Goal: Task Accomplishment & Management: Complete application form

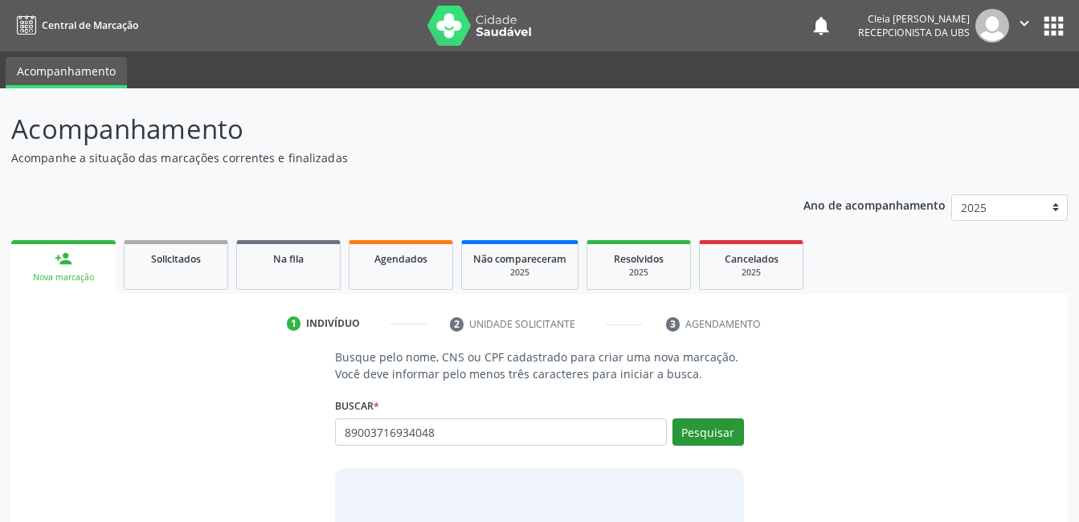
type input "89003716934048"
click at [724, 423] on button "Pesquisar" at bounding box center [707, 431] width 71 height 27
type input "8"
type input "[PERSON_NAME]"
click at [727, 430] on button "Pesquisar" at bounding box center [707, 431] width 71 height 27
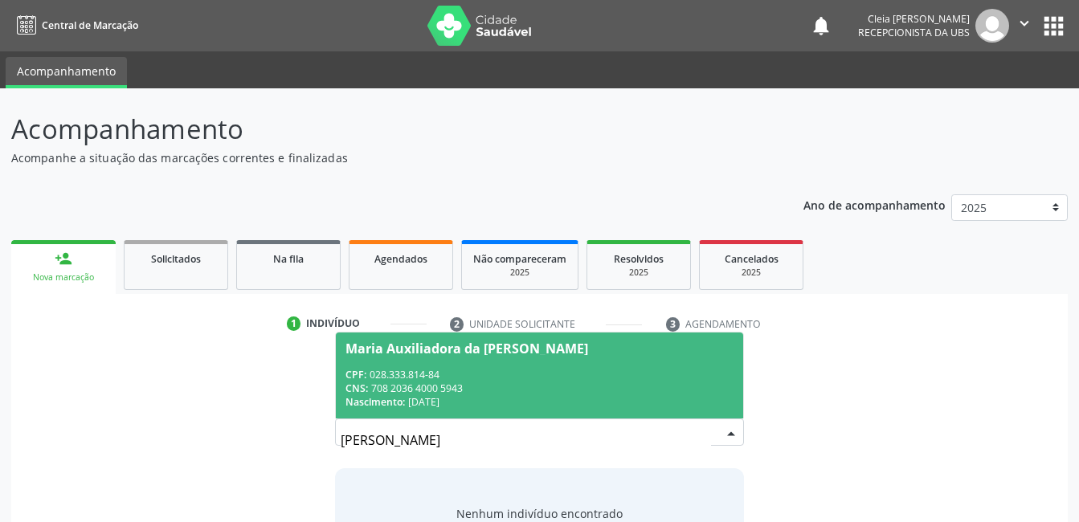
click at [643, 377] on div "CPF: 028.333.814-84" at bounding box center [538, 375] width 387 height 14
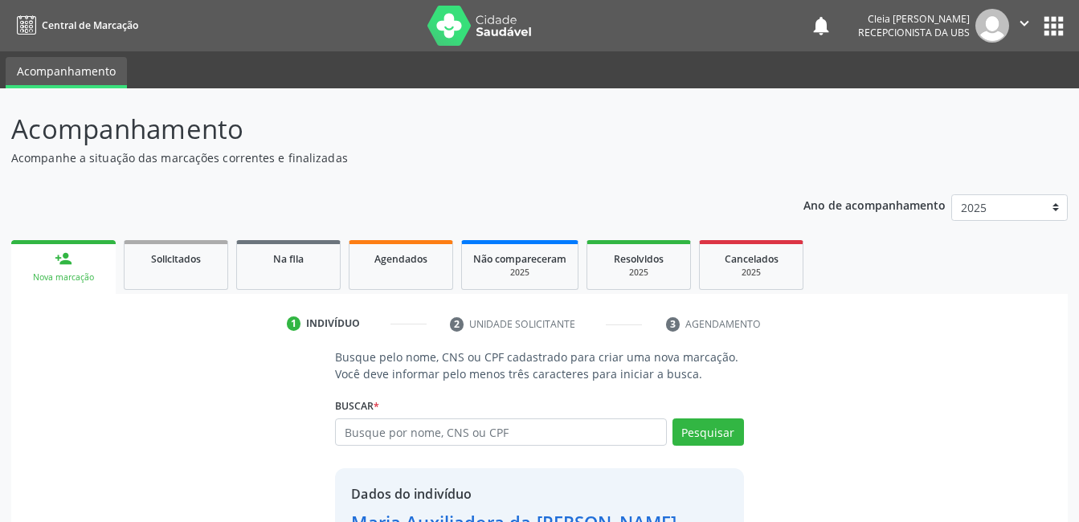
scroll to position [122, 0]
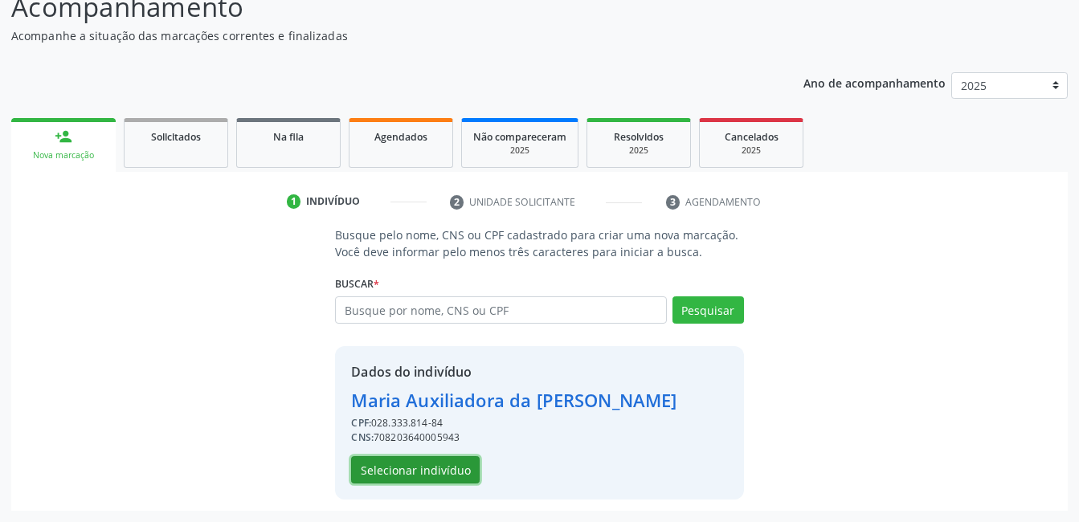
click at [396, 467] on button "Selecionar indivíduo" at bounding box center [415, 469] width 129 height 27
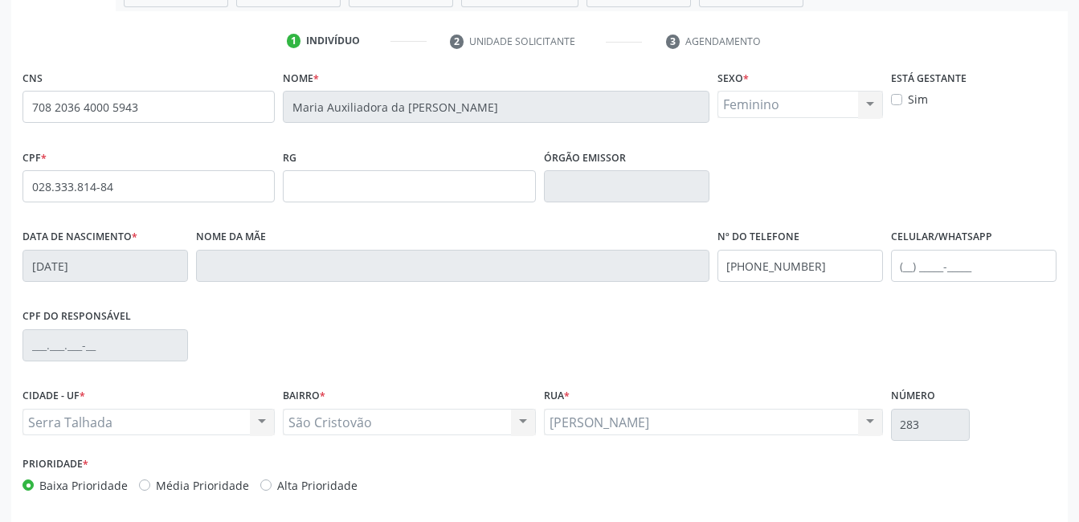
scroll to position [349, 0]
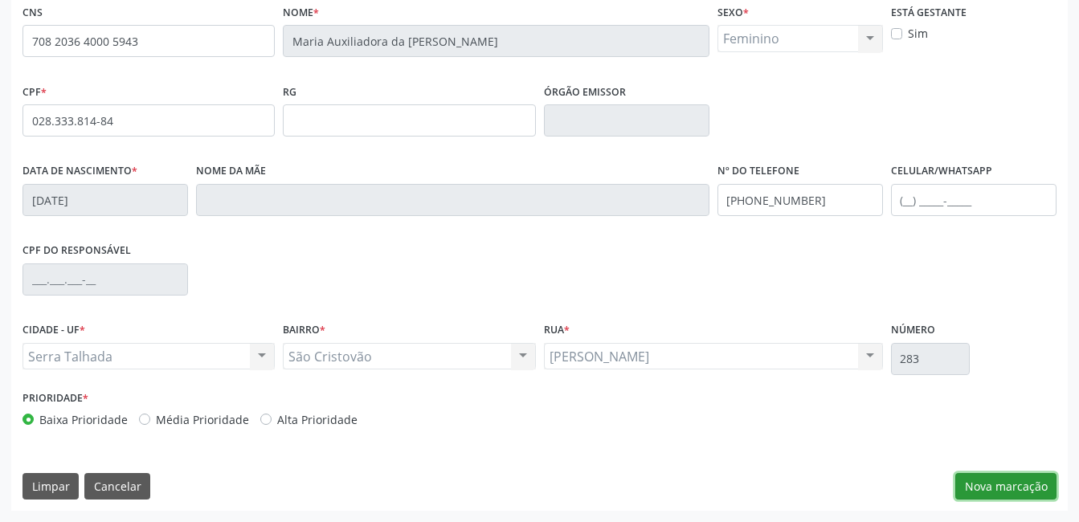
click at [1008, 491] on button "Nova marcação" at bounding box center [1005, 486] width 101 height 27
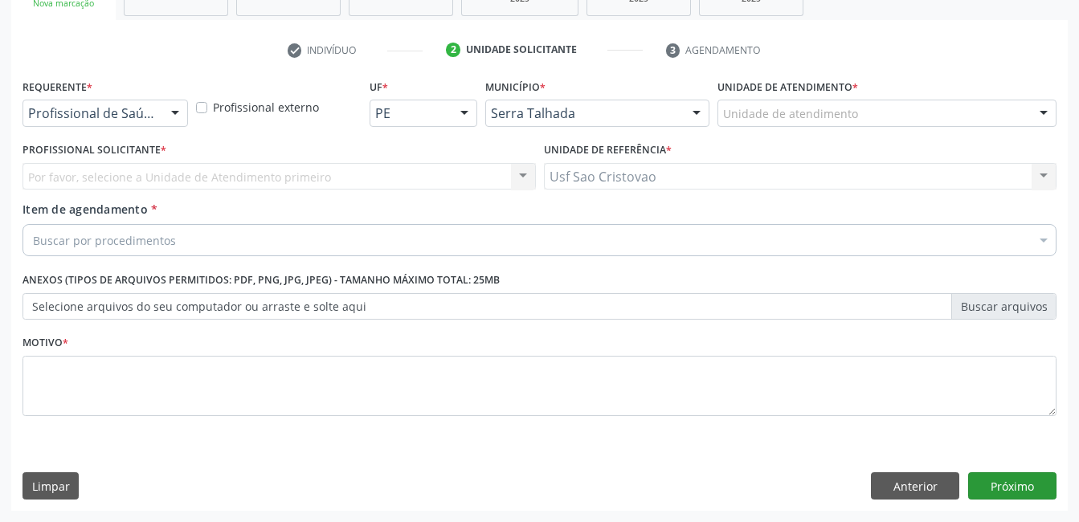
scroll to position [274, 0]
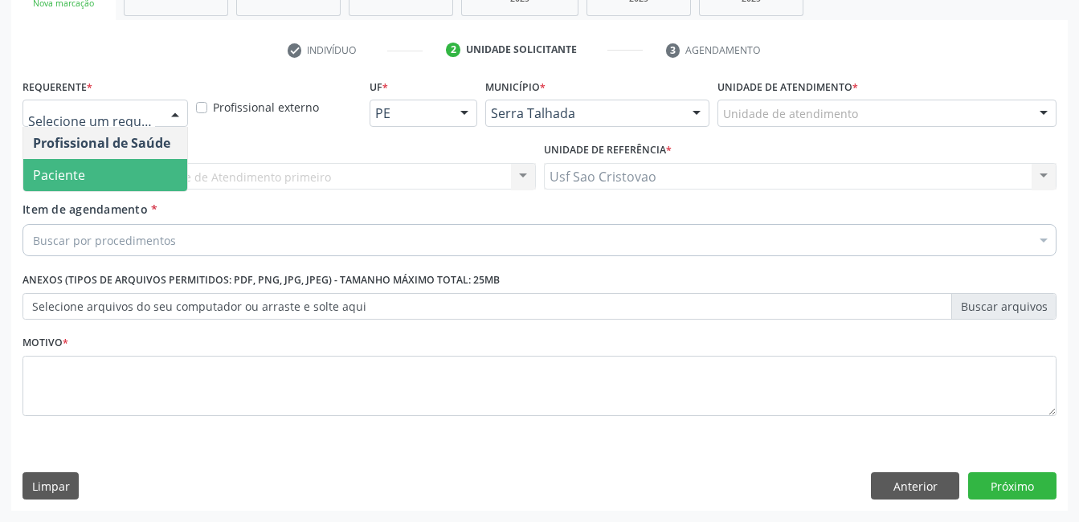
click at [112, 169] on span "Paciente" at bounding box center [105, 175] width 164 height 32
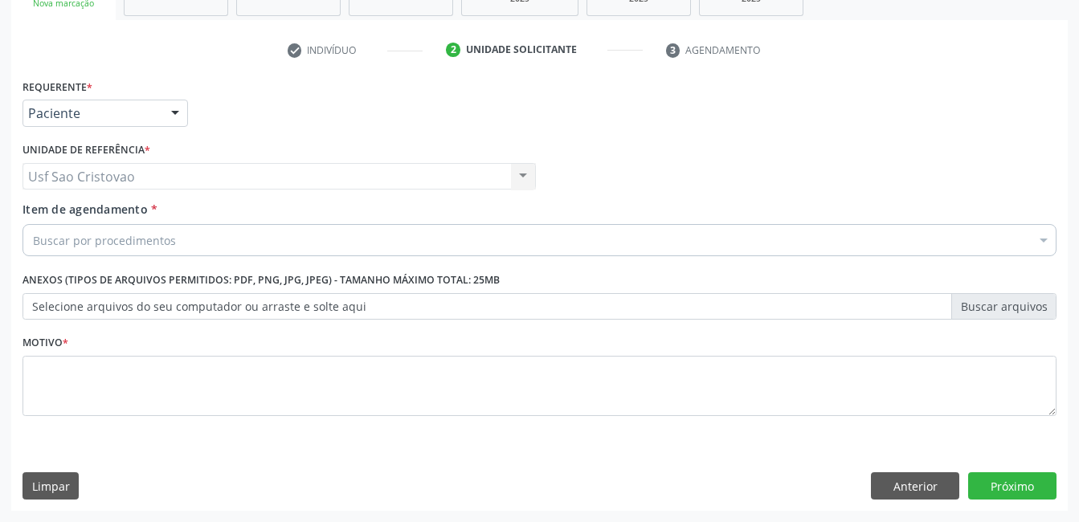
click at [177, 250] on div "Buscar por procedimentos" at bounding box center [539, 240] width 1034 height 32
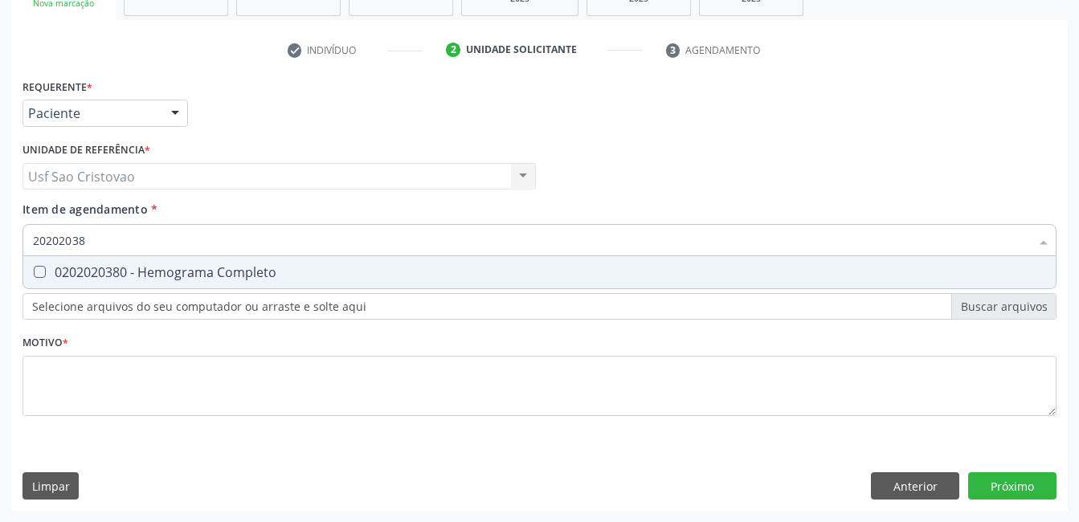
type input "202020380"
click at [39, 273] on Completo at bounding box center [40, 272] width 12 height 12
click at [34, 273] on Completo "checkbox" at bounding box center [28, 272] width 10 height 10
checkbox Completo "true"
type input "202020380"
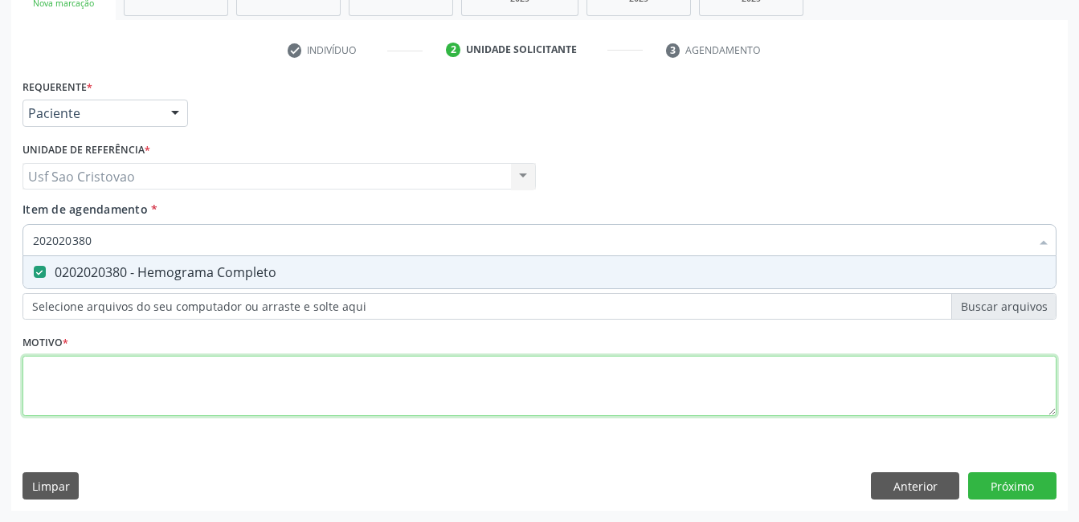
click at [242, 404] on div "Requerente * Paciente Profissional de Saúde Paciente Nenhum resultado encontrad…" at bounding box center [539, 257] width 1034 height 364
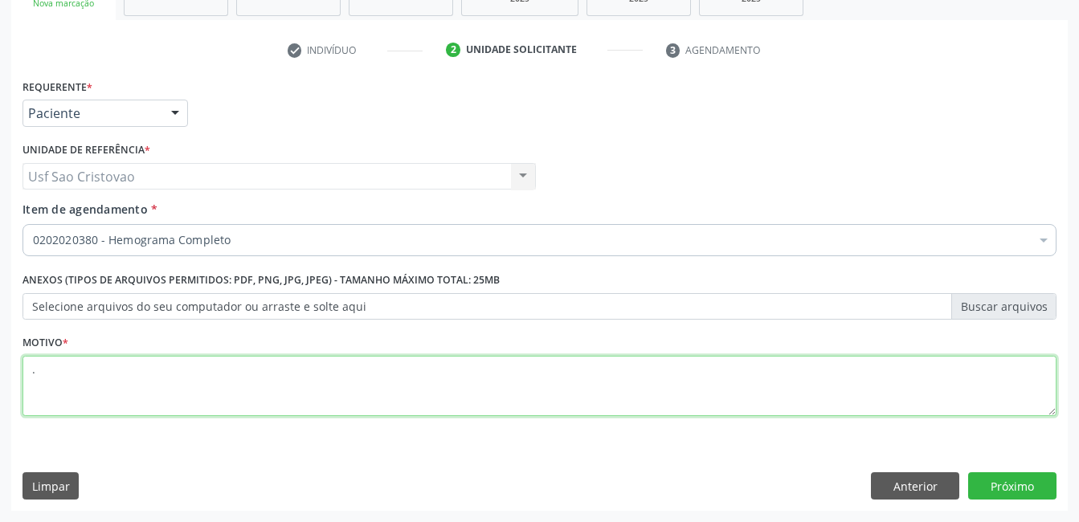
type textarea "."
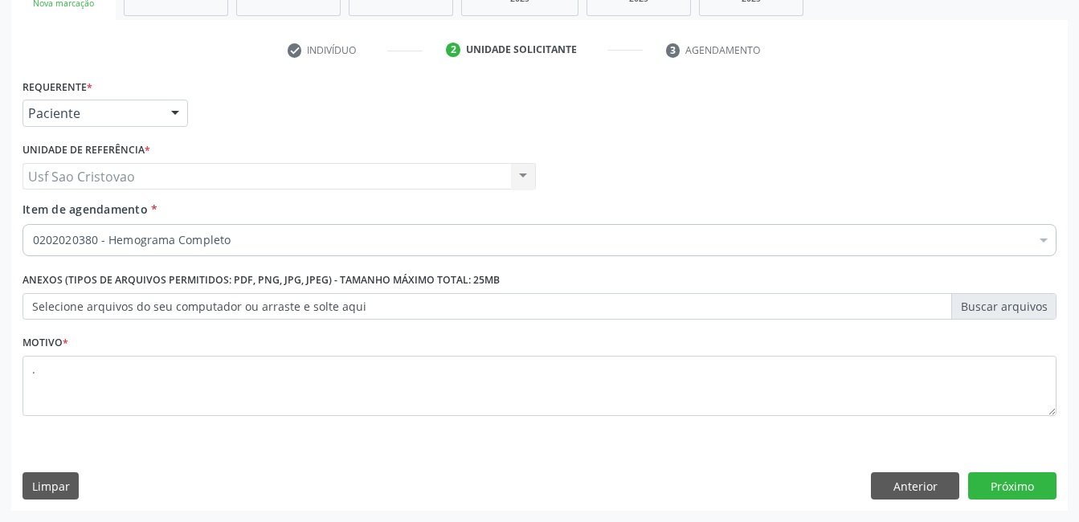
click at [429, 496] on div "Limpar Anterior Próximo" at bounding box center [539, 485] width 1034 height 27
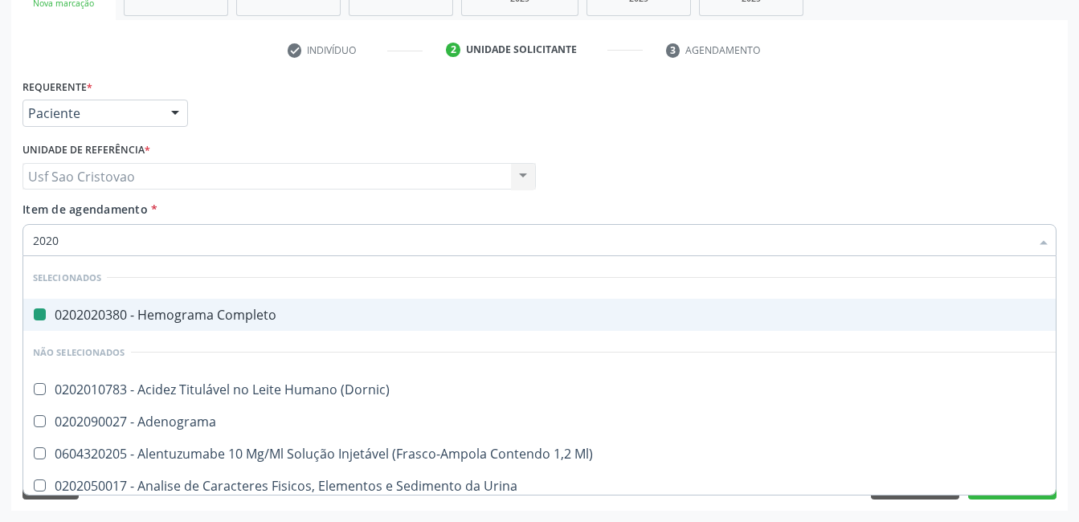
type input "20201"
checkbox Completo "false"
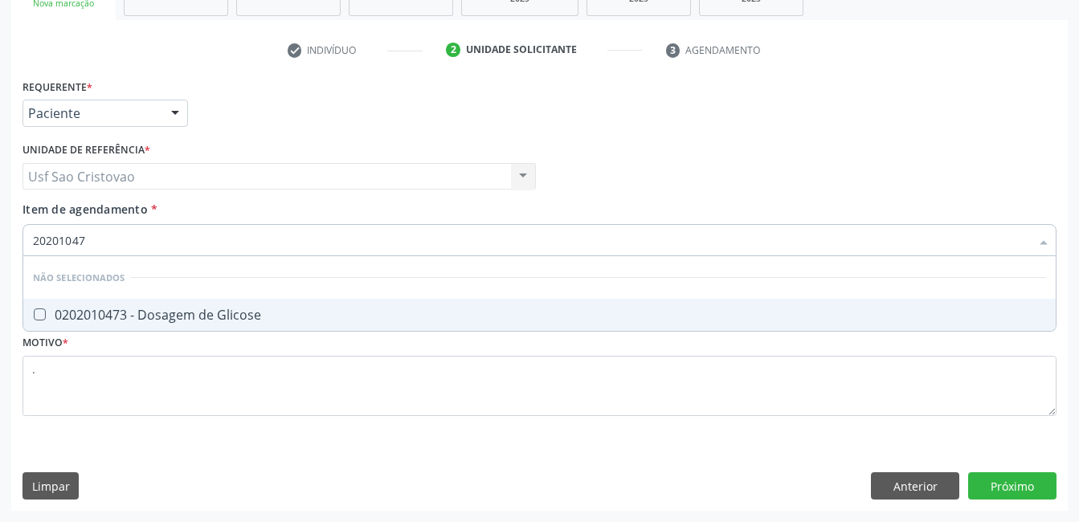
type input "202010473"
click at [36, 317] on Glicose at bounding box center [40, 314] width 12 height 12
click at [34, 317] on Glicose "checkbox" at bounding box center [28, 314] width 10 height 10
checkbox Glicose "true"
type input "2020104"
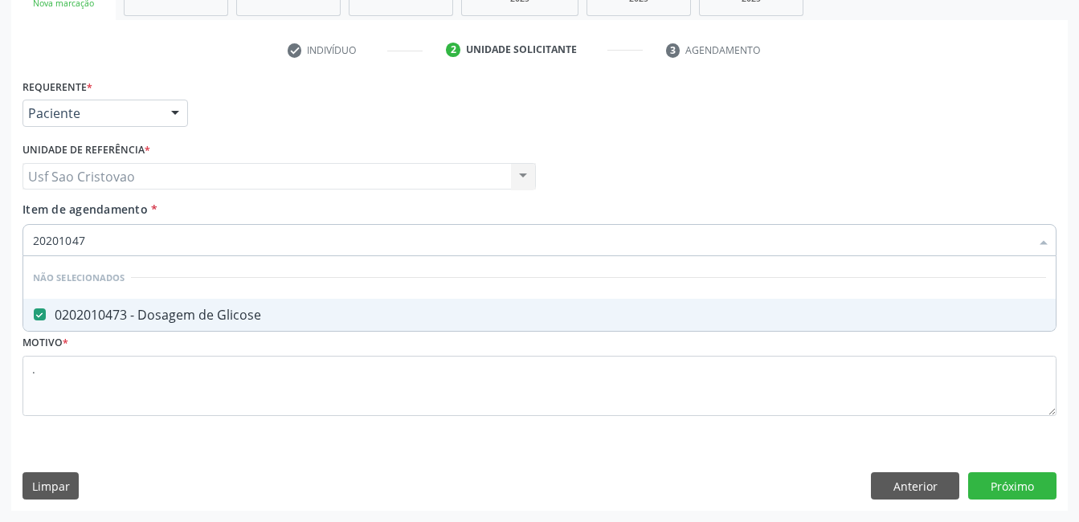
checkbox Glicose "false"
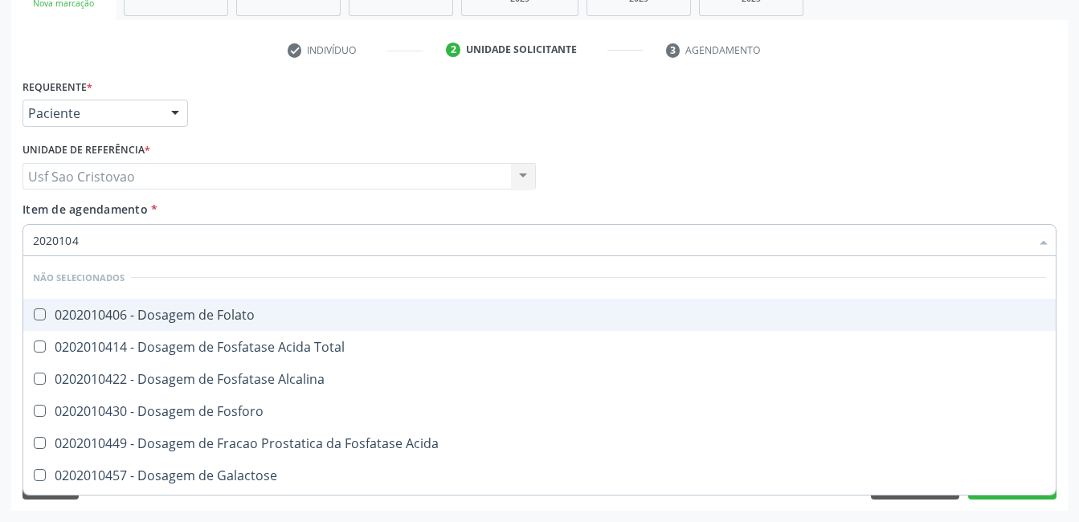
type input "202010"
checkbox Glicose "false"
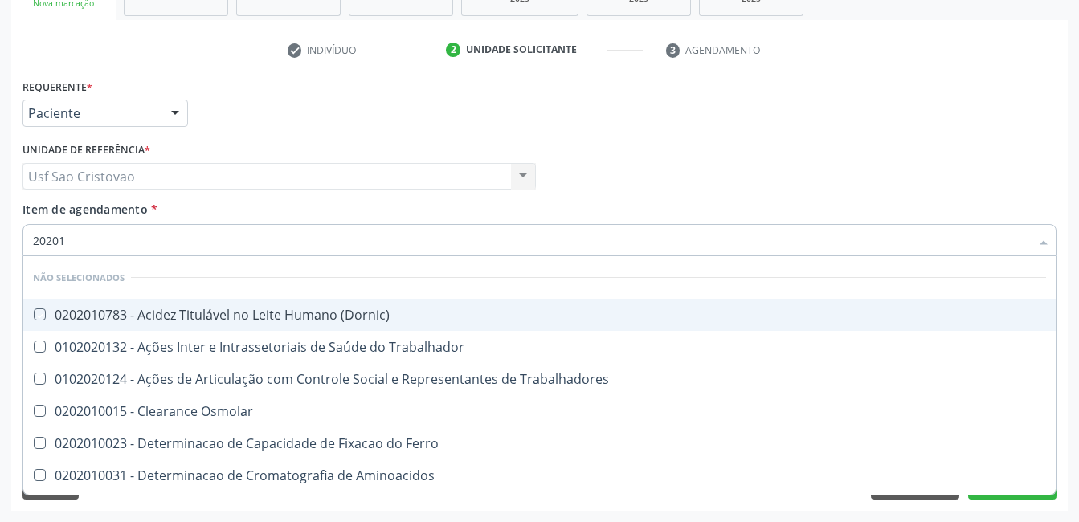
type input "2020"
checkbox \(Dornic\) "true"
checkbox Glicose "false"
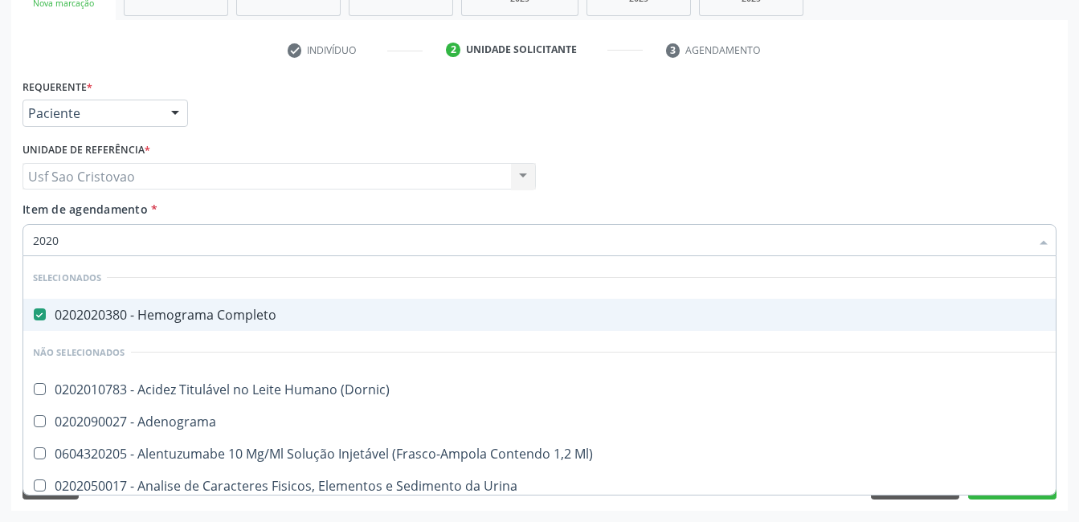
type input "202"
checkbox Glicose "false"
checkbox Leucino-Aminopeptidase "true"
type input "20"
checkbox Leucino-Aminopeptidase "false"
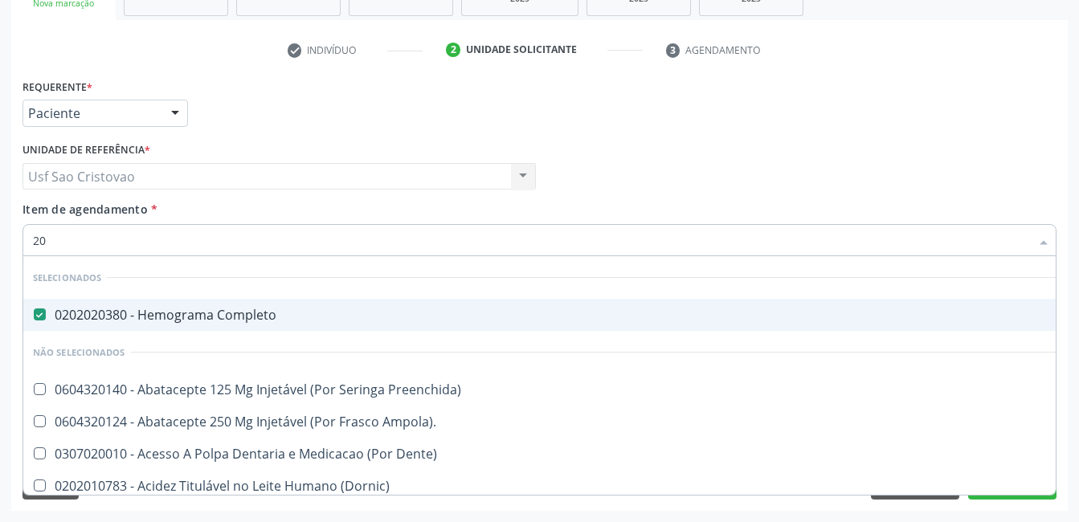
type input "202"
checkbox Boca "true"
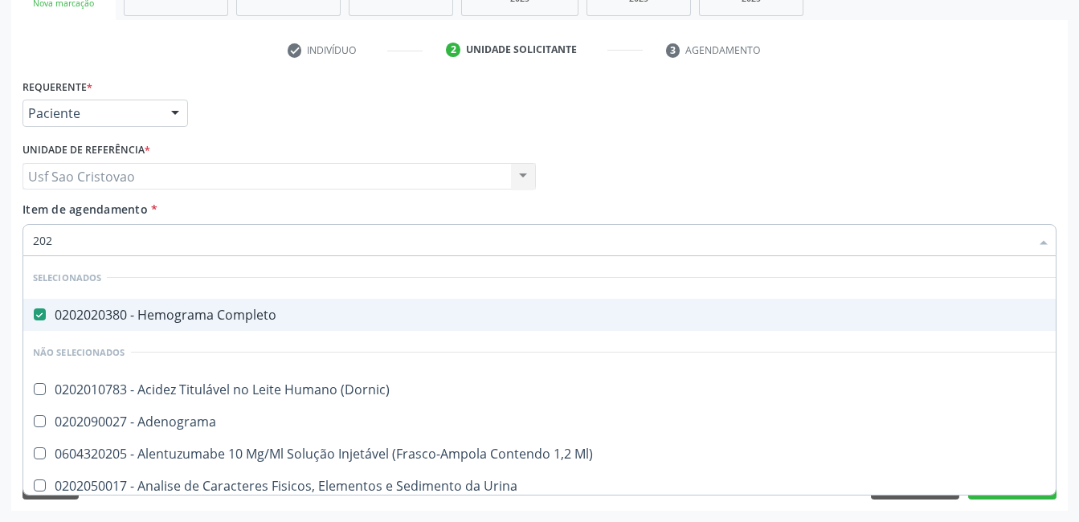
type input "2020"
checkbox X "true"
checkbox Glicose "false"
type input "20205"
checkbox Completo "false"
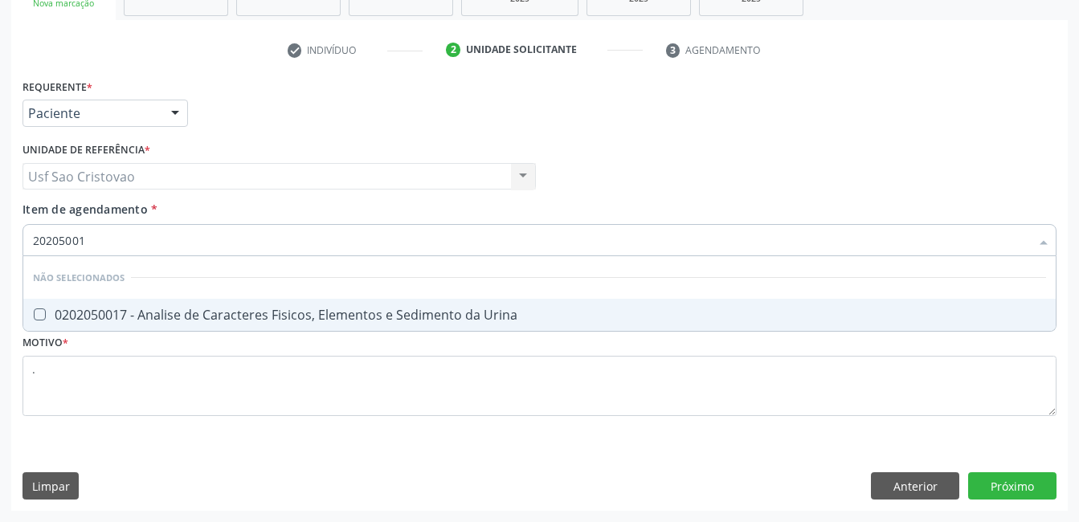
type input "202050017"
click at [39, 316] on Urina at bounding box center [40, 314] width 12 height 12
click at [34, 316] on Urina "checkbox" at bounding box center [28, 314] width 10 height 10
checkbox Urina "true"
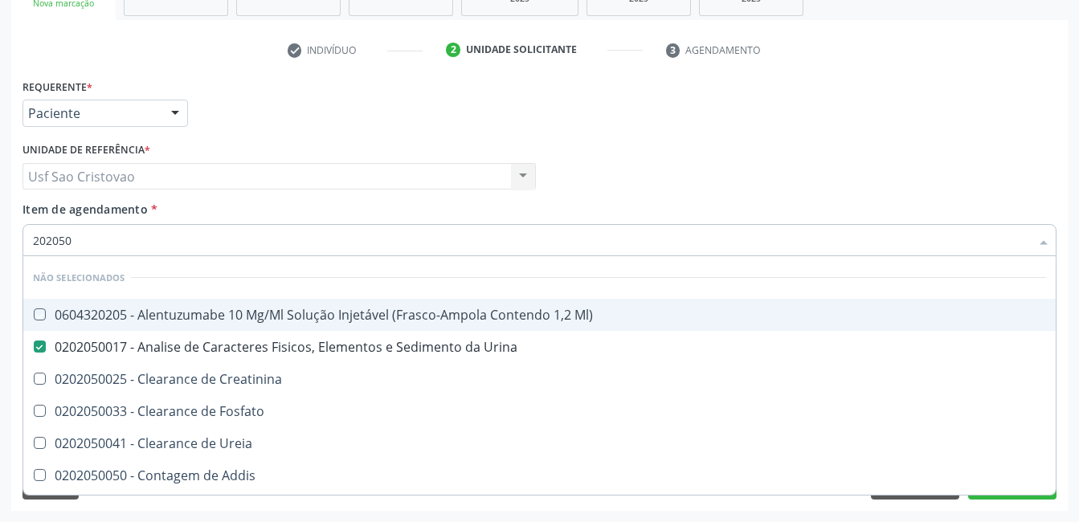
type input "20205"
checkbox Ml\) "false"
checkbox Urina "true"
type input "2020"
checkbox Ml\) "true"
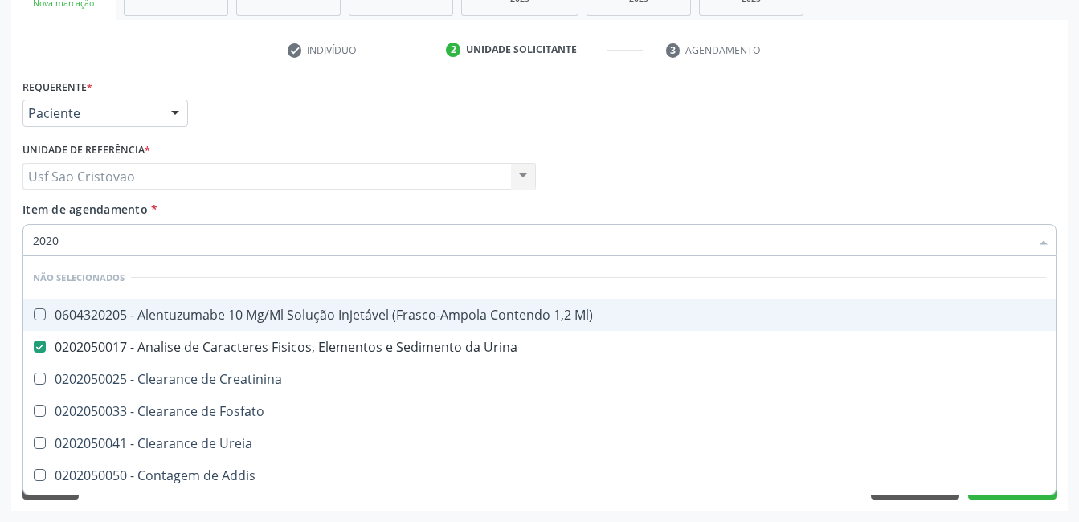
checkbox Addis "true"
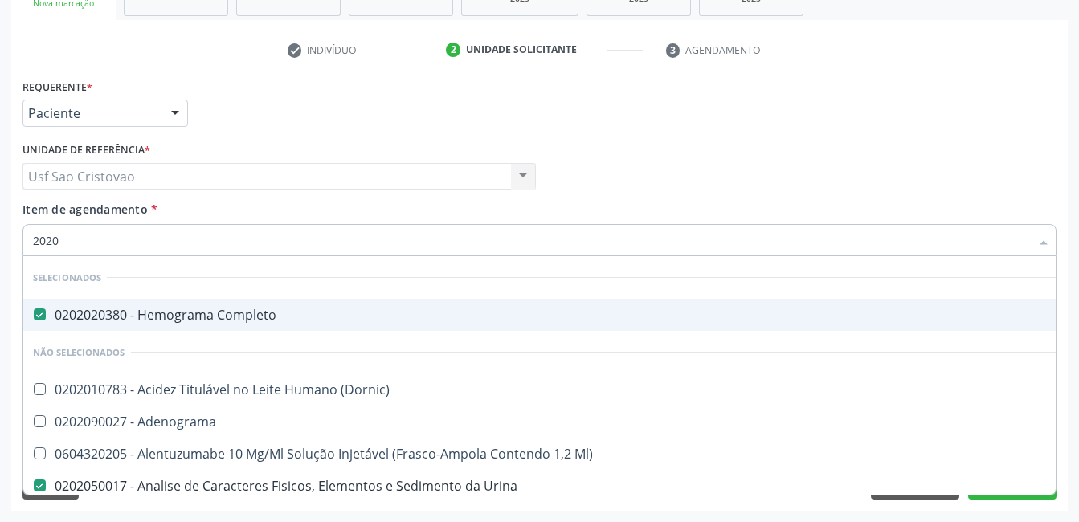
type input "202"
checkbox Glicose "false"
checkbox Leucino-Aminopeptidase "true"
type input "2"
checkbox Urina "false"
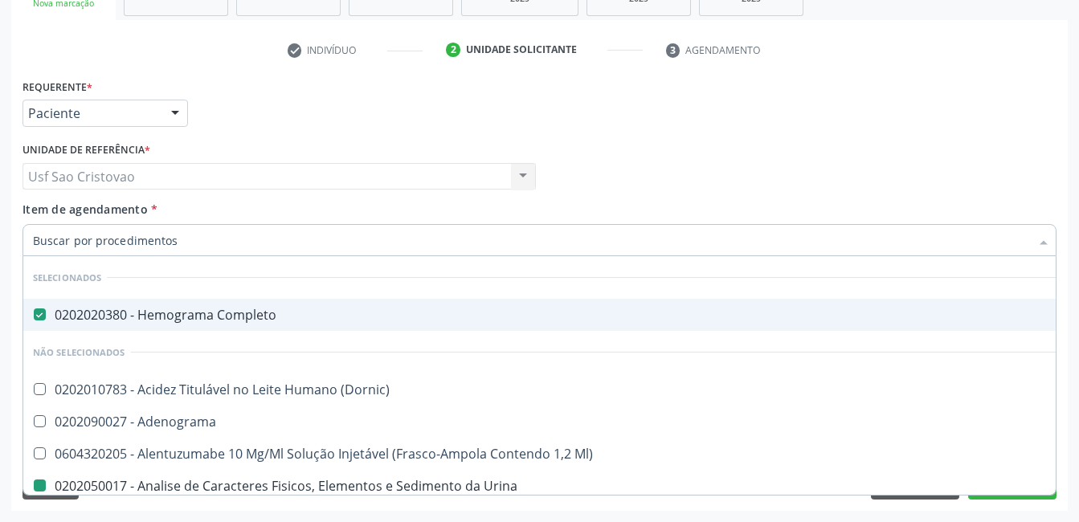
checkbox \(Pos-Pasteurização\) "false"
checkbox Pezinho\) "false"
checkbox \(Dht\) "true"
checkbox Glicose "false"
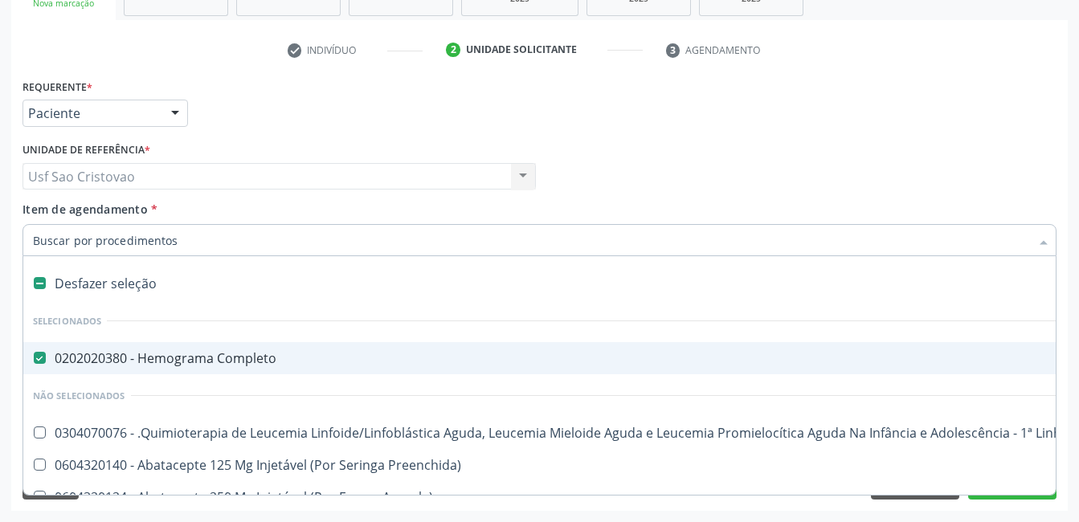
type input "c"
checkbox Punho "true"
checkbox Urina "false"
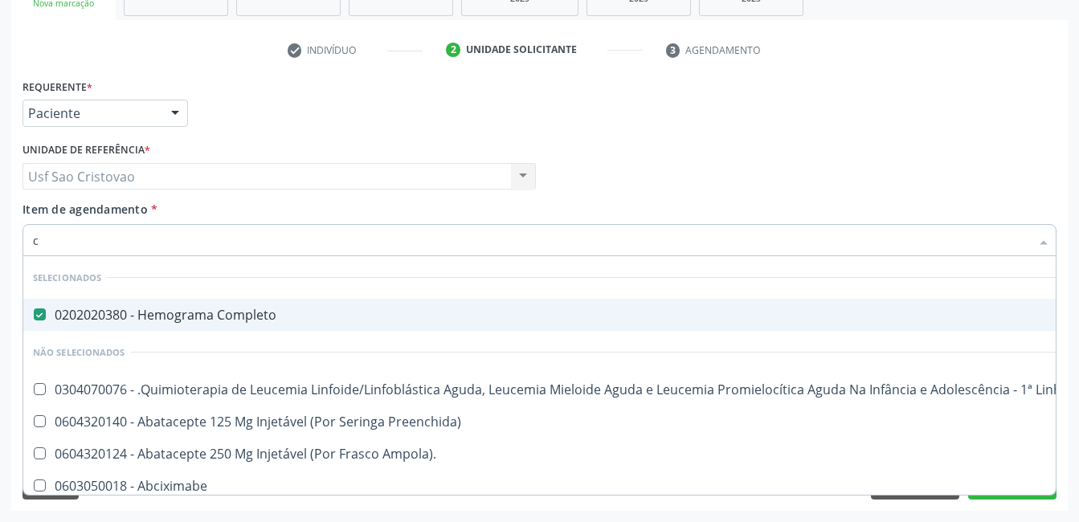
type input "co"
checkbox Injetável "true"
checkbox Urina "false"
checkbox Tempo "true"
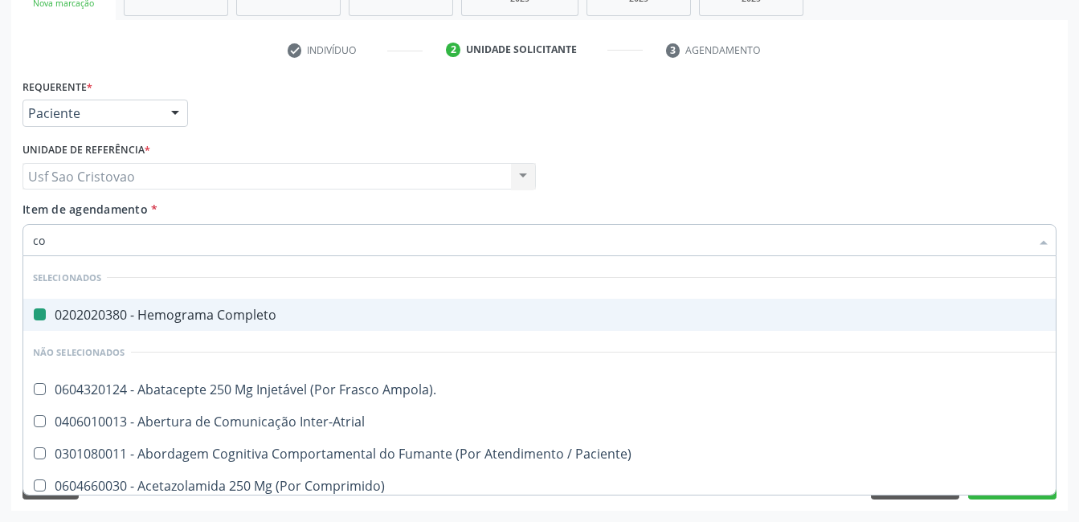
type input "col"
checkbox Completo "false"
checkbox Urina "false"
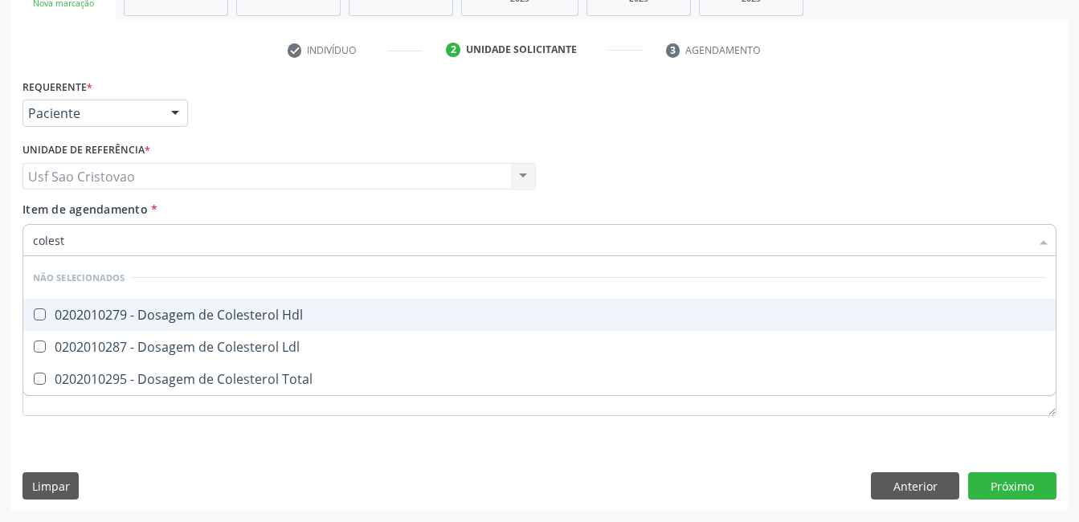
type input "coleste"
click at [40, 313] on Hdl at bounding box center [40, 314] width 12 height 12
click at [34, 313] on Hdl "checkbox" at bounding box center [28, 314] width 10 height 10
checkbox Hdl "true"
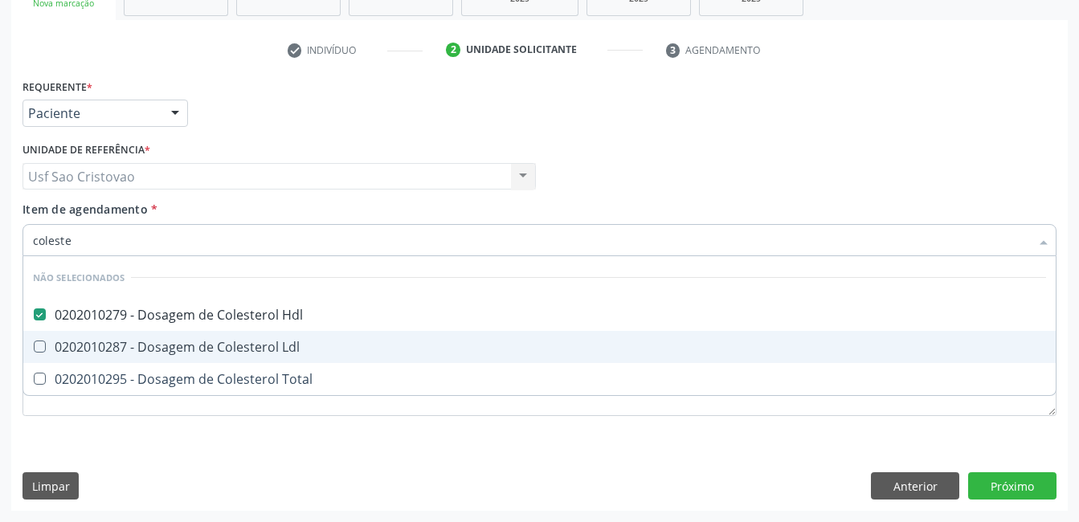
click at [39, 347] on Ldl at bounding box center [40, 347] width 12 height 12
click at [34, 347] on Ldl "checkbox" at bounding box center [28, 346] width 10 height 10
checkbox Ldl "true"
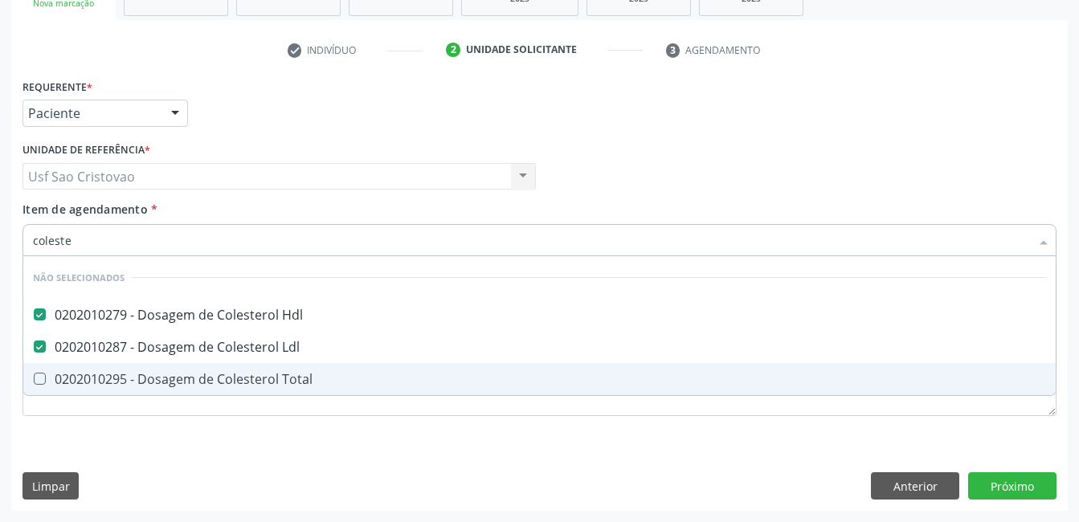
click at [41, 381] on Total at bounding box center [40, 379] width 12 height 12
click at [34, 381] on Total "checkbox" at bounding box center [28, 378] width 10 height 10
checkbox Total "true"
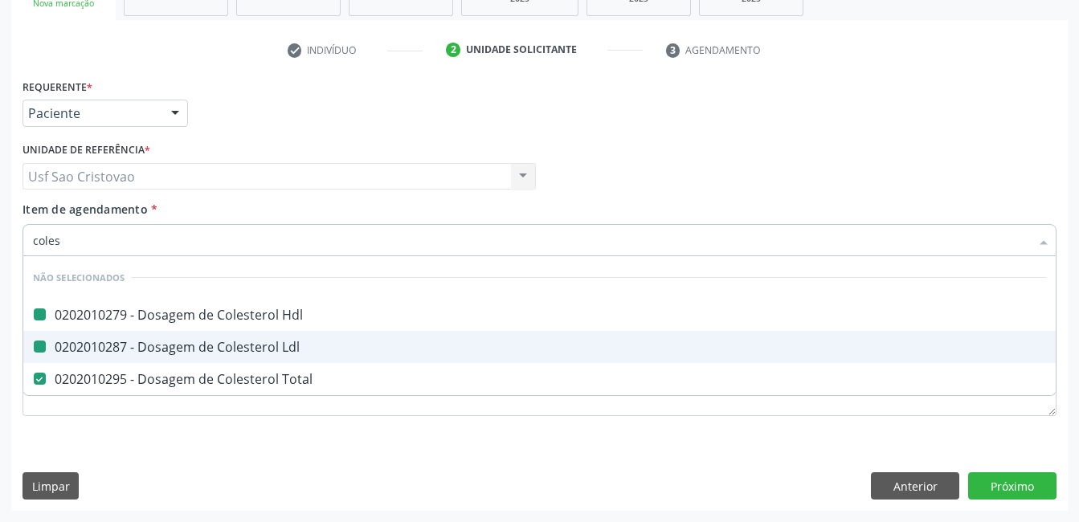
type input "cole"
checkbox Hdl "false"
checkbox Total "false"
checkbox Ldl "false"
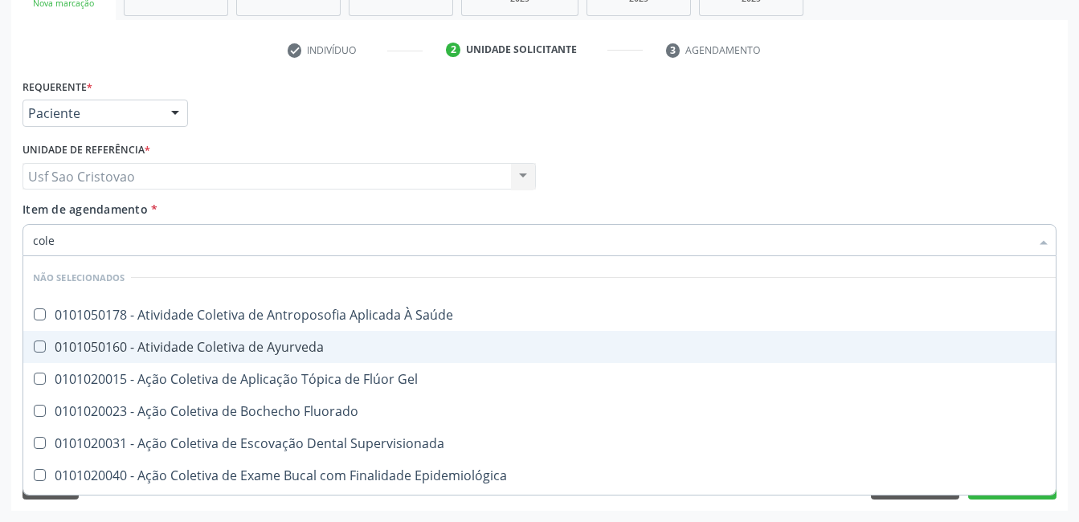
type input "col"
checkbox Hdl "false"
checkbox Ldl "false"
checkbox Total "false"
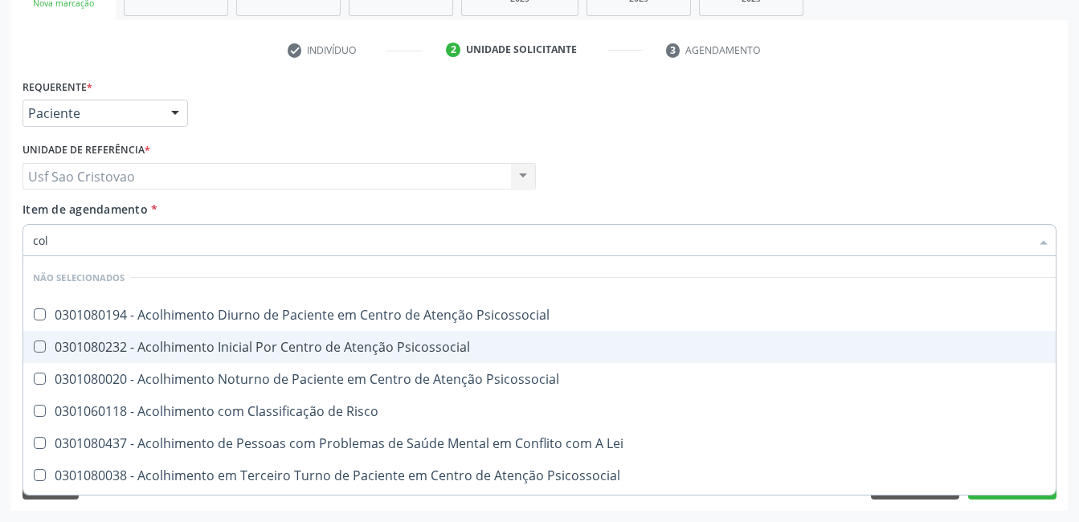
type input "co"
checkbox Psicossocial "true"
checkbox Hdl "false"
checkbox Ldl "false"
checkbox Total "false"
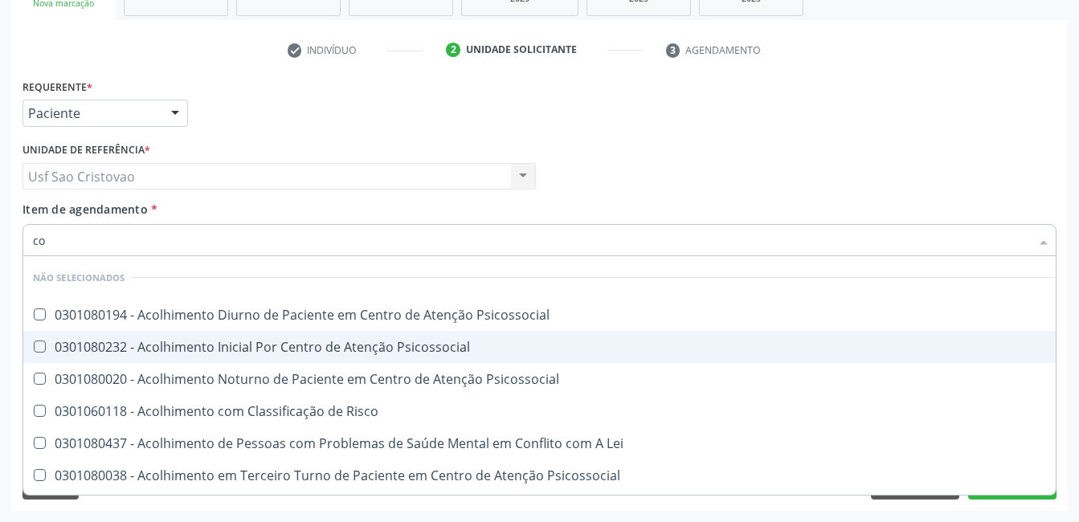
checkbox Cateterismo "true"
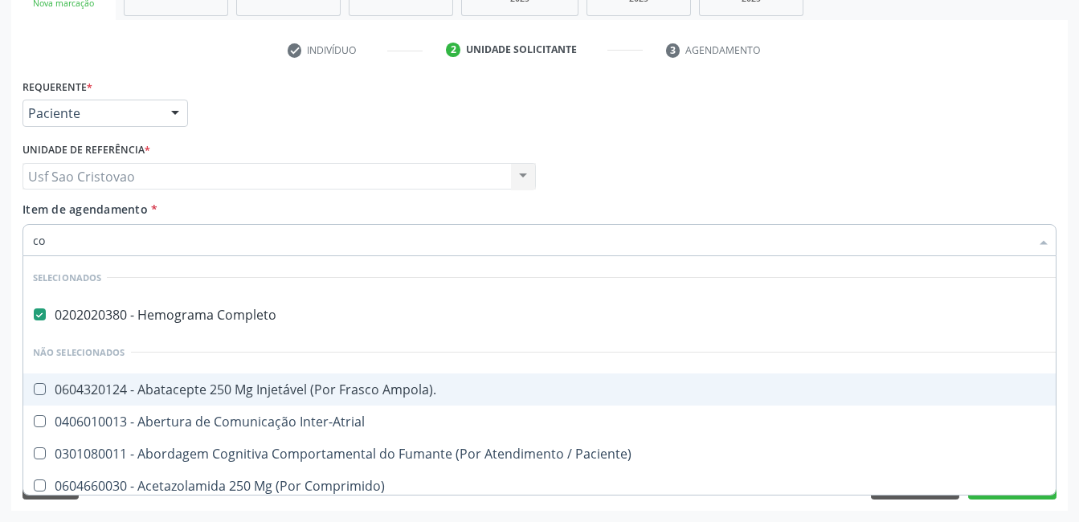
type input "c"
checkbox Urina "false"
checkbox Coluna "false"
checkbox Niveis "true"
checkbox Hdl "false"
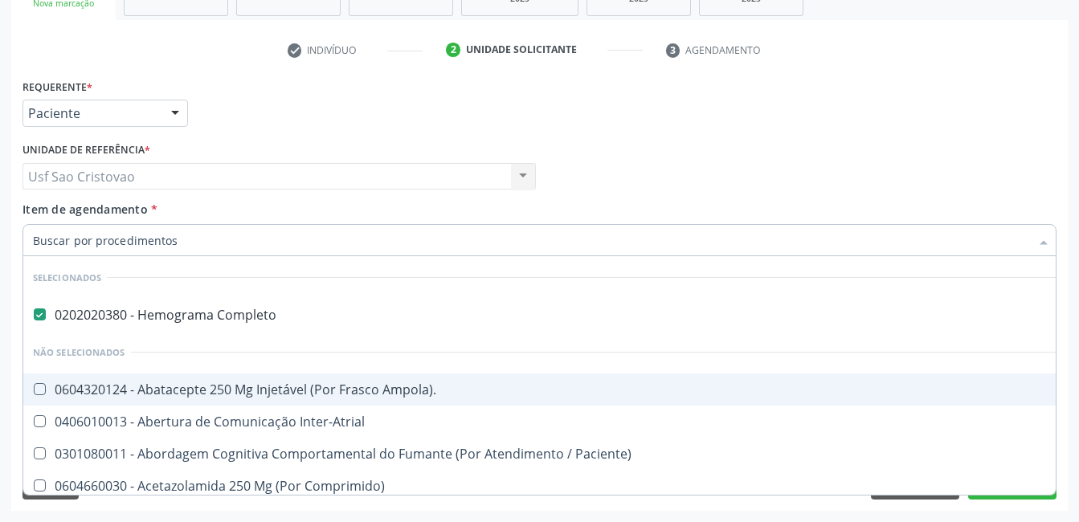
checkbox Ldl "false"
checkbox Total "false"
checkbox Glicose "false"
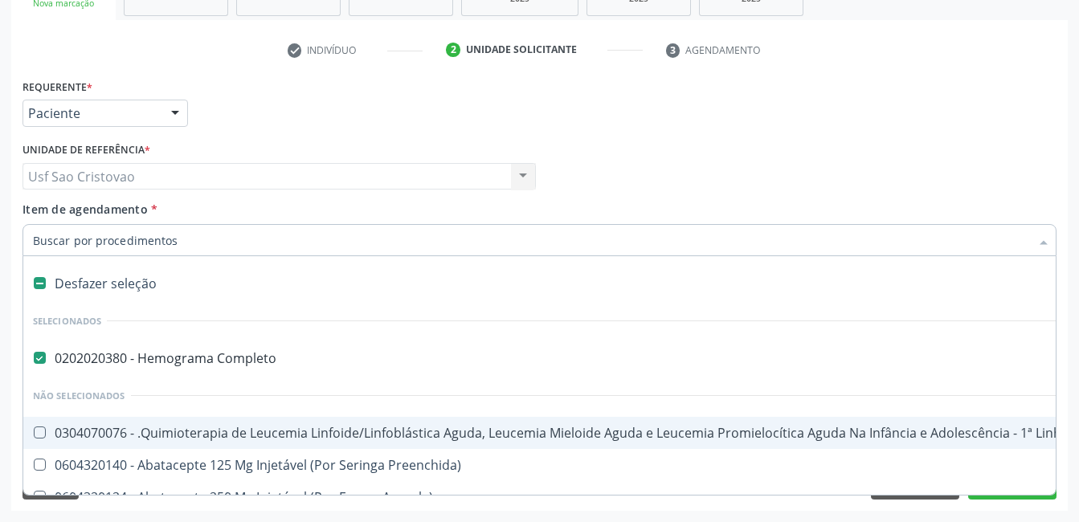
type input "2"
checkbox A "true"
checkbox Urina "false"
checkbox Oncologia "true"
checkbox Fort\) "true"
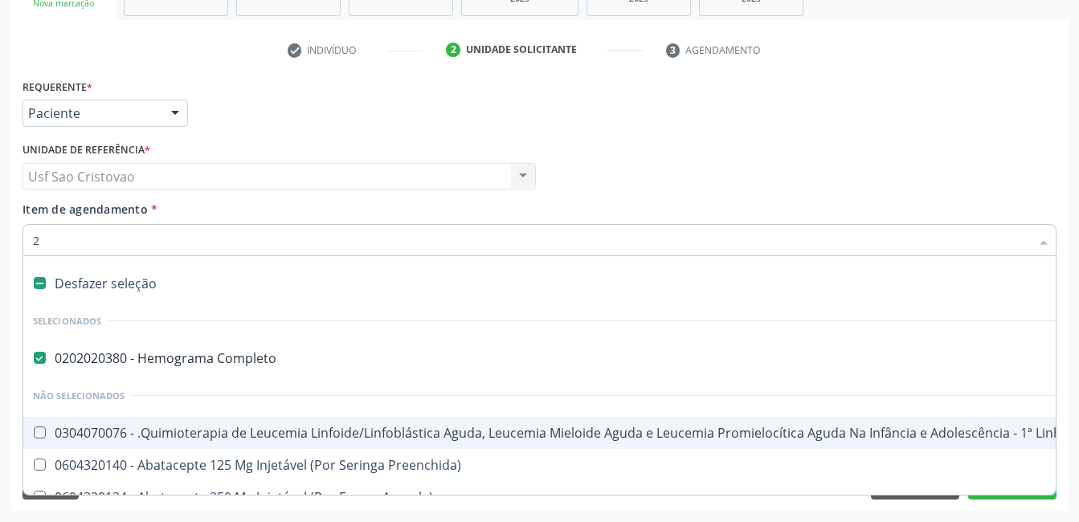
checkbox Colpoperineocleise "true"
checkbox Transjugular "true"
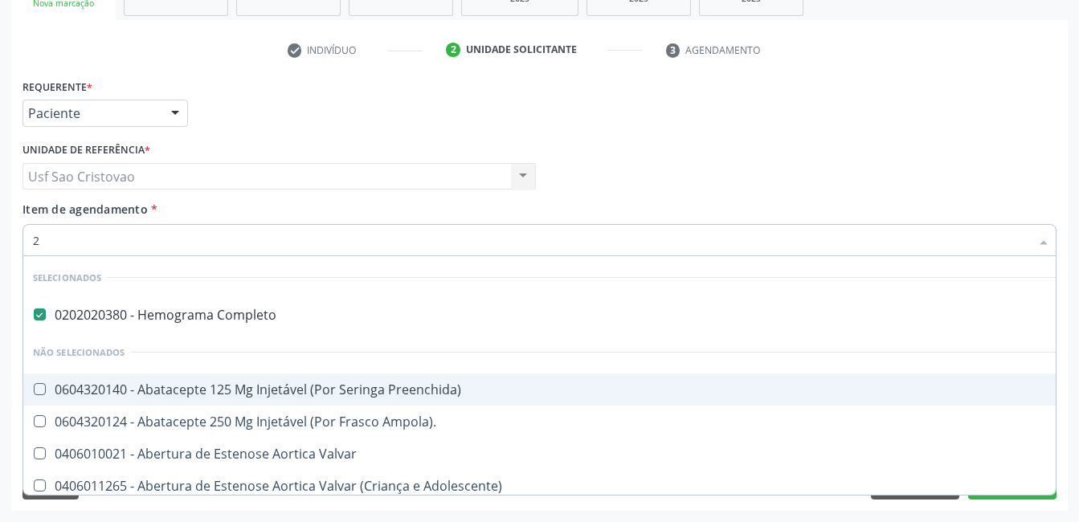
type input "20"
checkbox Especializada\ "true"
checkbox Urina "false"
checkbox Abdominal "true"
checkbox Colostomia "true"
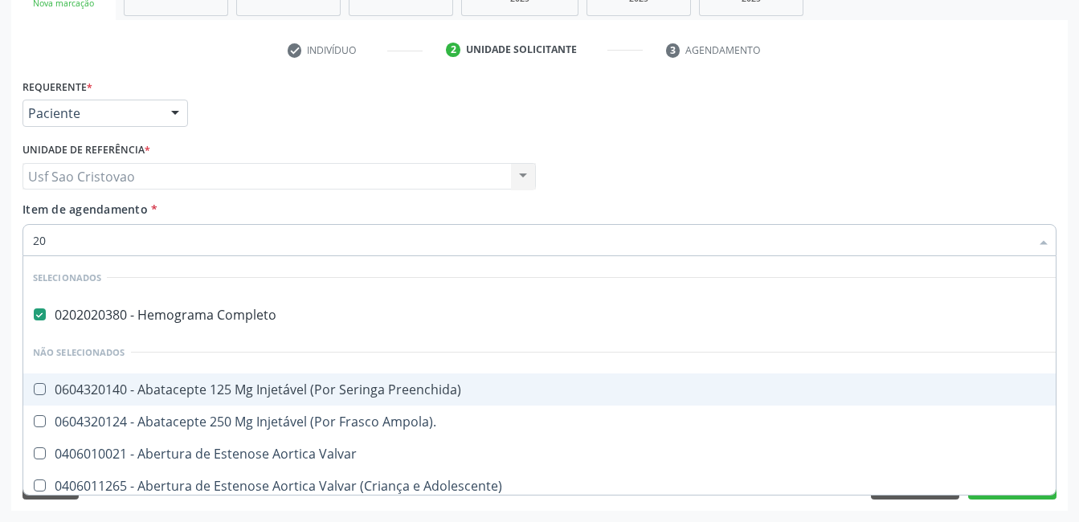
checkbox Colpectomia "true"
checkbox Coclear "true"
checkbox Hdl "false"
checkbox Ldl "false"
checkbox Total "false"
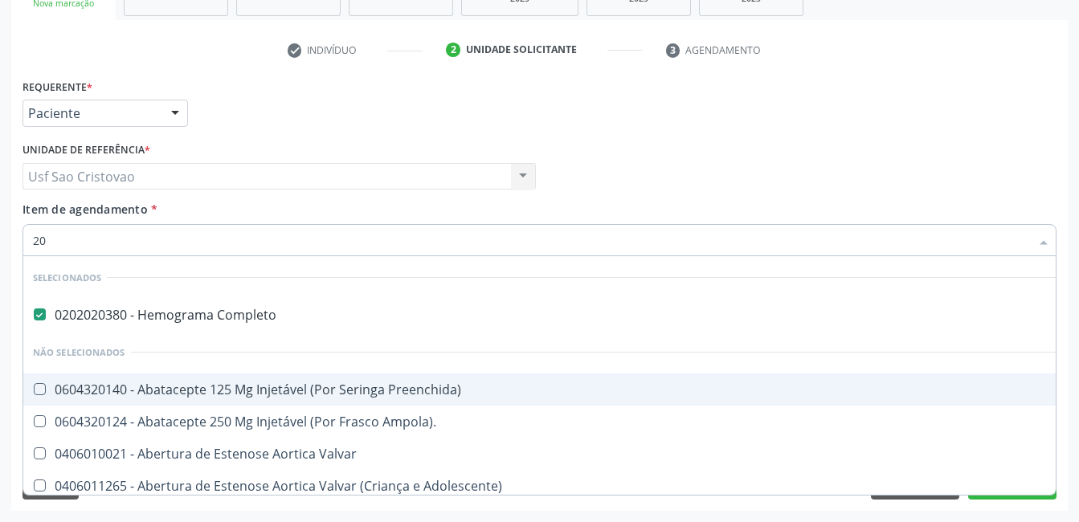
checkbox Glicose "false"
type input "202"
checkbox \(Dornic\) "true"
checkbox Urina "false"
checkbox Biomédico "true"
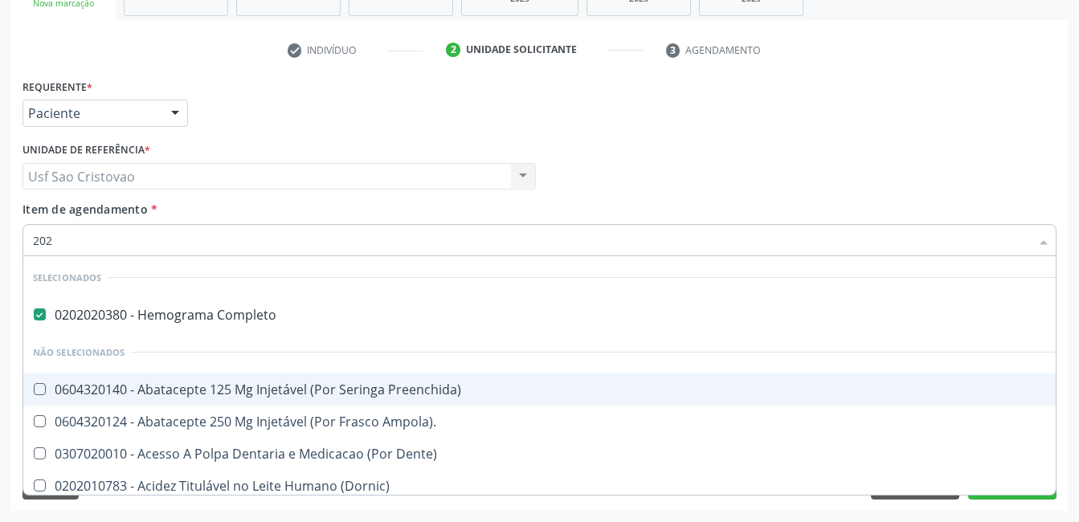
checkbox Pele "true"
checkbox Tireoide "true"
checkbox Boca "true"
checkbox Hdl "false"
checkbox Ldl "false"
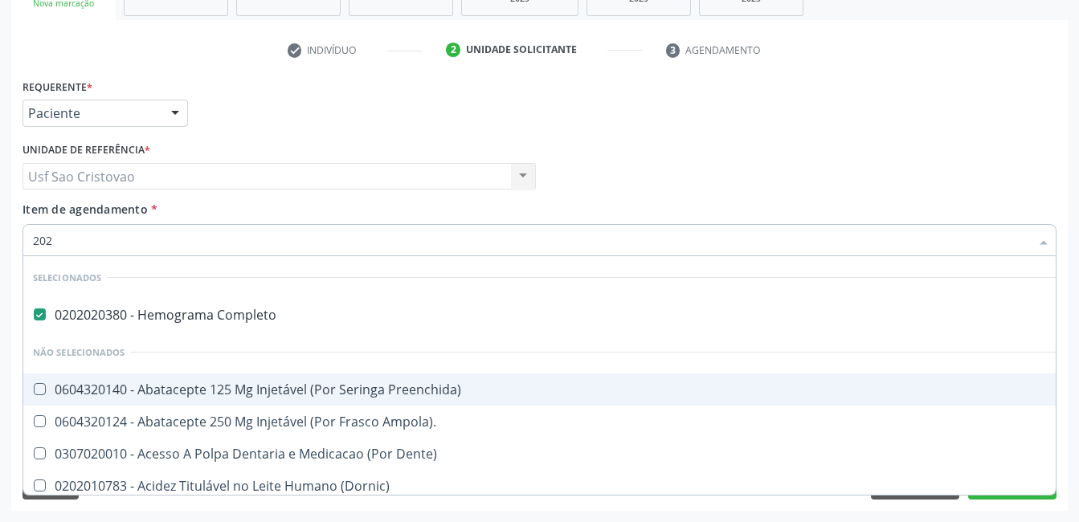
checkbox Total "false"
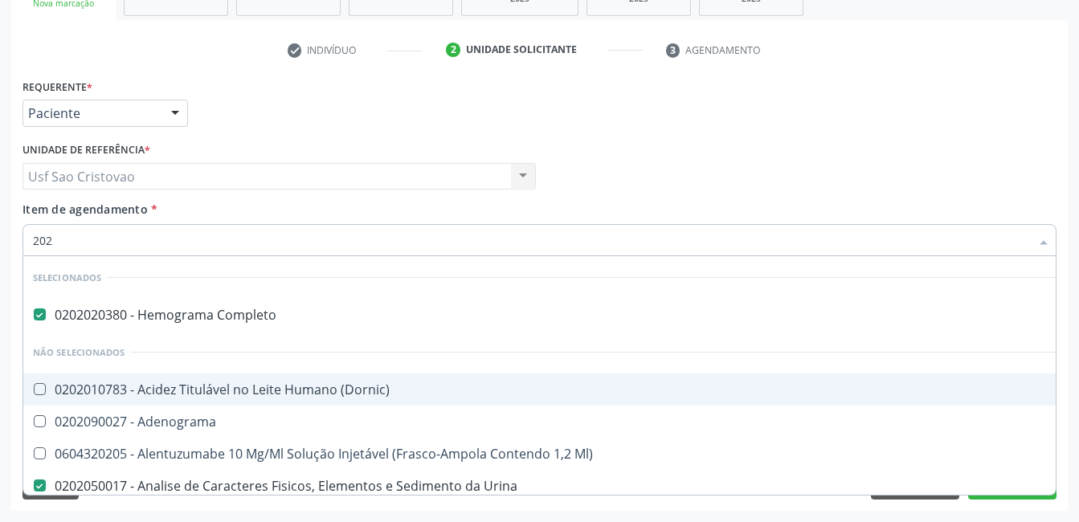
type input "2020"
checkbox Triciclicos "true"
checkbox \(Psa\) "true"
checkbox III "true"
checkbox Hdl "false"
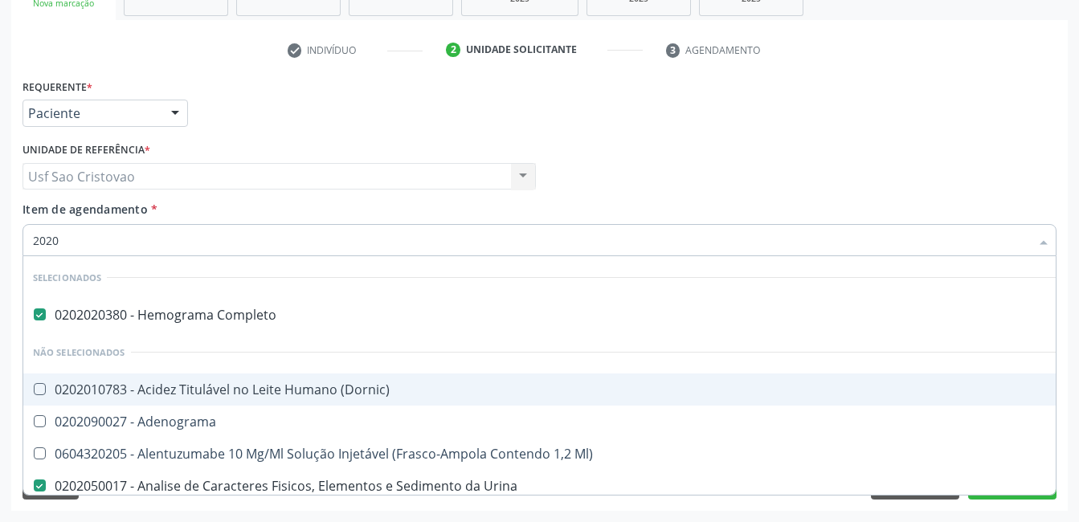
checkbox Ldl "false"
checkbox Total "false"
checkbox X "true"
checkbox Glicose "false"
type input "20201"
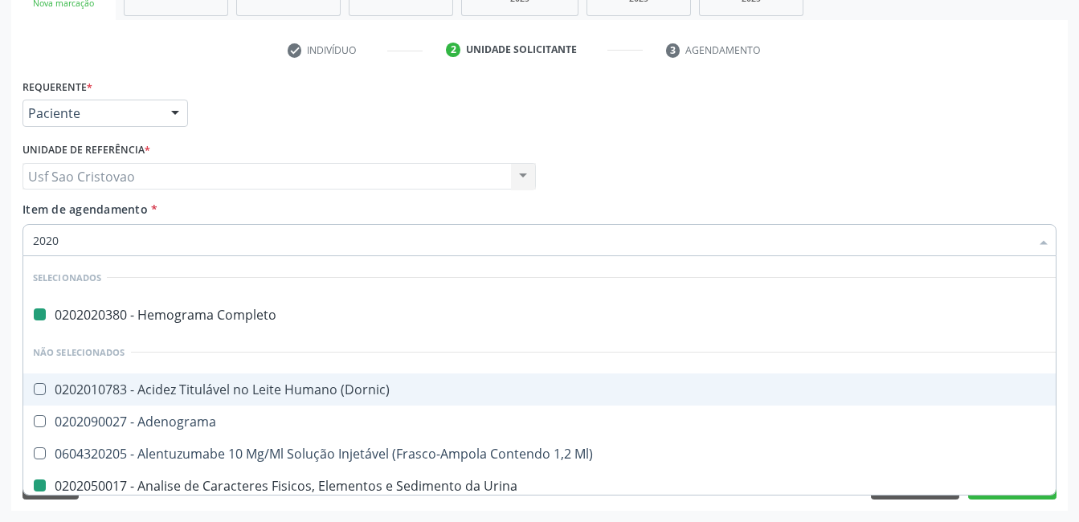
checkbox Completo "false"
checkbox Urina "false"
checkbox Fungos "true"
checkbox Micobactérias "true"
checkbox Identificação "true"
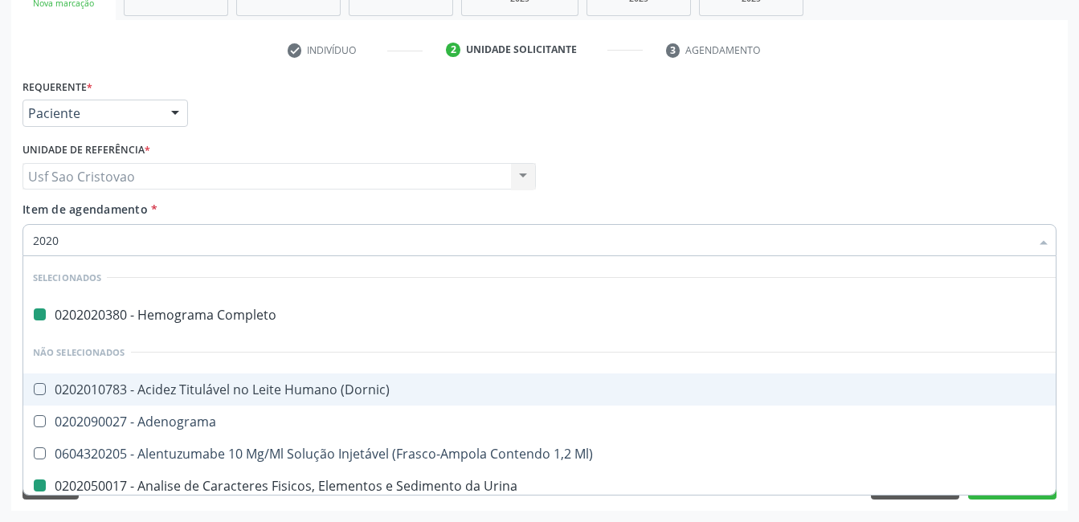
checkbox Globular "true"
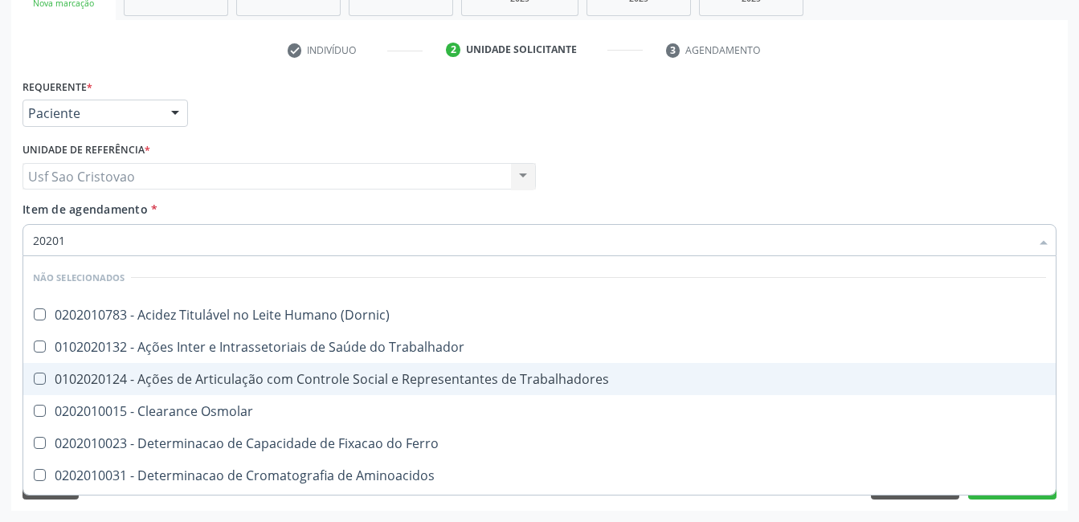
type input "202010"
checkbox Circulante "true"
checkbox III "true"
checkbox Fracoes "true"
checkbox Hdl "false"
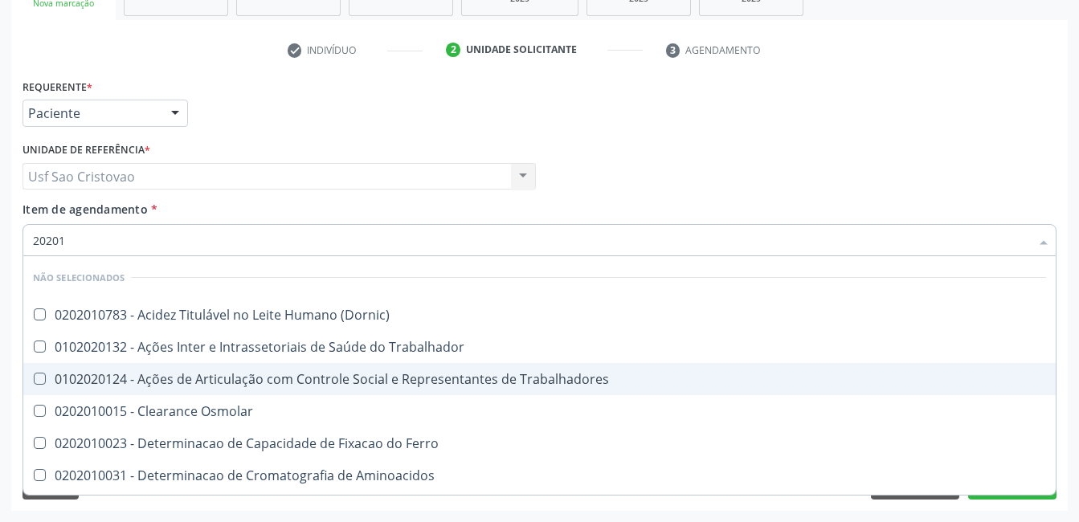
checkbox Ldl "false"
checkbox Total "false"
checkbox II "true"
checkbox Glicose "false"
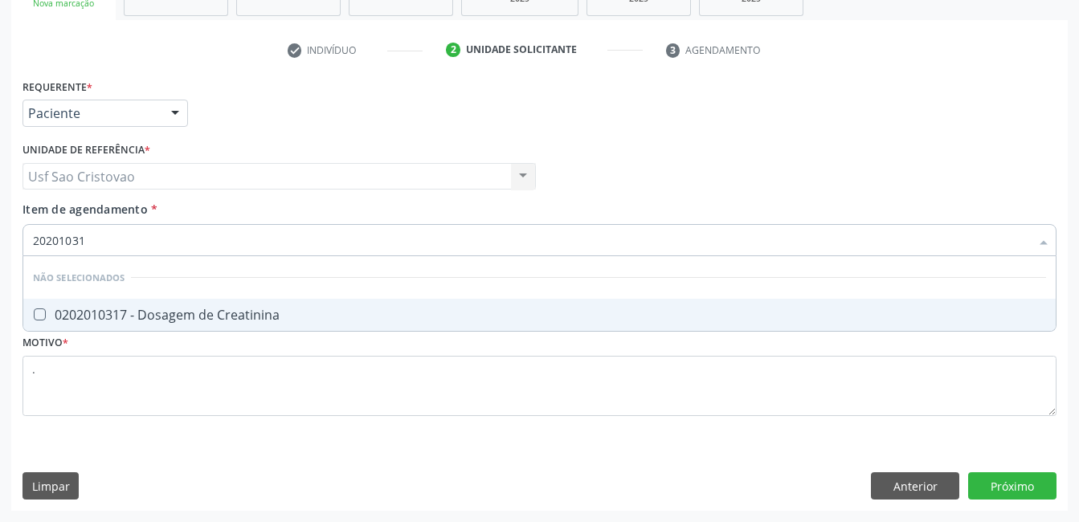
type input "202010317"
click at [40, 313] on Creatinina at bounding box center [40, 314] width 12 height 12
click at [34, 313] on Creatinina "checkbox" at bounding box center [28, 314] width 10 height 10
checkbox Creatinina "true"
type input "2020103"
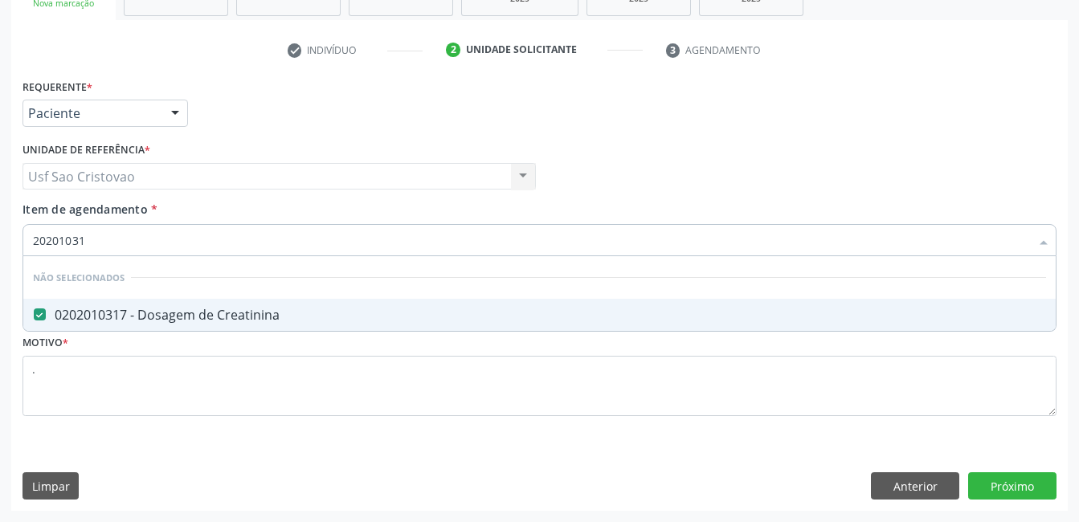
checkbox Creatinina "false"
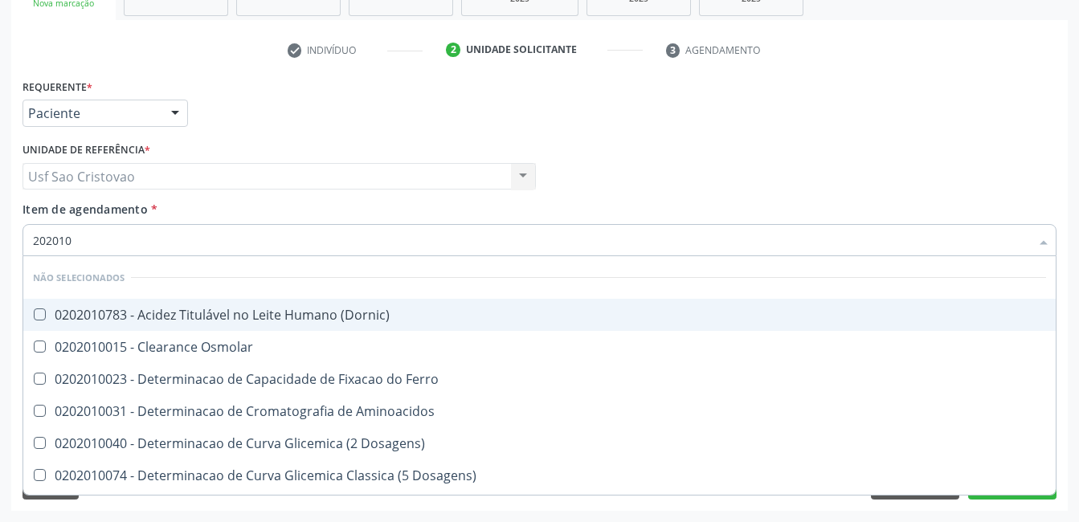
type input "20201"
checkbox Hdl "false"
checkbox Ldl "false"
checkbox Total "false"
checkbox Creatinina "false"
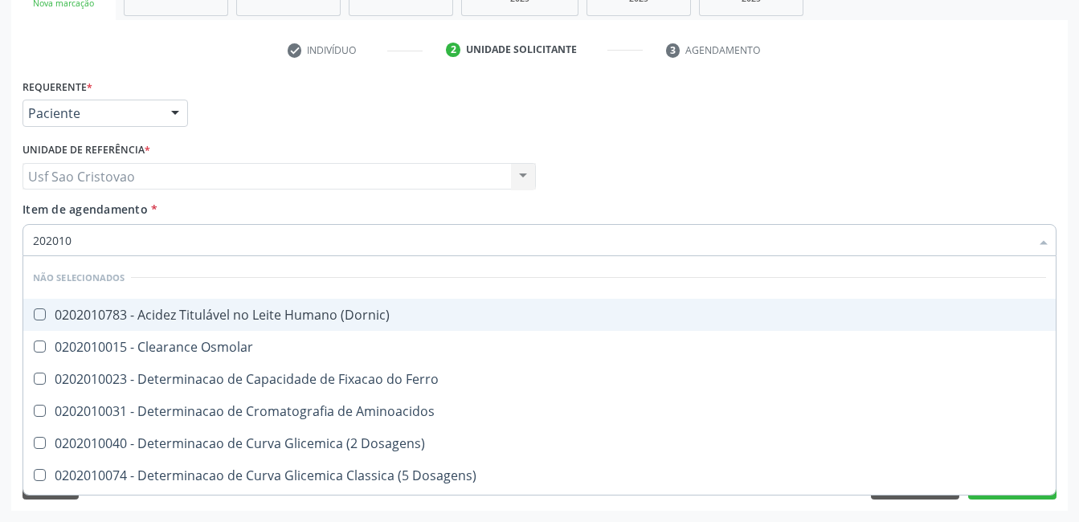
checkbox Latica "true"
checkbox Fracionadas\) "true"
checkbox Ferritina "true"
checkbox Folato "true"
checkbox Glicose "false"
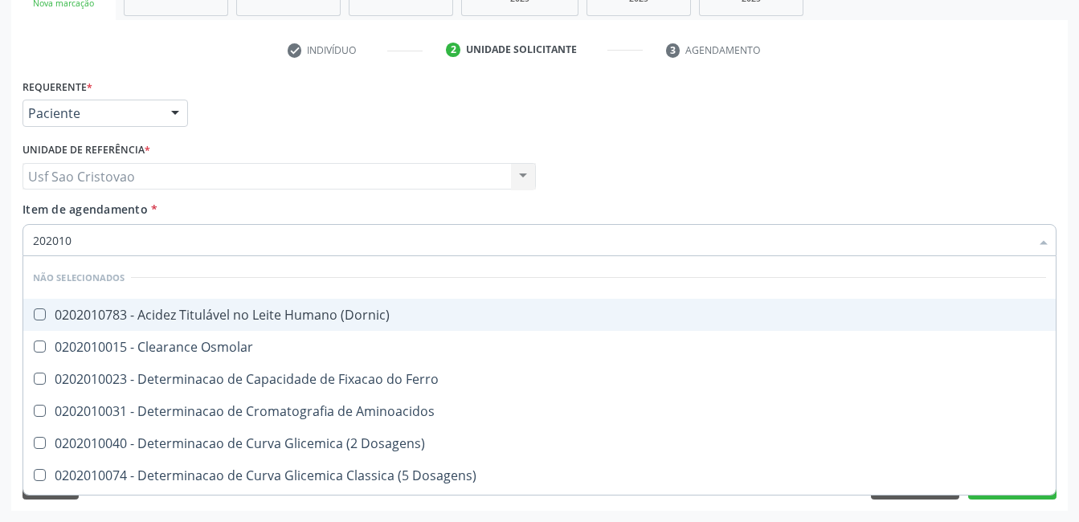
checkbox Nt-Probnp\) "true"
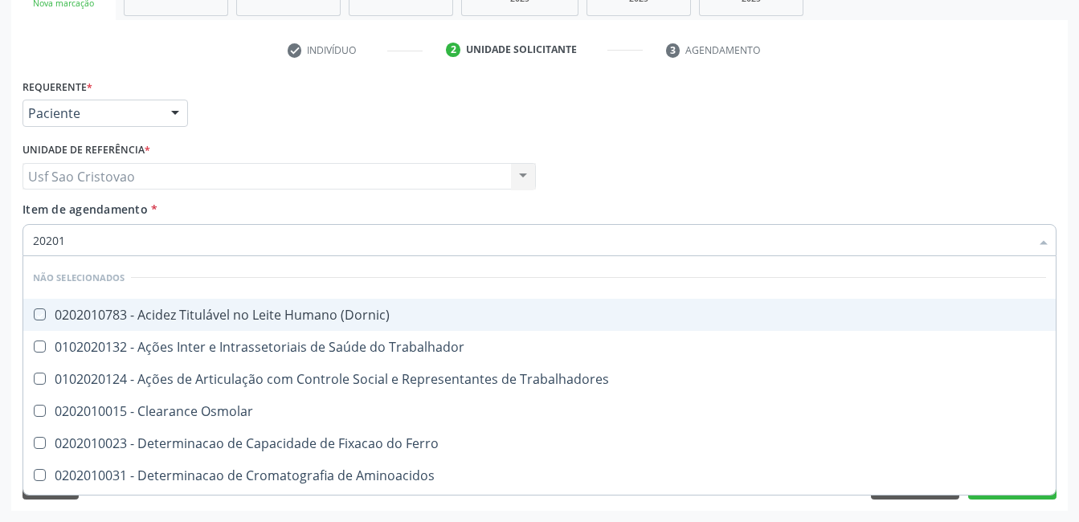
type input "2020"
checkbox \(Dornic\) "true"
checkbox Aminoacidos "true"
checkbox Hdl "false"
checkbox Ldl "false"
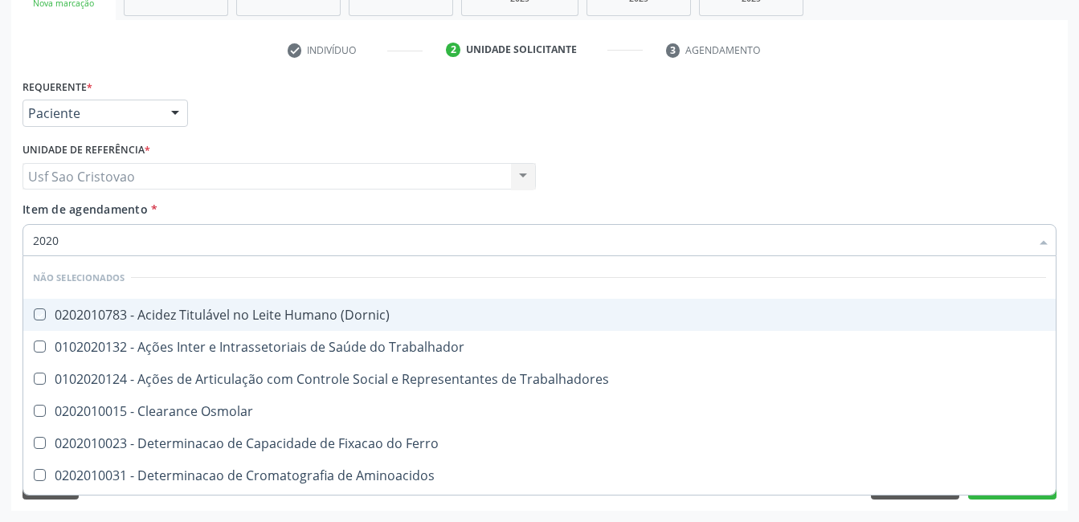
checkbox Total "false"
checkbox Creatinina "false"
checkbox Glicose "false"
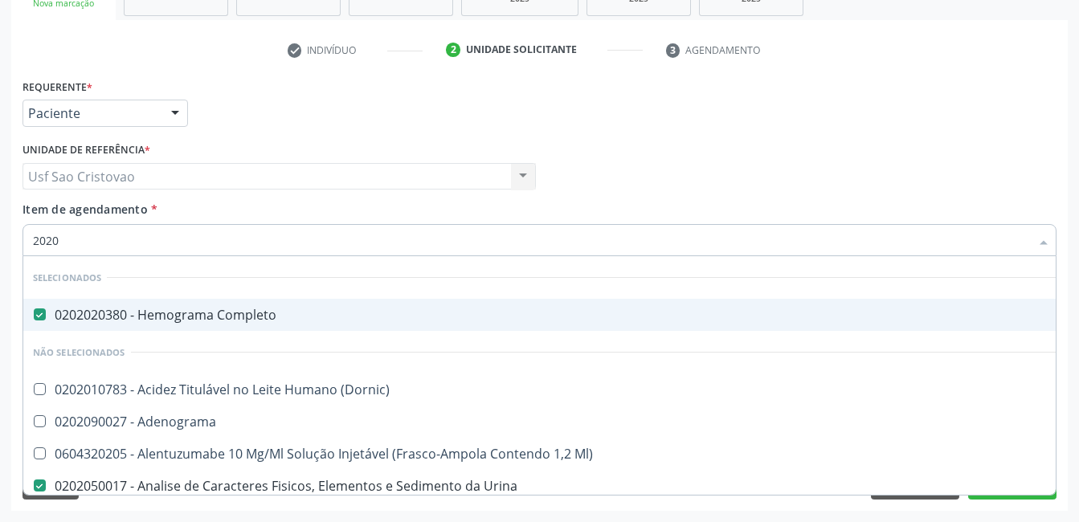
type input "202"
checkbox Hdl "false"
checkbox Ldl "false"
checkbox Total "false"
checkbox Creatinina "false"
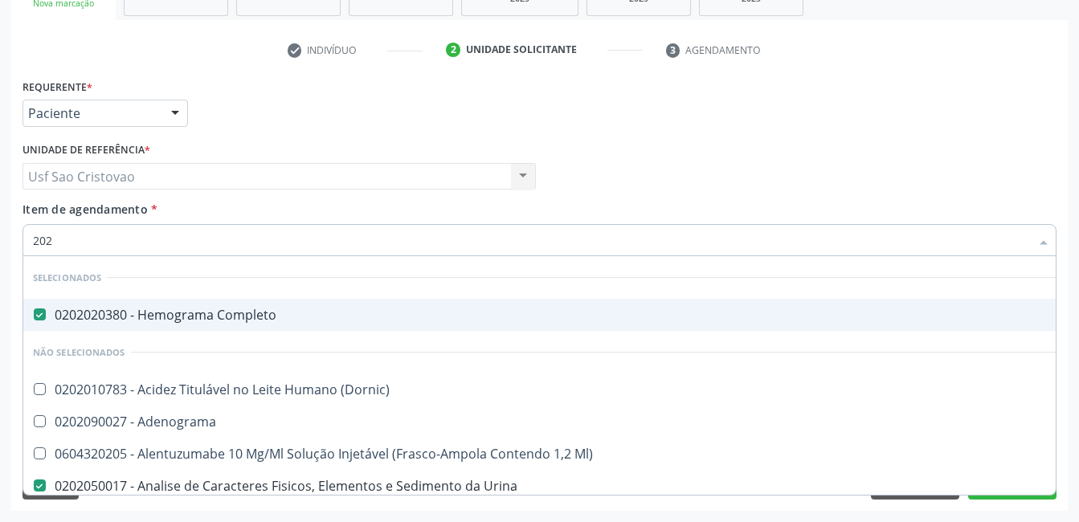
checkbox Estrona "true"
checkbox Etossuximida "true"
checkbox II "true"
checkbox \(Inibidor\) "true"
checkbox Glicose "false"
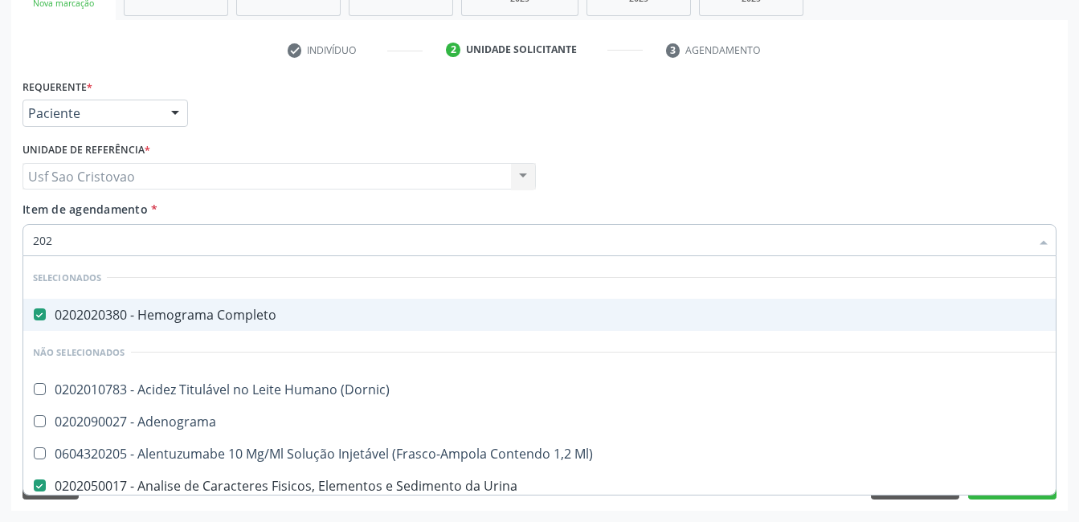
checkbox Leucino-Aminopeptidase "true"
type input "20"
checkbox Urina "false"
checkbox \(Pos-Pasteurização\) "true"
checkbox Hdl "false"
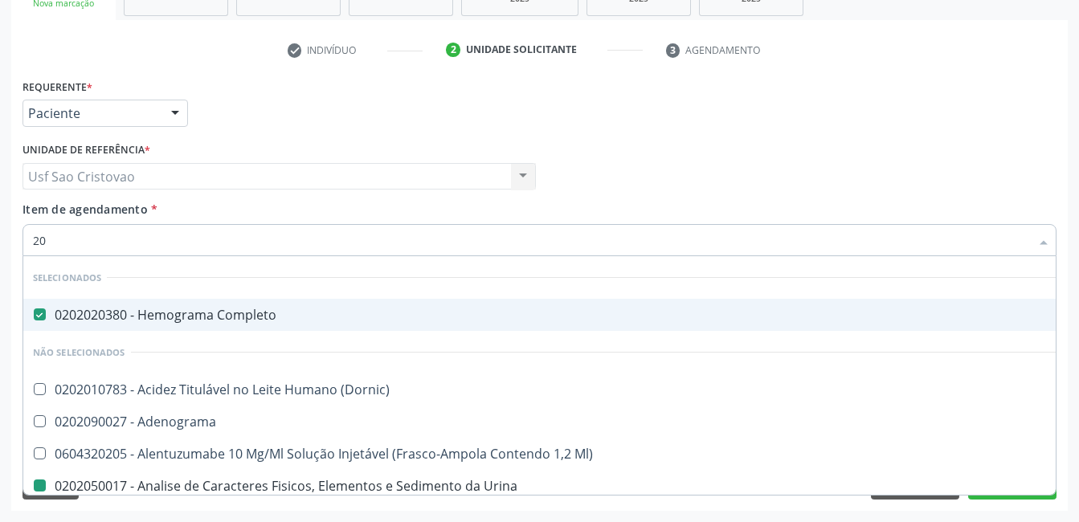
checkbox Ldl "false"
checkbox Total "false"
checkbox Creatinina "false"
checkbox Glicose "false"
checkbox Timectomia "true"
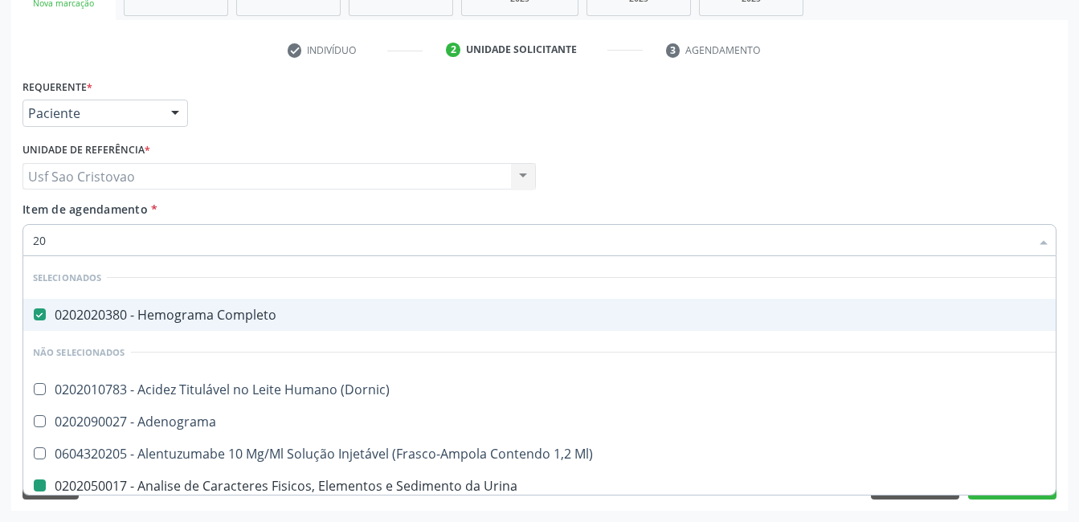
checkbox B "true"
checkbox Mediastinal "true"
checkbox Derrames "true"
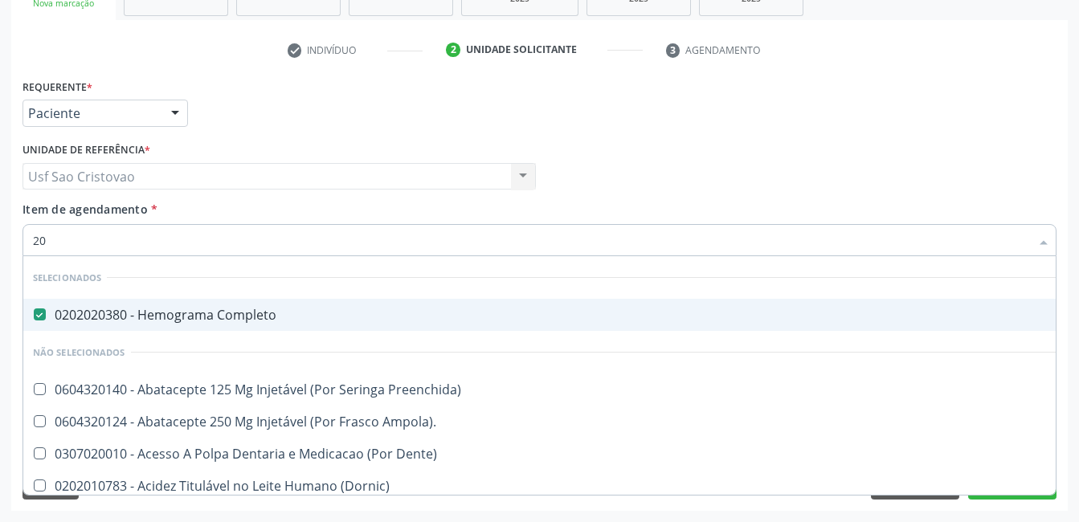
type input "2"
checkbox Urina "false"
checkbox Neonato "true"
checkbox Hdl "false"
checkbox Ldl "false"
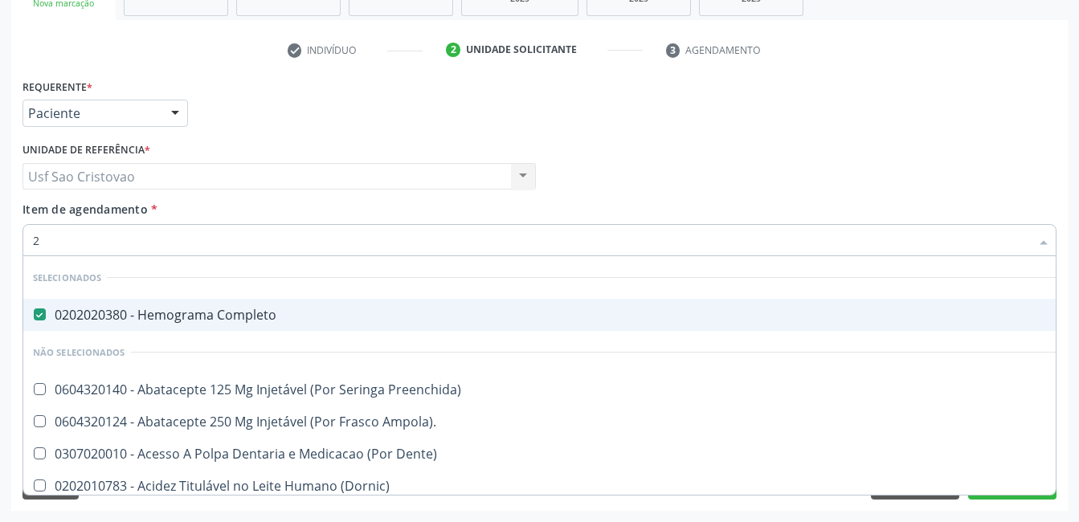
checkbox Total "false"
checkbox Creatinina "false"
checkbox Glicose "false"
checkbox Videolaparoscópica "true"
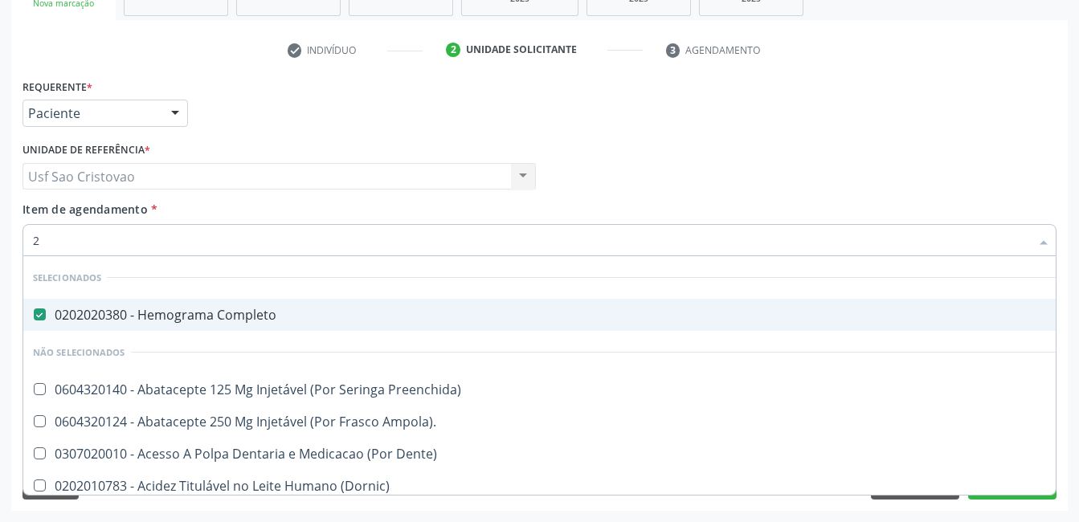
checkbox Sextante\) "true"
checkbox Gerontólogo "true"
checkbox Linha "true"
checkbox Urina "false"
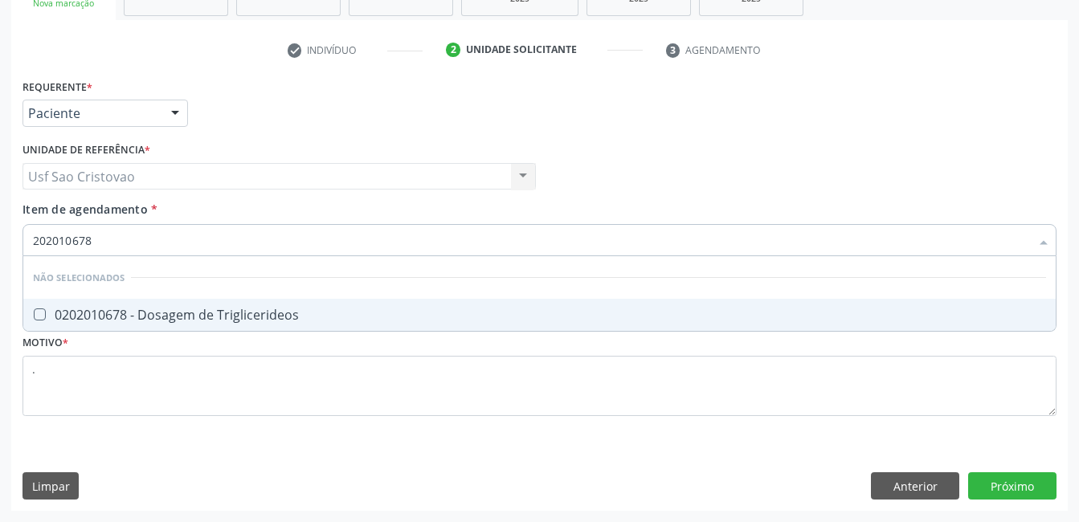
click at [39, 312] on Triglicerideos at bounding box center [40, 314] width 12 height 12
click at [34, 312] on Triglicerideos "checkbox" at bounding box center [28, 314] width 10 height 10
click at [35, 315] on Glicosilada at bounding box center [40, 314] width 12 height 12
click at [34, 315] on Glicosilada "checkbox" at bounding box center [28, 314] width 10 height 10
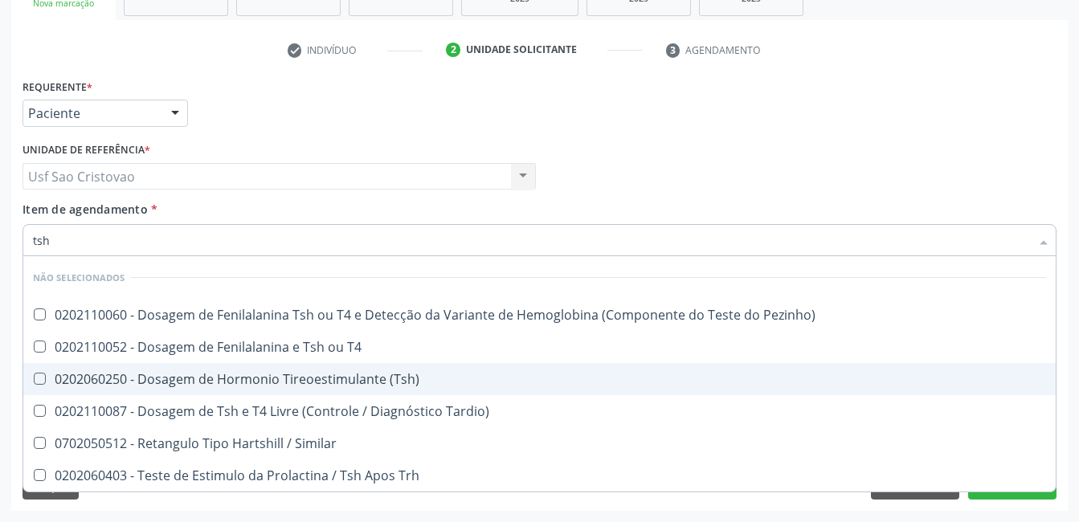
click at [39, 377] on \(Tsh\) at bounding box center [40, 379] width 12 height 12
click at [34, 377] on \(Tsh\) "checkbox" at bounding box center [28, 378] width 10 height 10
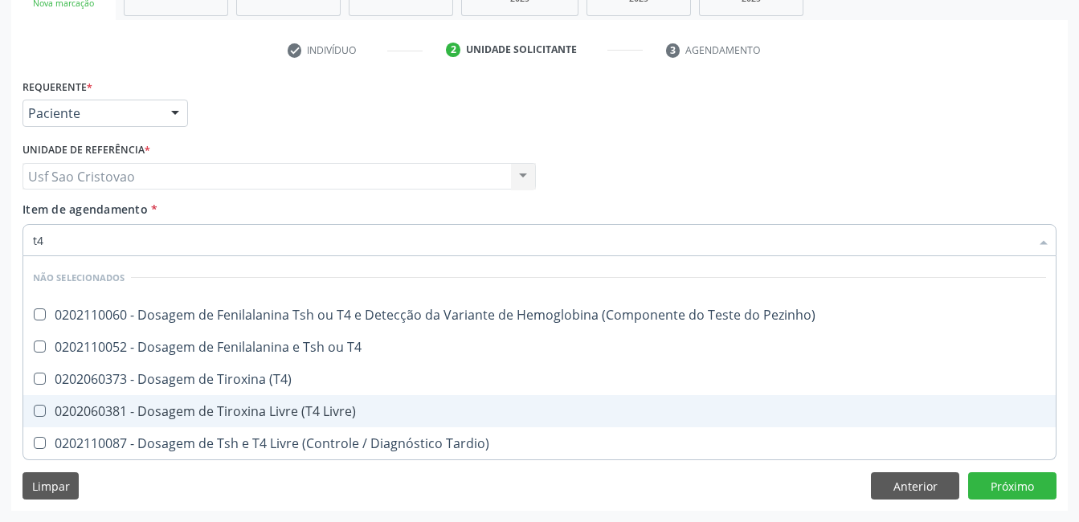
click at [40, 413] on Livre\) at bounding box center [40, 411] width 12 height 12
click at [34, 413] on Livre\) "checkbox" at bounding box center [28, 411] width 10 height 10
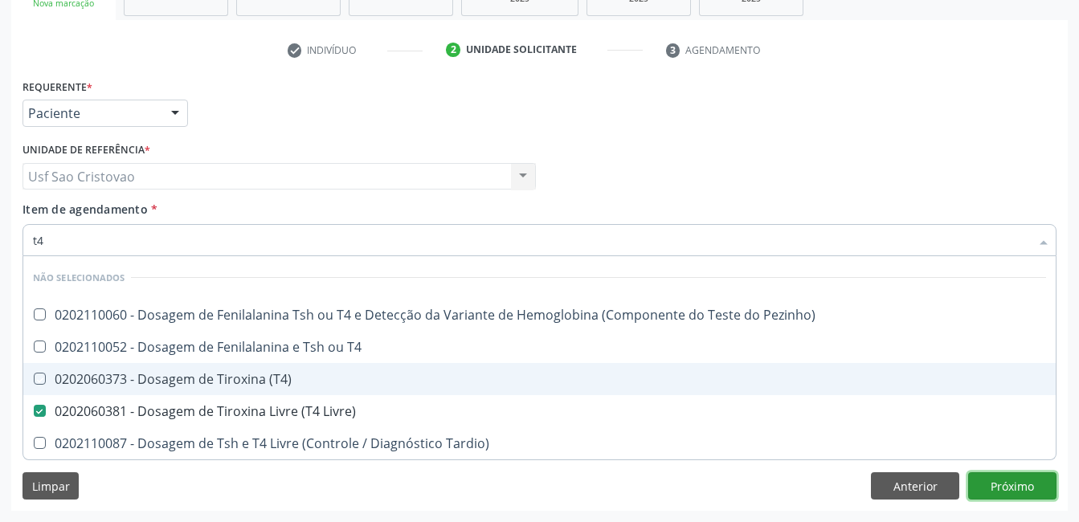
click at [1007, 485] on div "Requerente * Paciente Profissional de Saúde Paciente Nenhum resultado encontrad…" at bounding box center [539, 293] width 1056 height 436
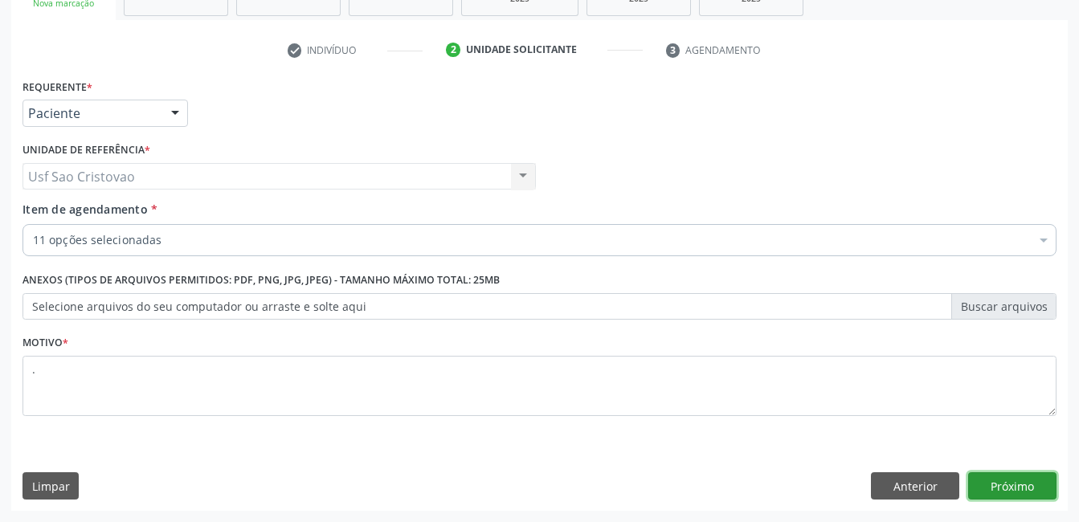
click at [1023, 489] on button "Próximo" at bounding box center [1012, 485] width 88 height 27
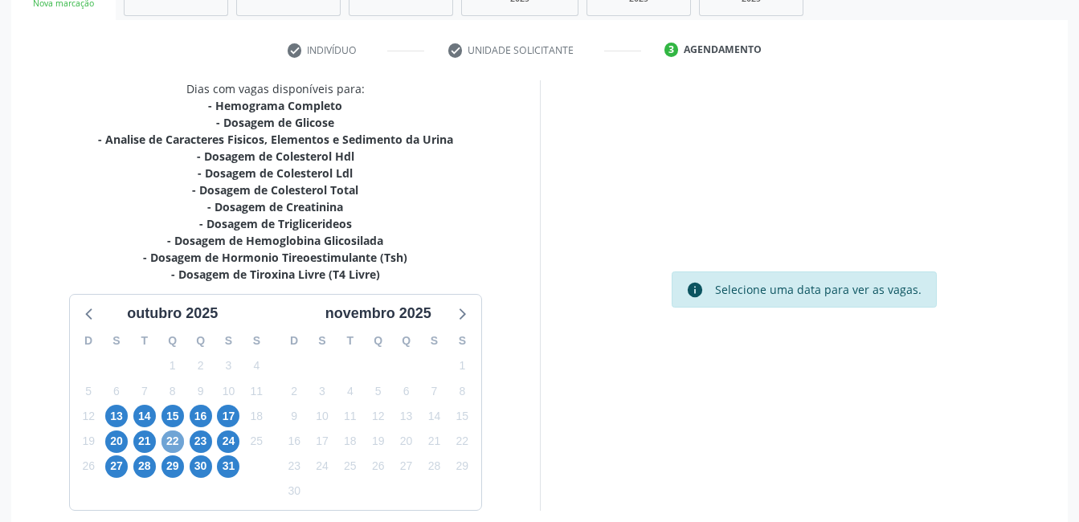
click at [170, 439] on span "22" at bounding box center [172, 441] width 22 height 22
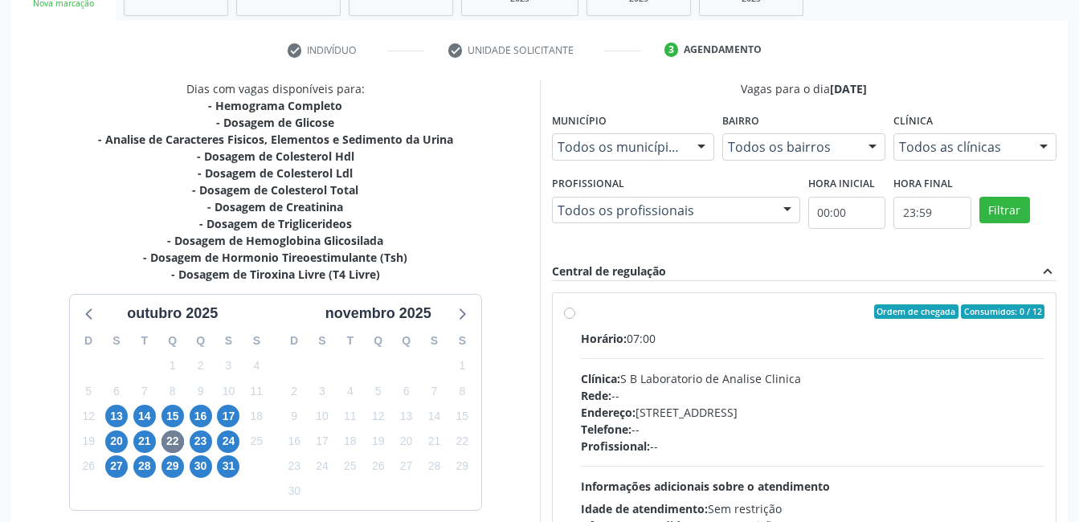
click at [581, 316] on label "Ordem de chegada Consumidos: 0 / 12 Horário: 07:00 Clínica: S B Laboratorio de …" at bounding box center [813, 427] width 464 height 247
click at [573, 316] on input "Ordem de chegada Consumidos: 0 / 12 Horário: 07:00 Clínica: S B Laboratorio de …" at bounding box center [569, 311] width 11 height 14
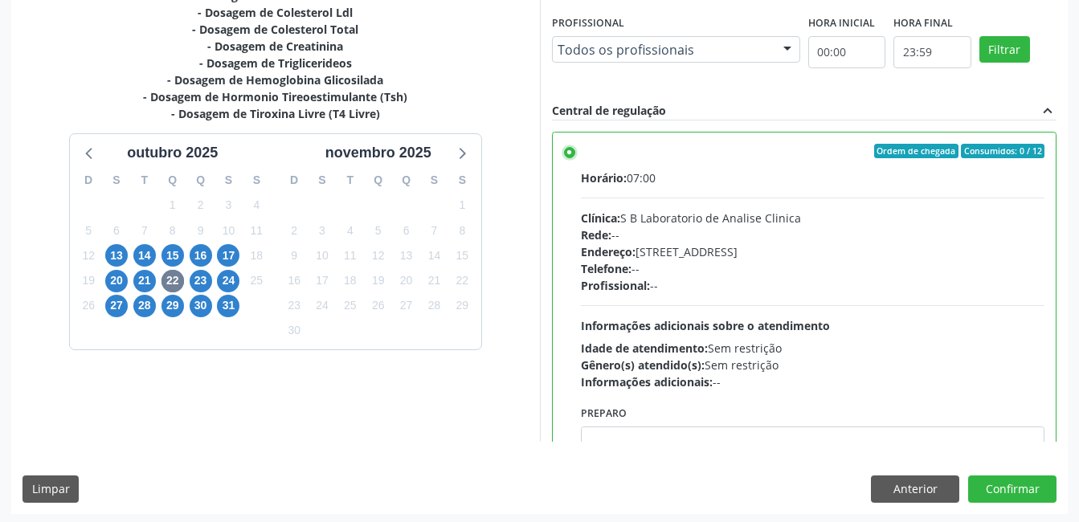
scroll to position [438, 0]
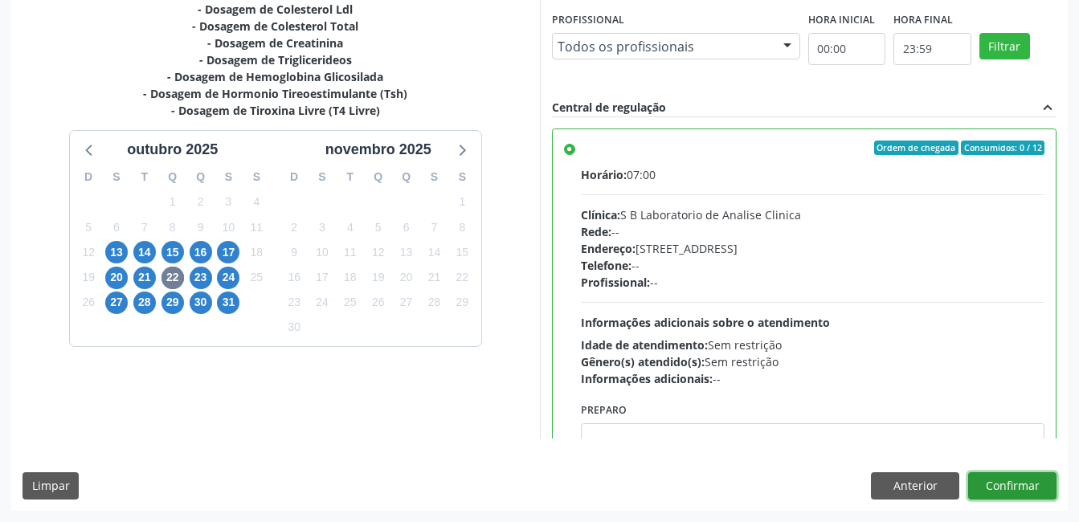
click at [978, 485] on button "Confirmar" at bounding box center [1012, 485] width 88 height 27
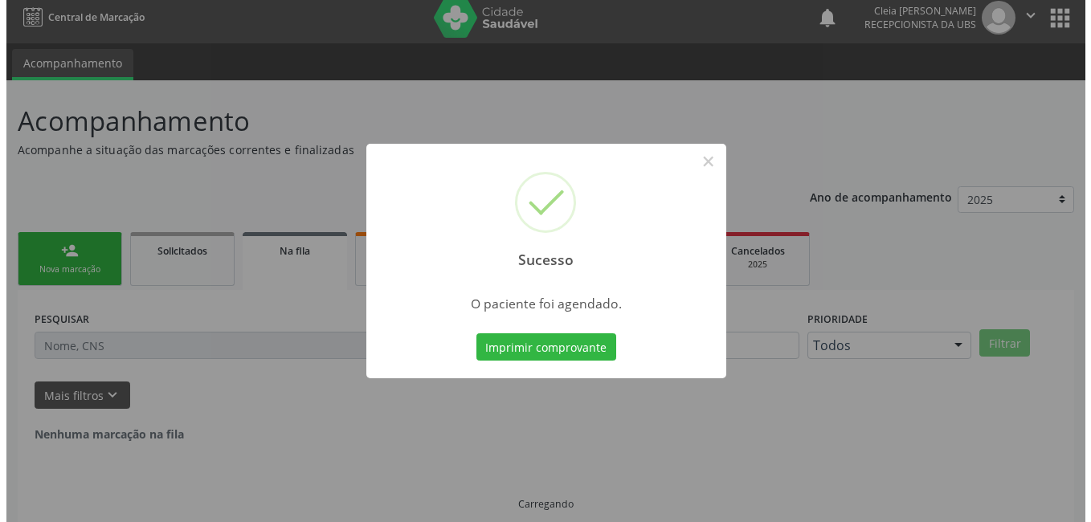
scroll to position [0, 0]
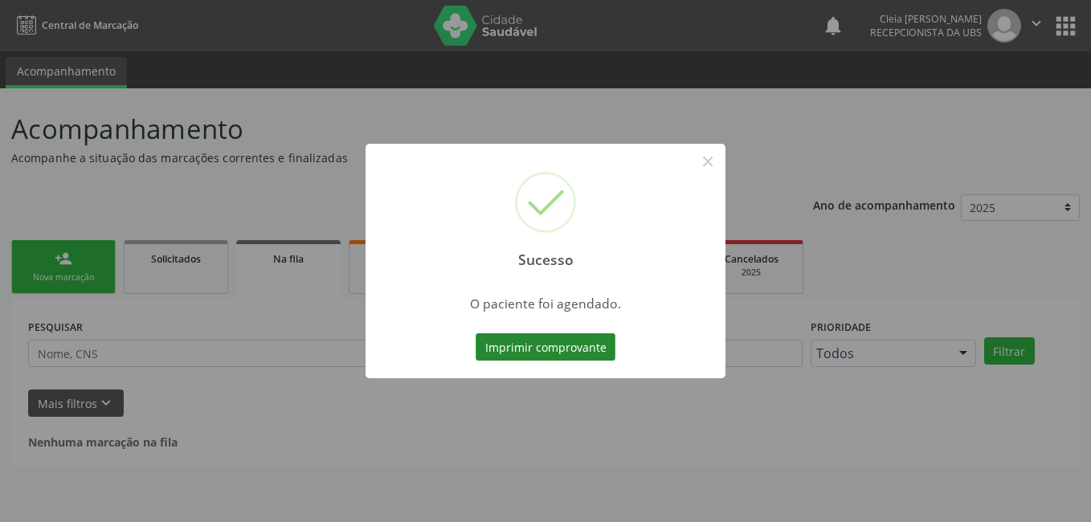
click at [561, 352] on button "Imprimir comprovante" at bounding box center [545, 346] width 140 height 27
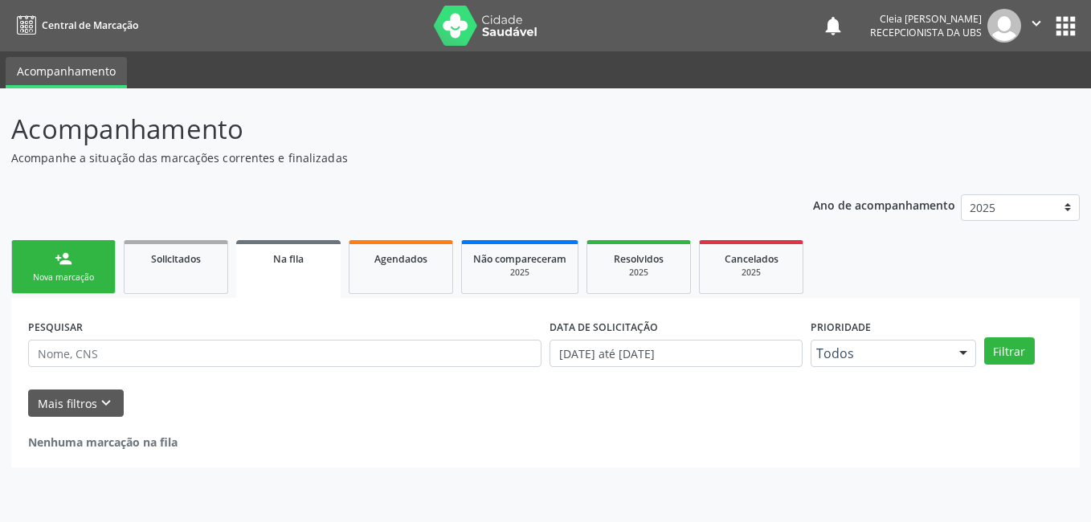
click at [55, 272] on div "Nova marcação" at bounding box center [63, 277] width 80 height 12
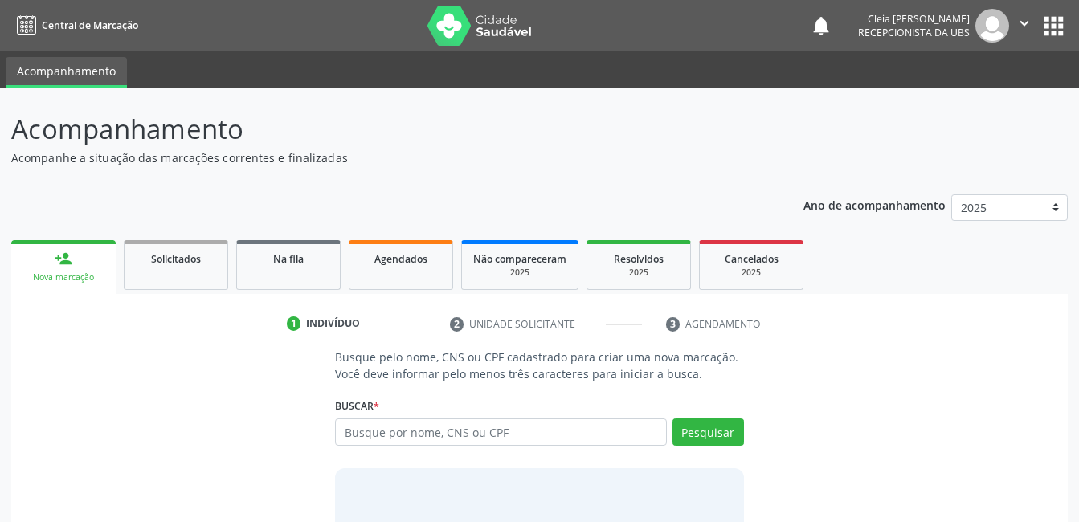
scroll to position [97, 0]
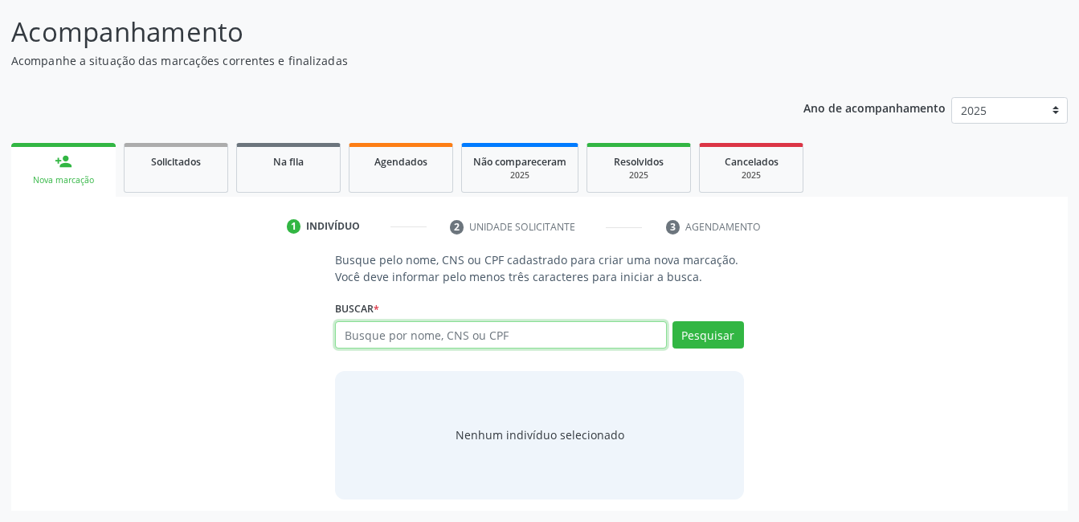
click at [495, 341] on input "text" at bounding box center [500, 334] width 331 height 27
type input "l"
type input "4"
type input "705004401607258"
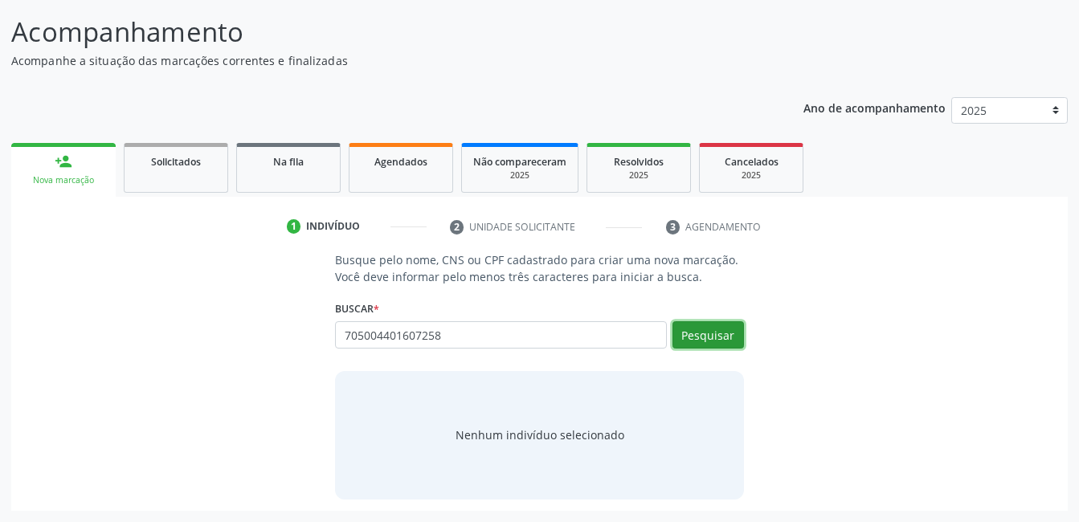
click at [707, 337] on button "Pesquisar" at bounding box center [707, 334] width 71 height 27
type input "705004401607258"
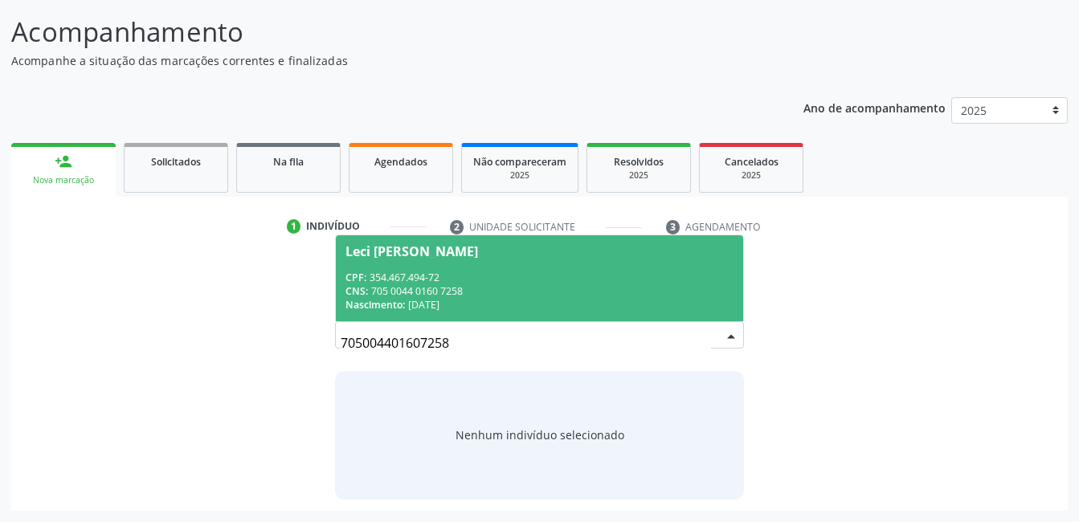
click at [596, 258] on span "Leci Magalhaes Torres CPF: 354.467.494-72 CNS: 705 0044 0160 7258 Nascimento: 2…" at bounding box center [539, 278] width 406 height 86
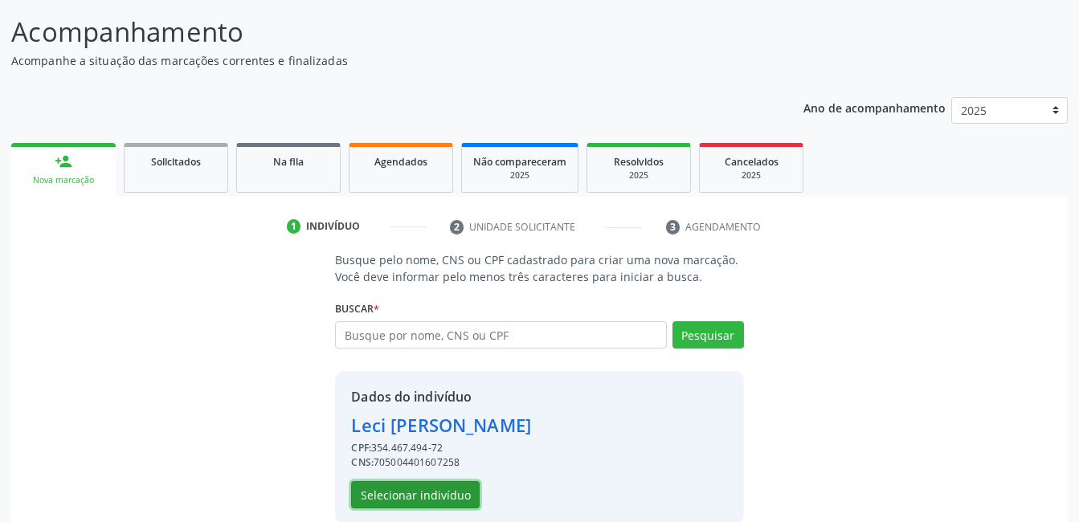
click at [455, 502] on button "Selecionar indivíduo" at bounding box center [415, 494] width 129 height 27
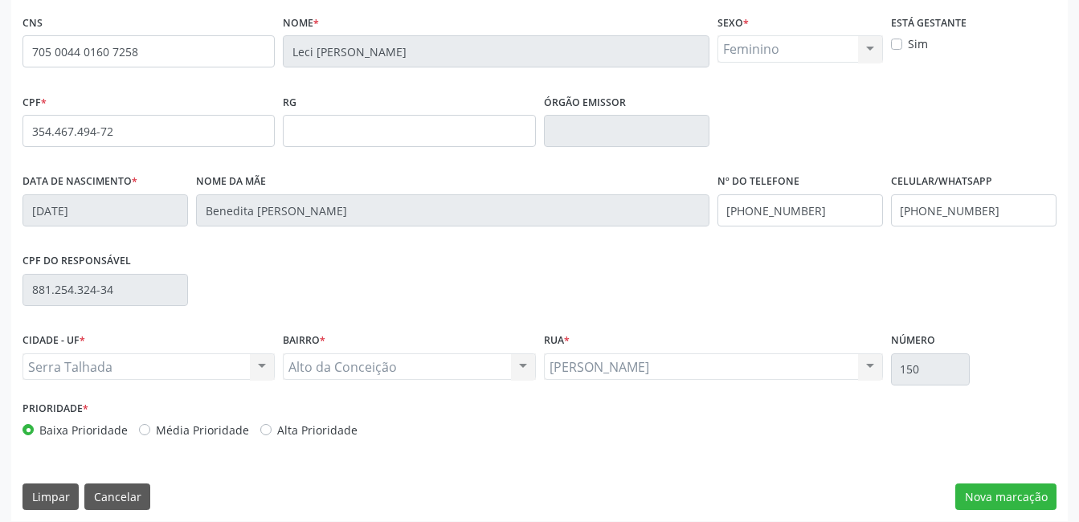
scroll to position [349, 0]
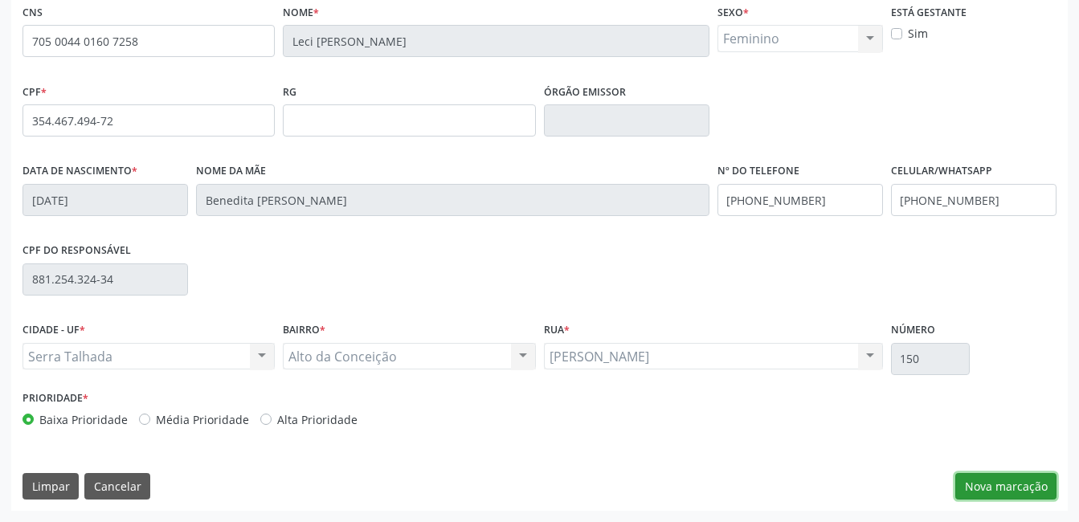
click at [1015, 486] on button "Nova marcação" at bounding box center [1005, 486] width 101 height 27
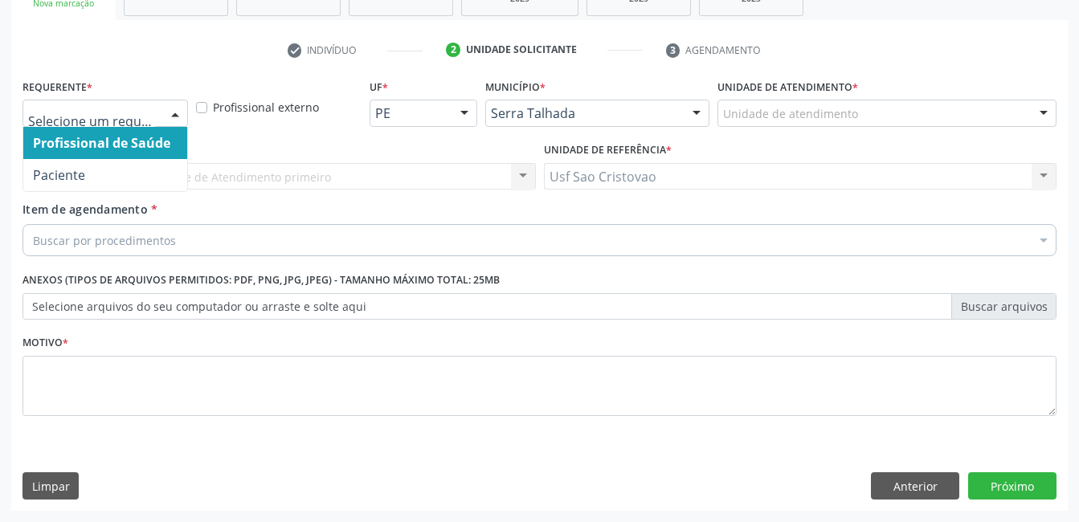
click at [175, 116] on div at bounding box center [175, 113] width 24 height 27
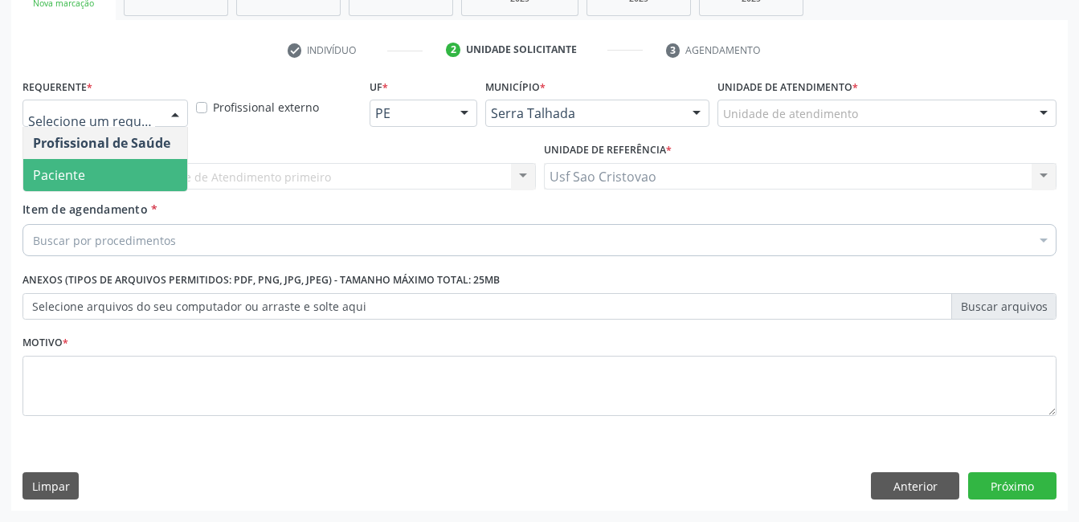
click at [156, 181] on span "Paciente" at bounding box center [105, 175] width 164 height 32
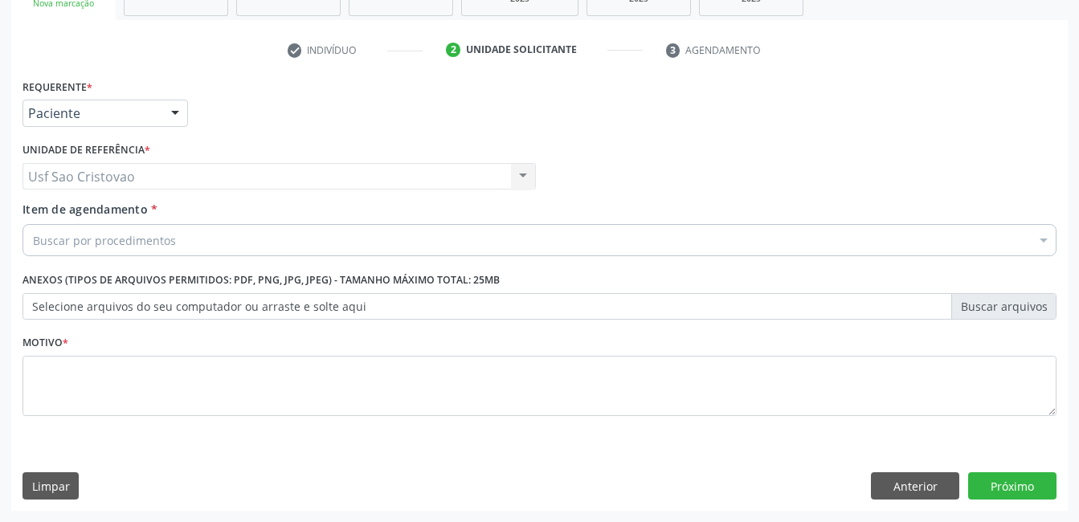
click at [214, 240] on div "Buscar por procedimentos" at bounding box center [539, 240] width 1034 height 32
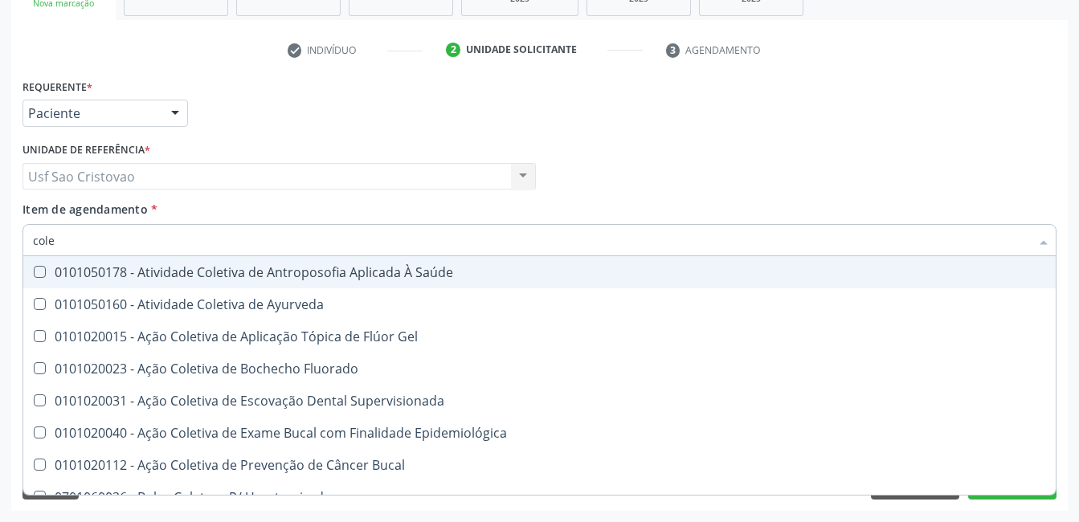
type input "coles"
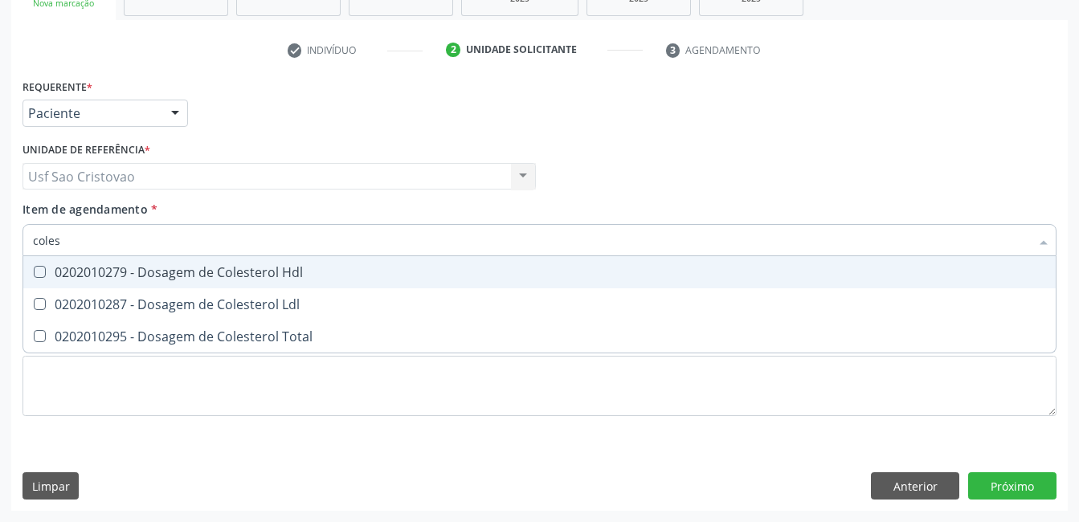
click at [38, 276] on Hdl at bounding box center [40, 272] width 12 height 12
click at [34, 276] on Hdl "checkbox" at bounding box center [28, 272] width 10 height 10
checkbox Hdl "true"
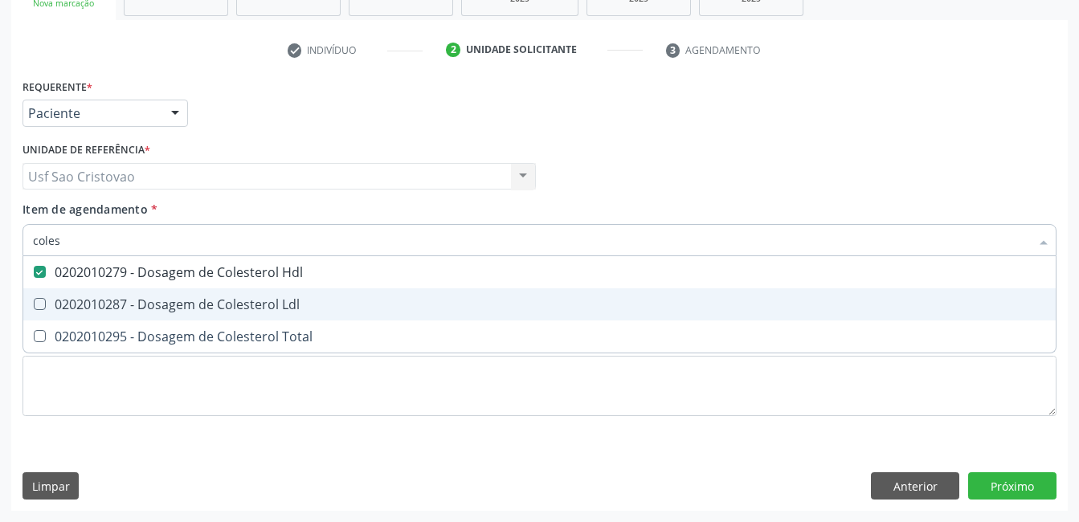
click at [46, 304] on div "0202010287 - Dosagem de Colesterol Ldl" at bounding box center [539, 304] width 1013 height 13
checkbox Ldl "true"
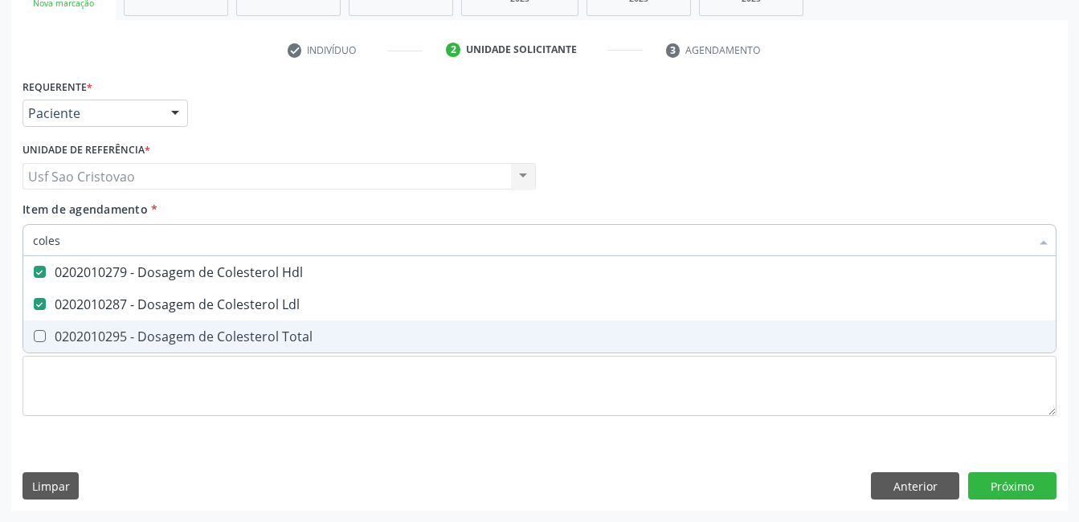
click at [37, 339] on Total at bounding box center [40, 336] width 12 height 12
click at [34, 339] on Total "checkbox" at bounding box center [28, 336] width 10 height 10
checkbox Total "true"
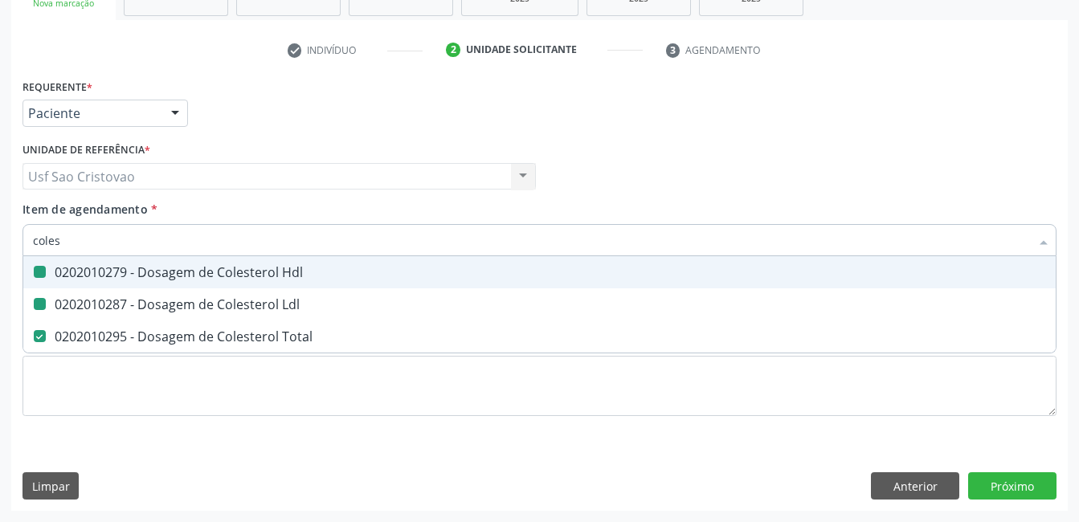
type input "cole"
checkbox Hdl "false"
checkbox Ldl "false"
checkbox Total "false"
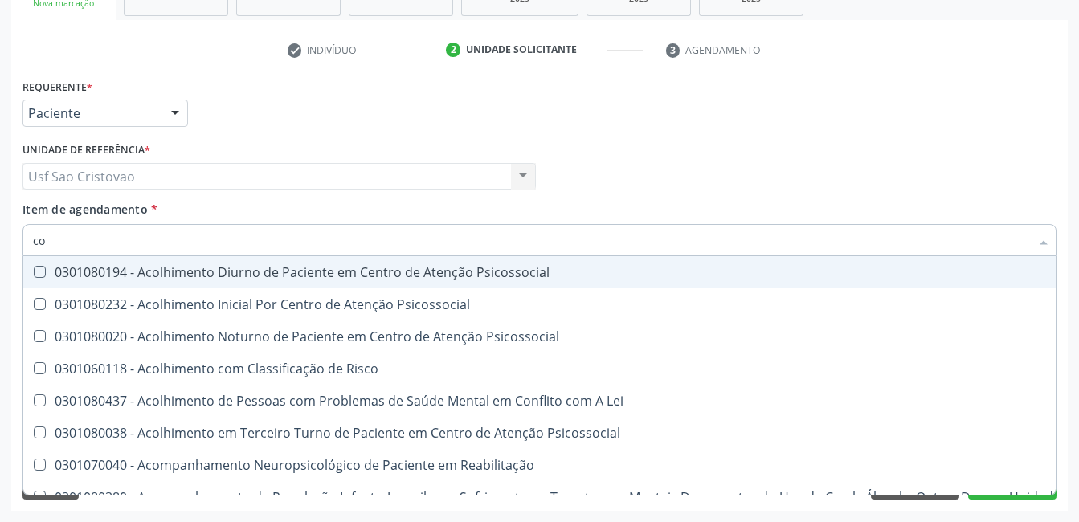
type input "c"
checkbox Hdl "false"
checkbox Ldl "false"
checkbox Total "false"
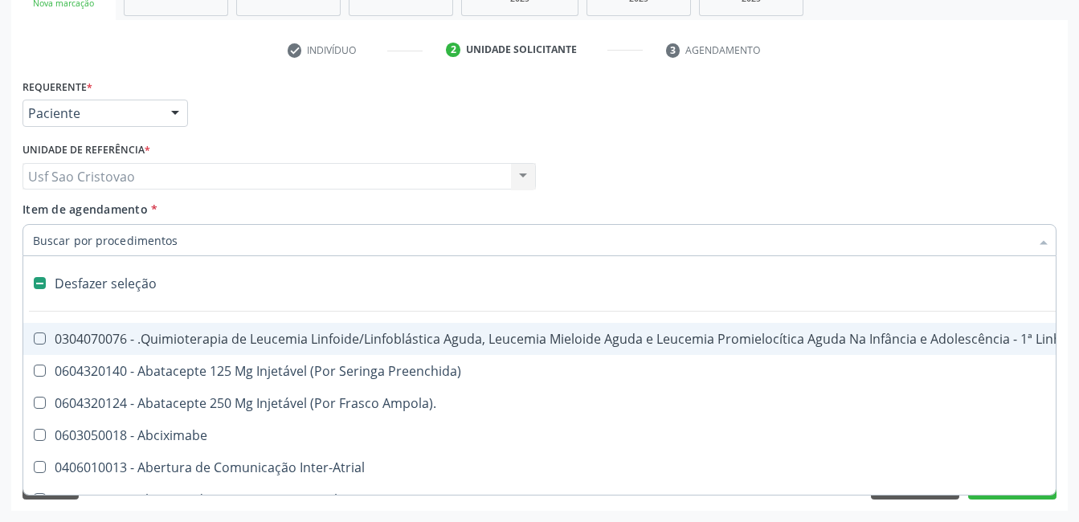
type input "2"
checkbox Oncologia "true"
checkbox Fort\) "true"
checkbox Colpoperineocleise "true"
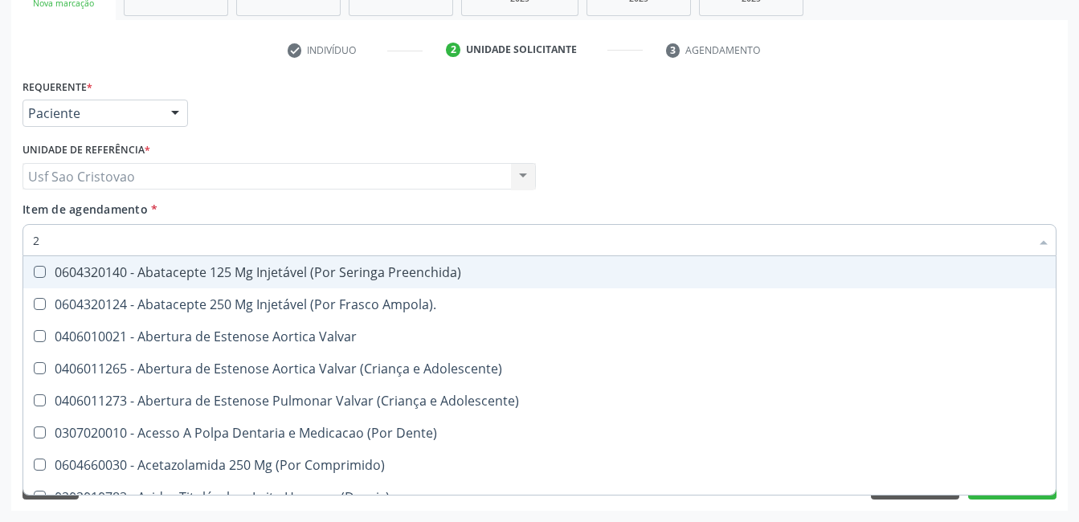
type input "20"
checkbox Abdominal "true"
checkbox Colostomia "true"
checkbox Colpectomia "true"
checkbox Hdl "false"
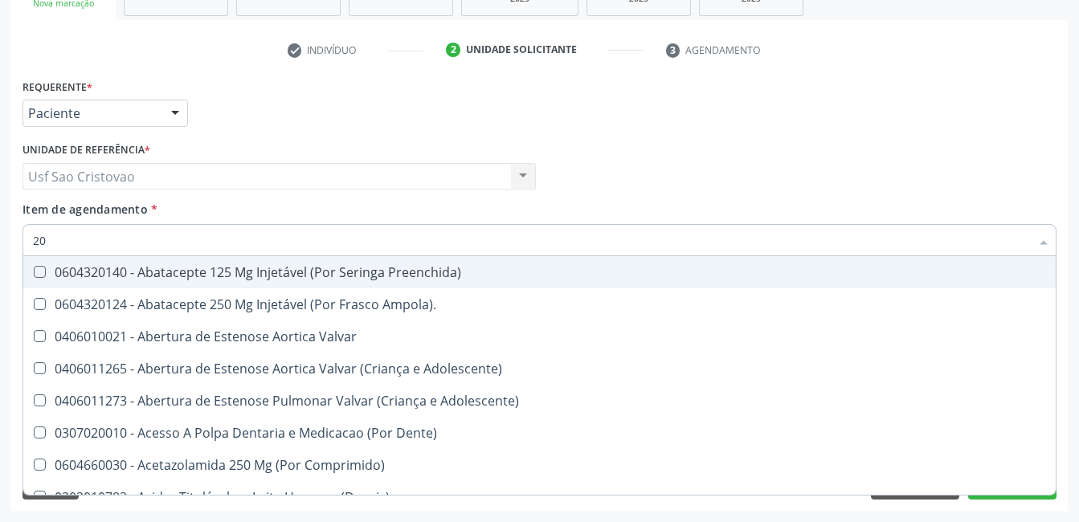
checkbox Ldl "false"
checkbox Total "false"
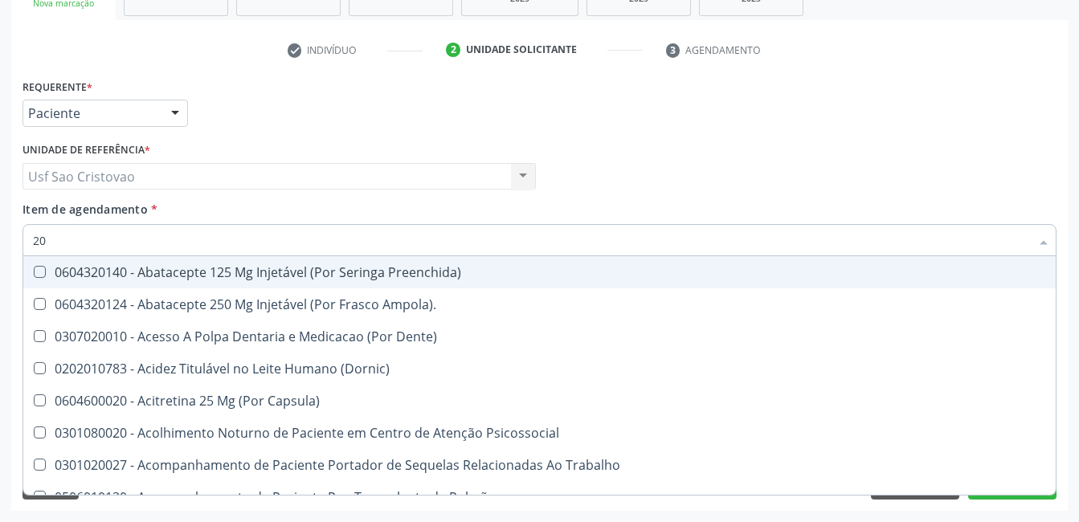
type input "202"
checkbox Biomédico "true"
checkbox Pele "true"
checkbox Tireoide "true"
checkbox Hdl "false"
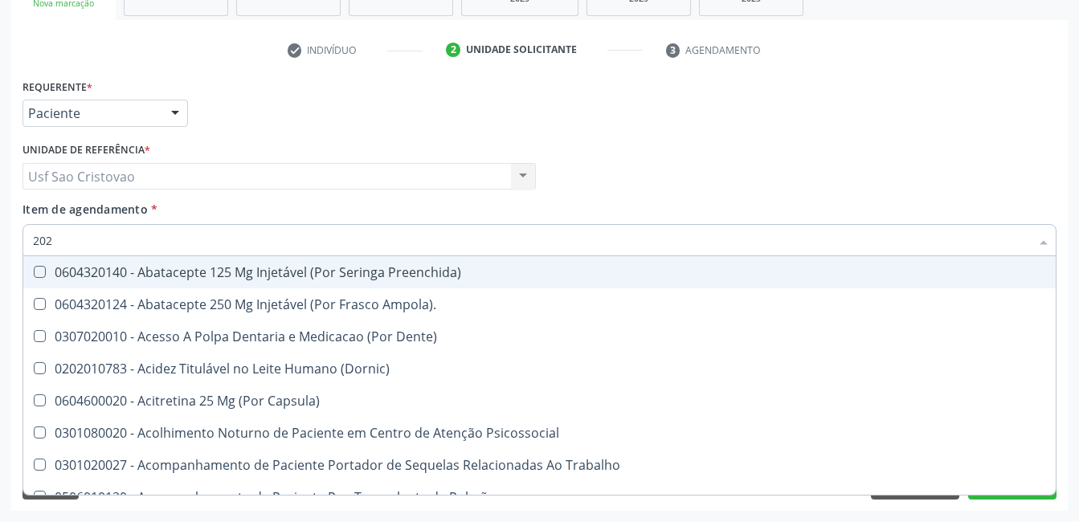
checkbox Ldl "false"
checkbox Total "false"
type input "2020"
checkbox Gel "true"
checkbox Fluorado "true"
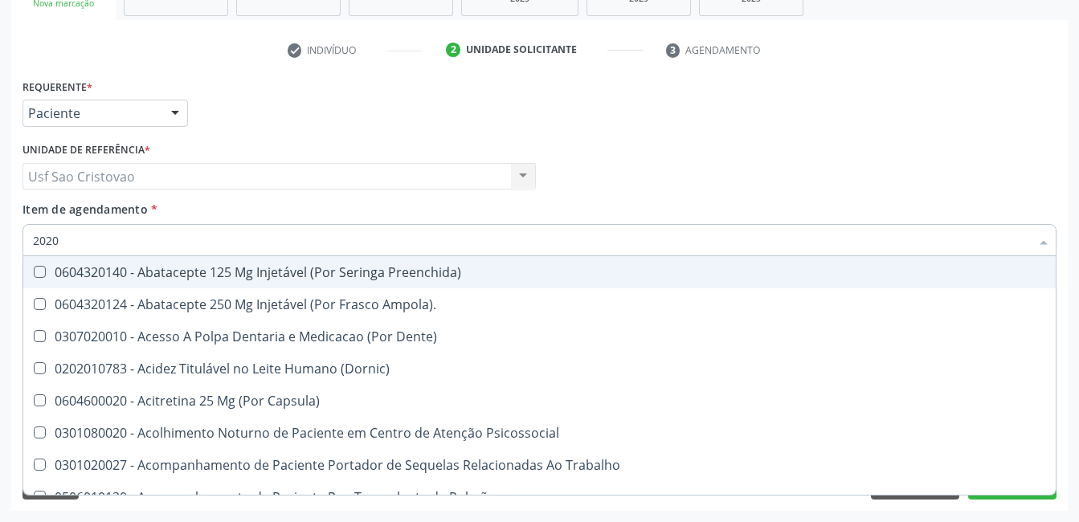
checkbox Supervisionada "true"
checkbox Biomédico "false"
checkbox Pele "false"
checkbox Tireoide "false"
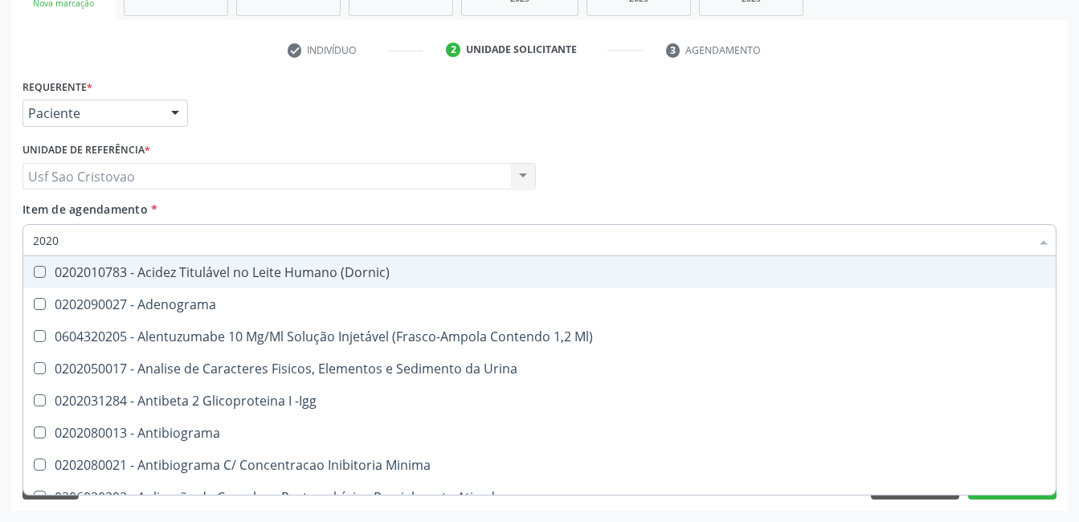
type input "20201"
checkbox Identificação "true"
checkbox \(Pos-Pasteurização\) "true"
checkbox Hemacias "true"
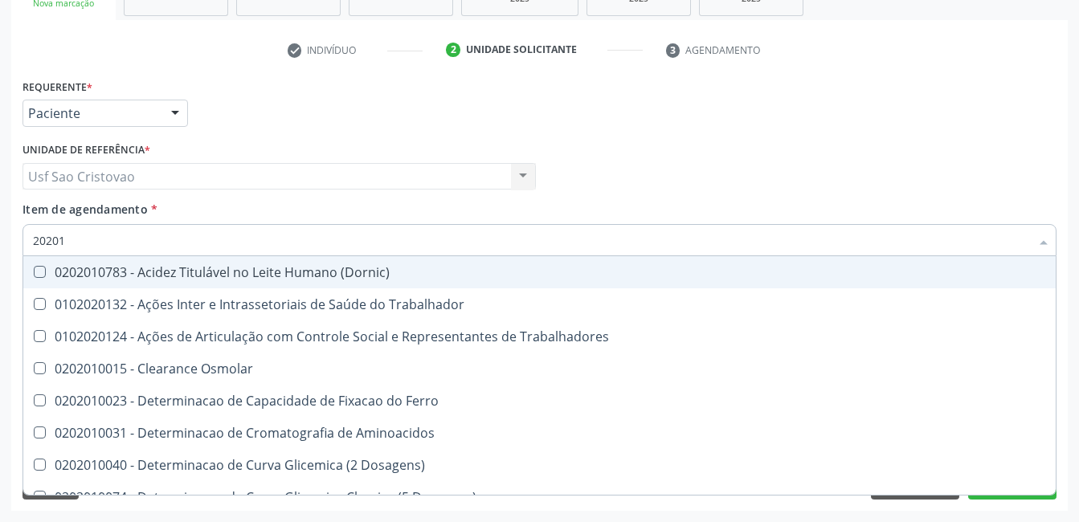
type input "202010"
checkbox Circulante "true"
checkbox III "true"
checkbox Fracoes "true"
checkbox Hdl "false"
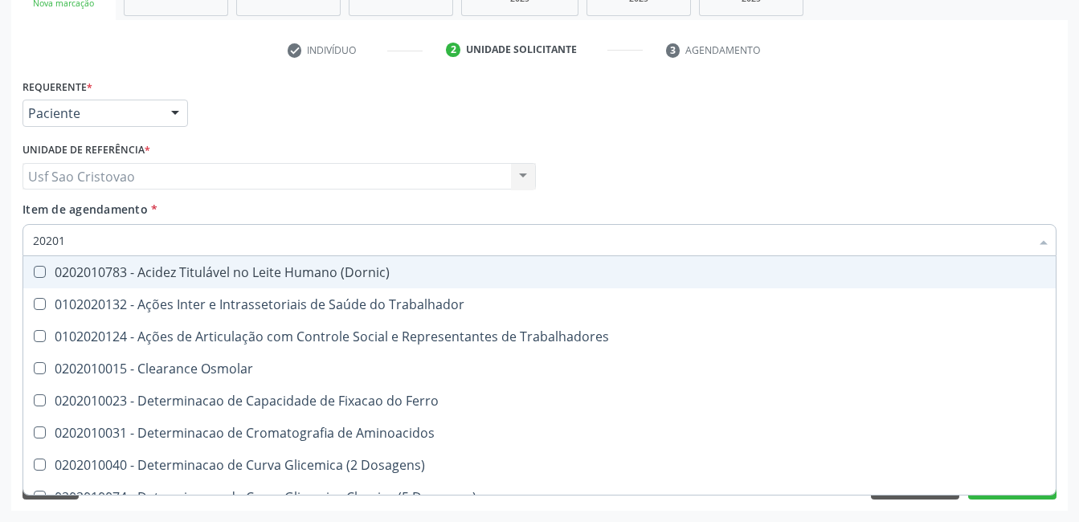
checkbox Ldl "false"
checkbox Total "false"
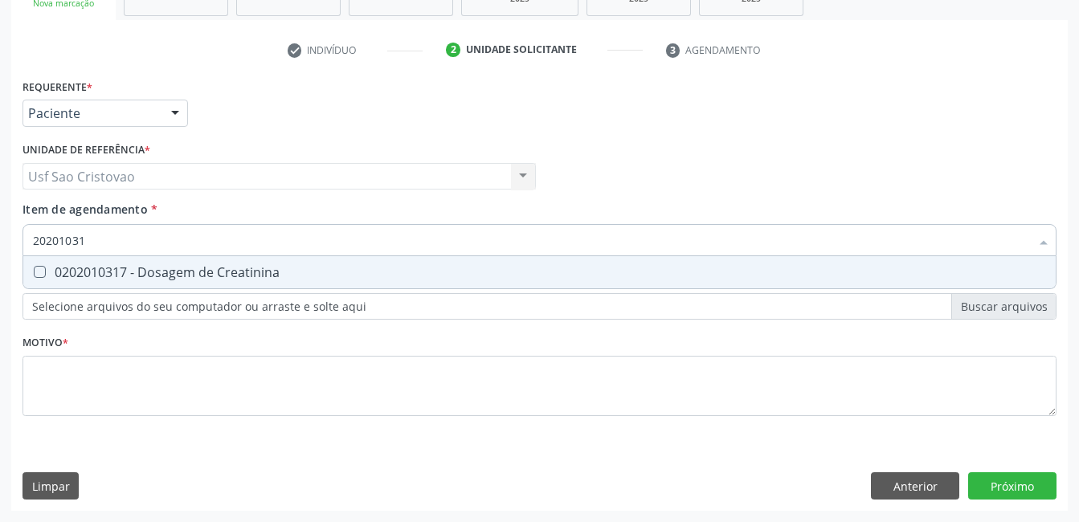
type input "202010317"
click at [47, 275] on div "0202010317 - Dosagem de Creatinina" at bounding box center [539, 272] width 1013 height 13
checkbox Creatinina "true"
type input "2020103"
checkbox Creatinina "false"
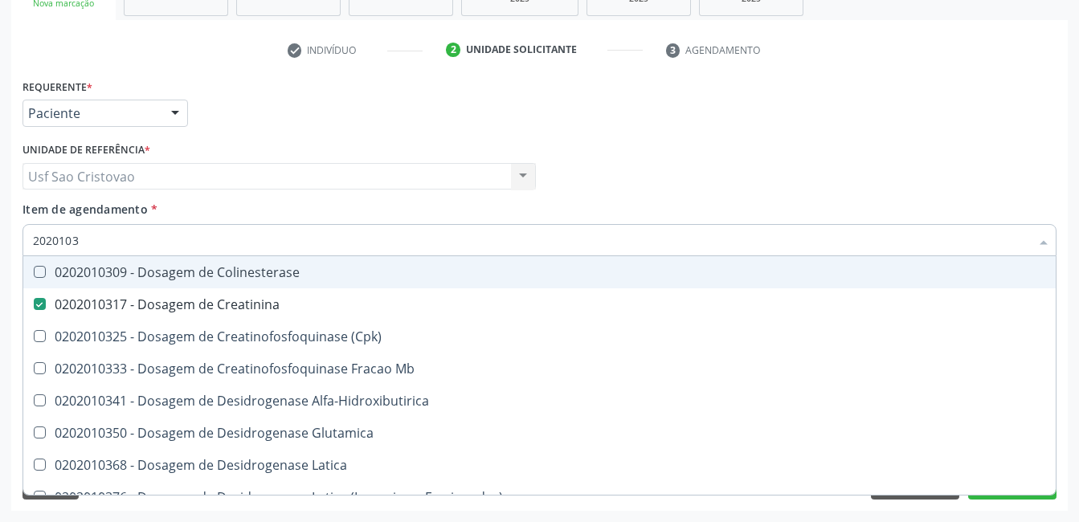
type input "202010"
checkbox Creatinina "false"
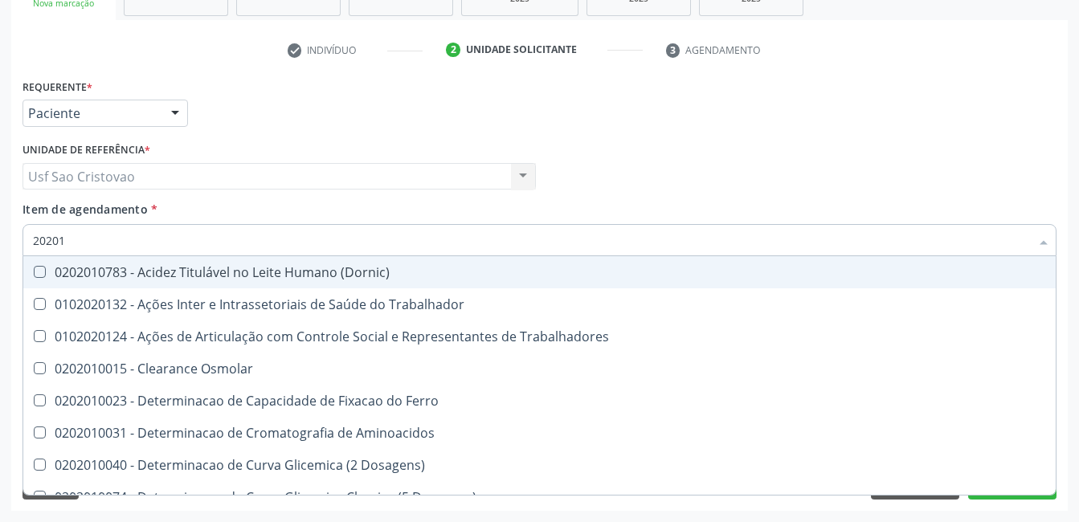
type input "2020"
checkbox Hdl "false"
checkbox Ldl "false"
checkbox Total "false"
checkbox Creatinina "false"
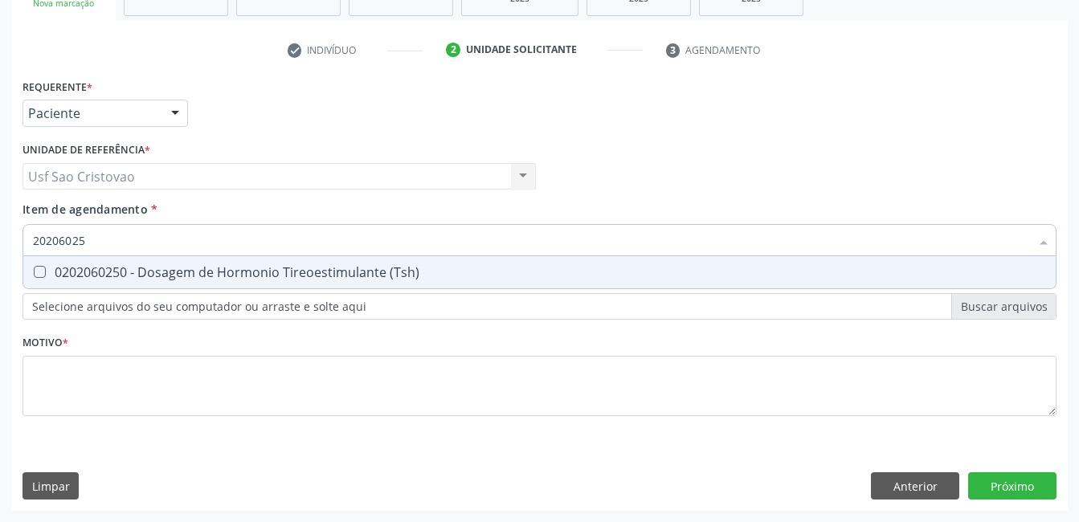
type input "202060250"
click at [42, 274] on \(Tsh\) at bounding box center [40, 272] width 12 height 12
click at [34, 274] on \(Tsh\) "checkbox" at bounding box center [28, 272] width 10 height 10
checkbox \(Tsh\) "true"
type input "2020602"
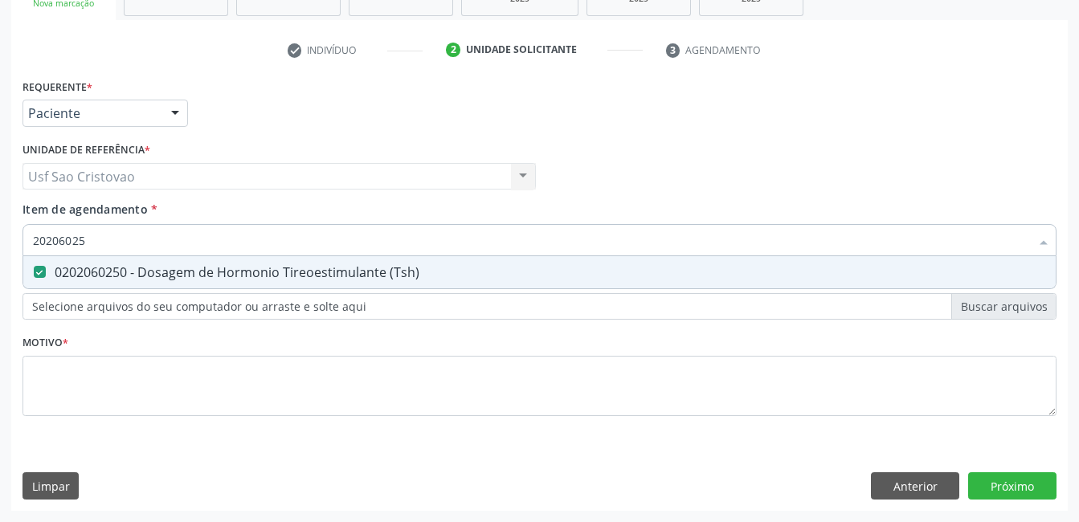
checkbox \(Tsh\) "false"
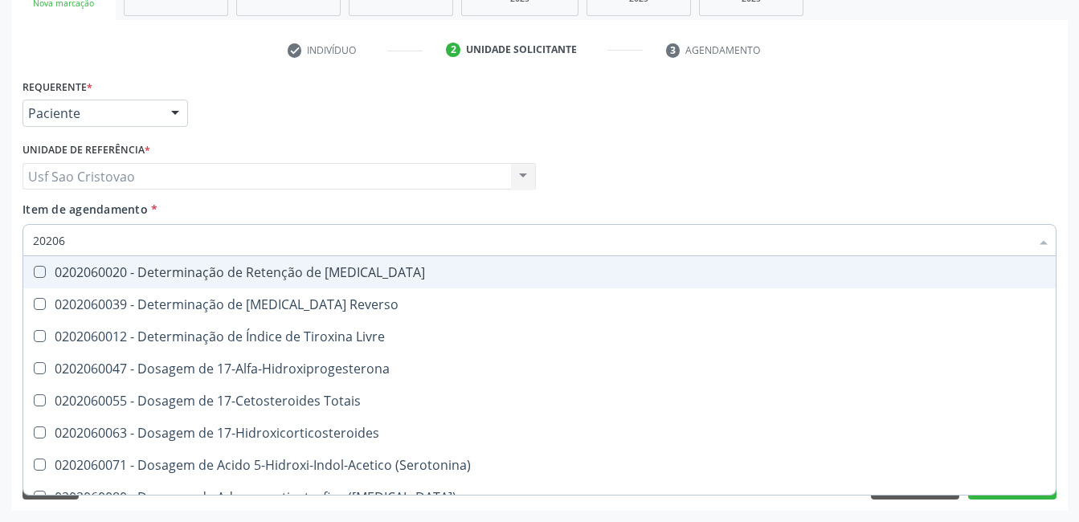
type input "2020"
checkbox \(Tsh\) "false"
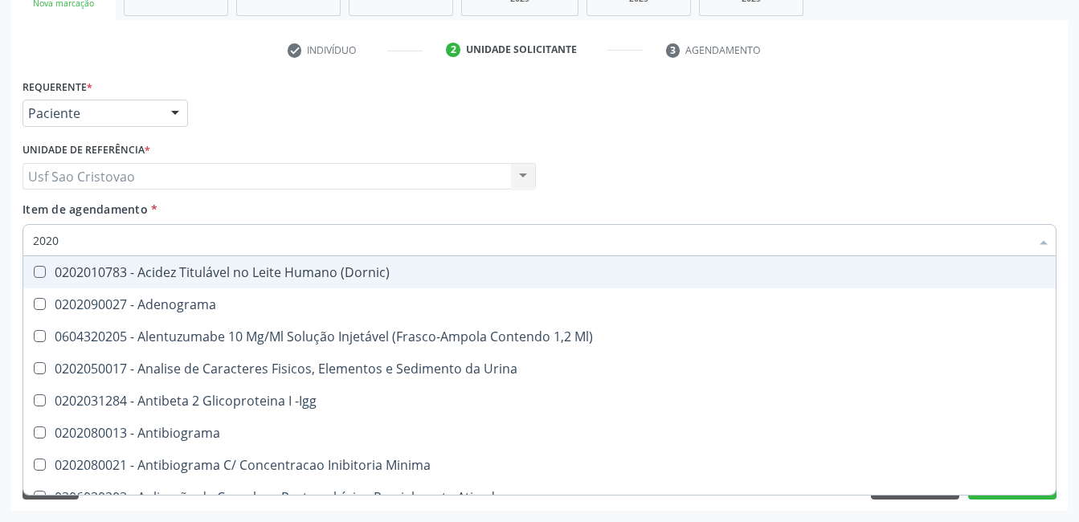
type input "20201"
checkbox Identificação "true"
checkbox \(Pos-Pasteurização\) "true"
checkbox Hemacias "true"
checkbox Molecular "true"
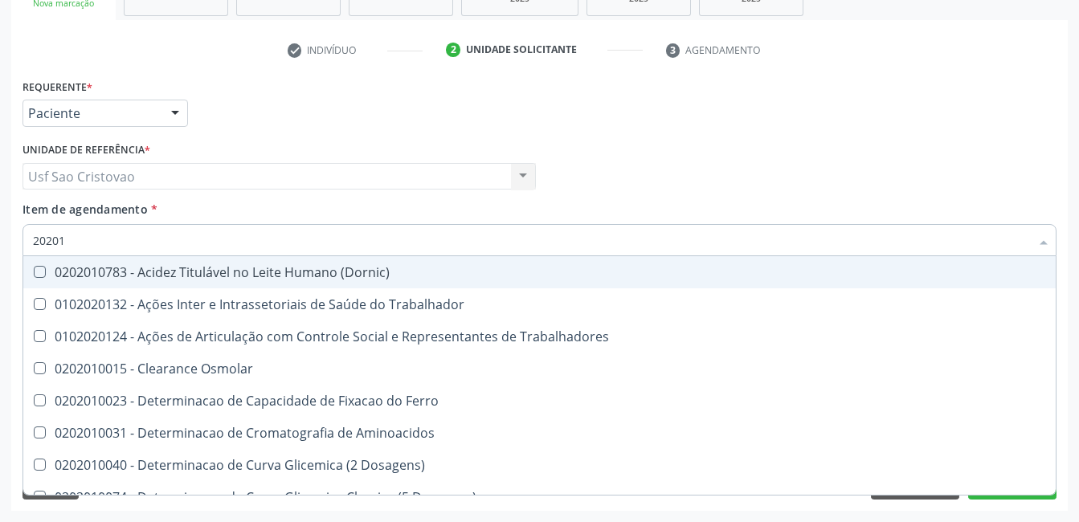
type input "202010"
checkbox Circulante "true"
checkbox III "true"
checkbox Fracoes "true"
checkbox Ionizavel "true"
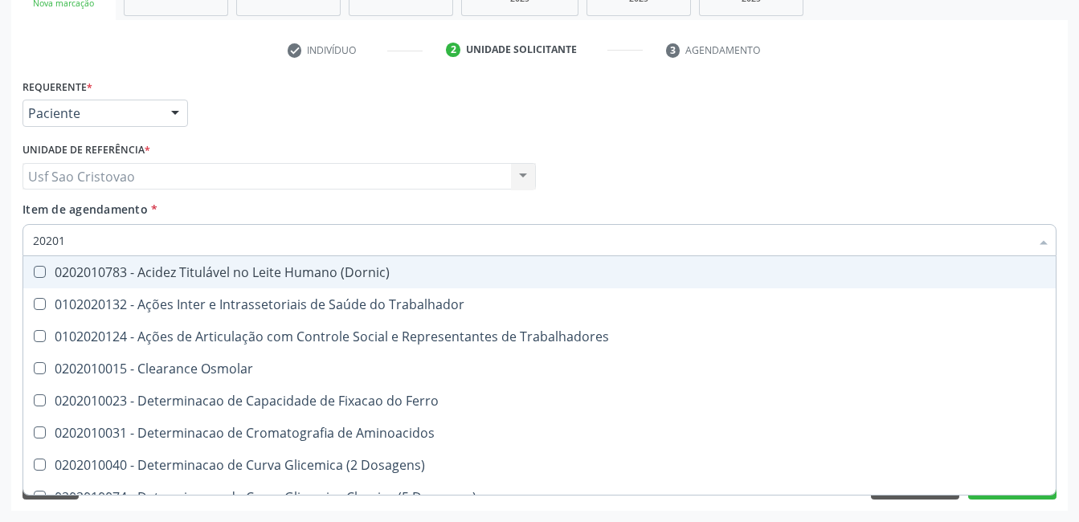
checkbox Hdl "false"
checkbox Ldl "false"
checkbox Total "false"
checkbox Creatinina "false"
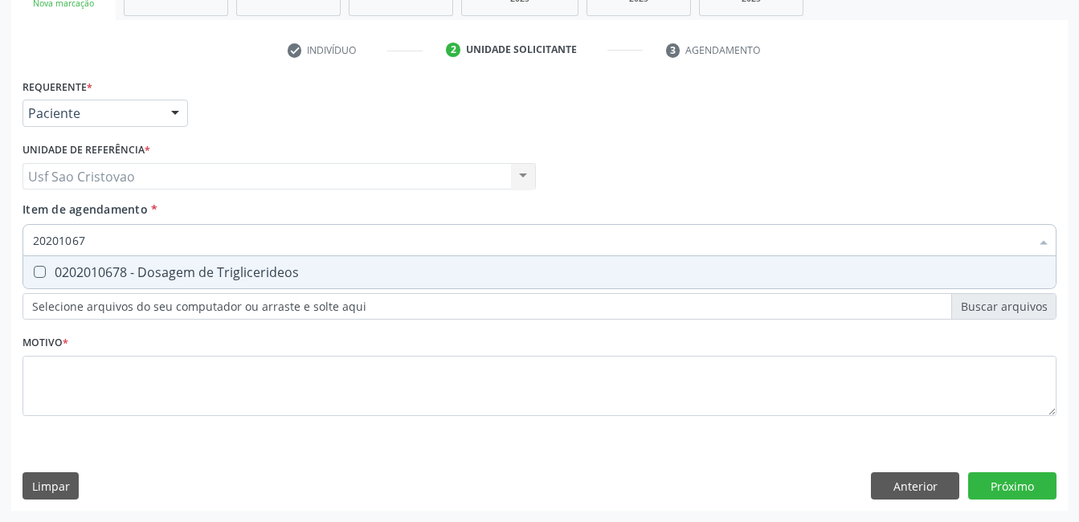
type input "202010678"
click at [42, 275] on Triglicerideos at bounding box center [40, 272] width 12 height 12
click at [34, 275] on Triglicerideos "checkbox" at bounding box center [28, 272] width 10 height 10
checkbox Triglicerideos "true"
type input "2020106"
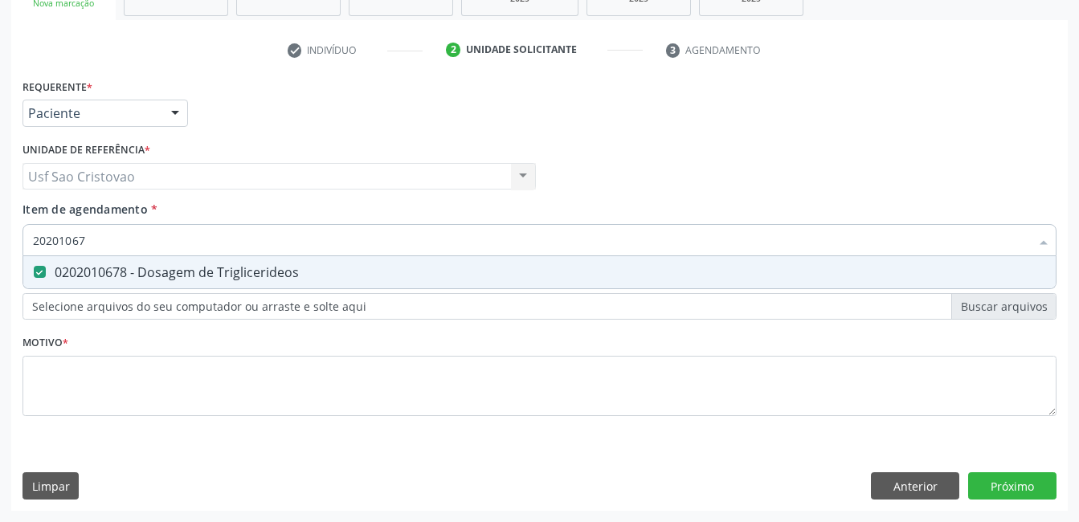
checkbox Triglicerideos "false"
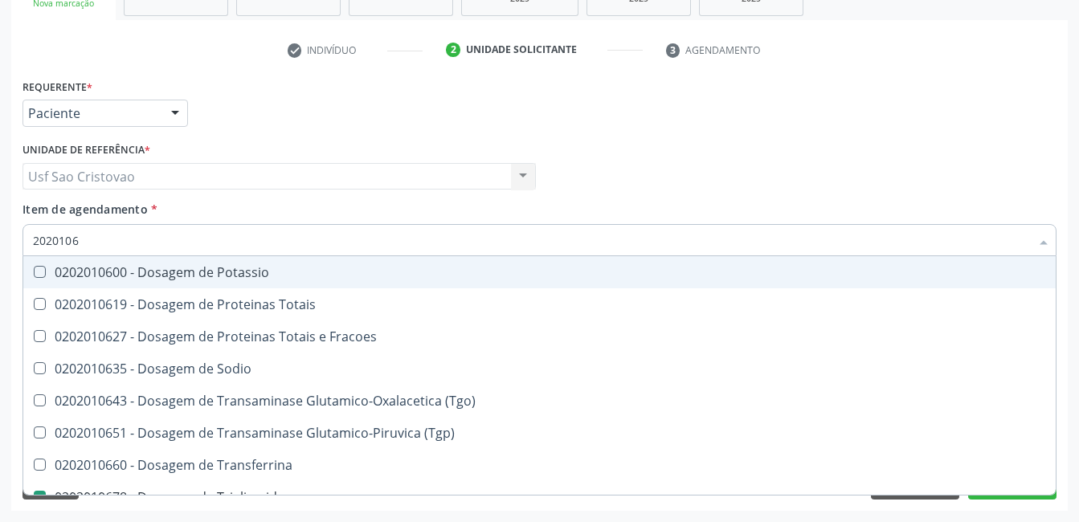
type input "202010"
checkbox Triglicerideos "false"
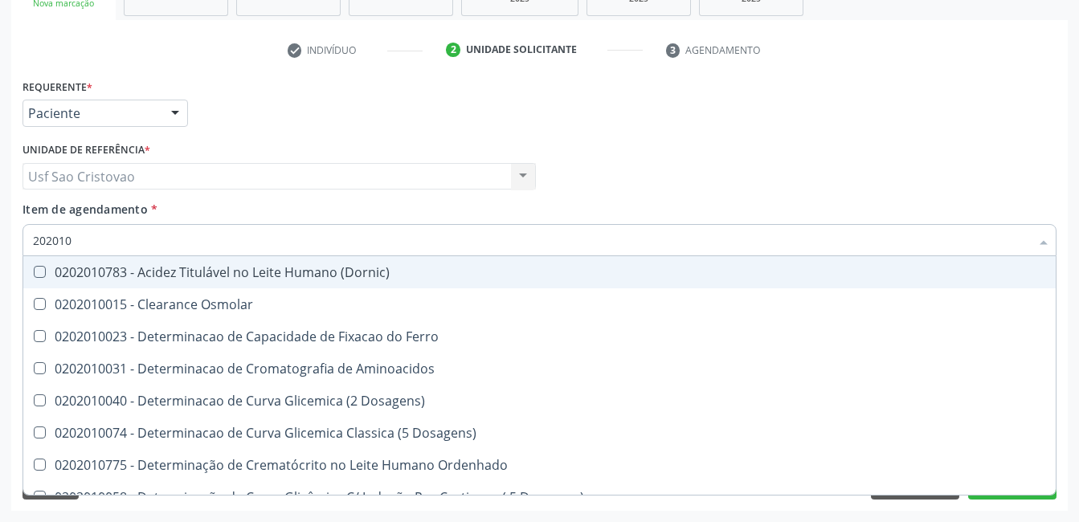
type input "20201"
checkbox Hdl "false"
checkbox Ldl "false"
checkbox Total "false"
checkbox Creatinina "false"
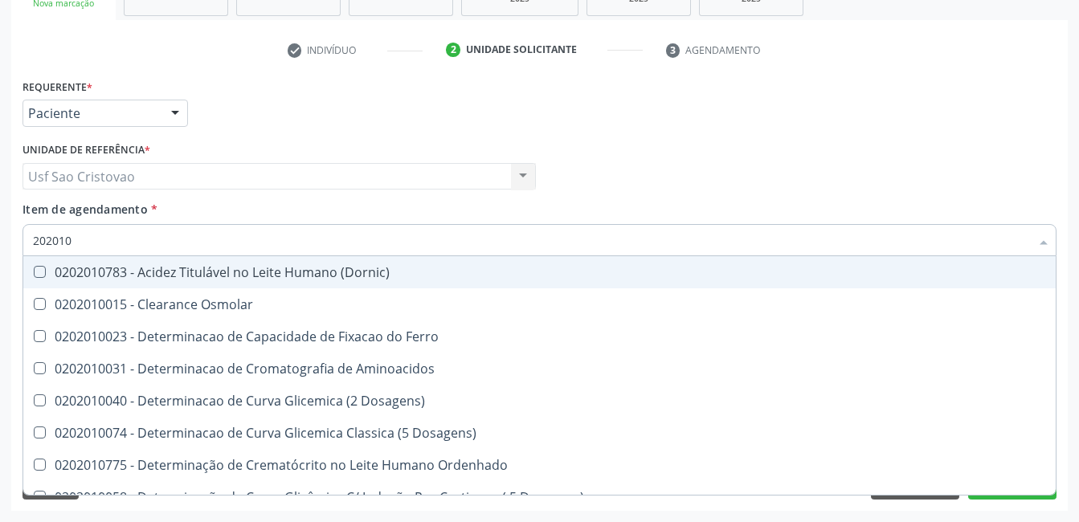
checkbox Latica "true"
checkbox Fracionadas\) "true"
checkbox Ferritina "true"
checkbox Folato "true"
checkbox Triglicerideos "false"
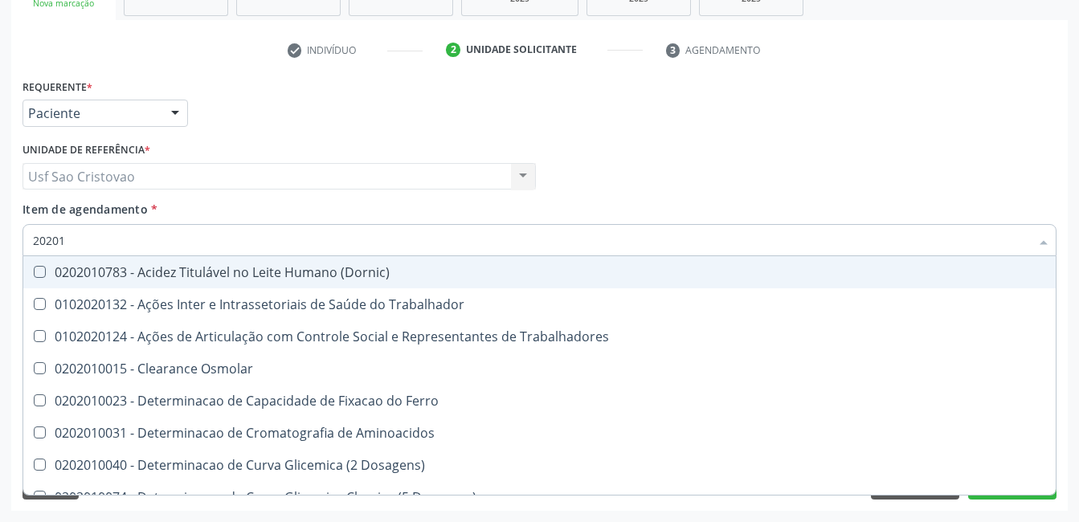
type input "2020"
checkbox Hdl "false"
checkbox Ldl "false"
checkbox Total "false"
checkbox Creatinina "false"
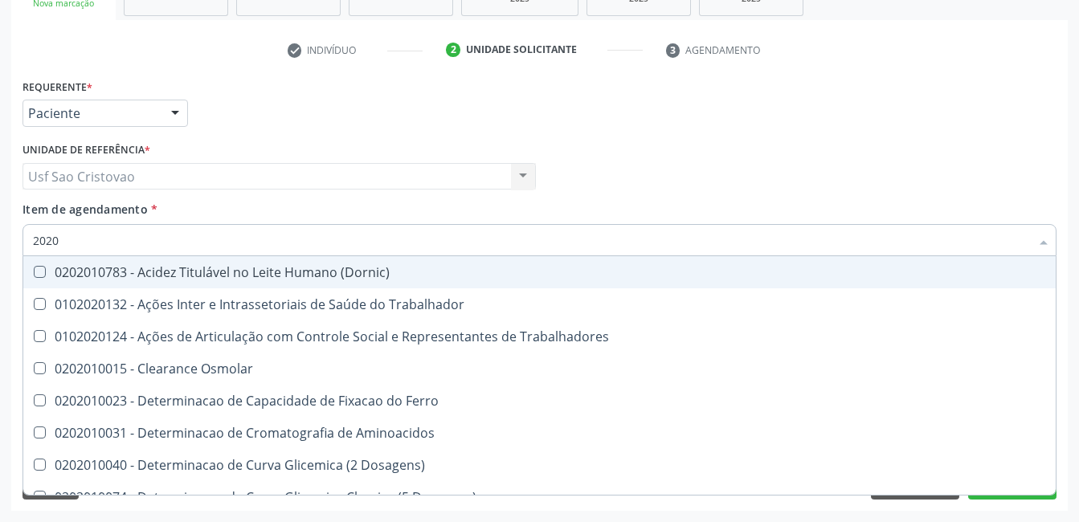
checkbox Triglicerideos "false"
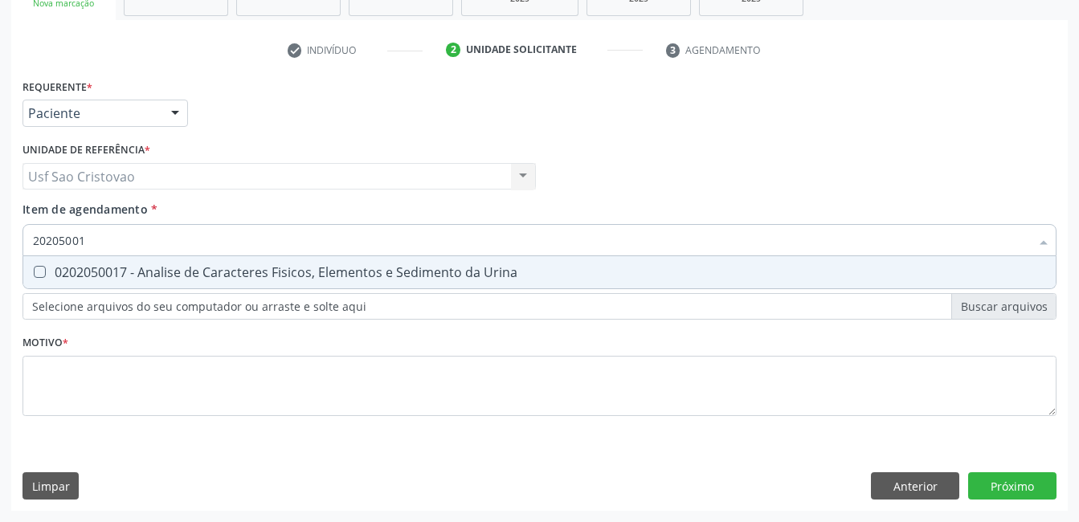
type input "202050017"
click at [42, 275] on Urina at bounding box center [40, 272] width 12 height 12
click at [34, 275] on Urina "checkbox" at bounding box center [28, 272] width 10 height 10
checkbox Urina "true"
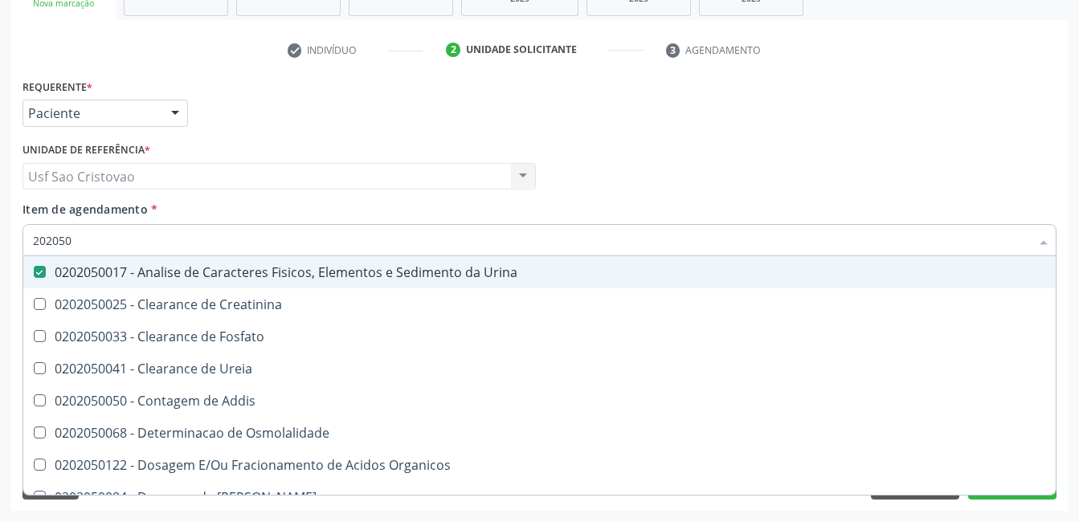
type input "20205"
checkbox Urina "false"
checkbox Creatinina "true"
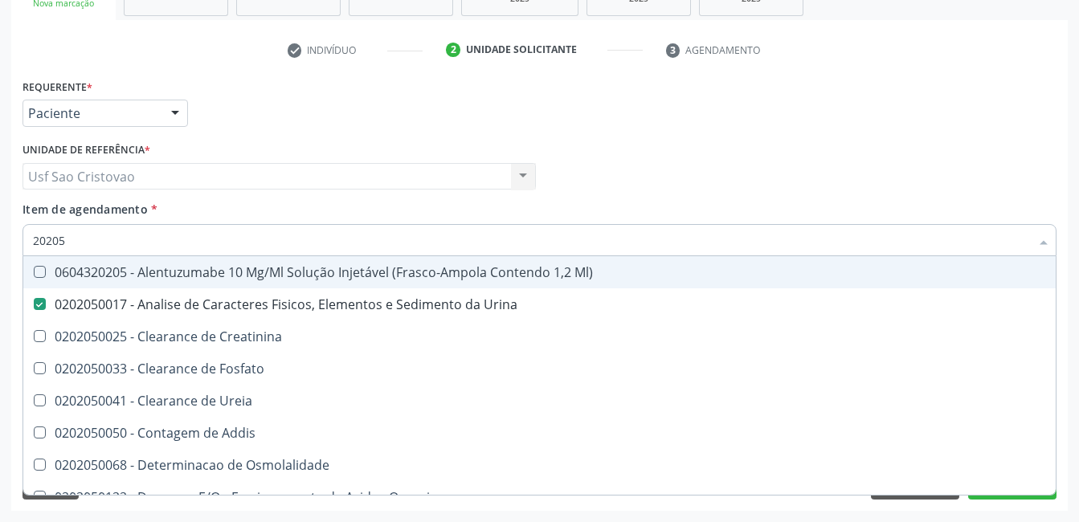
type input "2020"
checkbox Urina "false"
checkbox Fosfato "true"
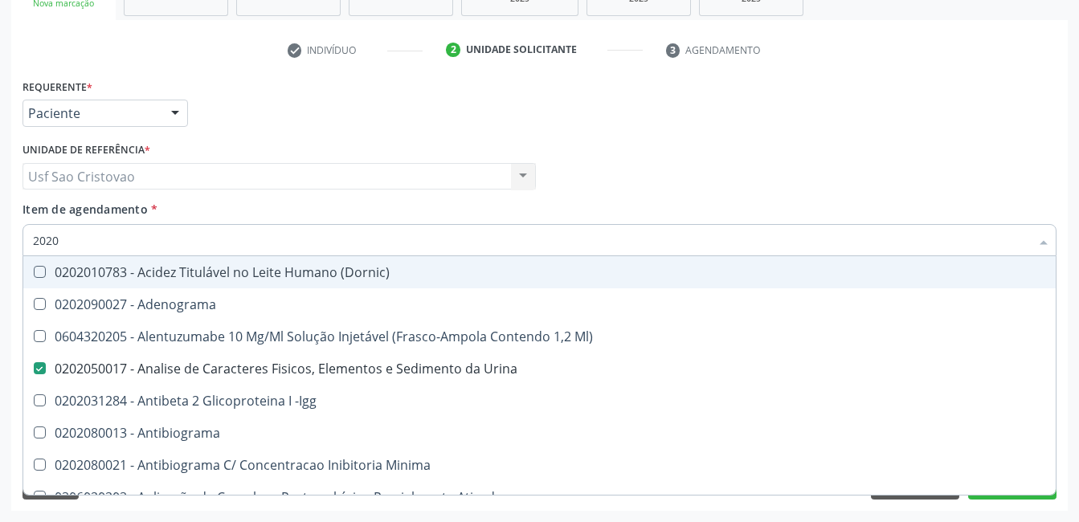
type input "20201"
checkbox Urina "false"
checkbox Identificação "true"
checkbox \(Pos-Pasteurização\) "true"
checkbox Hemacias "true"
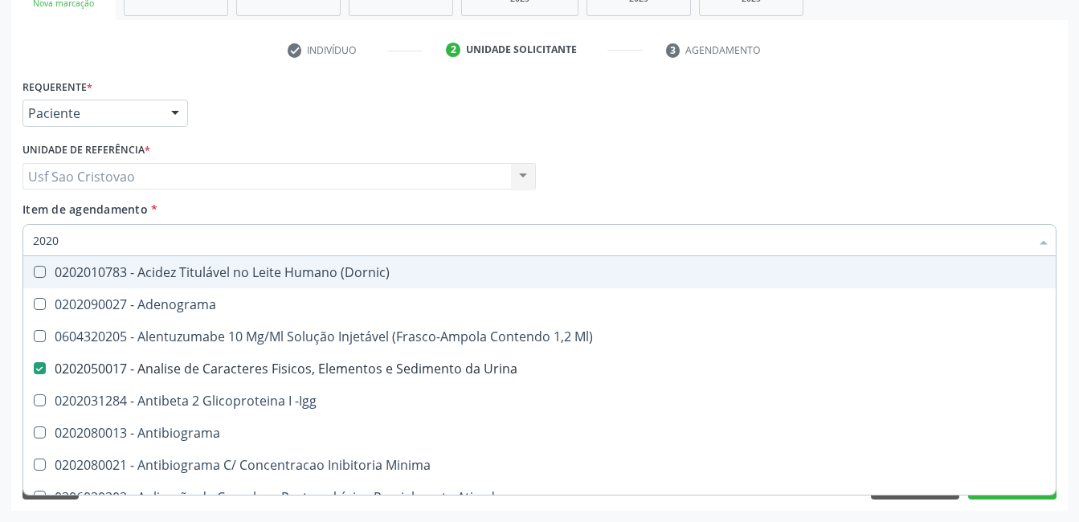
checkbox Molecular "true"
checkbox 17-Hidroxicorticosteroides "true"
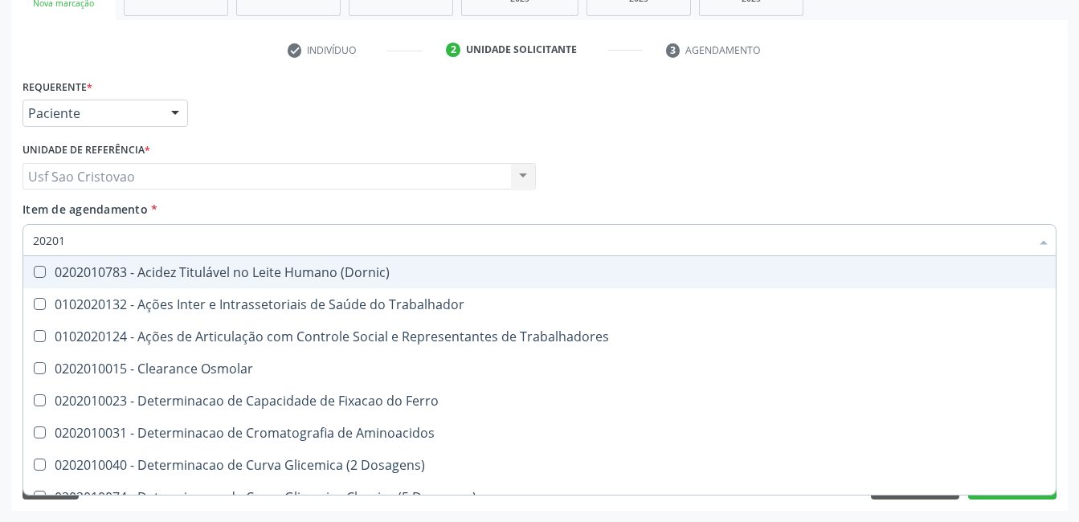
type input "202010"
checkbox Circulante "true"
checkbox III "true"
checkbox Fracoes "true"
checkbox Ionizavel "true"
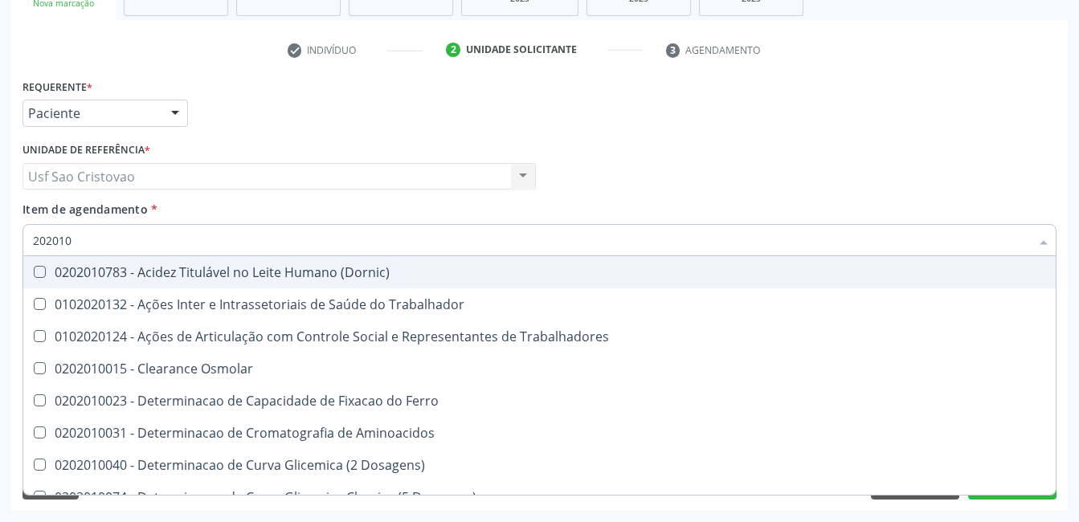
checkbox Hdl "false"
checkbox Ldl "false"
checkbox Total "false"
checkbox Creatinina "false"
checkbox Muco-Proteinas "true"
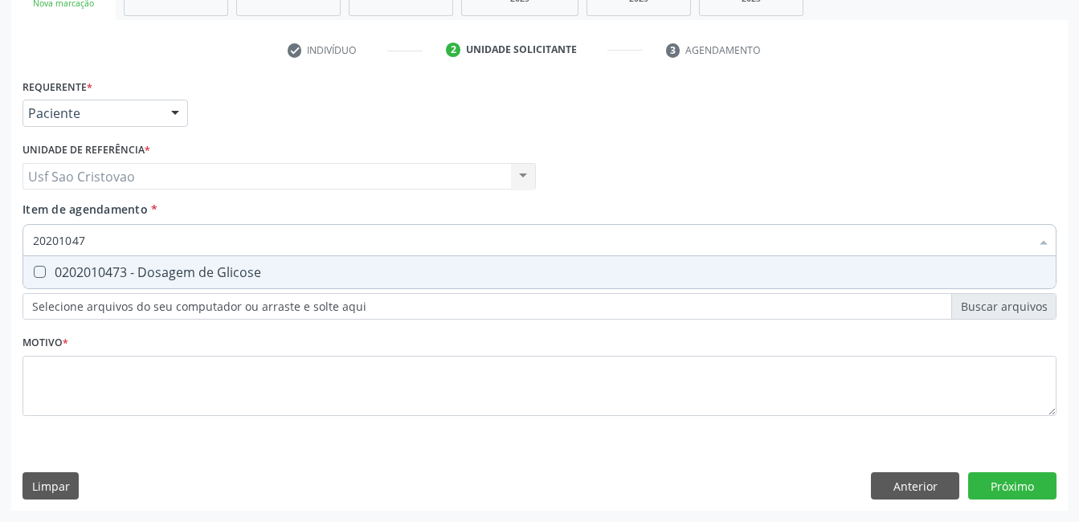
type input "202010473"
click at [45, 275] on Glicose at bounding box center [40, 272] width 12 height 12
click at [34, 275] on Glicose "checkbox" at bounding box center [28, 272] width 10 height 10
checkbox Glicose "true"
type input "2020104"
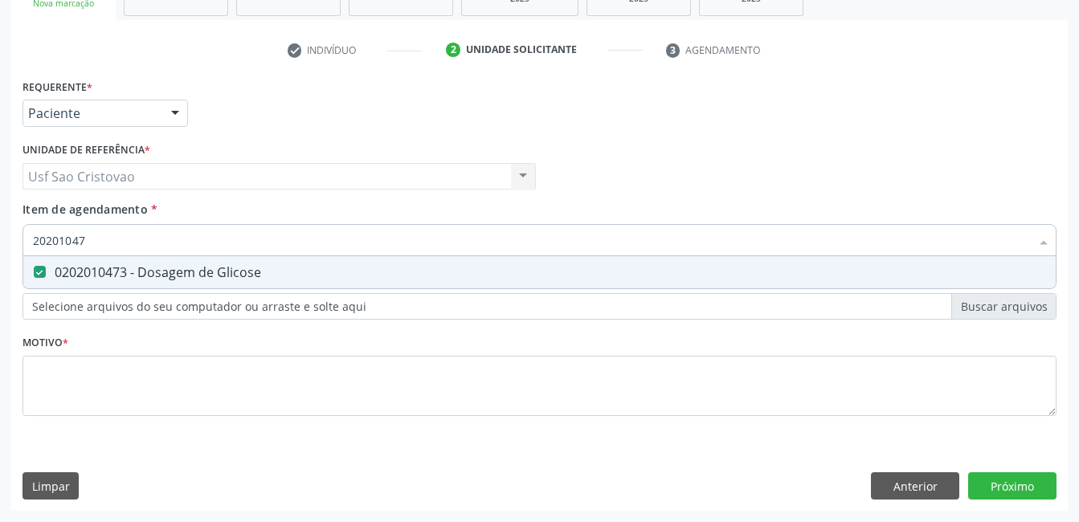
checkbox Glicose "false"
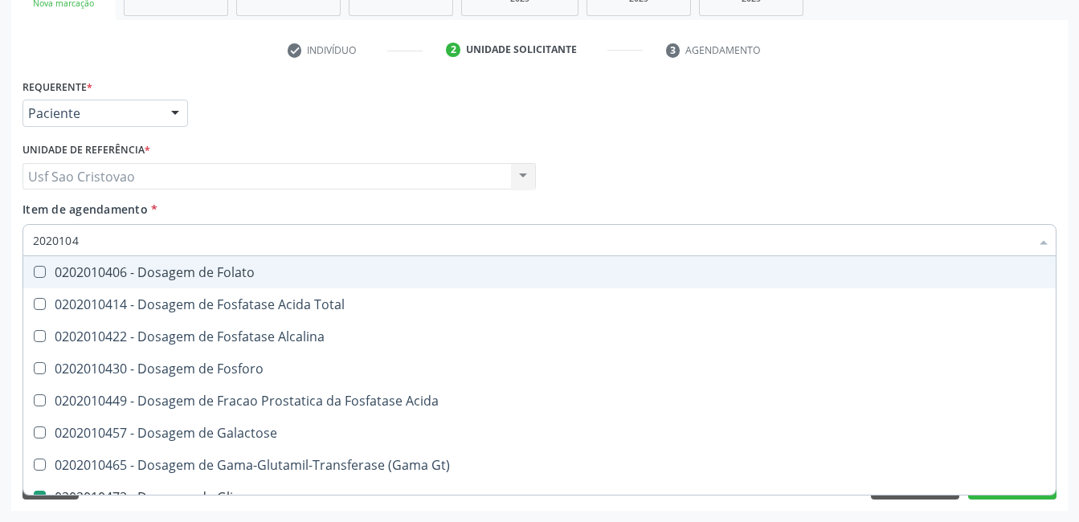
type input "202010"
checkbox Glicose "false"
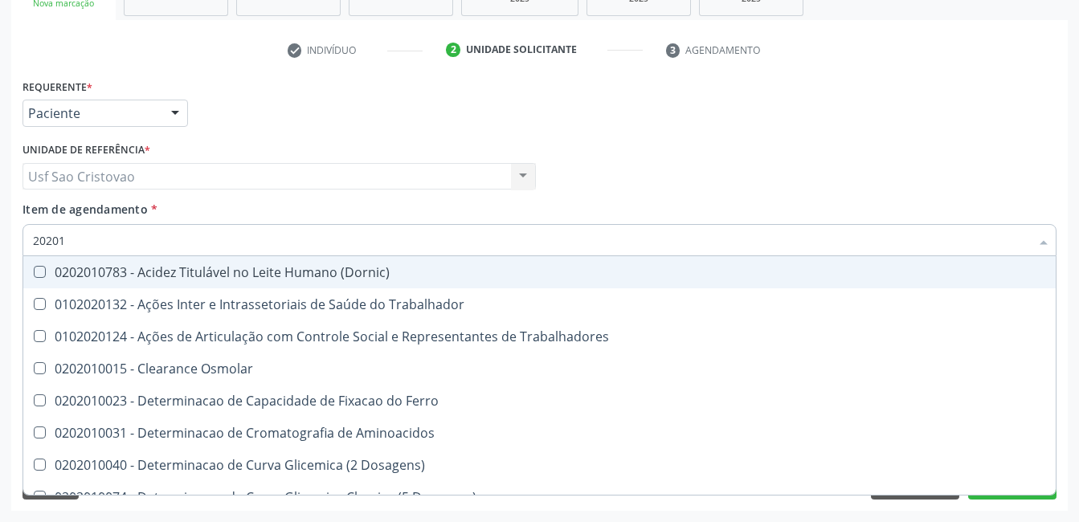
type input "2020"
checkbox Osmolar "true"
checkbox Hdl "false"
checkbox Ldl "false"
checkbox Total "false"
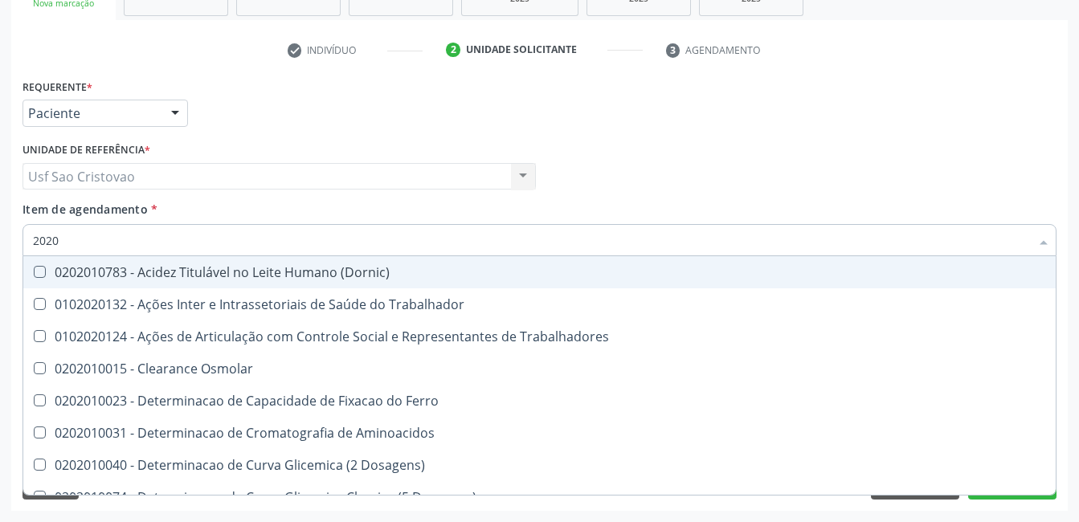
checkbox Creatinina "false"
checkbox Glicose "false"
checkbox Triglicerideos "false"
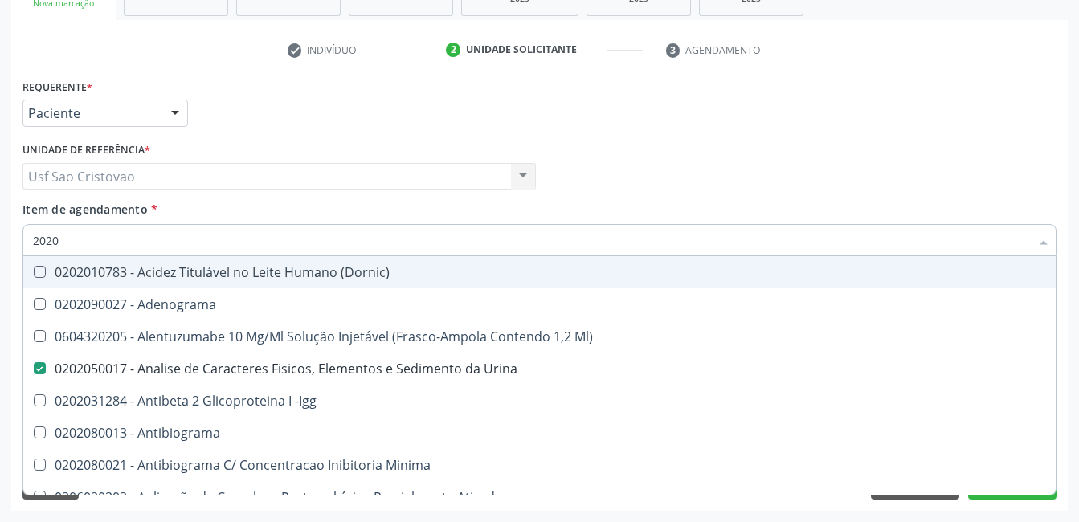
type input "20201"
checkbox Urina "false"
checkbox Identificação "true"
checkbox \(Pos-Pasteurização\) "true"
checkbox Hemacias "true"
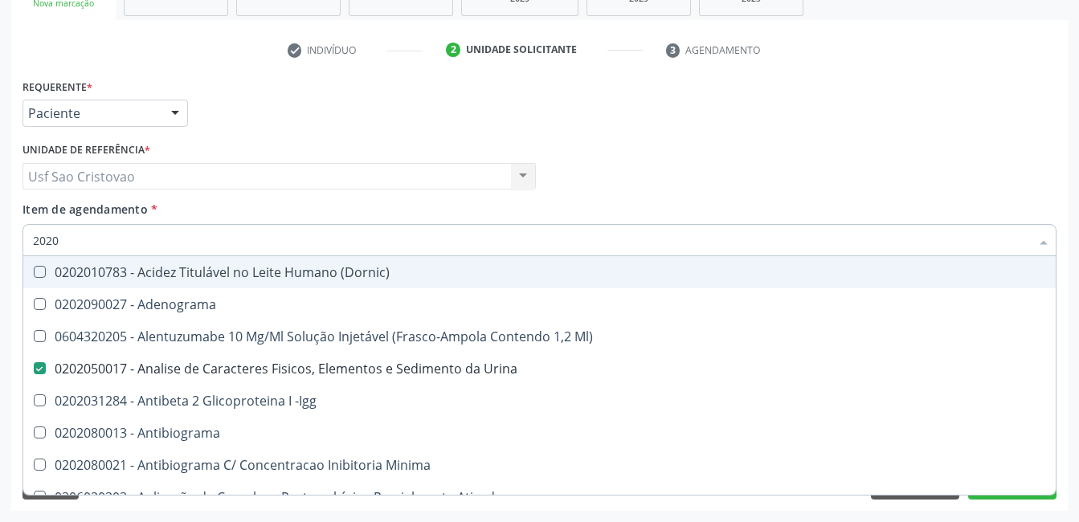
checkbox Molecular "true"
checkbox Reumatoide "true"
checkbox 17-Hidroxicorticosteroides "true"
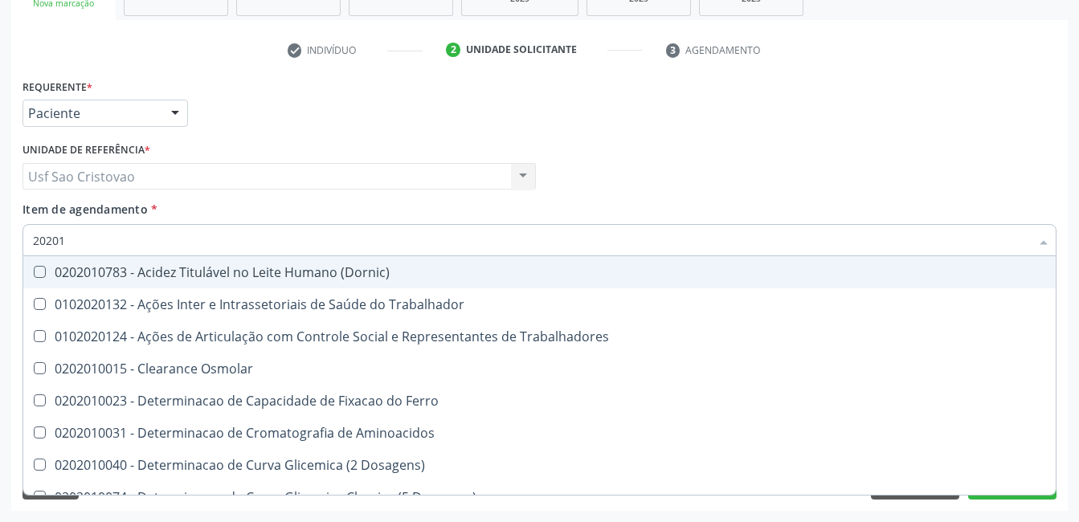
type input "202010"
checkbox Circulante "true"
checkbox III "true"
checkbox Fracoes "true"
checkbox Ionizavel "true"
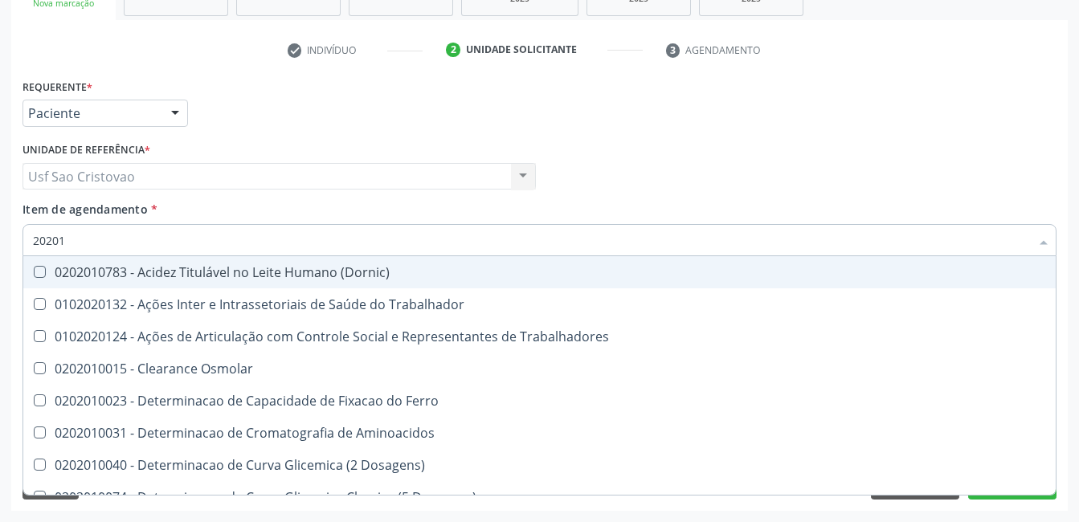
checkbox Hdl "false"
checkbox Ldl "false"
checkbox Total "false"
checkbox Creatinina "false"
checkbox II "true"
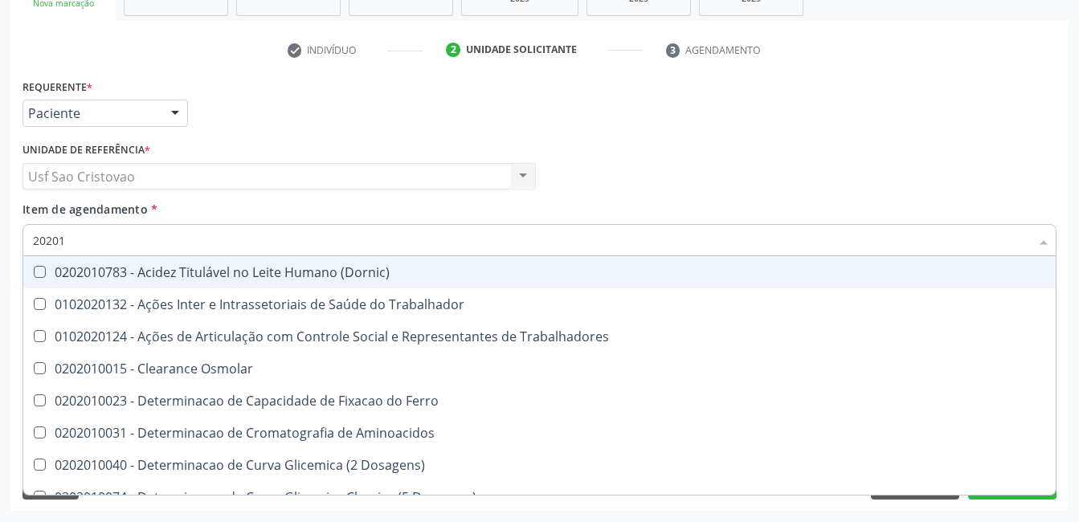
checkbox Glicose "false"
checkbox Muco-Proteinas "true"
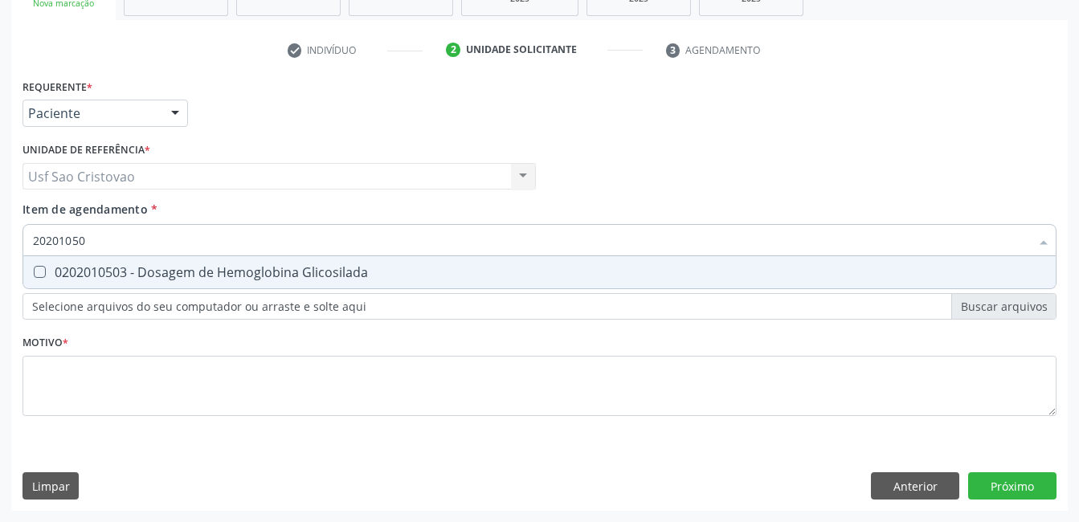
type input "202010503"
click at [45, 275] on Glicosilada at bounding box center [40, 272] width 12 height 12
click at [34, 275] on Glicosilada "checkbox" at bounding box center [28, 272] width 10 height 10
checkbox Glicosilada "true"
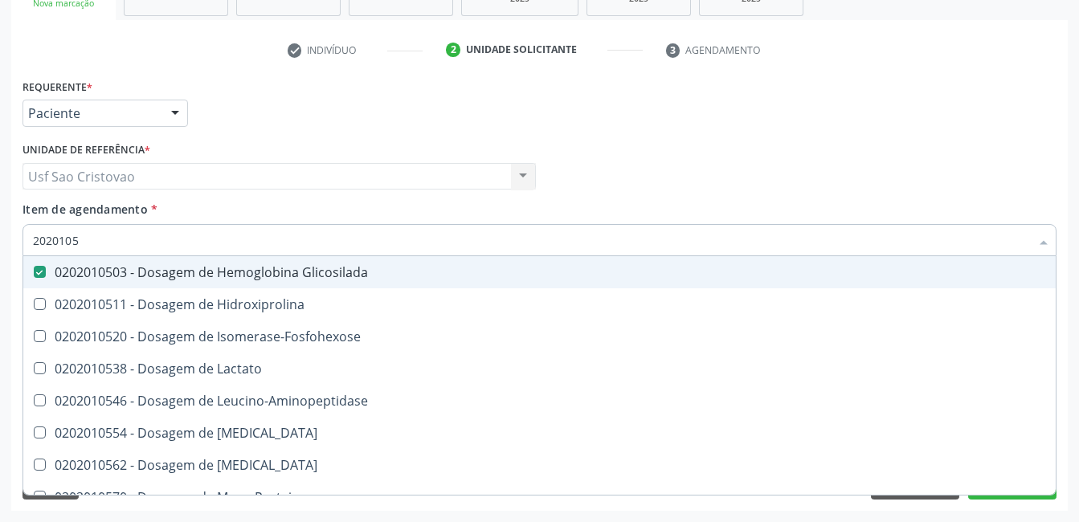
type input "202010"
checkbox Glicosilada "false"
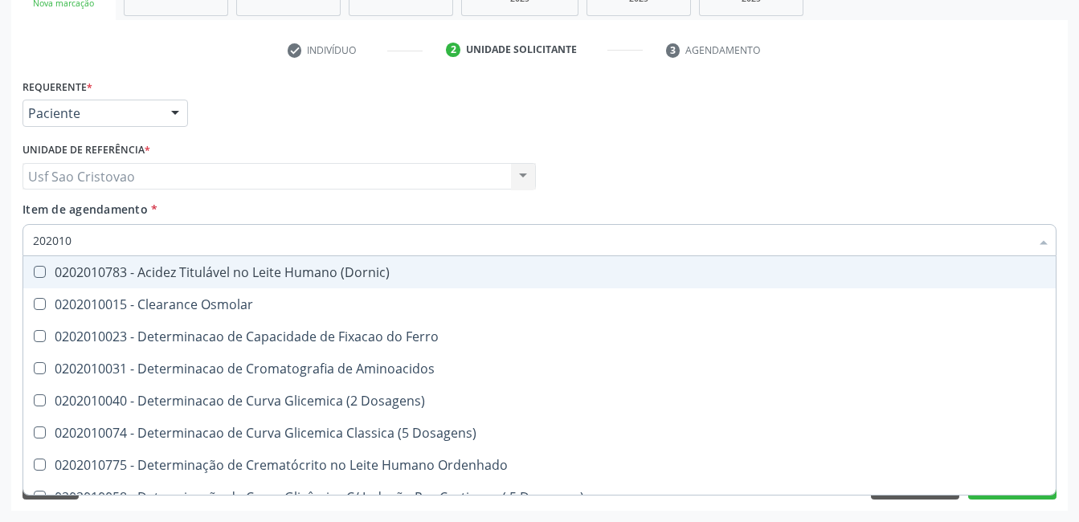
type input "20201"
checkbox Hdl "false"
checkbox Ldl "false"
checkbox Total "false"
checkbox Creatinina "false"
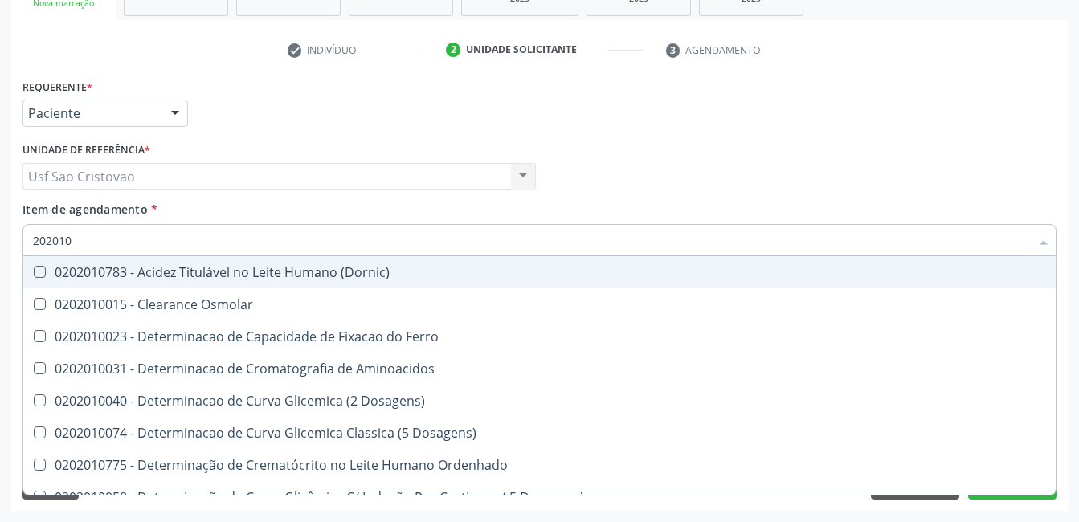
checkbox Latica "true"
checkbox Fracionadas\) "true"
checkbox Ferritina "true"
checkbox Folato "true"
checkbox Glicose "false"
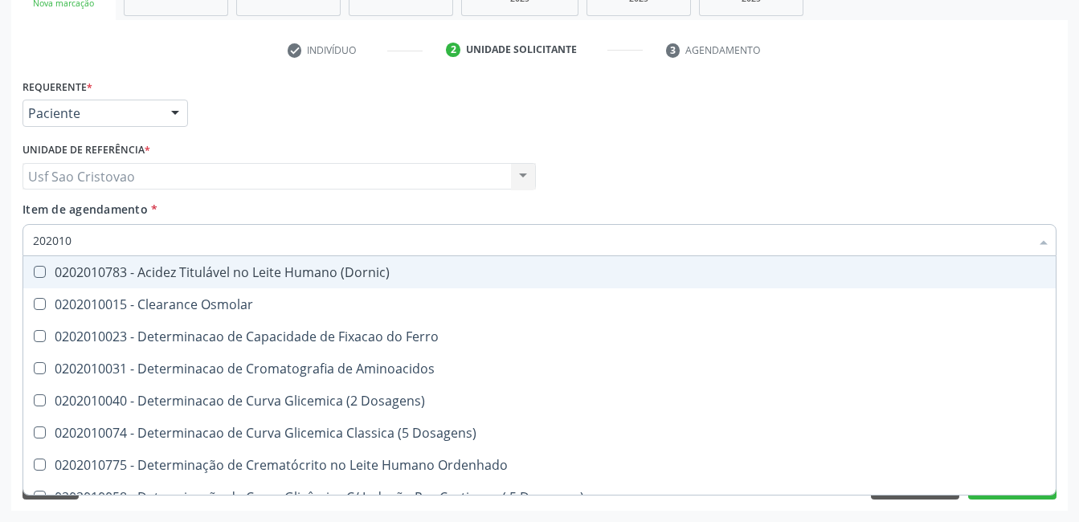
checkbox Glicosilada "false"
checkbox Nt-Probnp\) "true"
checkbox Potassio "true"
checkbox Triglicerideos "false"
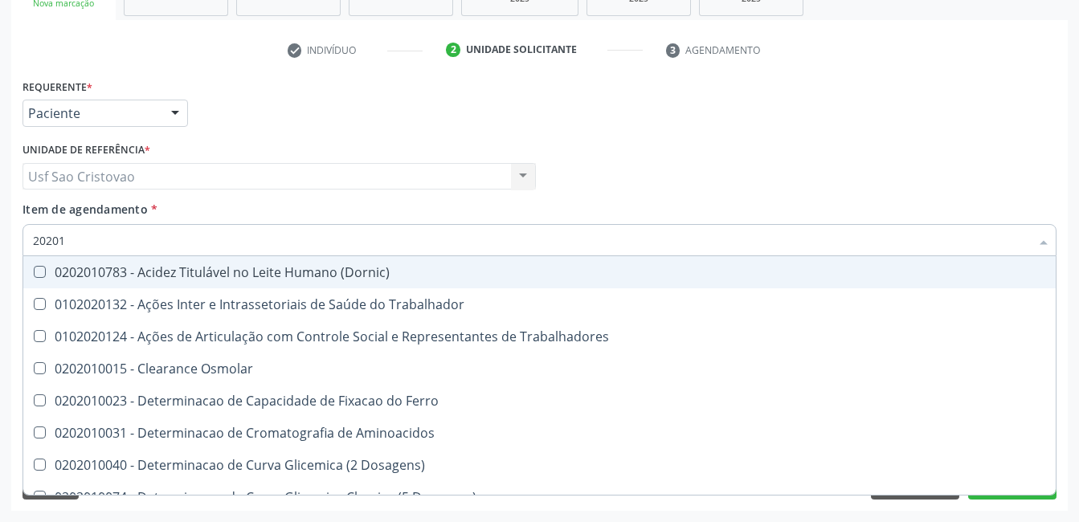
type input "2020"
checkbox Osmolar "true"
checkbox Hdl "false"
checkbox Ldl "false"
checkbox Total "false"
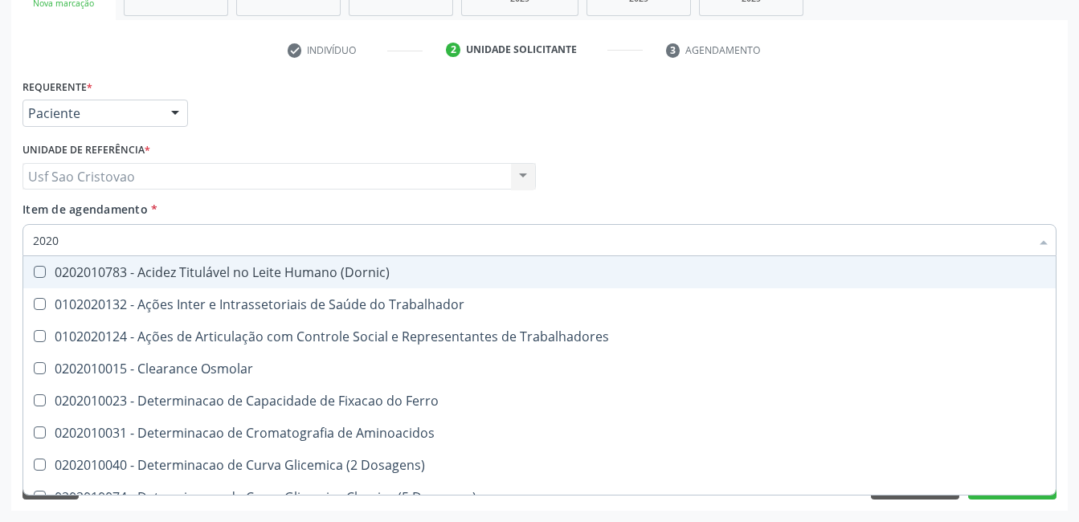
checkbox Creatinina "false"
checkbox Glicose "false"
checkbox Glicosilada "false"
checkbox Triglicerideos "false"
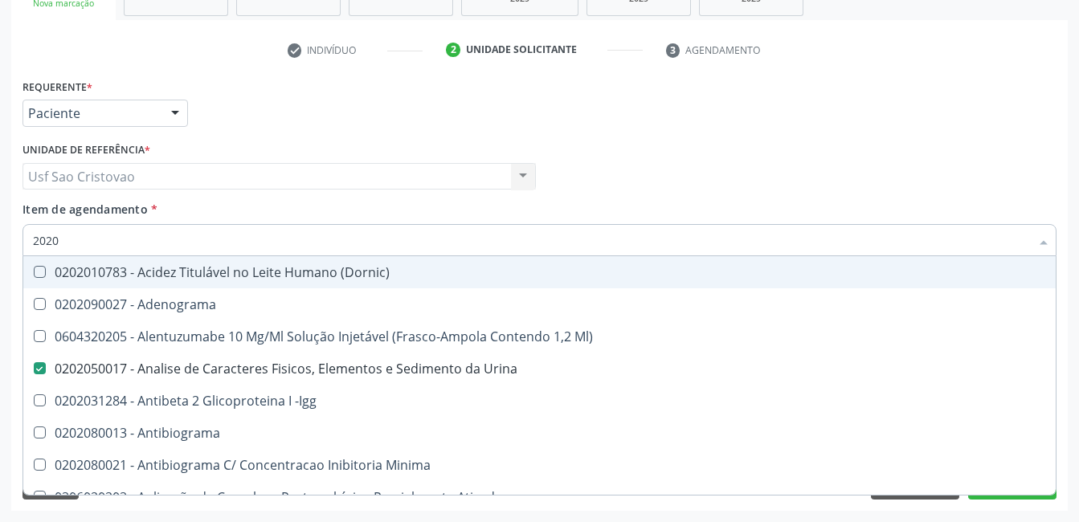
type input "20202"
checkbox Urina "false"
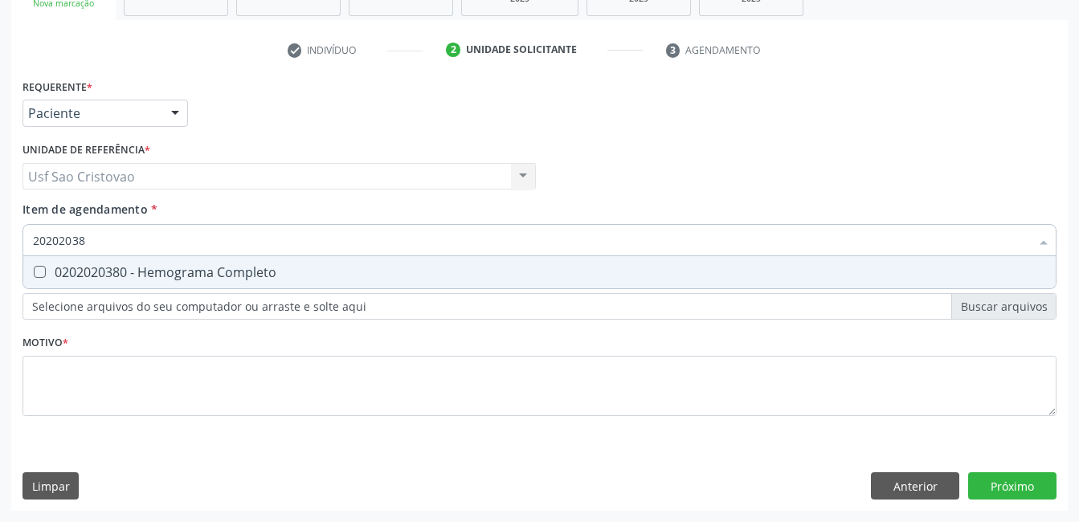
type input "202020380"
click at [45, 275] on Completo at bounding box center [40, 272] width 12 height 12
click at [34, 275] on Completo "checkbox" at bounding box center [28, 272] width 10 height 10
checkbox Completo "true"
type input "2020203"
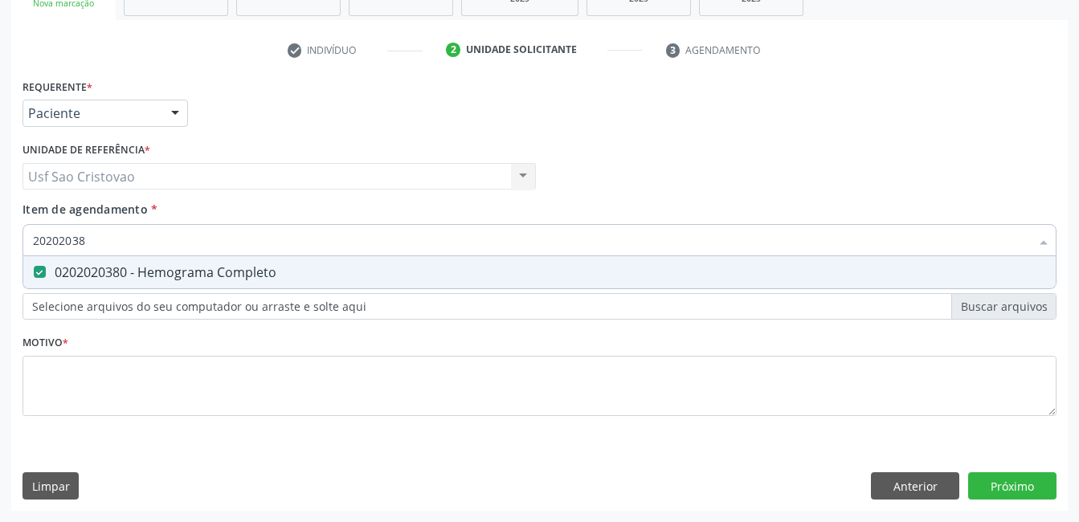
checkbox Completo "false"
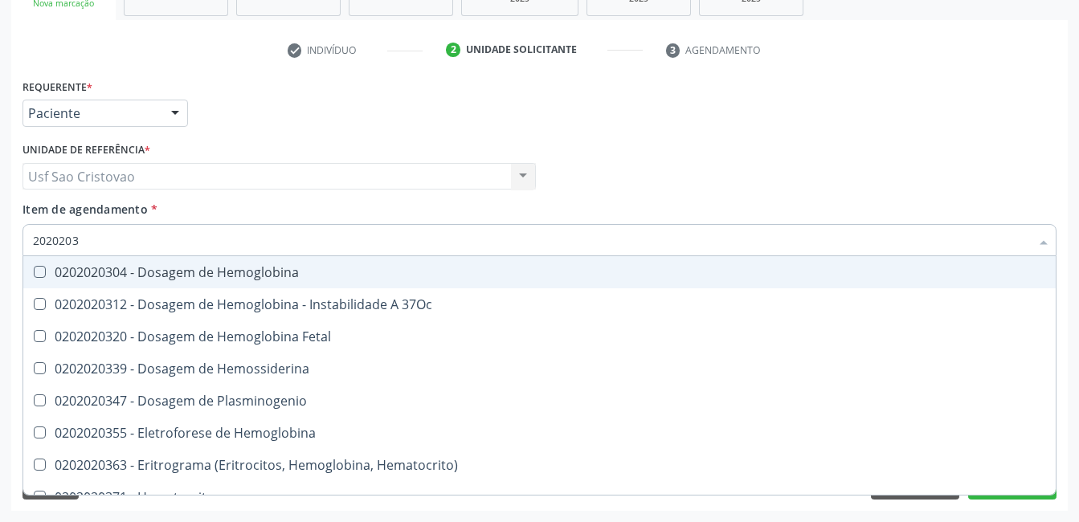
type input "202020"
checkbox Completo "false"
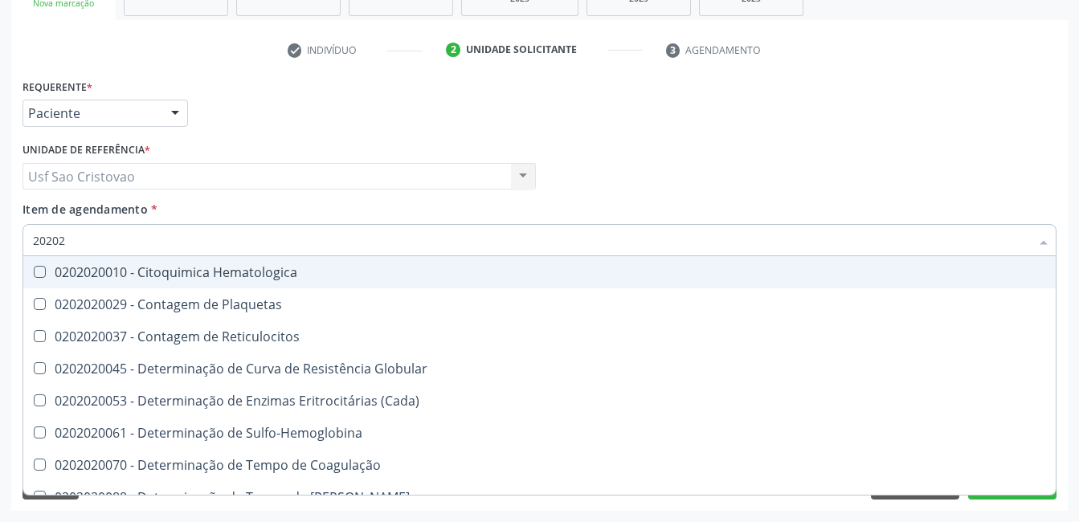
type input "2020"
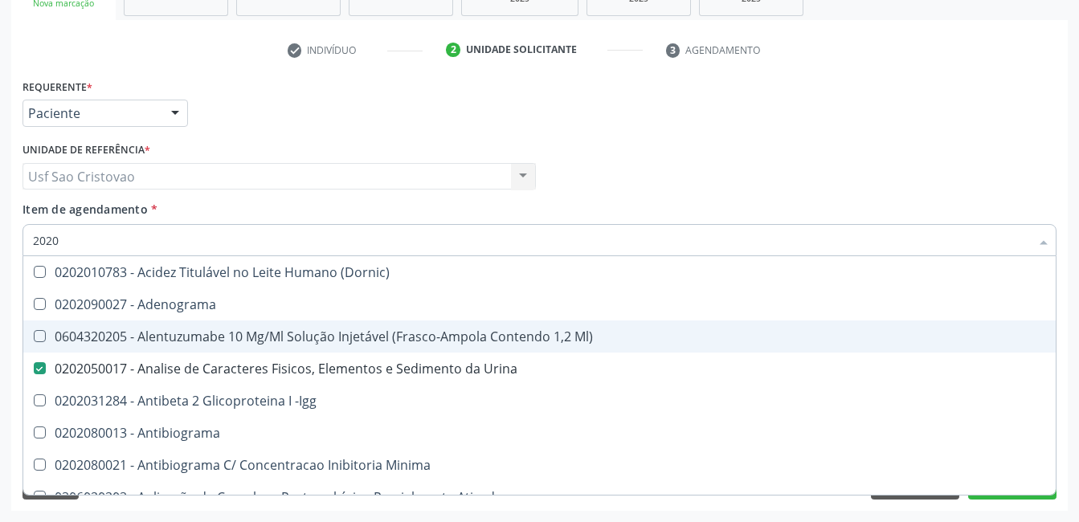
scroll to position [321, 0]
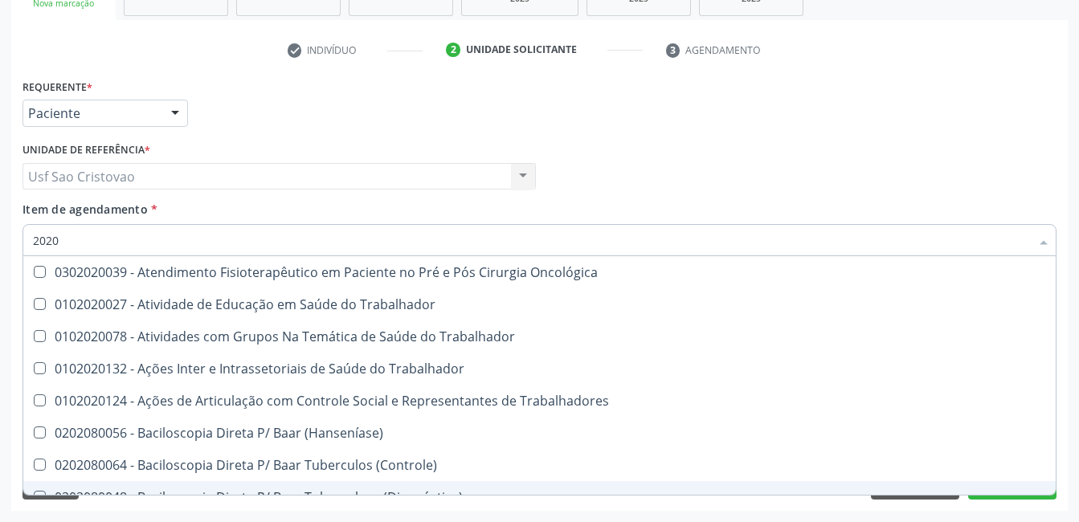
click at [446, 510] on div "Requerente * Paciente Profissional de Saúde Paciente Nenhum resultado encontrad…" at bounding box center [539, 293] width 1056 height 436
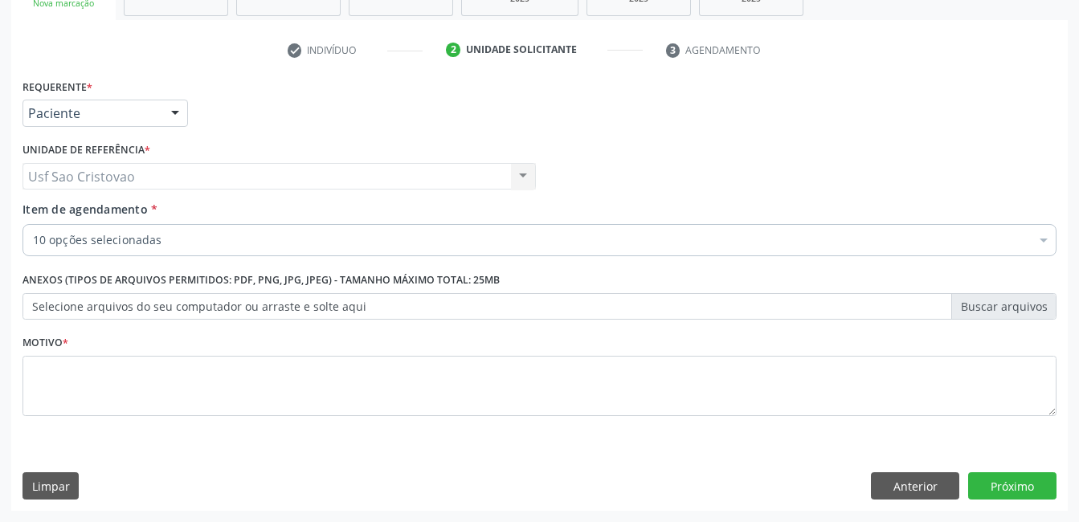
scroll to position [0, 0]
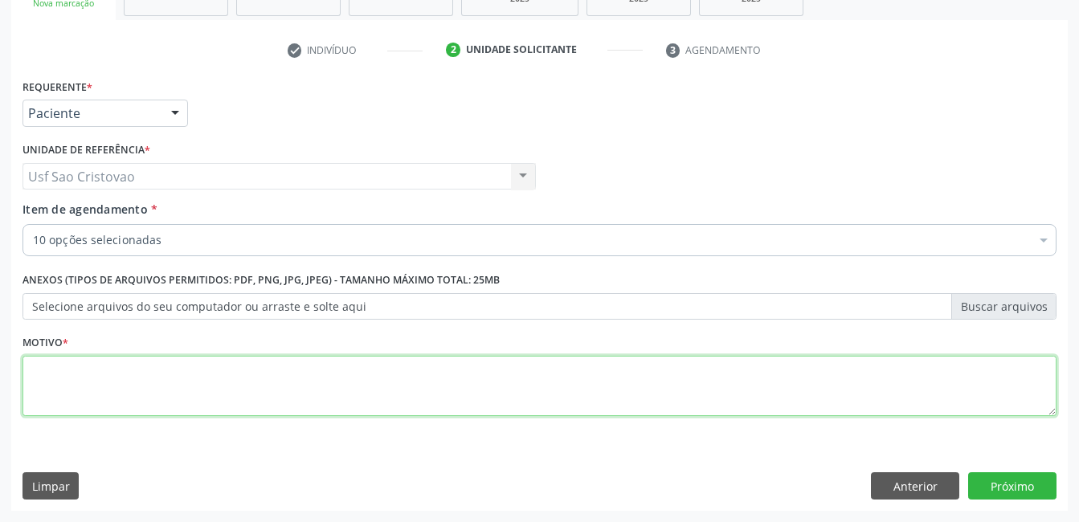
click at [524, 386] on textarea at bounding box center [539, 386] width 1034 height 61
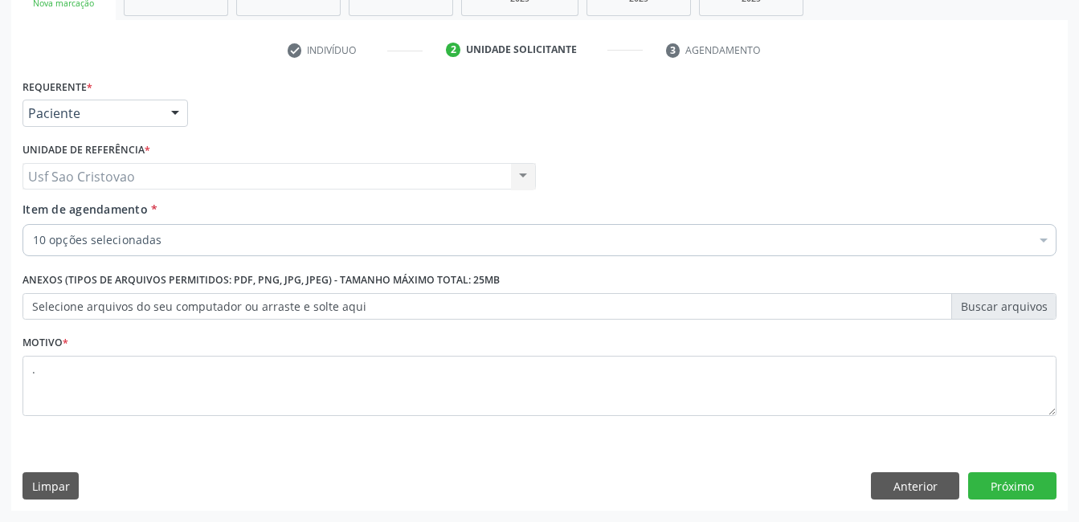
click at [708, 462] on div "Requerente * Paciente Profissional de Saúde Paciente Nenhum resultado encontrad…" at bounding box center [539, 293] width 1056 height 436
click at [1048, 490] on button "Próximo" at bounding box center [1012, 485] width 88 height 27
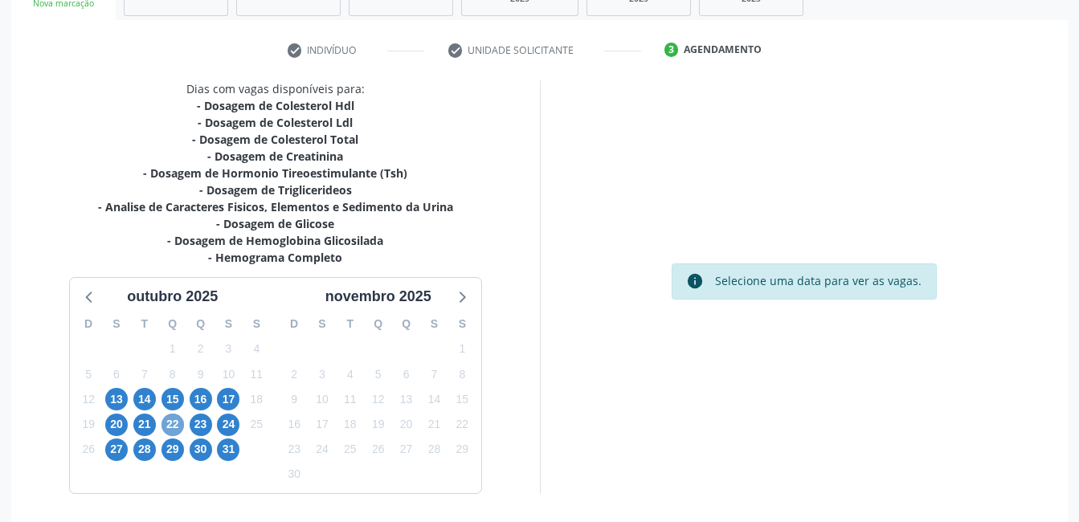
click at [174, 428] on span "22" at bounding box center [172, 425] width 22 height 22
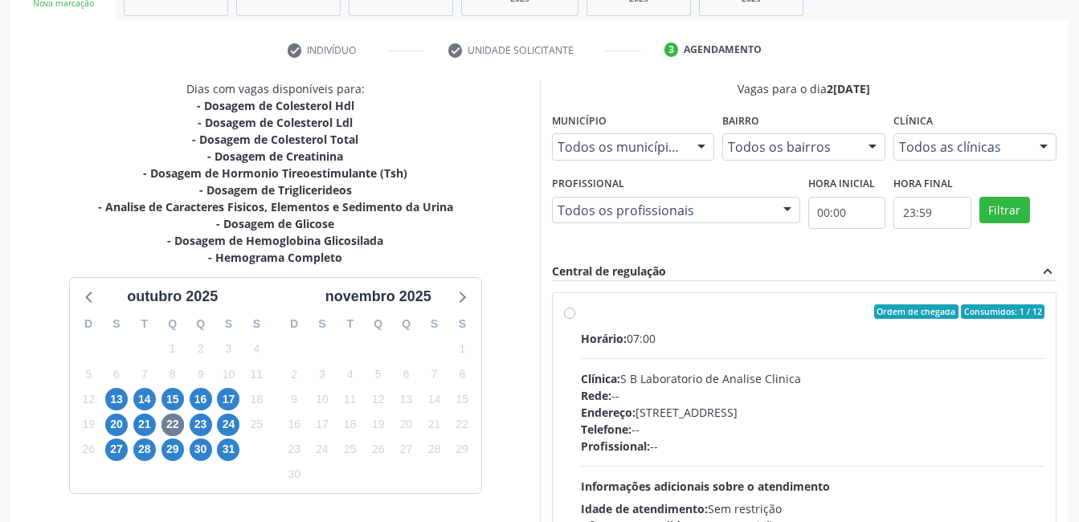
click at [581, 311] on label "Ordem de chegada Consumidos: 1 / 12 Horário: 07:00 Clínica: S B Laboratorio de …" at bounding box center [813, 427] width 464 height 247
click at [571, 311] on input "Ordem de chegada Consumidos: 1 / 12 Horário: 07:00 Clínica: S B Laboratorio de …" at bounding box center [569, 311] width 11 height 14
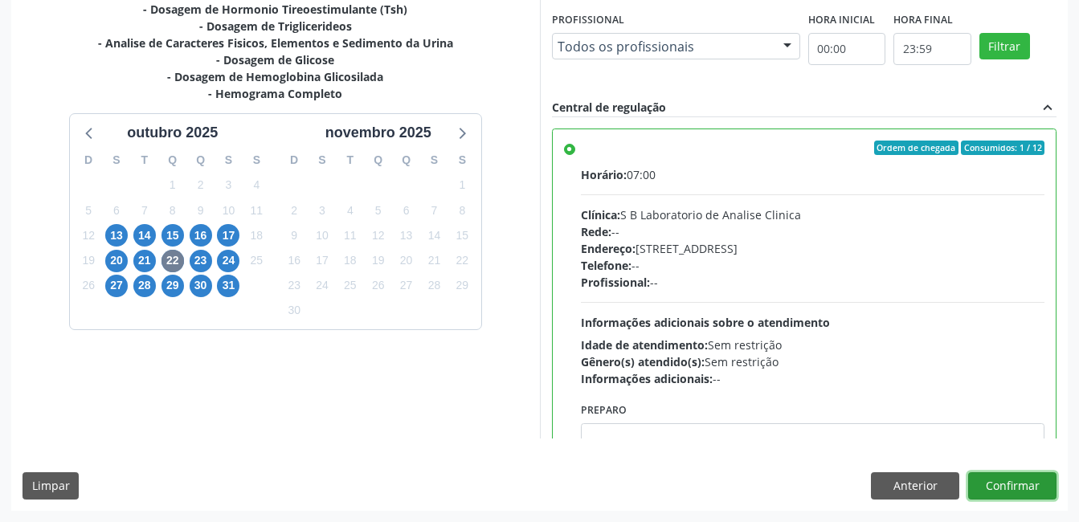
click at [1030, 490] on button "Confirmar" at bounding box center [1012, 485] width 88 height 27
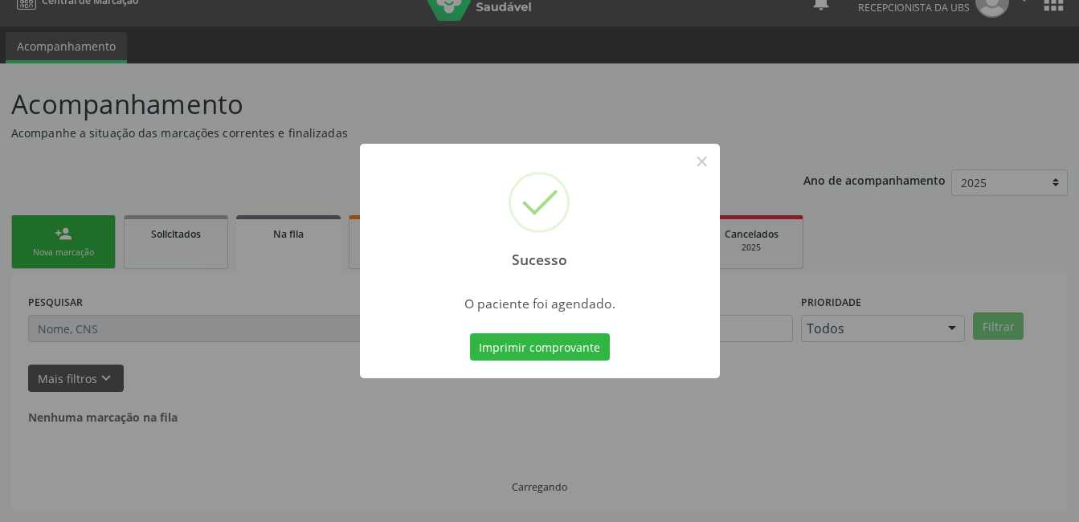
scroll to position [0, 0]
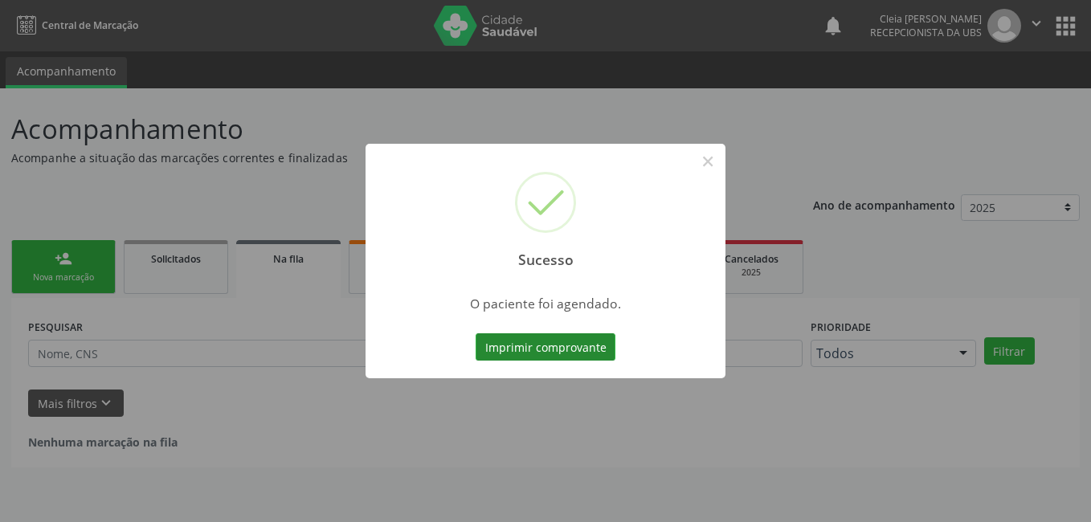
click at [588, 349] on button "Imprimir comprovante" at bounding box center [545, 346] width 140 height 27
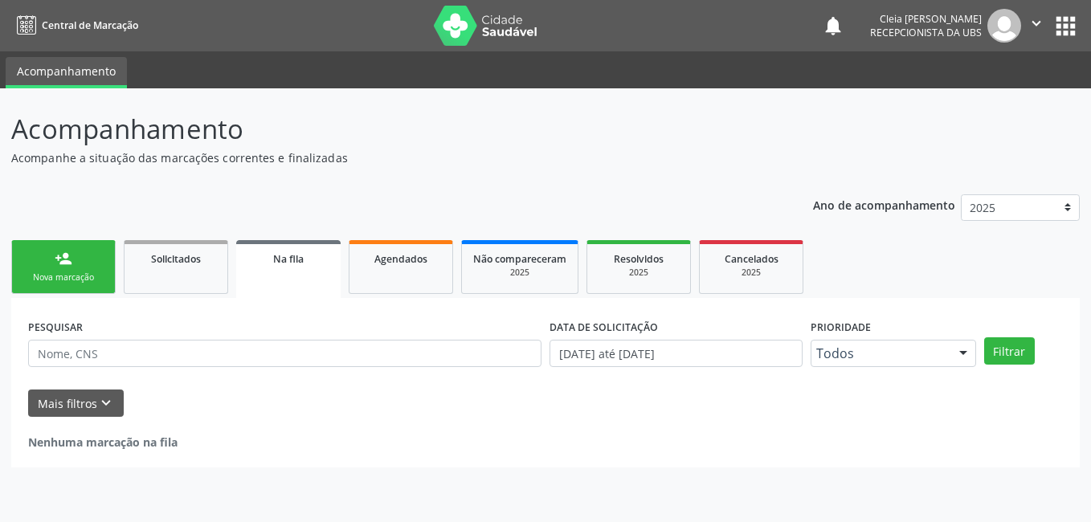
click at [59, 254] on div "person_add" at bounding box center [64, 259] width 18 height 18
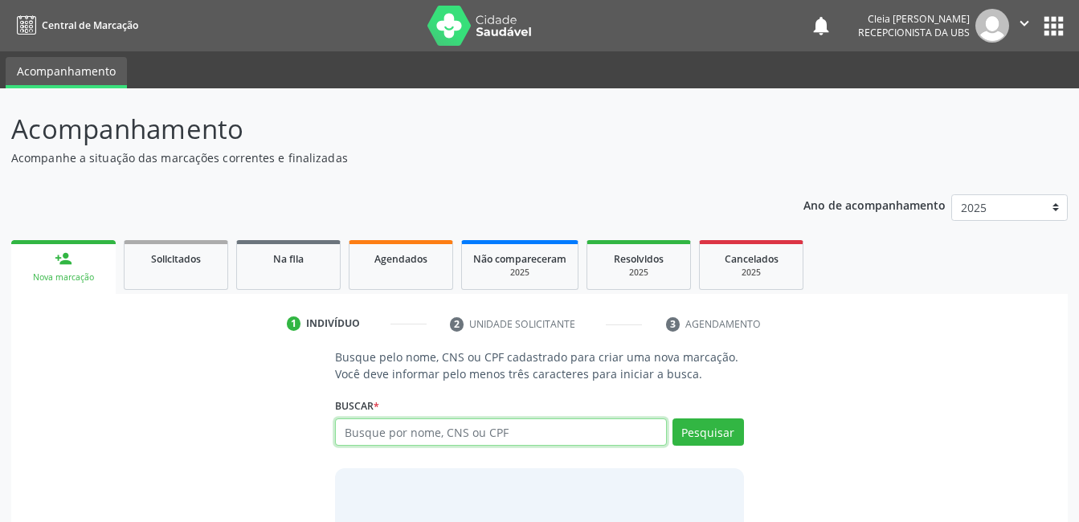
click at [432, 439] on input "text" at bounding box center [500, 431] width 331 height 27
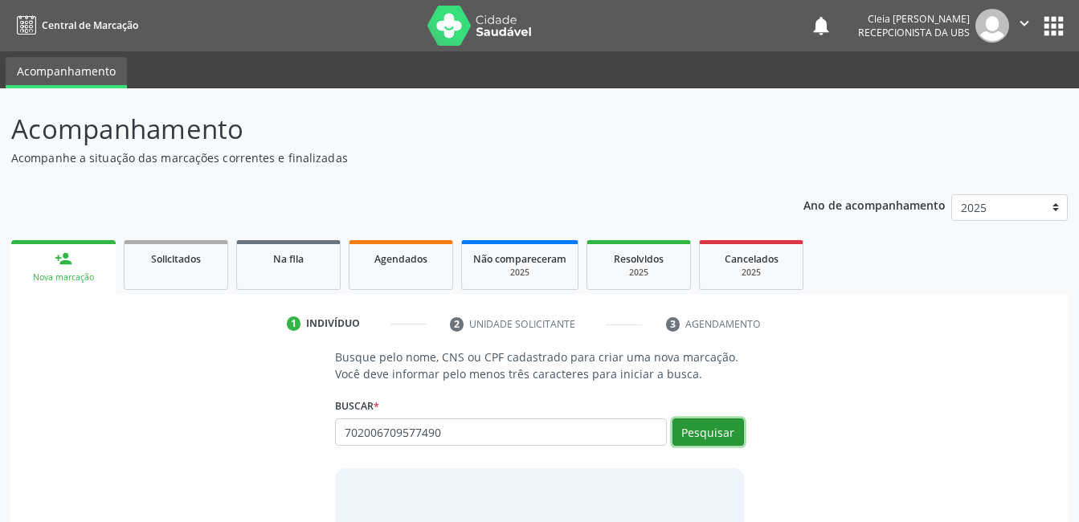
click at [710, 437] on button "Pesquisar" at bounding box center [707, 431] width 71 height 27
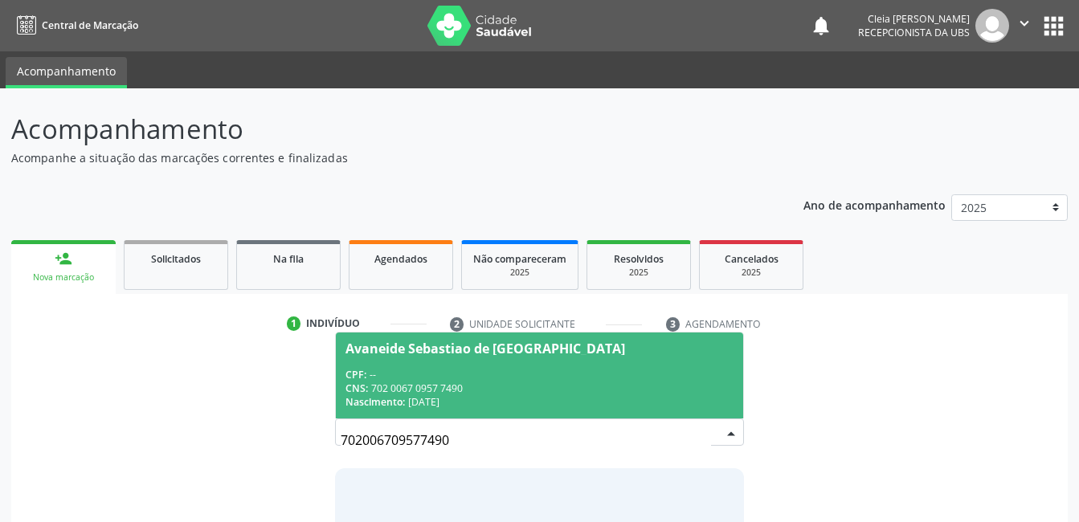
click at [591, 349] on div "Avaneide Sebastiao de Lima" at bounding box center [538, 348] width 387 height 13
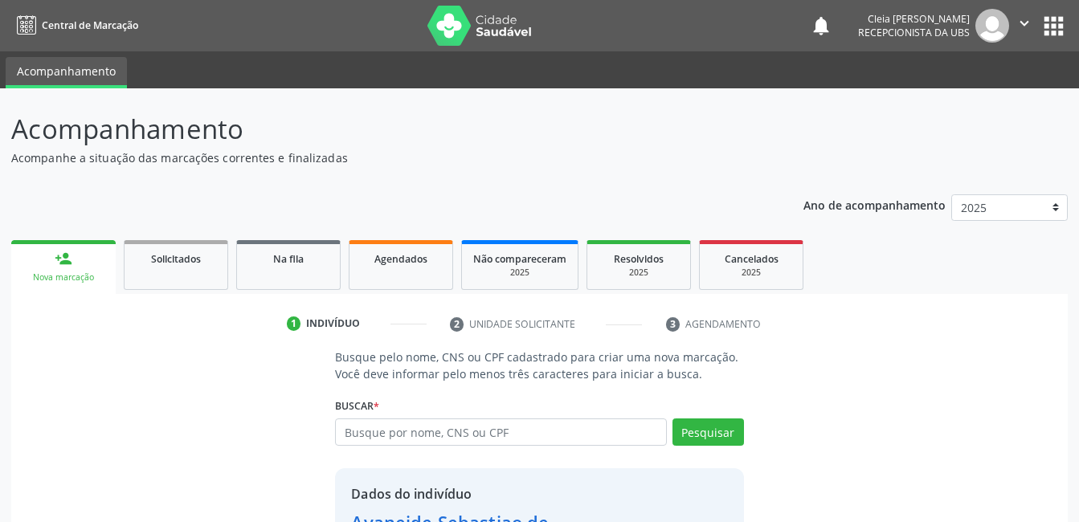
scroll to position [122, 0]
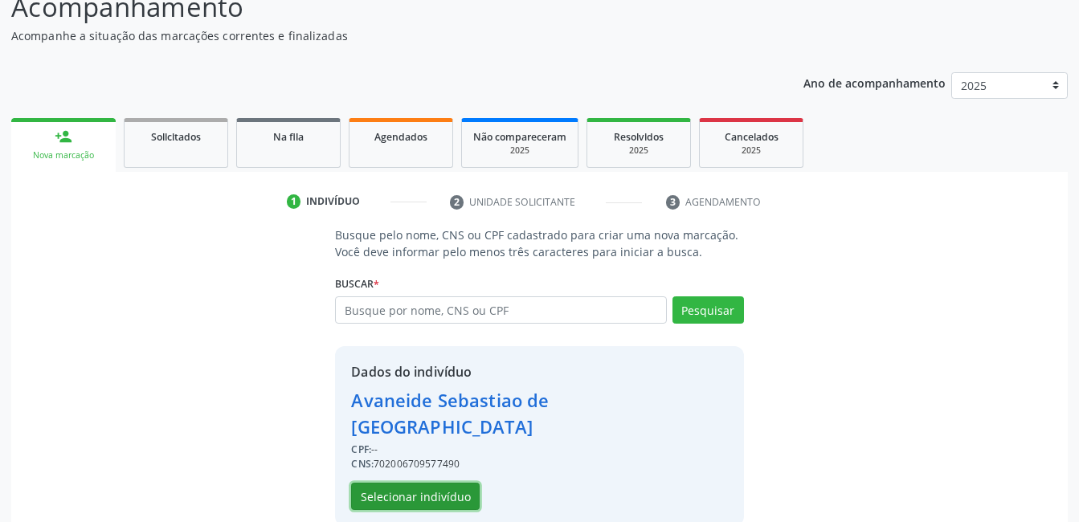
click at [444, 483] on button "Selecionar indivíduo" at bounding box center [415, 496] width 129 height 27
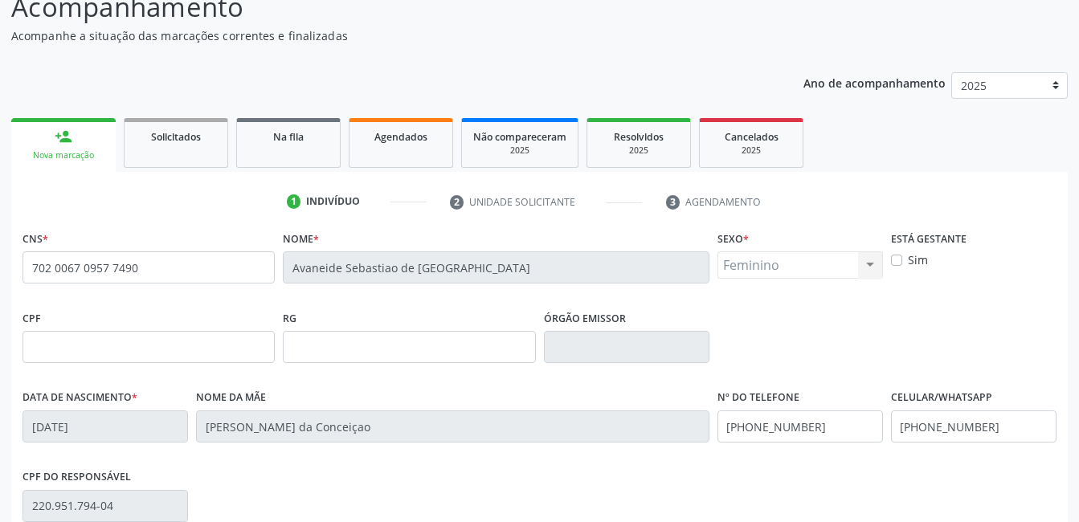
scroll to position [349, 0]
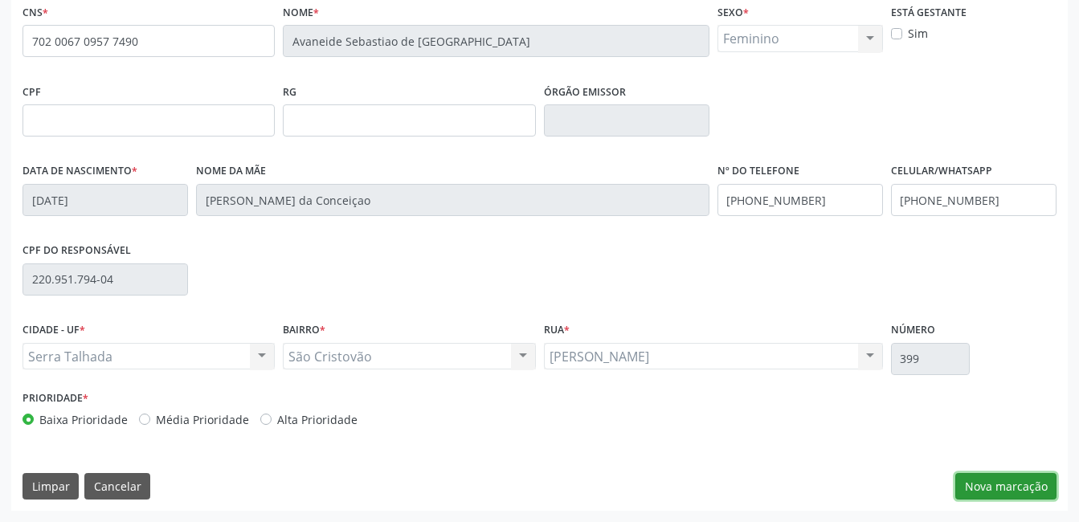
click at [1036, 487] on button "Nova marcação" at bounding box center [1005, 486] width 101 height 27
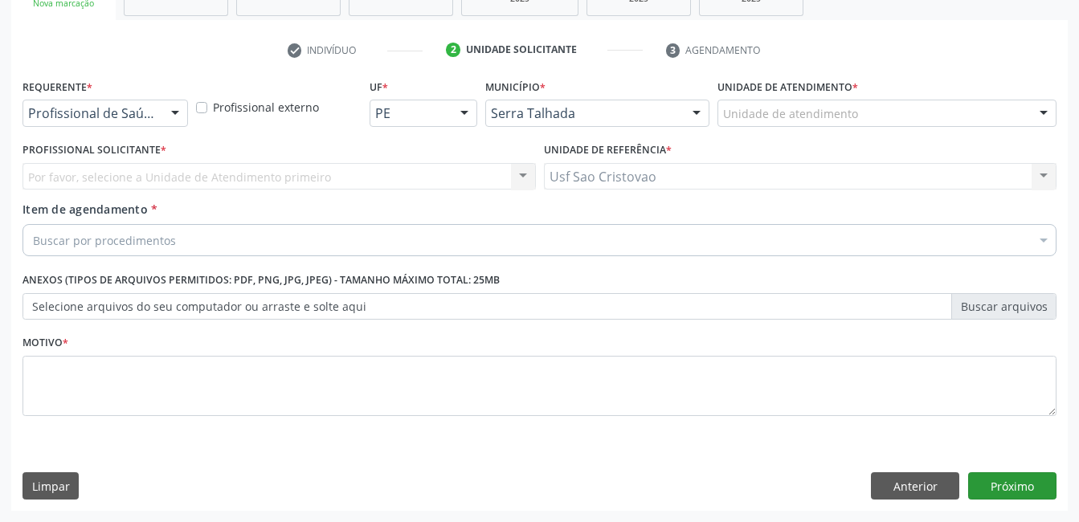
scroll to position [274, 0]
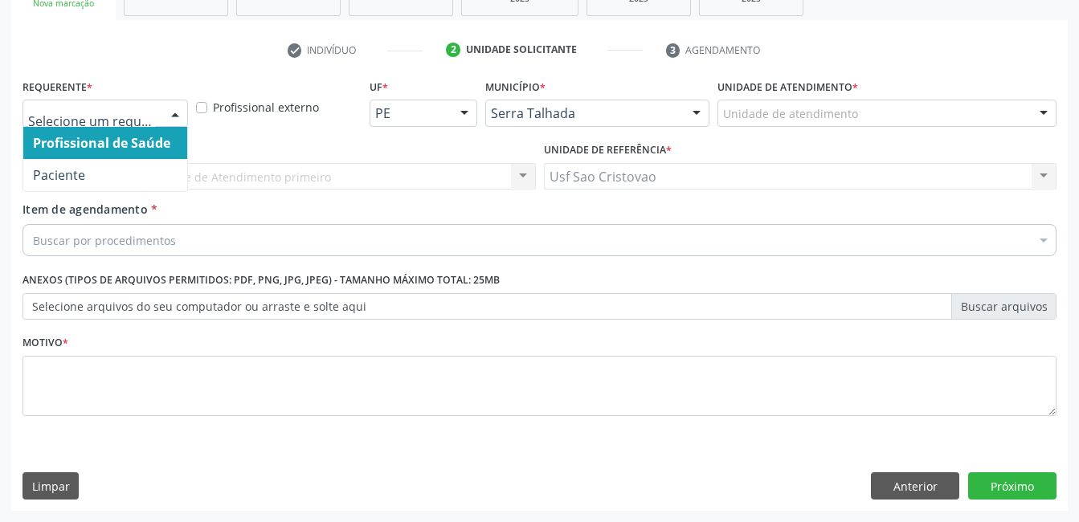
click at [169, 115] on div at bounding box center [175, 113] width 24 height 27
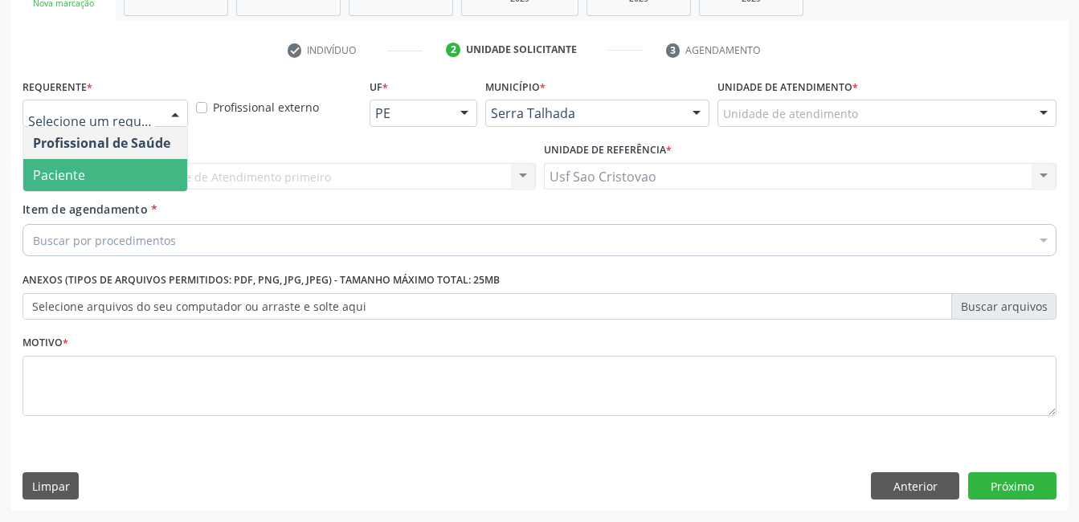
click at [163, 165] on span "Paciente" at bounding box center [105, 175] width 164 height 32
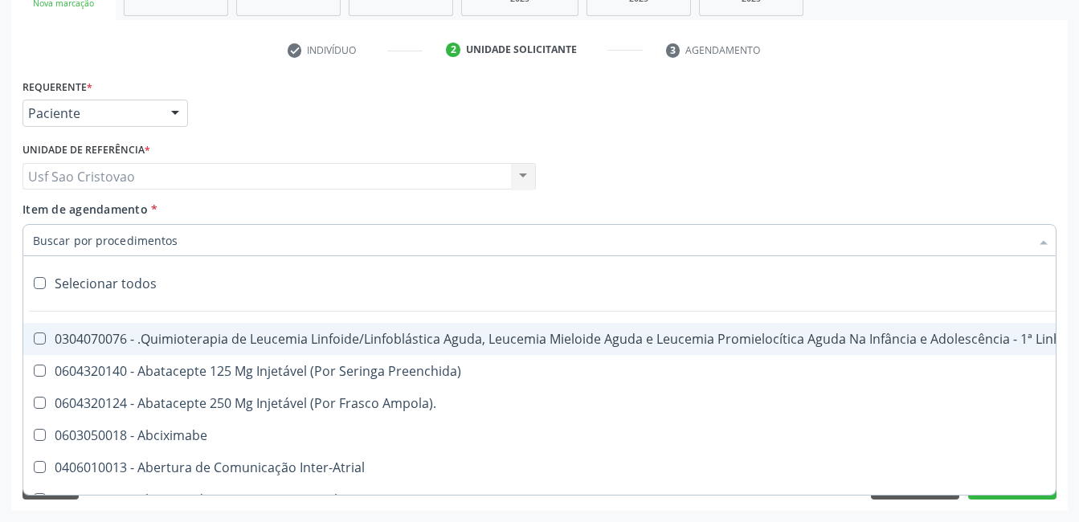
click at [226, 240] on div at bounding box center [539, 240] width 1034 height 32
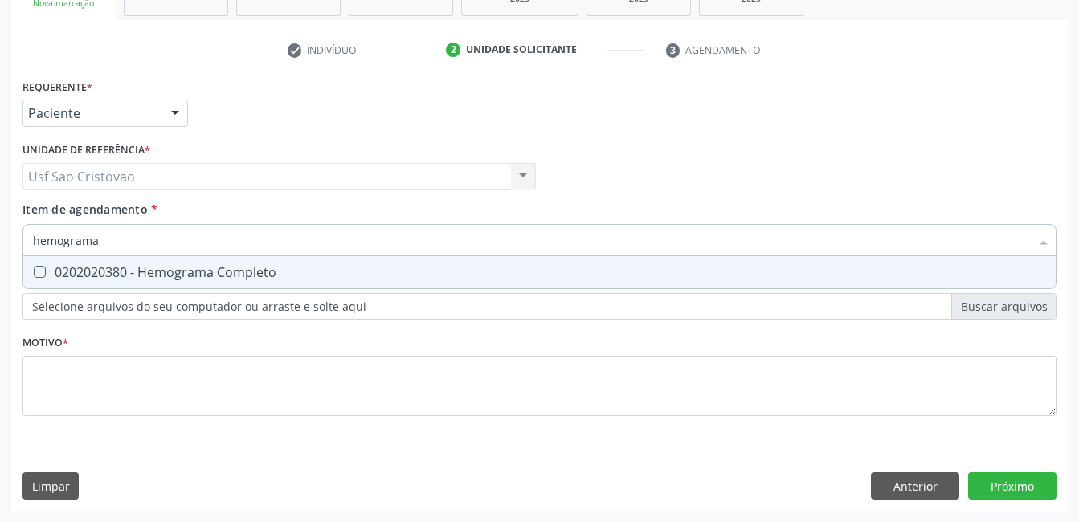
click at [42, 273] on Completo at bounding box center [40, 272] width 12 height 12
click at [34, 273] on Completo "checkbox" at bounding box center [28, 272] width 10 height 10
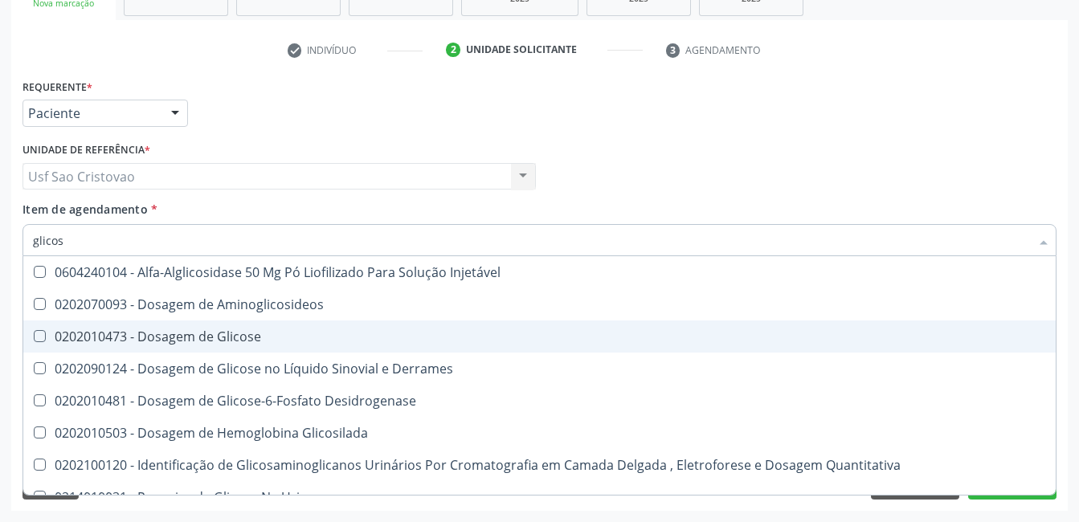
click at [35, 336] on Glicose at bounding box center [40, 336] width 12 height 12
click at [34, 336] on Glicose "checkbox" at bounding box center [28, 336] width 10 height 10
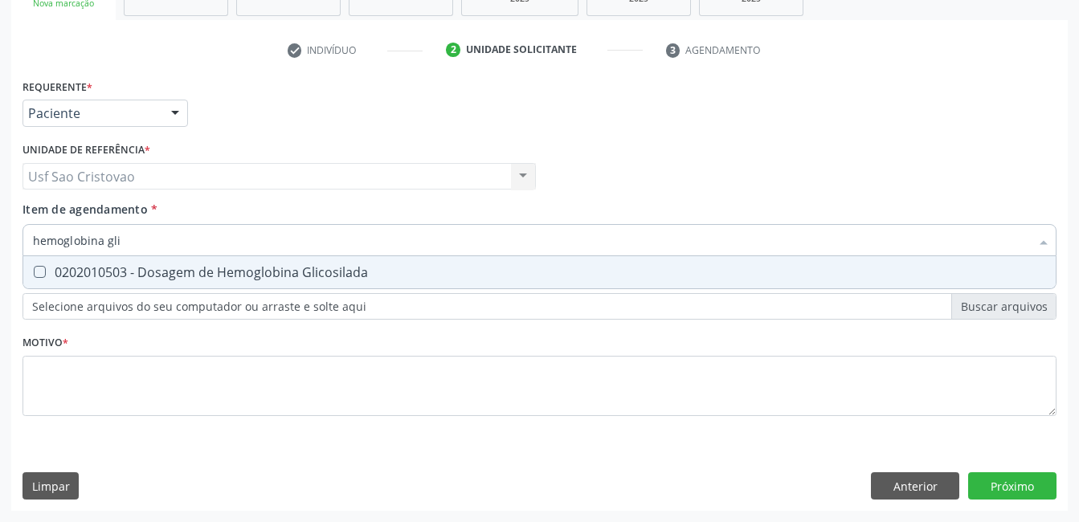
click at [36, 268] on Glicosilada at bounding box center [40, 272] width 12 height 12
click at [34, 268] on Glicosilada "checkbox" at bounding box center [28, 272] width 10 height 10
click at [36, 270] on -Duke at bounding box center [40, 272] width 12 height 12
click at [34, 270] on -Duke "checkbox" at bounding box center [28, 272] width 10 height 10
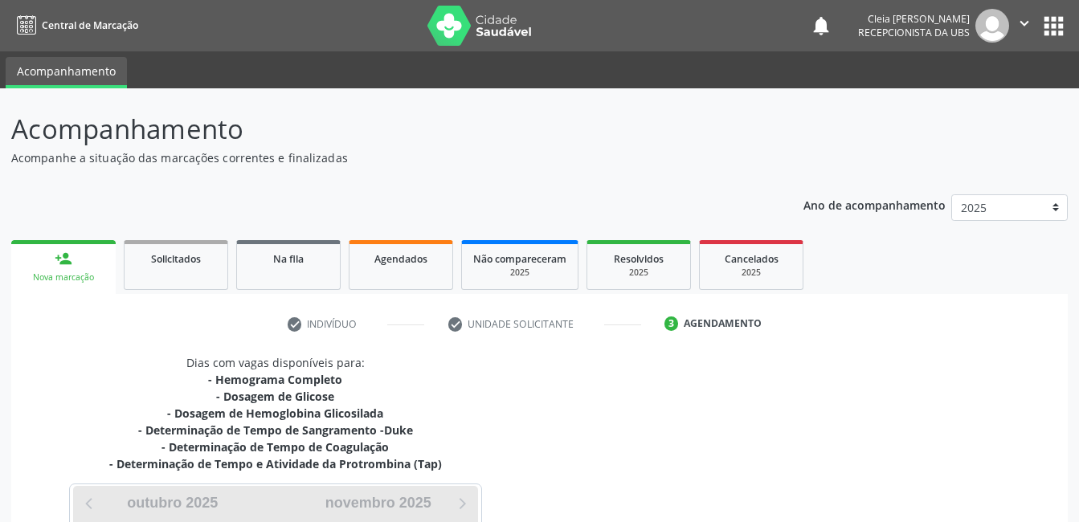
scroll to position [261, 0]
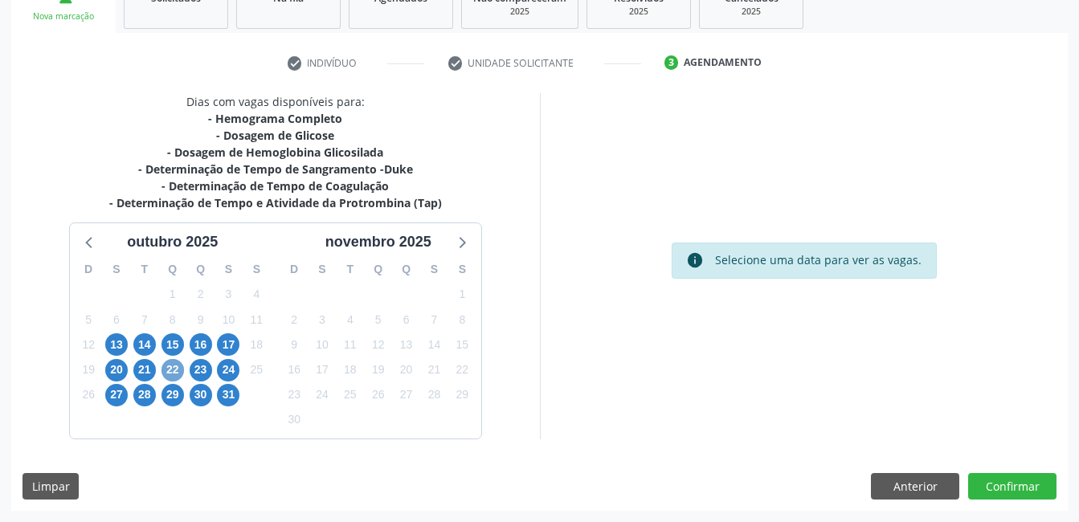
click at [168, 370] on span "22" at bounding box center [172, 370] width 22 height 22
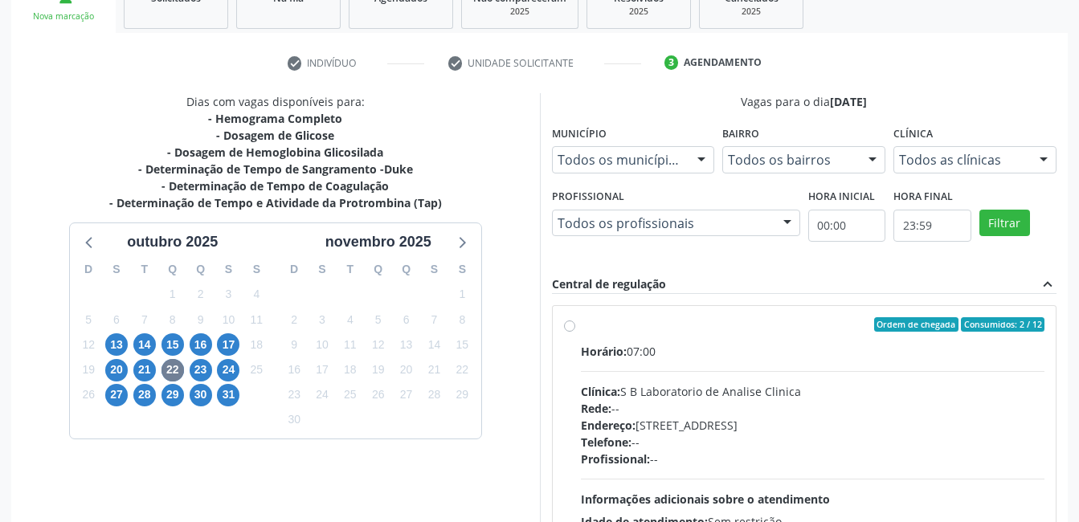
click at [581, 327] on label "Ordem de chegada Consumidos: 2 / 12 Horário: 07:00 Clínica: S B Laboratorio de …" at bounding box center [813, 440] width 464 height 247
click at [570, 327] on input "Ordem de chegada Consumidos: 2 / 12 Horário: 07:00 Clínica: S B Laboratorio de …" at bounding box center [569, 324] width 11 height 14
radio input "true"
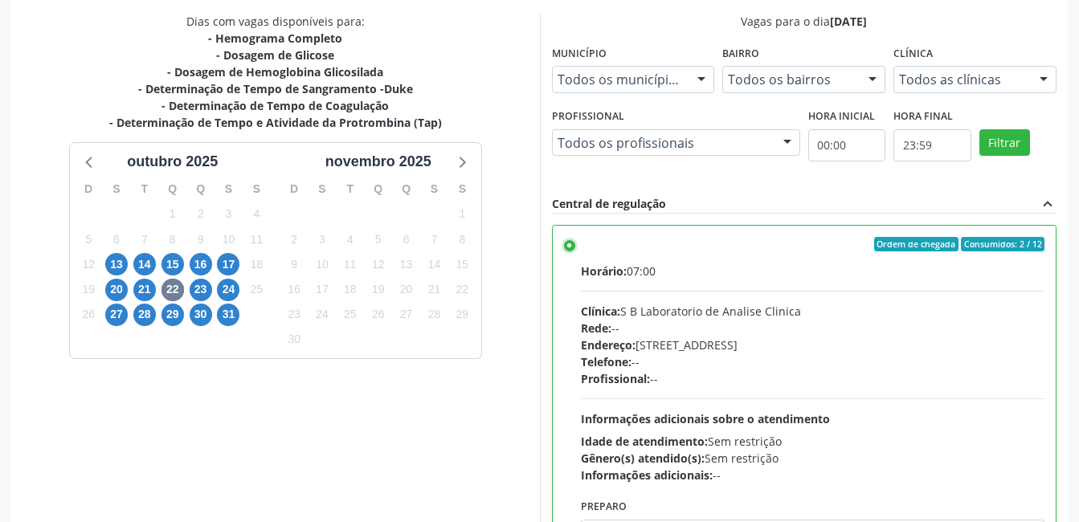
scroll to position [438, 0]
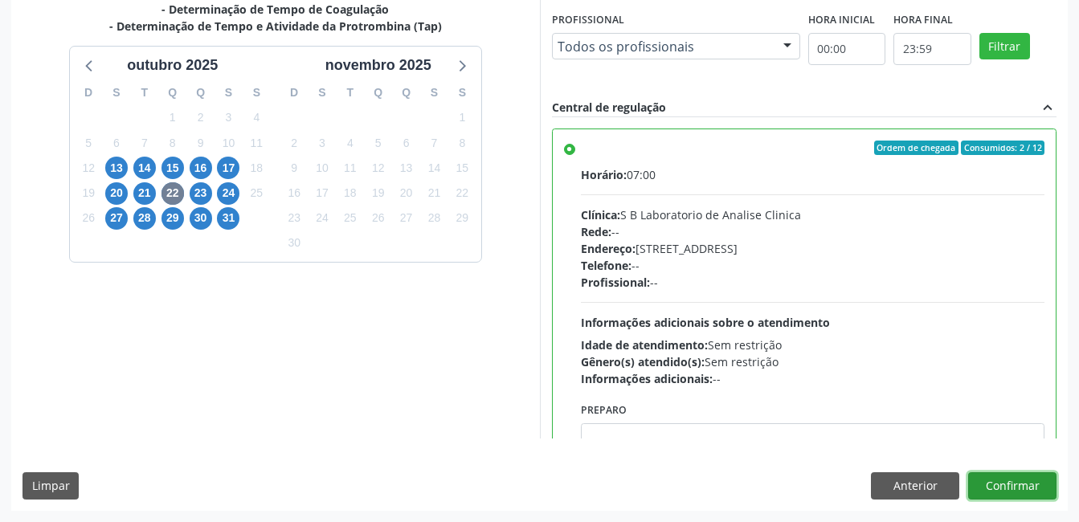
click at [1028, 487] on button "Confirmar" at bounding box center [1012, 485] width 88 height 27
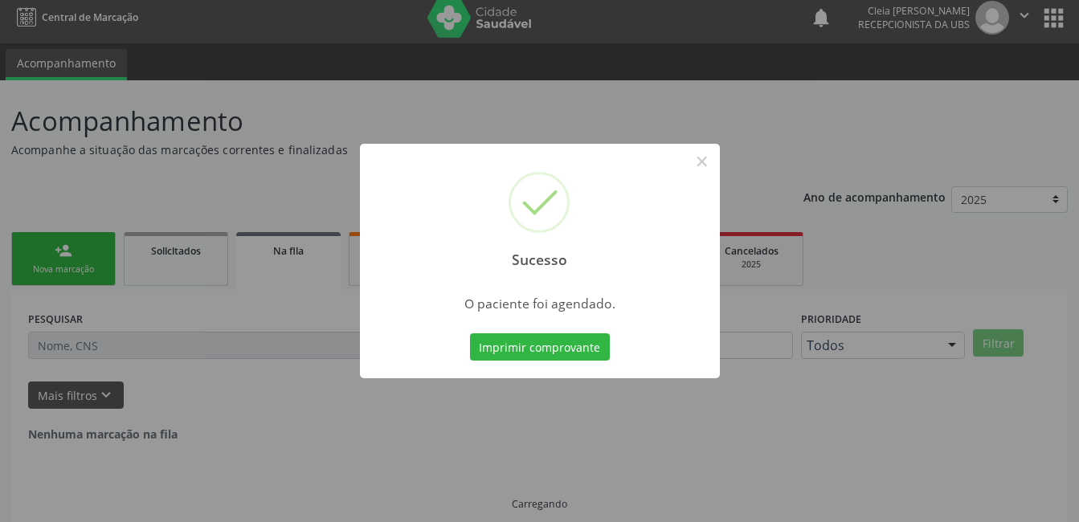
scroll to position [0, 0]
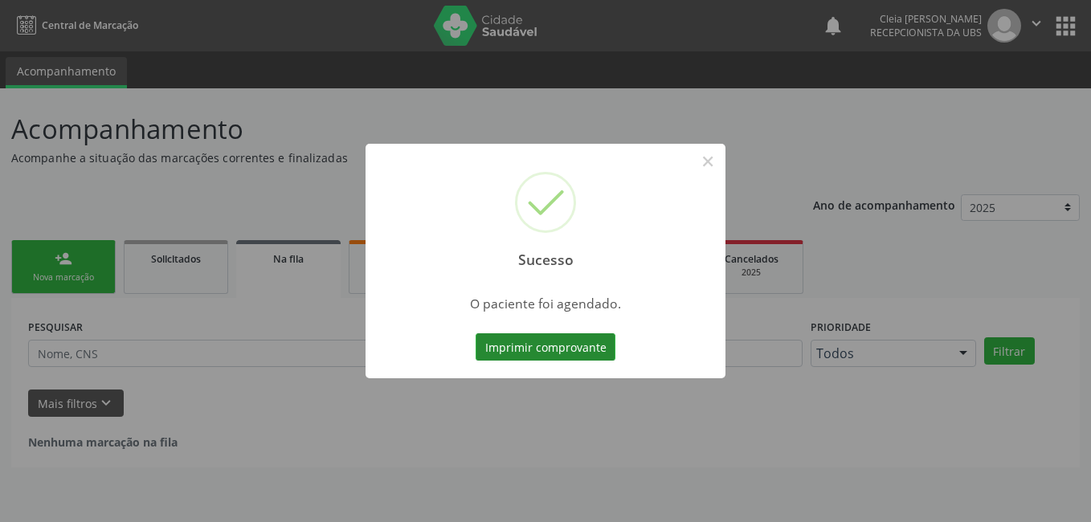
click at [556, 352] on button "Imprimir comprovante" at bounding box center [545, 346] width 140 height 27
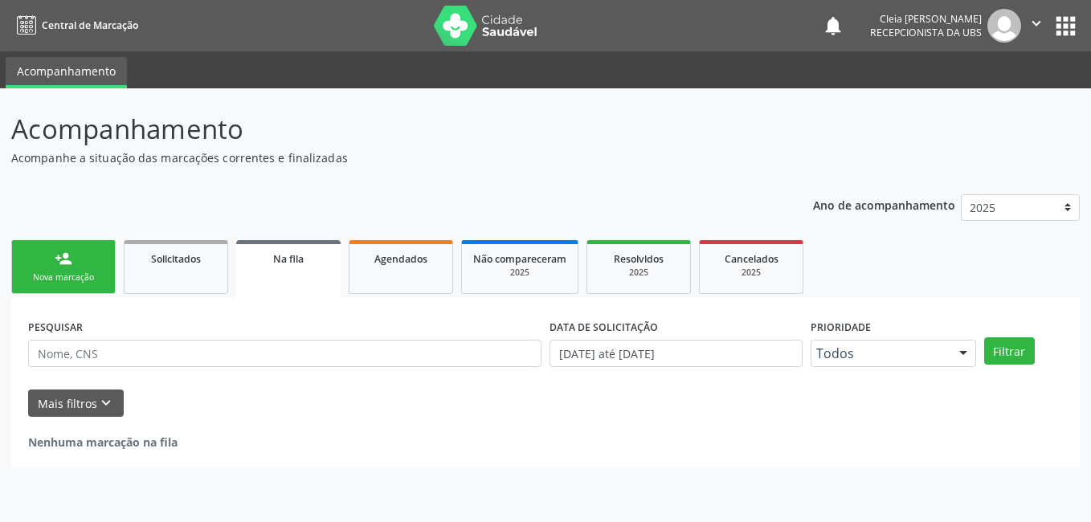
click at [76, 262] on link "person_add Nova marcação" at bounding box center [63, 267] width 104 height 54
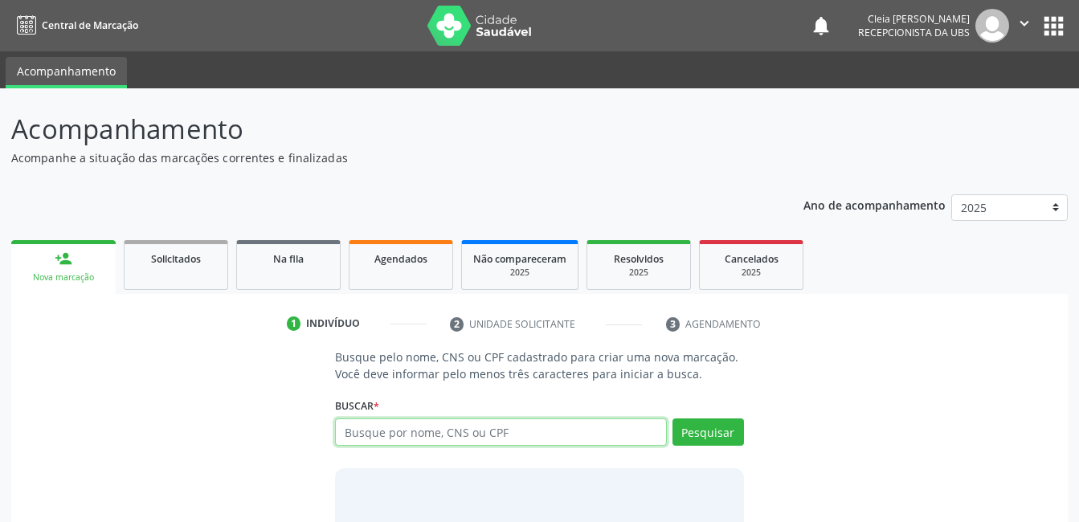
click at [553, 434] on input "text" at bounding box center [500, 431] width 331 height 27
type input "700606953965567"
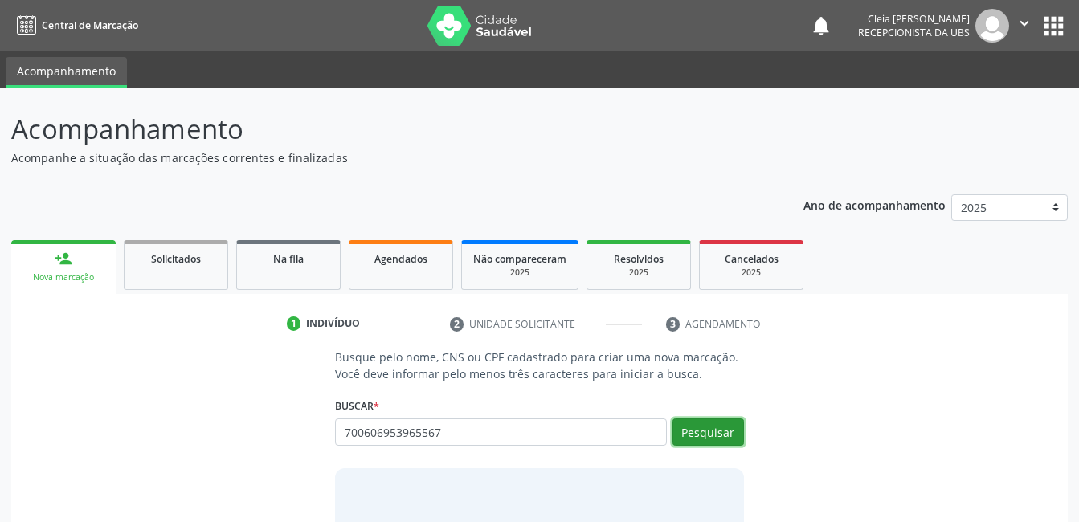
click at [727, 430] on button "Pesquisar" at bounding box center [707, 431] width 71 height 27
type input "700606953965567"
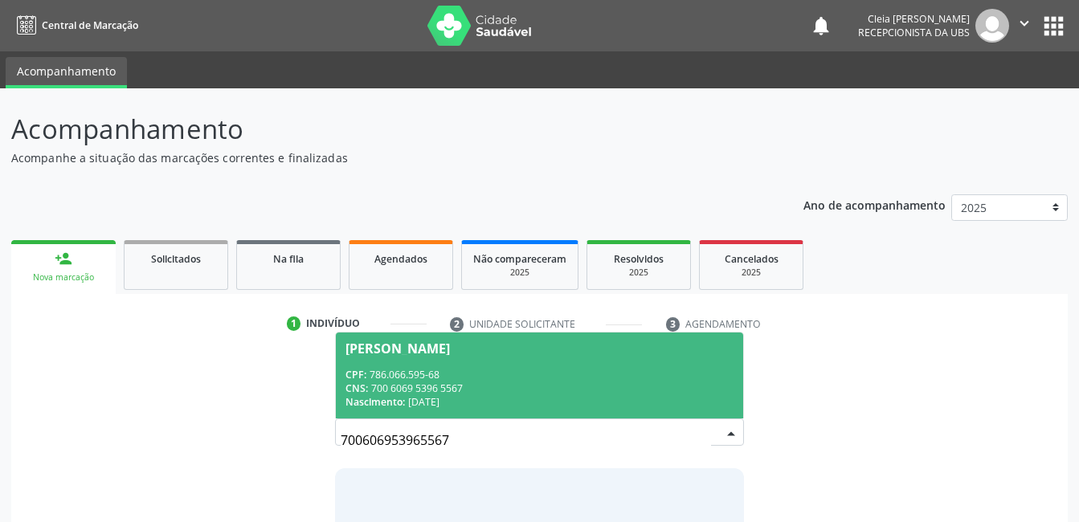
click at [569, 386] on div "CNS: 700 6069 5396 5567" at bounding box center [538, 388] width 387 height 14
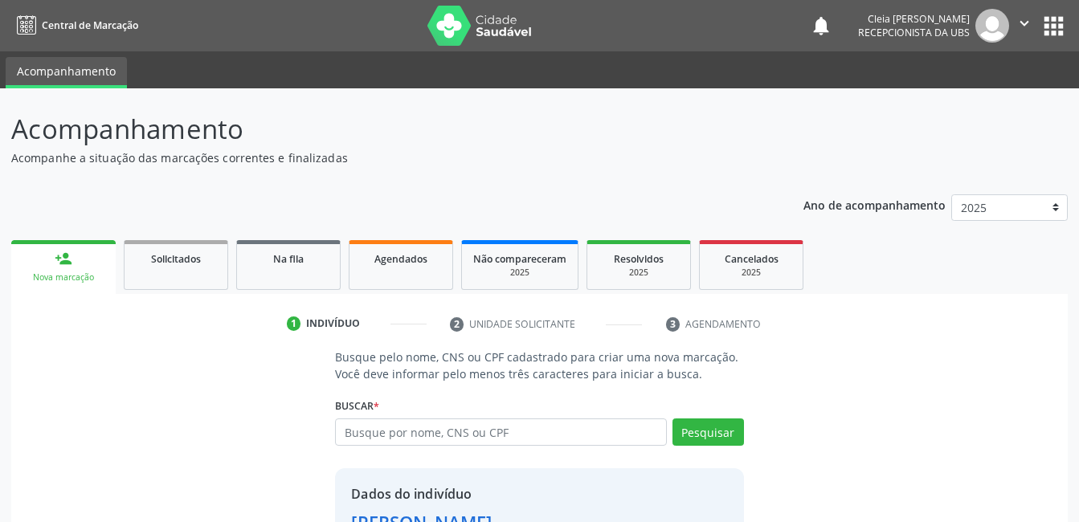
scroll to position [122, 0]
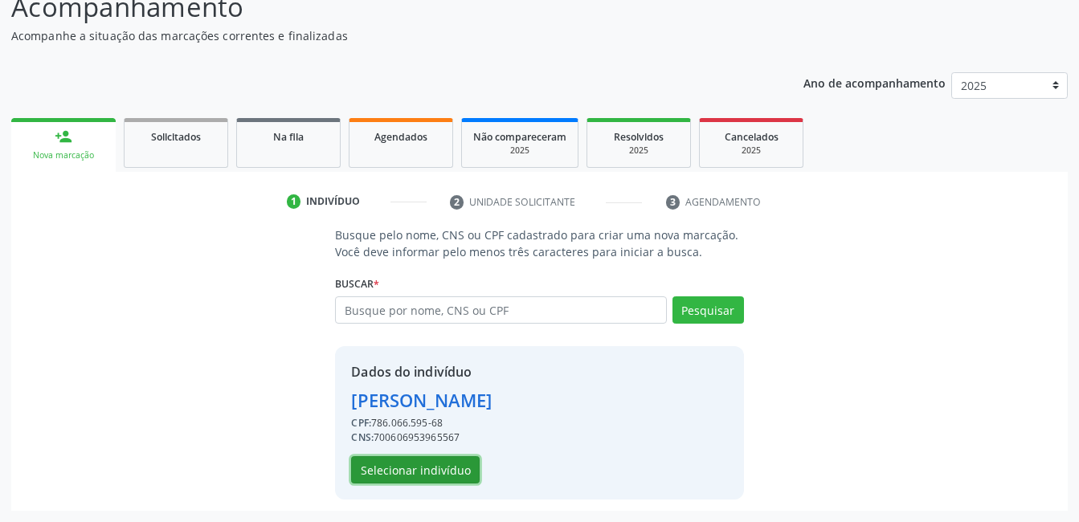
click at [468, 469] on button "Selecionar indivíduo" at bounding box center [415, 469] width 129 height 27
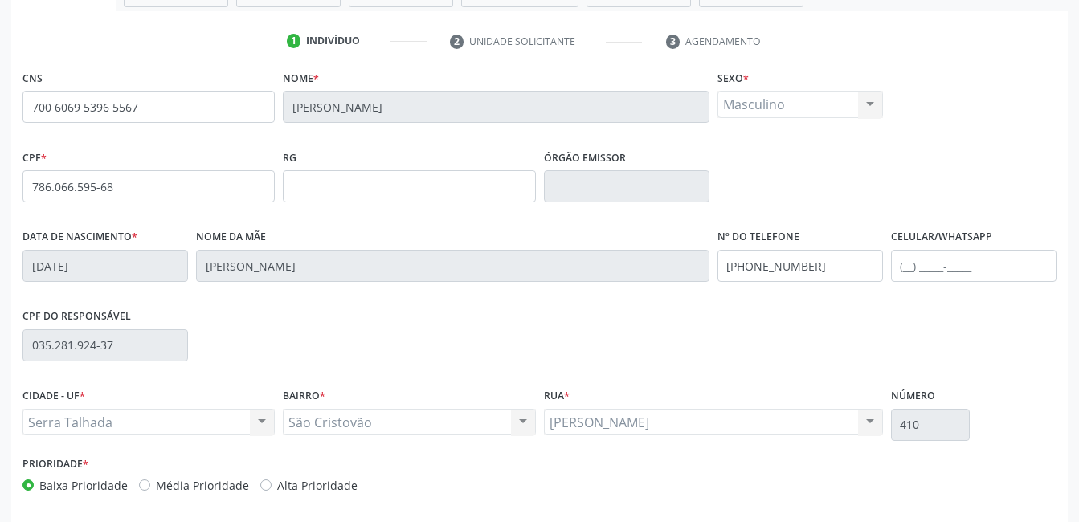
scroll to position [349, 0]
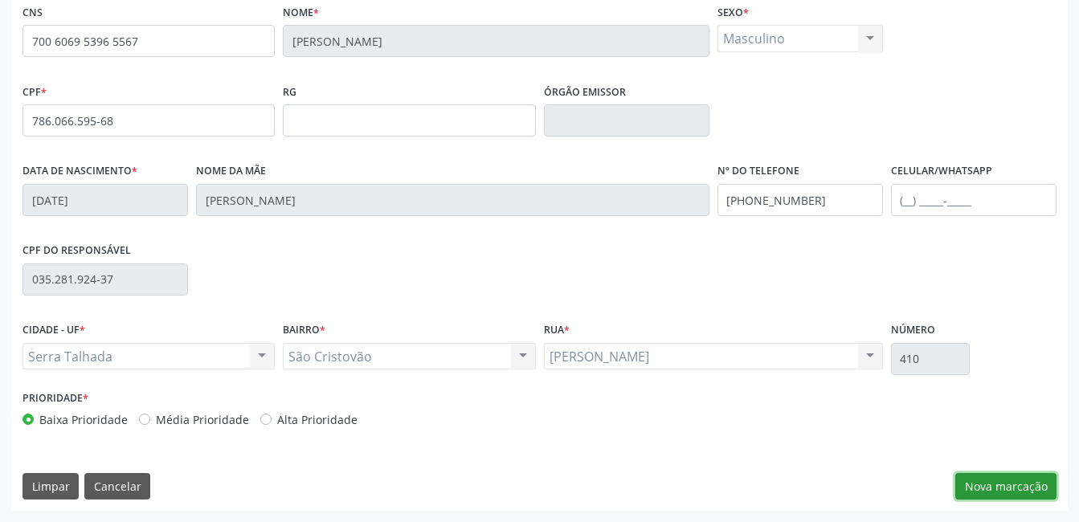
click at [997, 489] on button "Nova marcação" at bounding box center [1005, 486] width 101 height 27
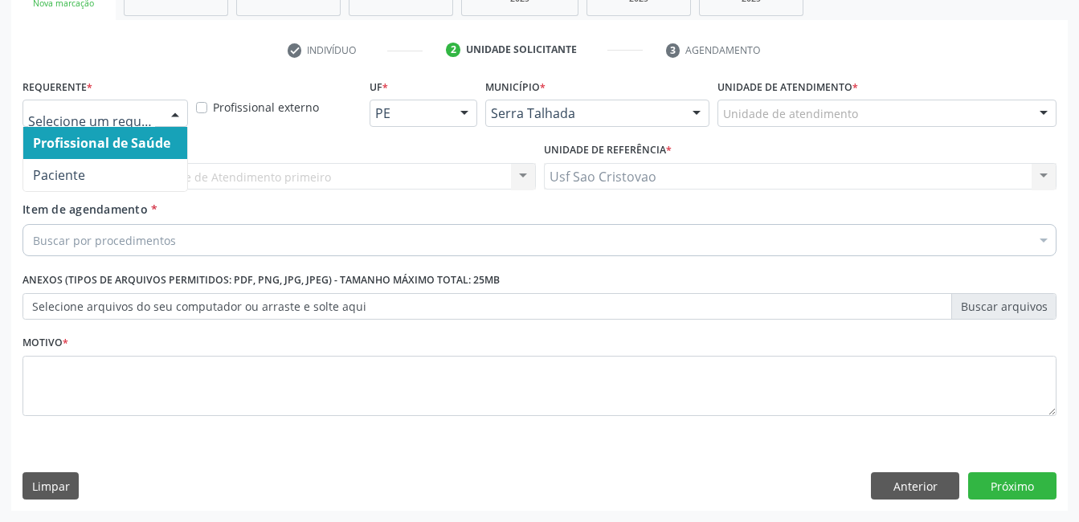
click at [174, 109] on div at bounding box center [175, 113] width 24 height 27
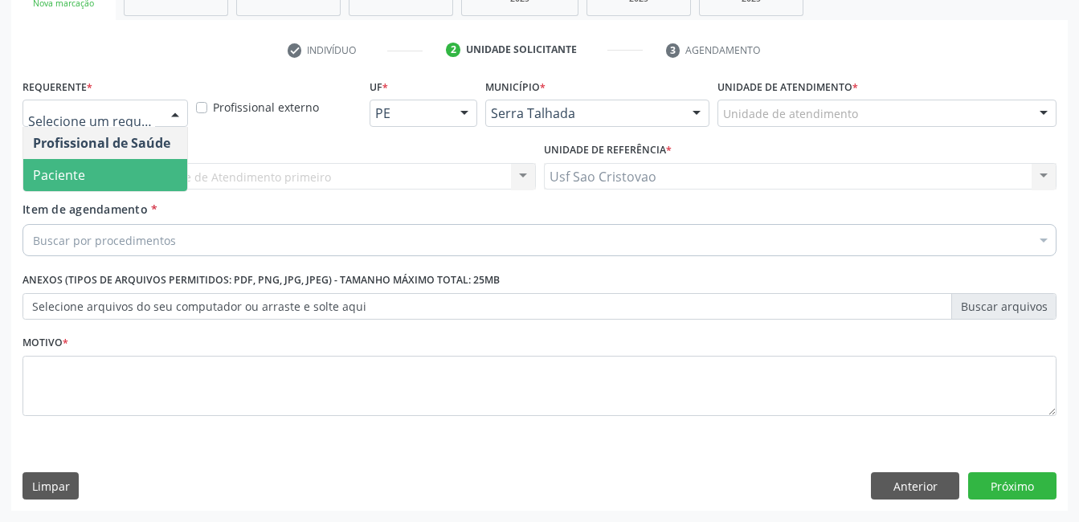
click at [121, 177] on span "Paciente" at bounding box center [105, 175] width 164 height 32
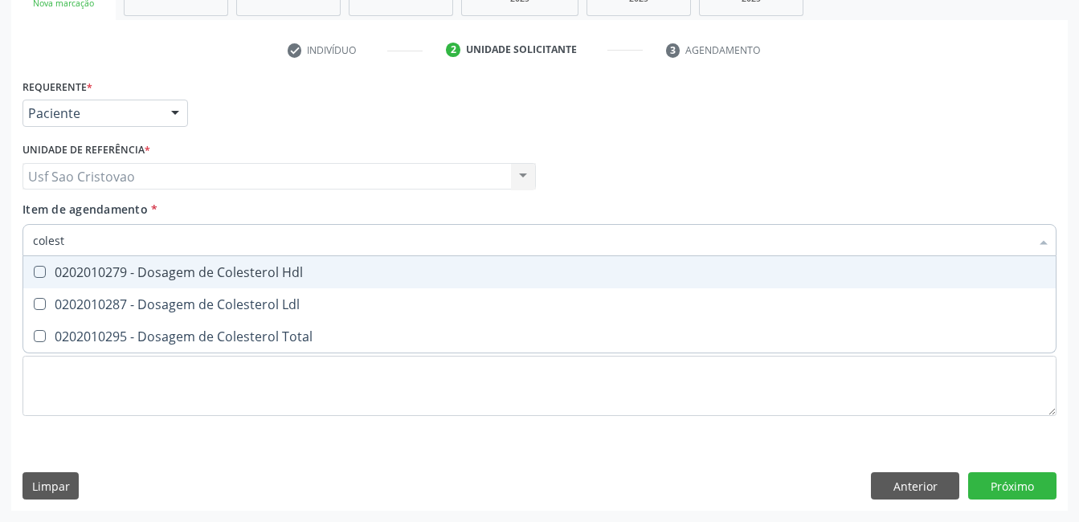
type input "coleste"
click at [43, 267] on Hdl at bounding box center [40, 272] width 12 height 12
click at [34, 267] on Hdl "checkbox" at bounding box center [28, 272] width 10 height 10
checkbox Hdl "true"
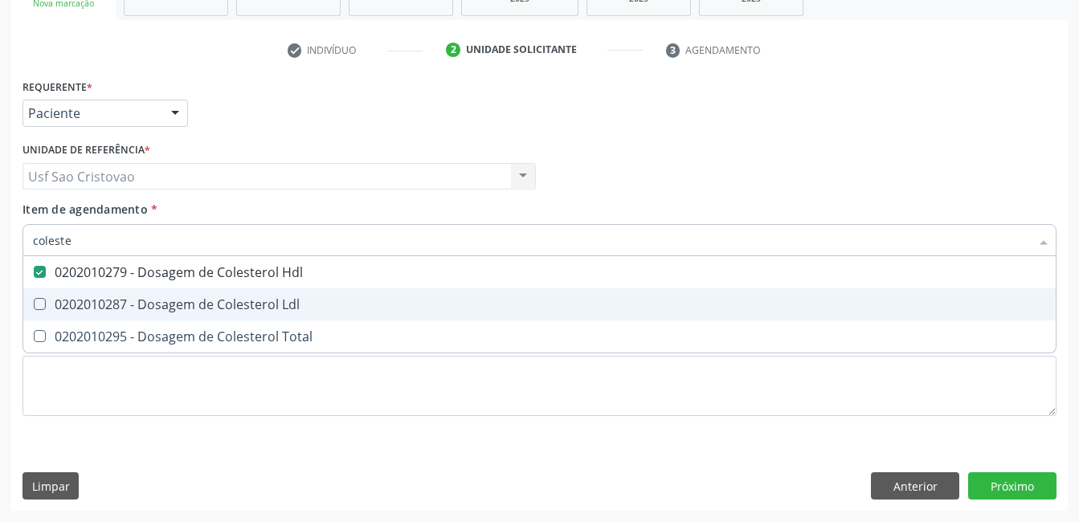
click at [36, 300] on Ldl at bounding box center [40, 304] width 12 height 12
click at [34, 300] on Ldl "checkbox" at bounding box center [28, 304] width 10 height 10
checkbox Ldl "true"
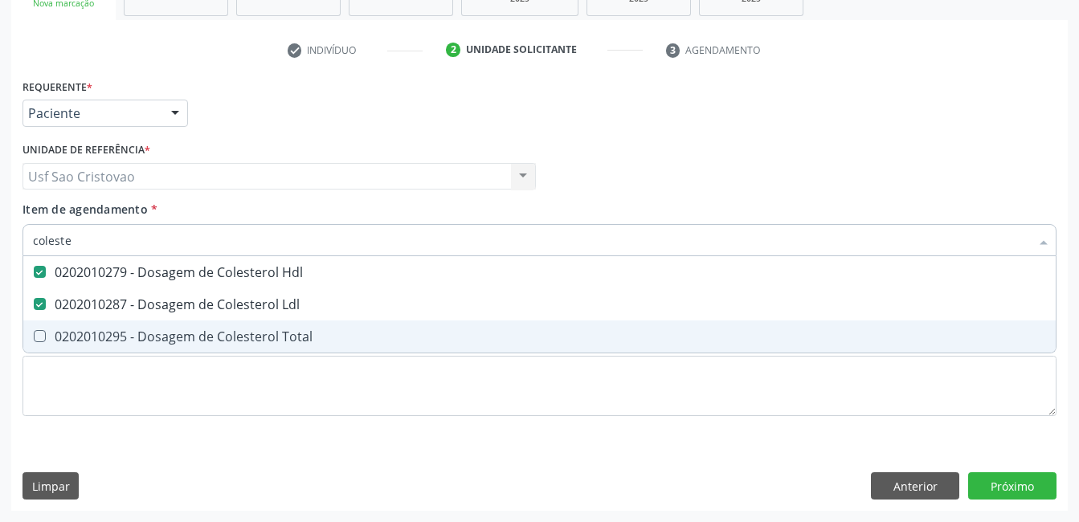
click at [40, 333] on Total at bounding box center [40, 336] width 12 height 12
click at [34, 333] on Total "checkbox" at bounding box center [28, 336] width 10 height 10
checkbox Total "true"
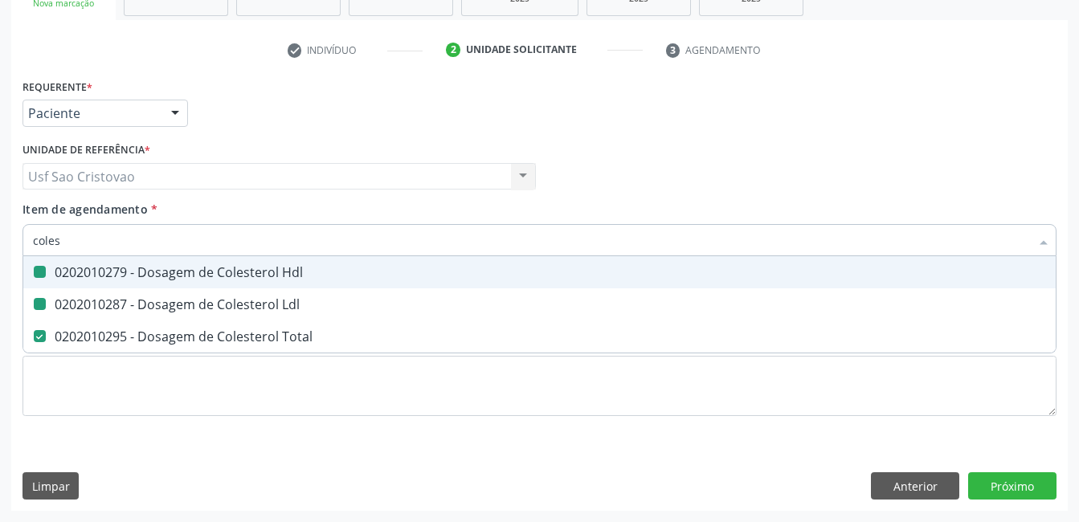
type input "cole"
checkbox Hdl "false"
checkbox Ldl "false"
checkbox Total "false"
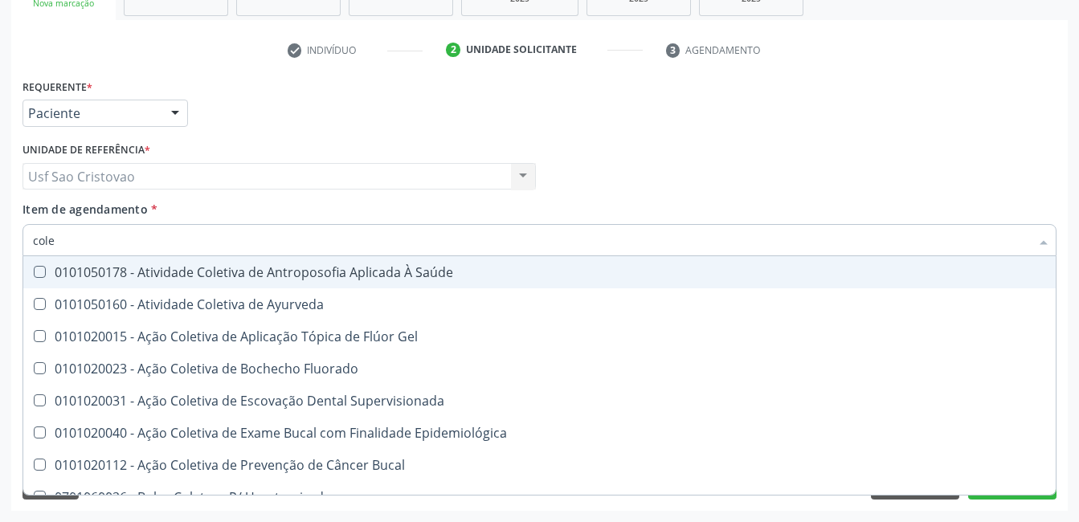
type input "col"
checkbox Hdl "false"
checkbox Ldl "false"
checkbox Total "false"
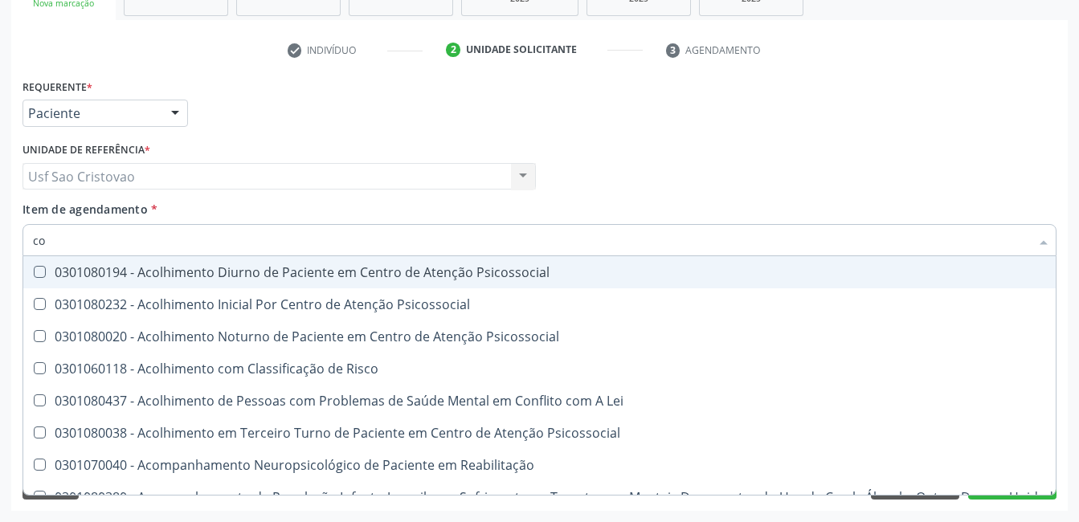
type input "c"
checkbox Hdl "false"
checkbox Ldl "false"
checkbox Total "false"
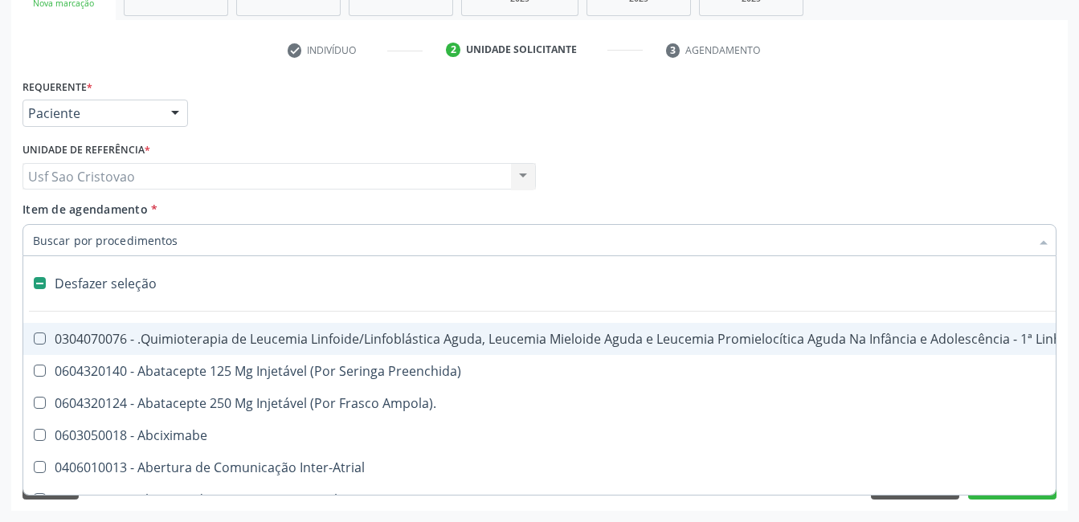
type input "2"
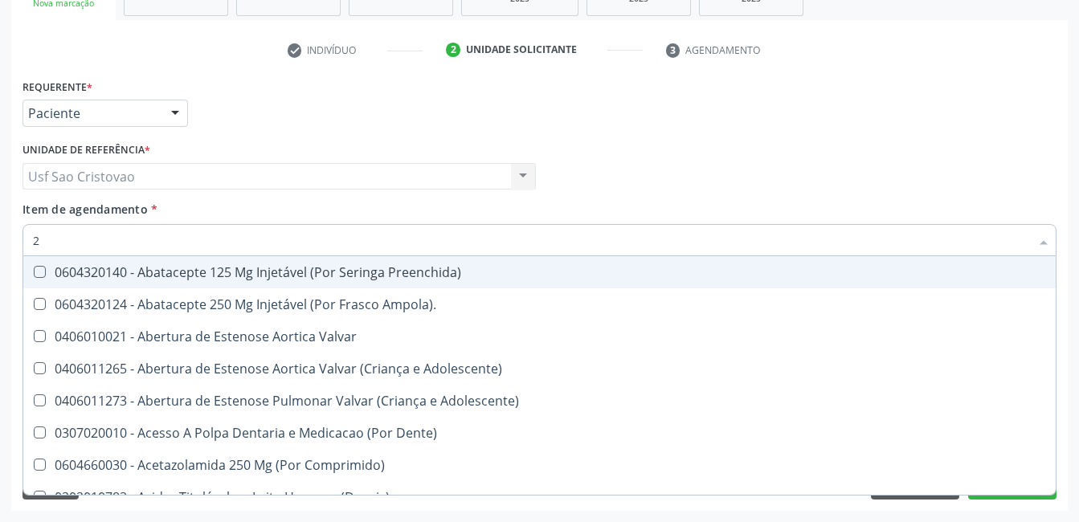
checkbox Hdl "true"
checkbox Ldl "true"
checkbox Total "true"
type input "2020"
checkbox Videolaparoscópica "true"
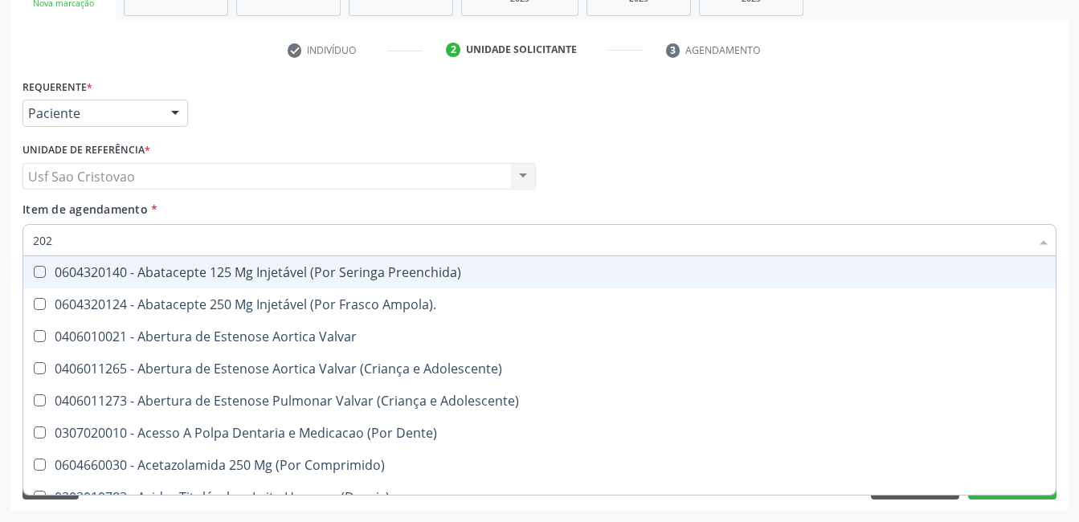
checkbox Retrógrada "true"
checkbox Coagulacao "true"
checkbox Lisa "false"
checkbox Coluna "false"
checkbox Cervico-Toracica "false"
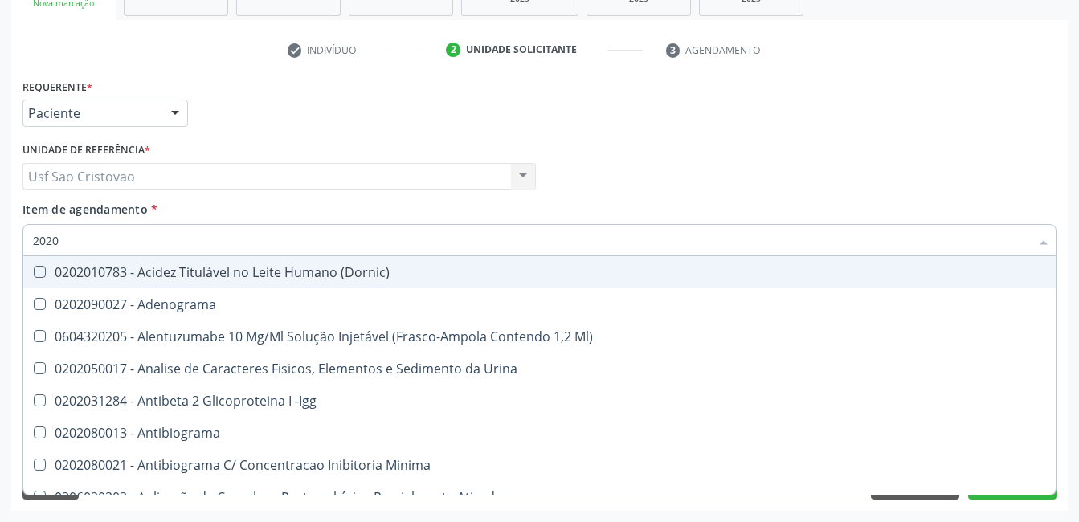
type input "20201"
checkbox Identificação "true"
checkbox \(Pos-Pasteurização\) "true"
checkbox Hemacias "true"
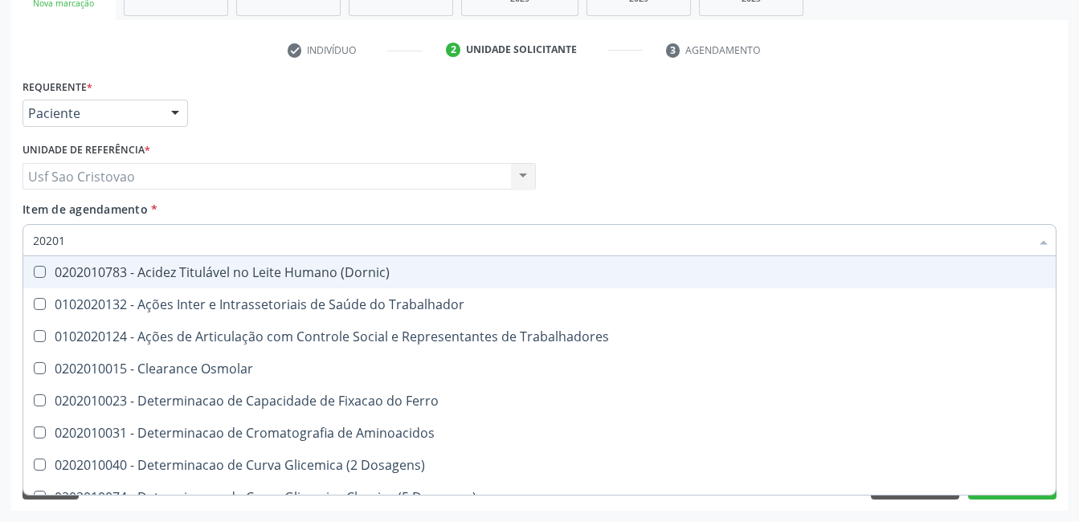
type input "202010"
checkbox Circulante "true"
checkbox III "true"
checkbox Fracoes "true"
checkbox Hdl "false"
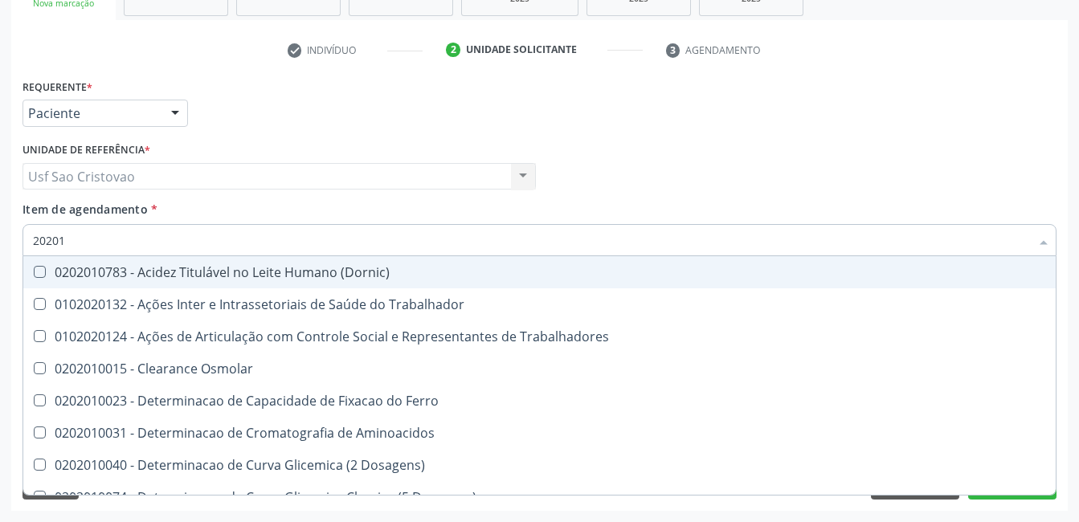
checkbox Ldl "false"
checkbox Total "false"
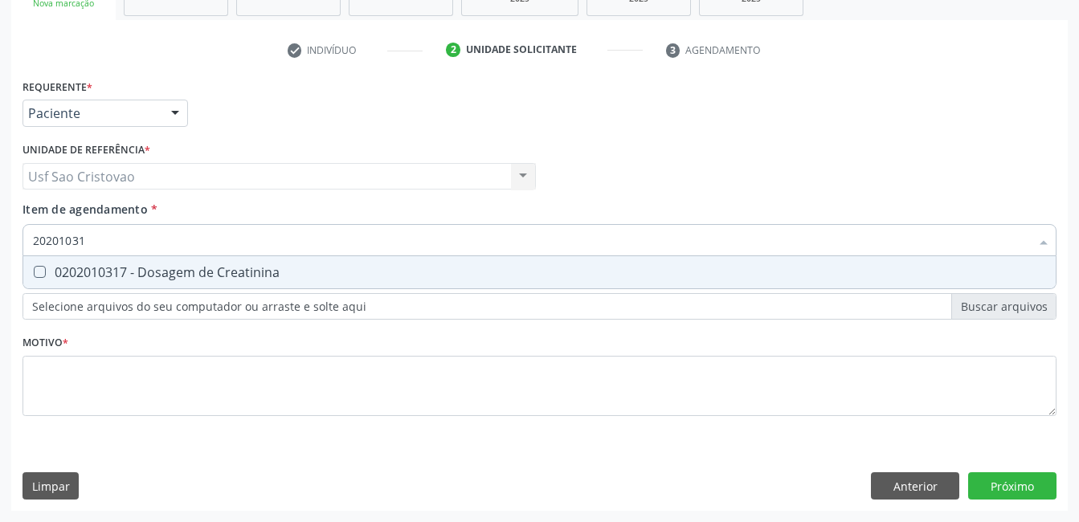
type input "202010317"
click at [40, 271] on Creatinina at bounding box center [40, 272] width 12 height 12
click at [34, 271] on Creatinina "checkbox" at bounding box center [28, 272] width 10 height 10
checkbox Creatinina "true"
type input "2020103"
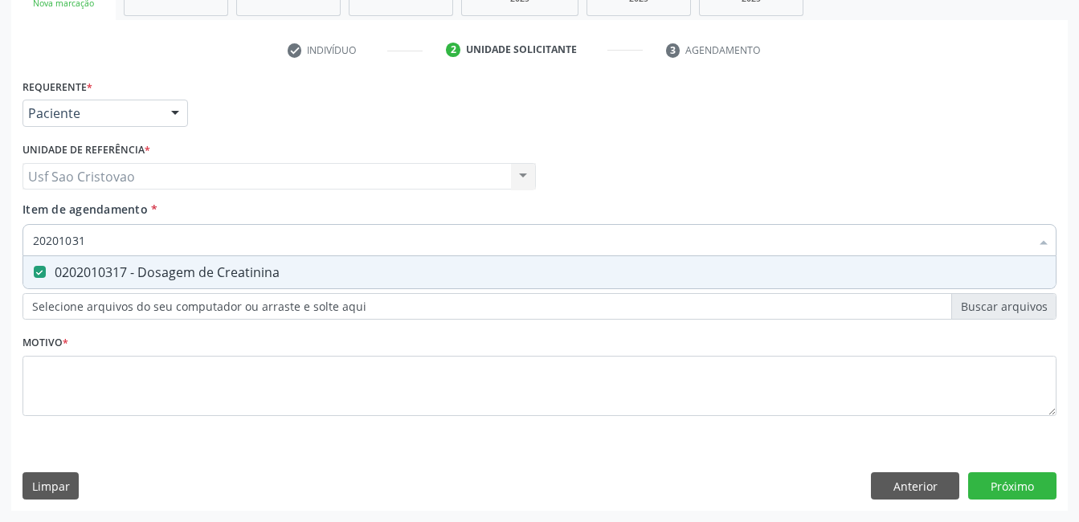
checkbox Creatinina "false"
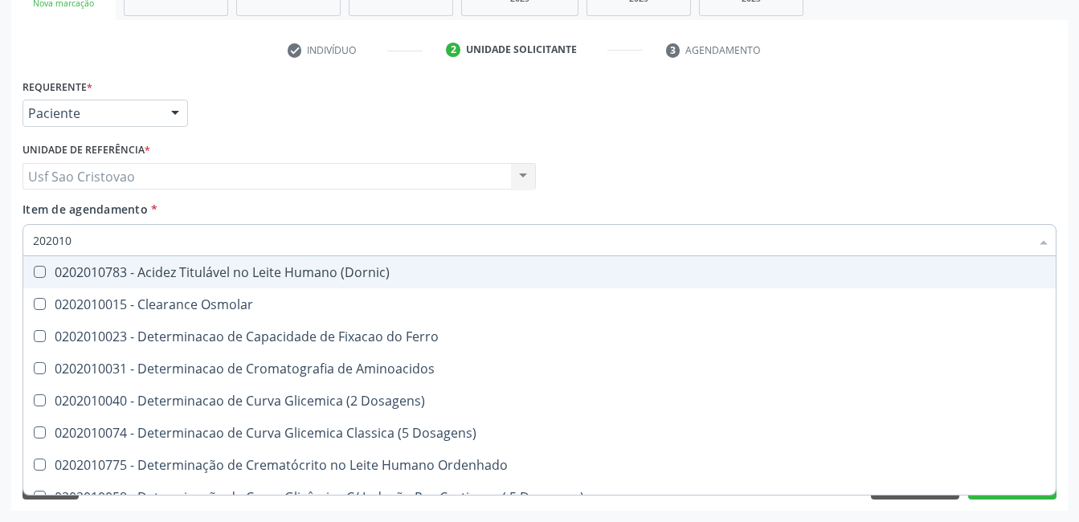
type input "20201"
checkbox Hdl "false"
checkbox Ldl "false"
checkbox Total "false"
checkbox Creatinina "false"
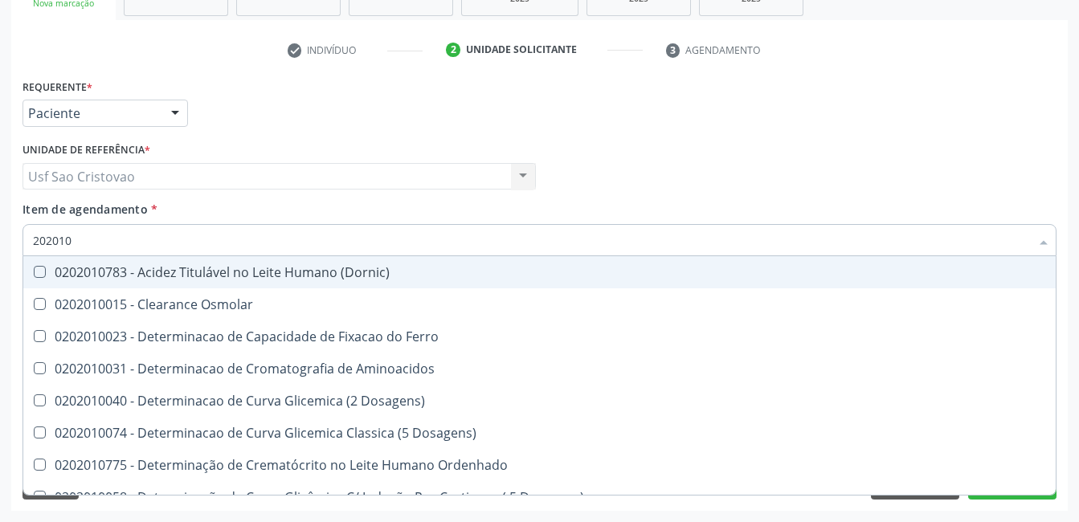
checkbox Latica "true"
checkbox Fracionadas\) "true"
checkbox Ferritina "true"
checkbox Folato "true"
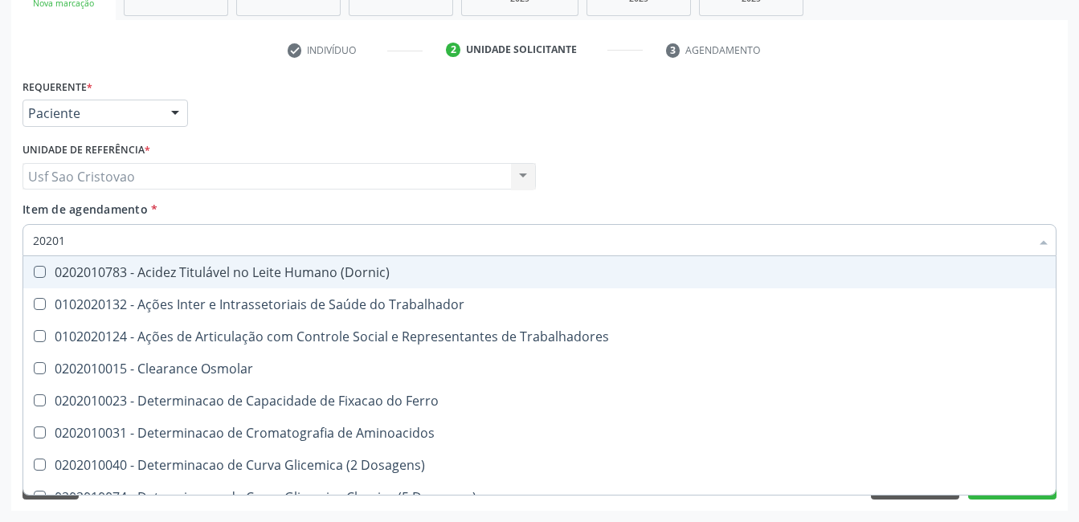
type input "2020"
checkbox Hdl "false"
checkbox Ldl "false"
checkbox Total "false"
checkbox Creatinina "false"
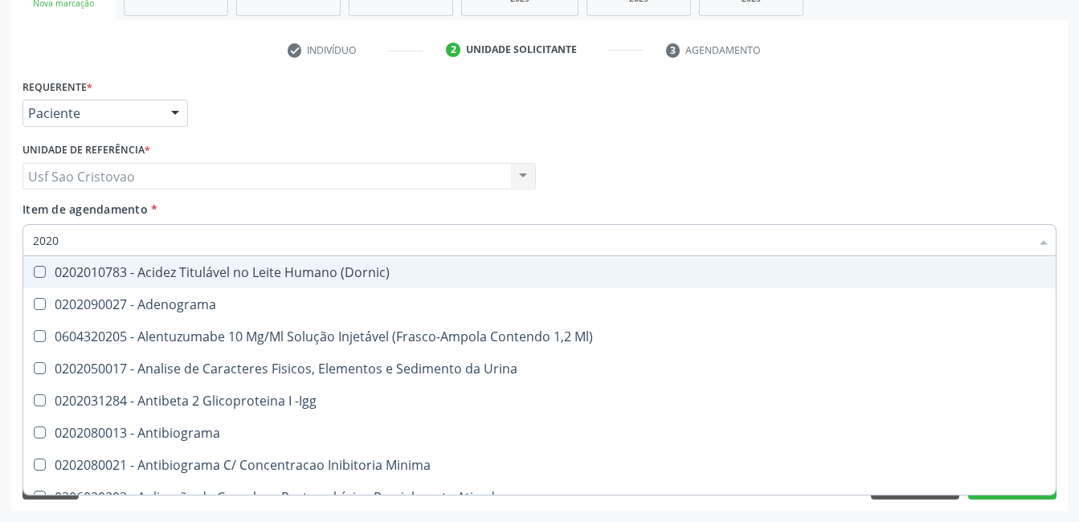
type input "20201"
checkbox Identificação "true"
checkbox \(Pos-Pasteurização\) "true"
checkbox Hemacias "true"
checkbox Molecular "true"
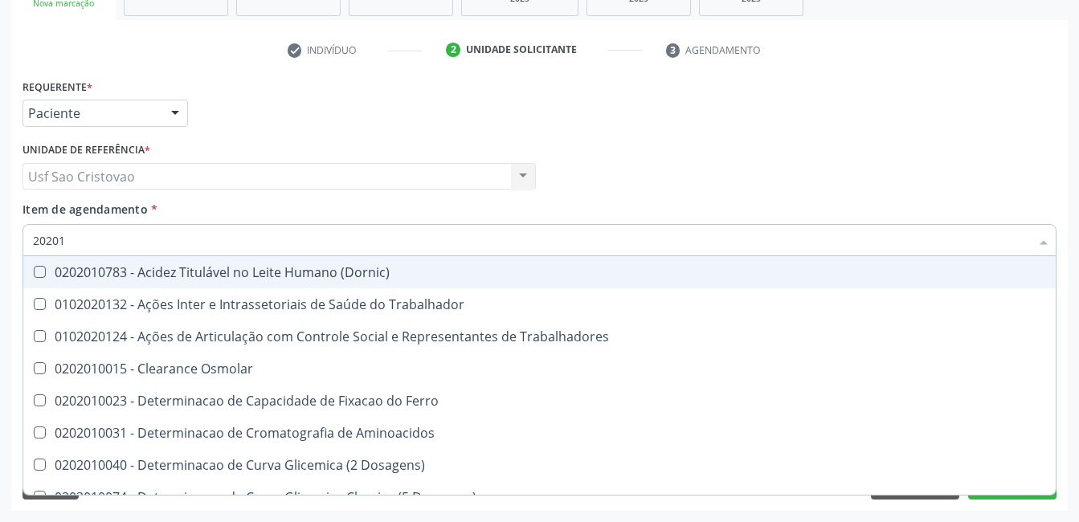
type input "202010"
checkbox Circulante "true"
checkbox III "true"
checkbox Fracoes "true"
checkbox Ionizavel "true"
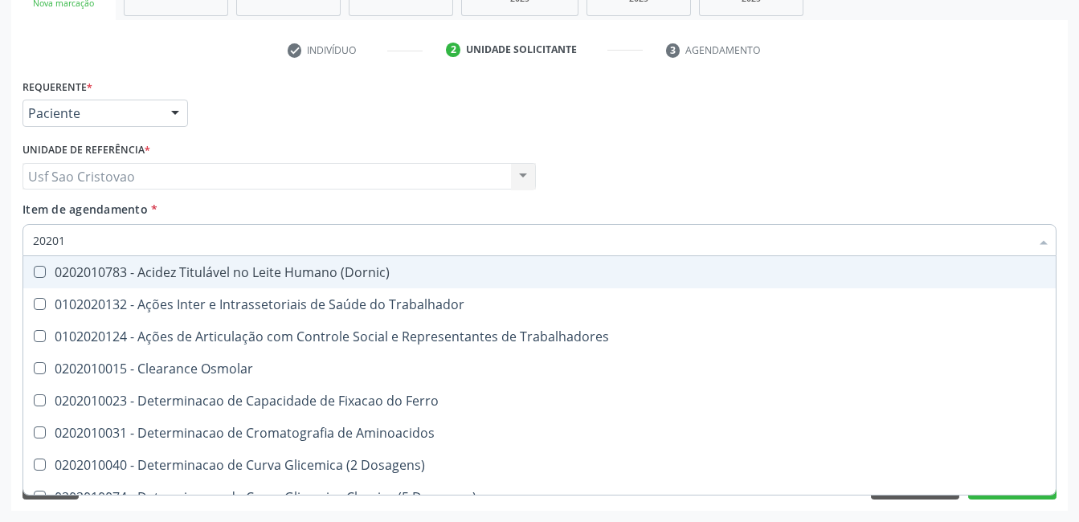
checkbox Hdl "false"
checkbox Ldl "false"
checkbox Total "false"
checkbox Creatinina "false"
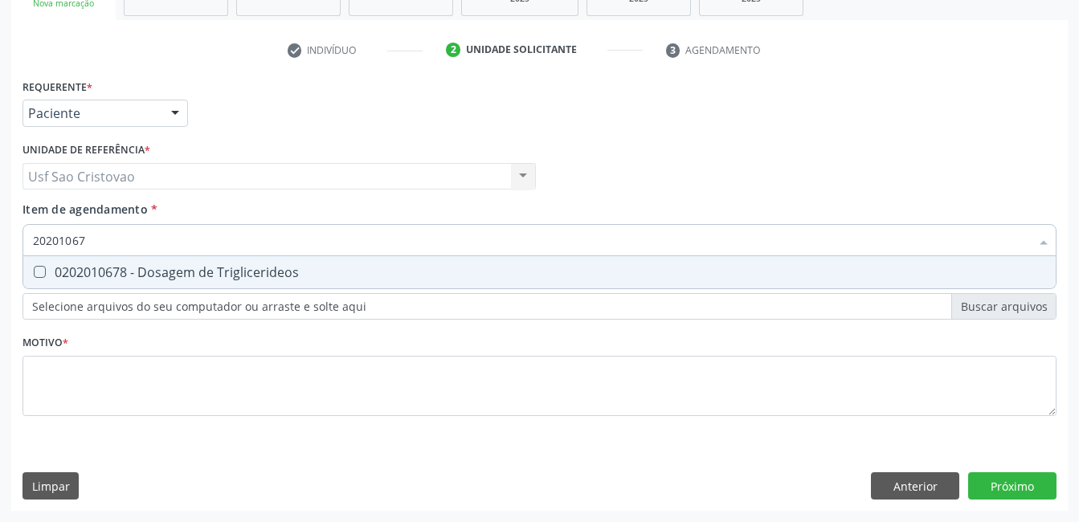
type input "202010678"
click at [39, 271] on Triglicerideos at bounding box center [40, 272] width 12 height 12
click at [34, 271] on Triglicerideos "checkbox" at bounding box center [28, 272] width 10 height 10
checkbox Triglicerideos "true"
type input "2020106"
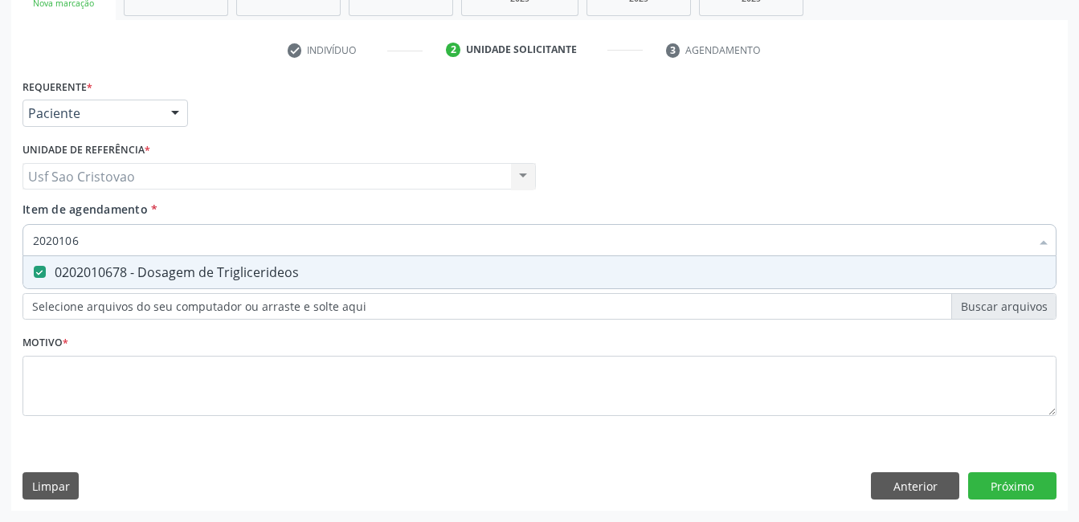
checkbox Triglicerideos "false"
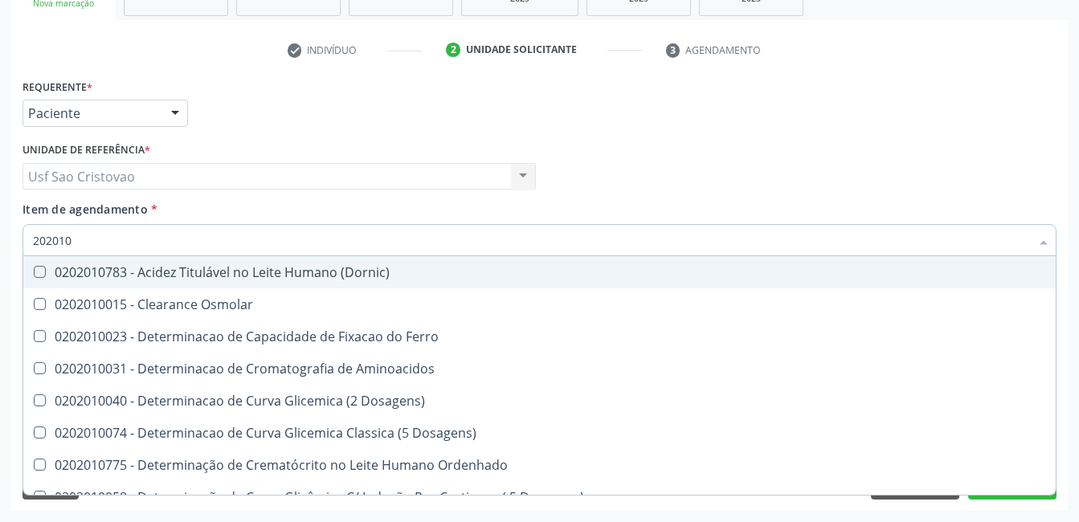
type input "20201"
checkbox Hdl "false"
checkbox Ldl "false"
checkbox Total "false"
checkbox Creatinina "false"
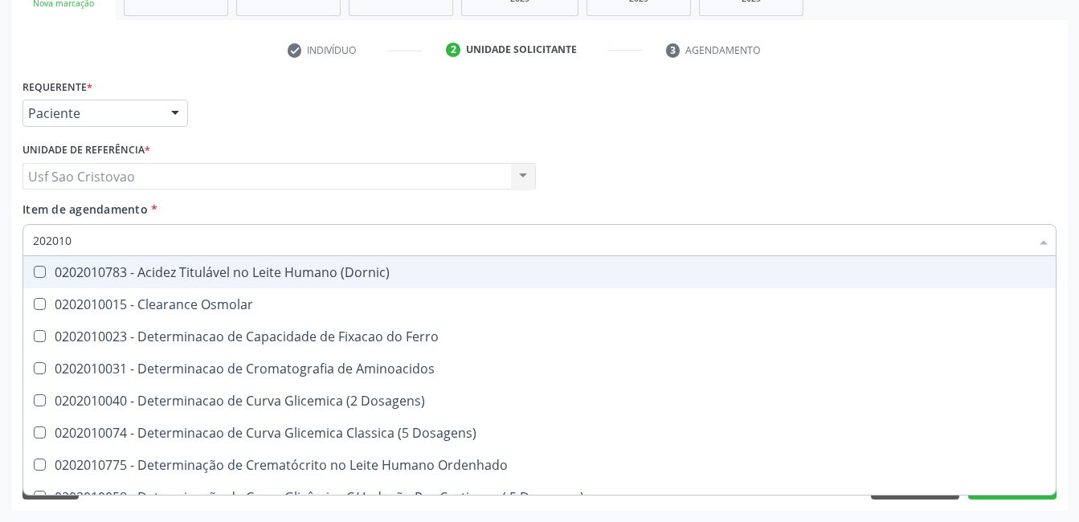
checkbox Latica "true"
checkbox Fracionadas\) "true"
checkbox Ferritina "true"
checkbox Folato "true"
checkbox Triglicerideos "false"
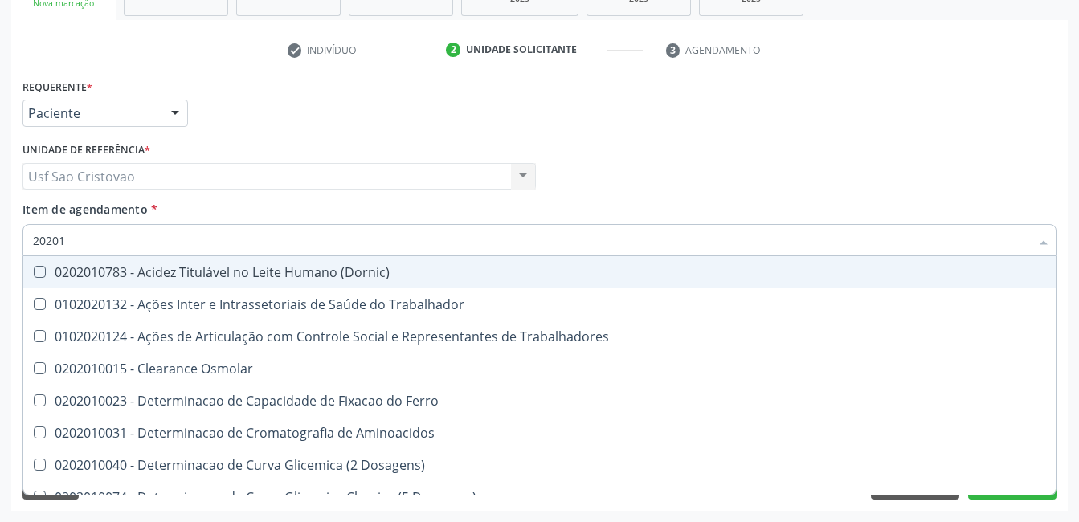
type input "2020"
checkbox Hdl "false"
checkbox Ldl "false"
checkbox Total "false"
checkbox Creatinina "false"
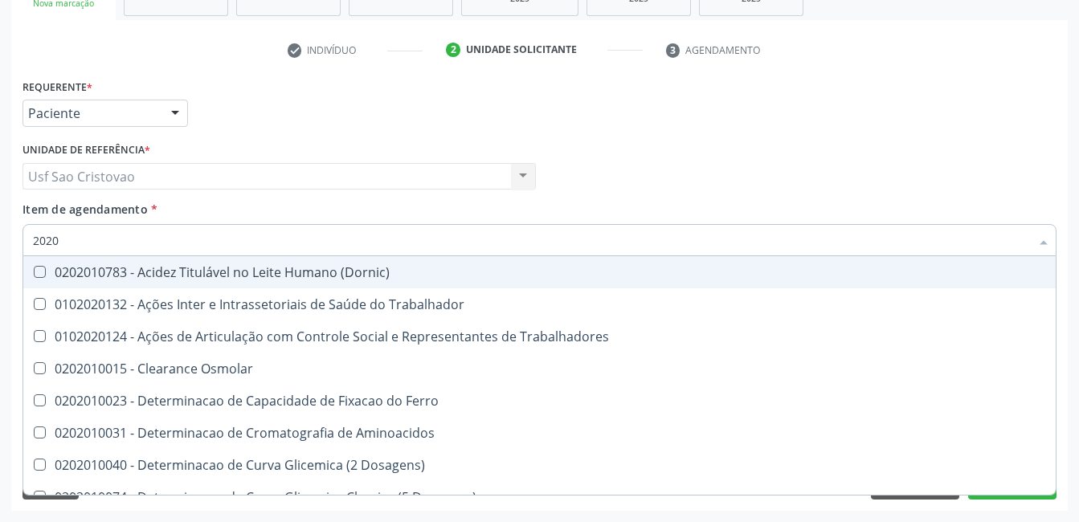
checkbox Triglicerideos "false"
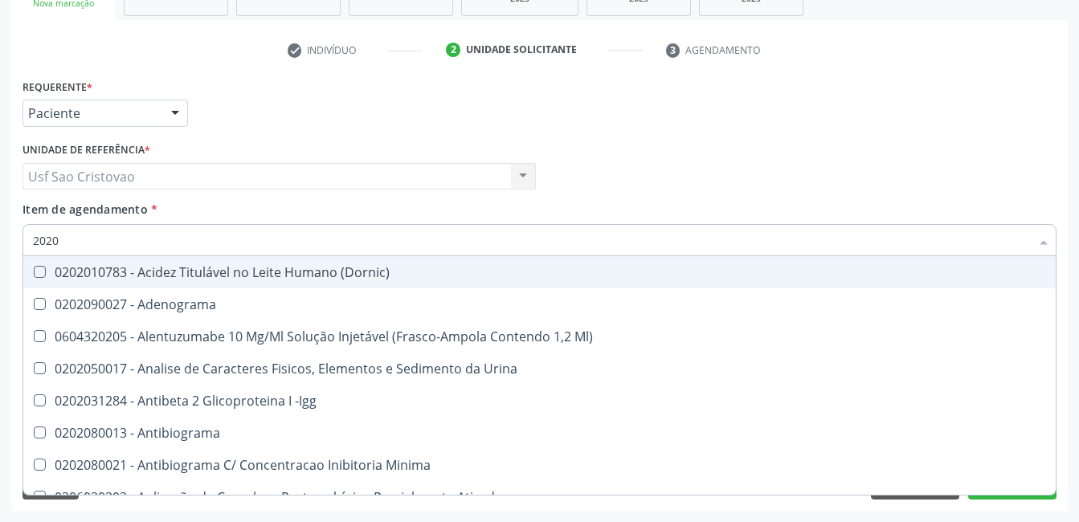
type input "20201"
checkbox Identificação "true"
checkbox \(Pos-Pasteurização\) "true"
checkbox Hemacias "true"
checkbox Molecular "true"
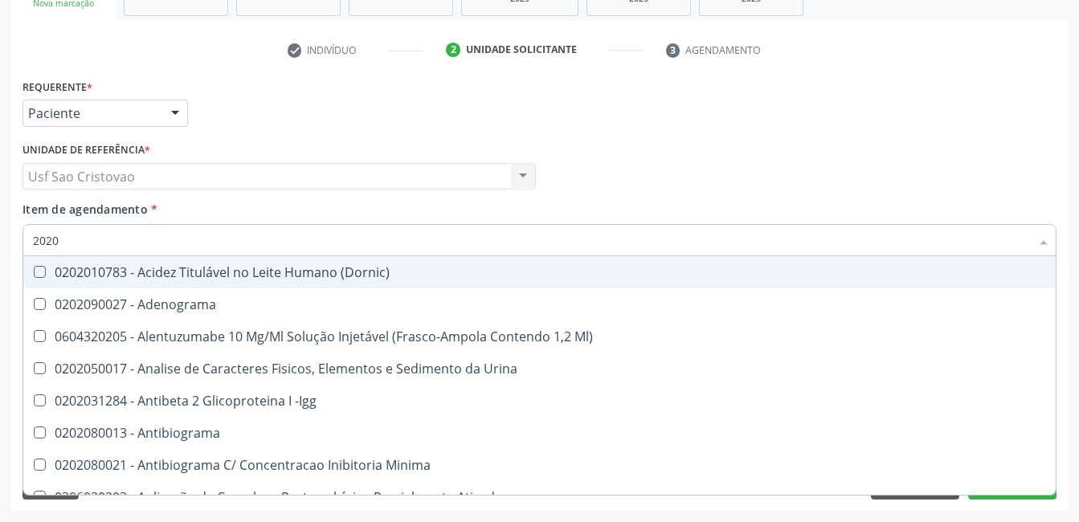
checkbox 17-Hidroxicorticosteroides "true"
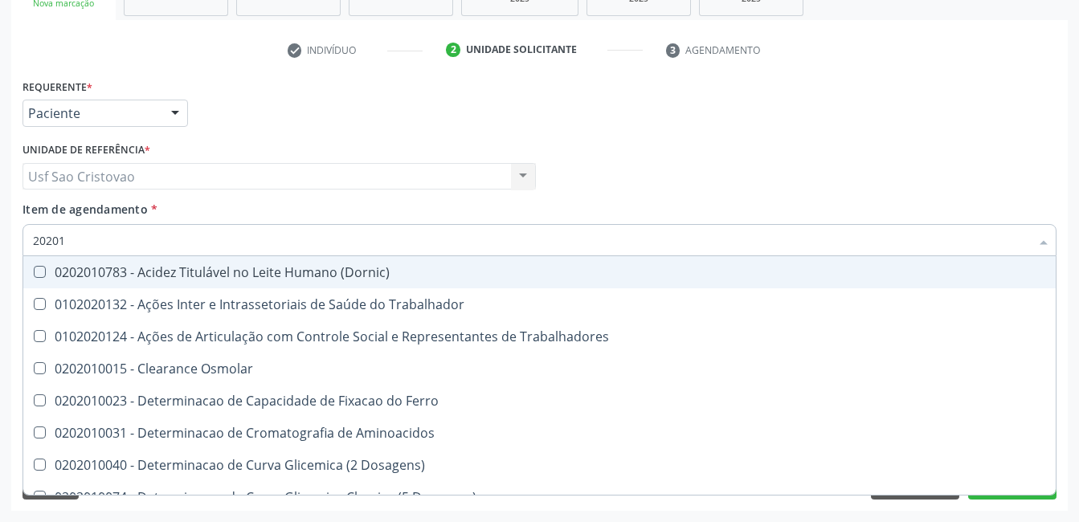
type input "202010"
checkbox Circulante "true"
checkbox III "true"
checkbox Fracoes "true"
checkbox Ionizavel "true"
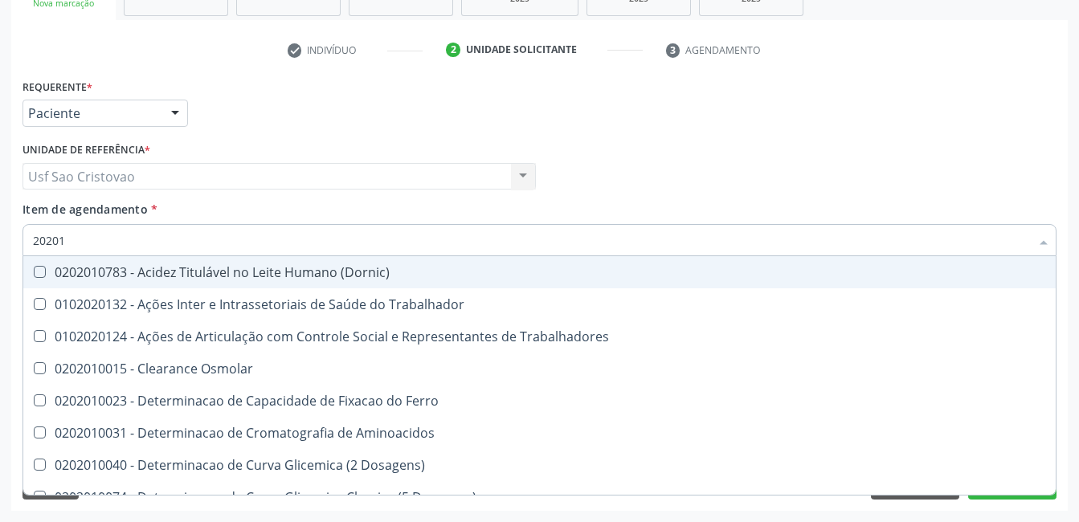
checkbox Hdl "false"
checkbox Ldl "false"
checkbox Total "false"
checkbox Creatinina "false"
checkbox Muco-Proteinas "true"
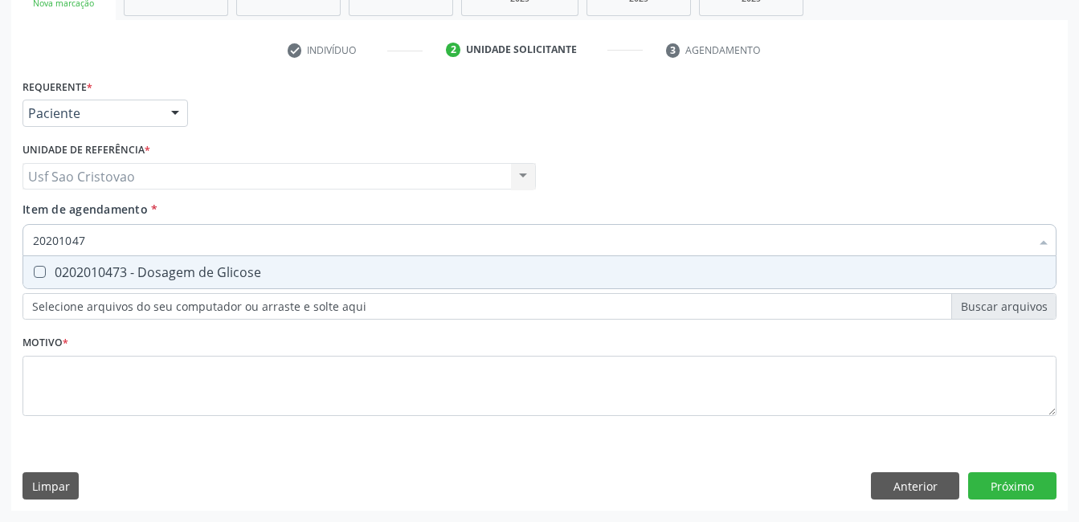
type input "202010473"
click at [39, 271] on Glicose at bounding box center [40, 272] width 12 height 12
click at [34, 271] on Glicose "checkbox" at bounding box center [28, 272] width 10 height 10
checkbox Glicose "true"
type input "2020104"
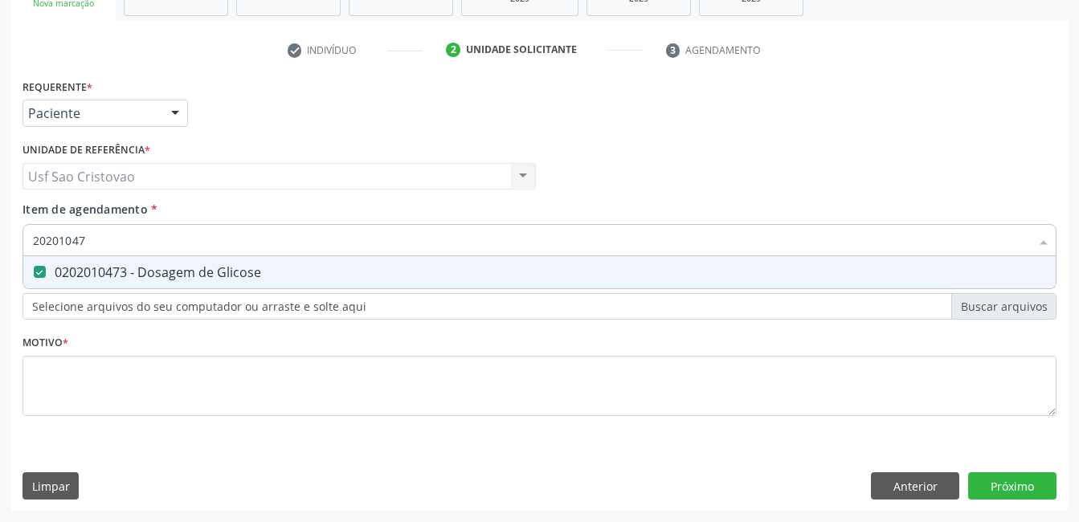
checkbox Glicose "false"
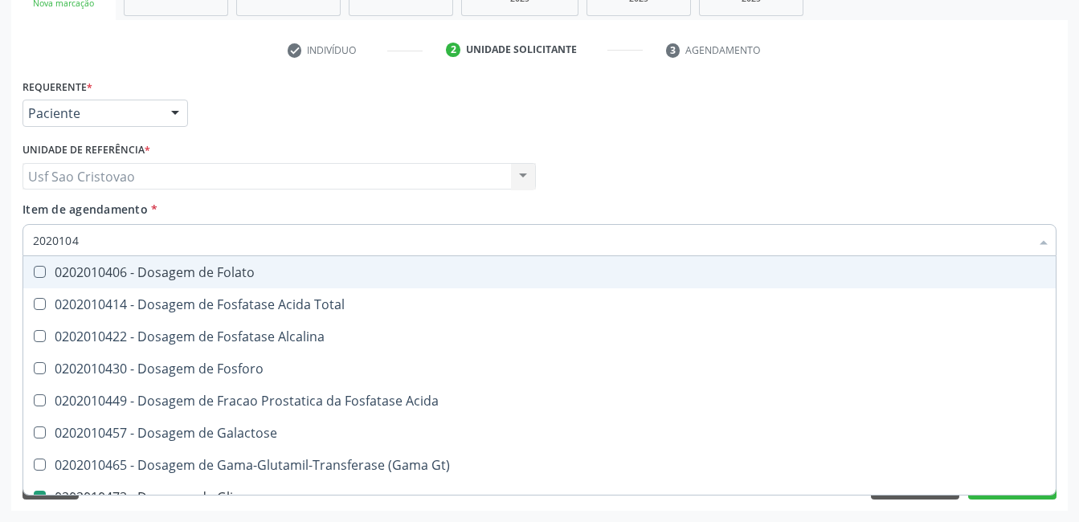
type input "202010"
checkbox Glicose "false"
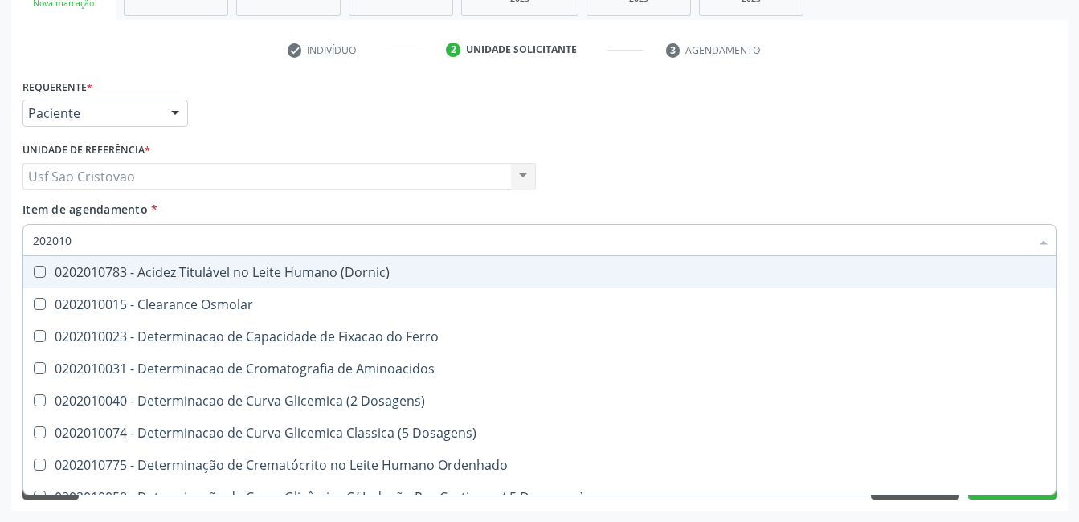
type input "20201"
checkbox Hdl "false"
checkbox Ldl "false"
checkbox Total "false"
checkbox Creatinina "false"
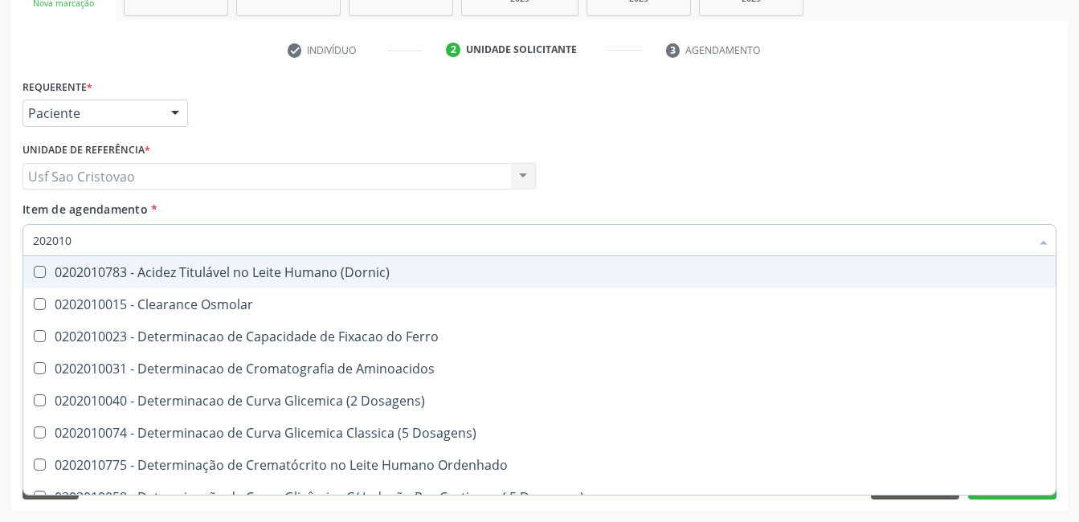
checkbox Latica "true"
checkbox Fracionadas\) "true"
checkbox Ferritina "true"
checkbox Folato "true"
checkbox Glicose "false"
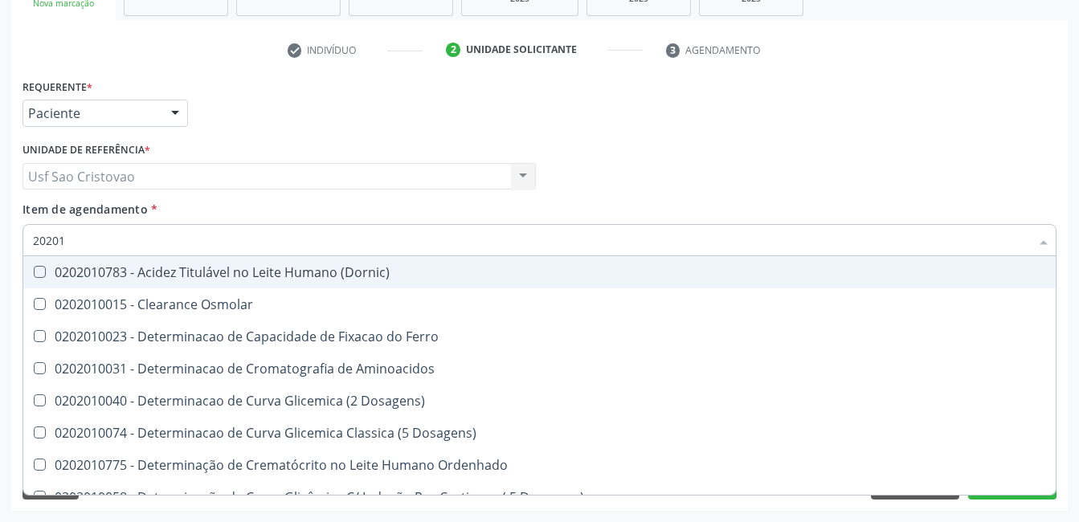
checkbox Nt-Probnp\) "true"
checkbox Triglicerideos "false"
type input "2020"
checkbox Latica "false"
checkbox Fracionadas\) "false"
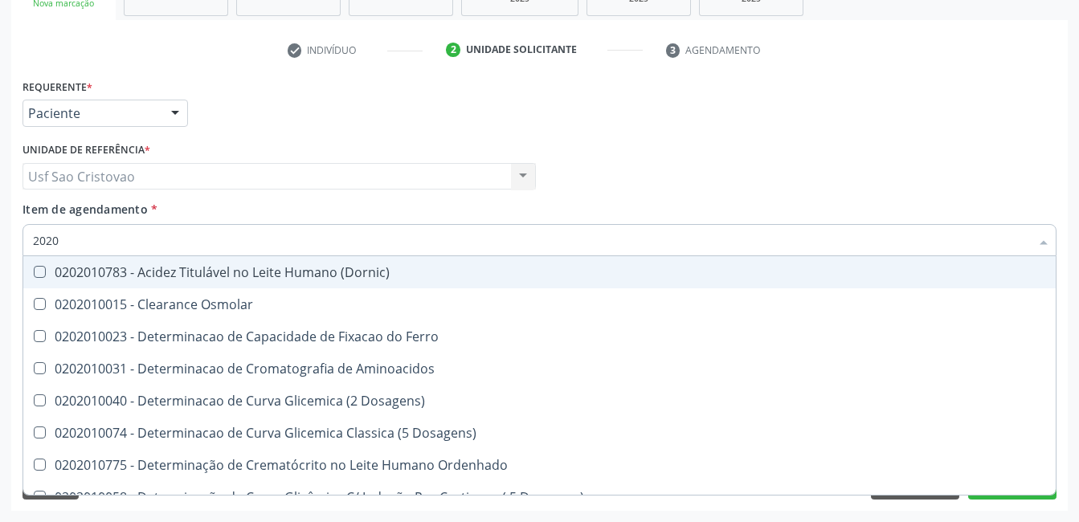
checkbox Ferritina "false"
checkbox Folato "false"
checkbox Nt-Probnp\) "false"
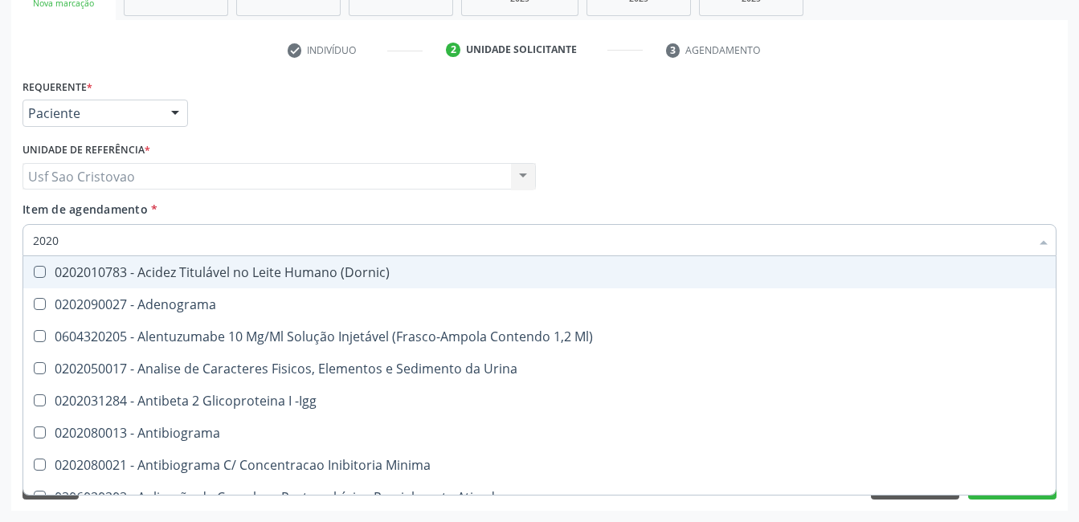
type input "20201"
checkbox Identificação "true"
checkbox \(Pos-Pasteurização\) "true"
checkbox Hemacias "true"
checkbox Molecular "true"
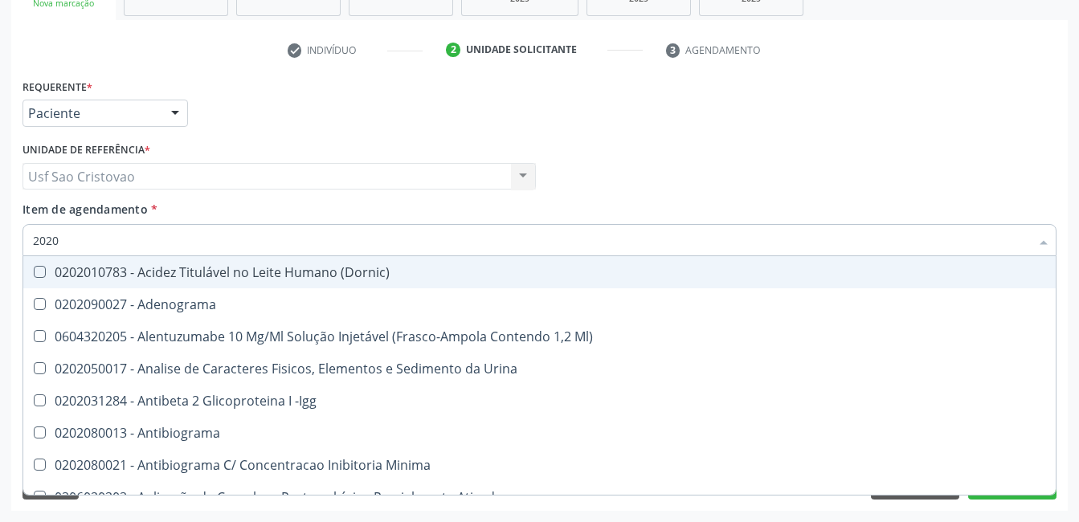
checkbox Reumatoide "true"
checkbox 17-Hidroxicorticosteroides "true"
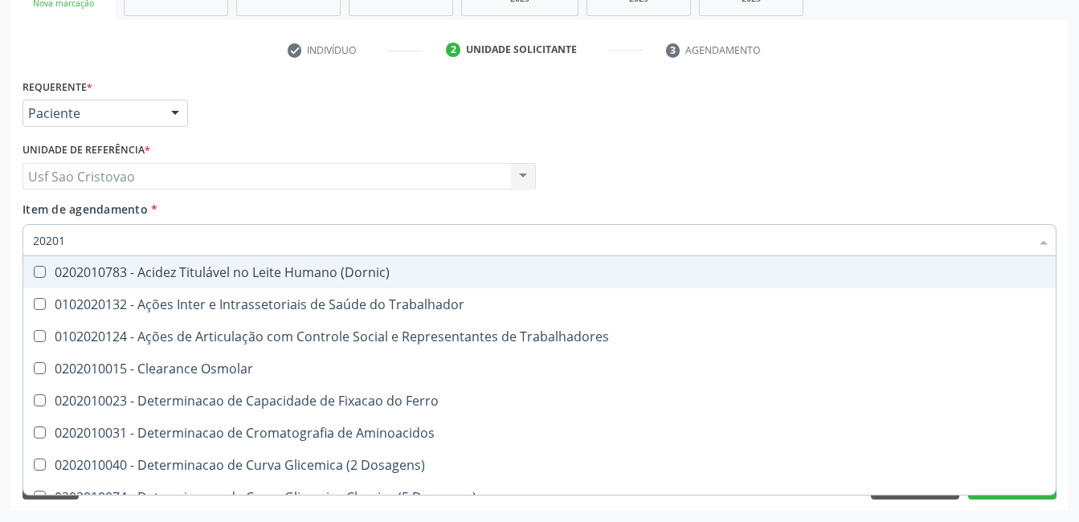
type input "202010"
checkbox Circulante "true"
checkbox III "true"
checkbox Fracoes "true"
checkbox Ionizavel "true"
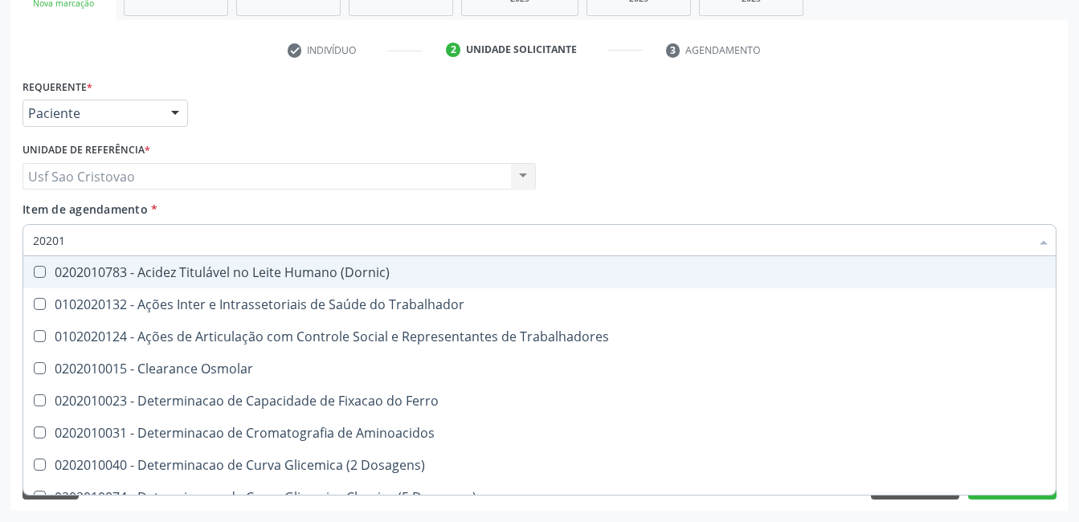
checkbox Hdl "false"
checkbox Ldl "false"
checkbox Total "false"
checkbox Creatinina "false"
checkbox II "true"
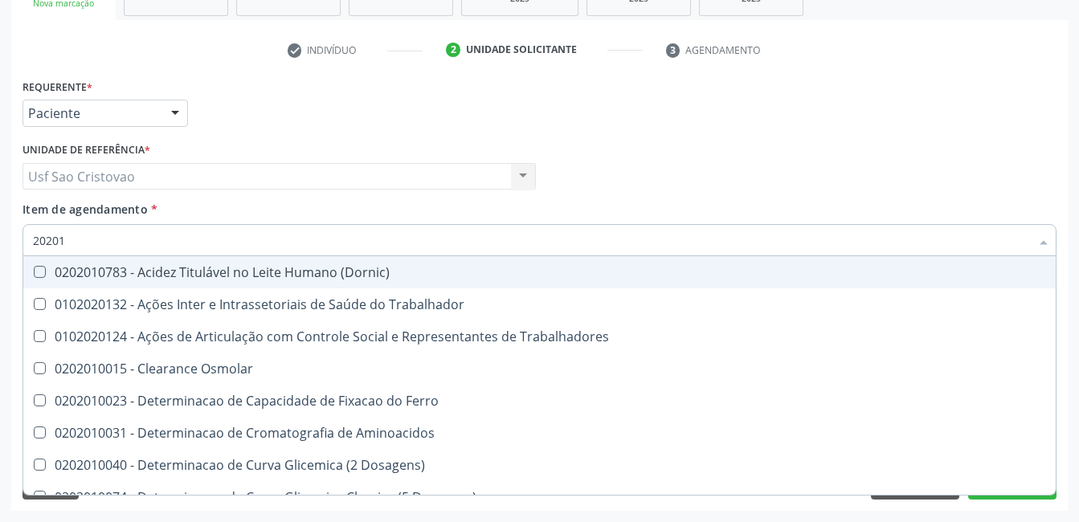
checkbox Glicose "false"
checkbox Muco-Proteinas "true"
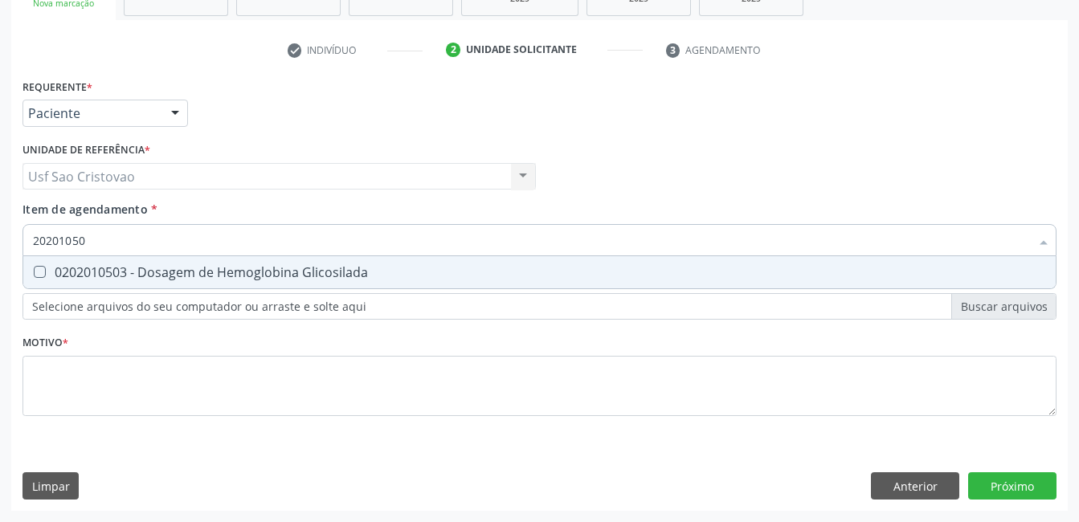
type input "202010503"
click at [39, 271] on Glicosilada at bounding box center [40, 272] width 12 height 12
click at [34, 271] on Glicosilada "checkbox" at bounding box center [28, 272] width 10 height 10
checkbox Glicosilada "true"
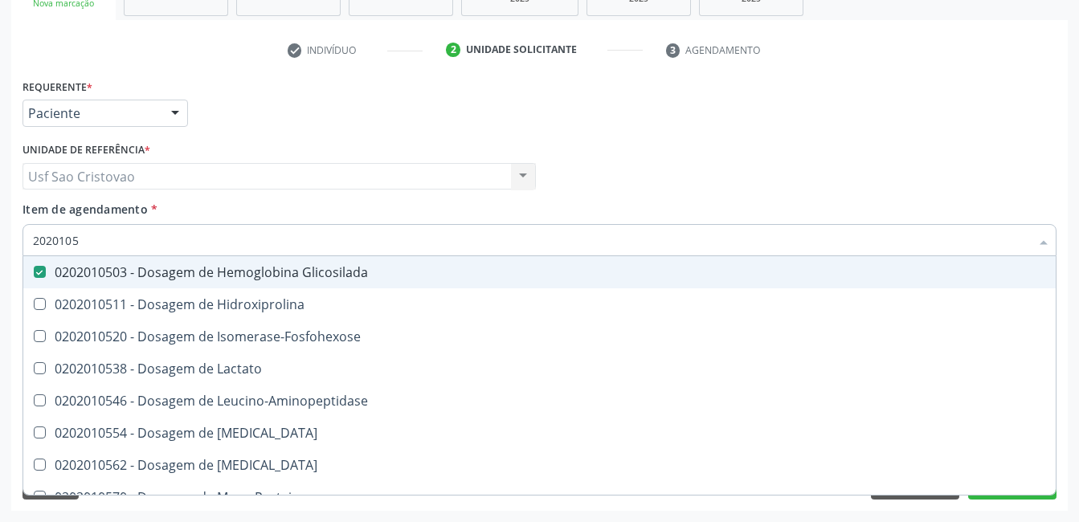
type input "202010"
checkbox Glicosilada "false"
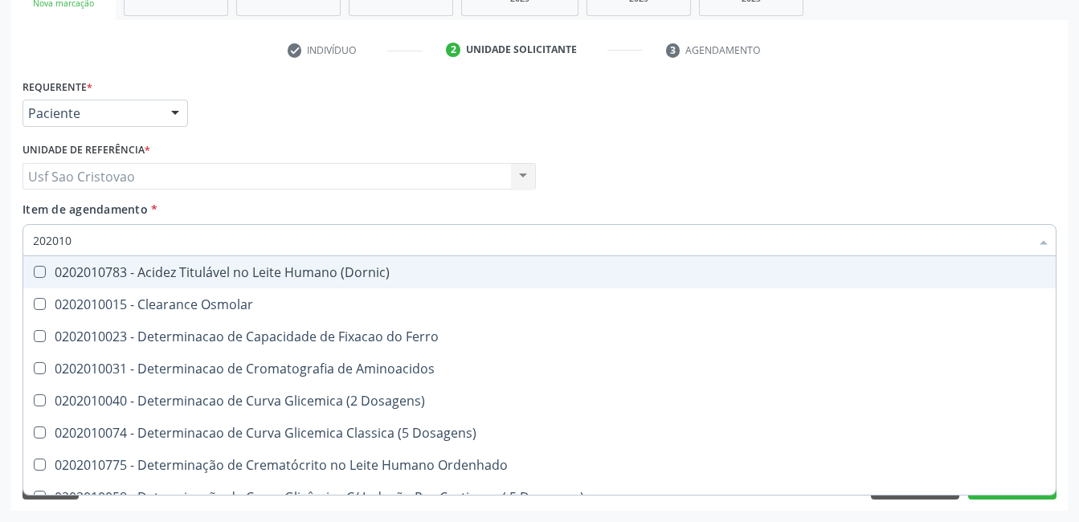
type input "20201"
checkbox Hdl "false"
checkbox Ldl "false"
checkbox Total "false"
checkbox Creatinina "false"
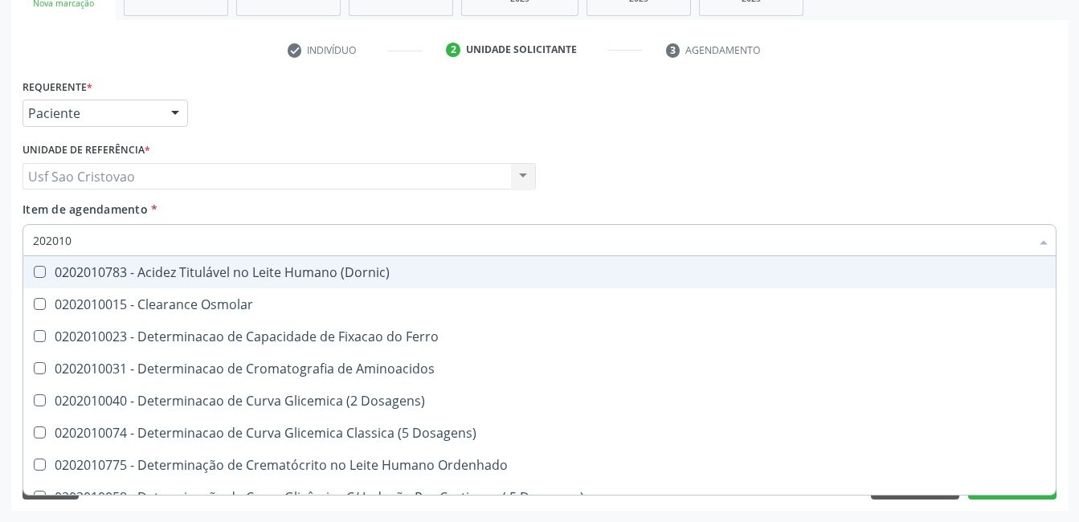
checkbox Latica "true"
checkbox Fracionadas\) "true"
checkbox Ferritina "true"
checkbox Folato "true"
checkbox Glicose "false"
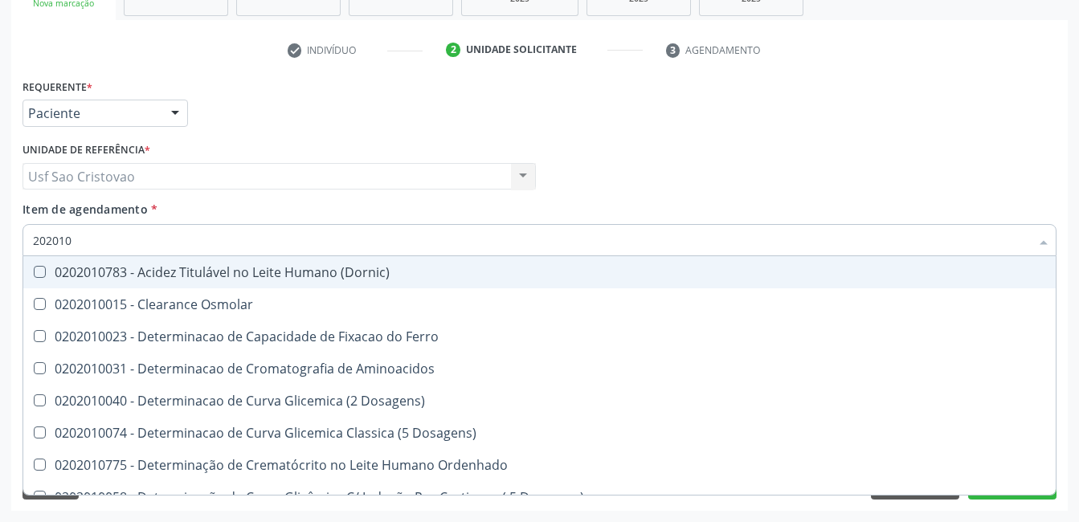
checkbox Glicosilada "false"
checkbox Nt-Probnp\) "true"
checkbox Potassio "true"
checkbox Triglicerideos "false"
type input "2020"
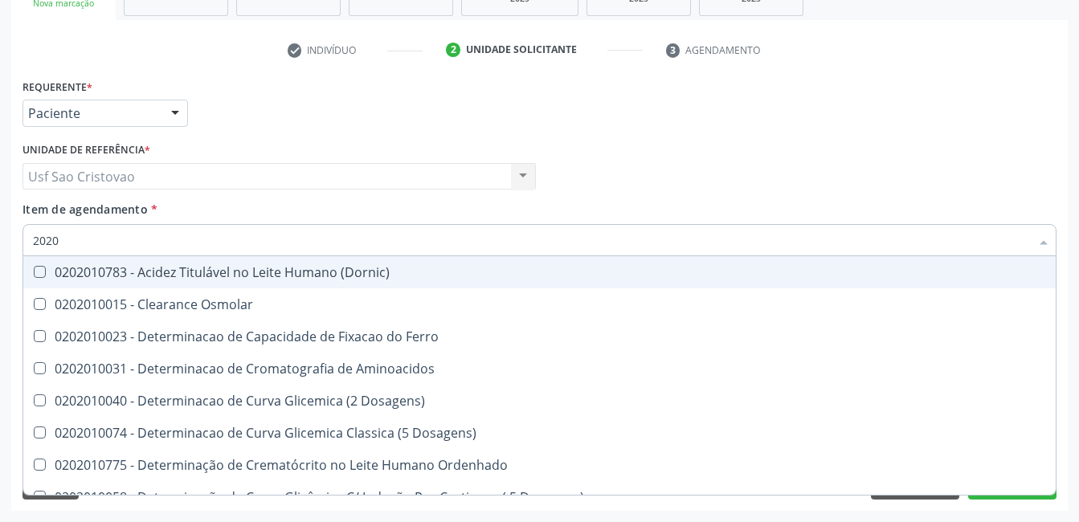
checkbox Latica "false"
checkbox Fracionadas\) "false"
checkbox Ferritina "false"
checkbox Folato "false"
checkbox Nt-Probnp\) "false"
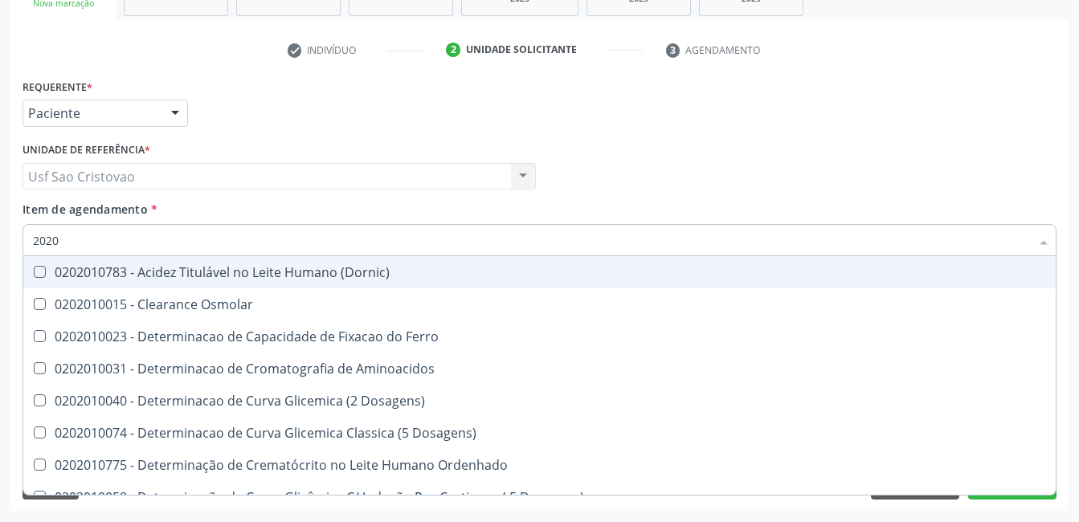
checkbox Potassio "false"
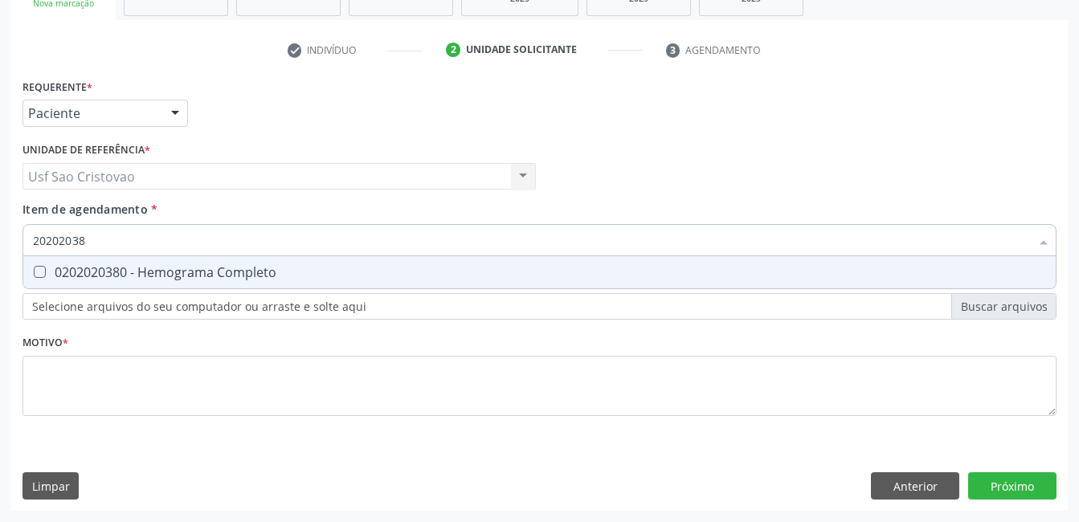
type input "202020380"
click at [39, 271] on Completo at bounding box center [40, 272] width 12 height 12
click at [34, 271] on Completo "checkbox" at bounding box center [28, 272] width 10 height 10
checkbox Completo "true"
type input "2020203"
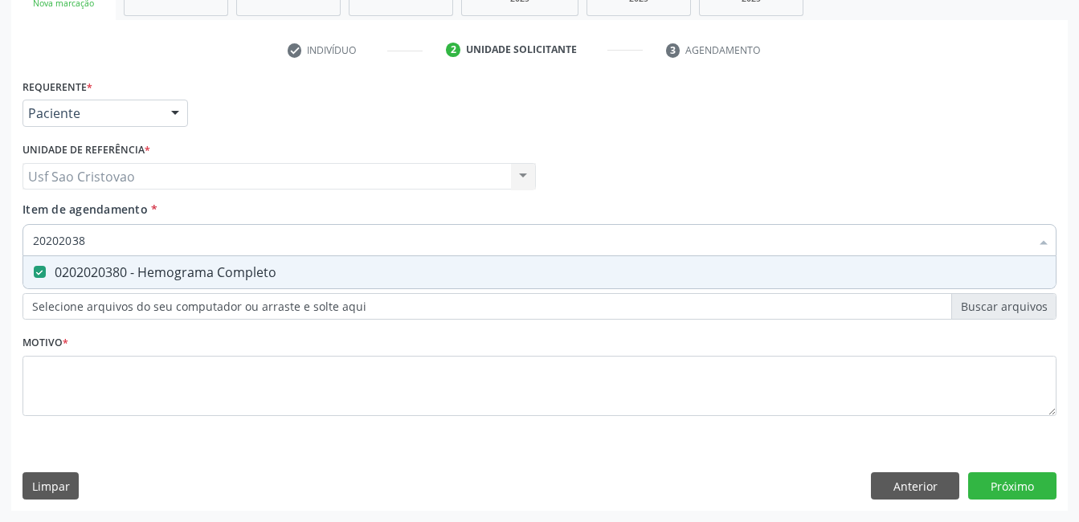
checkbox Completo "false"
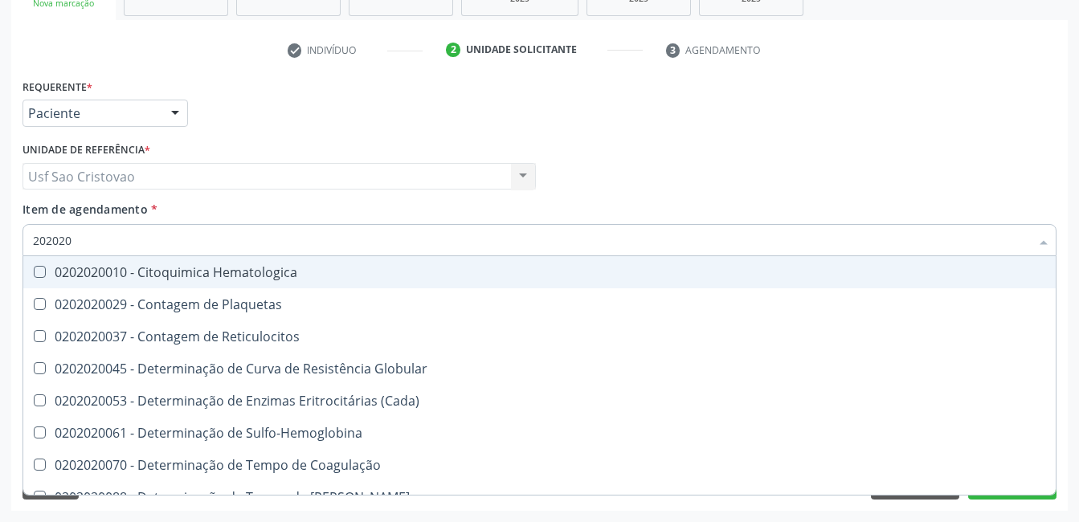
type input "20202"
checkbox Completo "false"
checkbox Leucograma "true"
type input "2020"
checkbox Completo "false"
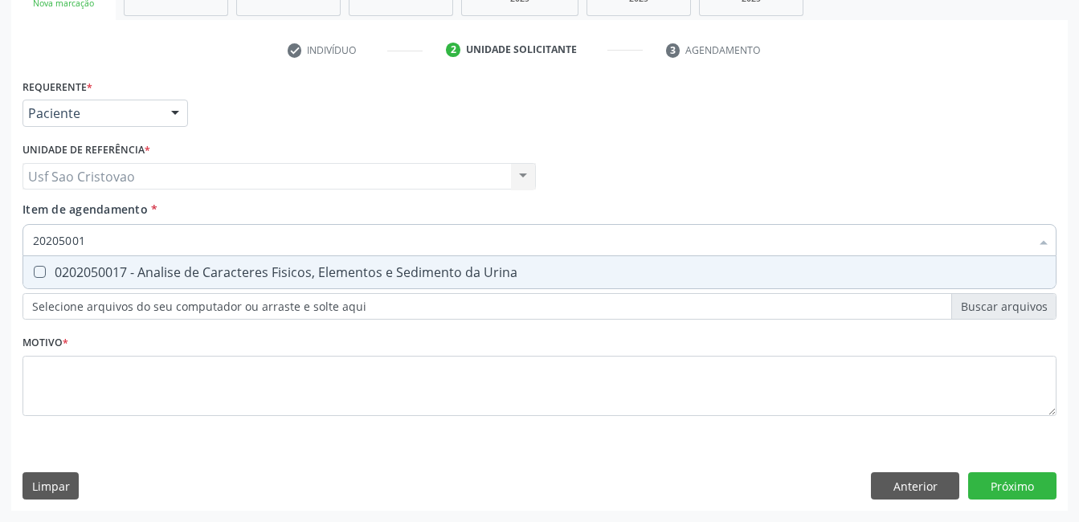
type input "202050017"
click at [42, 271] on Urina at bounding box center [40, 272] width 12 height 12
click at [34, 271] on Urina "checkbox" at bounding box center [28, 272] width 10 height 10
checkbox Urina "true"
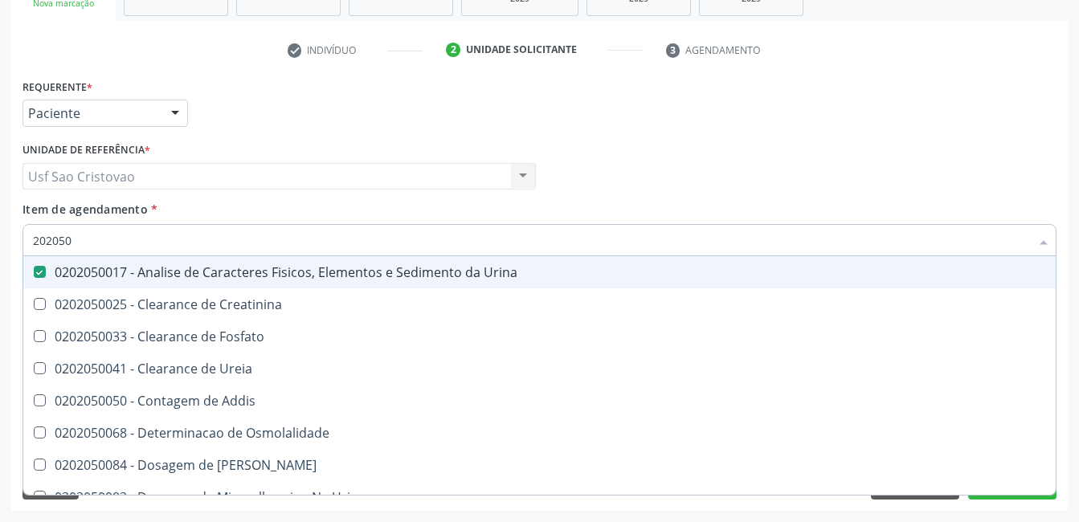
type input "20205"
checkbox Urina "false"
checkbox Creatinina "true"
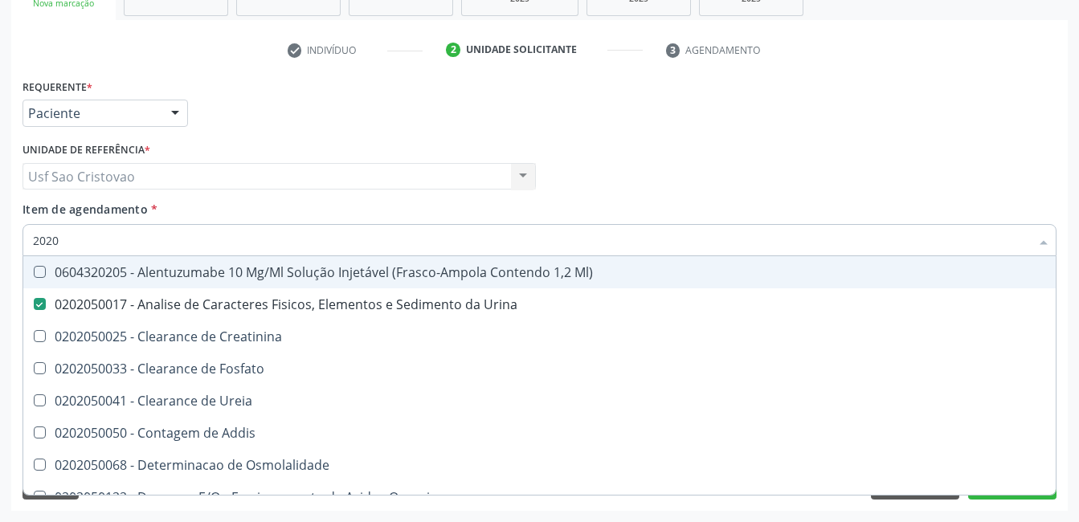
type input "202"
checkbox Urina "false"
checkbox Fosfato "true"
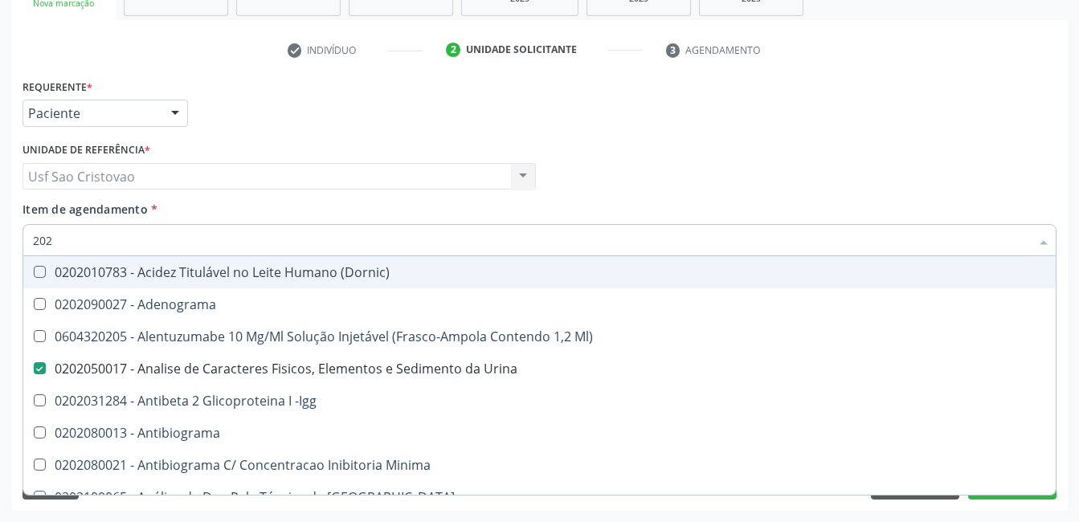
type input "2020"
checkbox Triciclicos "true"
checkbox \(Psa\) "true"
checkbox III "true"
checkbox Cadmio "true"
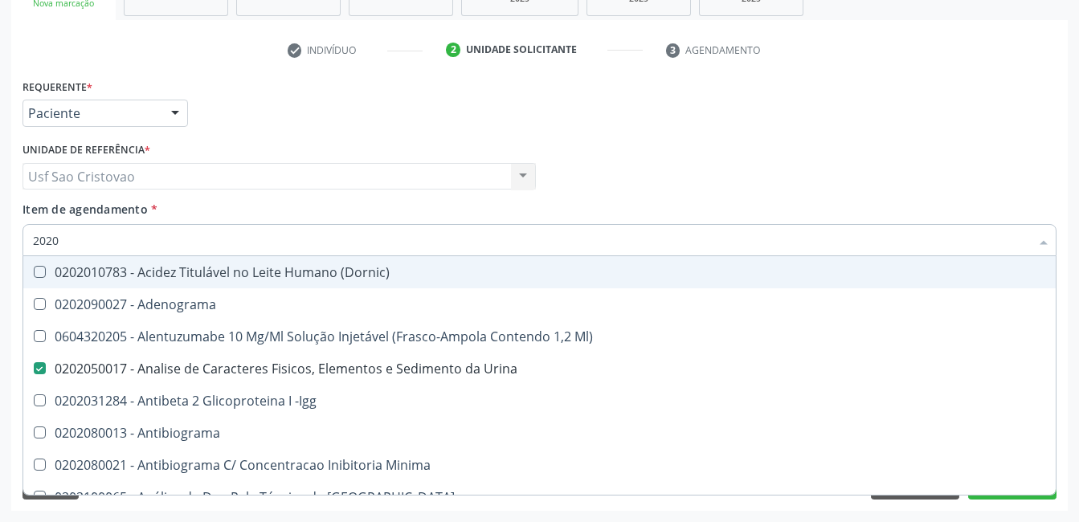
checkbox Hdl "false"
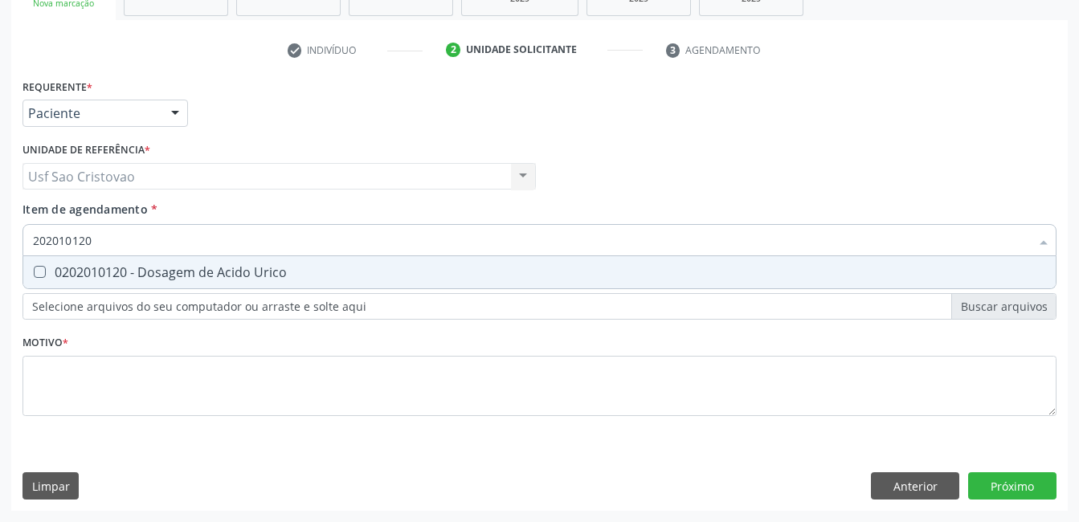
click at [35, 273] on Urico at bounding box center [40, 272] width 12 height 12
click at [34, 273] on Urico "checkbox" at bounding box center [28, 272] width 10 height 10
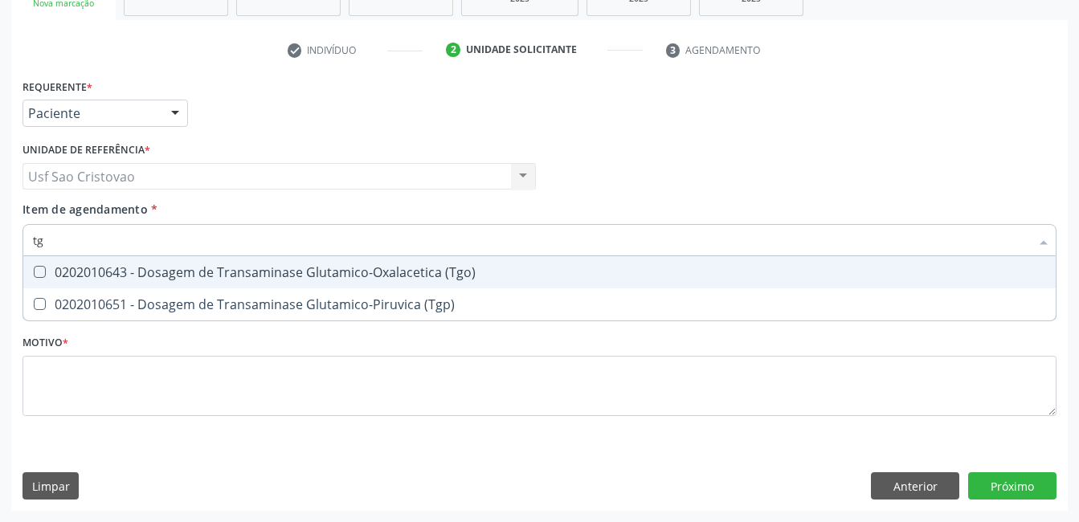
click at [38, 271] on \(Tgo\) at bounding box center [40, 272] width 12 height 12
click at [34, 271] on \(Tgo\) "checkbox" at bounding box center [28, 272] width 10 height 10
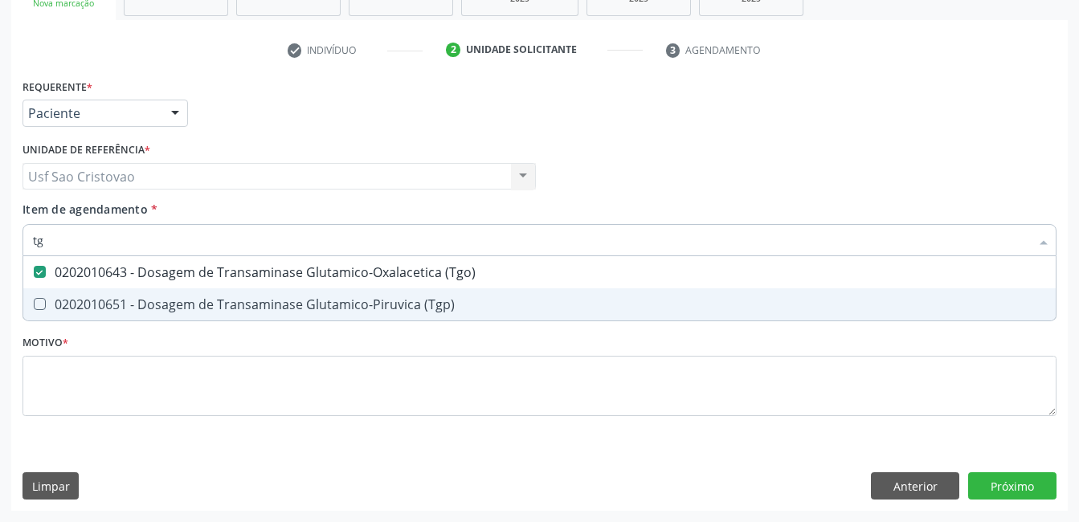
click at [39, 308] on \(Tgp\) at bounding box center [40, 304] width 12 height 12
click at [34, 308] on \(Tgp\) "checkbox" at bounding box center [28, 304] width 10 height 10
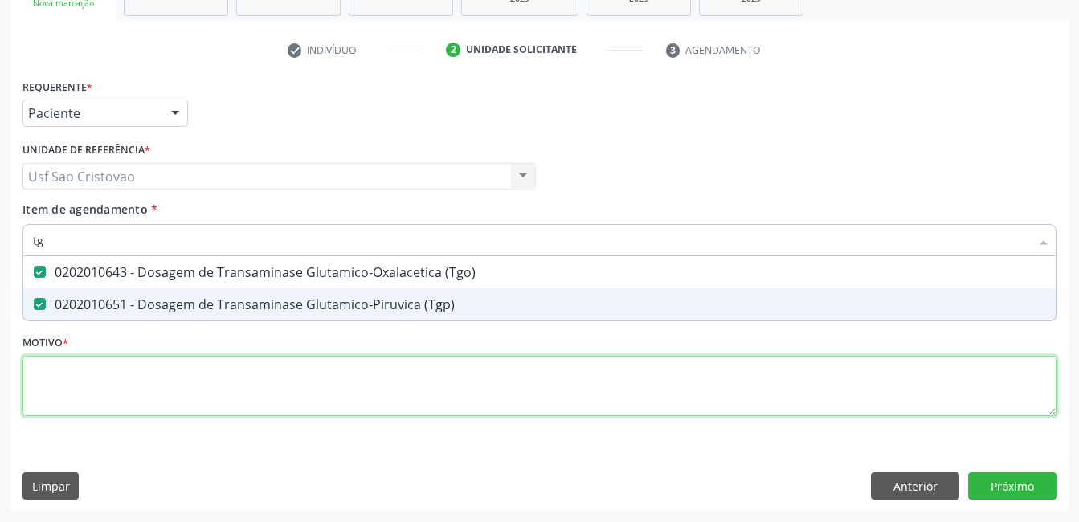
click at [136, 386] on div "Requerente * Paciente Profissional de Saúde Paciente Nenhum resultado encontrad…" at bounding box center [539, 257] width 1034 height 364
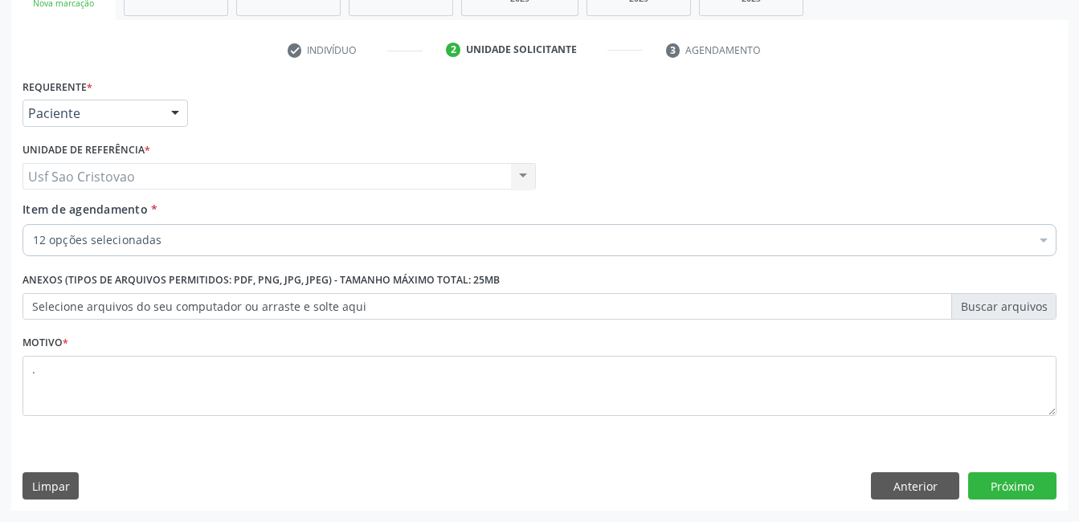
click at [381, 451] on div "Requerente * Paciente Profissional de Saúde Paciente Nenhum resultado encontrad…" at bounding box center [539, 293] width 1056 height 436
click at [1007, 492] on button "Próximo" at bounding box center [1012, 485] width 88 height 27
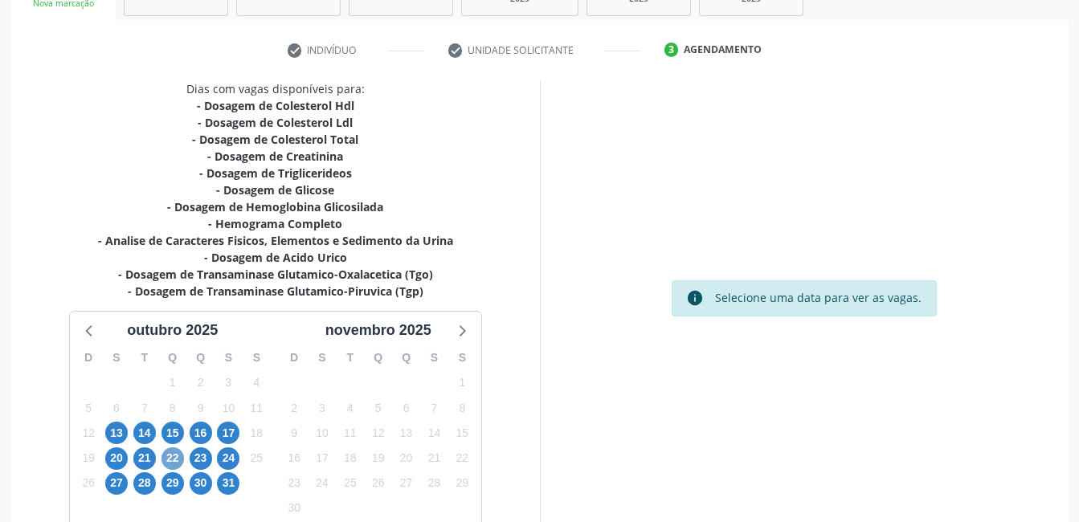
click at [173, 454] on span "22" at bounding box center [172, 458] width 22 height 22
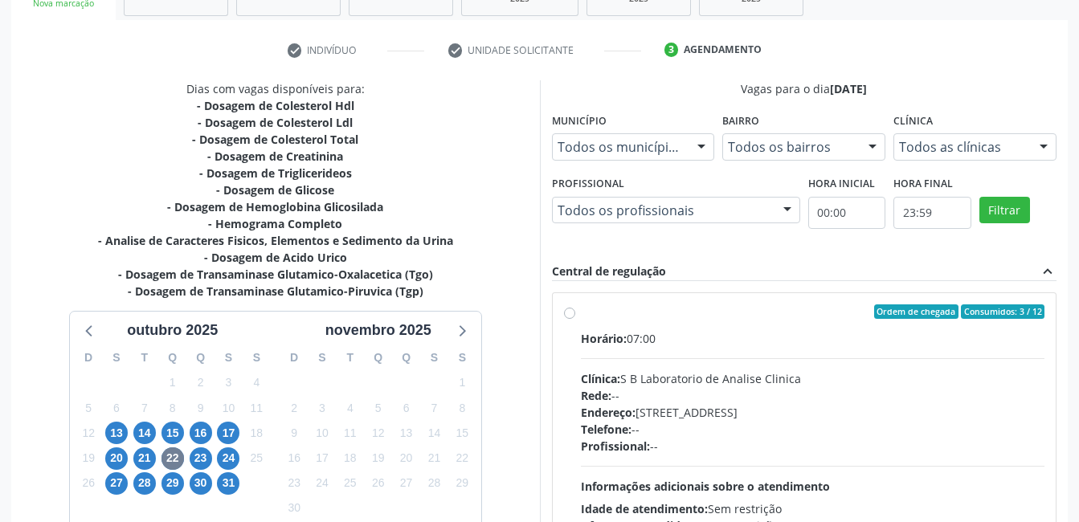
click at [572, 320] on div "Ordem de chegada Consumidos: 3 / 12 Horário: 07:00 Clínica: S B Laboratorio de …" at bounding box center [804, 427] width 481 height 247
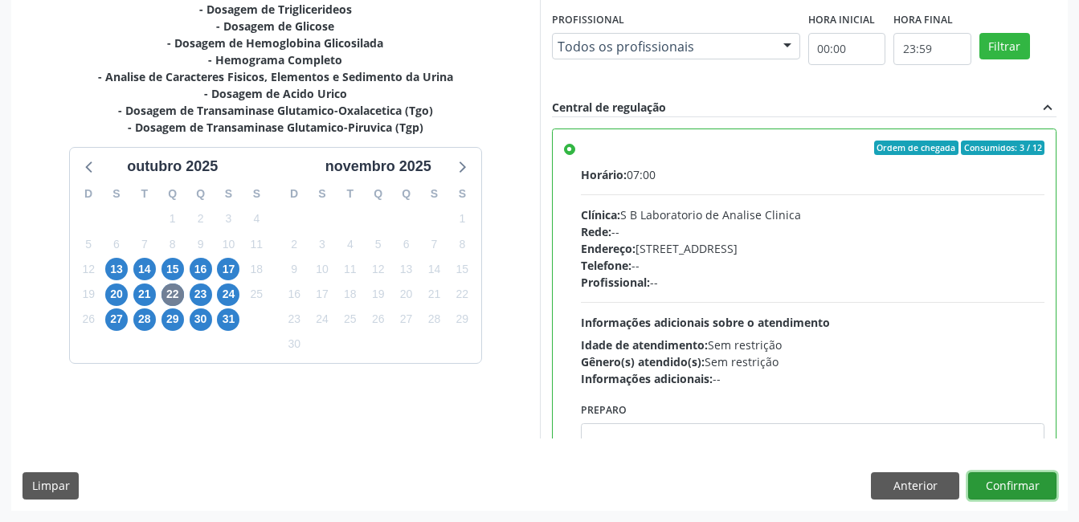
click at [982, 483] on button "Confirmar" at bounding box center [1012, 485] width 88 height 27
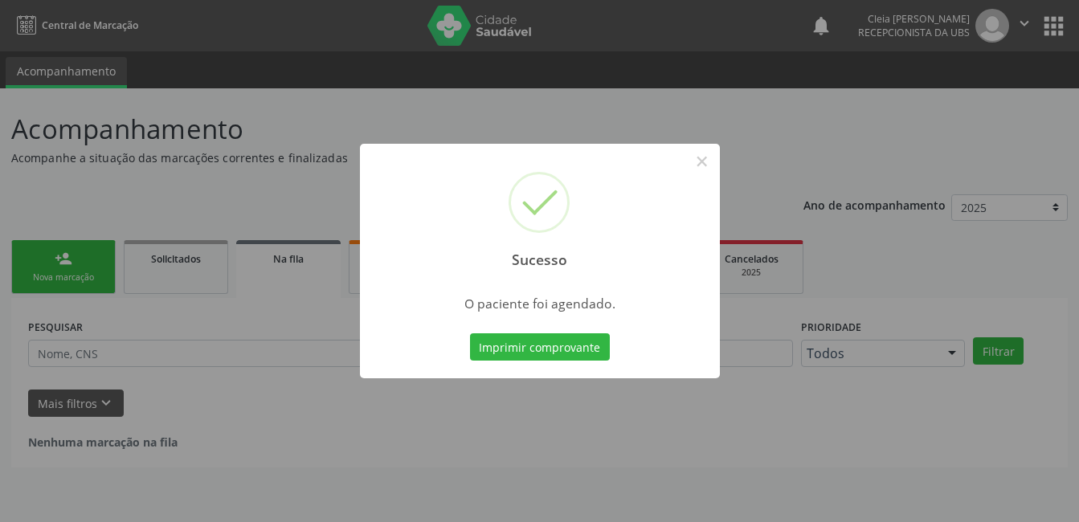
scroll to position [0, 0]
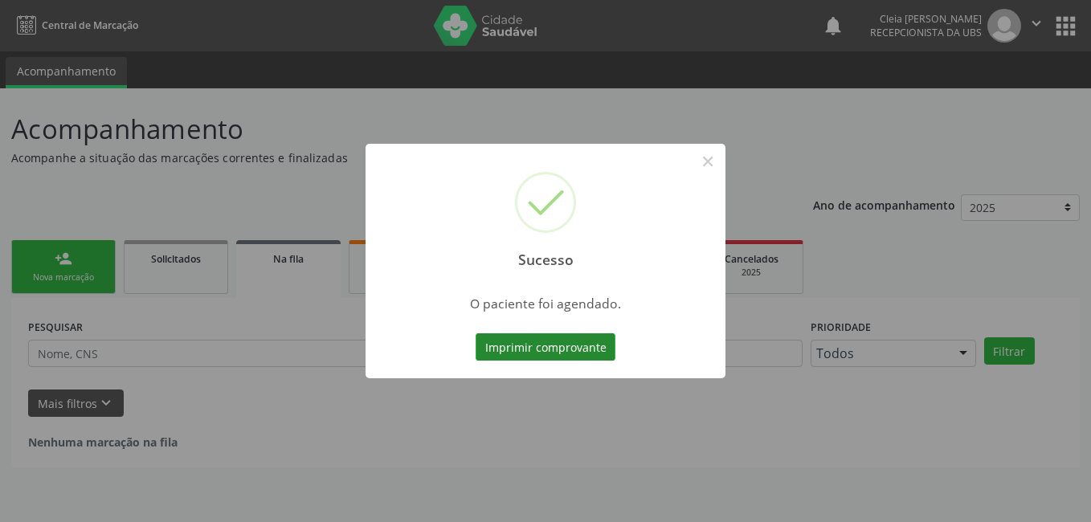
click at [550, 341] on button "Imprimir comprovante" at bounding box center [545, 346] width 140 height 27
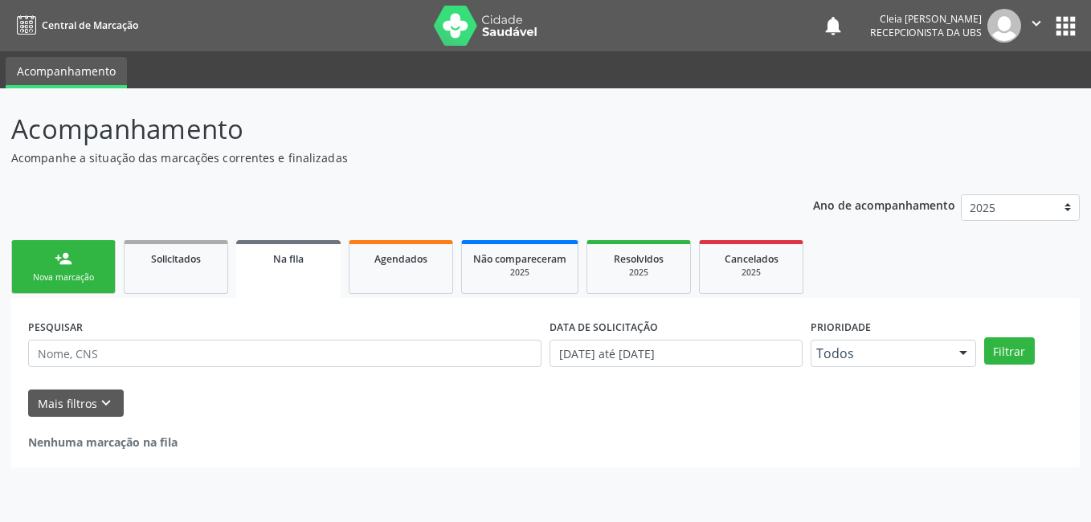
click at [75, 265] on link "person_add Nova marcação" at bounding box center [63, 267] width 104 height 54
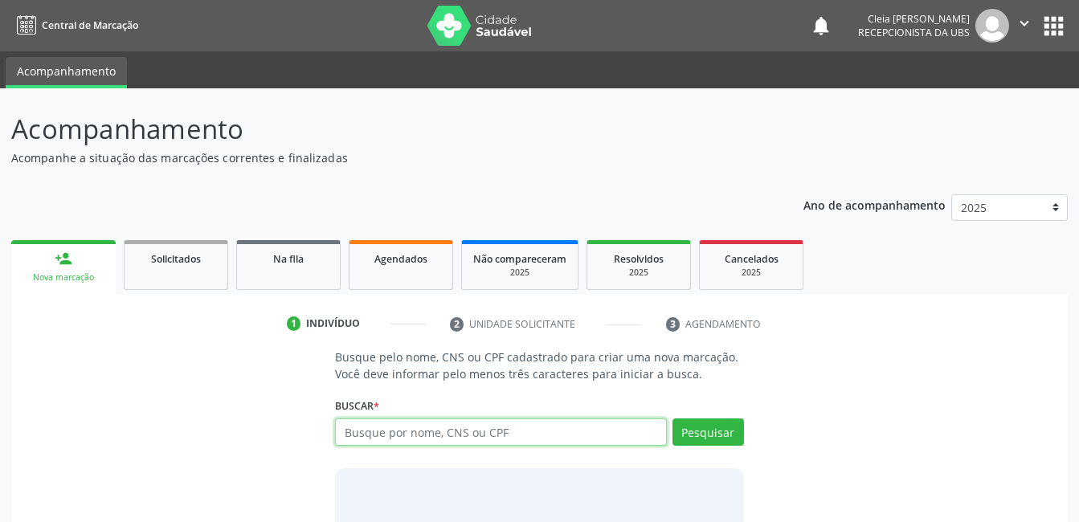
click at [619, 439] on input "text" at bounding box center [500, 431] width 331 height 27
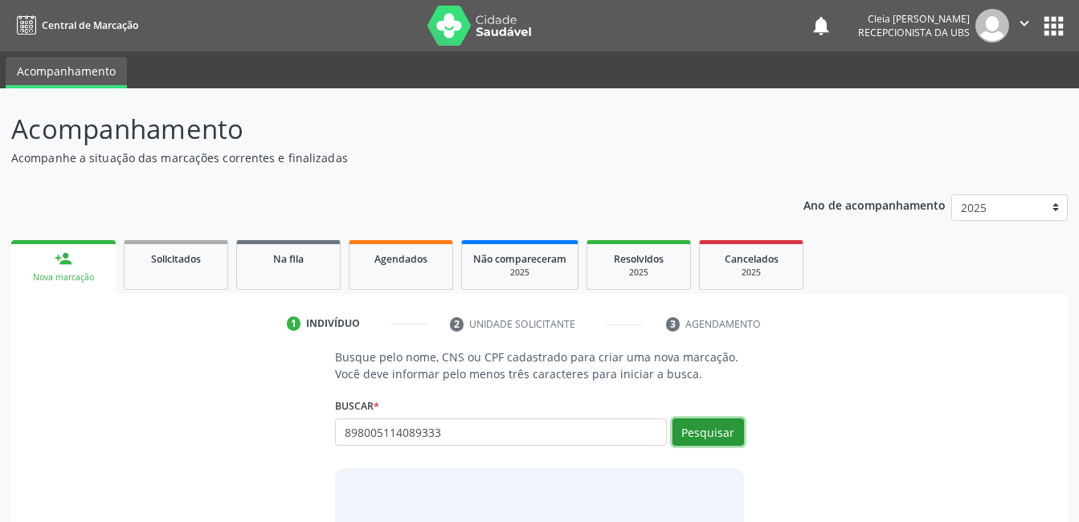
click at [721, 434] on button "Pesquisar" at bounding box center [707, 431] width 71 height 27
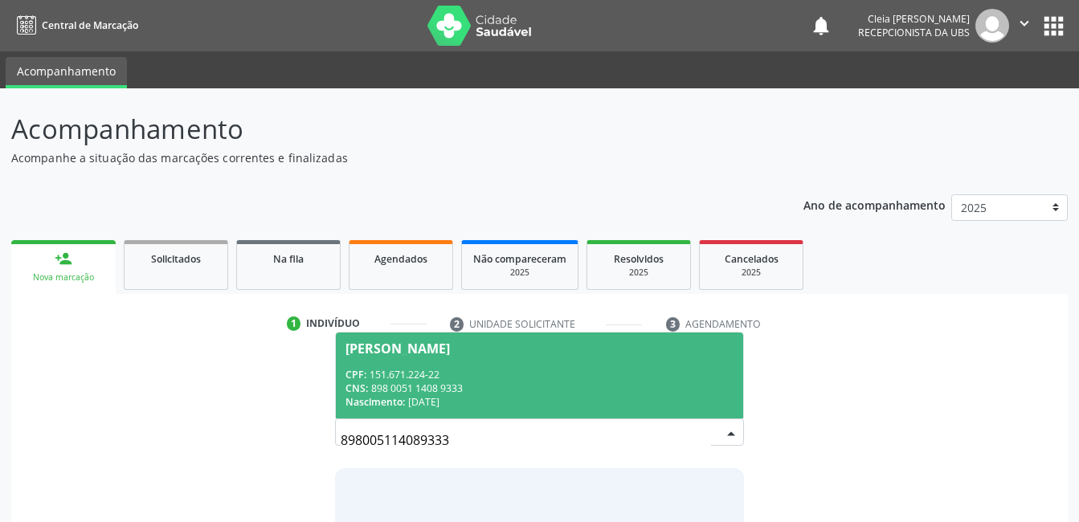
click at [562, 368] on div "CPF: 151.671.224-22" at bounding box center [538, 375] width 387 height 14
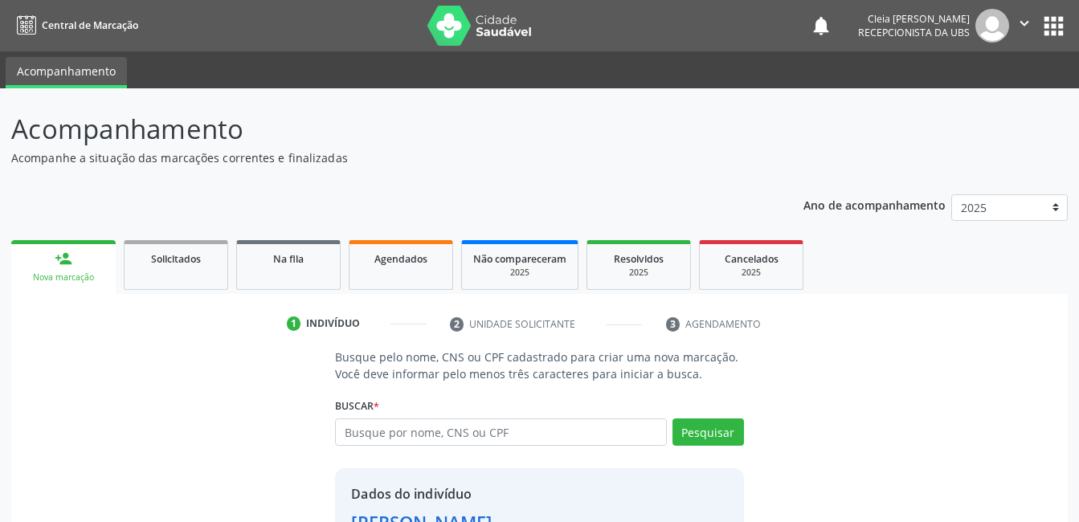
scroll to position [122, 0]
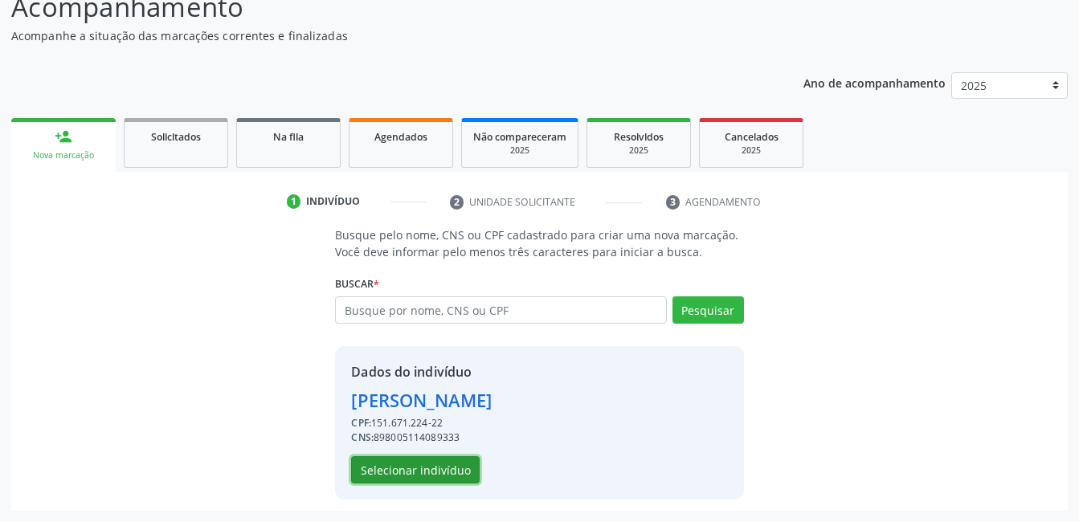
click at [413, 468] on button "Selecionar indivíduo" at bounding box center [415, 469] width 129 height 27
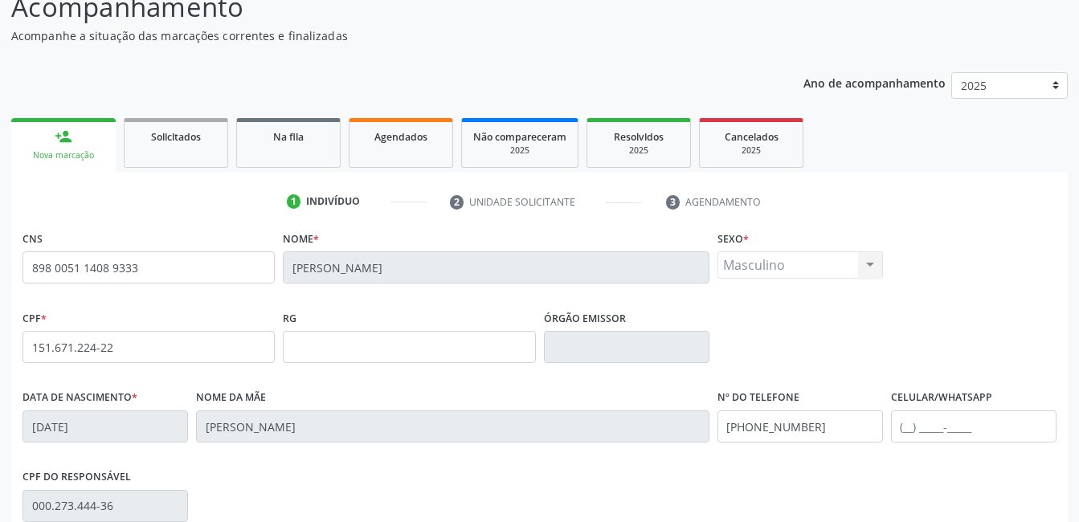
scroll to position [349, 0]
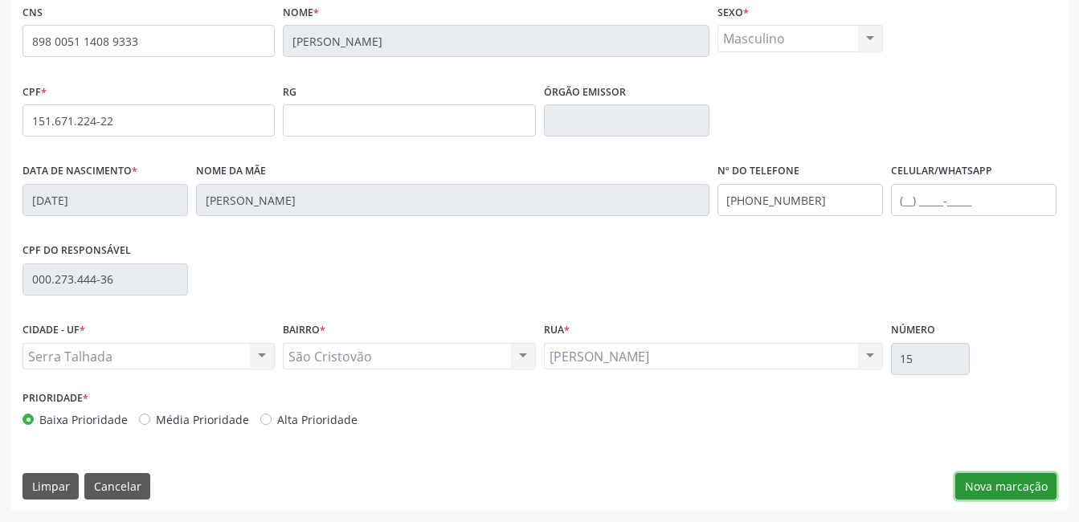
click at [1018, 479] on button "Nova marcação" at bounding box center [1005, 486] width 101 height 27
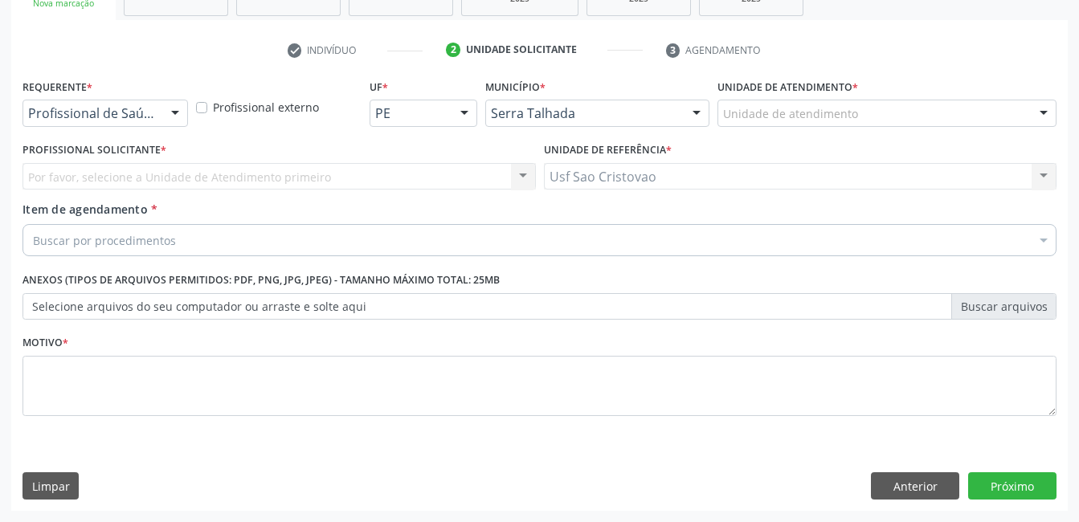
scroll to position [274, 0]
click at [179, 116] on div at bounding box center [175, 113] width 24 height 27
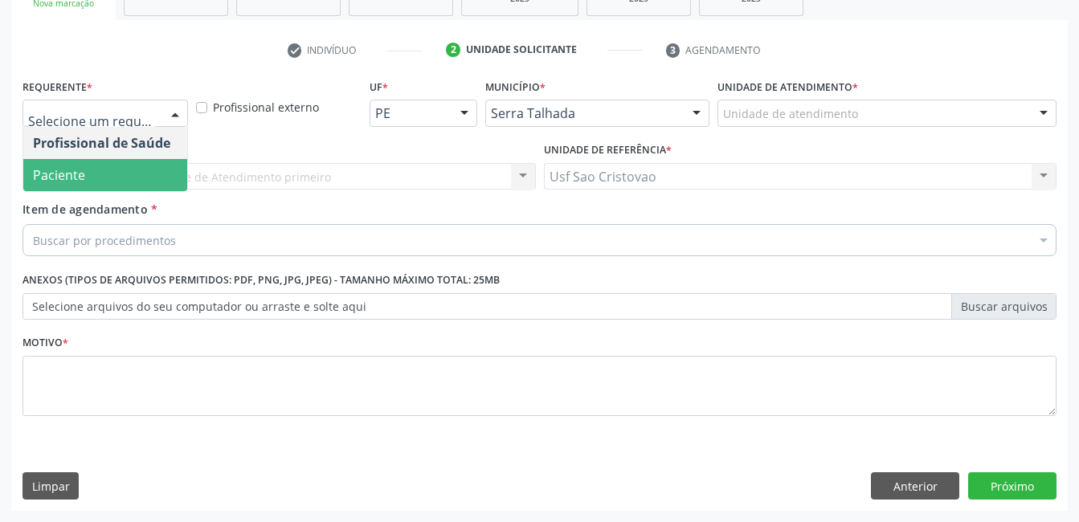
click at [156, 179] on span "Paciente" at bounding box center [105, 175] width 164 height 32
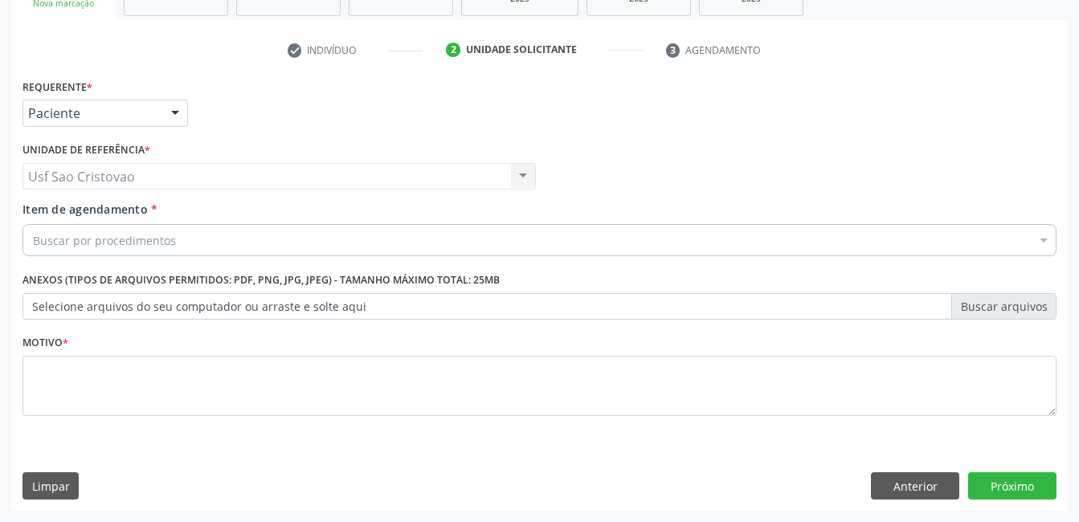
click at [176, 247] on div "Buscar por procedimentos" at bounding box center [539, 240] width 1034 height 32
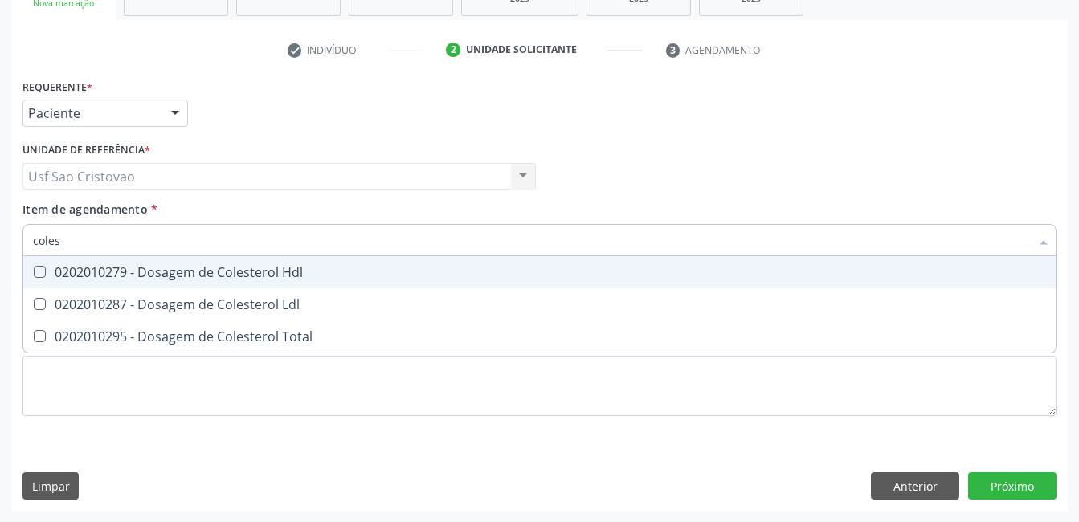
click at [39, 270] on Hdl at bounding box center [40, 272] width 12 height 12
click at [34, 270] on Hdl "checkbox" at bounding box center [28, 272] width 10 height 10
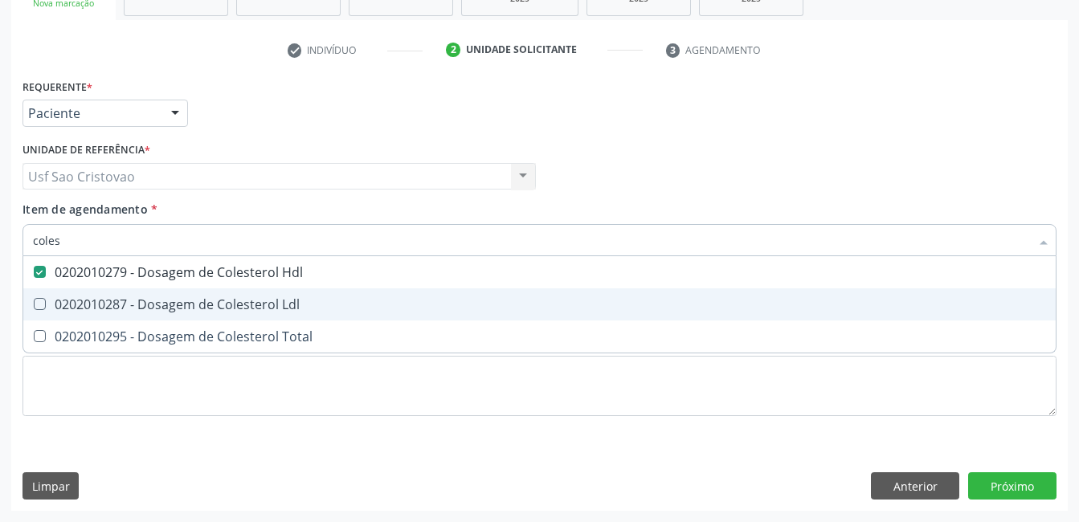
click at [44, 306] on Ldl at bounding box center [40, 304] width 12 height 12
click at [34, 306] on Ldl "checkbox" at bounding box center [28, 304] width 10 height 10
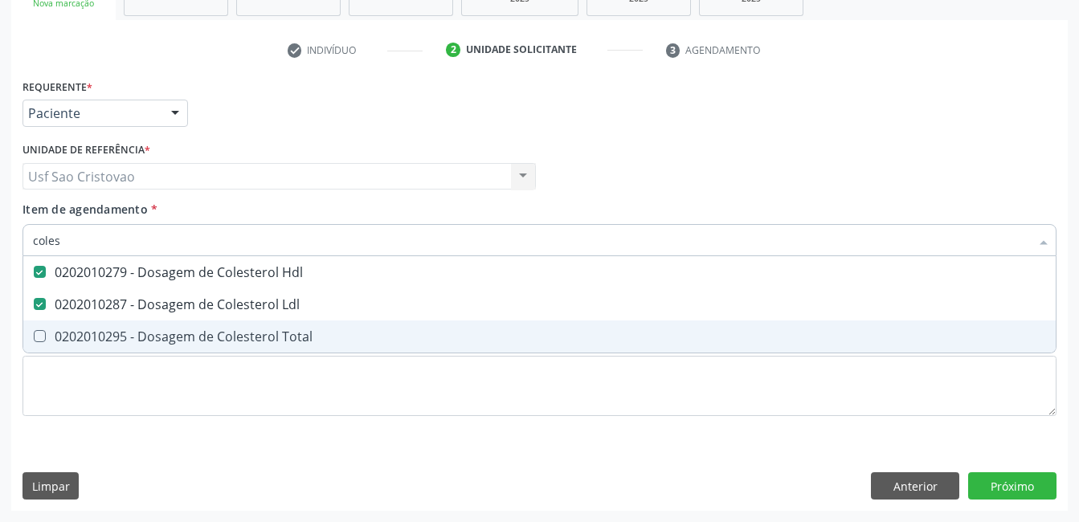
click at [39, 332] on Total at bounding box center [40, 336] width 12 height 12
click at [34, 332] on Total "checkbox" at bounding box center [28, 336] width 10 height 10
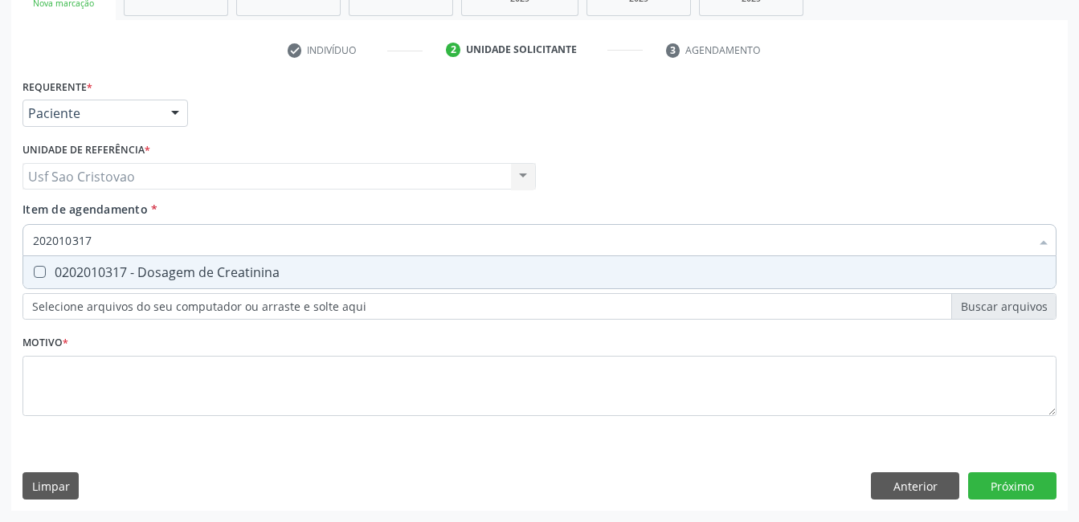
click at [39, 274] on Creatinina at bounding box center [40, 272] width 12 height 12
click at [34, 274] on Creatinina "checkbox" at bounding box center [28, 272] width 10 height 10
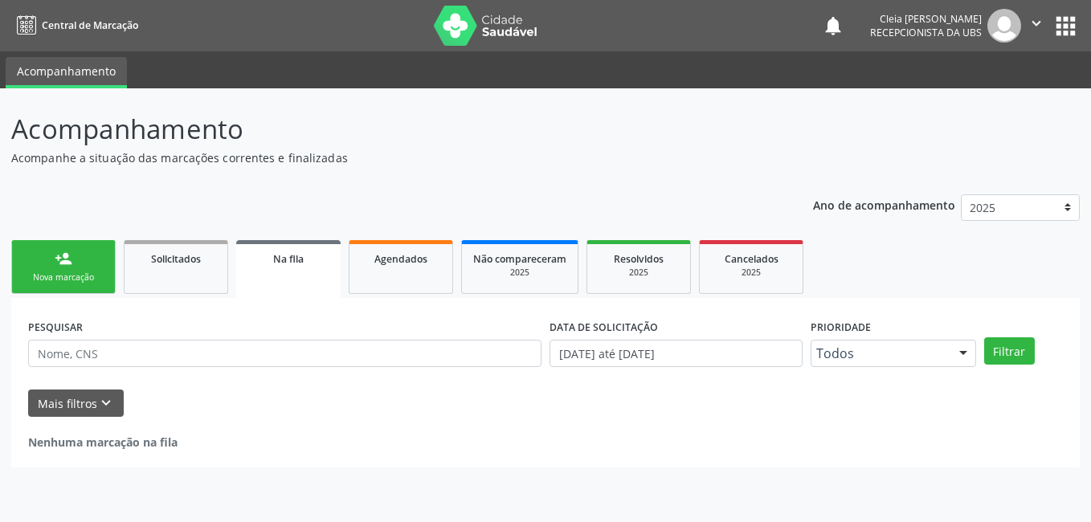
click at [78, 263] on link "person_add Nova marcação" at bounding box center [63, 267] width 104 height 54
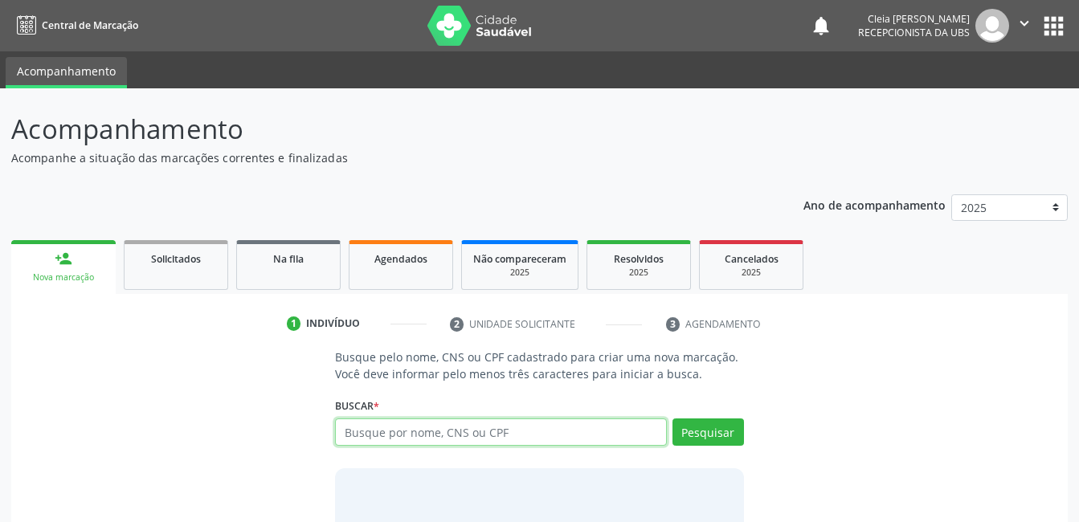
click at [586, 436] on input "text" at bounding box center [500, 431] width 331 height 27
type input "898003702625412"
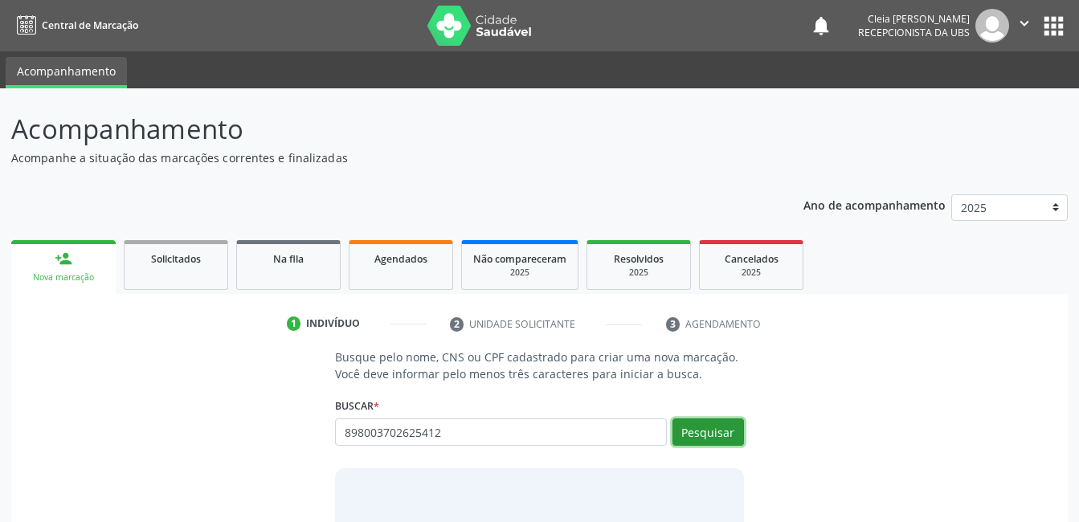
click at [720, 439] on button "Pesquisar" at bounding box center [707, 431] width 71 height 27
type input "898003702625412"
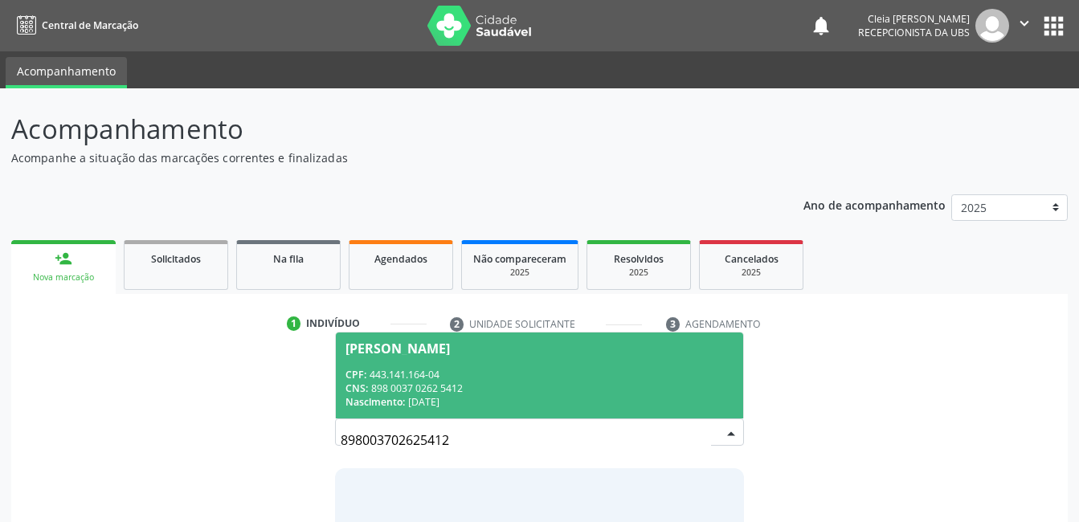
click at [616, 376] on div "CPF: 443.141.164-04" at bounding box center [538, 375] width 387 height 14
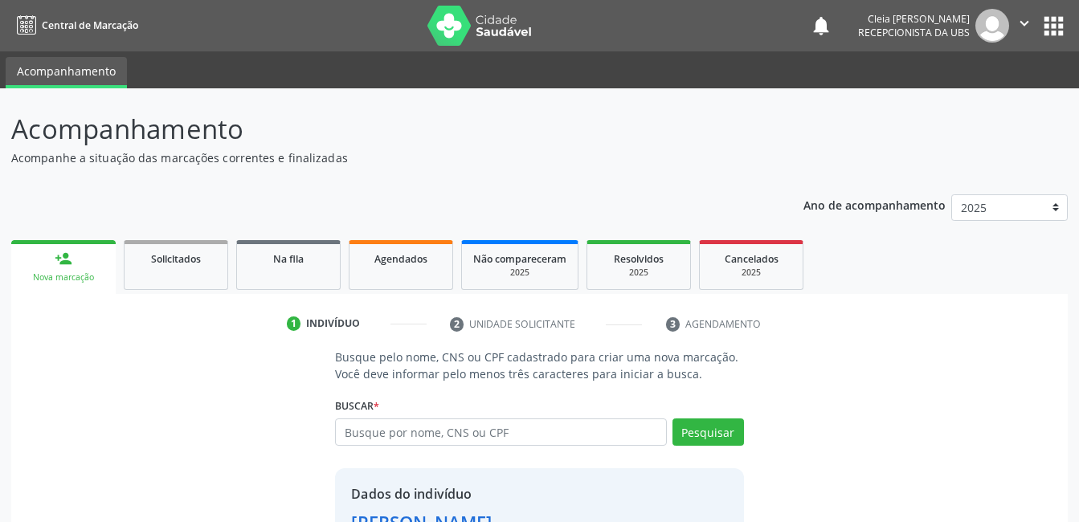
scroll to position [122, 0]
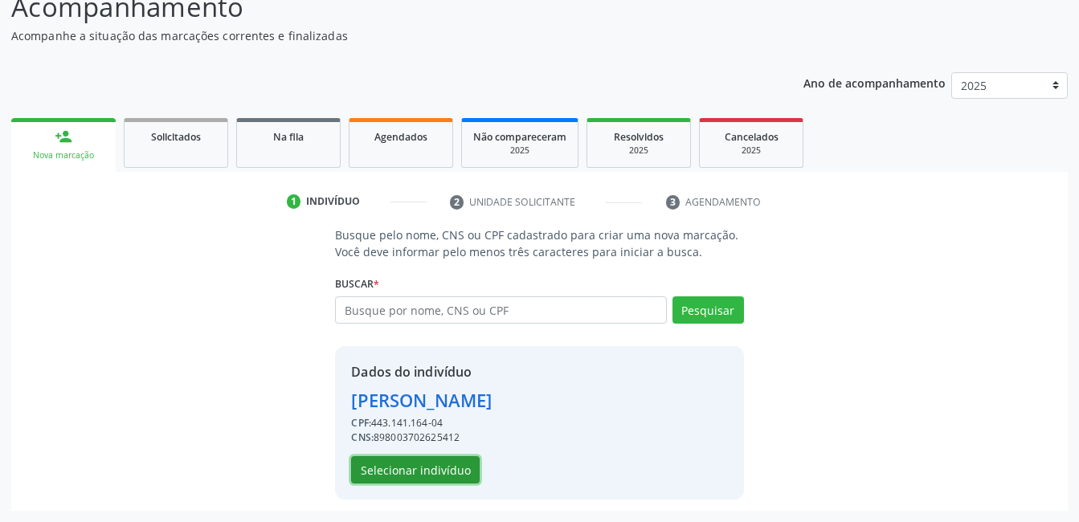
click at [443, 472] on button "Selecionar indivíduo" at bounding box center [415, 469] width 129 height 27
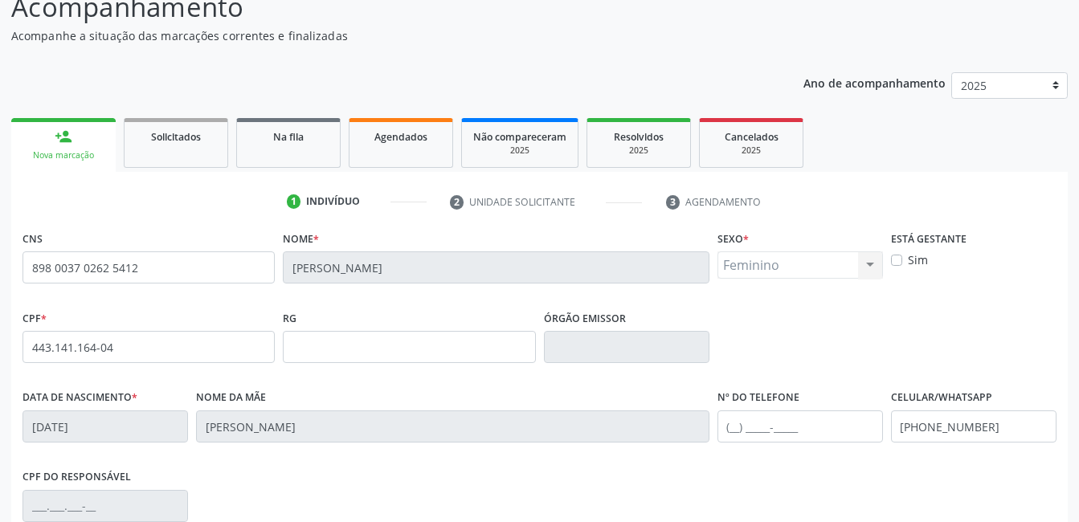
scroll to position [349, 0]
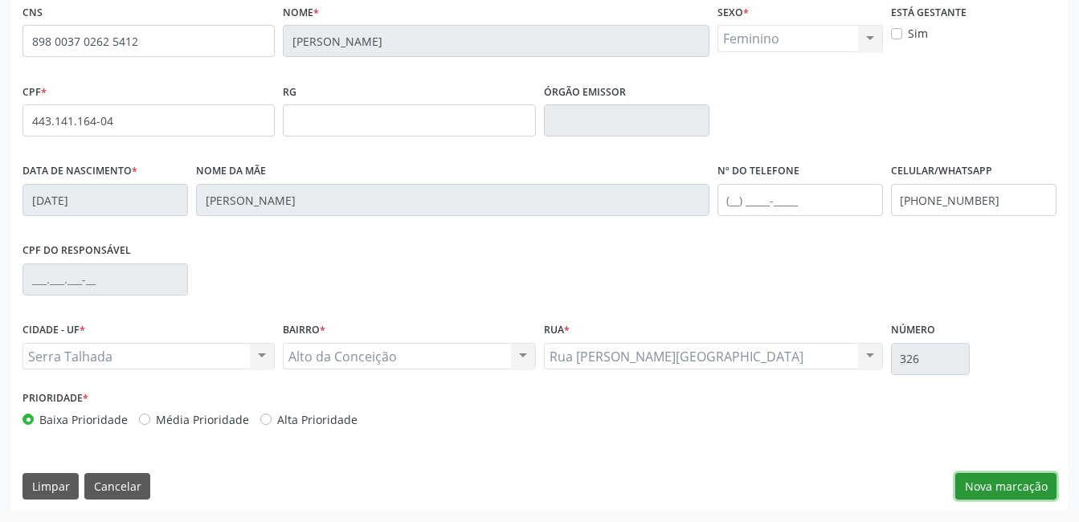
click at [1008, 488] on button "Nova marcação" at bounding box center [1005, 486] width 101 height 27
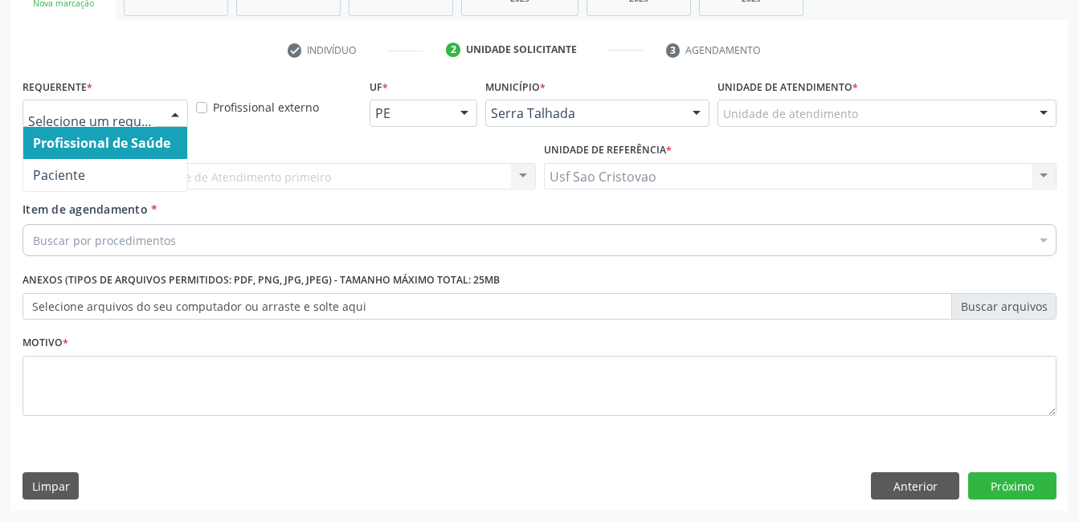
click at [173, 109] on div at bounding box center [175, 113] width 24 height 27
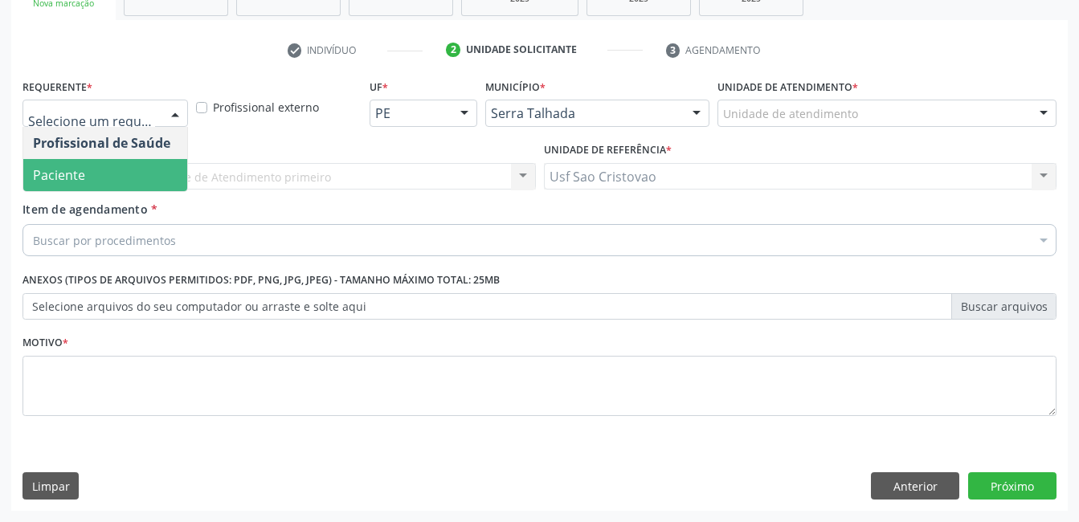
click at [154, 172] on span "Paciente" at bounding box center [105, 175] width 164 height 32
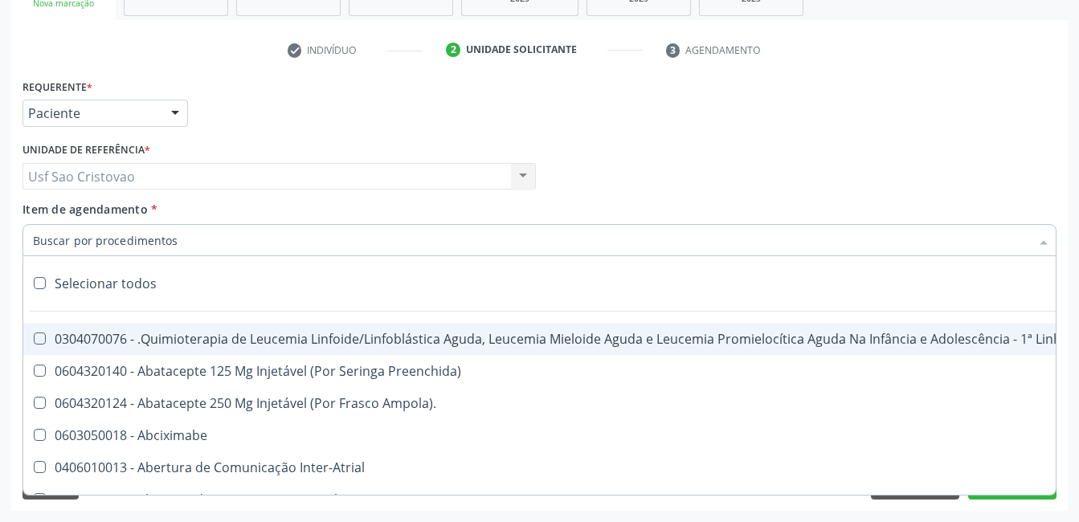
click at [177, 233] on div at bounding box center [539, 240] width 1034 height 32
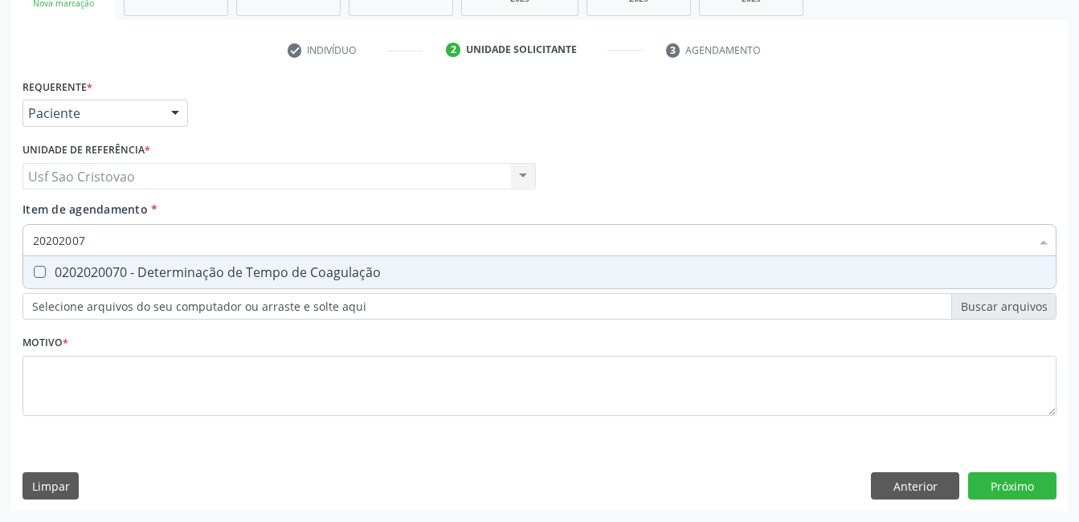
type input "202020070"
click at [45, 271] on Coagulação at bounding box center [40, 272] width 12 height 12
click at [34, 271] on Coagulação "checkbox" at bounding box center [28, 272] width 10 height 10
checkbox Coagulação "true"
type input "2020200"
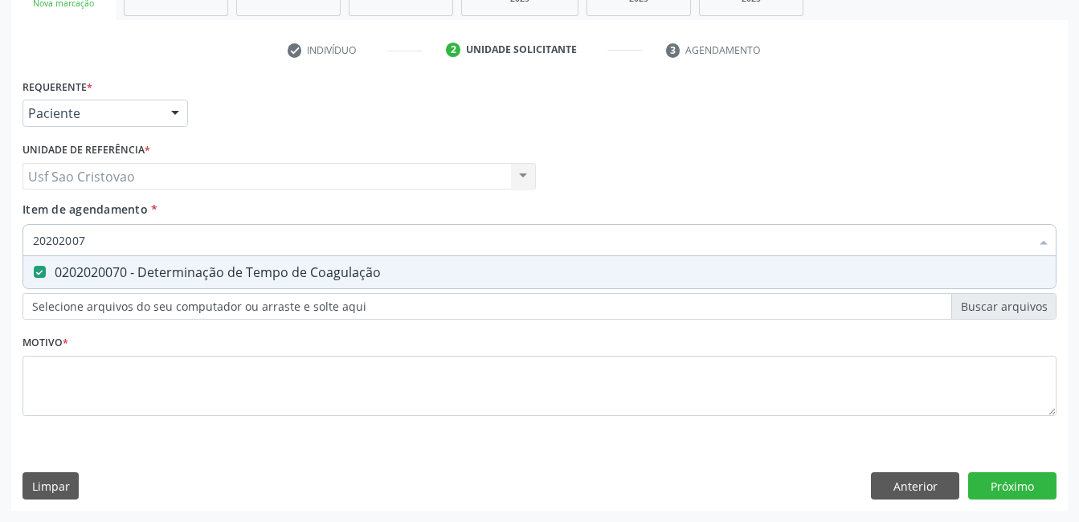
checkbox Coagulação "false"
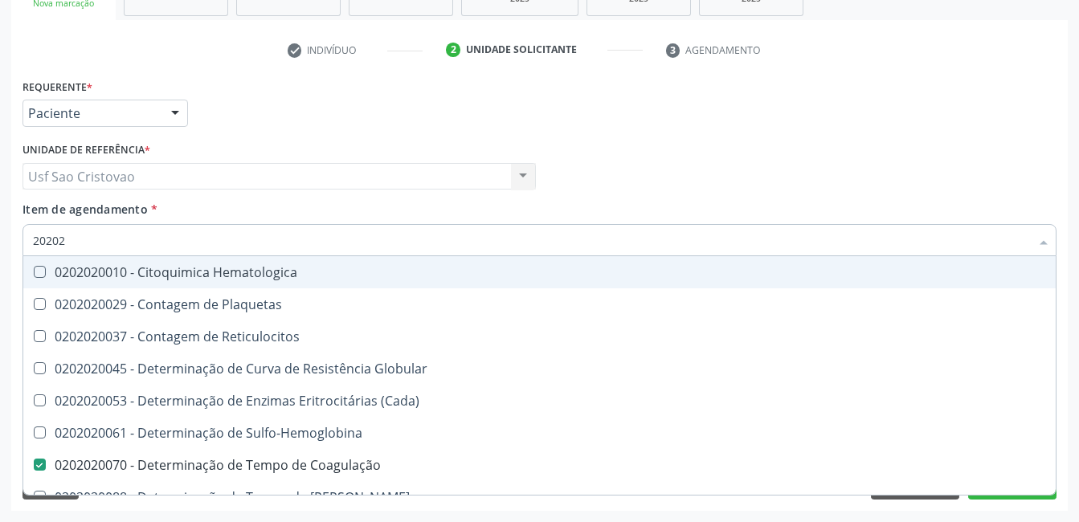
type input "2020"
checkbox Coagulação "false"
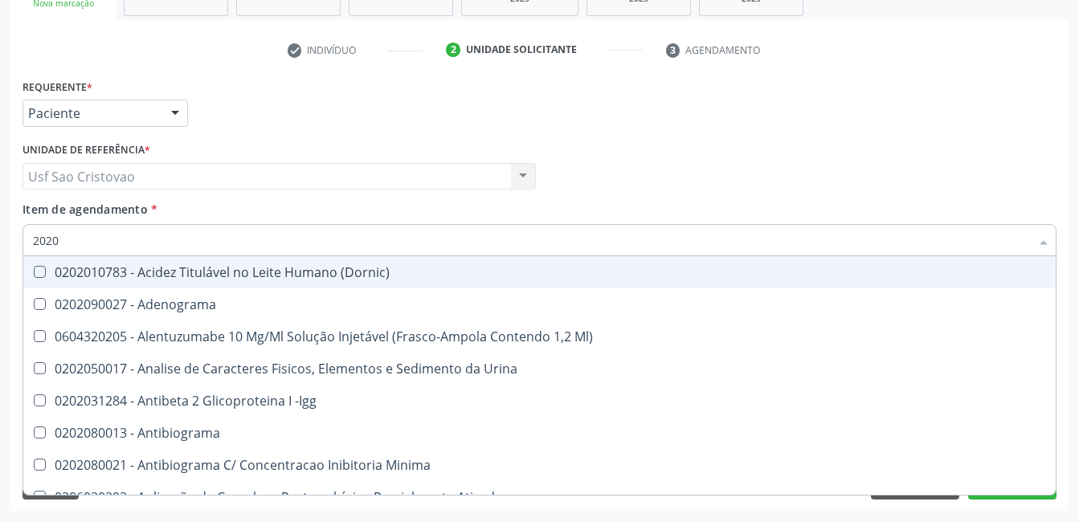
type input "20202"
checkbox Minima "true"
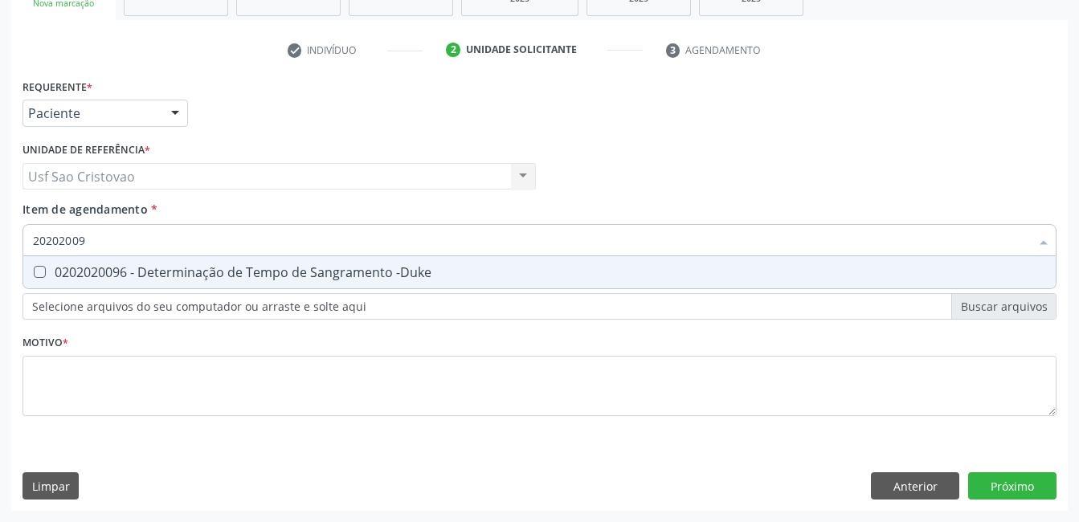
type input "202020096"
click at [45, 271] on -Duke at bounding box center [40, 272] width 12 height 12
click at [34, 271] on -Duke "checkbox" at bounding box center [28, 272] width 10 height 10
checkbox -Duke "true"
type input "2020200"
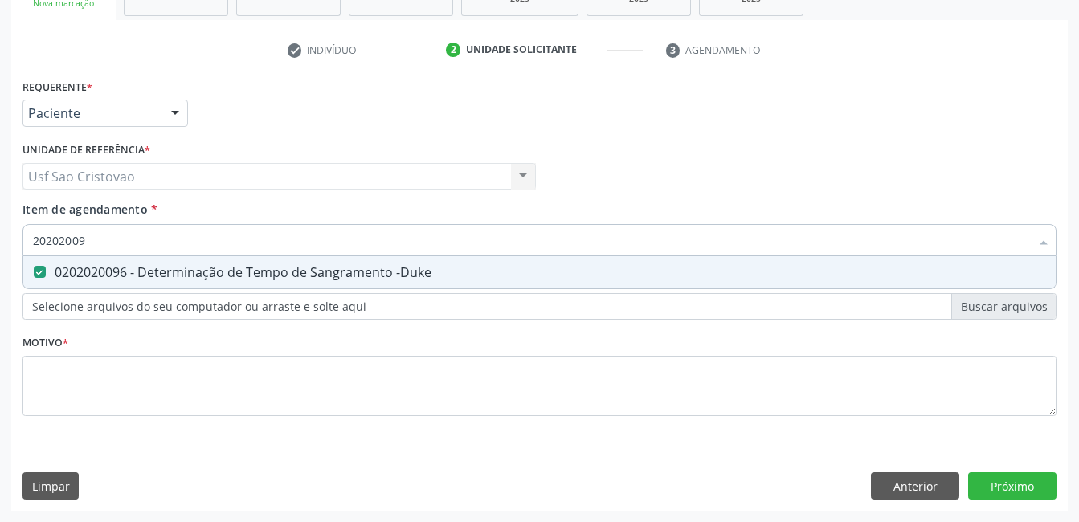
checkbox -Duke "false"
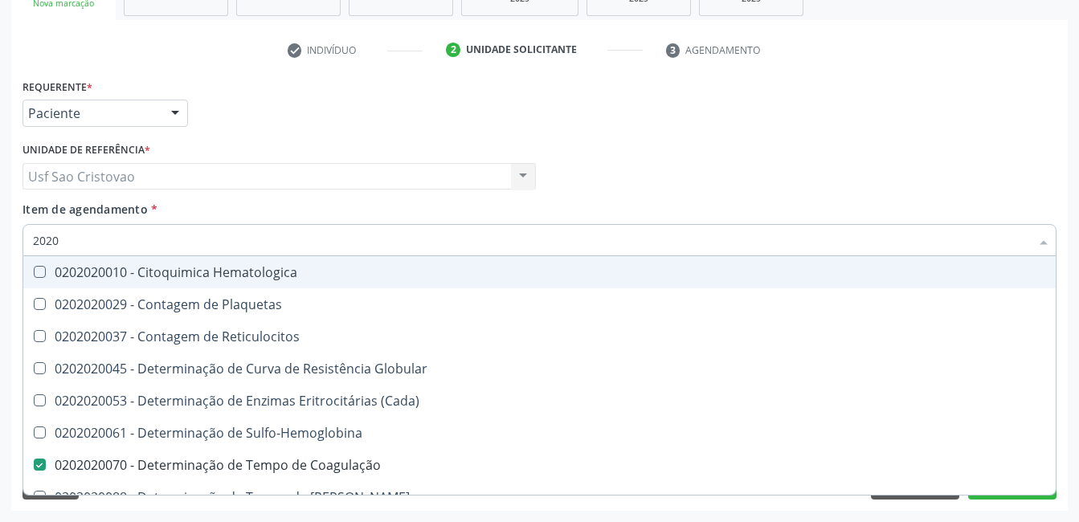
type input "202"
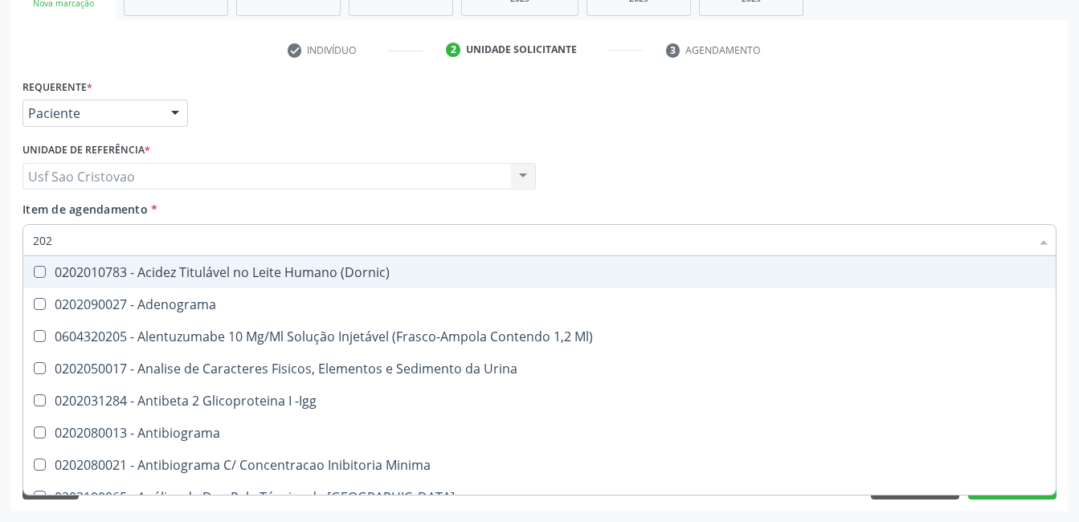
checkbox Minima "false"
checkbox Mlpa "false"
type input "2020"
checkbox Osmolalidade "true"
checkbox \(Ch50\) "true"
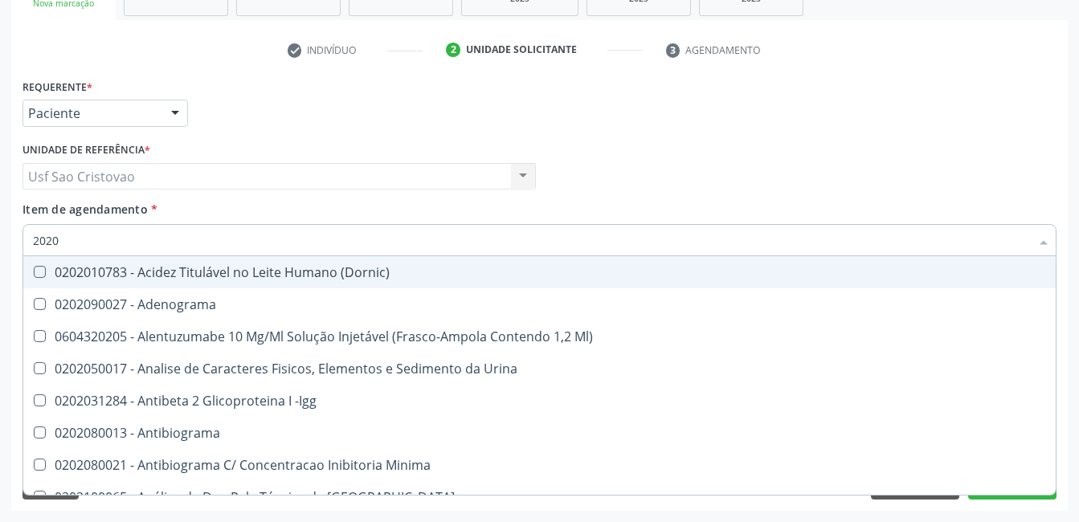
checkbox Coagulação "false"
checkbox -Duke "false"
type input "20202"
checkbox Minima "true"
checkbox Saúde "true"
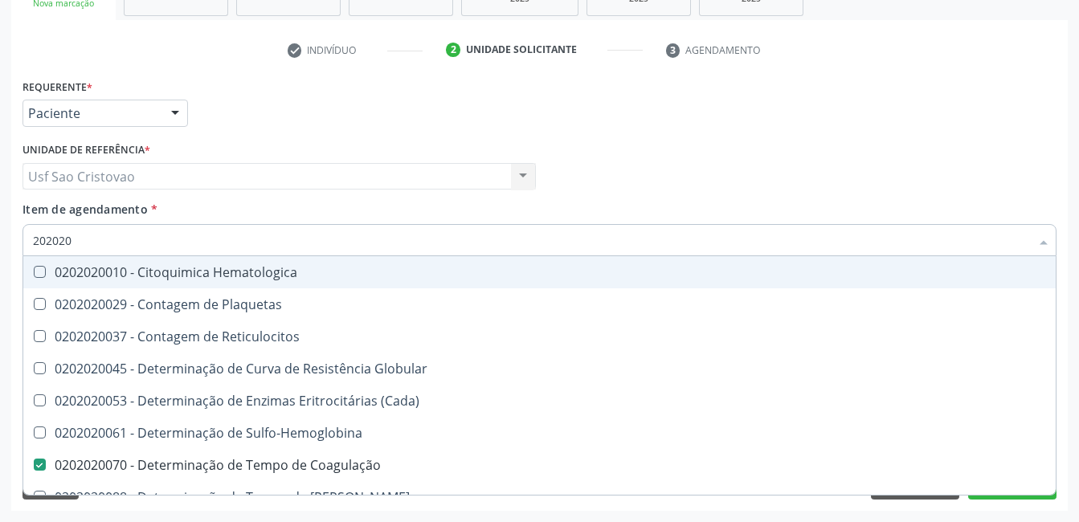
type input "2020201"
checkbox Coagulação "false"
checkbox -Duke "false"
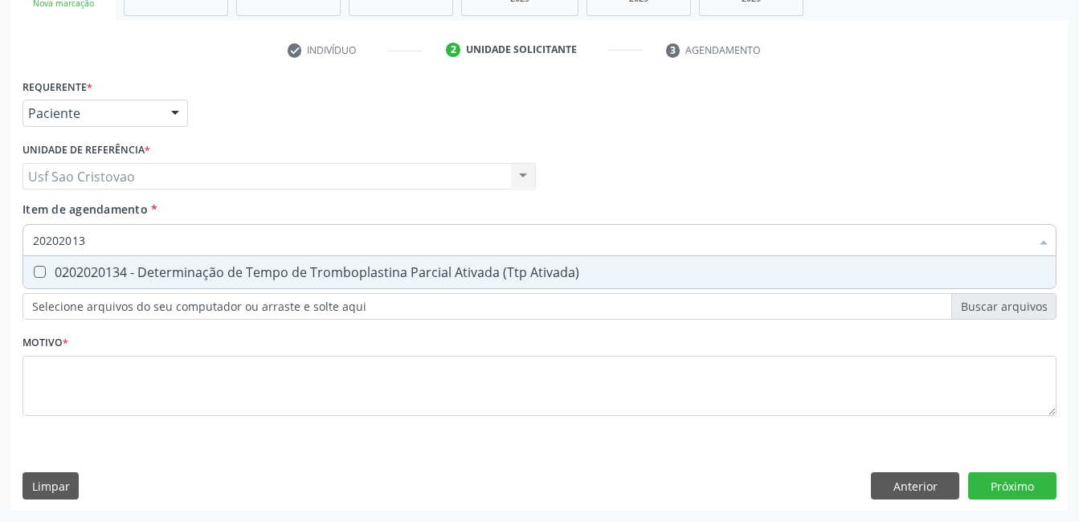
type input "202020134"
click at [45, 271] on Ativada\) at bounding box center [40, 272] width 12 height 12
click at [34, 271] on Ativada\) "checkbox" at bounding box center [28, 272] width 10 height 10
checkbox Ativada\) "true"
type input "2020201"
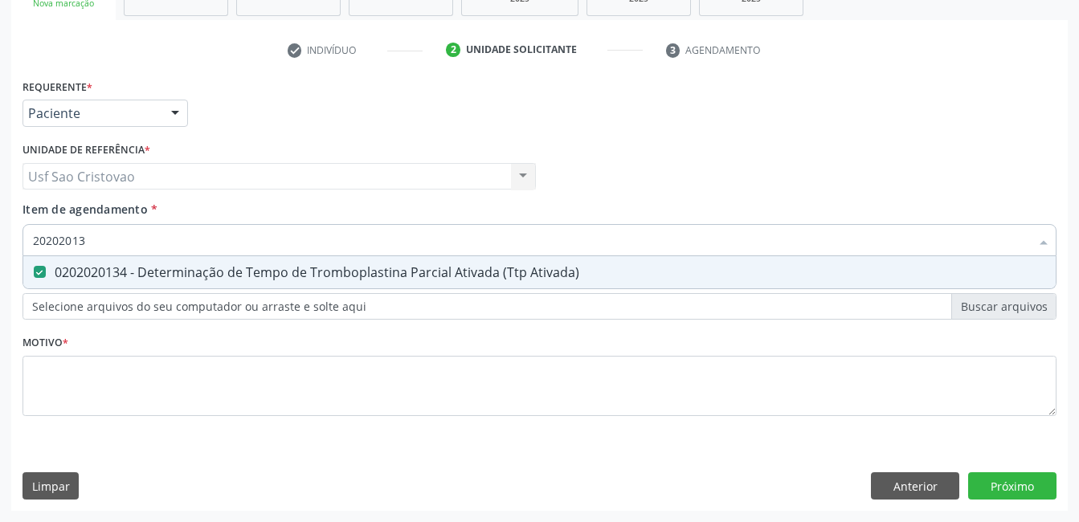
checkbox Ativada\) "false"
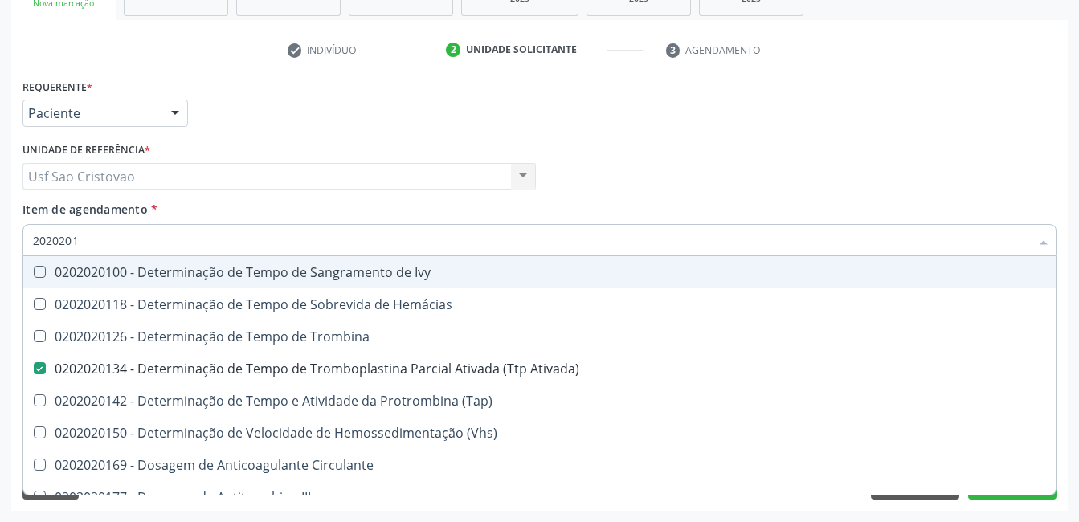
type input "202020"
checkbox Ativada\) "false"
checkbox Circulante "true"
checkbox II "true"
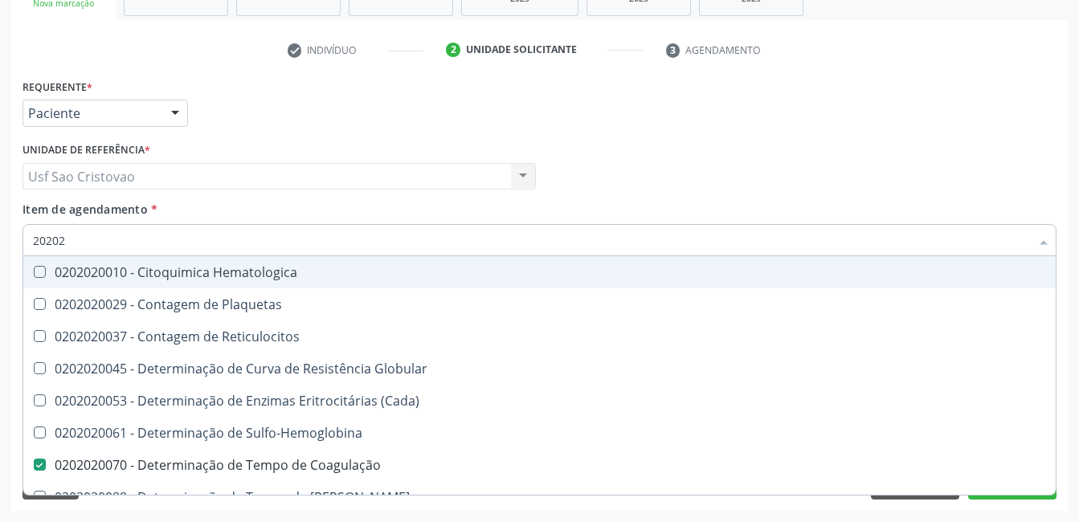
type input "2020"
checkbox Coagulação "false"
checkbox -Duke "false"
checkbox Ativada\) "false"
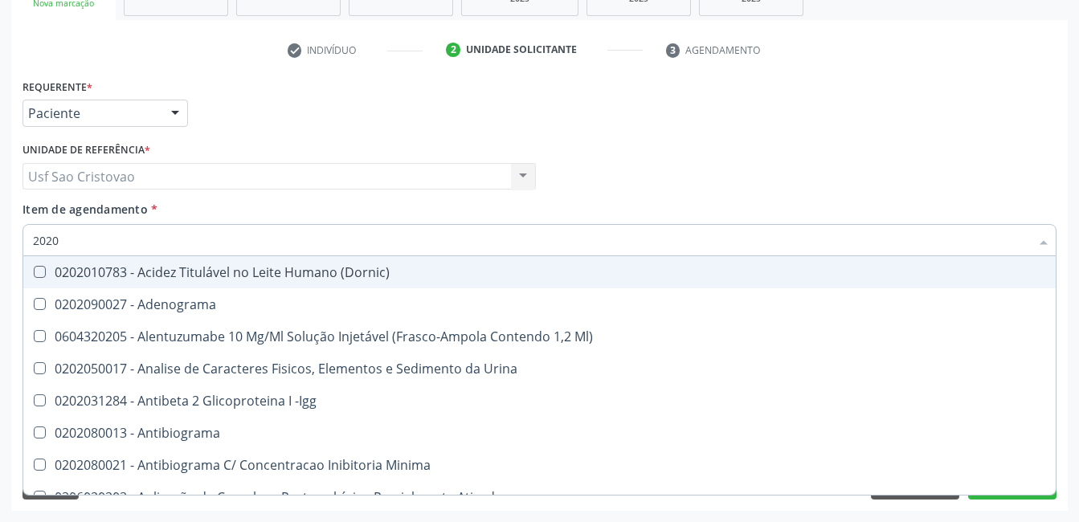
type input "202"
checkbox Coagulação "false"
checkbox -Duke "false"
checkbox Ativada\) "false"
checkbox Totais "true"
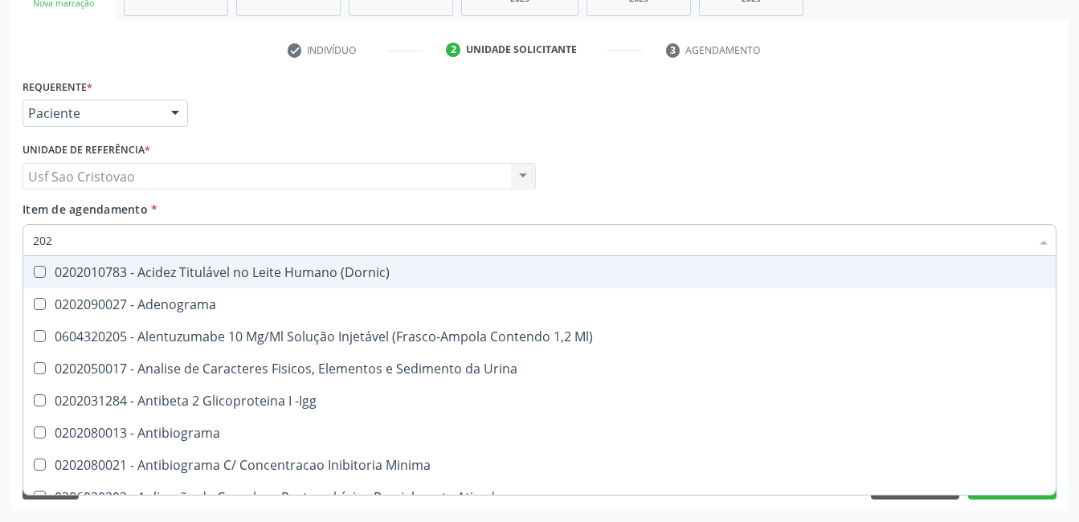
checkbox D "true"
checkbox Ascorbico "true"
type input "2"
checkbox Coagulação "false"
checkbox -Duke "false"
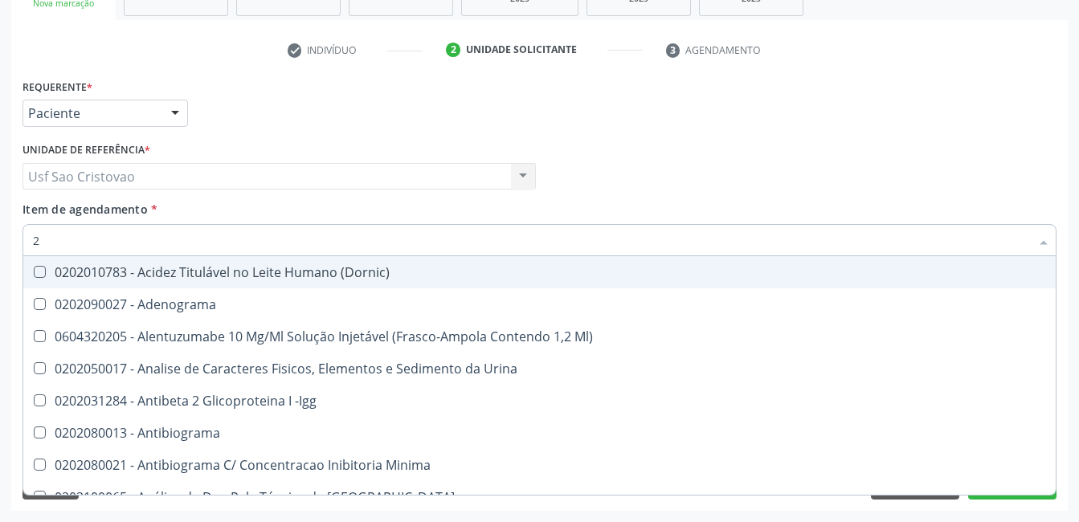
checkbox Ativada\) "false"
checkbox Pezinho\) "false"
checkbox Urina "false"
checkbox Fezes "false"
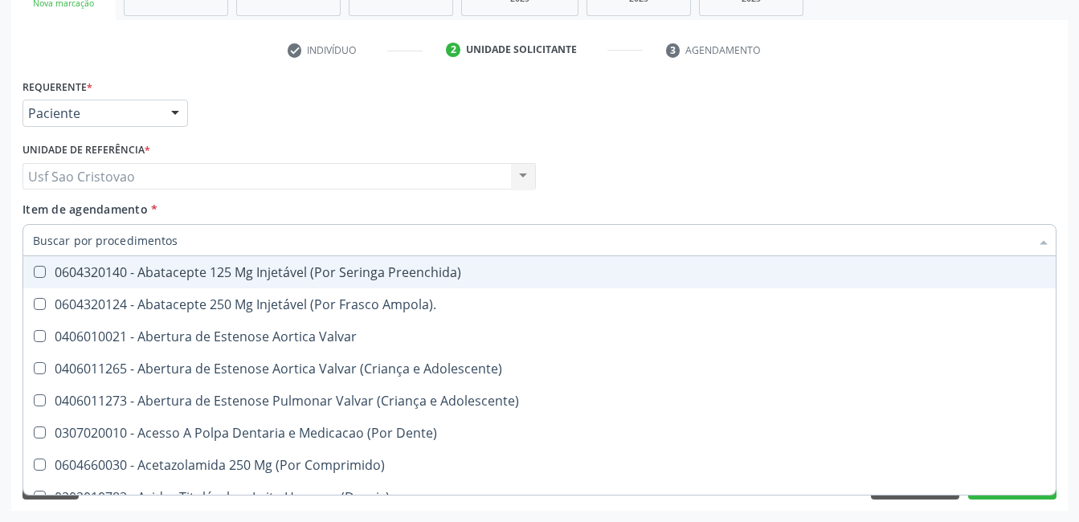
checkbox Coagulação "false"
checkbox -Duke "false"
checkbox Ativada\) "false"
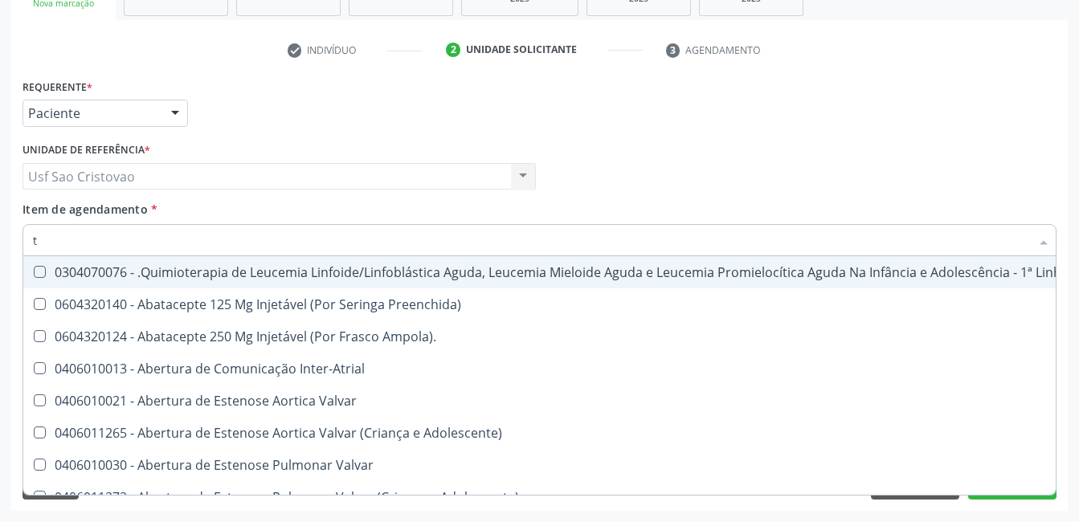
type input "tg"
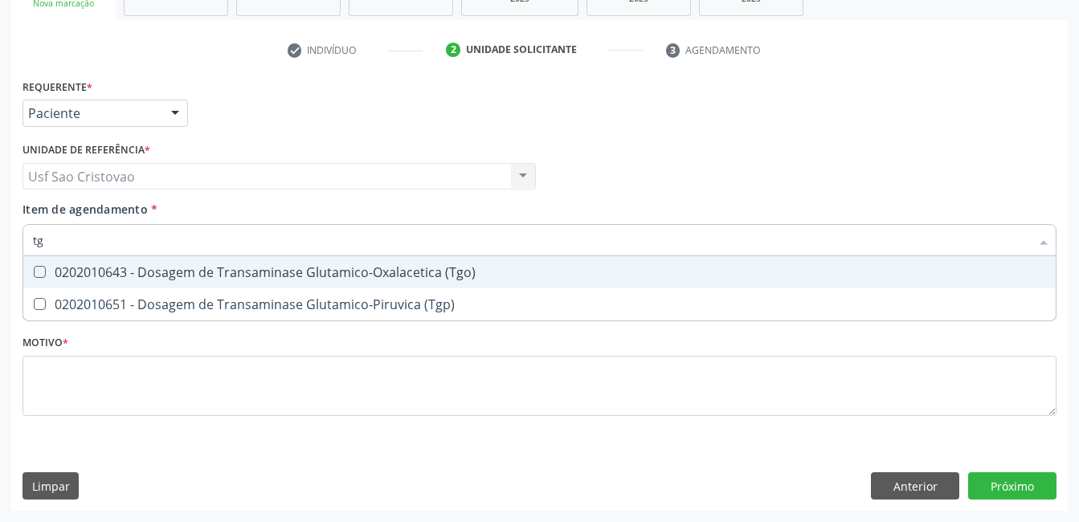
click at [45, 271] on \(Tgo\) at bounding box center [40, 272] width 12 height 12
click at [34, 271] on \(Tgo\) "checkbox" at bounding box center [28, 272] width 10 height 10
checkbox \(Tgo\) "true"
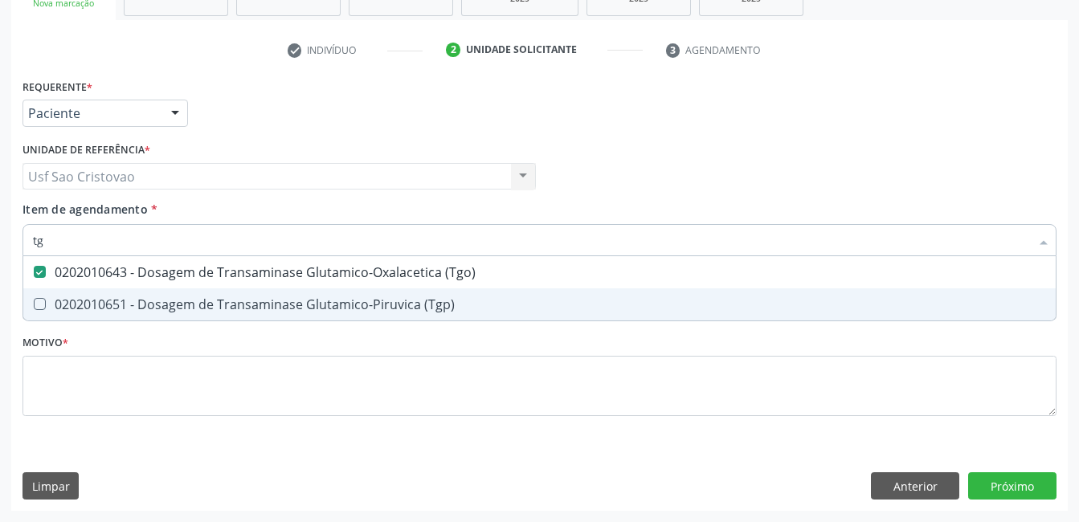
click at [43, 300] on \(Tgp\) at bounding box center [40, 304] width 12 height 12
click at [34, 300] on \(Tgp\) "checkbox" at bounding box center [28, 304] width 10 height 10
checkbox \(Tgp\) "true"
type input "t"
checkbox \(Tgo\) "false"
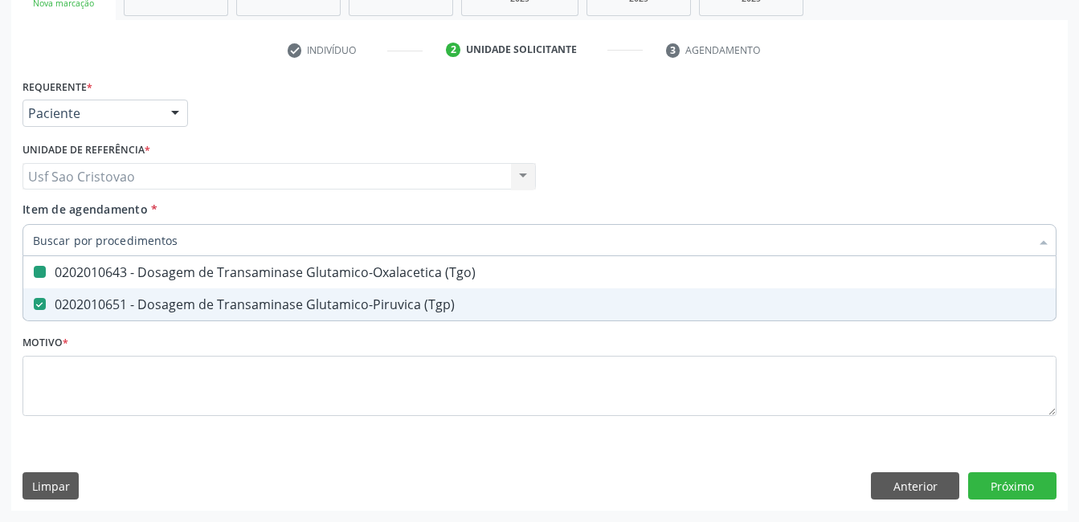
checkbox \(Tgp\) "false"
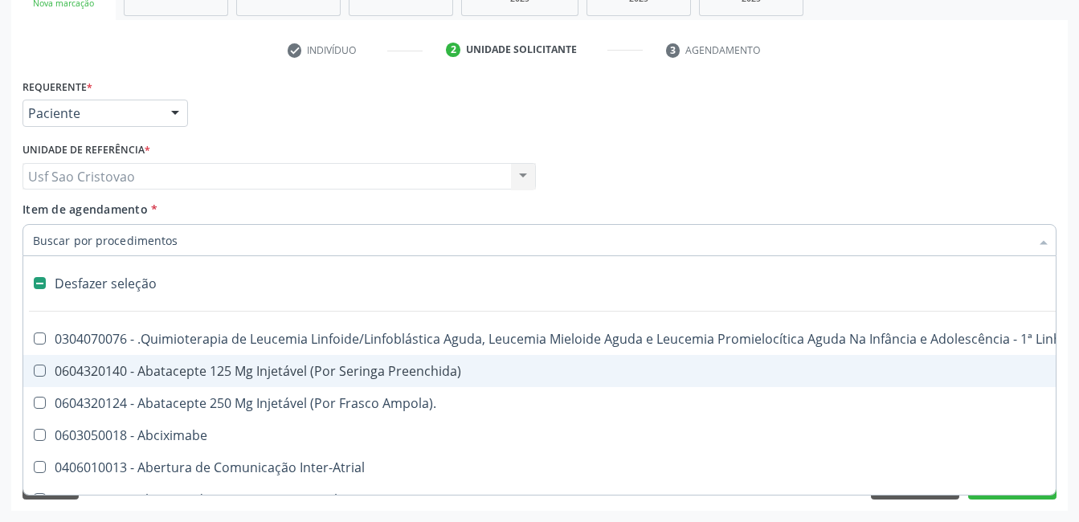
type input "2"
checkbox Tempo "true"
checkbox Único "true"
checkbox Coclear "true"
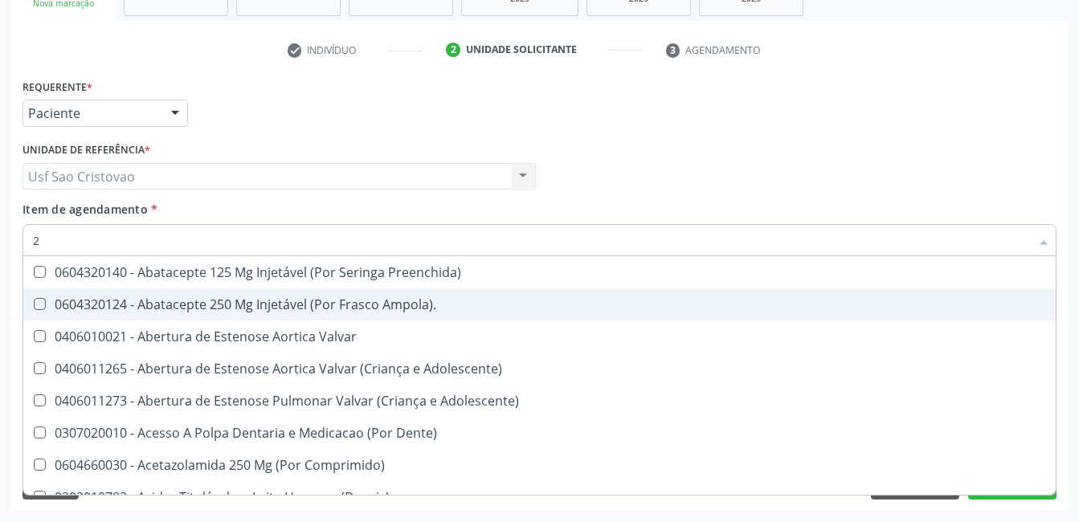
type input "20"
checkbox Esforco "true"
checkbox Osso "true"
checkbox Imagens\) "true"
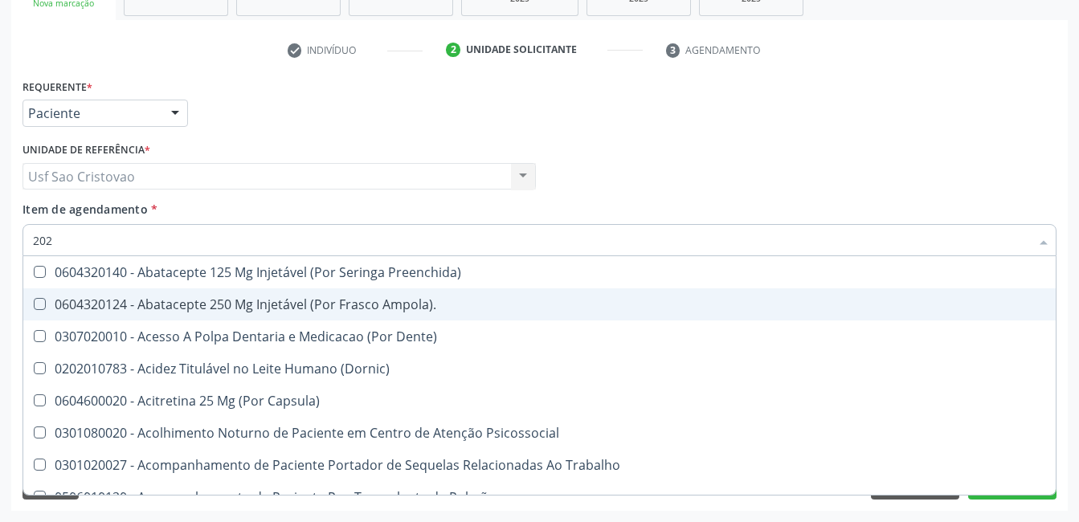
type input "2020"
checkbox Sessão\) "true"
checkbox Ativado "true"
checkbox Coagulação "true"
checkbox Lisa "false"
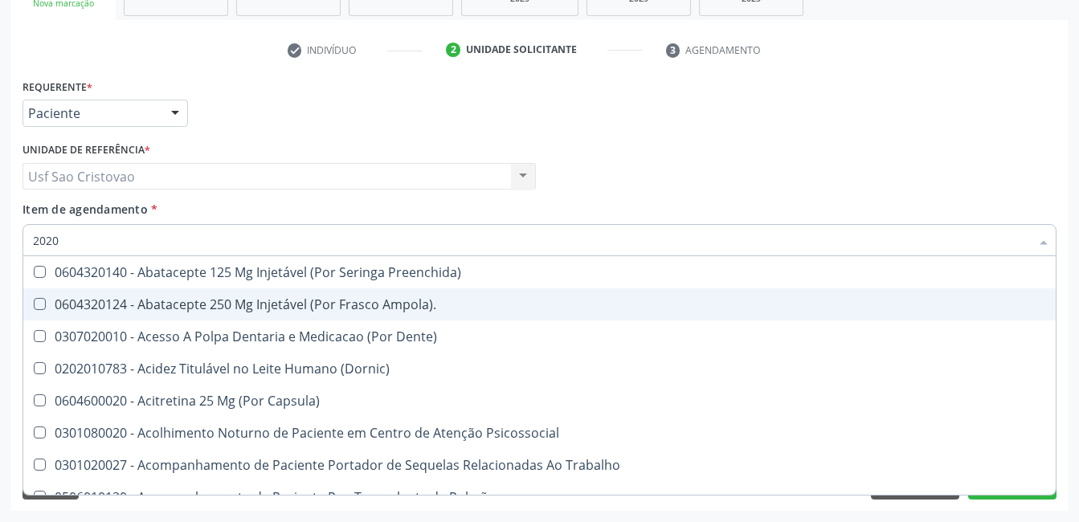
checkbox Nível "false"
checkbox Cotovelo "false"
checkbox 8F "true"
checkbox Percutanea "true"
checkbox Antibiotico "false"
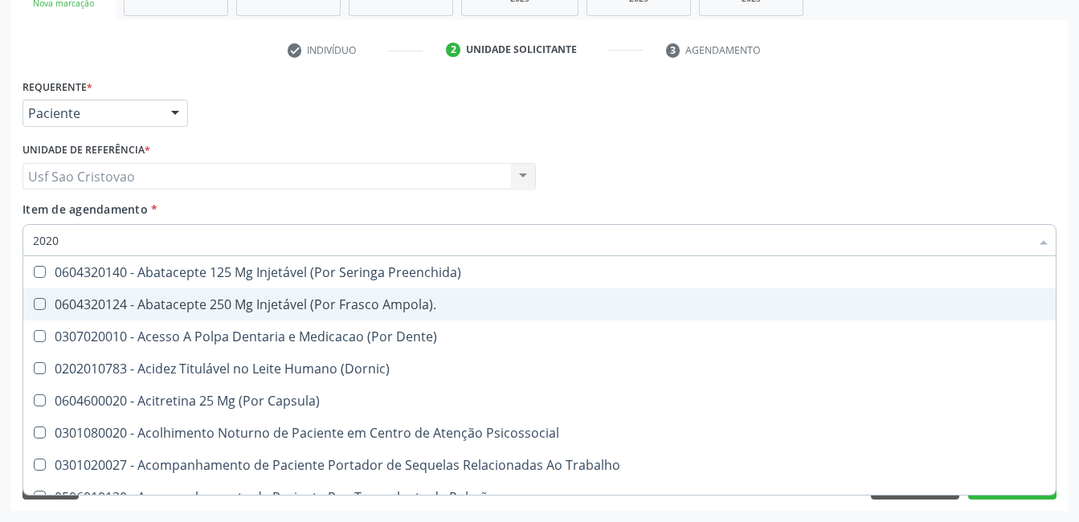
checkbox Transferências "false"
checkbox Coagulação "false"
checkbox -Duke "false"
checkbox Ativada\) "false"
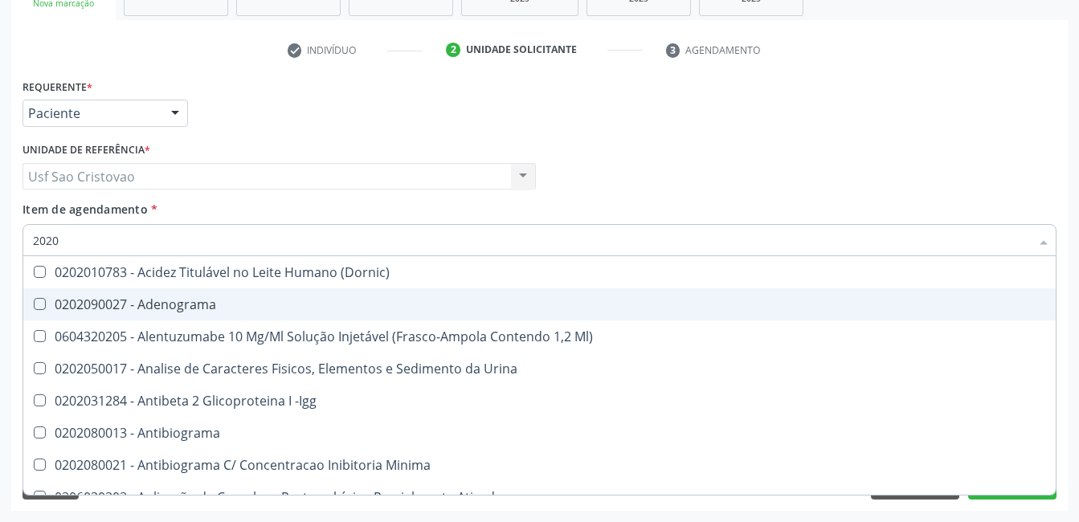
type input "20201"
checkbox \(Hanseníase\) "true"
checkbox Coagulação "false"
checkbox -Duke "false"
checkbox Ativada\) "false"
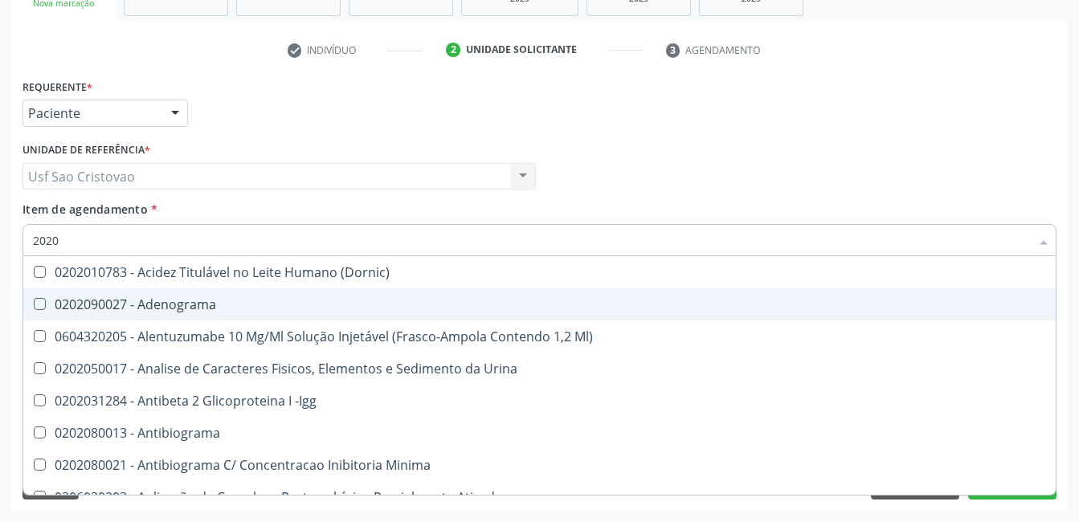
checkbox Complemento "true"
checkbox 17-Alfa-Hidroxiprogesterona "true"
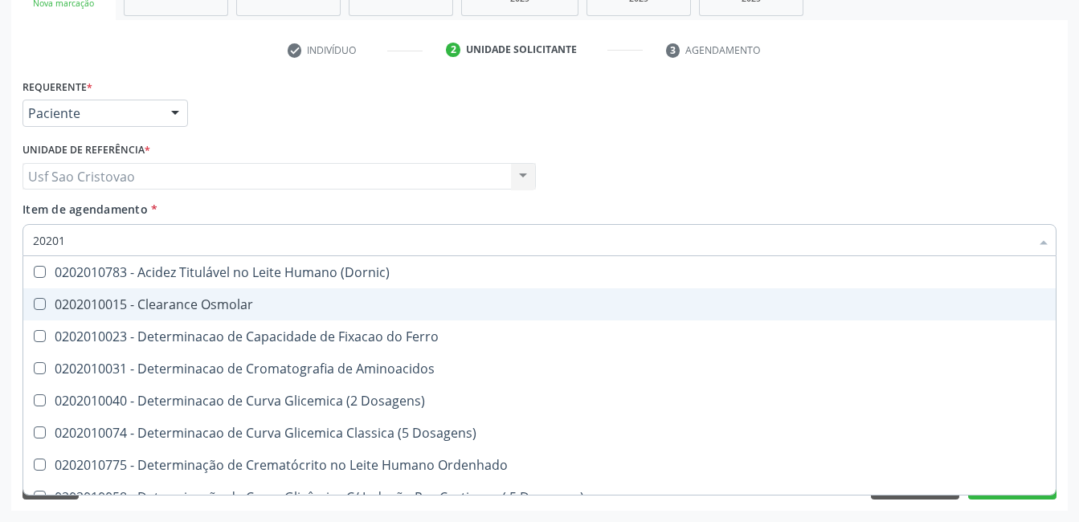
type input "202010"
checkbox Urico "false"
checkbox \(Tgo\) "true"
checkbox \(Tgp\) "true"
checkbox D-Xilose "false"
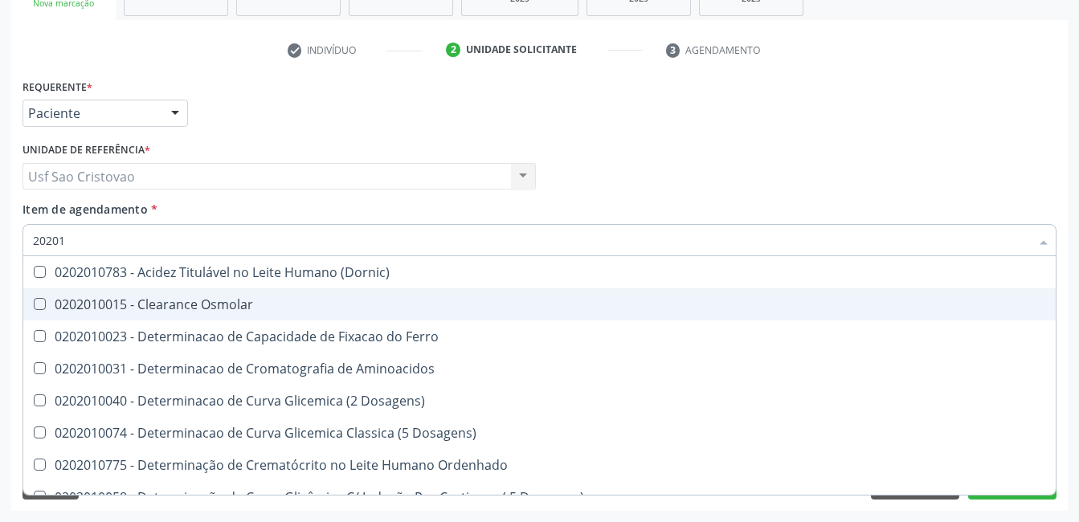
checkbox Orais "false"
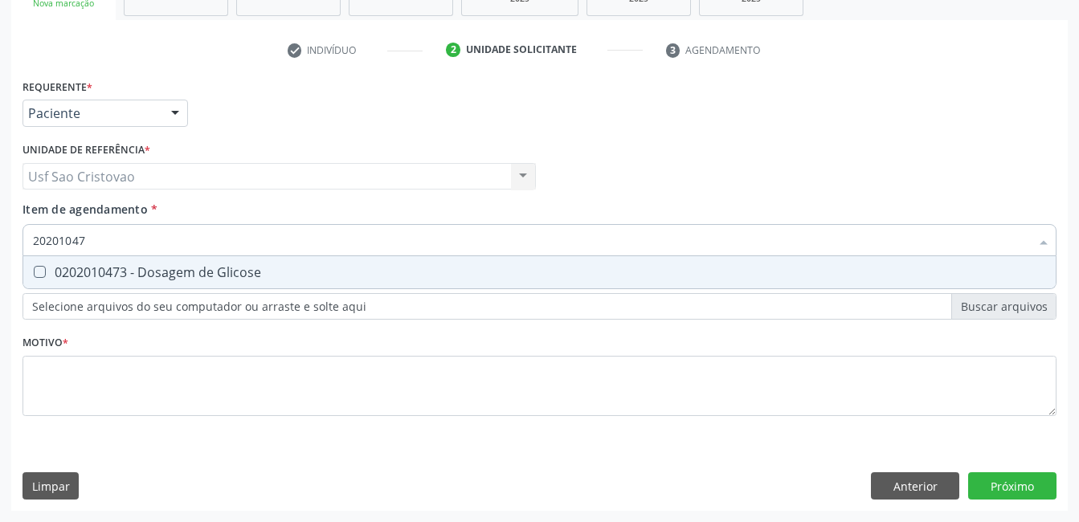
type input "202010473"
click at [39, 271] on Glicose at bounding box center [40, 272] width 12 height 12
click at [34, 271] on Glicose "checkbox" at bounding box center [28, 272] width 10 height 10
checkbox Glicose "true"
type input "2020104"
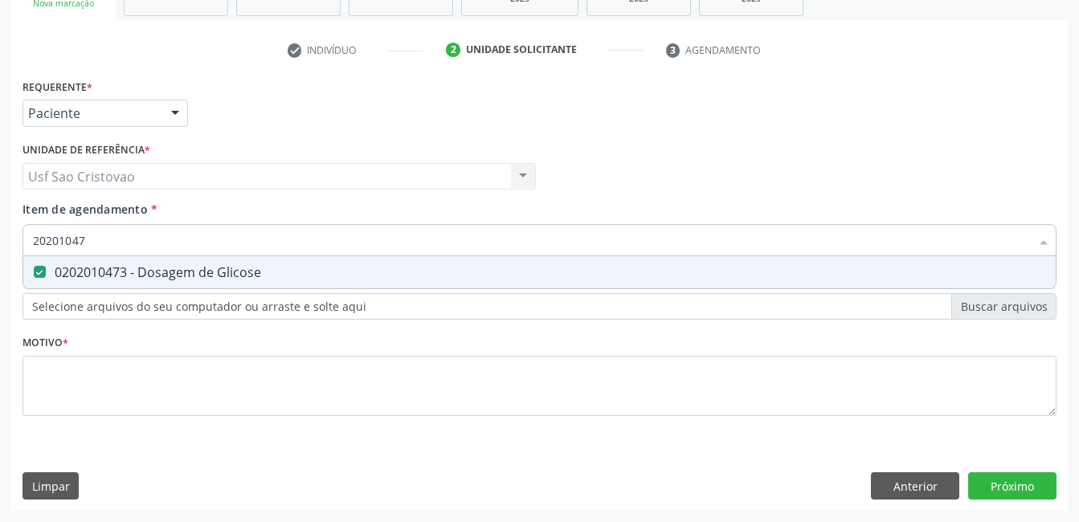
checkbox Glicose "false"
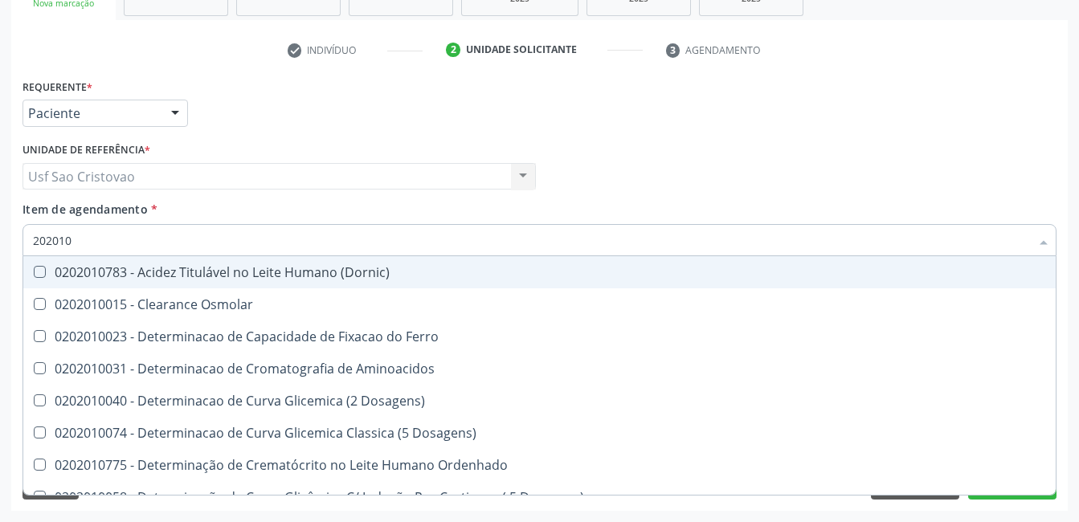
type input "20201"
checkbox Urico "true"
checkbox Glicose "false"
checkbox Nt-Probnp\) "true"
checkbox \(Tgo\) "false"
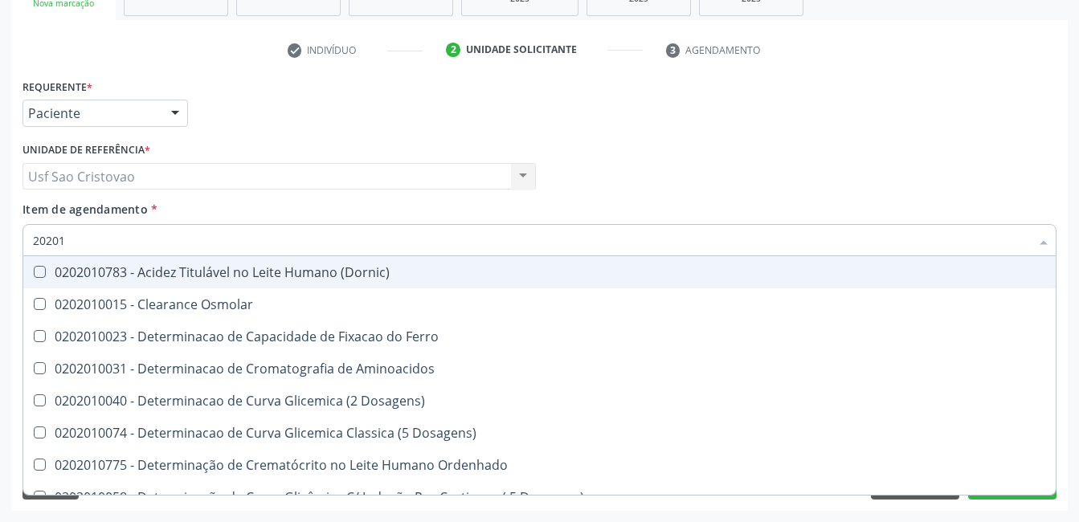
checkbox \(Tgp\) "false"
checkbox D-Xilose "true"
checkbox Orais "true"
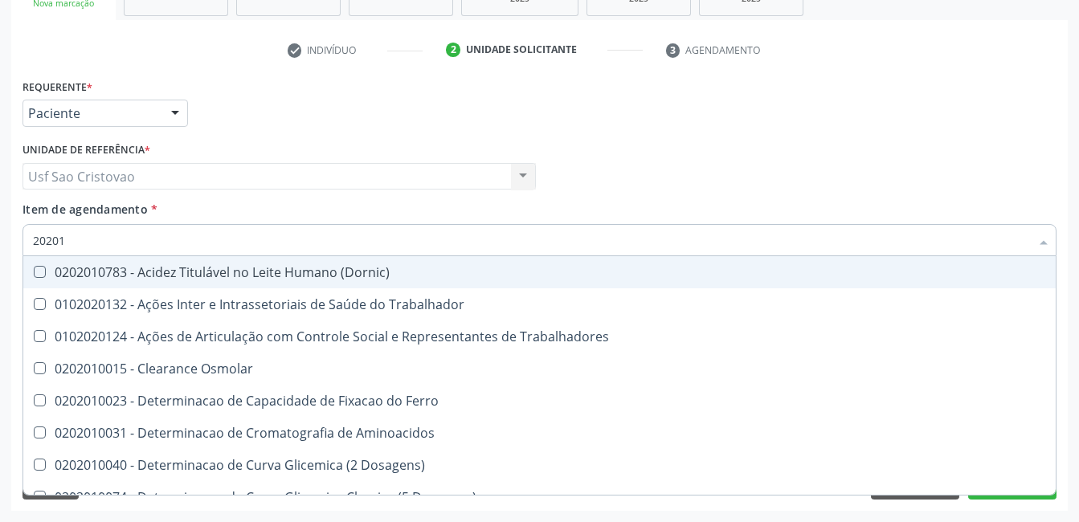
type input "2020"
checkbox Ativada\) "false"
checkbox Glicose "false"
checkbox Lactato "true"
checkbox Lipase "true"
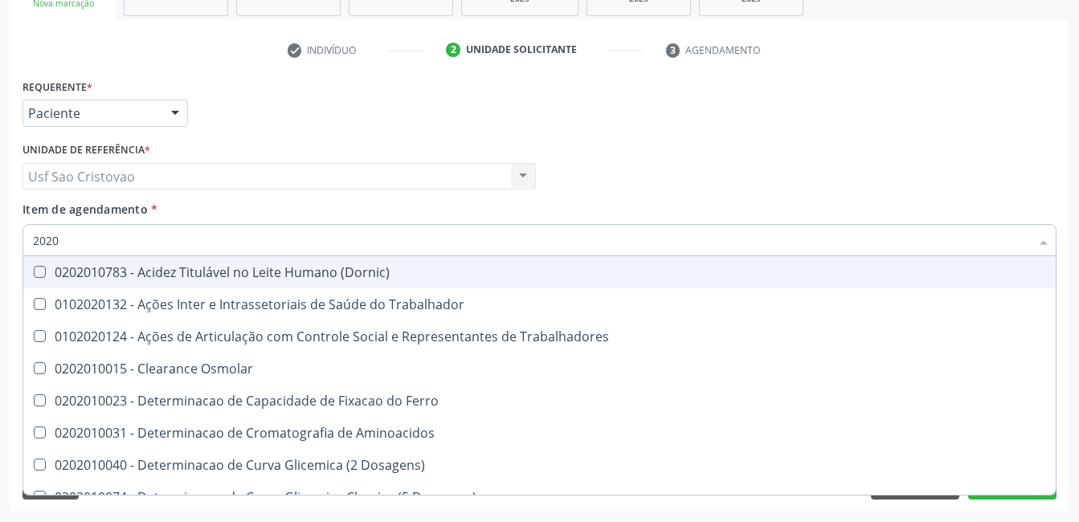
checkbox Piruvato "true"
checkbox \(Tgo\) "false"
checkbox \(Tgp\) "false"
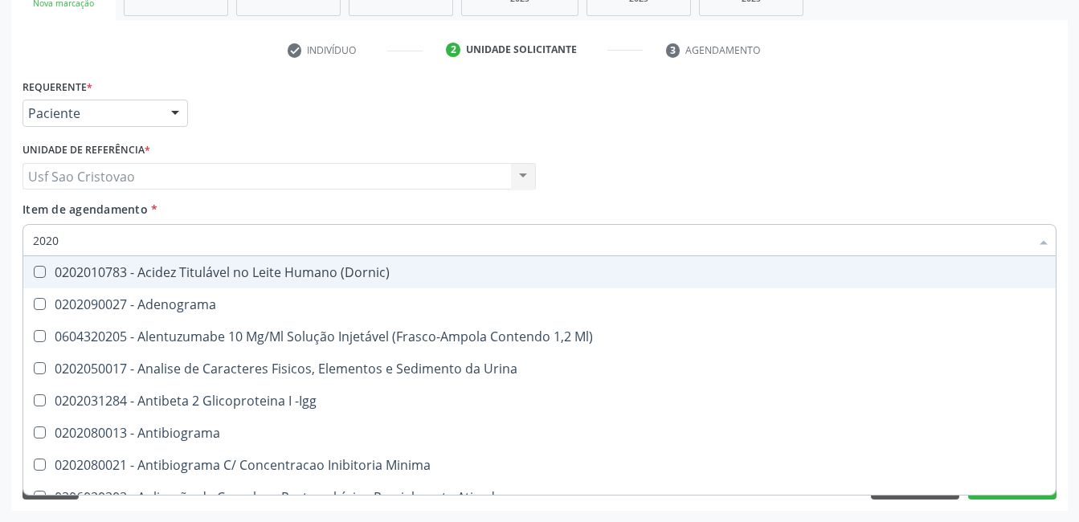
type input "20202"
checkbox Minima "true"
checkbox Saúde "true"
checkbox Trabalhador "true"
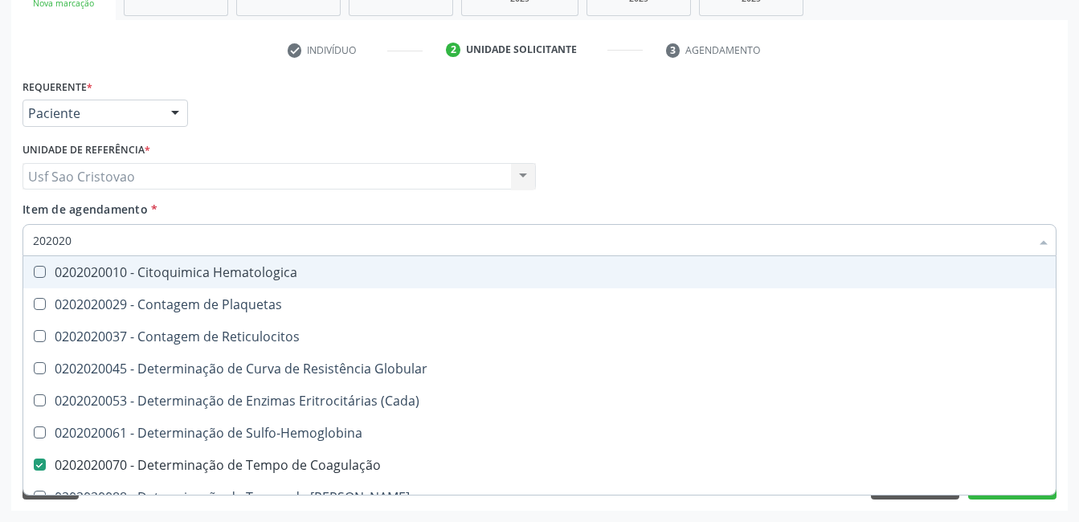
type input "2020203"
checkbox Coagulação "false"
checkbox -Duke "false"
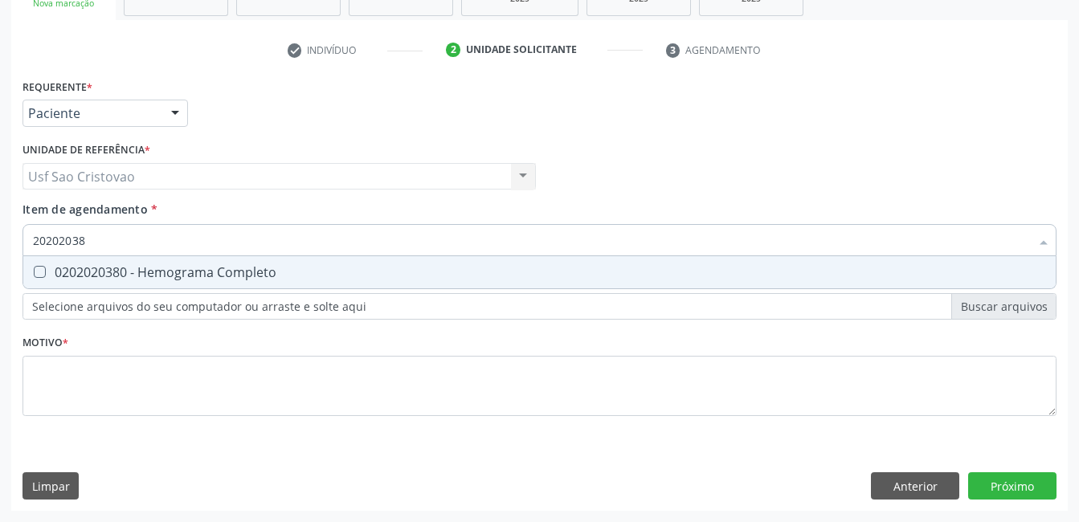
type input "202020380"
click at [39, 271] on Completo at bounding box center [40, 272] width 12 height 12
click at [34, 271] on Completo "checkbox" at bounding box center [28, 272] width 10 height 10
checkbox Completo "true"
type input "2020203"
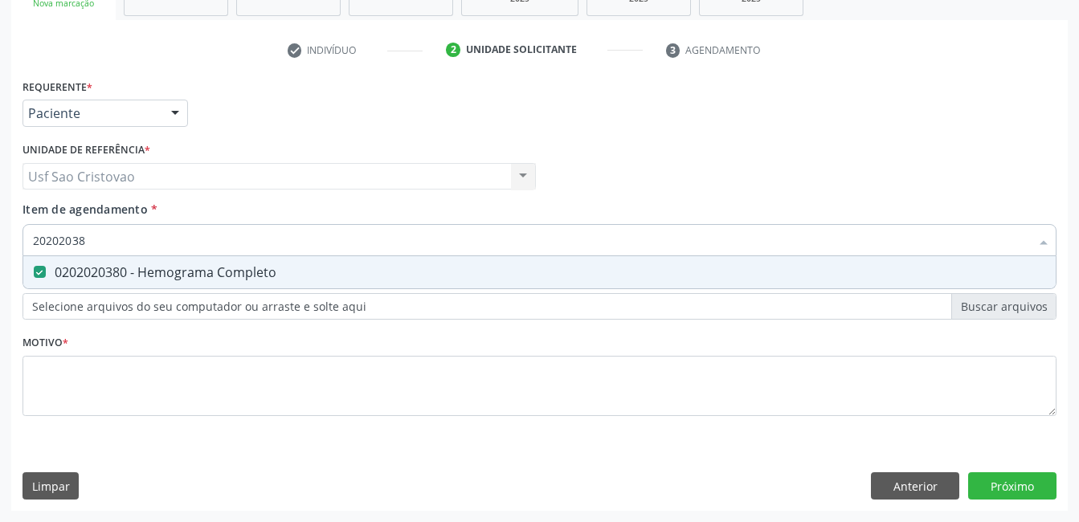
checkbox Completo "false"
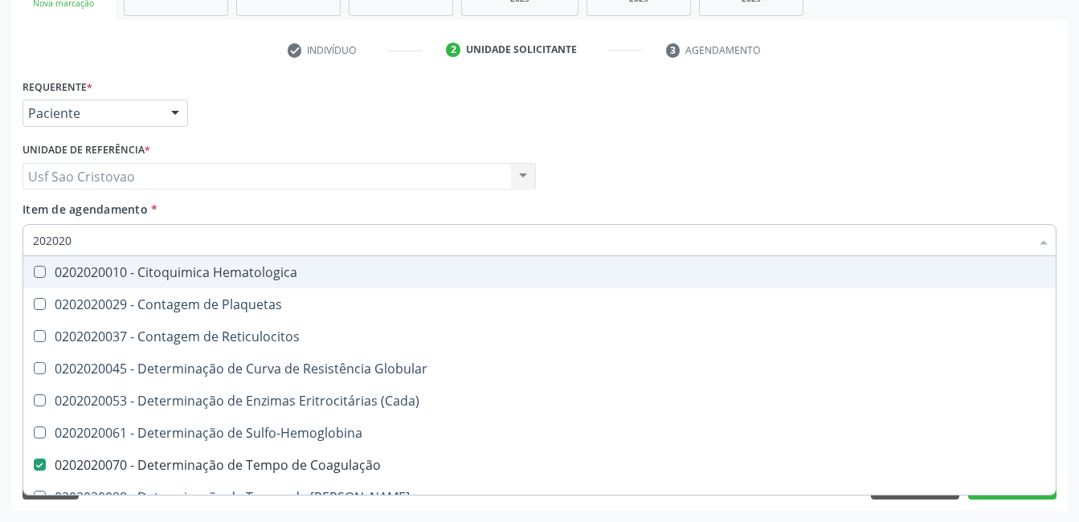
type input "20202"
checkbox Completo "false"
checkbox Leucograma "true"
type input "2020"
checkbox Coagulação "false"
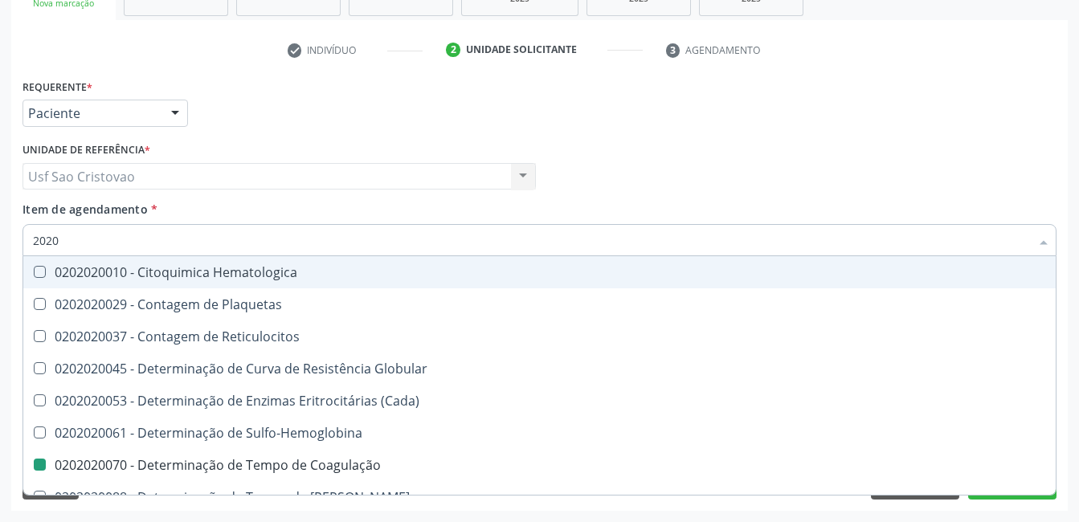
checkbox -Duke "false"
checkbox Ativada\) "false"
checkbox Completo "false"
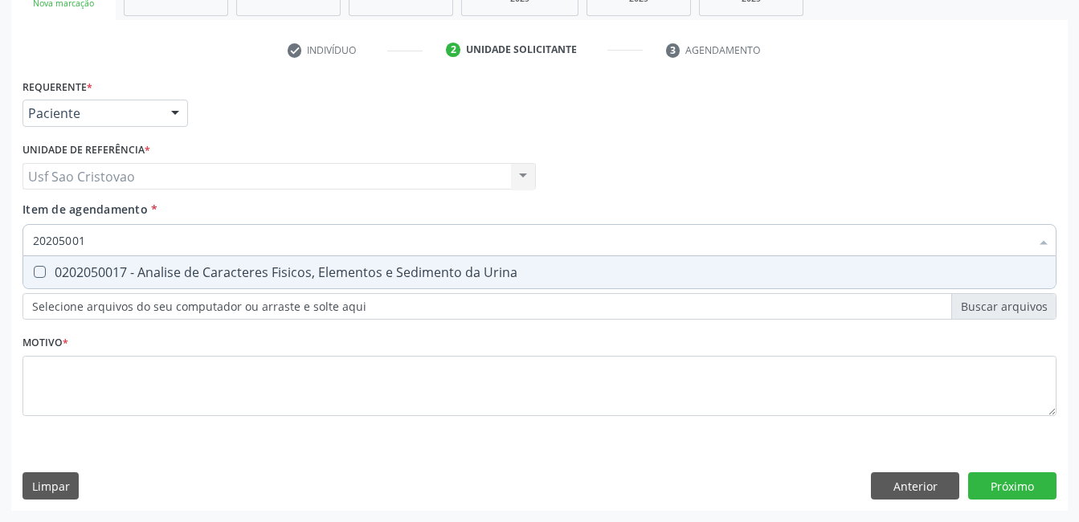
type input "202050017"
click at [39, 271] on Urina at bounding box center [40, 272] width 12 height 12
click at [34, 271] on Urina "checkbox" at bounding box center [28, 272] width 10 height 10
checkbox Urina "true"
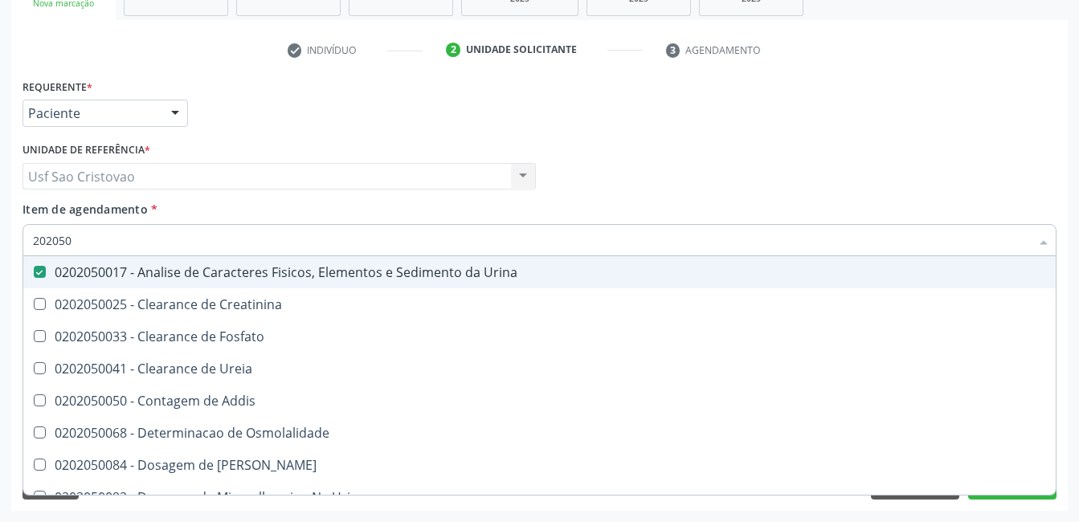
type input "20205"
checkbox Urina "false"
checkbox Creatinina "true"
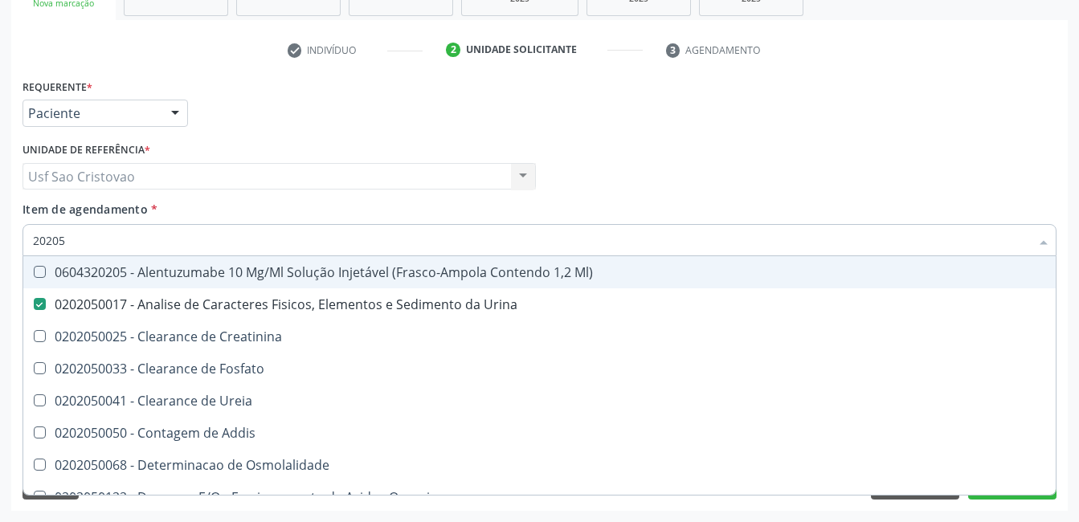
type input "2020"
checkbox Urina "false"
checkbox Fosfato "true"
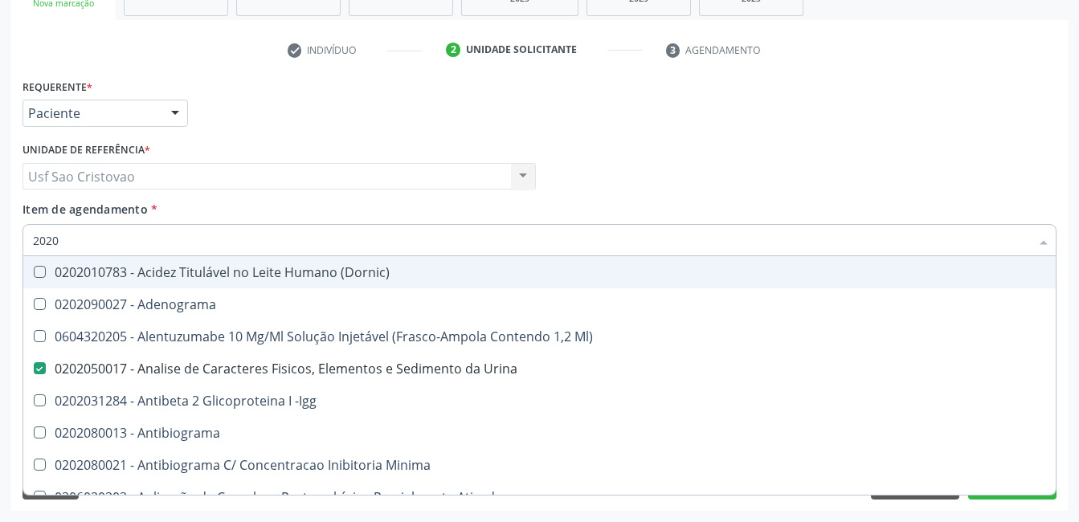
type input "20201"
checkbox Urina "false"
checkbox \(Hanseníase\) "true"
checkbox Reumatoide "true"
checkbox Coagulação "false"
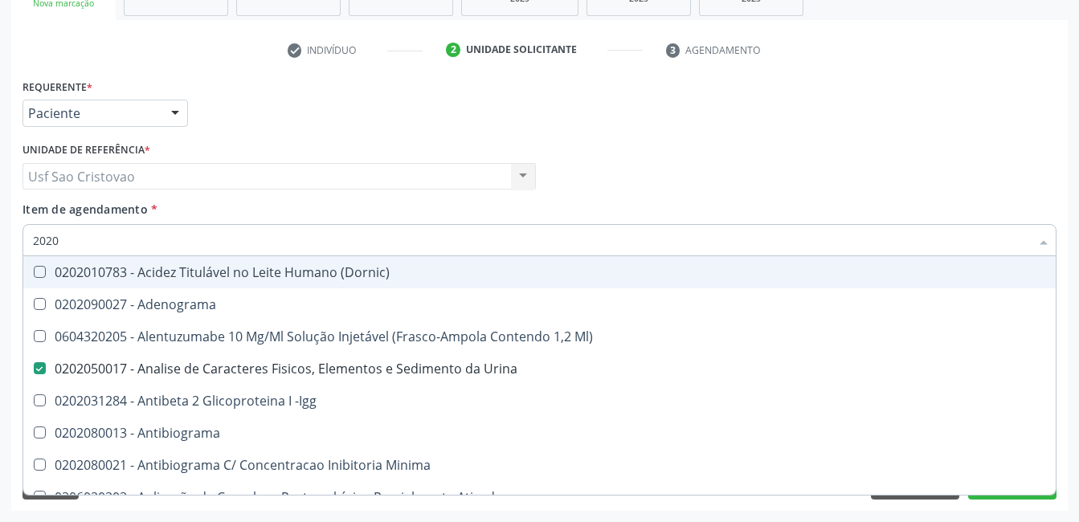
checkbox -Duke "false"
checkbox Ativada\) "false"
checkbox Complemento "true"
checkbox 17-Alfa-Hidroxiprogesterona "true"
type input "202010"
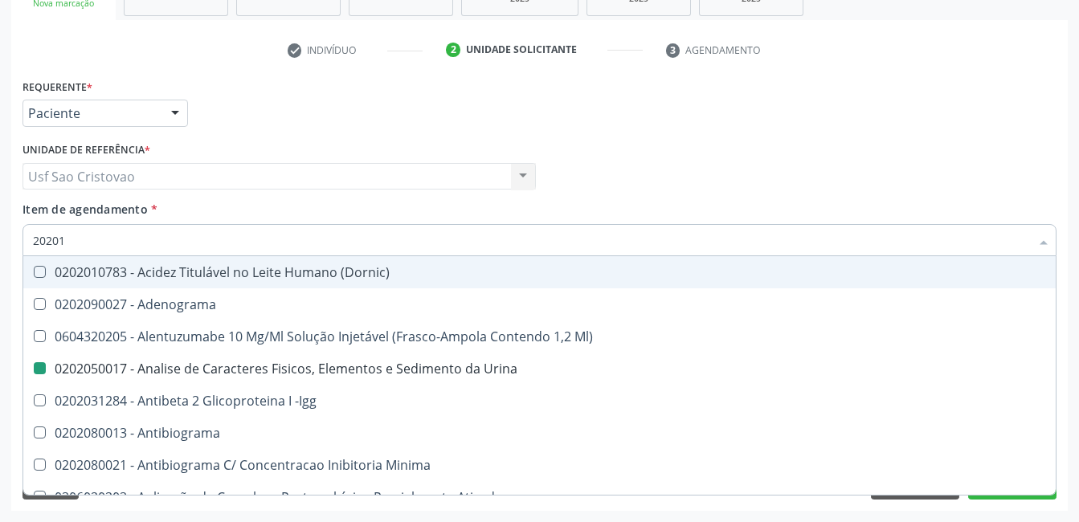
checkbox \(Hanseníase\) "false"
checkbox Aminoacidos "true"
checkbox Reumatoide "false"
checkbox Euglobulina "true"
checkbox -Duke "true"
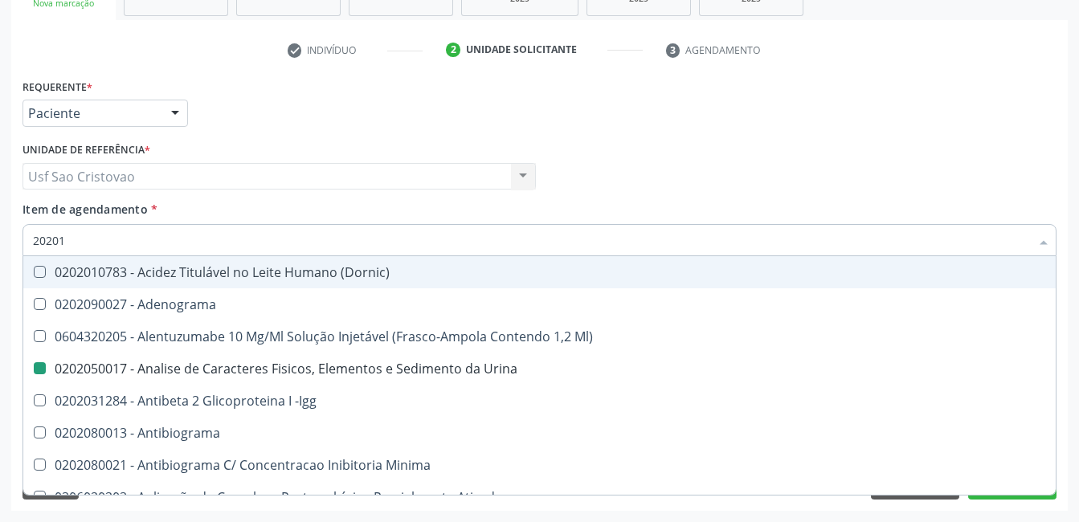
checkbox Complemento "false"
checkbox 17-Alfa-Hidroxiprogesterona "false"
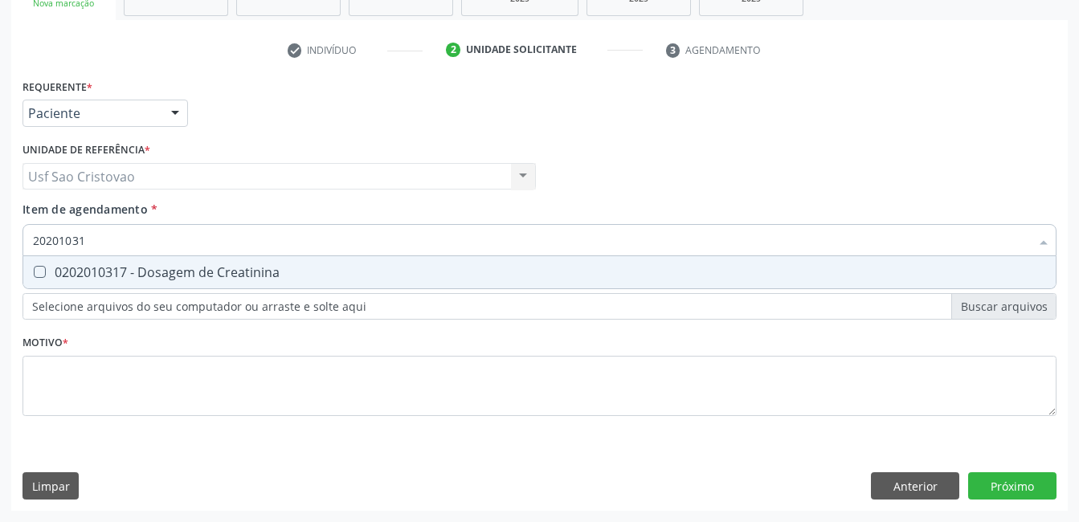
type input "202010317"
click at [39, 271] on Creatinina at bounding box center [40, 272] width 12 height 12
click at [34, 271] on Creatinina "checkbox" at bounding box center [28, 272] width 10 height 10
checkbox Creatinina "true"
type input "2020103"
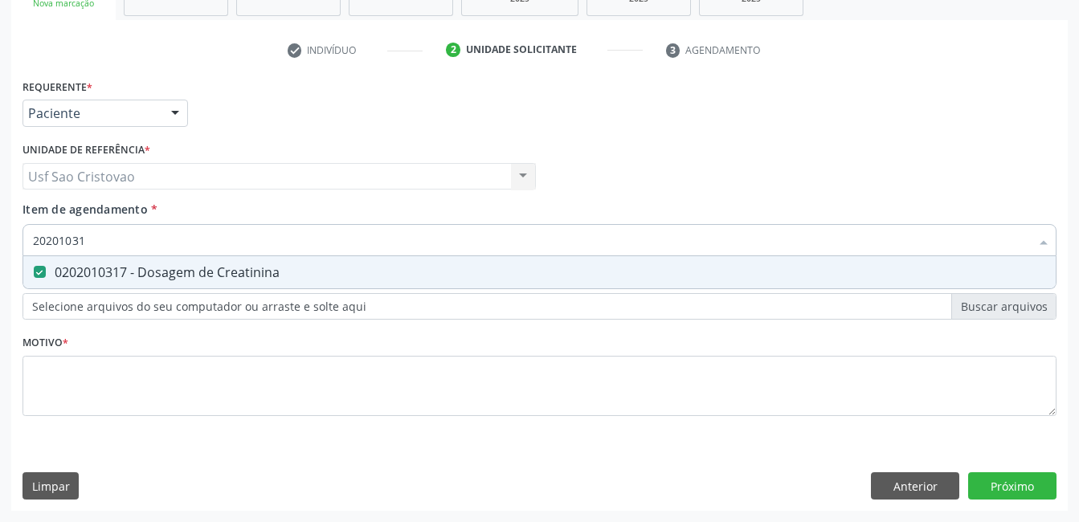
checkbox Creatinina "false"
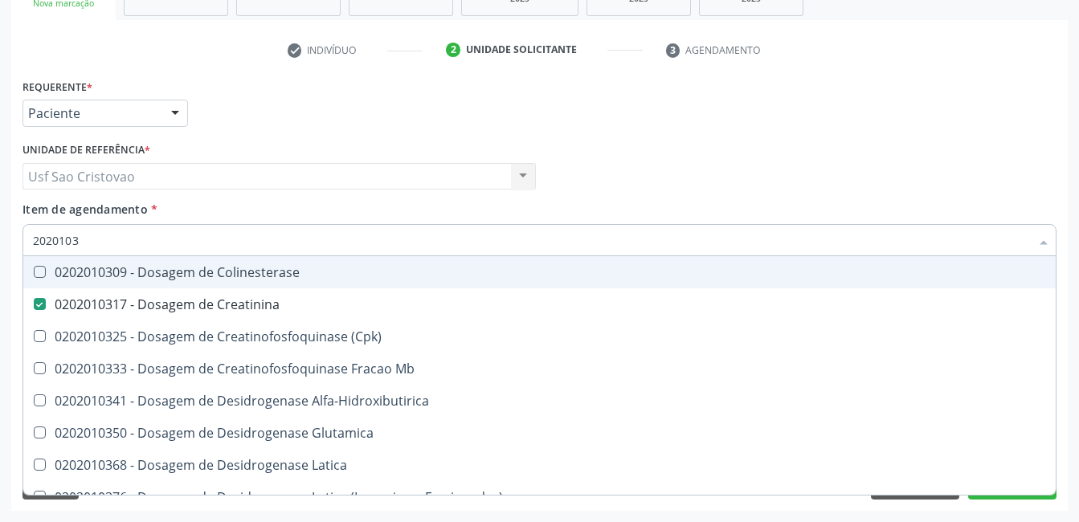
type input "202010"
checkbox Creatinina "false"
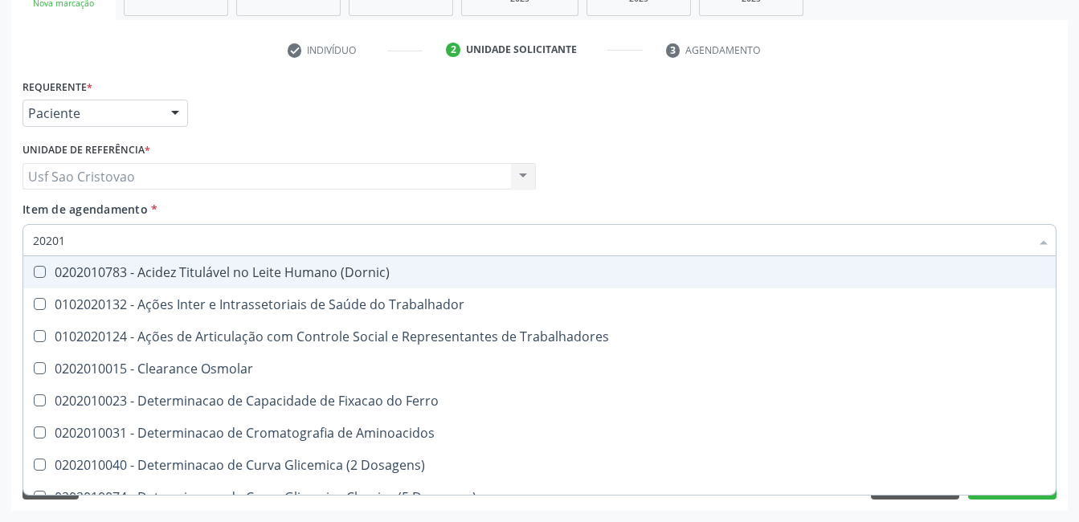
type input "2020"
checkbox Osmolar "true"
checkbox Ativada\) "false"
checkbox Creatinina "false"
checkbox Glicose "false"
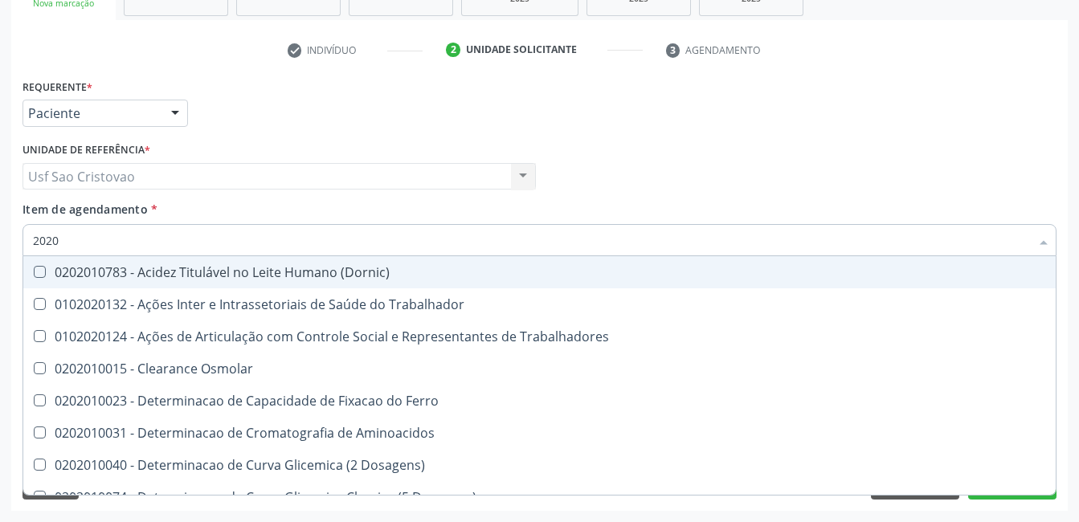
checkbox Lactato "true"
checkbox Lipase "true"
checkbox Piruvato "true"
checkbox \(Tgo\) "false"
checkbox \(Tgp\) "false"
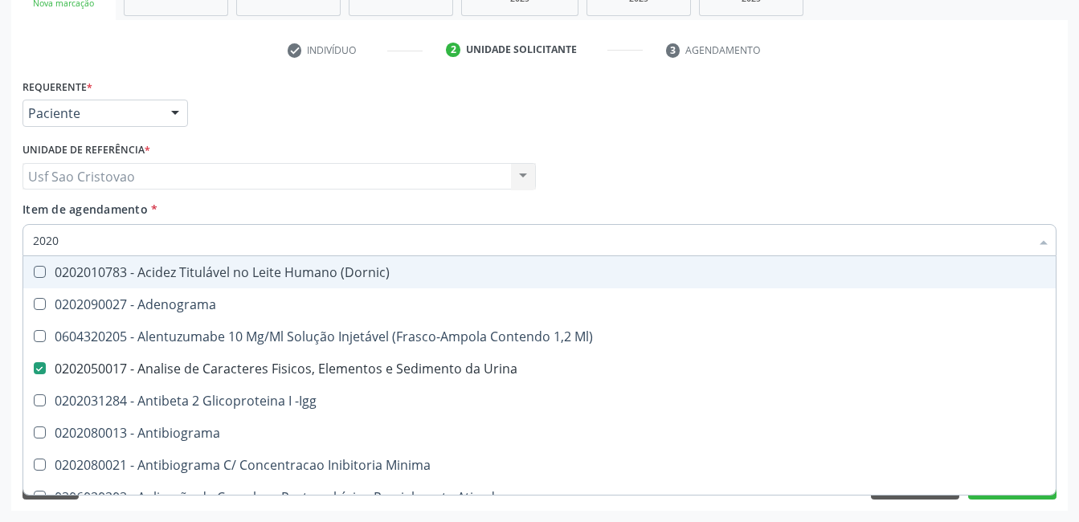
type input "202"
checkbox Coagulação "false"
checkbox -Duke "false"
checkbox Ativada\) "false"
checkbox Totais "true"
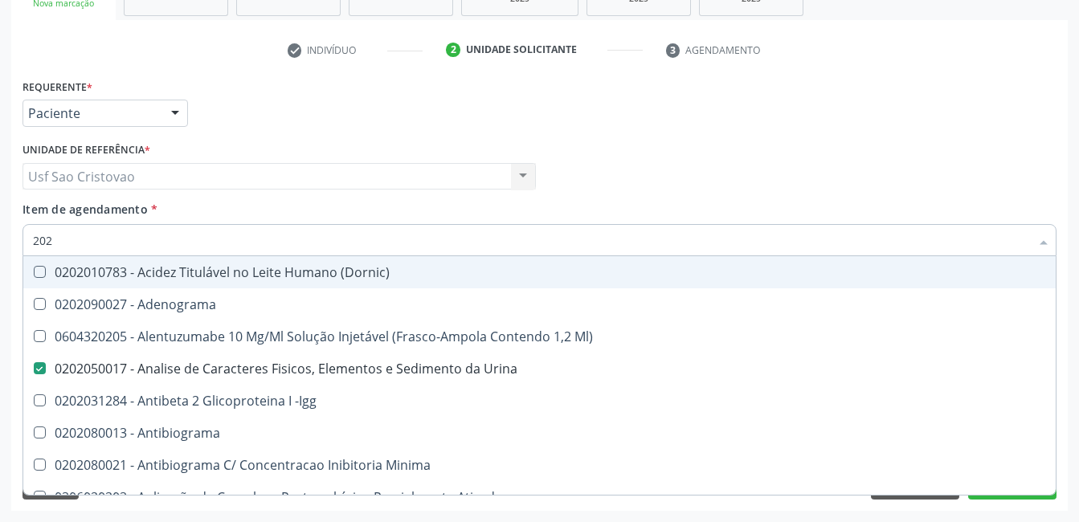
checkbox D "true"
checkbox Ascorbico "true"
checkbox Creatinina "false"
checkbox \(Inibidor\) "true"
checkbox Glicose "false"
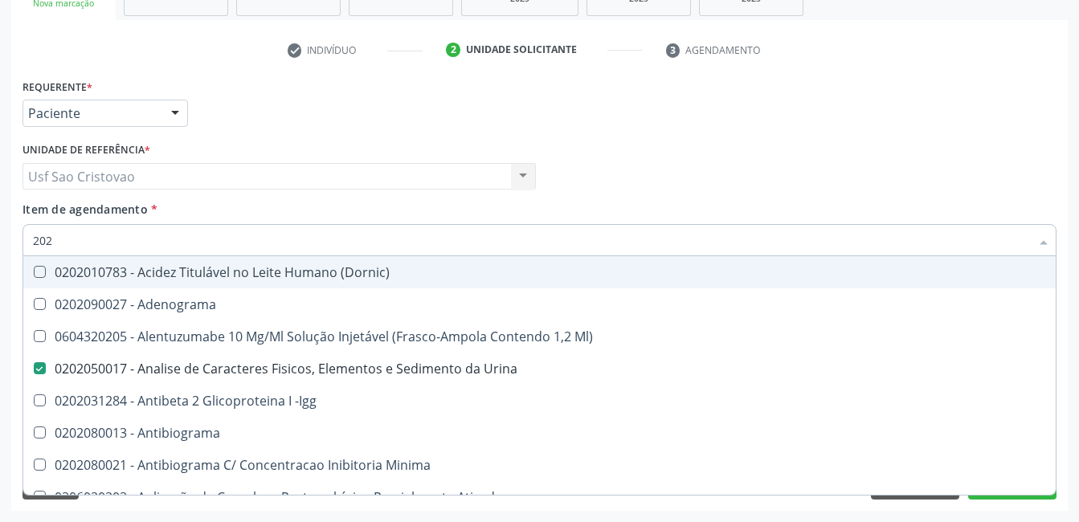
checkbox Leucino-Aminopeptidase "true"
checkbox \(Tgo\) "false"
checkbox \(Tgp\) "false"
checkbox Urinarios "true"
checkbox Células "true"
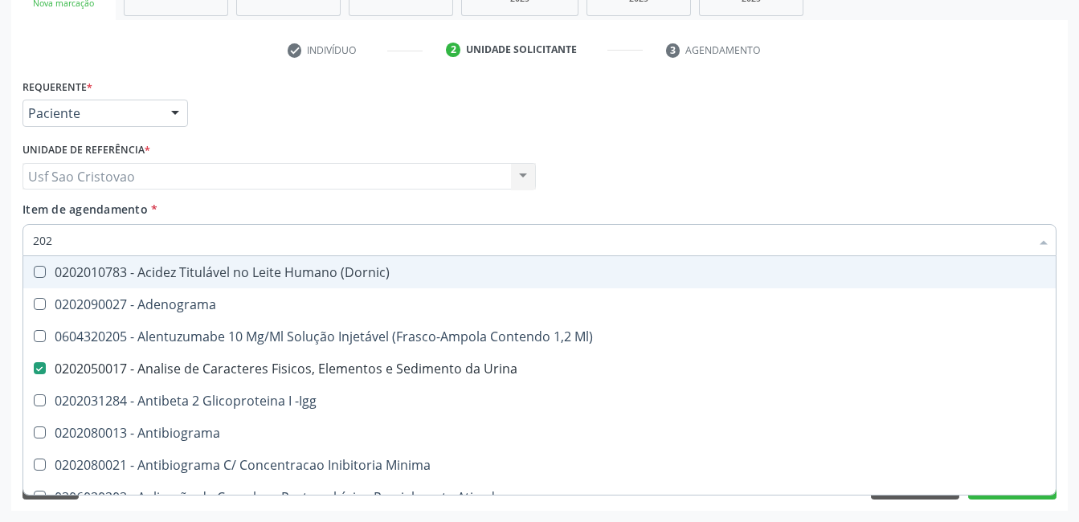
checkbox Completo "false"
checkbox Anticardiolipina "true"
type input "20"
checkbox Urina "false"
checkbox \(Pos-Pasteurização\) "true"
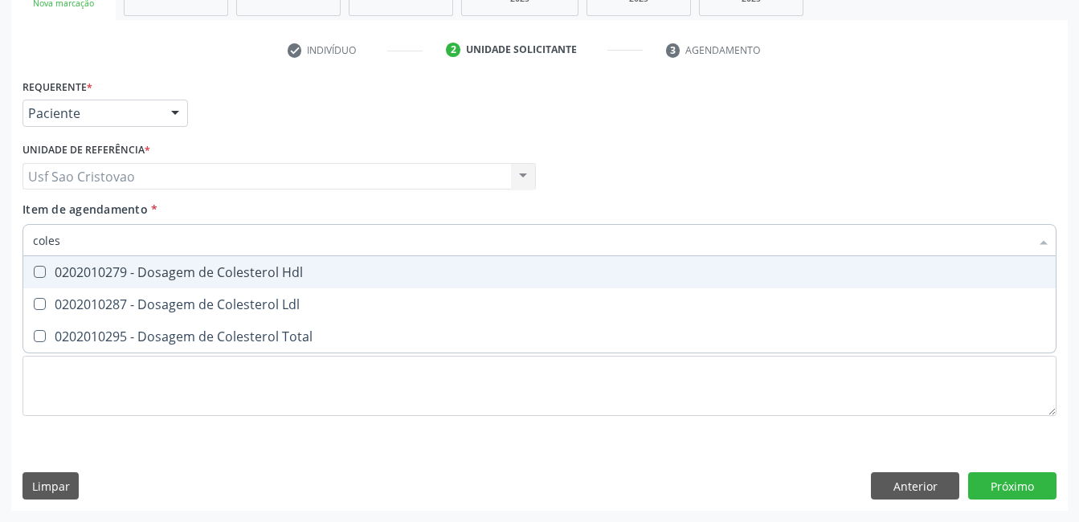
click at [39, 271] on Hdl at bounding box center [40, 272] width 12 height 12
click at [34, 271] on Hdl "checkbox" at bounding box center [28, 272] width 10 height 10
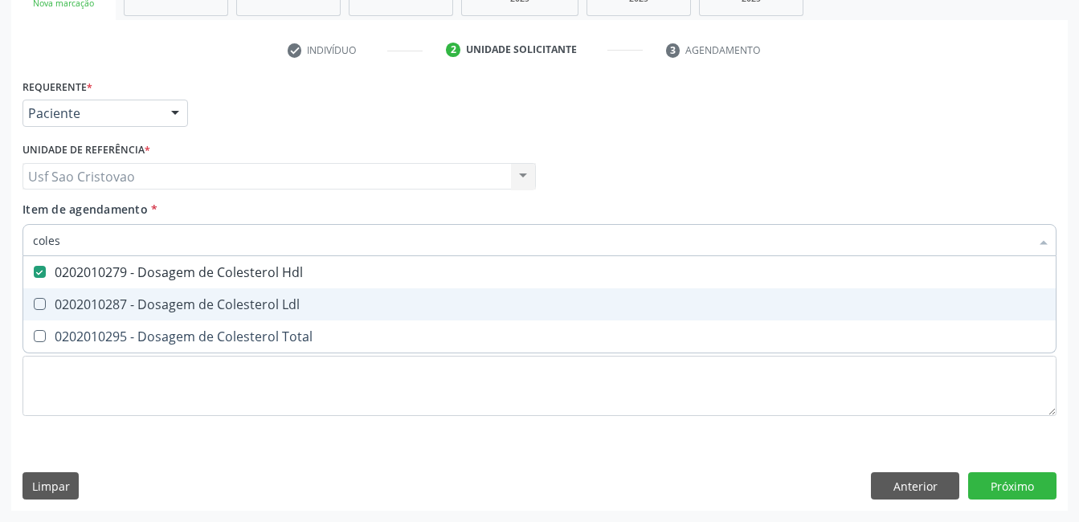
click at [39, 304] on Ldl at bounding box center [40, 304] width 12 height 12
click at [34, 304] on Ldl "checkbox" at bounding box center [28, 304] width 10 height 10
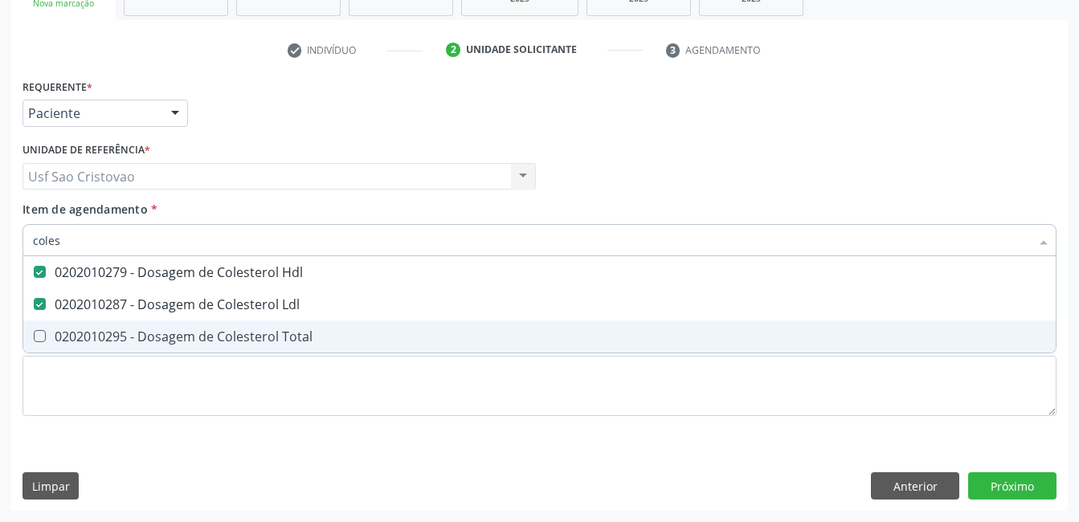
click at [35, 340] on Total at bounding box center [40, 336] width 12 height 12
click at [34, 340] on Total "checkbox" at bounding box center [28, 336] width 10 height 10
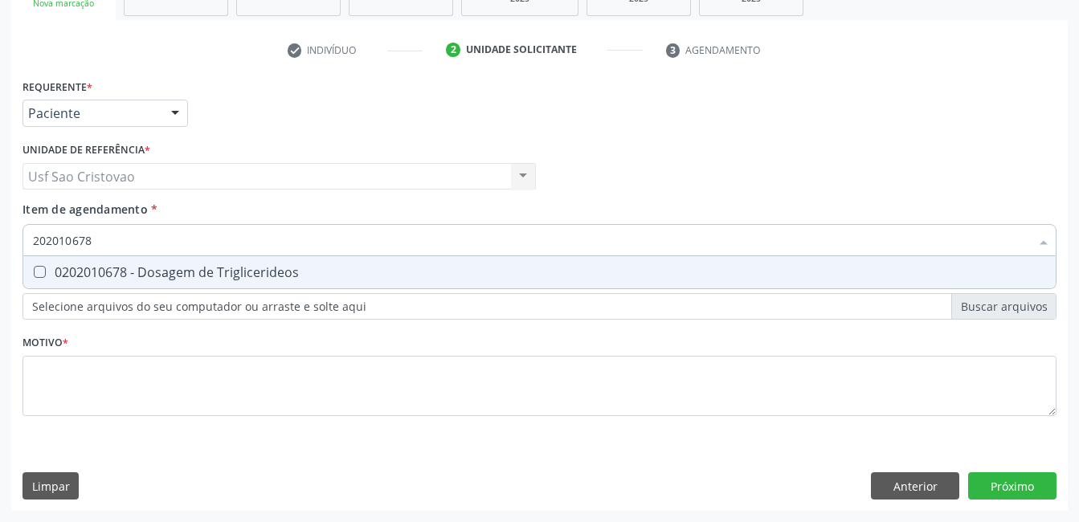
click at [43, 274] on Triglicerideos at bounding box center [40, 272] width 12 height 12
click at [34, 274] on Triglicerideos "checkbox" at bounding box center [28, 272] width 10 height 10
click at [43, 274] on Glicosilada at bounding box center [40, 272] width 12 height 12
click at [34, 274] on Glicosilada "checkbox" at bounding box center [28, 272] width 10 height 10
click at [43, 274] on \(Tap\) at bounding box center [40, 272] width 12 height 12
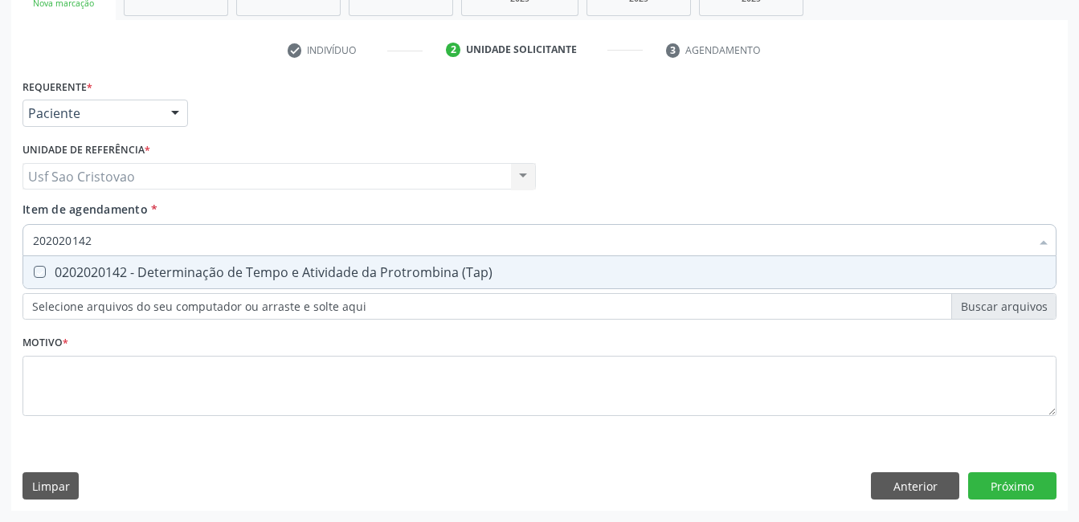
click at [34, 274] on \(Tap\) "checkbox" at bounding box center [28, 272] width 10 height 10
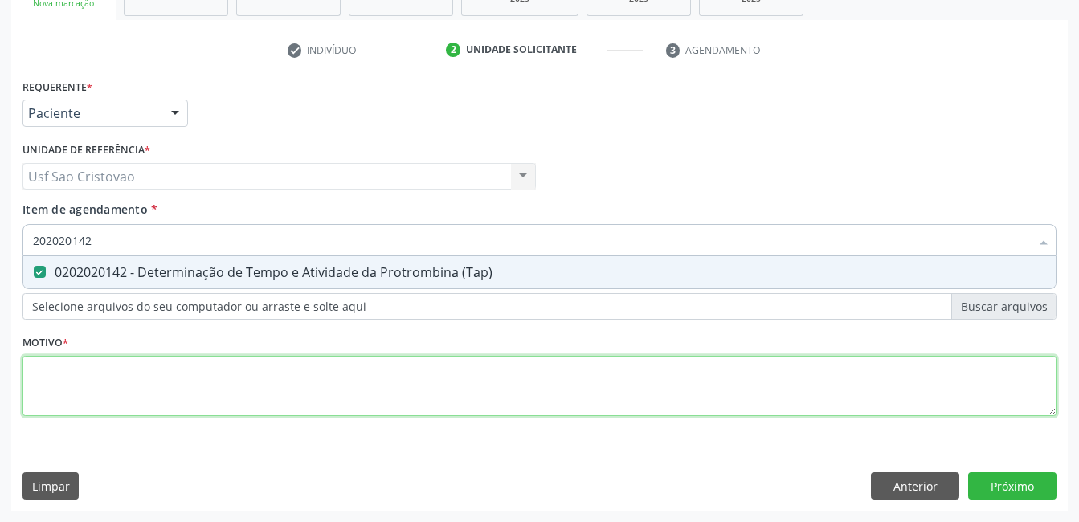
click at [372, 391] on div "Requerente * Paciente Profissional de Saúde Paciente Nenhum resultado encontrad…" at bounding box center [539, 257] width 1034 height 364
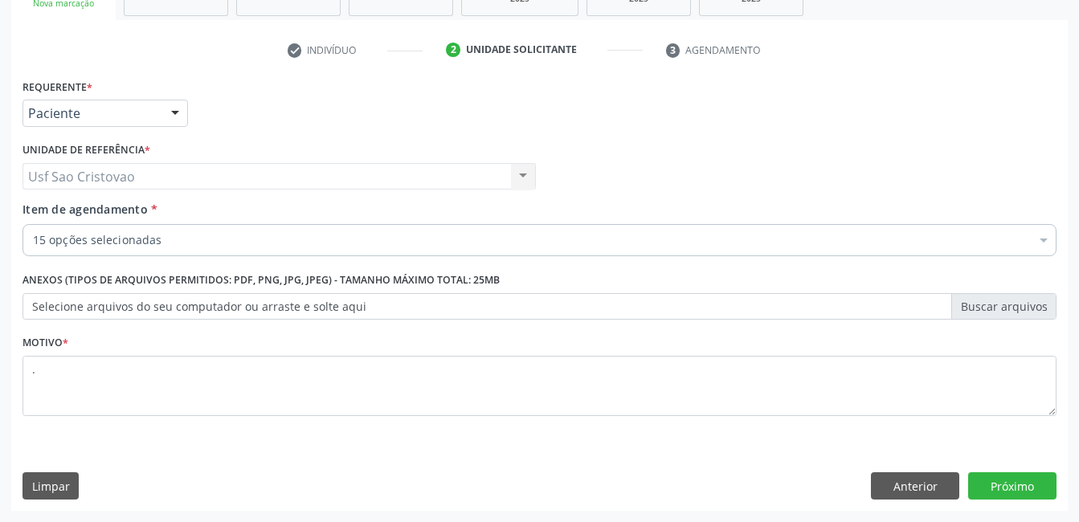
drag, startPoint x: 410, startPoint y: 442, endPoint x: 424, endPoint y: 441, distance: 13.7
click at [410, 443] on div "Requerente * Paciente Profissional de Saúde Paciente Nenhum resultado encontrad…" at bounding box center [539, 293] width 1056 height 436
click at [1018, 486] on button "Próximo" at bounding box center [1012, 485] width 88 height 27
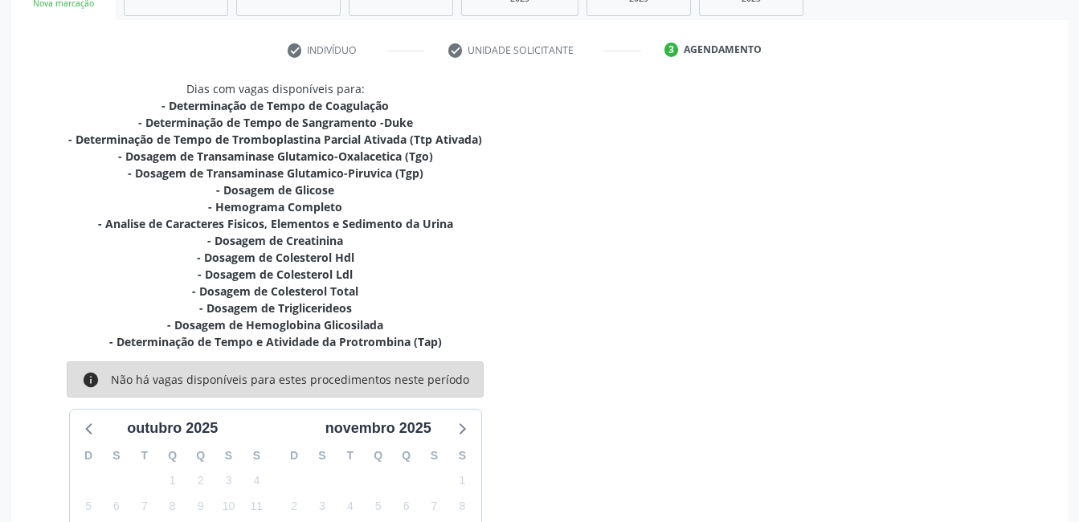
scroll to position [460, 0]
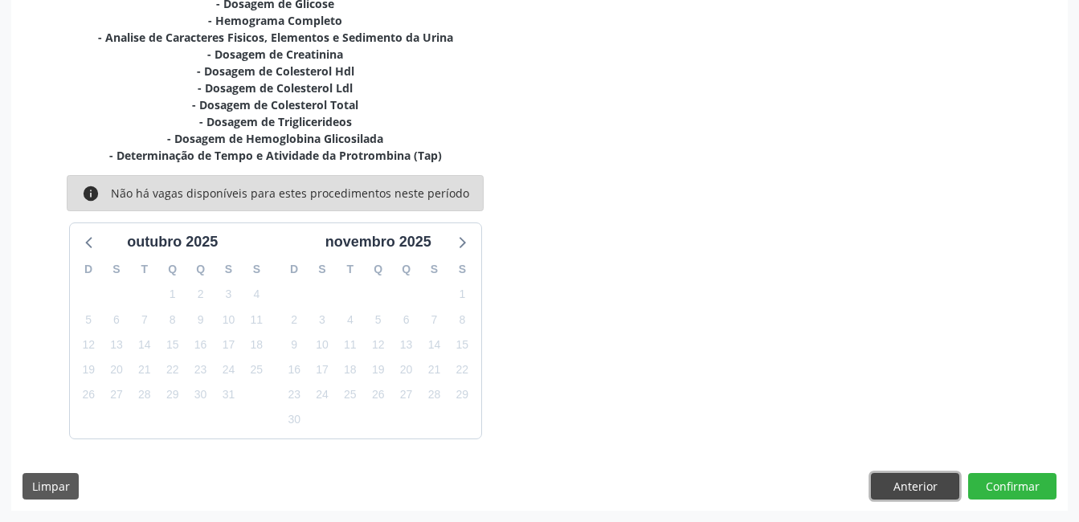
click at [904, 492] on button "Anterior" at bounding box center [915, 486] width 88 height 27
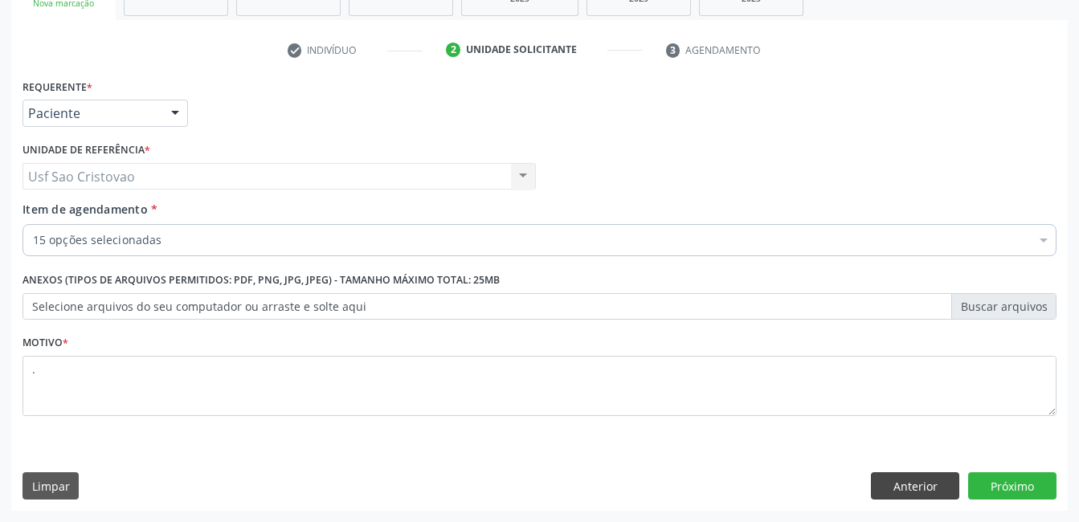
scroll to position [274, 0]
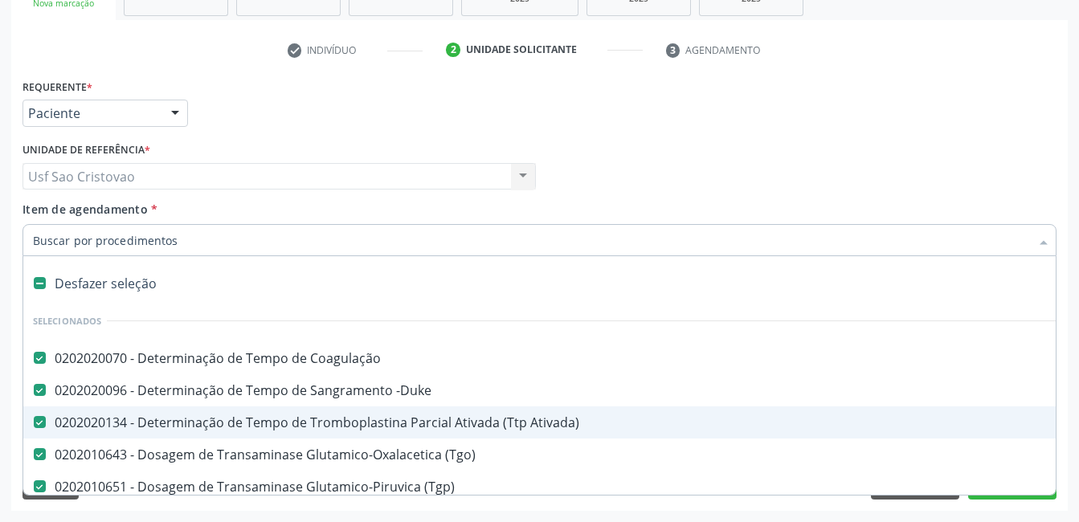
click at [43, 418] on Ativada\) at bounding box center [40, 422] width 12 height 12
click at [34, 418] on Ativada\) "checkbox" at bounding box center [28, 422] width 10 height 10
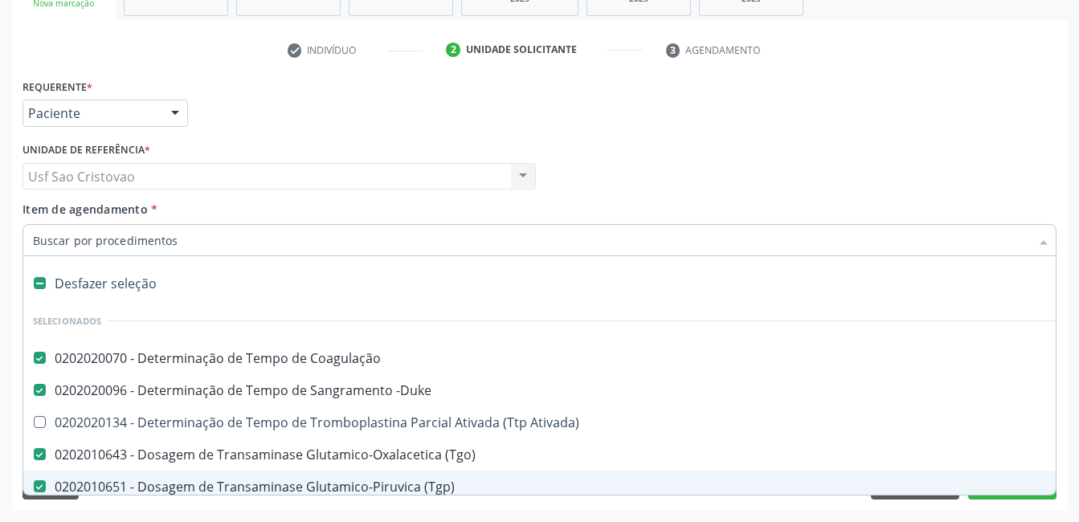
scroll to position [321, 0]
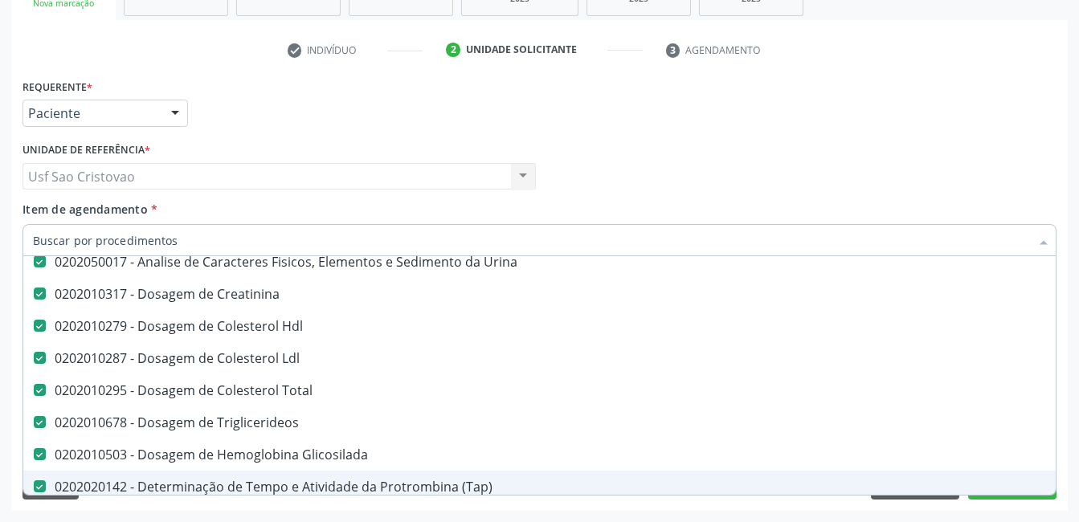
click at [816, 511] on div "Acompanhamento Acompanhe a situação das marcações correntes e finalizadas Relat…" at bounding box center [539, 168] width 1079 height 708
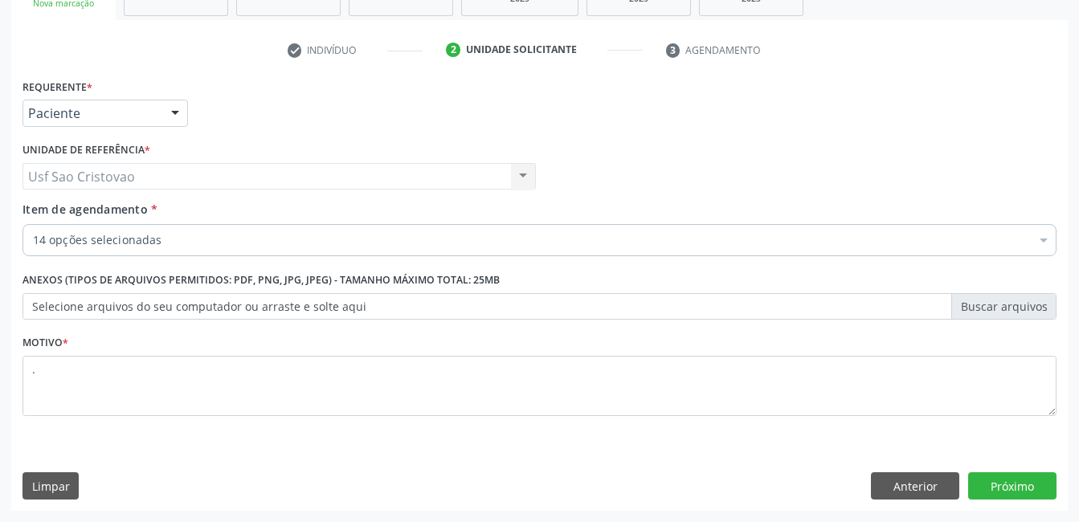
scroll to position [308, 0]
click at [1022, 482] on button "Próximo" at bounding box center [1012, 485] width 88 height 27
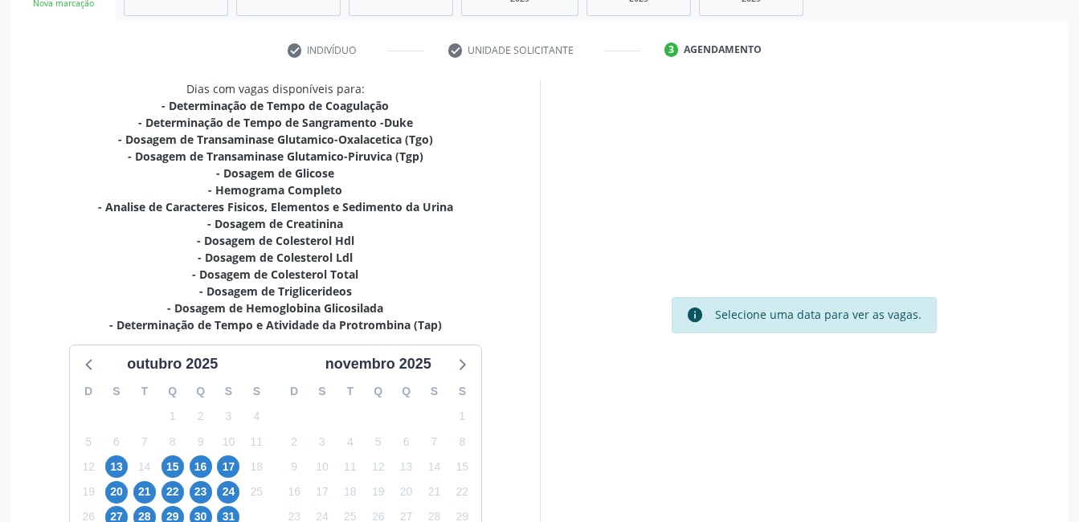
scroll to position [396, 0]
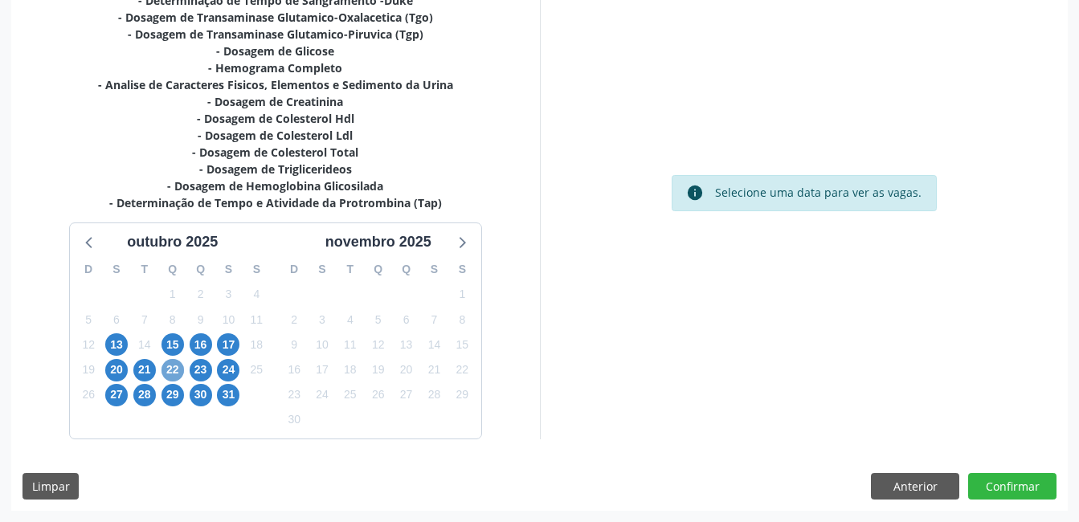
click at [171, 371] on span "22" at bounding box center [172, 370] width 22 height 22
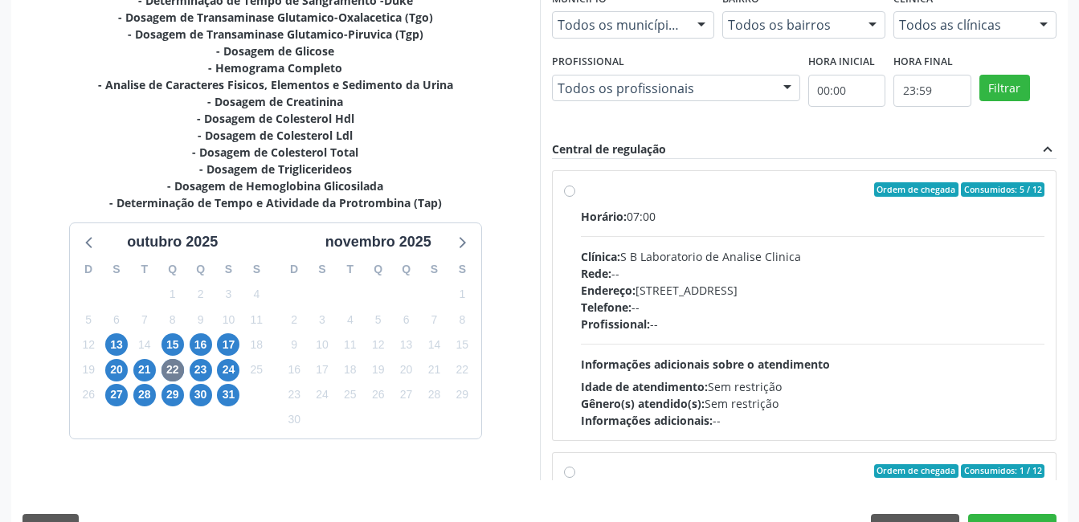
click at [581, 193] on label "Ordem de chegada Consumidos: 5 / 12 Horário: 07:00 Clínica: S B Laboratorio de …" at bounding box center [813, 305] width 464 height 247
click at [569, 193] on input "Ordem de chegada Consumidos: 5 / 12 Horário: 07:00 Clínica: S B Laboratorio de …" at bounding box center [569, 189] width 11 height 14
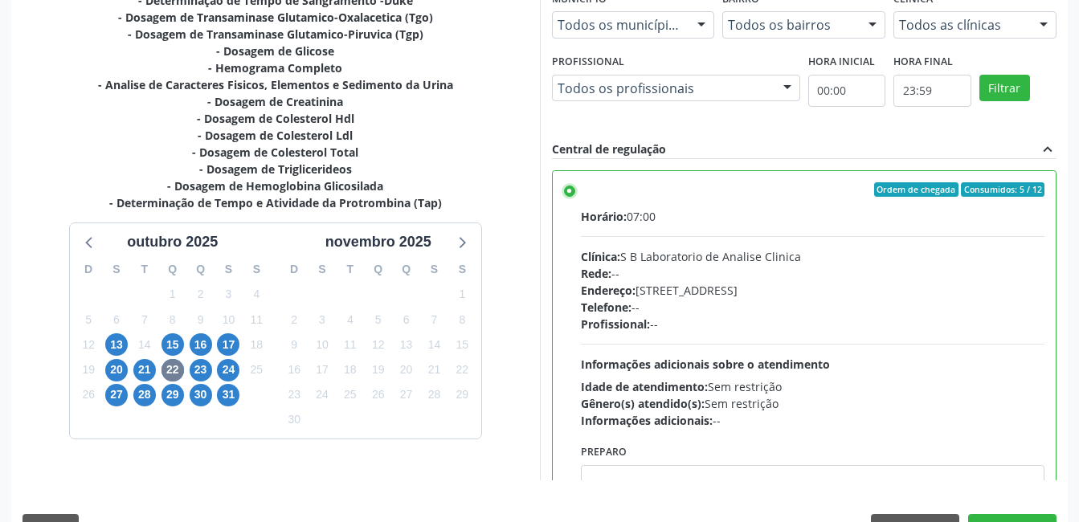
scroll to position [438, 0]
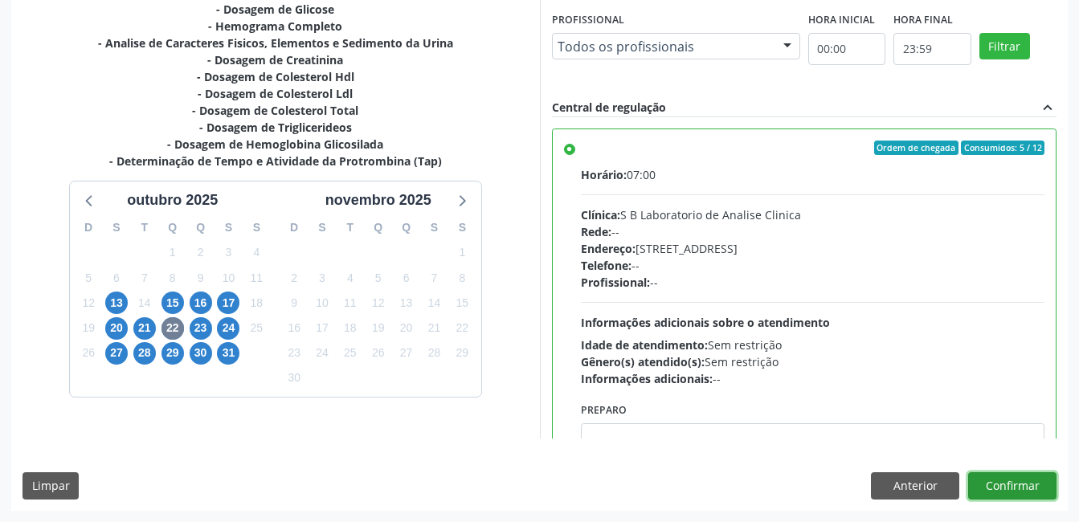
click at [1006, 481] on button "Confirmar" at bounding box center [1012, 485] width 88 height 27
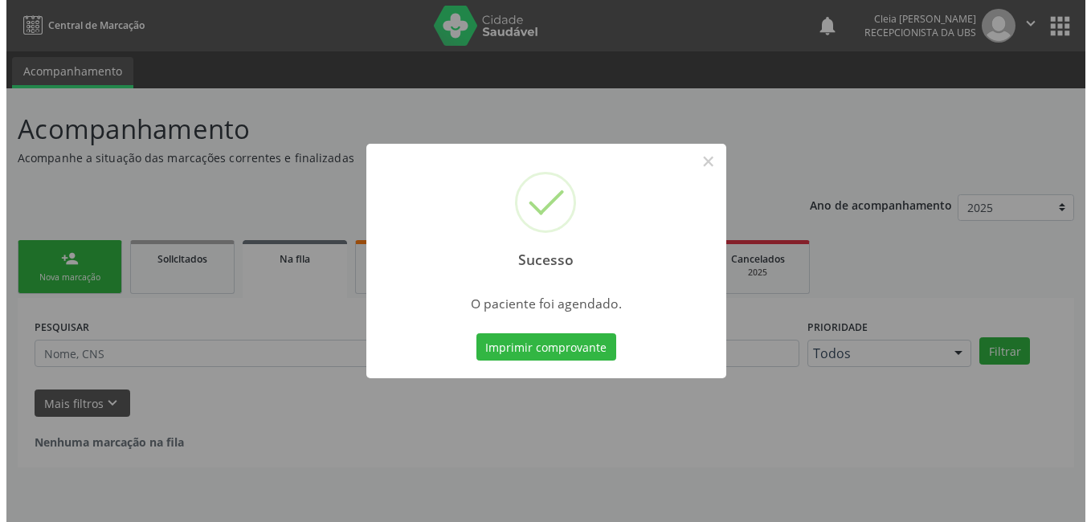
scroll to position [0, 0]
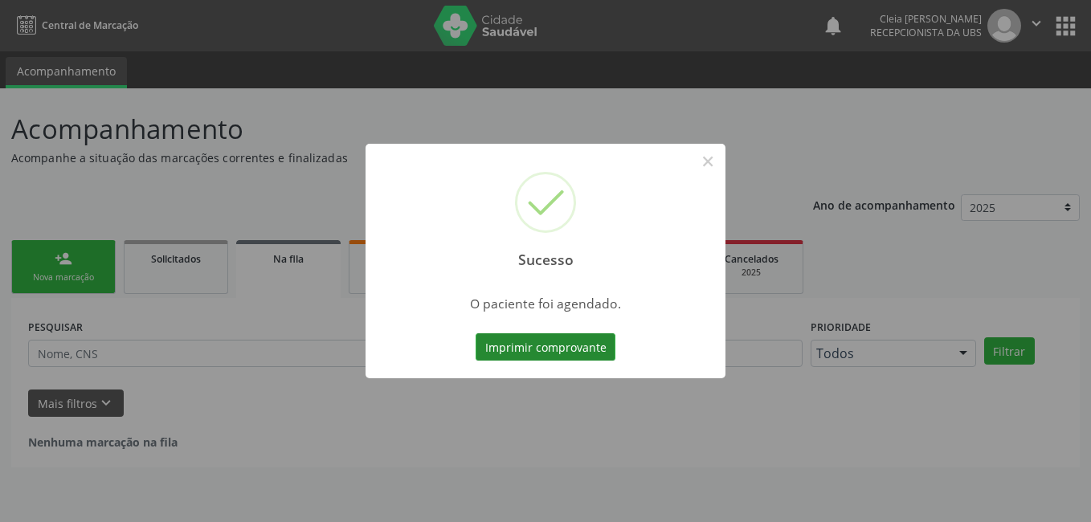
click at [585, 353] on button "Imprimir comprovante" at bounding box center [545, 346] width 140 height 27
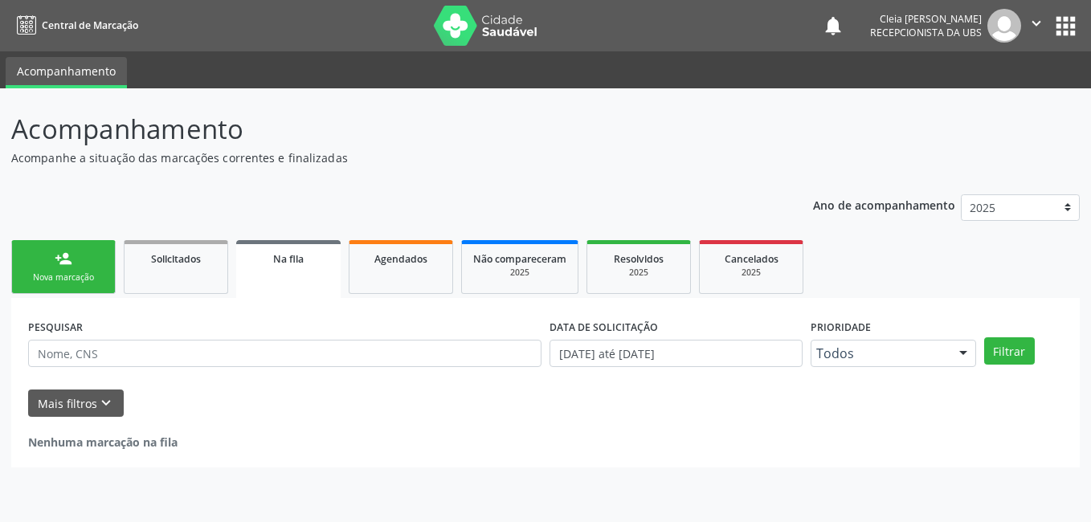
click at [66, 259] on div "person_add" at bounding box center [64, 259] width 18 height 18
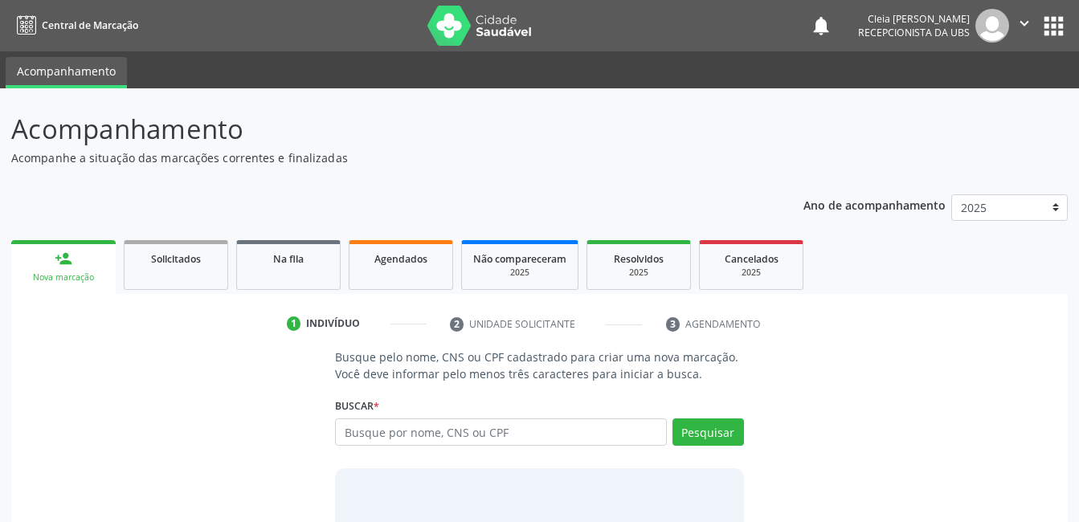
scroll to position [80, 0]
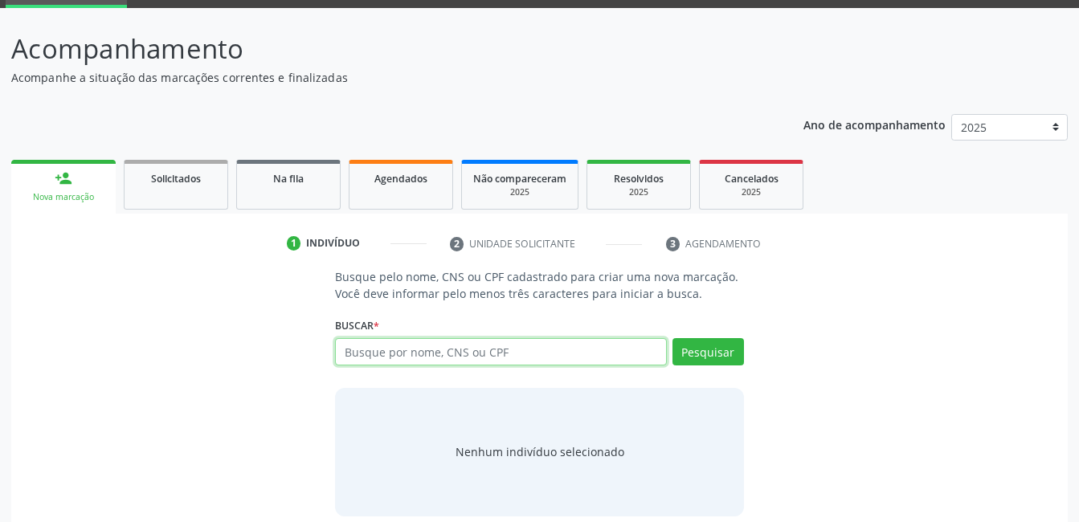
click at [524, 351] on input "text" at bounding box center [500, 351] width 331 height 27
type input "700207465728528"
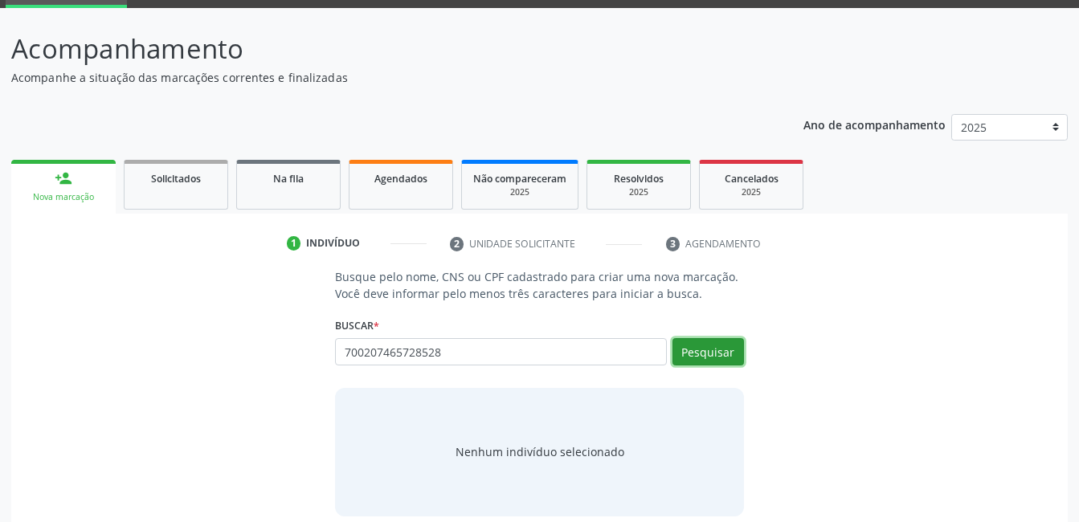
click at [697, 354] on button "Pesquisar" at bounding box center [707, 351] width 71 height 27
type input "700207465728528"
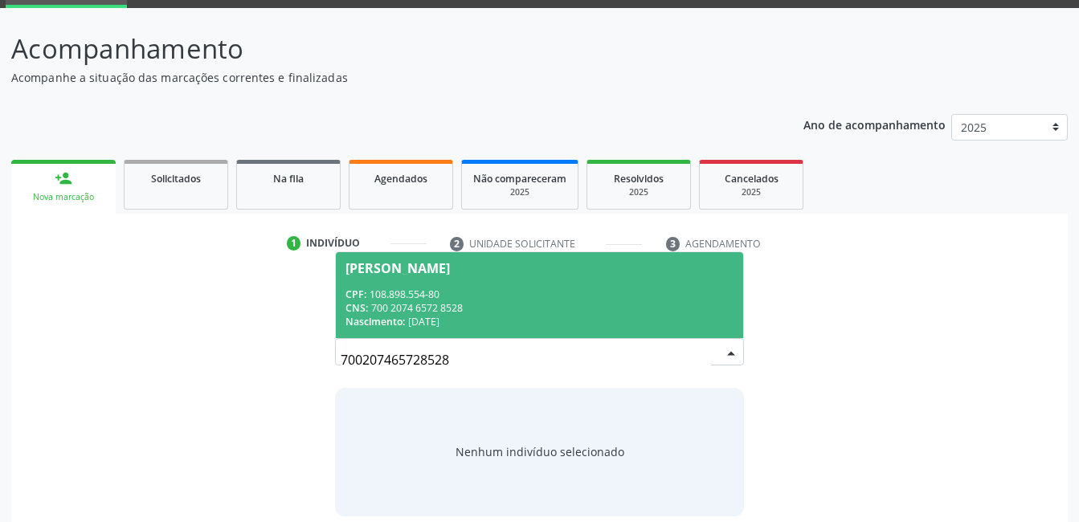
click at [520, 301] on div "CNS: 700 2074 6572 8528" at bounding box center [538, 308] width 387 height 14
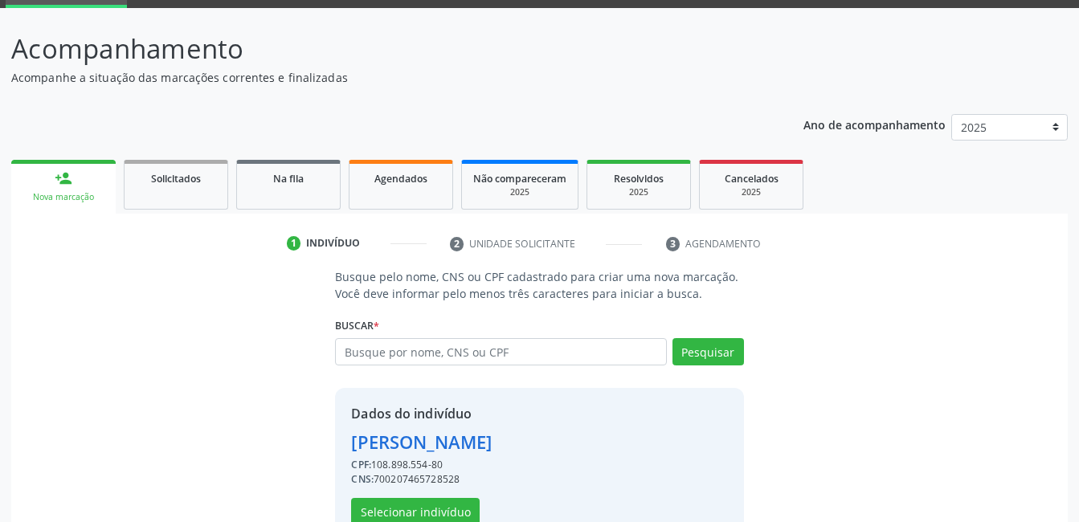
scroll to position [122, 0]
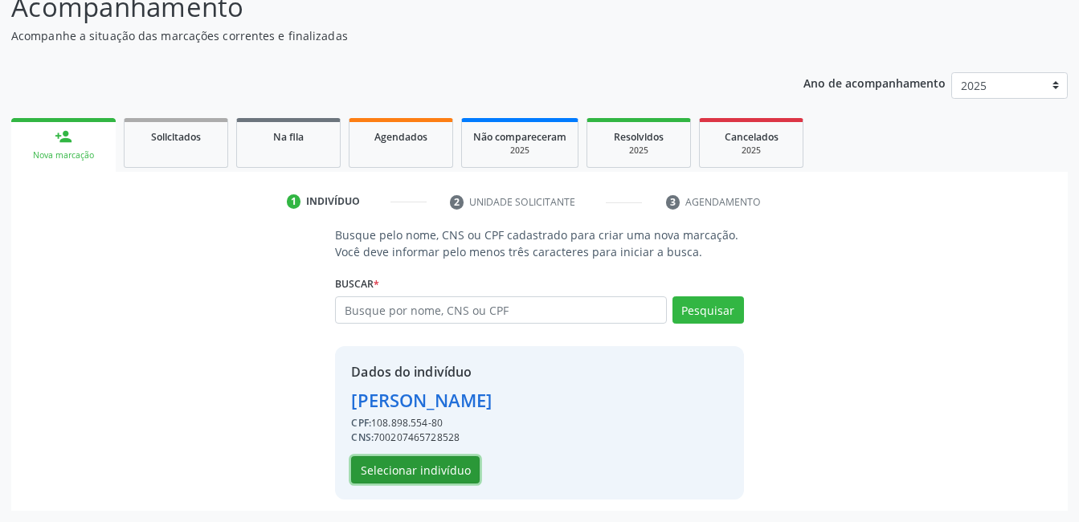
click at [429, 467] on button "Selecionar indivíduo" at bounding box center [415, 469] width 129 height 27
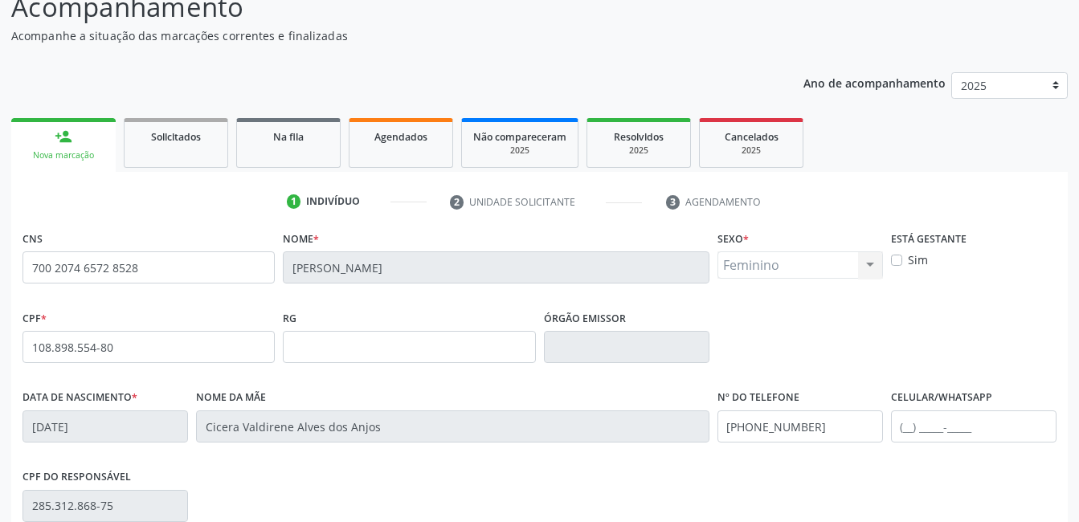
scroll to position [349, 0]
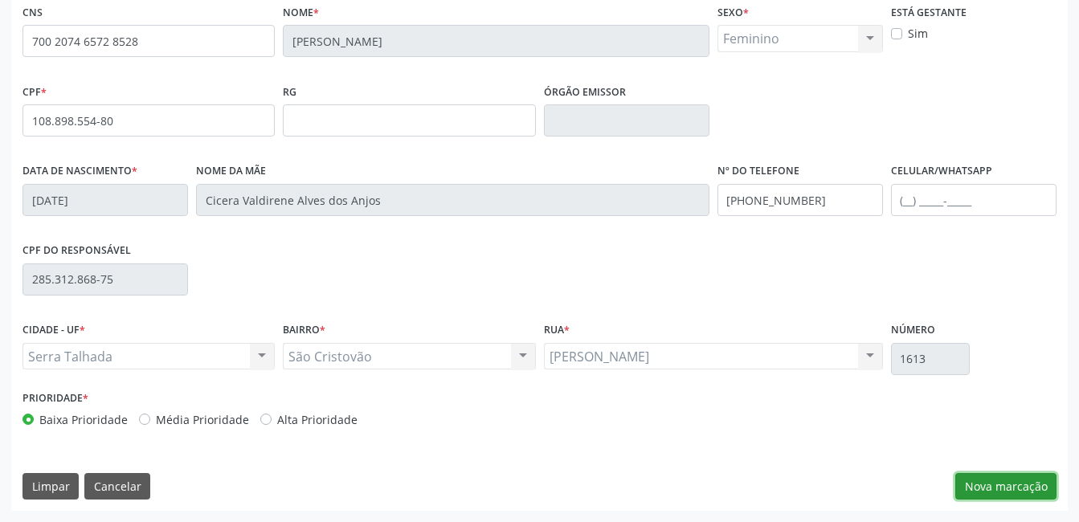
click at [1004, 479] on button "Nova marcação" at bounding box center [1005, 486] width 101 height 27
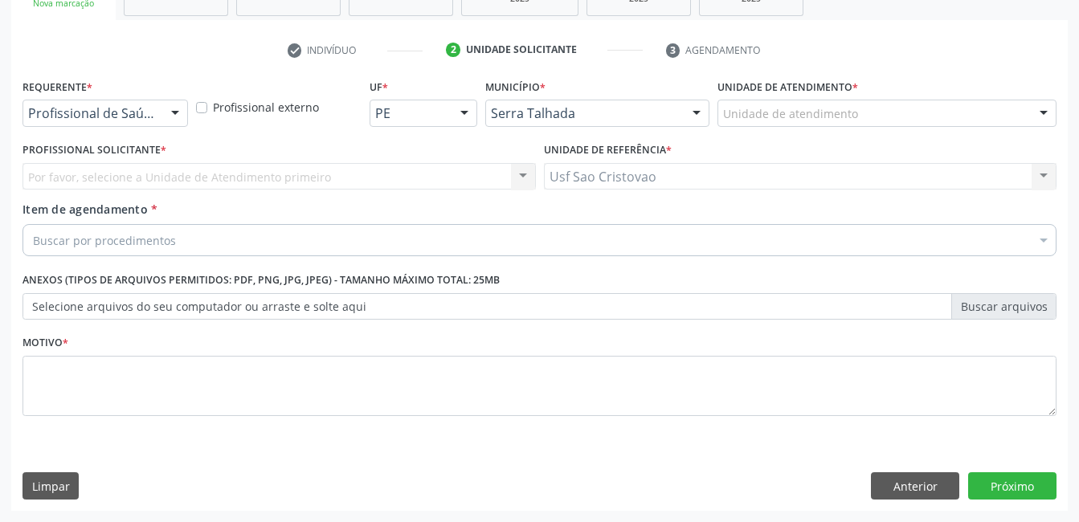
scroll to position [274, 0]
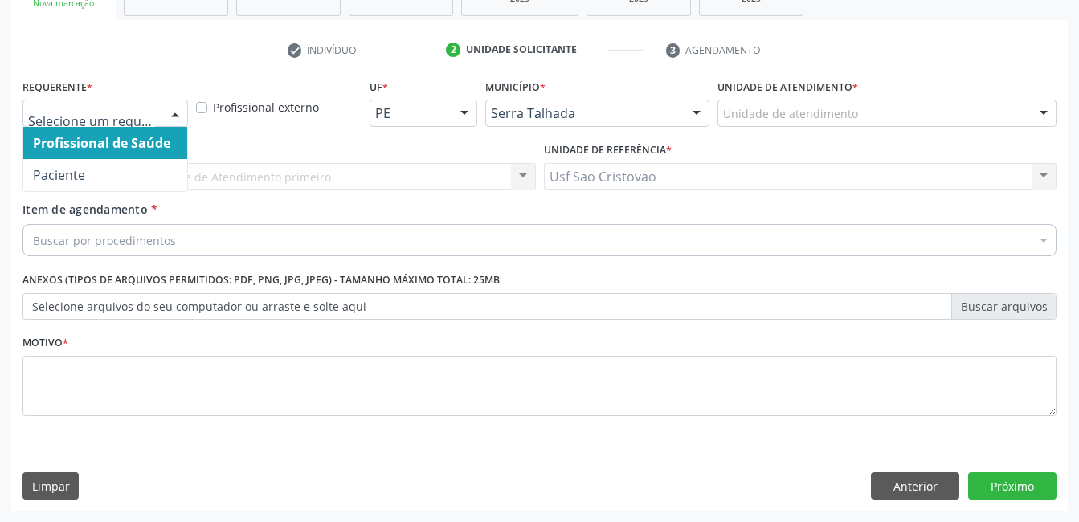
click at [173, 120] on div at bounding box center [175, 113] width 24 height 27
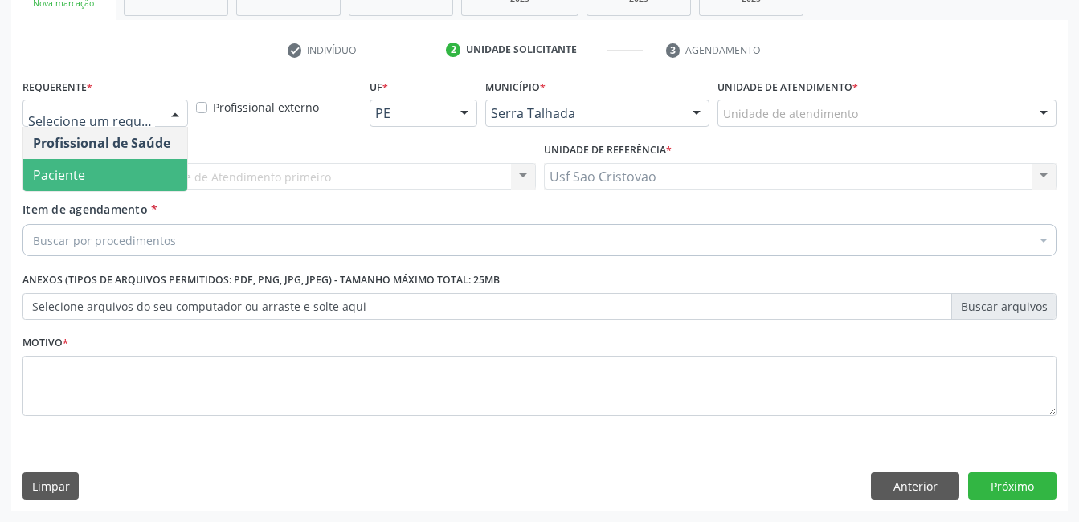
click at [150, 165] on span "Paciente" at bounding box center [105, 175] width 164 height 32
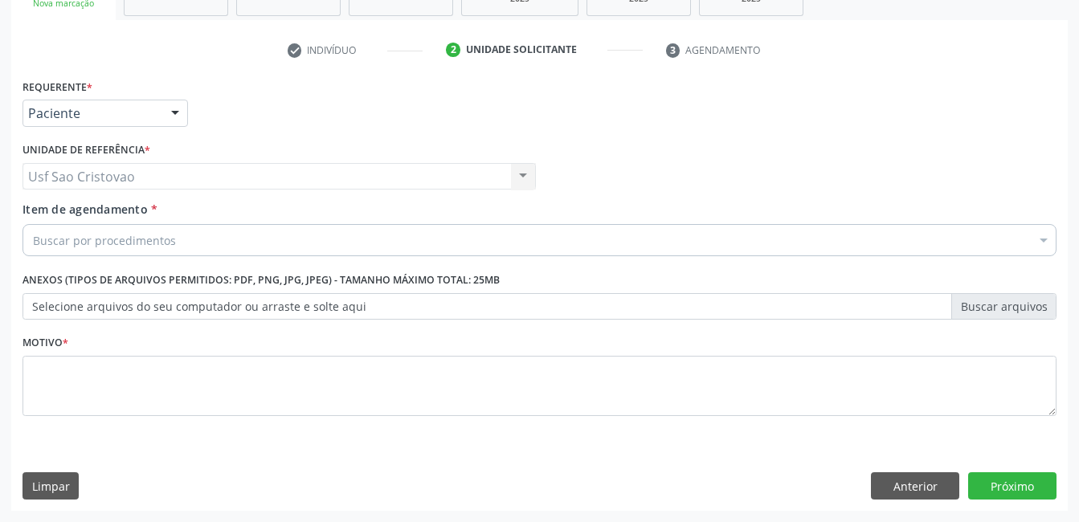
click at [182, 112] on div at bounding box center [175, 113] width 24 height 27
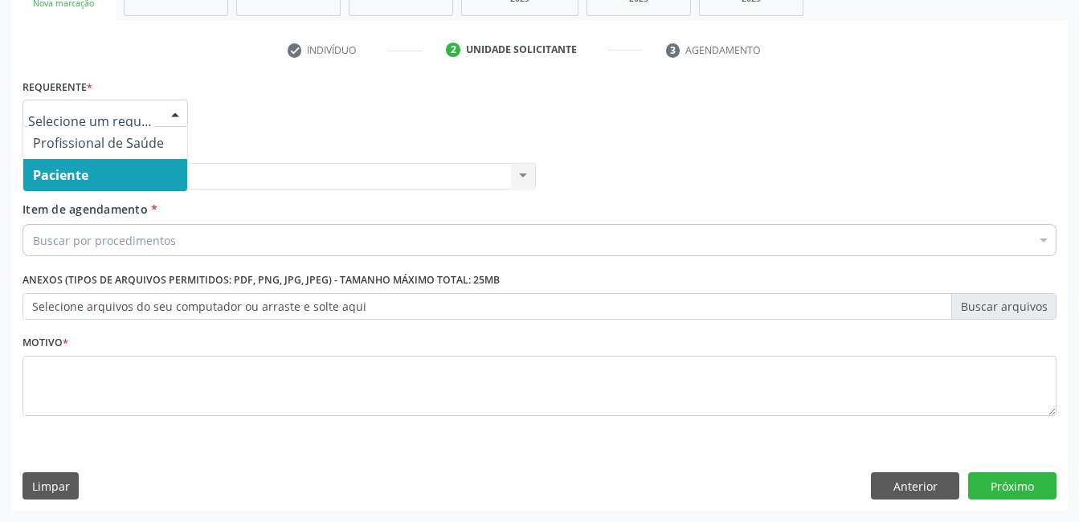
click at [159, 173] on span "Paciente" at bounding box center [105, 175] width 164 height 32
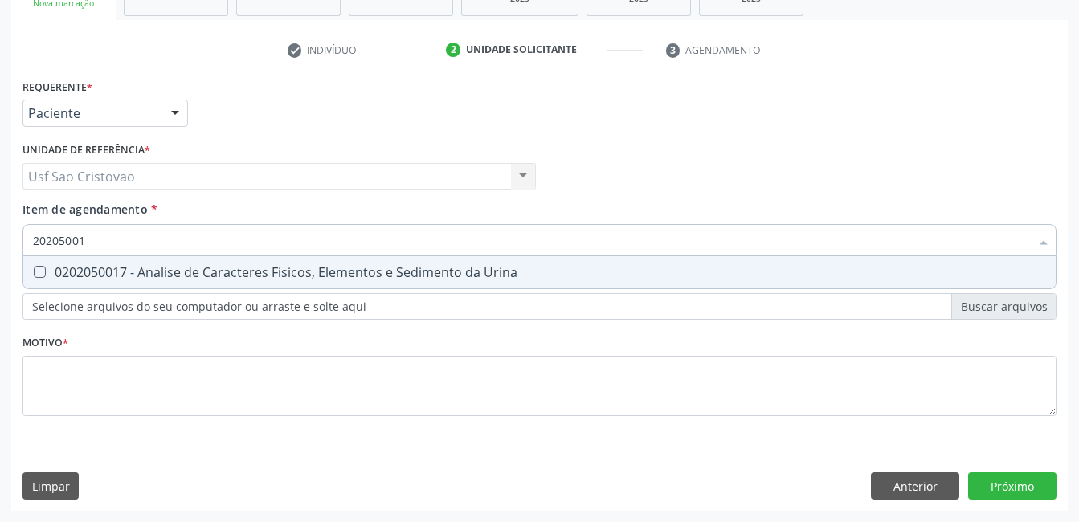
type input "202050017"
click at [44, 272] on Urina at bounding box center [40, 272] width 12 height 12
click at [34, 272] on Urina "checkbox" at bounding box center [28, 272] width 10 height 10
checkbox Urina "true"
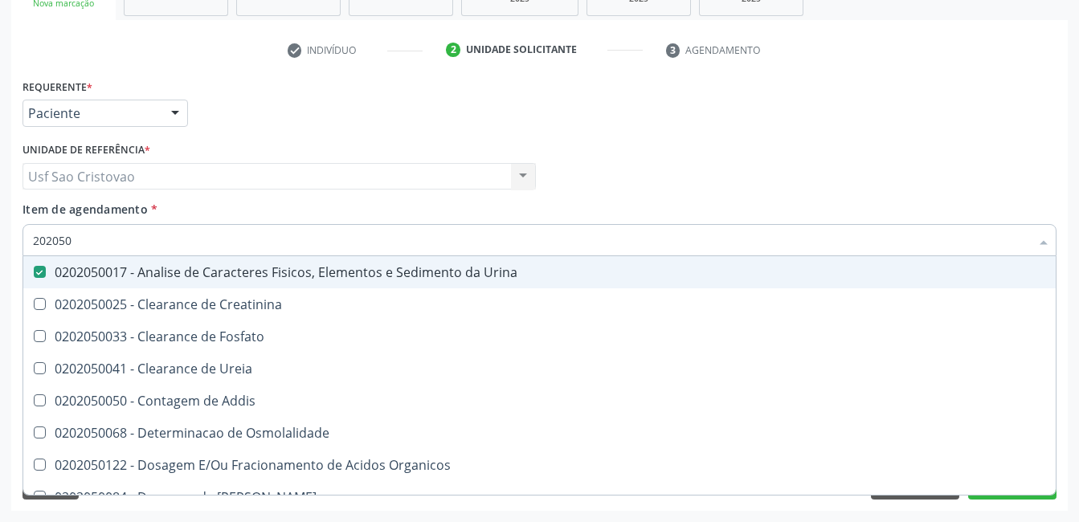
type input "20205"
checkbox Urina "false"
checkbox Creatinina "true"
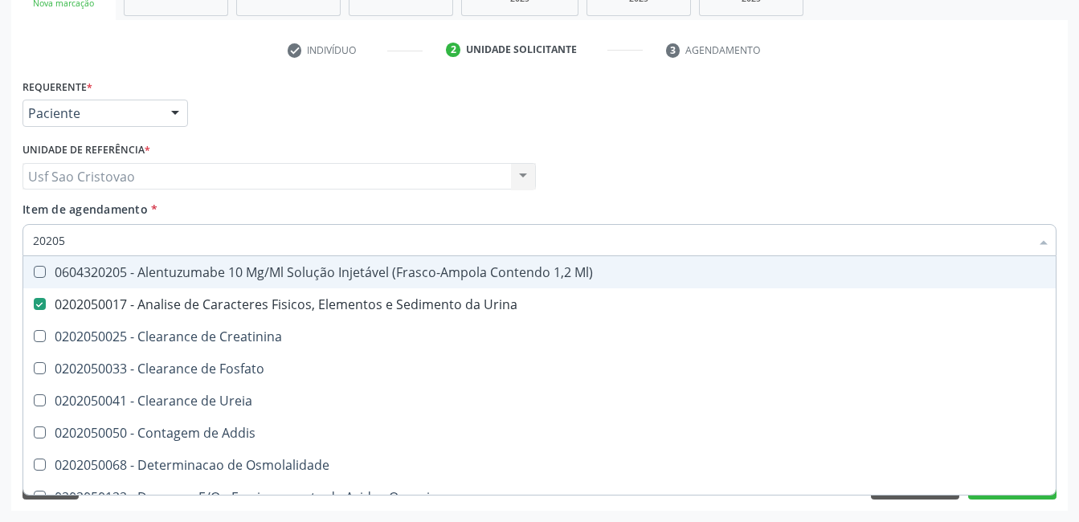
type input "2020"
checkbox Urina "false"
checkbox Fosfato "true"
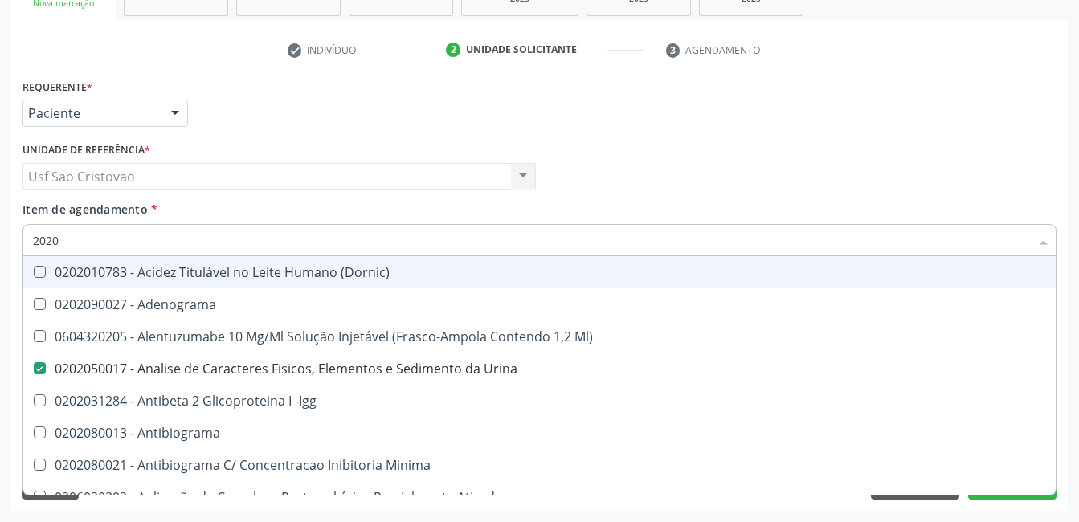
type input "20201"
checkbox Urina "false"
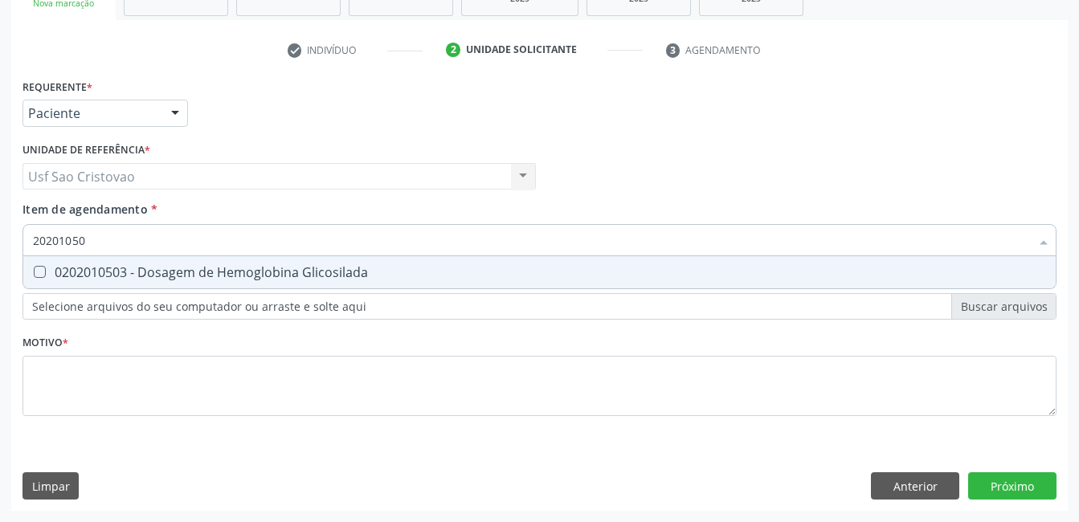
type input "202010503"
click at [44, 272] on Glicosilada at bounding box center [40, 272] width 12 height 12
click at [34, 272] on Glicosilada "checkbox" at bounding box center [28, 272] width 10 height 10
checkbox Glicosilada "true"
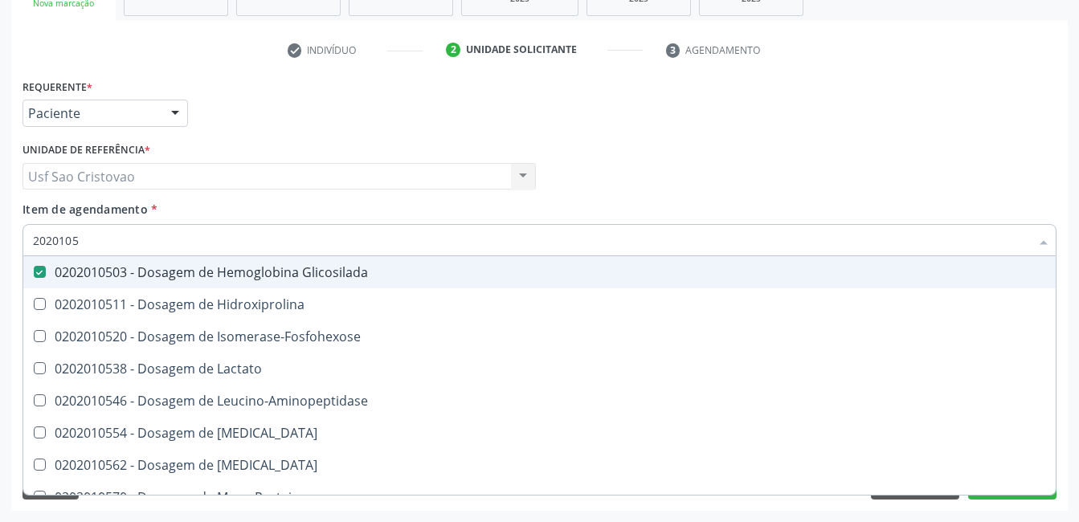
type input "202010"
checkbox Glicosilada "false"
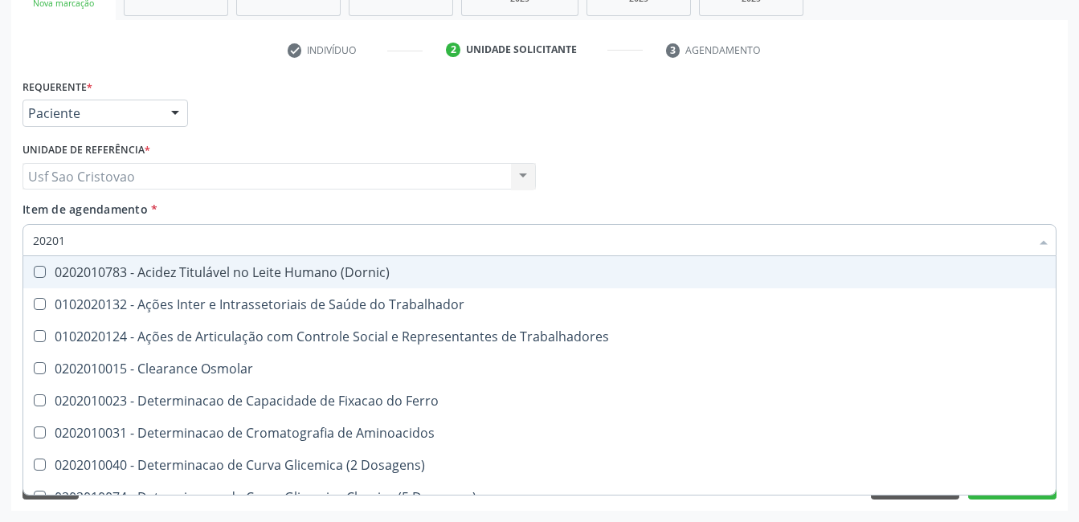
type input "2020"
checkbox Osmolar "true"
checkbox Glicosilada "false"
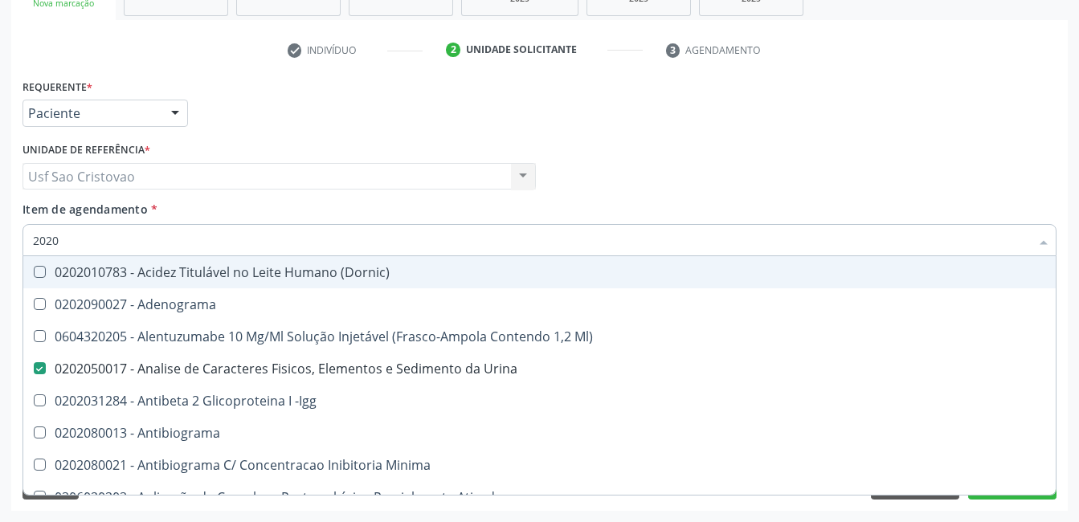
type input "20202"
checkbox Urina "false"
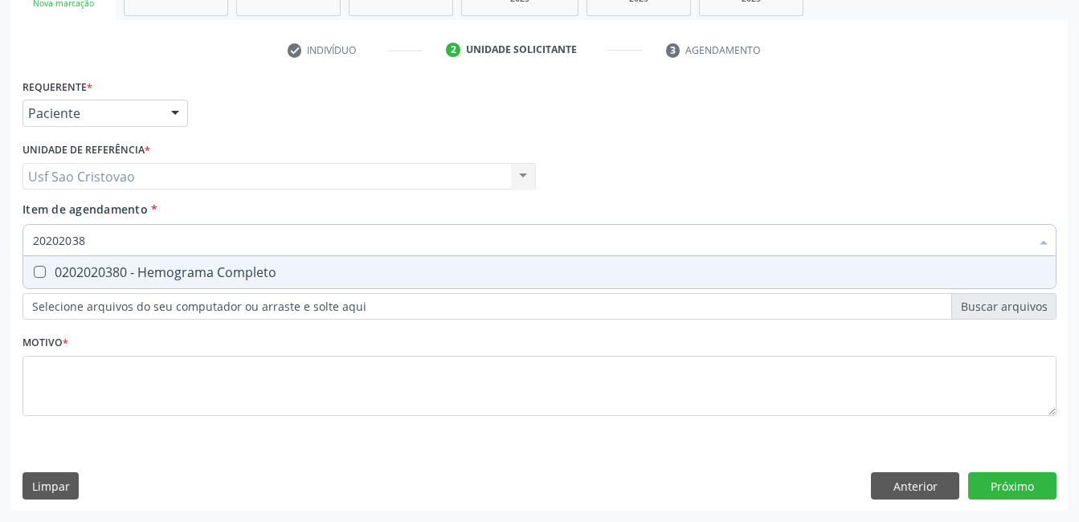
type input "202020380"
click at [44, 272] on Completo at bounding box center [40, 272] width 12 height 12
click at [34, 272] on Completo "checkbox" at bounding box center [28, 272] width 10 height 10
checkbox Completo "true"
type input "2020203"
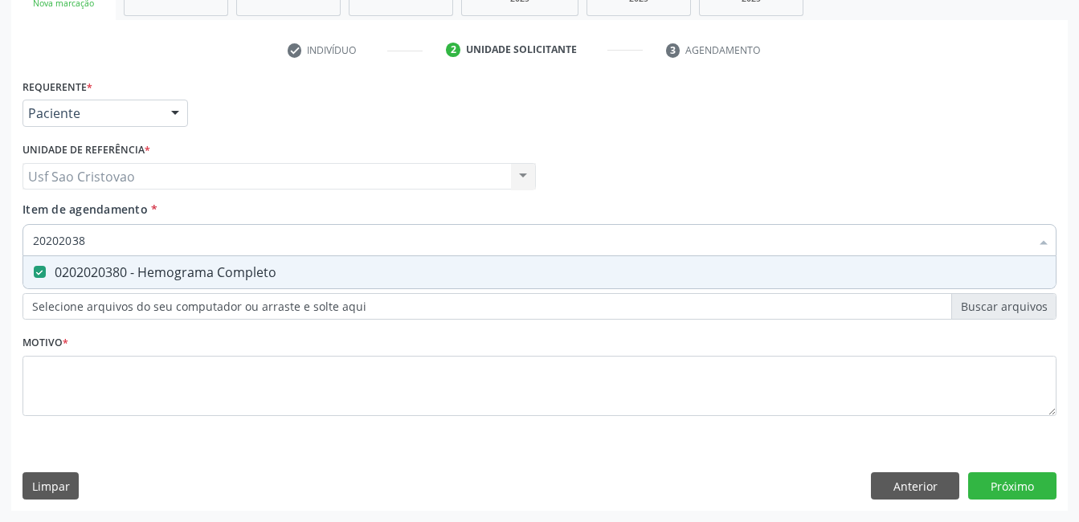
checkbox Completo "false"
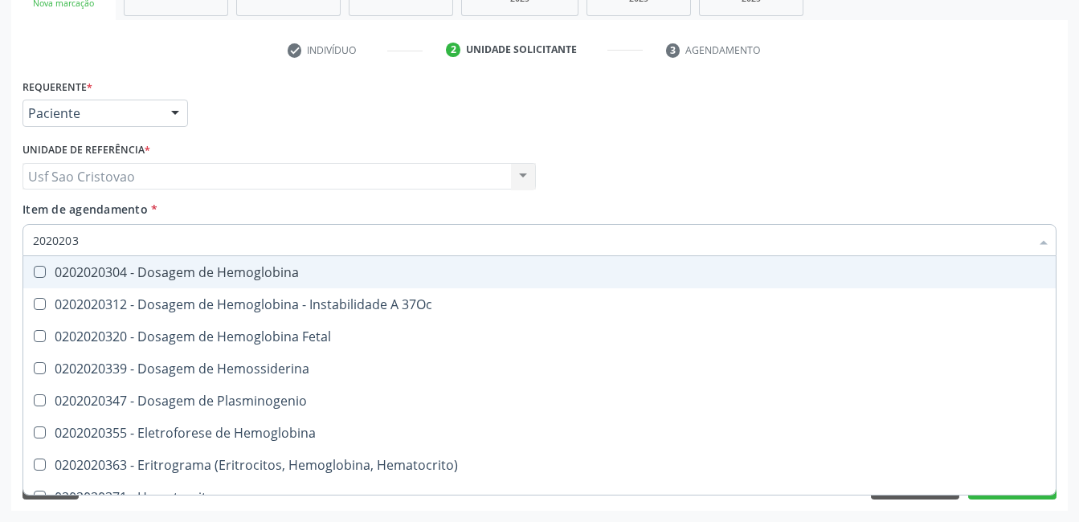
type input "202020"
checkbox Completo "false"
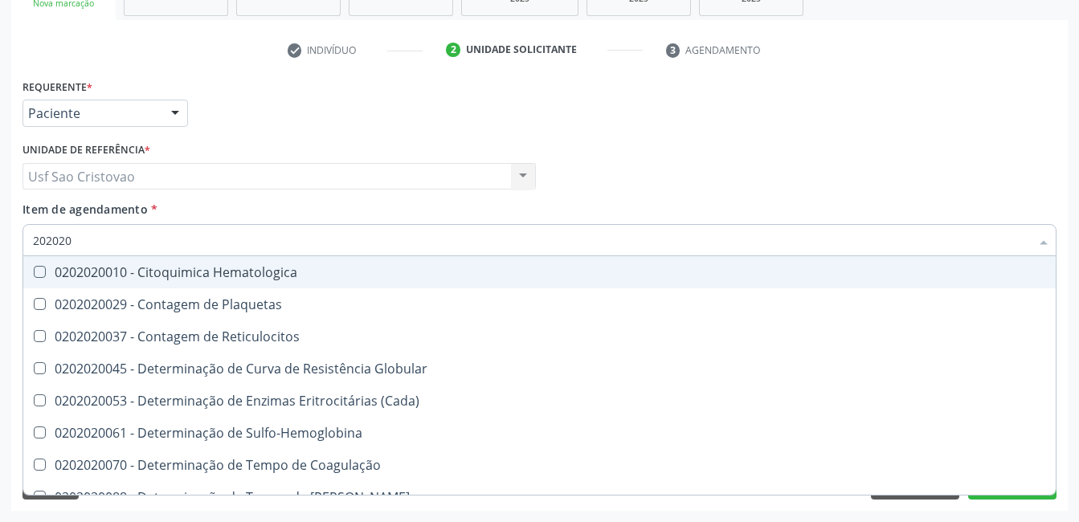
type input "20202"
checkbox Completo "false"
checkbox Leucograma "true"
type input "2020"
checkbox Globular "true"
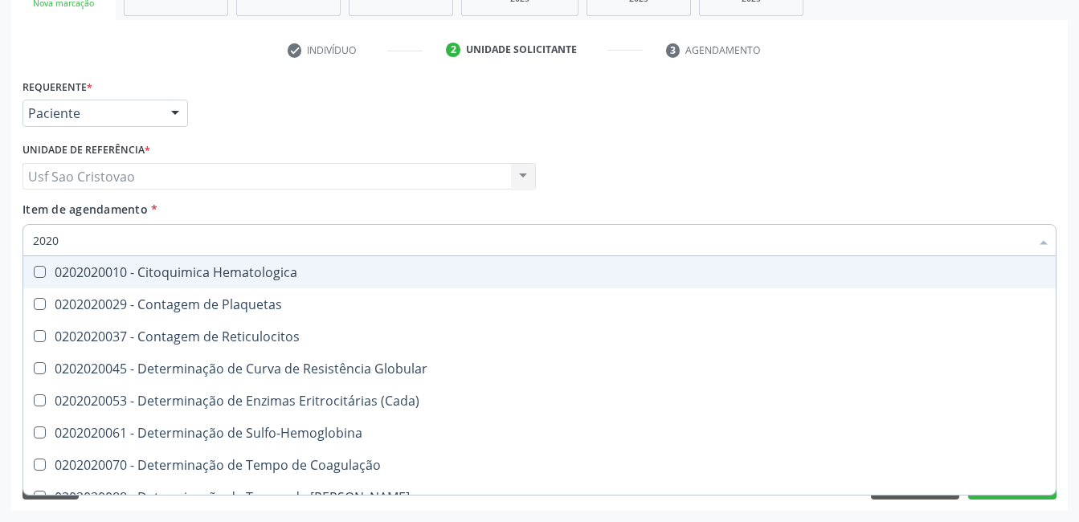
checkbox Leucograma "false"
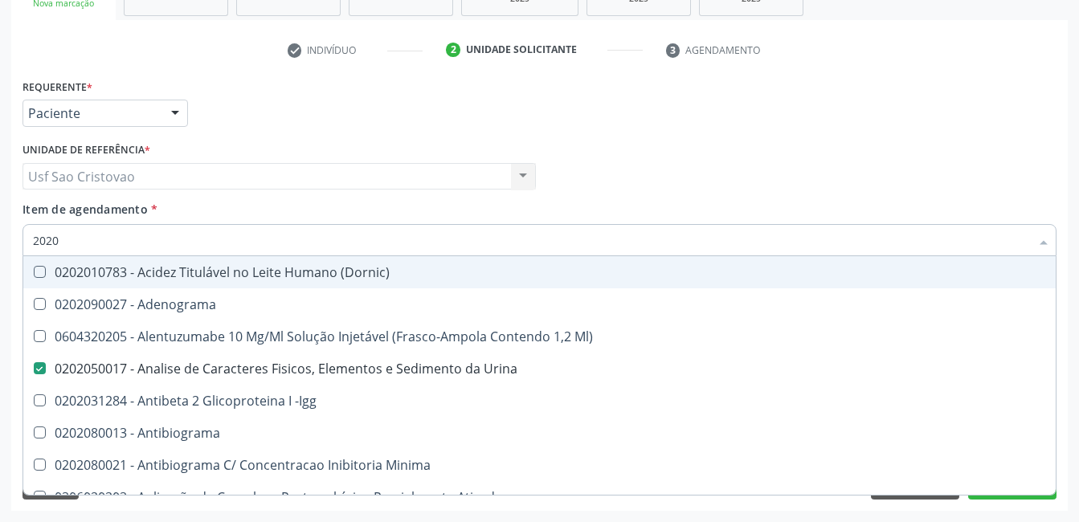
type input "20203"
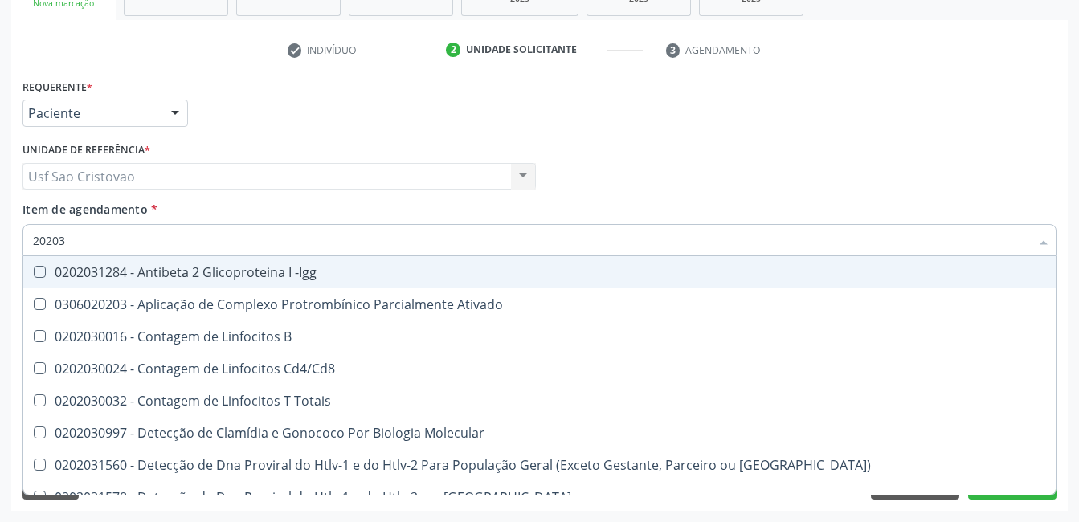
checkbox Cd4\/Cd8 "false"
checkbox Completo "true"
type input "202030"
checkbox Completo "false"
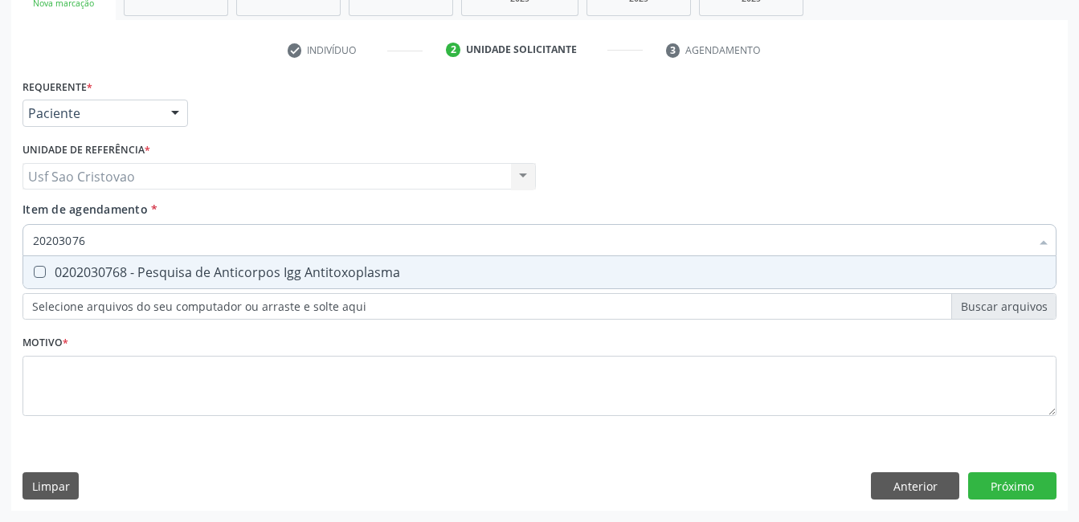
type input "202030768"
click at [44, 272] on Antitoxoplasma at bounding box center [40, 272] width 12 height 12
click at [34, 272] on Antitoxoplasma "checkbox" at bounding box center [28, 272] width 10 height 10
checkbox Antitoxoplasma "true"
type input "2020307"
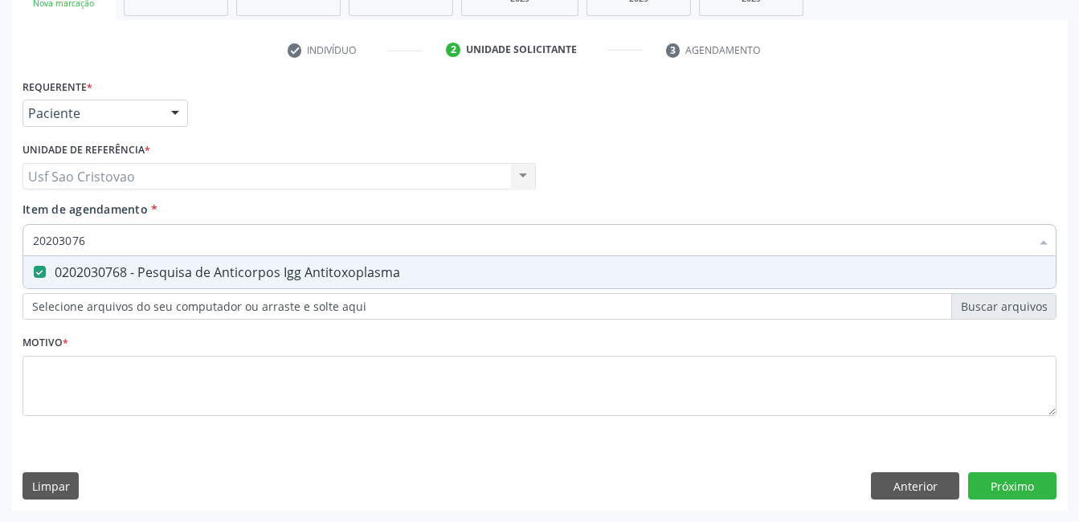
checkbox Antitoxoplasma "false"
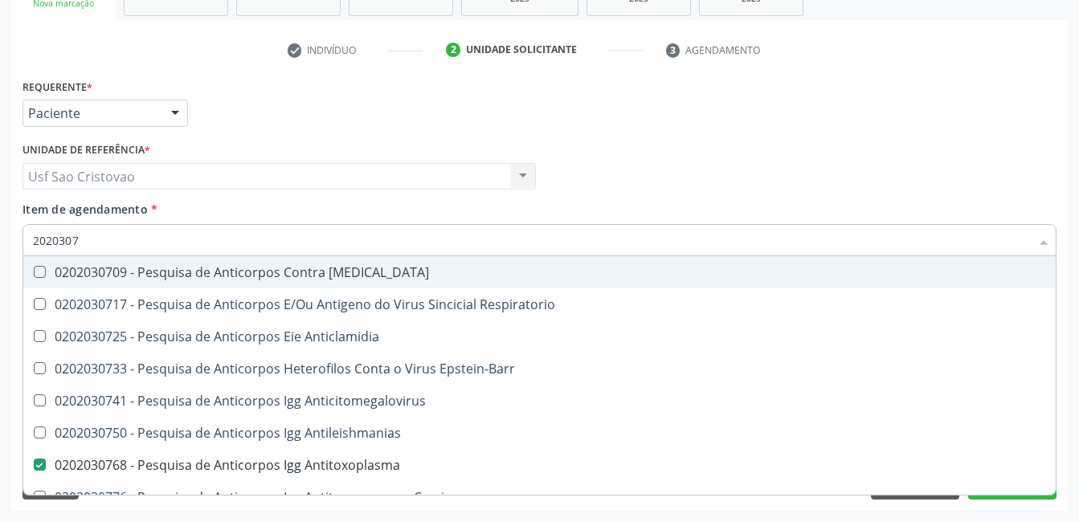
type input "202030"
checkbox Antitoxoplasma "false"
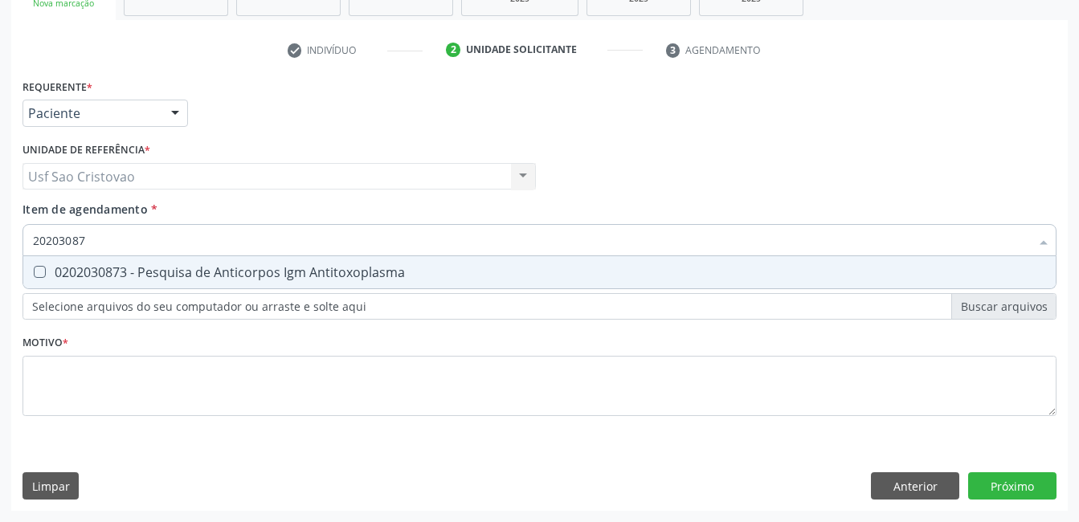
type input "202030873"
click at [44, 272] on Antitoxoplasma at bounding box center [40, 272] width 12 height 12
click at [34, 272] on Antitoxoplasma "checkbox" at bounding box center [28, 272] width 10 height 10
checkbox Antitoxoplasma "true"
type input "2020308"
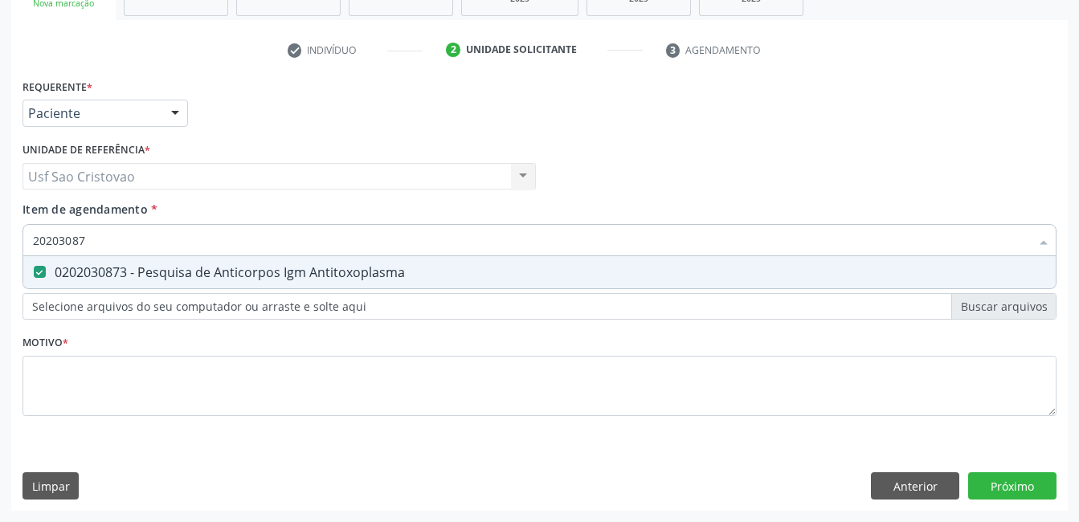
checkbox Antitoxoplasma "false"
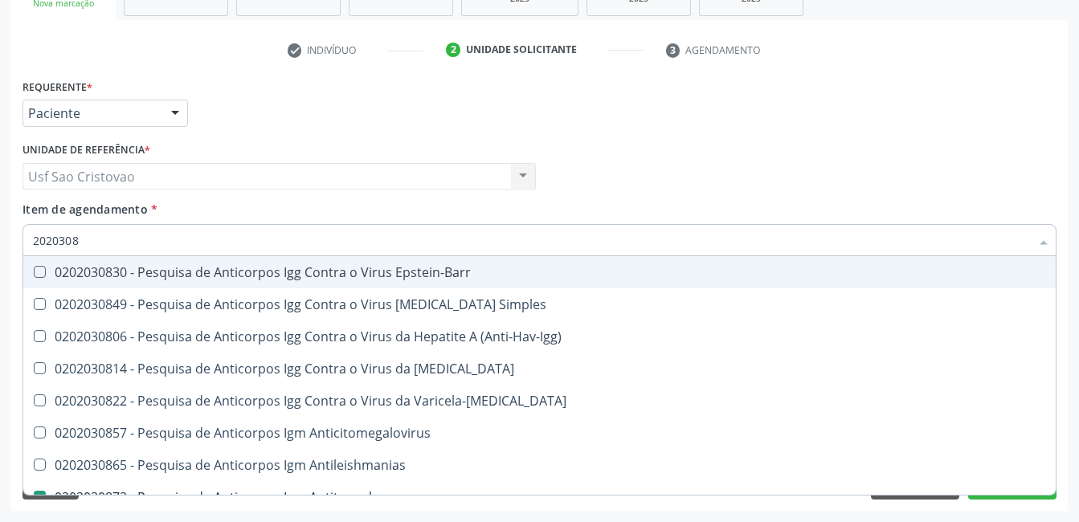
type input "202030"
checkbox Antitoxoplasma "false"
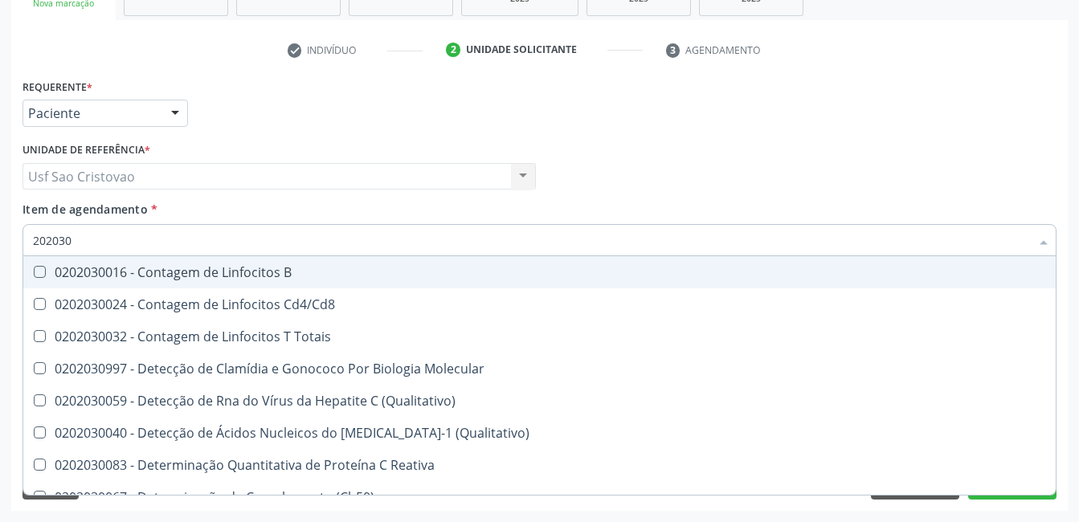
type input "20203"
checkbox Antiglomerulo "true"
checkbox Antitoxoplasma "false"
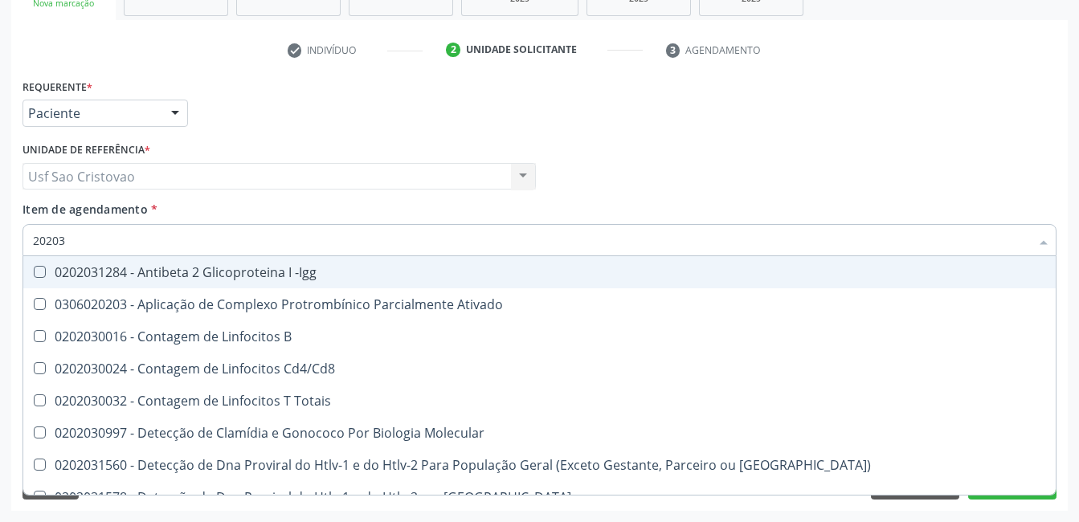
type input "2020"
checkbox Cd4\/Cd8 "true"
checkbox Completo "false"
checkbox Antitoxoplasma "false"
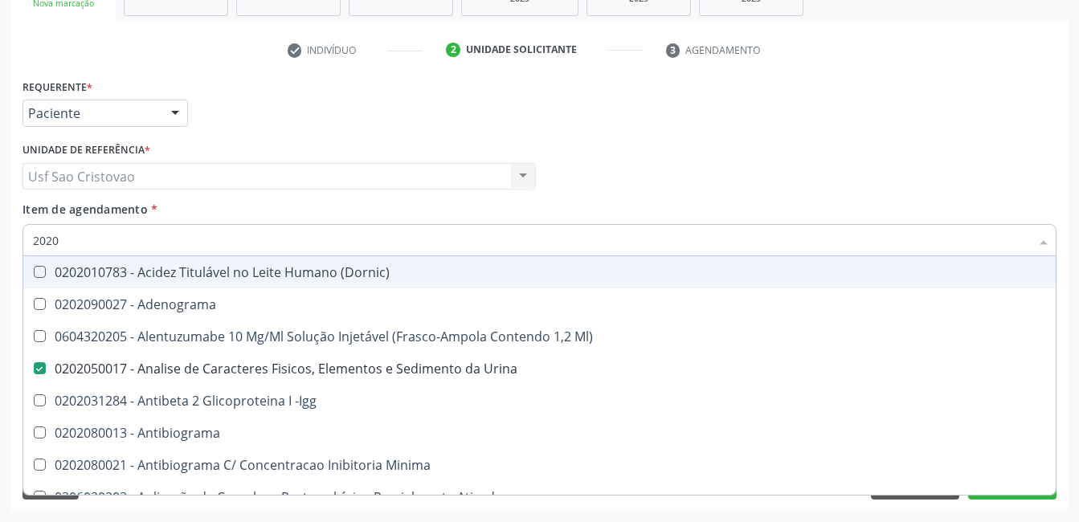
type input "20201"
checkbox Urina "false"
checkbox T3 "true"
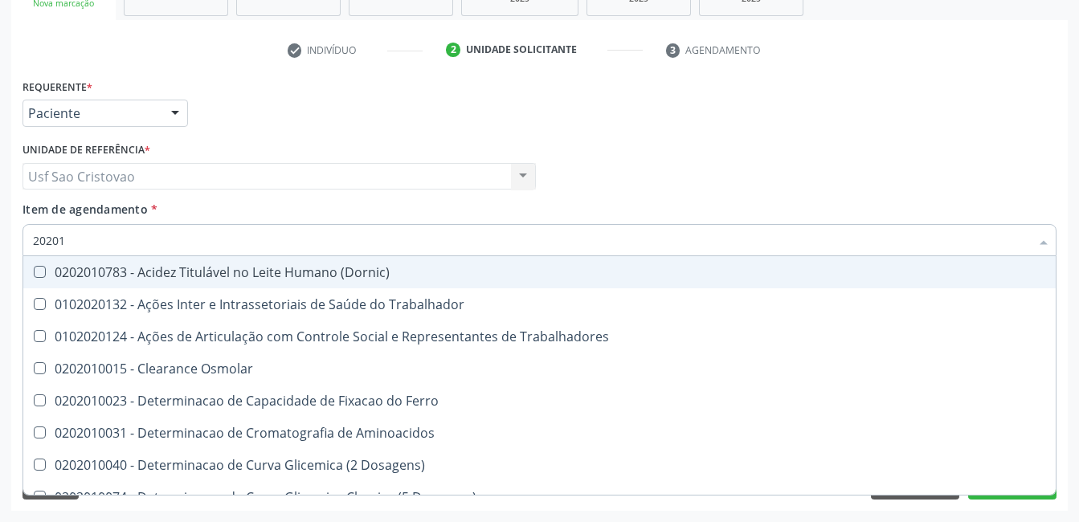
type input "202010"
checkbox Serico "true"
checkbox Glicosilada "false"
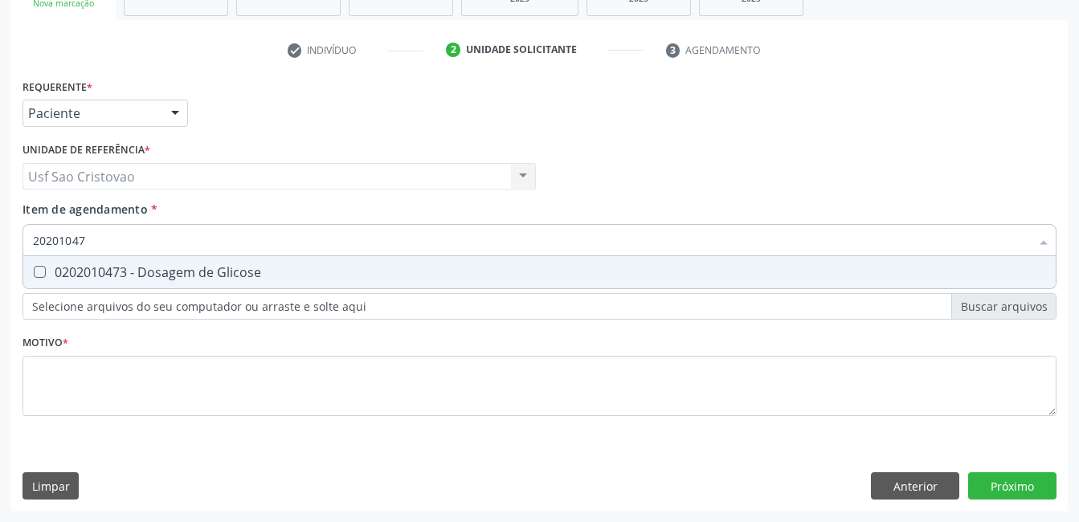
type input "202010473"
click at [44, 272] on Glicose at bounding box center [40, 272] width 12 height 12
click at [34, 272] on Glicose "checkbox" at bounding box center [28, 272] width 10 height 10
checkbox Glicose "true"
type input "2020104"
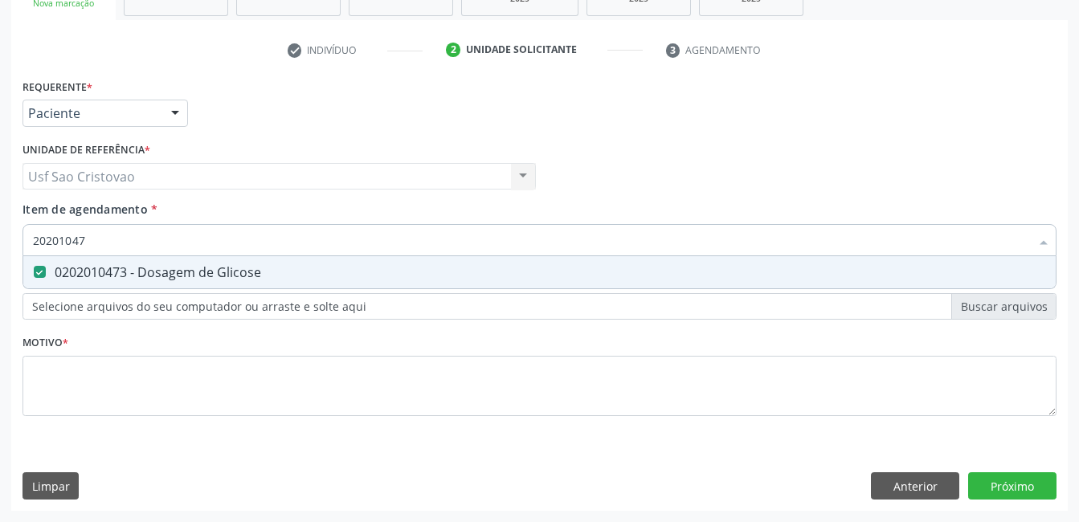
checkbox Glicose "false"
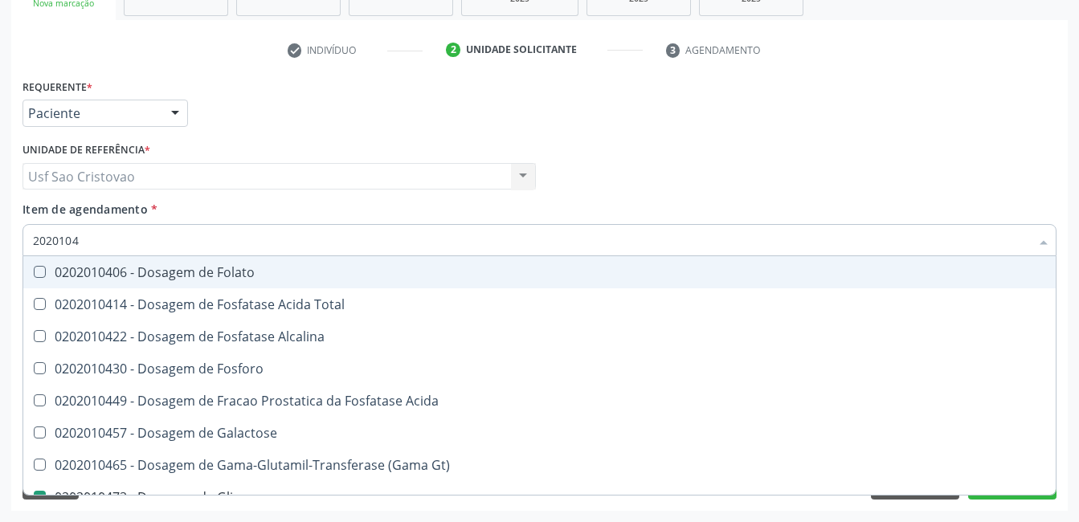
type input "202010"
checkbox Glicose "false"
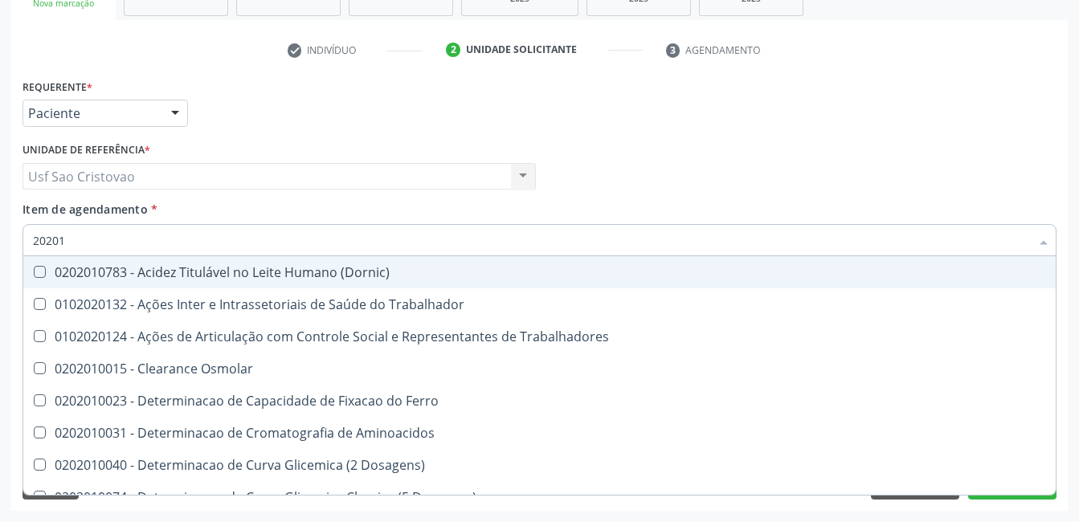
type input "2020"
checkbox Osmolar "true"
checkbox Glicose "false"
checkbox Glicosilada "false"
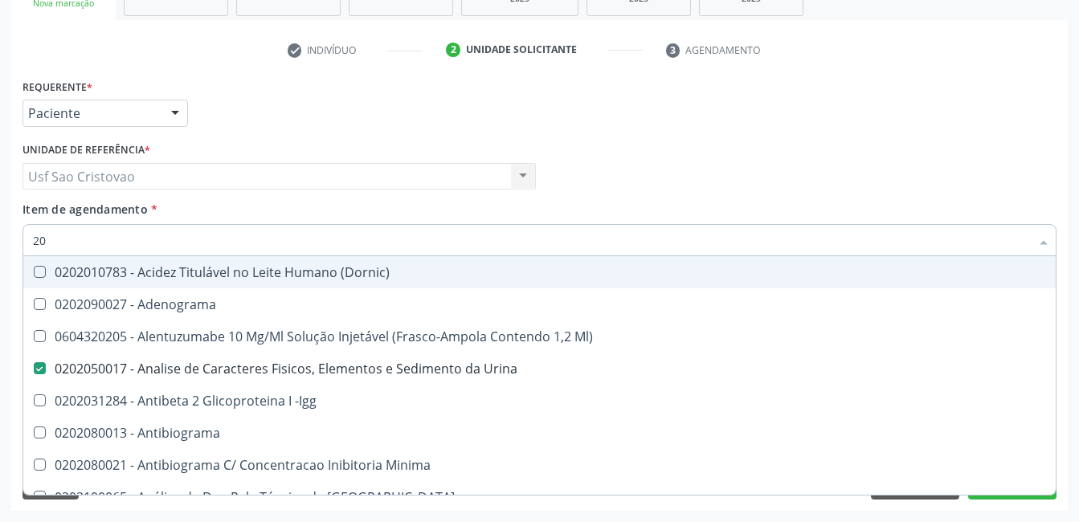
type input "2"
checkbox Urina "false"
checkbox \(Pos-Pasteurização\) "false"
checkbox Pezinho\) "true"
checkbox Glicose "false"
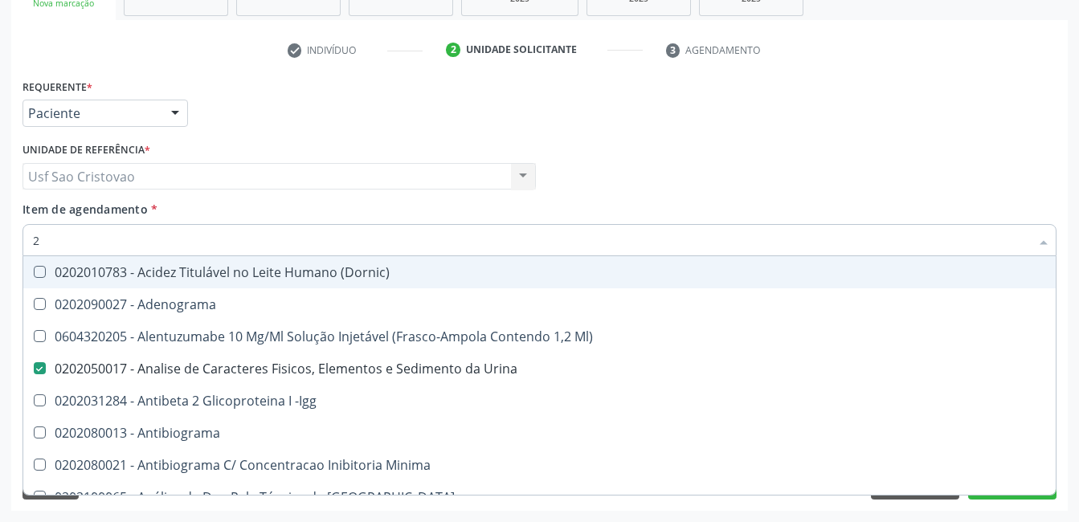
checkbox Glicosilada "false"
checkbox Completo "false"
checkbox Antitoxoplasma "false"
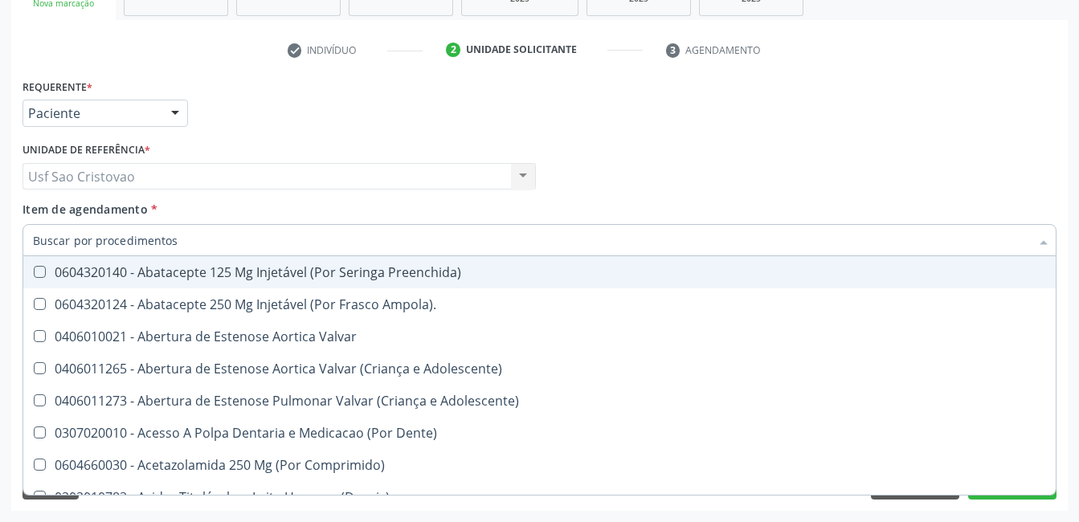
checkbox Urina "false"
checkbox Posterior "true"
checkbox Glicose "false"
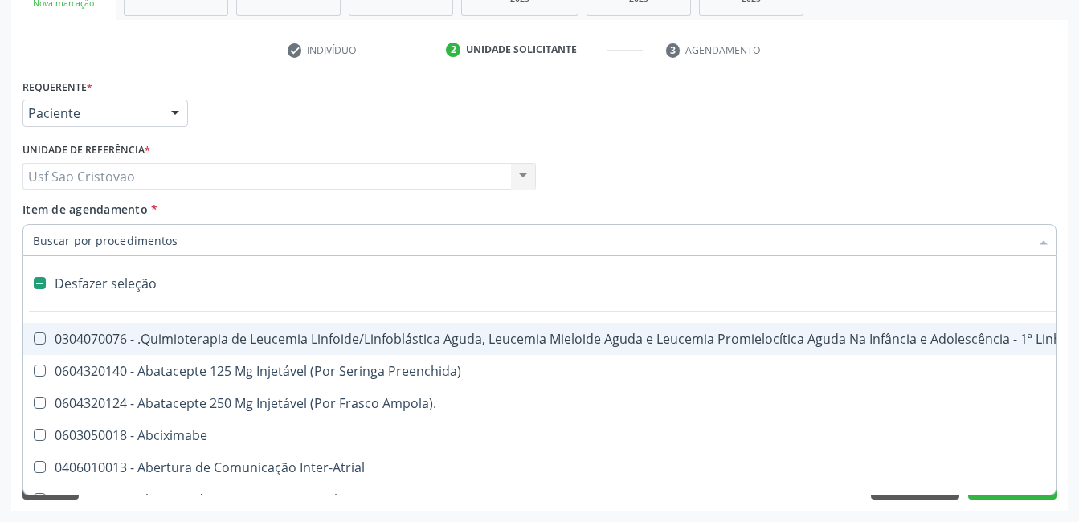
type input "c"
checkbox Punho "true"
checkbox Urina "false"
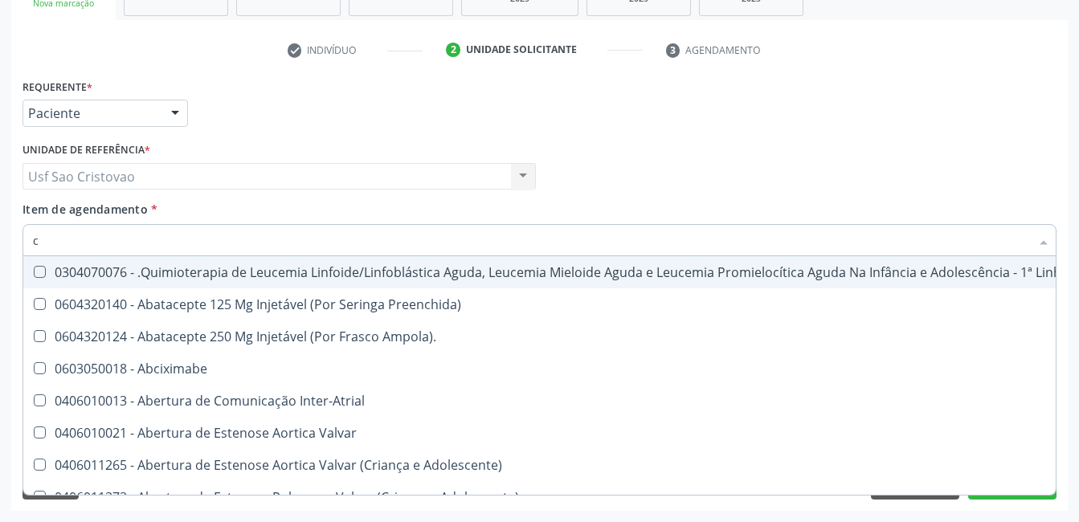
type input "co"
checkbox Injetável "true"
checkbox Urina "false"
checkbox Tempo "true"
checkbox Indireta "true"
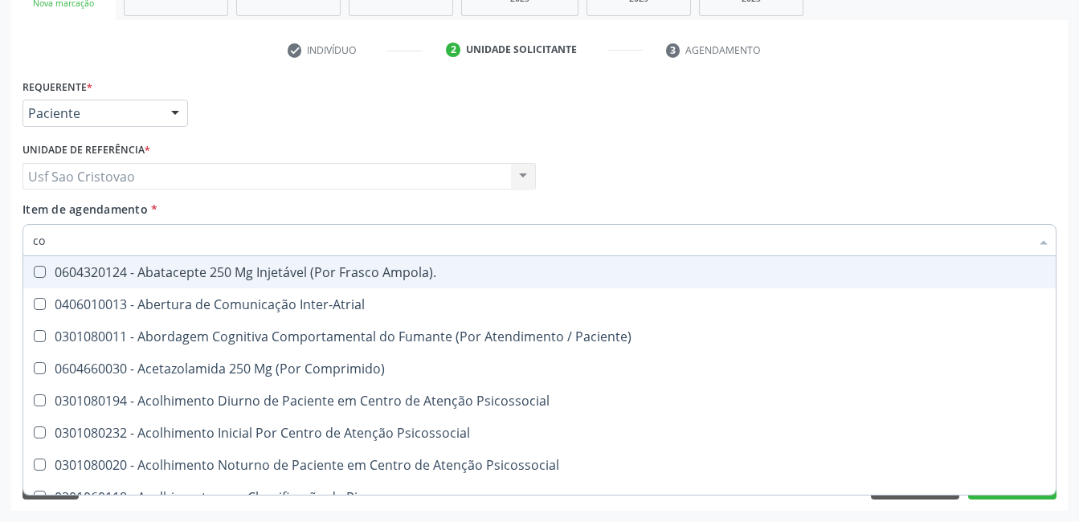
type input "col"
checkbox Urina "false"
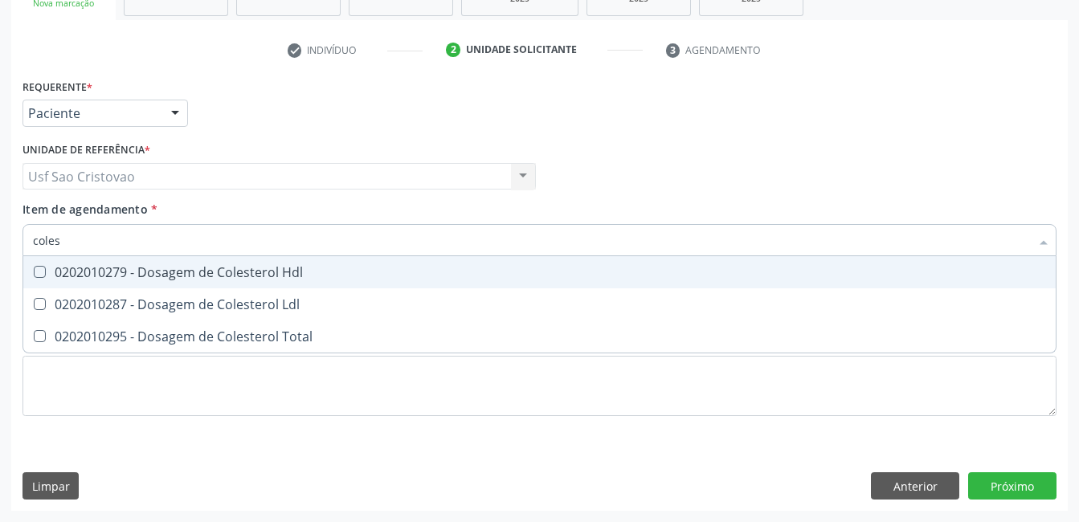
type input "colest"
click at [44, 272] on Hdl at bounding box center [40, 272] width 12 height 12
click at [34, 272] on Hdl "checkbox" at bounding box center [28, 272] width 10 height 10
checkbox Hdl "true"
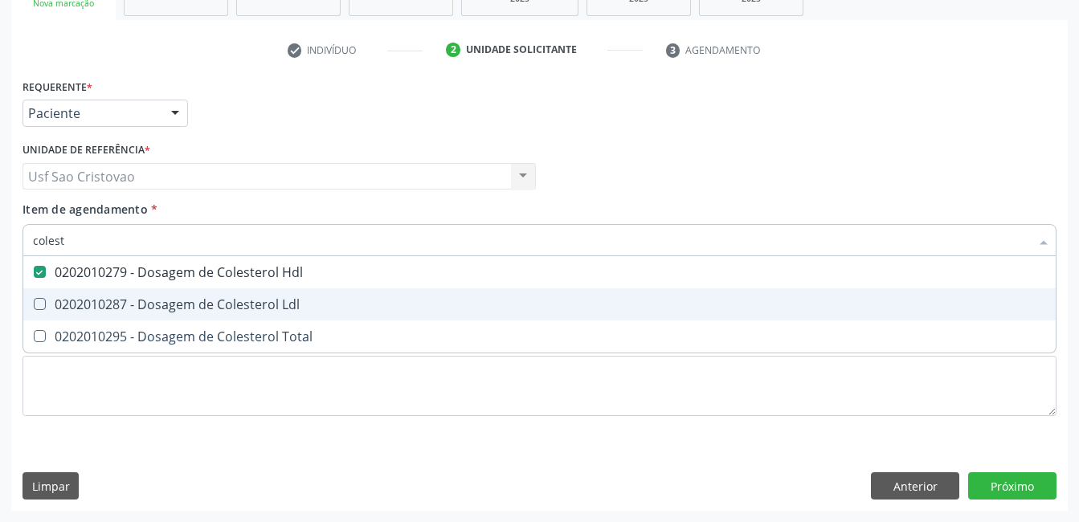
click at [41, 307] on Ldl at bounding box center [40, 304] width 12 height 12
click at [34, 307] on Ldl "checkbox" at bounding box center [28, 304] width 10 height 10
checkbox Ldl "true"
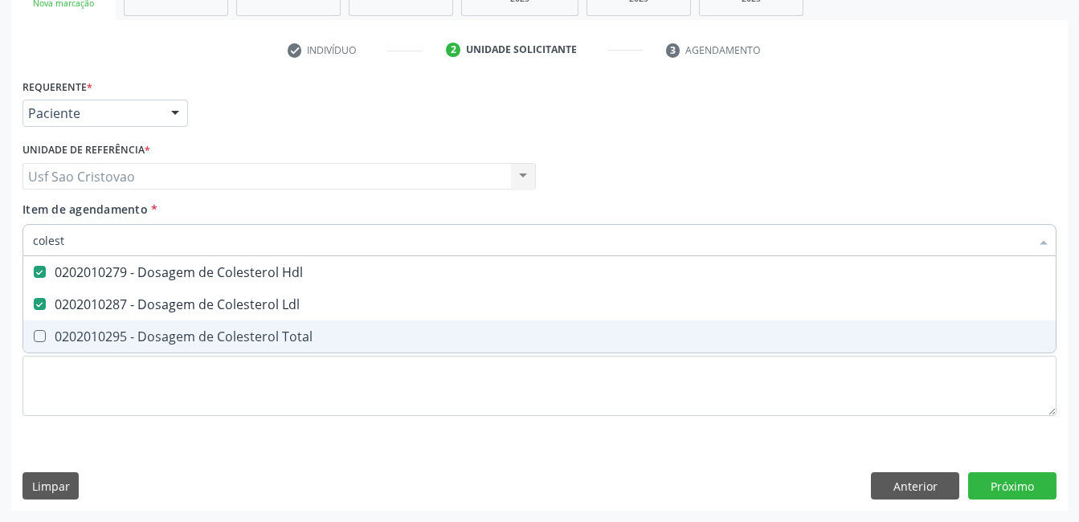
click at [40, 337] on Total at bounding box center [40, 336] width 12 height 12
click at [34, 337] on Total "checkbox" at bounding box center [28, 336] width 10 height 10
checkbox Total "true"
type input "cole"
checkbox Hdl "false"
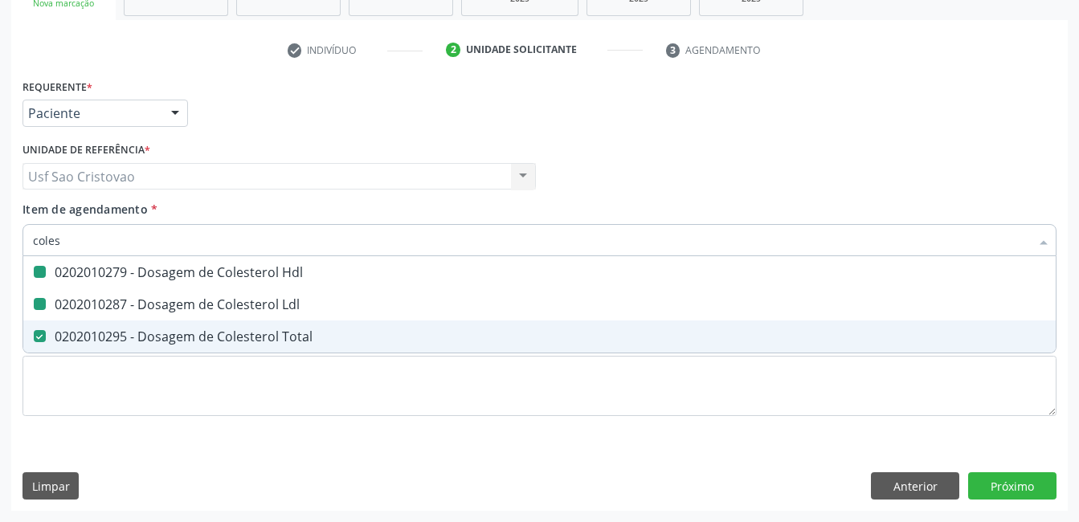
checkbox Ldl "false"
checkbox Total "false"
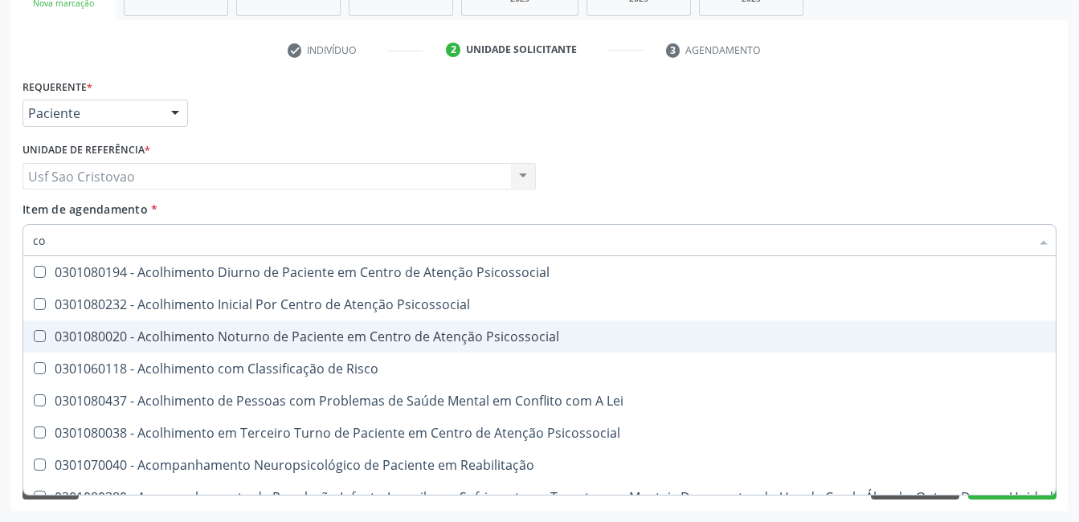
type input "c"
checkbox Hdl "false"
checkbox Ldl "false"
checkbox Total "false"
checkbox Colinesterase "false"
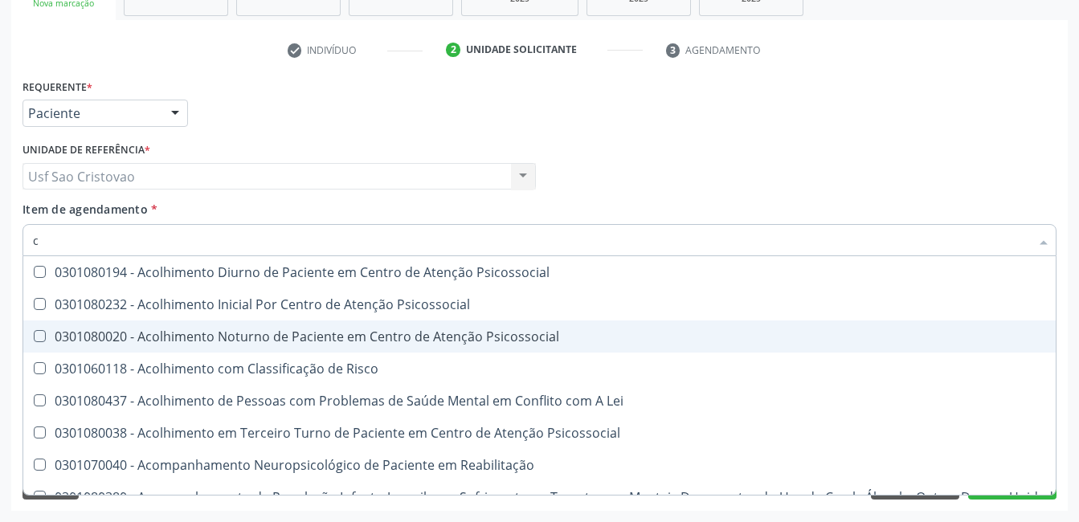
checkbox Oncologia "true"
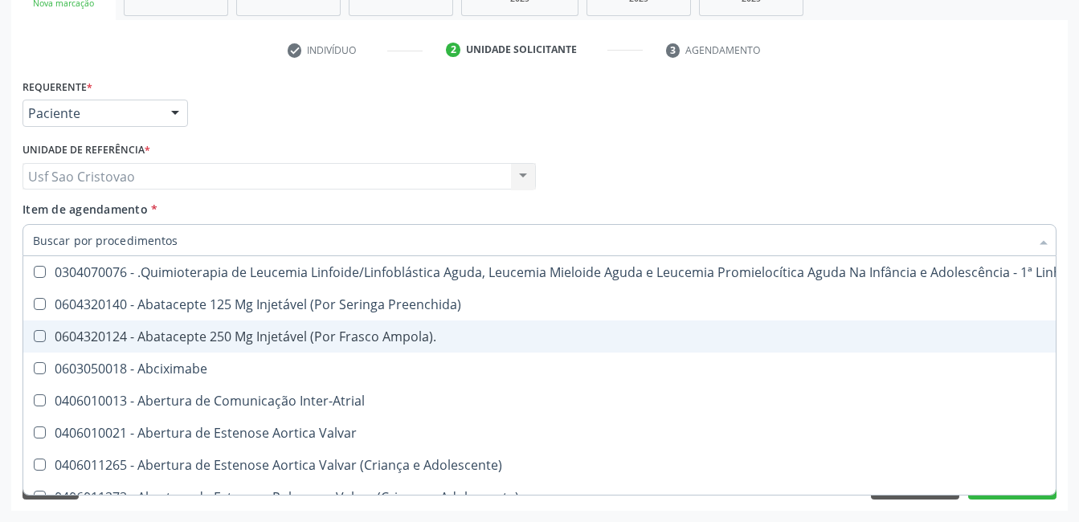
checkbox Urina "false"
checkbox Adolescente\) "true"
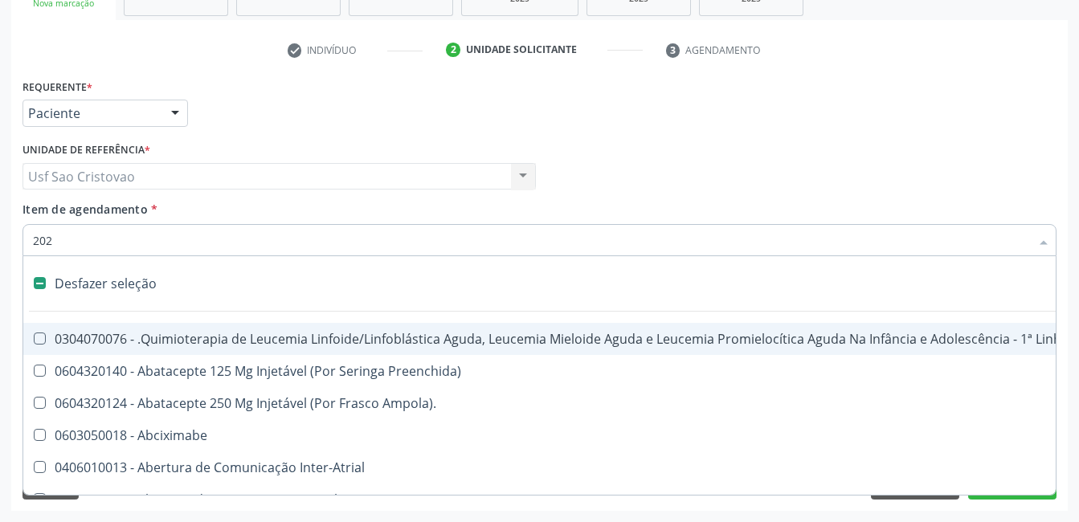
type input "2020"
checkbox Abciximabe "true"
checkbox Multiprofissional "false"
checkbox A "false"
checkbox Miotendinoso "true"
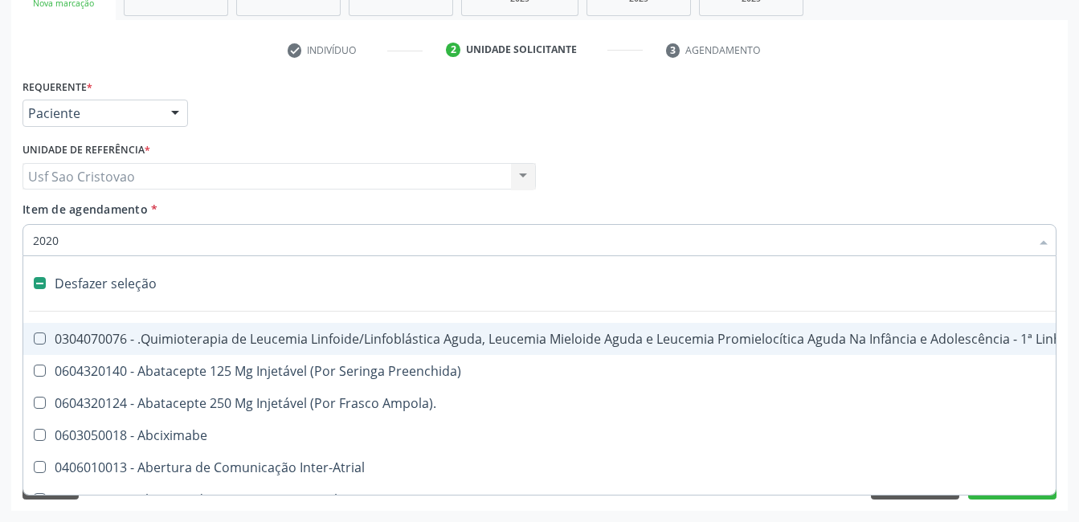
checkbox Pé "true"
checkbox Pé\) "true"
checkbox Tarso "false"
checkbox Oncologia "false"
checkbox Dedo "false"
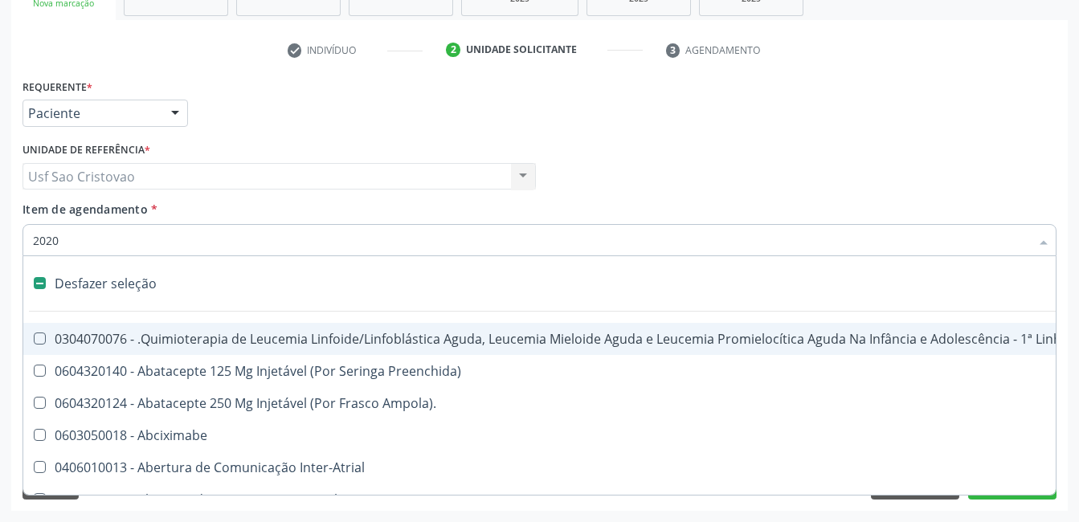
checkbox Urina "false"
checkbox Adolescente\) "true"
checkbox Regional "true"
checkbox Renais "false"
checkbox Coronariano "false"
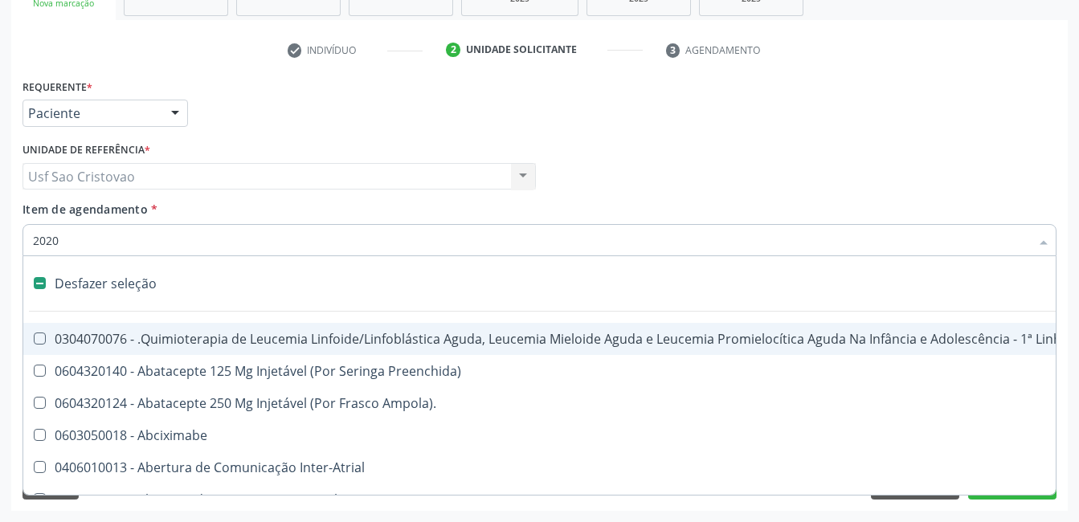
checkbox Pelvica "true"
checkbox Escapulo-Torácicas "false"
checkbox Queimado "true"
checkbox Oncológica "true"
checkbox Trabalhador "false"
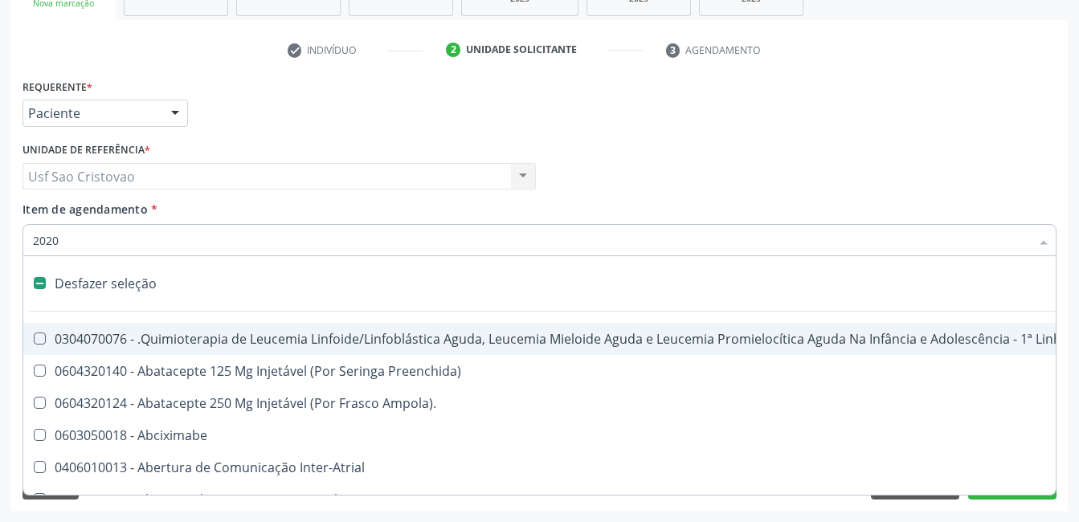
checkbox Brasileira\ "false"
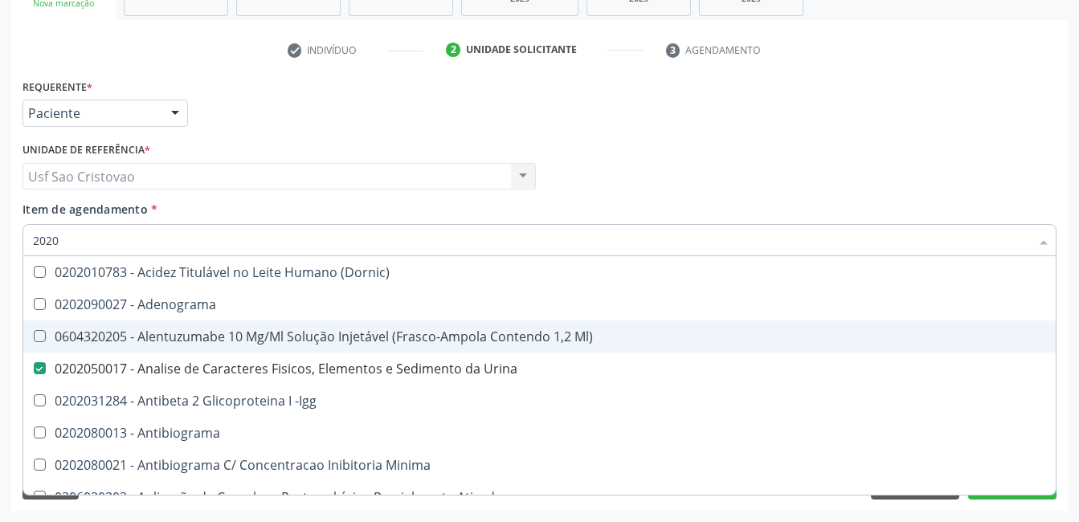
type input "20201"
checkbox Urina "false"
checkbox Identificação "true"
checkbox \(Pos-Pasteurização\) "true"
checkbox Hemacias "true"
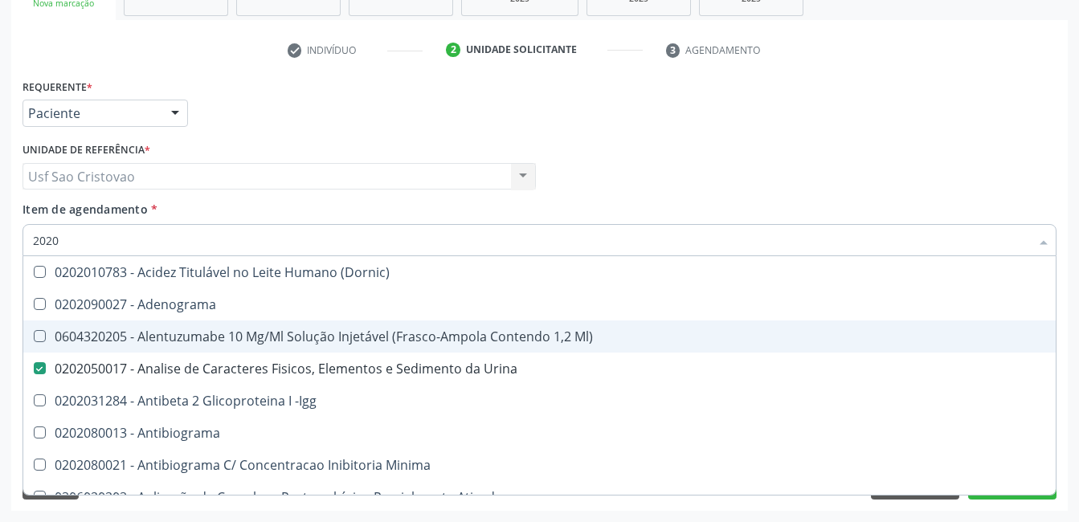
checkbox Reumatoide "true"
checkbox T3 "true"
type input "202010"
checkbox B "true"
checkbox Cd4\/Cd8 "true"
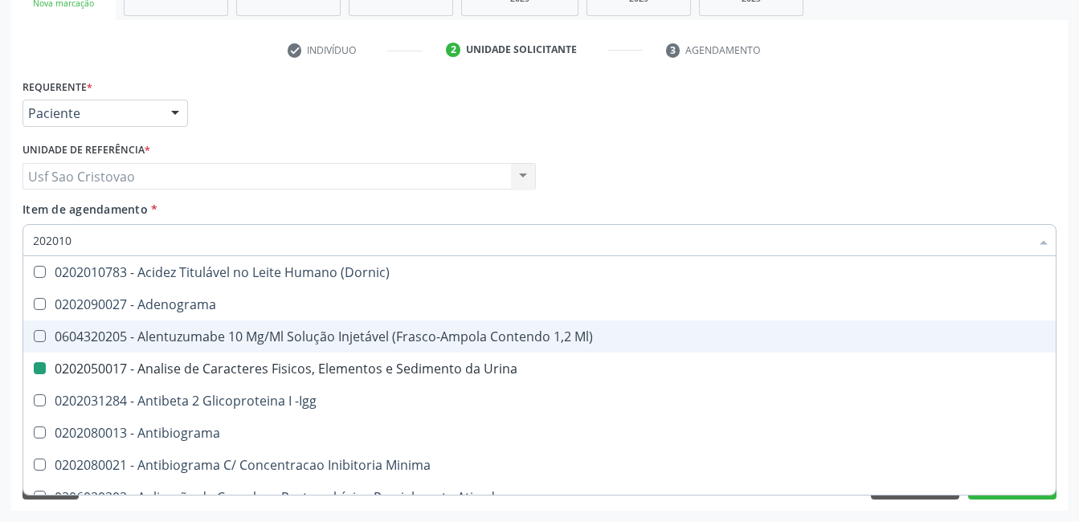
checkbox Totais "true"
checkbox Identificação "false"
checkbox \(Pos-Pasteurização\) "false"
checkbox Hemacias "false"
checkbox Aminoacidos "true"
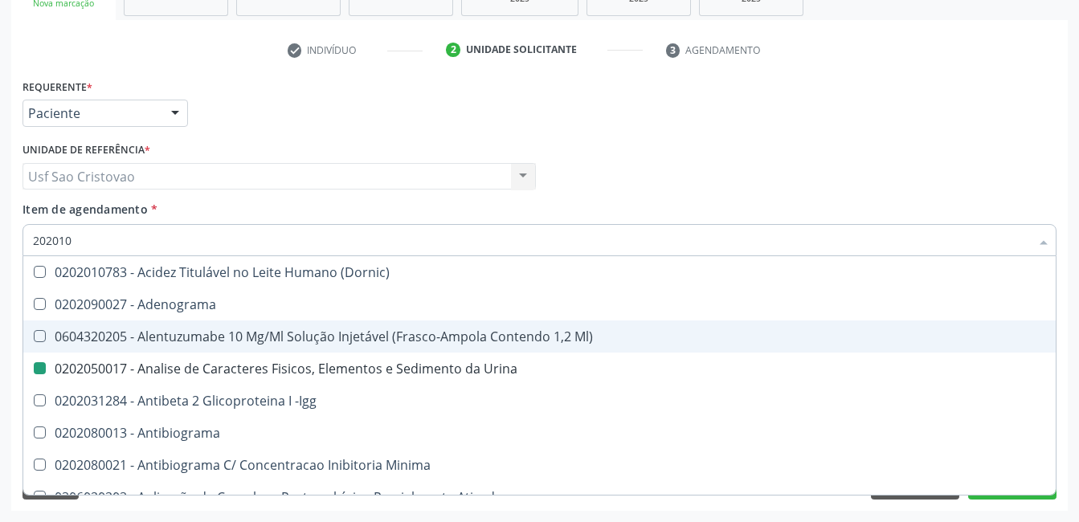
checkbox Osmolalidade "true"
checkbox Reumatoide "false"
checkbox T3 "false"
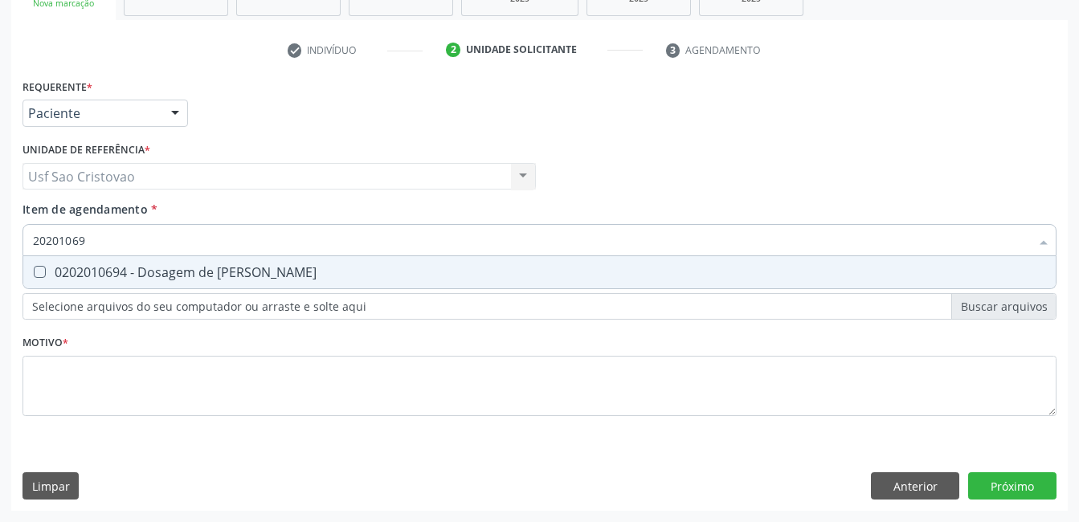
type input "202010694"
click at [40, 271] on Ureia at bounding box center [40, 272] width 12 height 12
click at [34, 271] on Ureia "checkbox" at bounding box center [28, 272] width 10 height 10
checkbox Ureia "true"
type input "2020106"
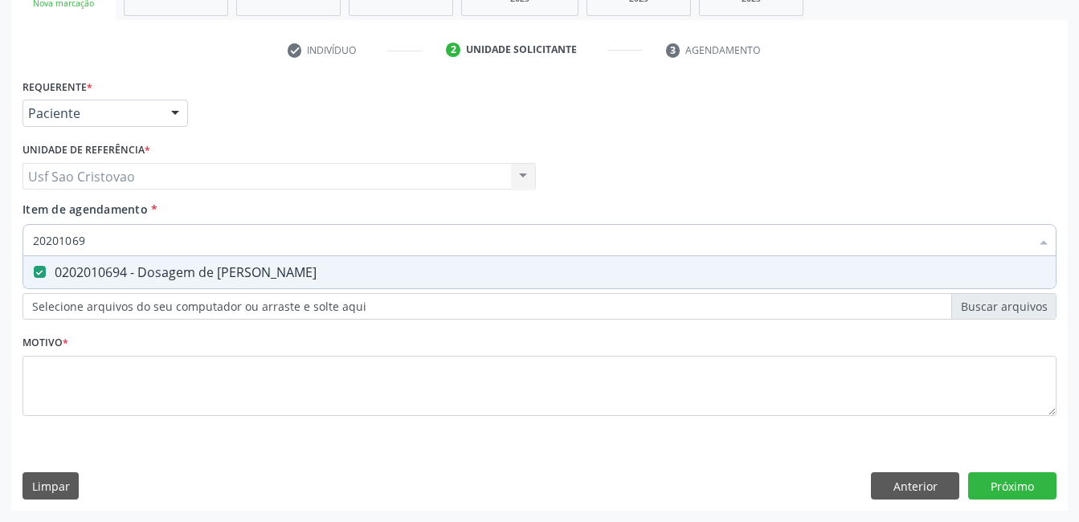
checkbox Ureia "false"
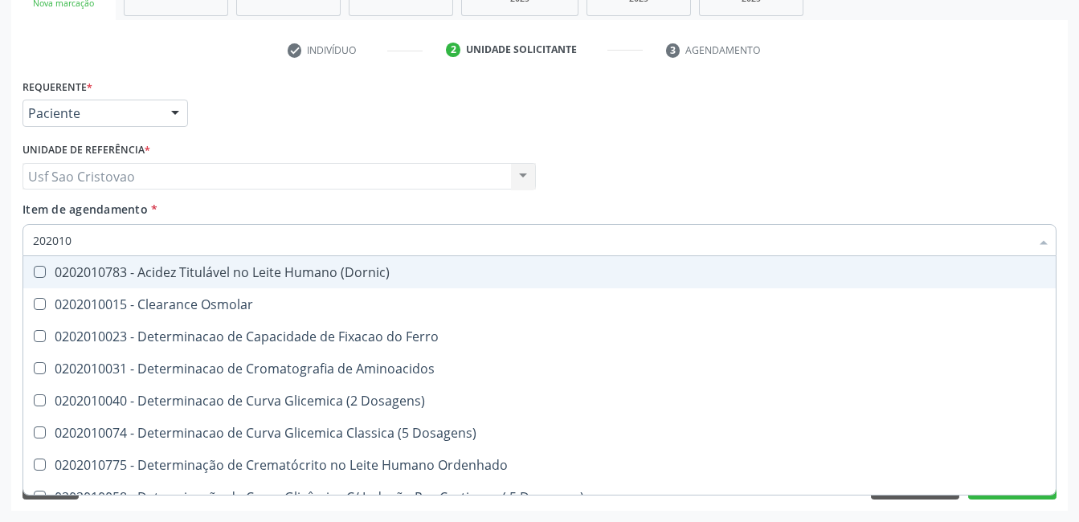
type input "20201"
checkbox Hdl "false"
checkbox Ldl "false"
checkbox Total "false"
checkbox Latica "true"
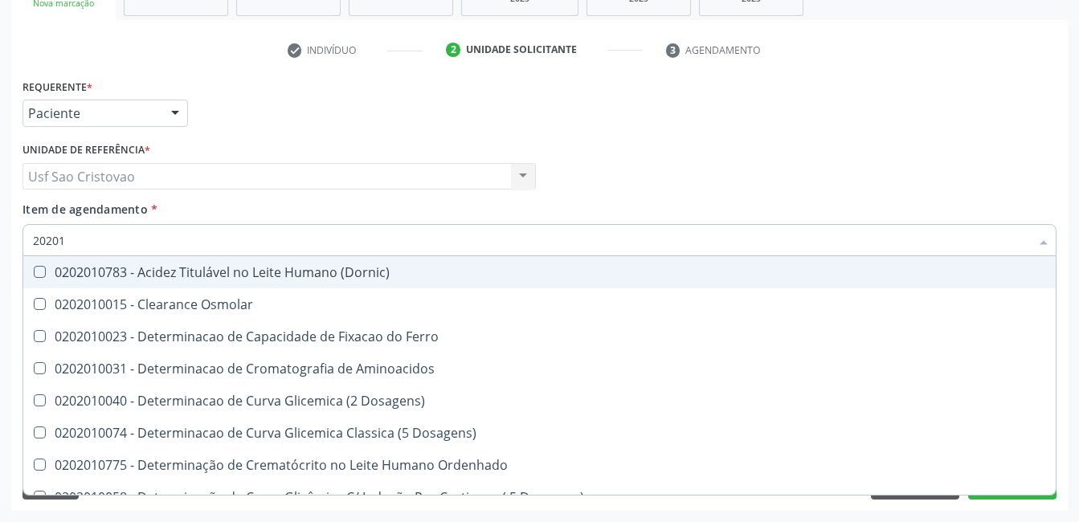
checkbox Fracionadas\) "true"
checkbox Ferritina "true"
checkbox Glicose "false"
checkbox Glicosilada "false"
checkbox Nt-Probnp\) "true"
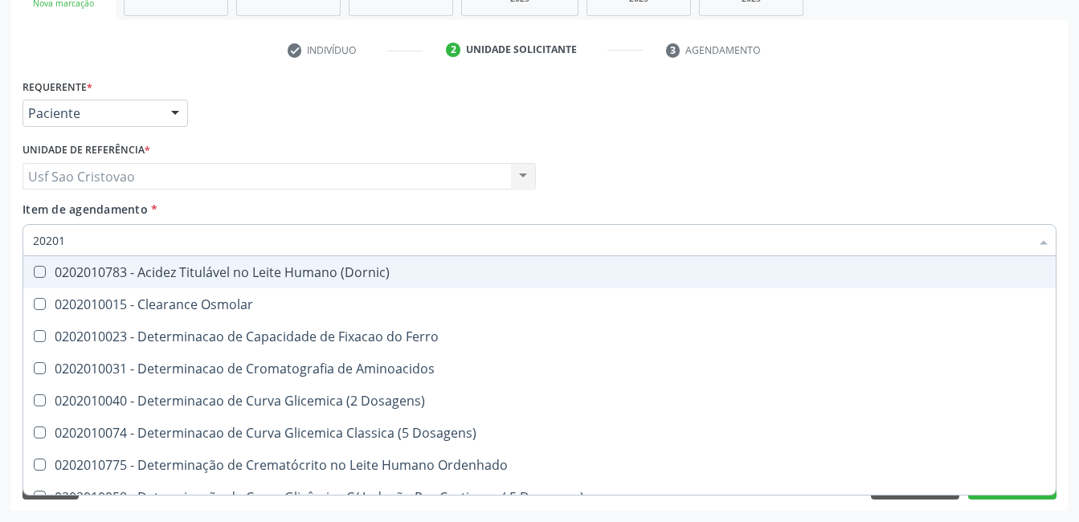
checkbox Potassio "true"
checkbox Ureia "false"
type input "2020"
checkbox Aminoacidos "true"
checkbox Latica "false"
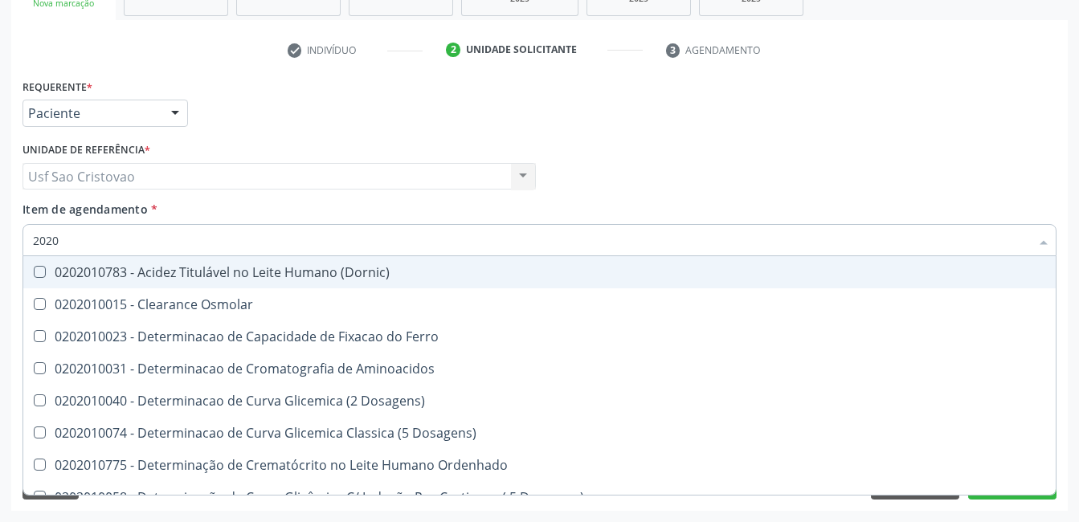
checkbox Fracionadas\) "false"
checkbox Ferritina "false"
checkbox Nt-Probnp\) "false"
checkbox Potassio "false"
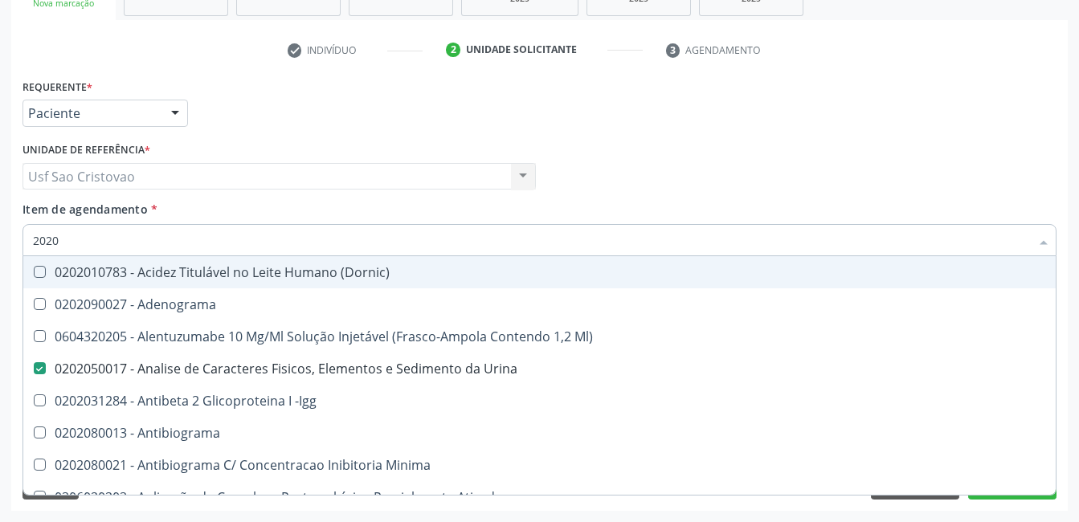
type input "202"
checkbox Hdl "false"
checkbox Ldl "false"
checkbox Total "false"
checkbox Estrona "true"
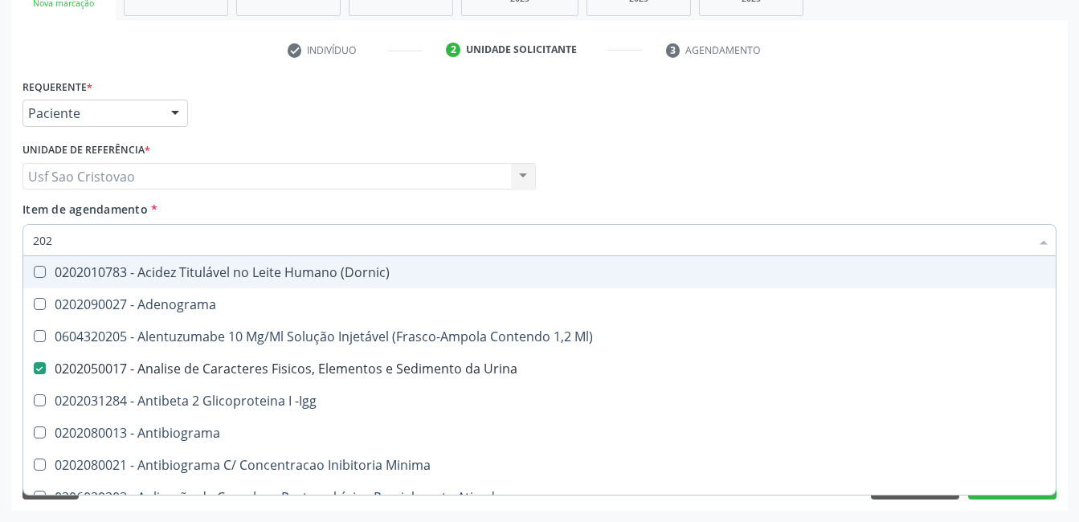
checkbox Etossuximida "true"
checkbox II "true"
checkbox Glicose "false"
checkbox Glicosilada "false"
checkbox Leucino-Aminopeptidase "true"
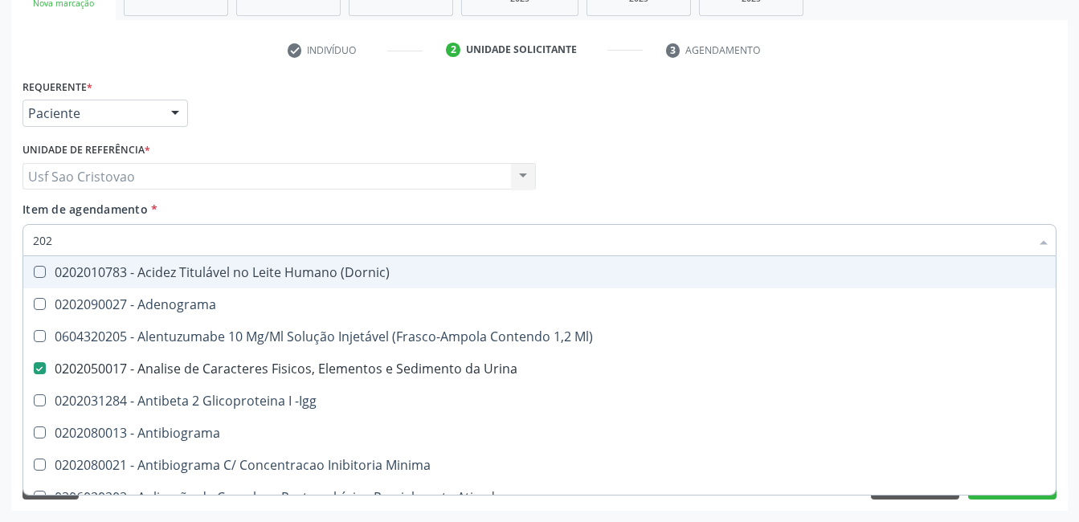
checkbox Oxalato "true"
checkbox Ureia "false"
checkbox Hemocultura "true"
checkbox Completo "false"
checkbox Anticardiolipina "true"
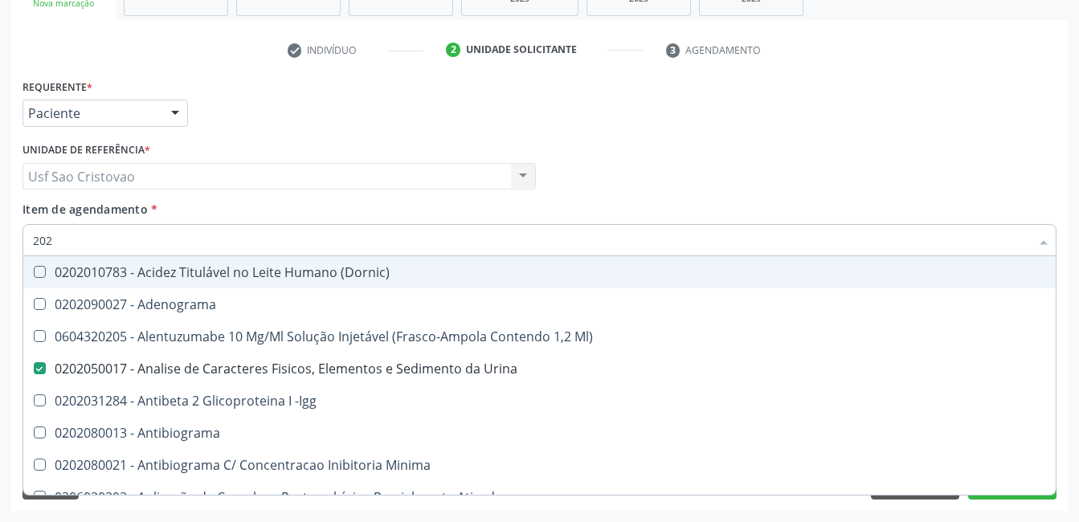
checkbox Antitoxoplasma "false"
checkbox Tripanossoma "true"
checkbox Protrombina "true"
type input "20"
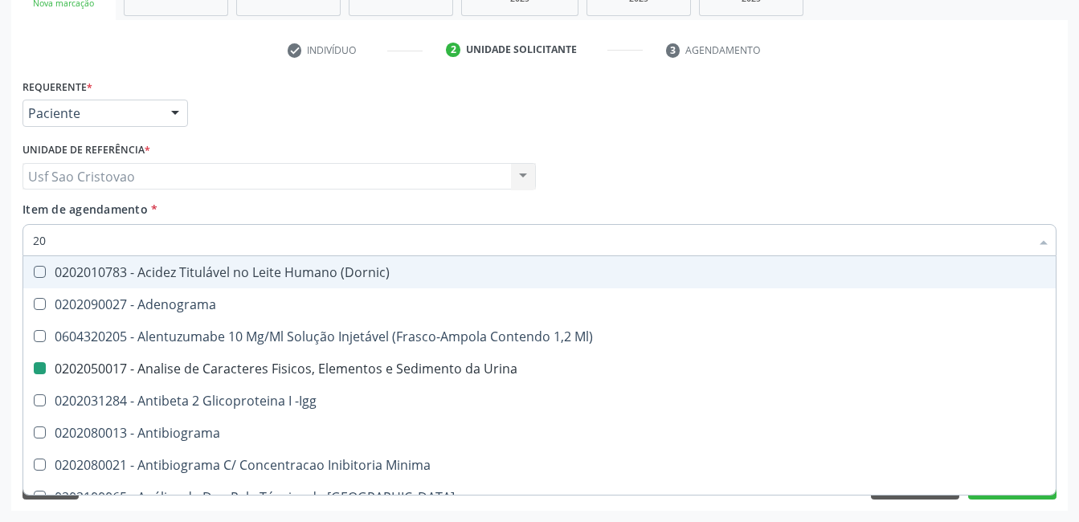
checkbox Urina "false"
checkbox \(Pos-Pasteurização\) "true"
checkbox Hdl "false"
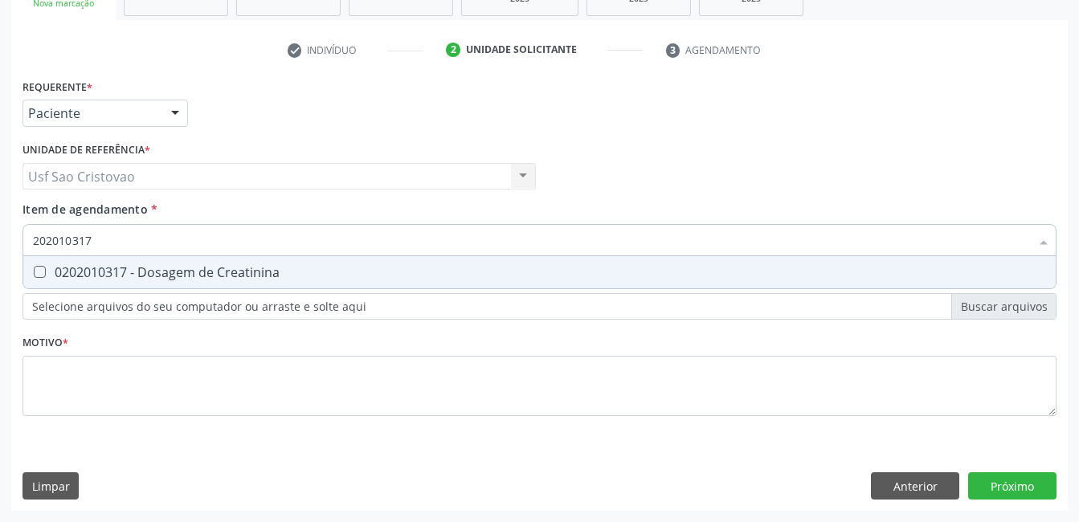
click at [40, 271] on Creatinina at bounding box center [40, 272] width 12 height 12
click at [34, 271] on Creatinina "checkbox" at bounding box center [28, 272] width 10 height 10
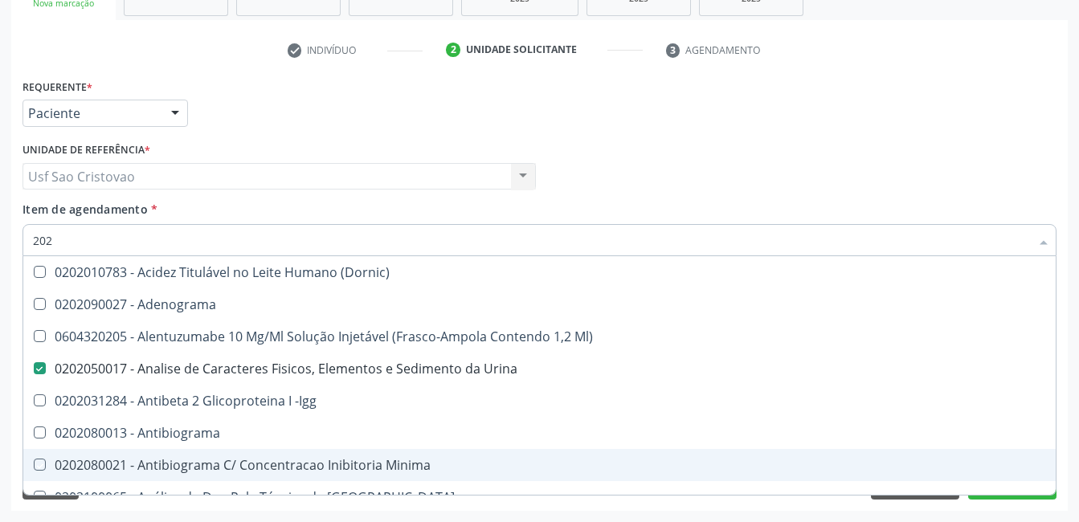
click at [574, 505] on div "Requerente * Paciente Profissional de Saúde Paciente Nenhum resultado encontrad…" at bounding box center [539, 293] width 1056 height 436
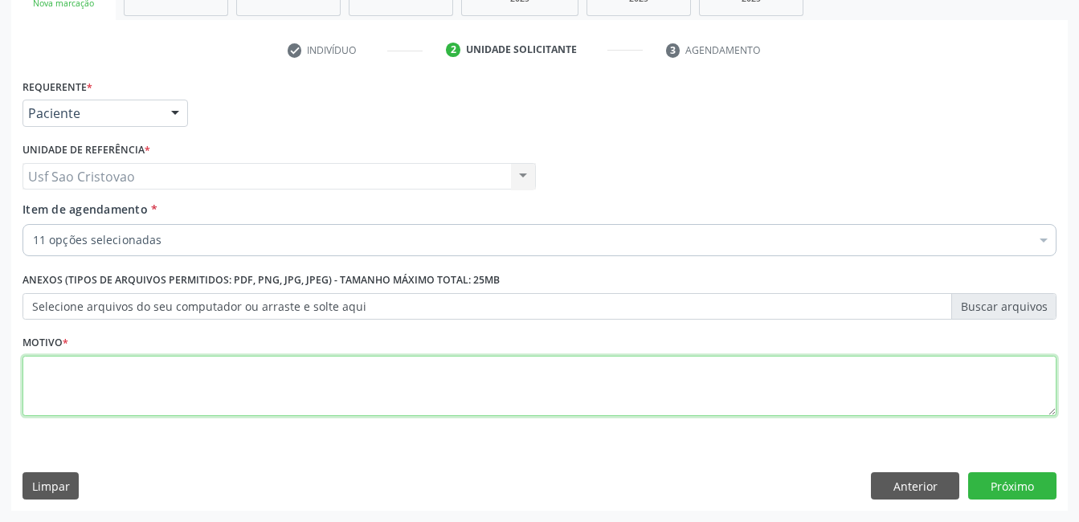
click at [471, 392] on textarea at bounding box center [539, 386] width 1034 height 61
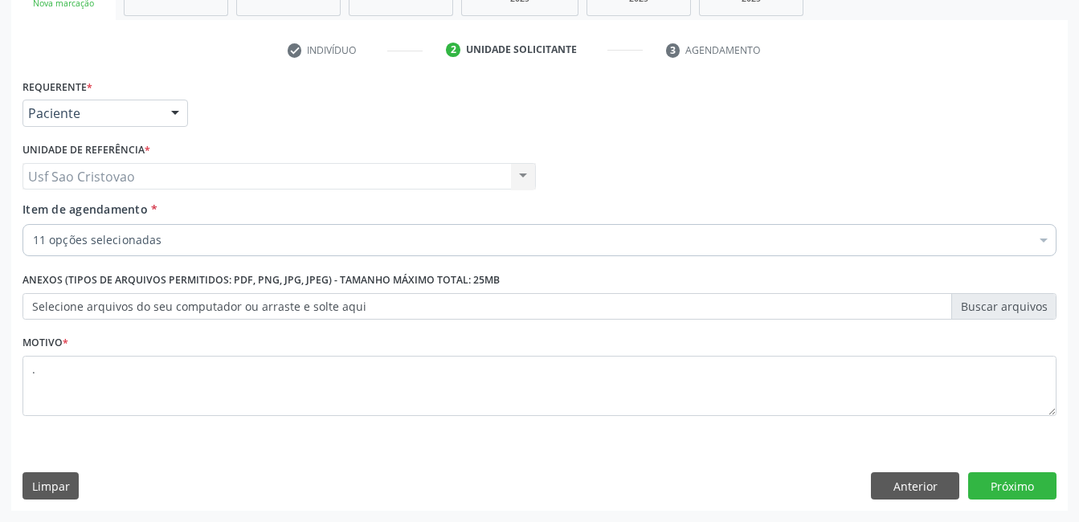
click at [529, 441] on div "Requerente * Paciente Profissional de Saúde Paciente Nenhum resultado encontrad…" at bounding box center [539, 293] width 1056 height 436
click at [1016, 488] on button "Próximo" at bounding box center [1012, 485] width 88 height 27
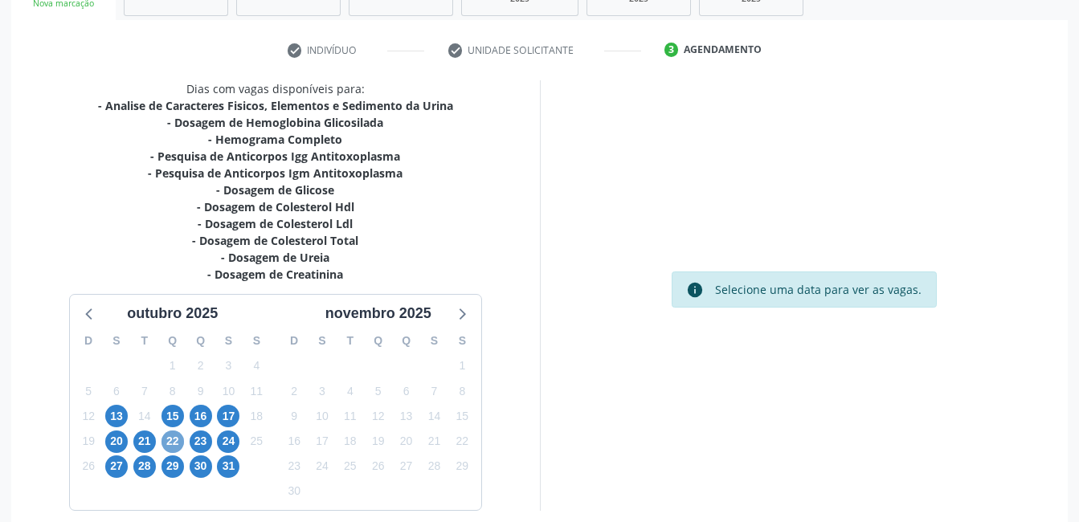
click at [171, 441] on span "22" at bounding box center [172, 441] width 22 height 22
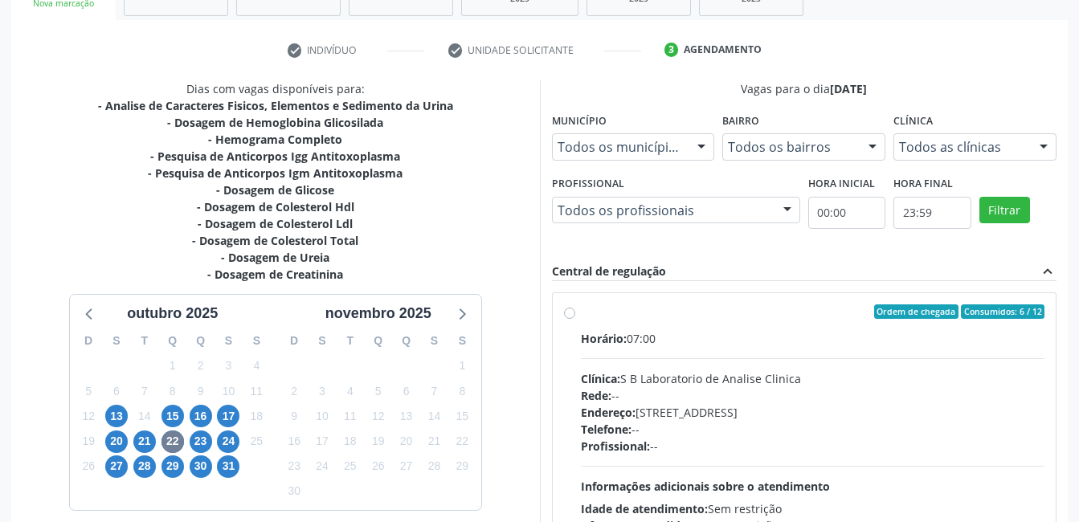
click at [581, 309] on label "Ordem de chegada Consumidos: 6 / 12 Horário: 07:00 Clínica: S B Laboratorio de …" at bounding box center [813, 427] width 464 height 247
click at [574, 309] on input "Ordem de chegada Consumidos: 6 / 12 Horário: 07:00 Clínica: S B Laboratorio de …" at bounding box center [569, 311] width 11 height 14
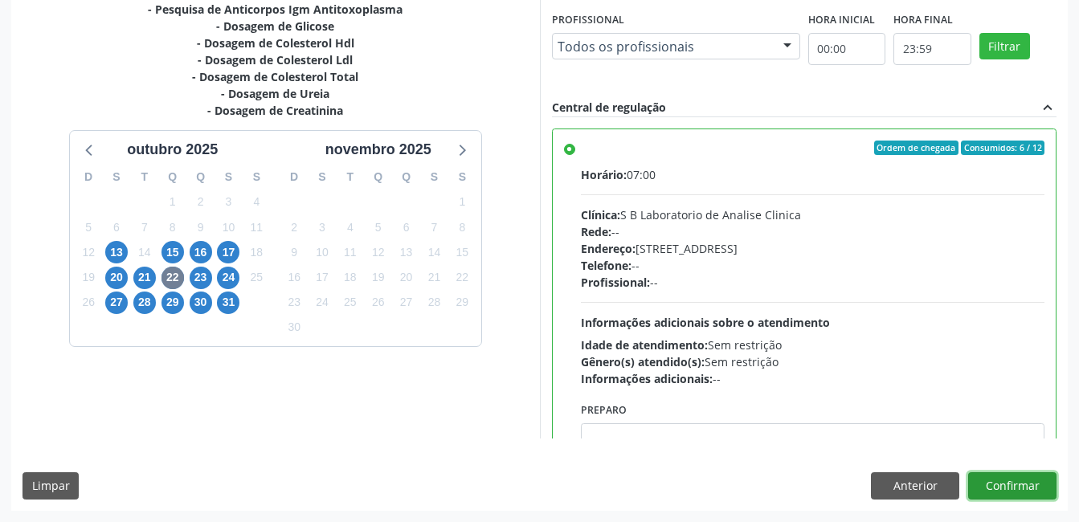
click at [1028, 490] on button "Confirmar" at bounding box center [1012, 485] width 88 height 27
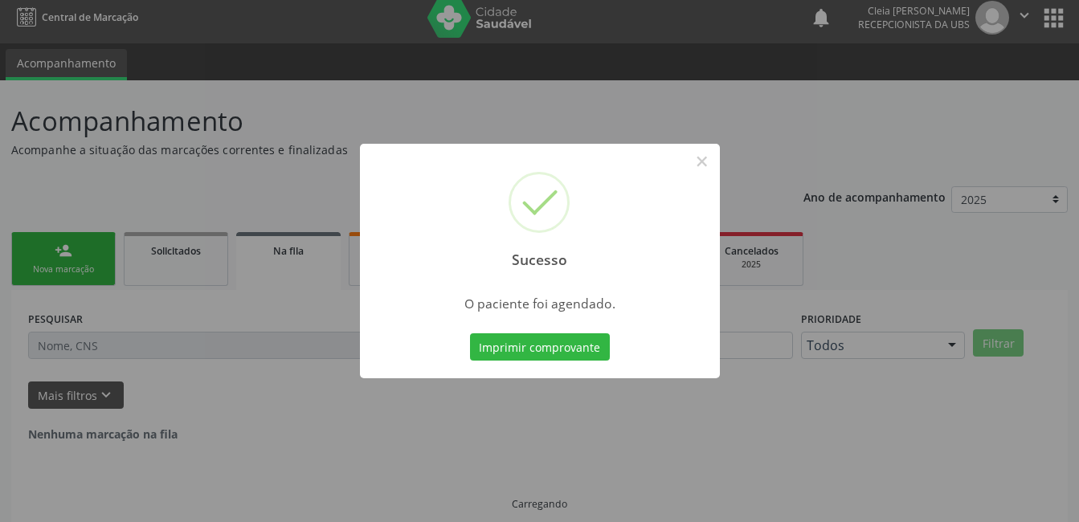
scroll to position [0, 0]
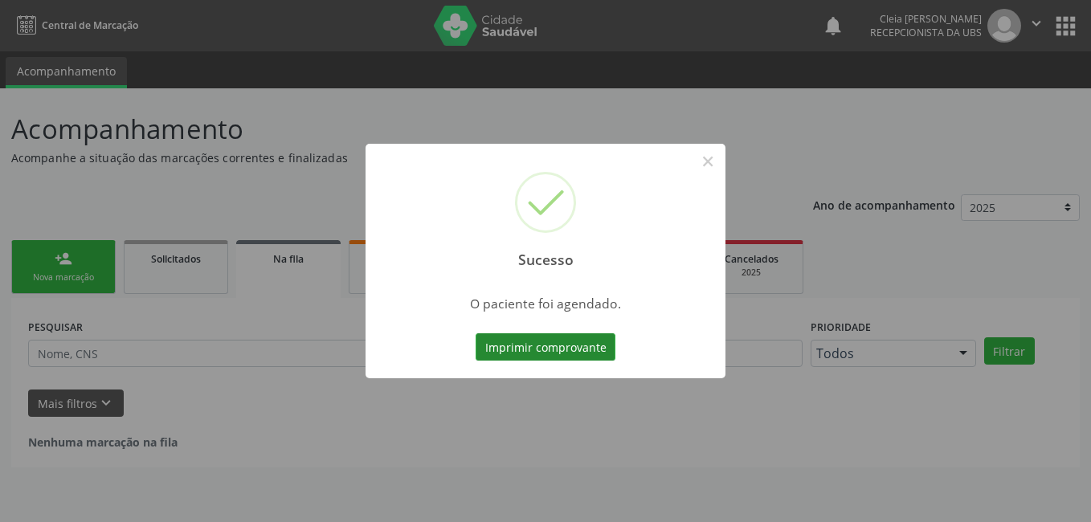
click at [522, 342] on button "Imprimir comprovante" at bounding box center [545, 346] width 140 height 27
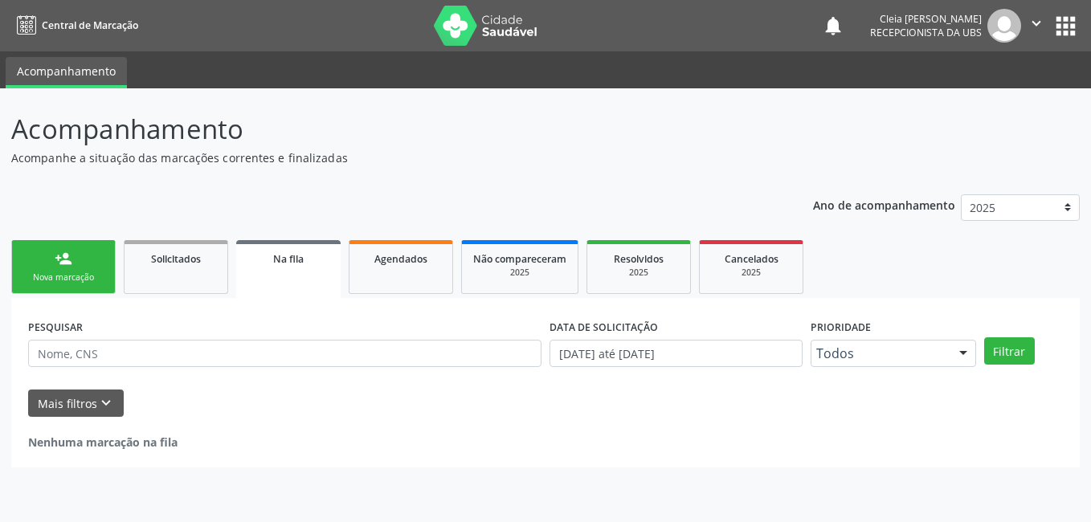
click at [66, 265] on div "person_add" at bounding box center [64, 259] width 18 height 18
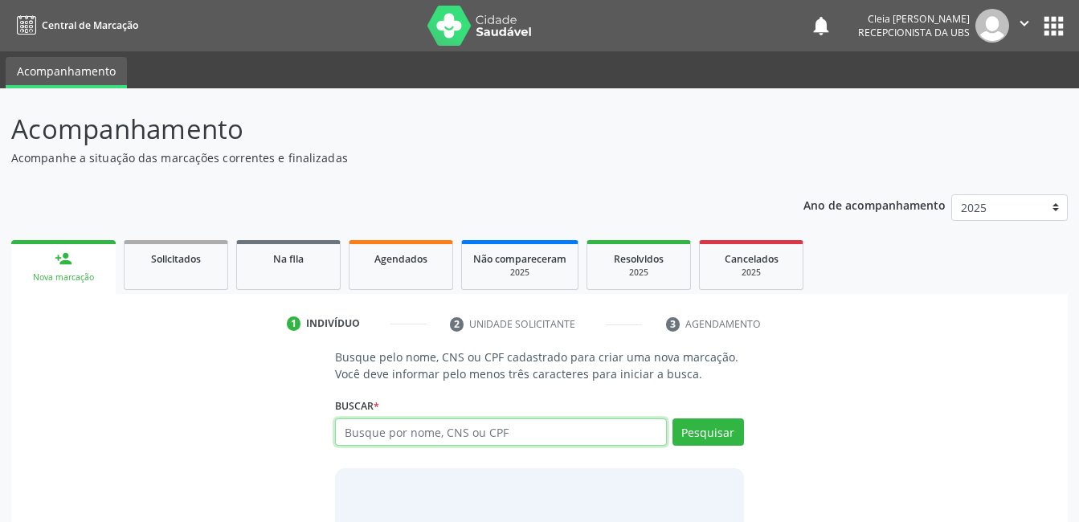
click at [566, 434] on input "text" at bounding box center [500, 431] width 331 height 27
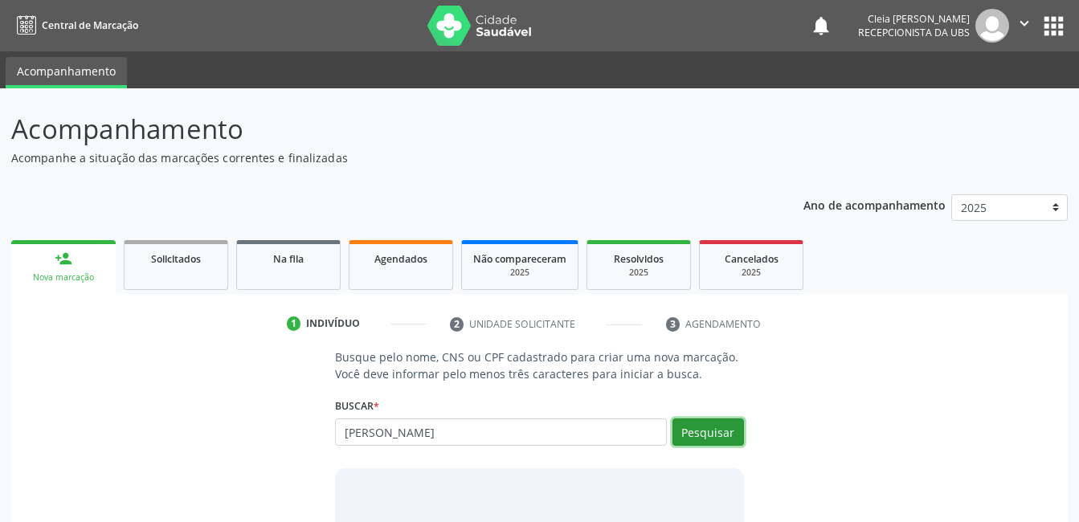
click at [705, 427] on button "Pesquisar" at bounding box center [707, 431] width 71 height 27
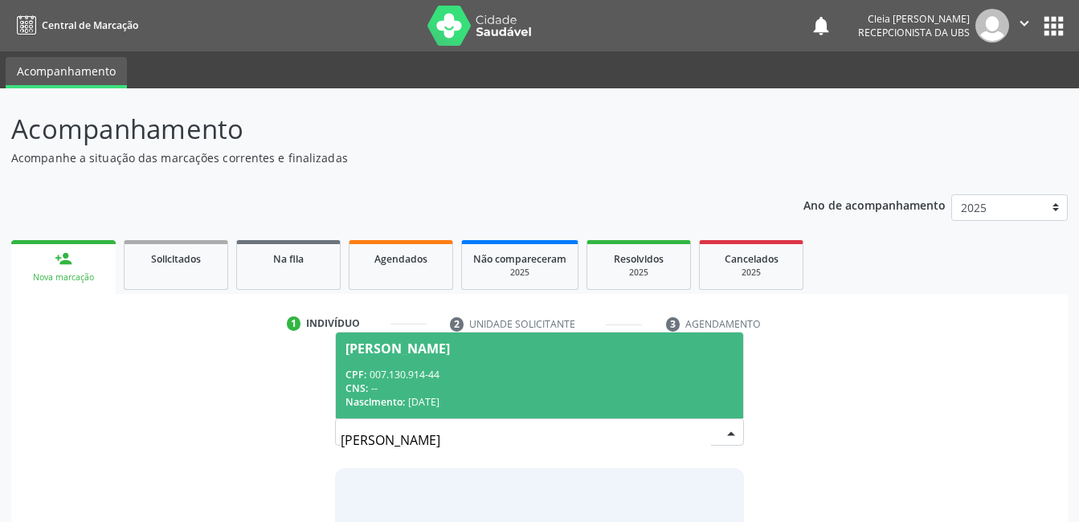
click at [630, 366] on span "Ryan Lucas de Souza Silva CPF: 007.130.914-44 CNS: -- Nascimento: 21/08/2025" at bounding box center [539, 375] width 406 height 86
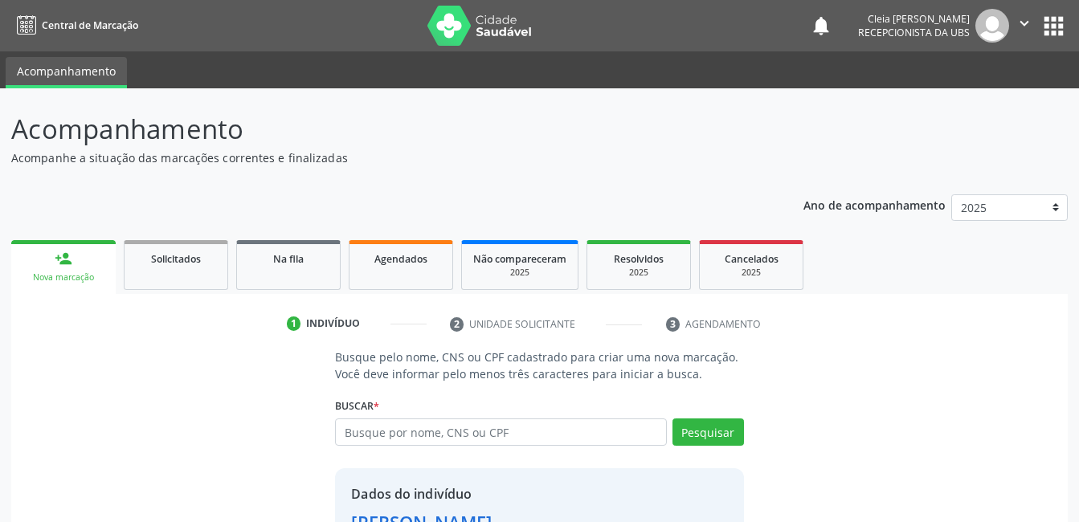
scroll to position [122, 0]
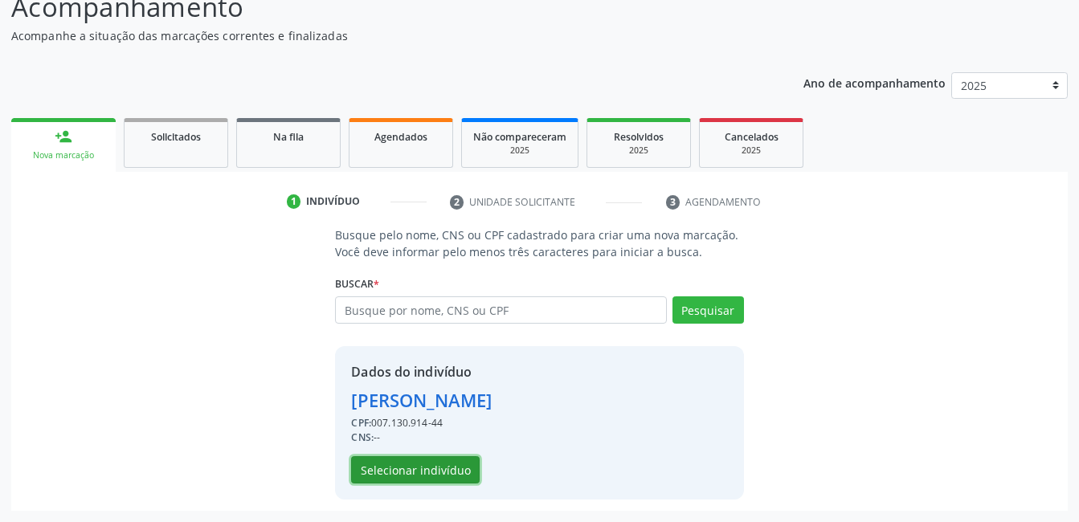
click at [429, 474] on button "Selecionar indivíduo" at bounding box center [415, 469] width 129 height 27
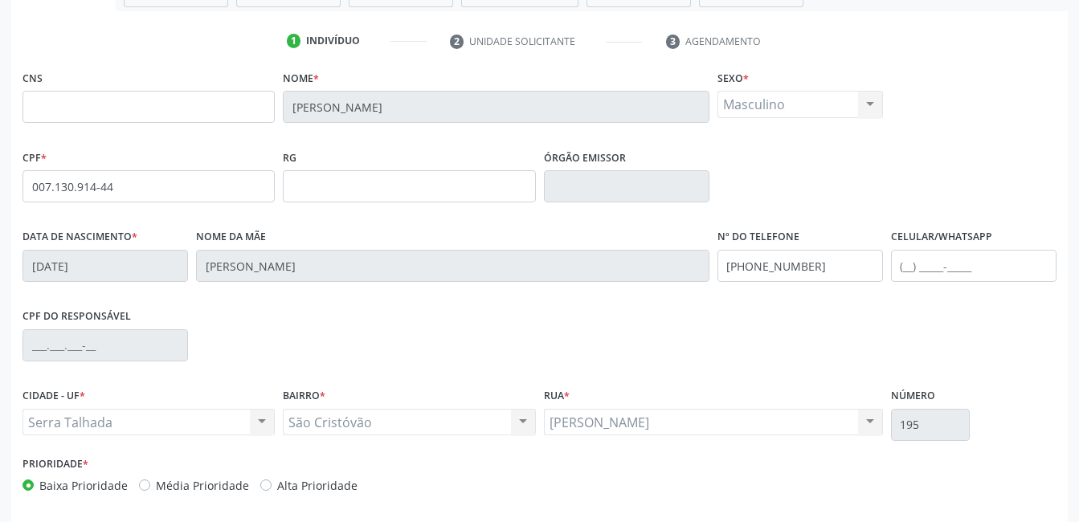
scroll to position [349, 0]
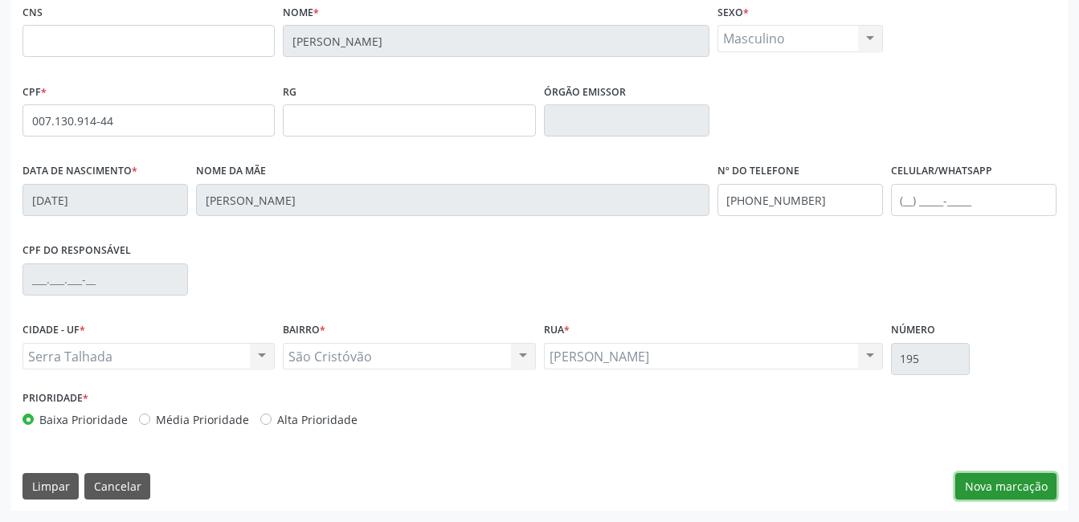
click at [1022, 490] on button "Nova marcação" at bounding box center [1005, 486] width 101 height 27
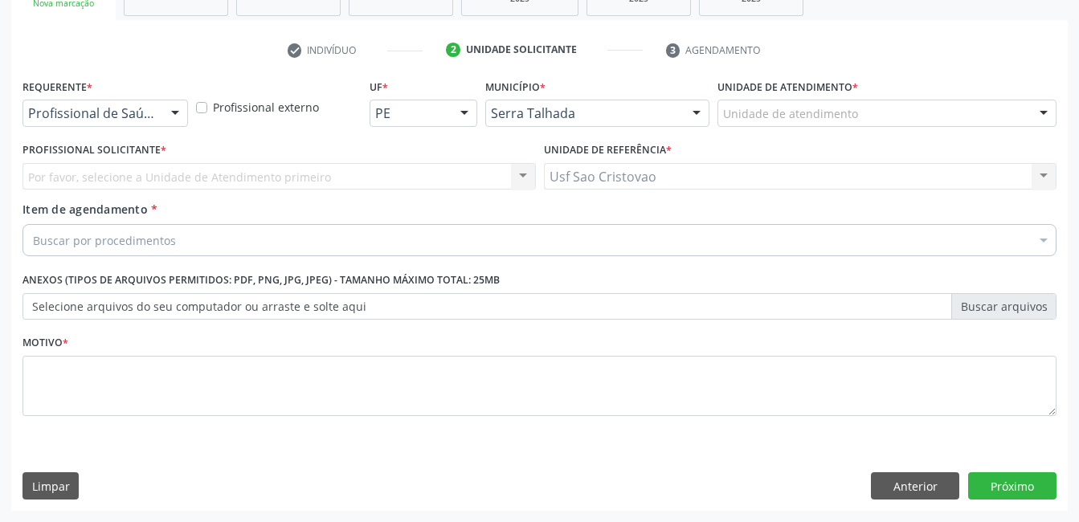
scroll to position [274, 0]
click at [171, 109] on div at bounding box center [175, 113] width 24 height 27
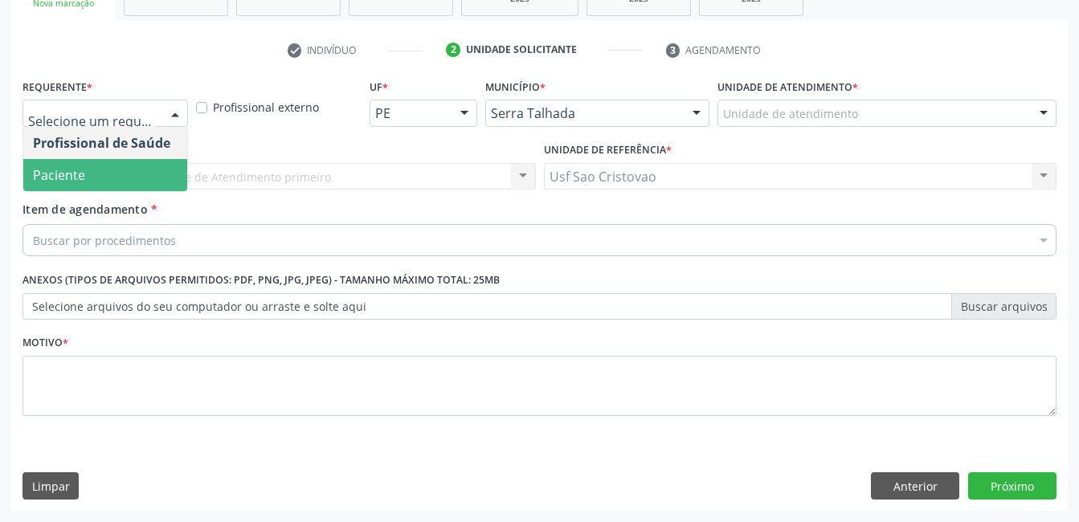
click at [153, 172] on span "Paciente" at bounding box center [105, 175] width 164 height 32
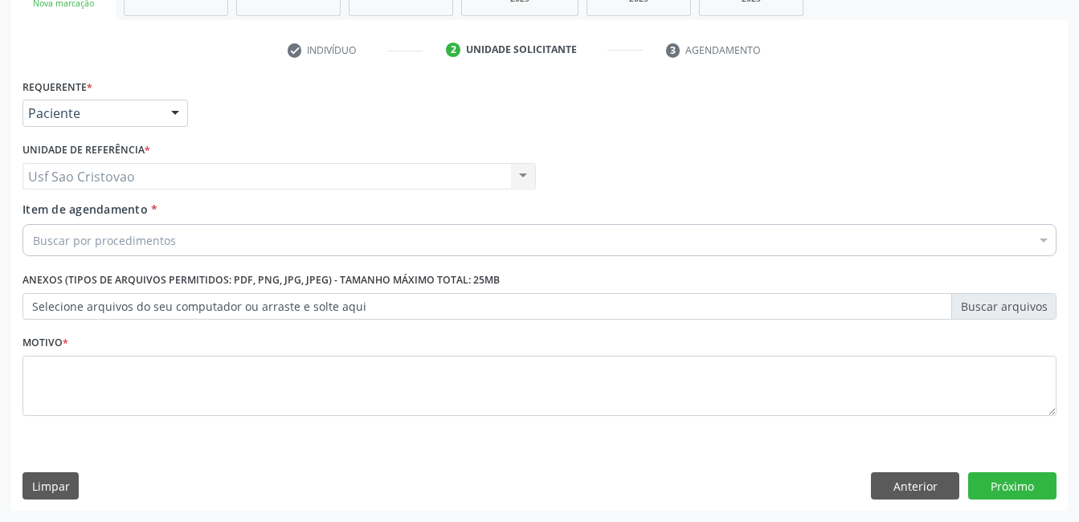
click at [168, 249] on div "Buscar por procedimentos" at bounding box center [539, 240] width 1034 height 32
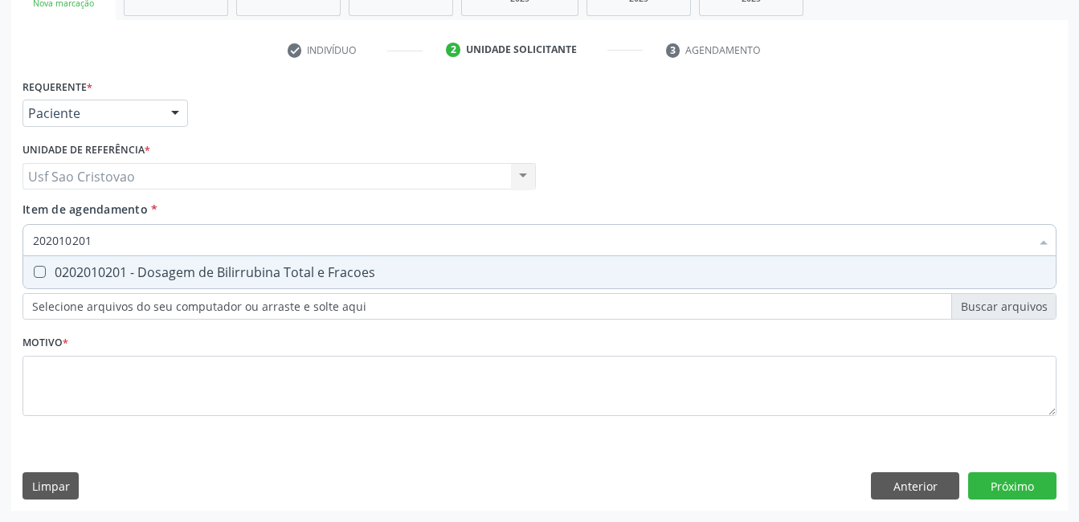
click at [40, 268] on Fracoes at bounding box center [40, 272] width 12 height 12
click at [34, 268] on Fracoes "checkbox" at bounding box center [28, 272] width 10 height 10
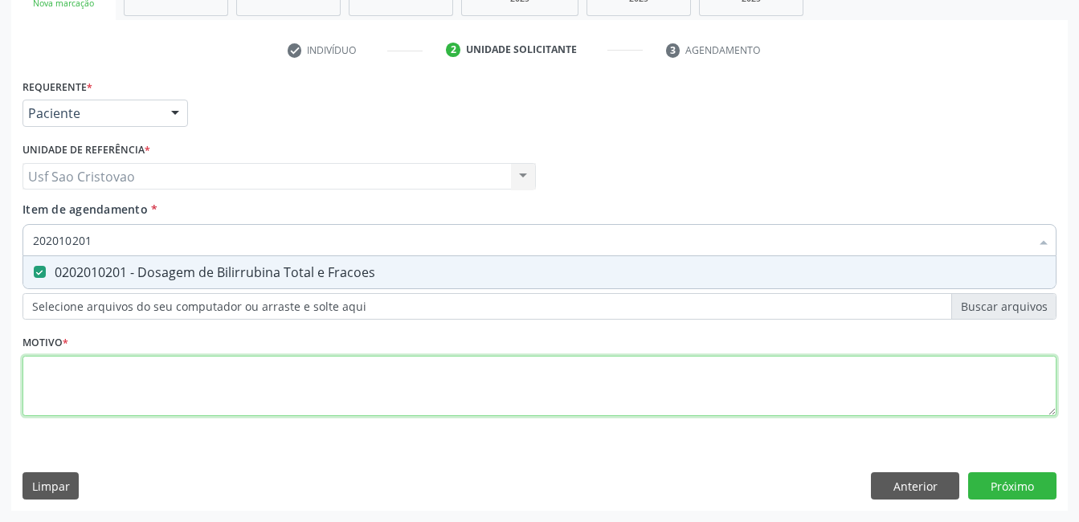
click at [169, 371] on div "Requerente * Paciente Profissional de Saúde Paciente Nenhum resultado encontrad…" at bounding box center [539, 257] width 1034 height 364
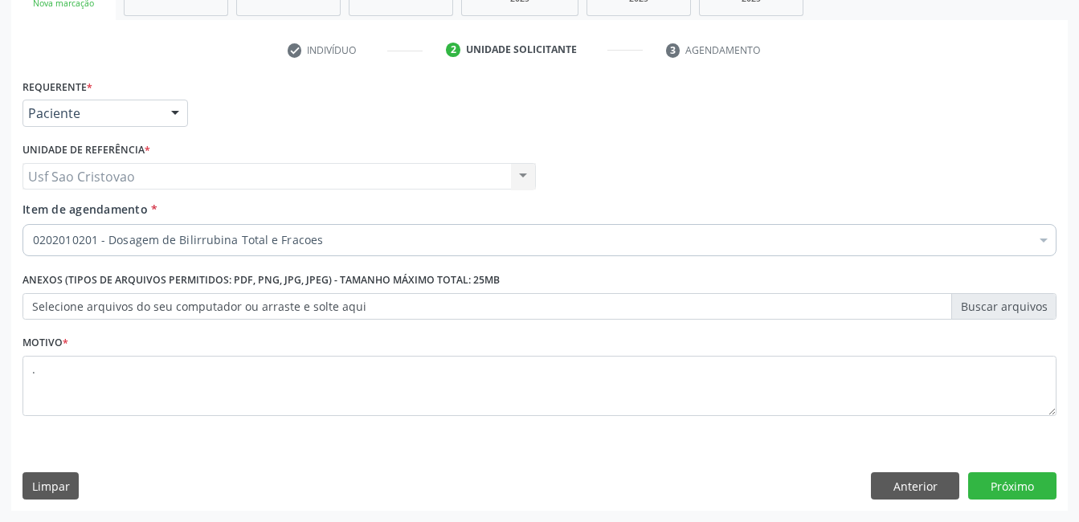
click at [475, 513] on div "Acompanhamento Acompanhe a situação das marcações correntes e finalizadas Relat…" at bounding box center [539, 168] width 1079 height 708
click at [993, 487] on button "Próximo" at bounding box center [1012, 485] width 88 height 27
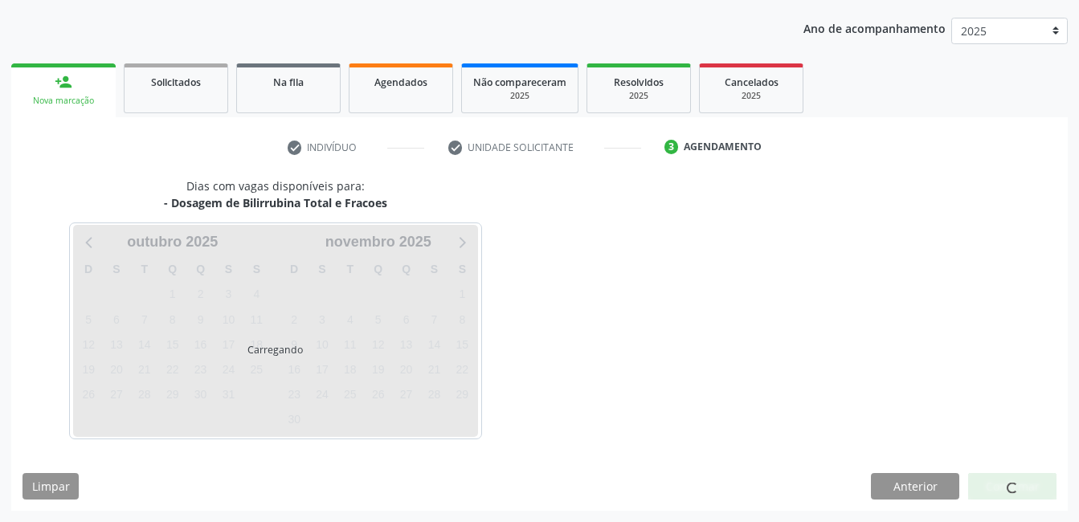
scroll to position [177, 0]
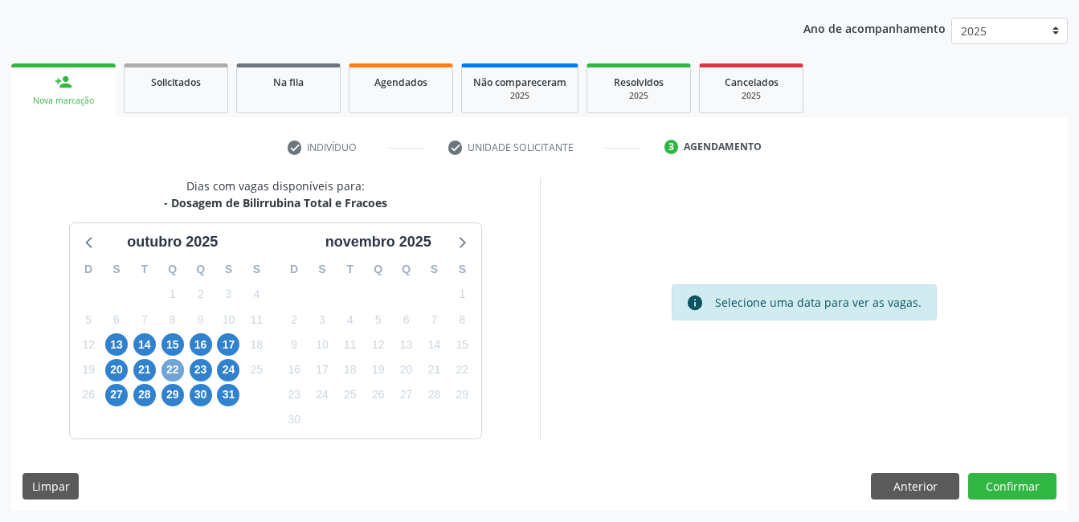
click at [173, 366] on span "22" at bounding box center [172, 370] width 22 height 22
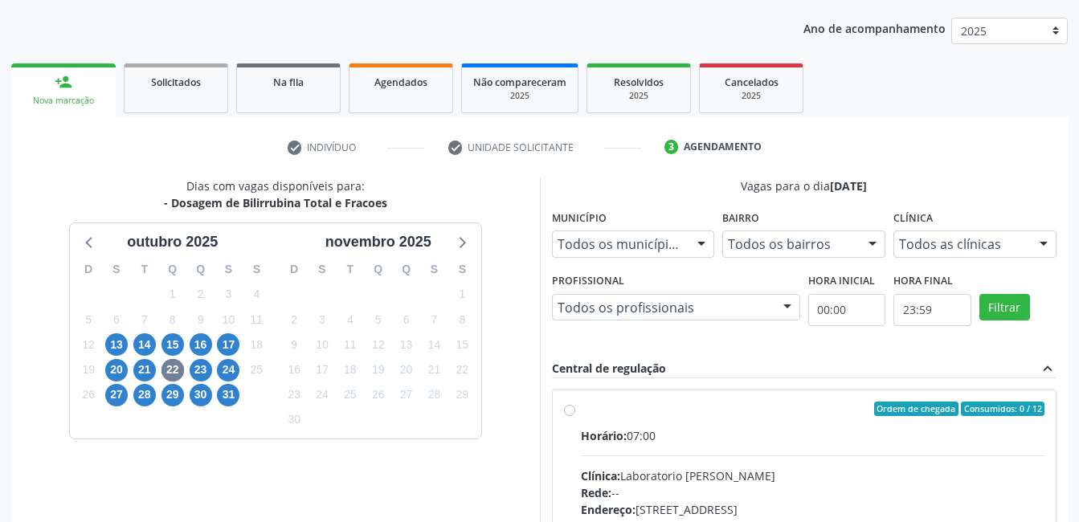
click at [581, 413] on label "Ordem de chegada Consumidos: 0 / 12 Horário: 07:00 Clínica: Laboratorio Jose Pa…" at bounding box center [813, 525] width 464 height 247
click at [569, 413] on input "Ordem de chegada Consumidos: 0 / 12 Horário: 07:00 Clínica: Laboratorio Jose Pa…" at bounding box center [569, 409] width 11 height 14
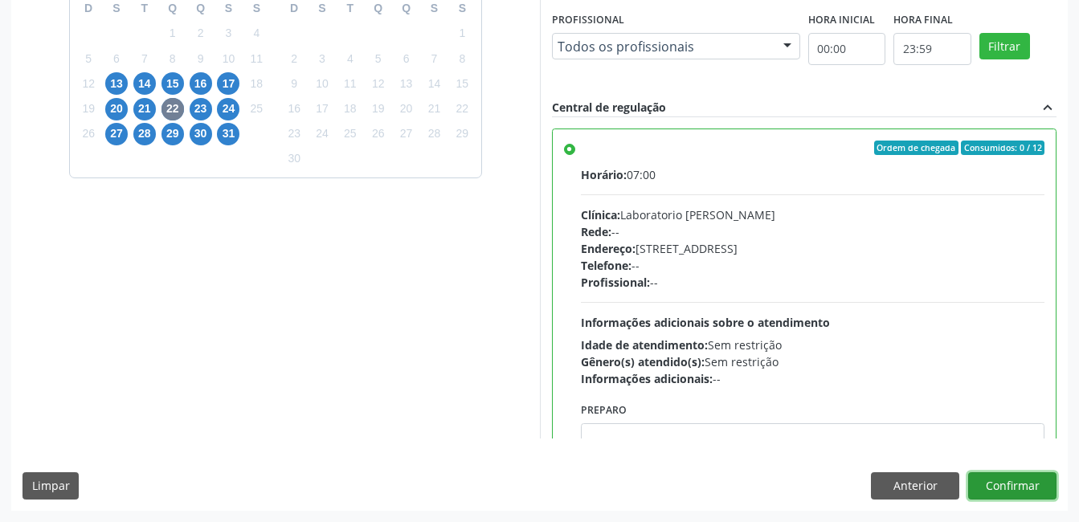
click at [1028, 487] on button "Confirmar" at bounding box center [1012, 485] width 88 height 27
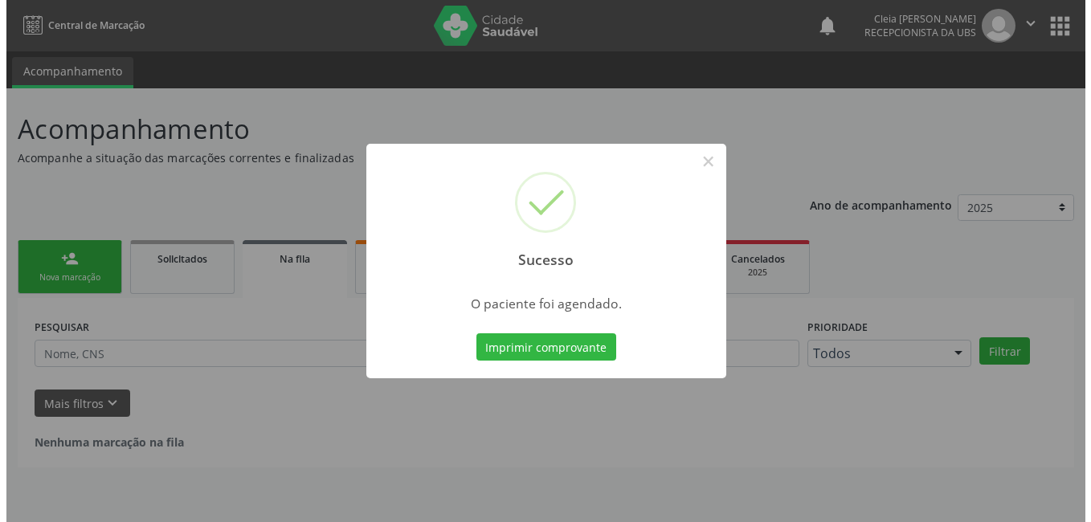
scroll to position [0, 0]
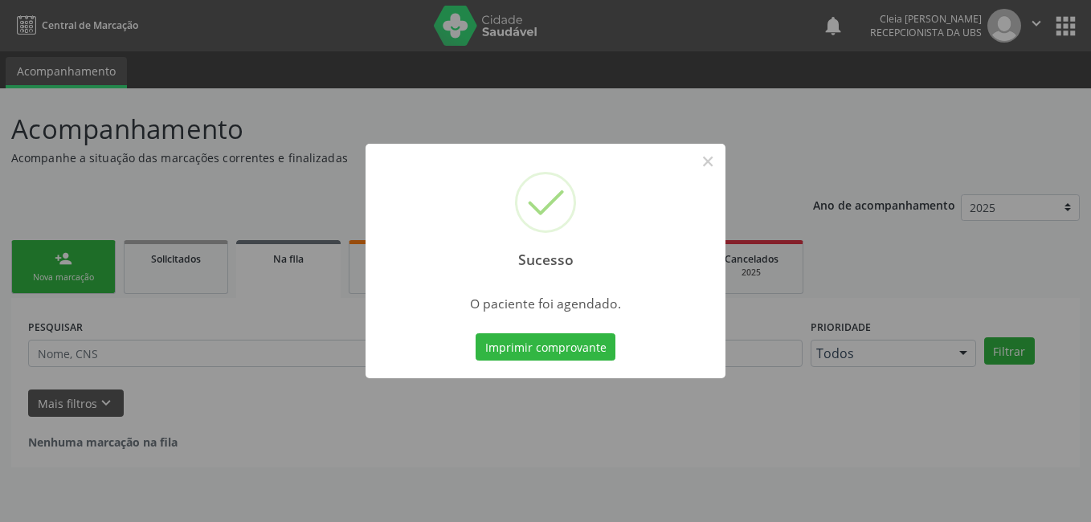
click at [564, 355] on button "Imprimir comprovante" at bounding box center [545, 346] width 140 height 27
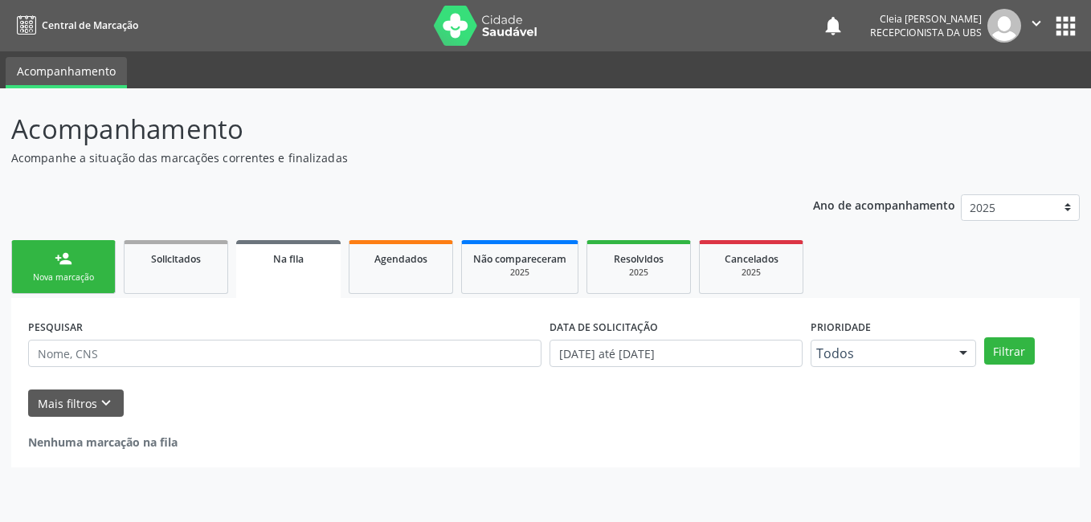
click at [77, 275] on div "Nova marcação" at bounding box center [63, 277] width 80 height 12
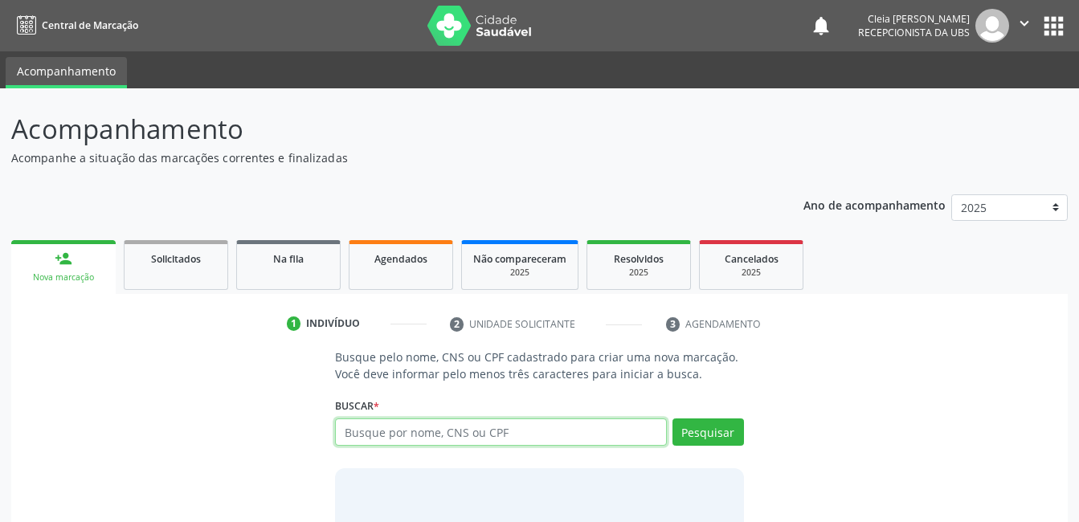
click at [493, 440] on input "text" at bounding box center [500, 431] width 331 height 27
type input "898800337055402"
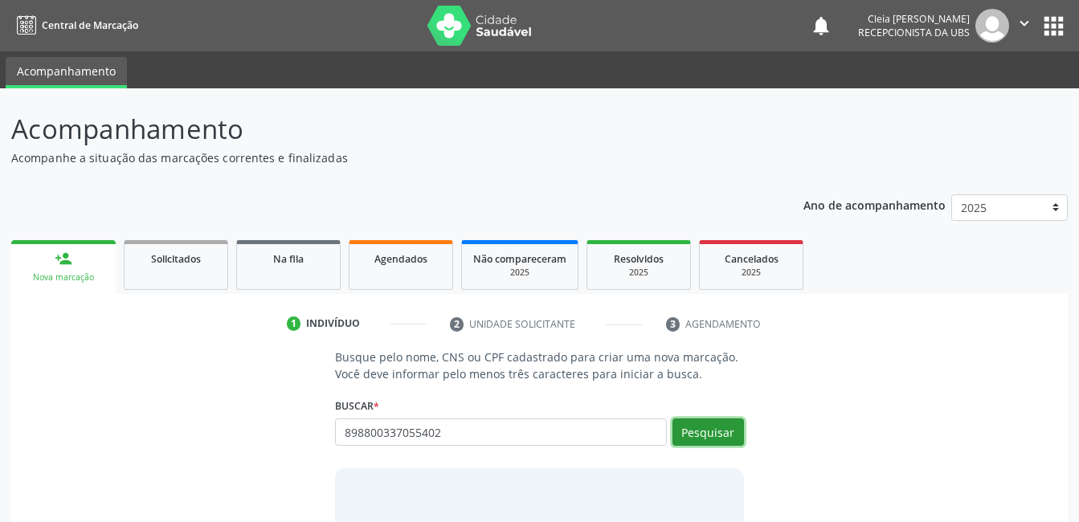
click at [717, 439] on button "Pesquisar" at bounding box center [707, 431] width 71 height 27
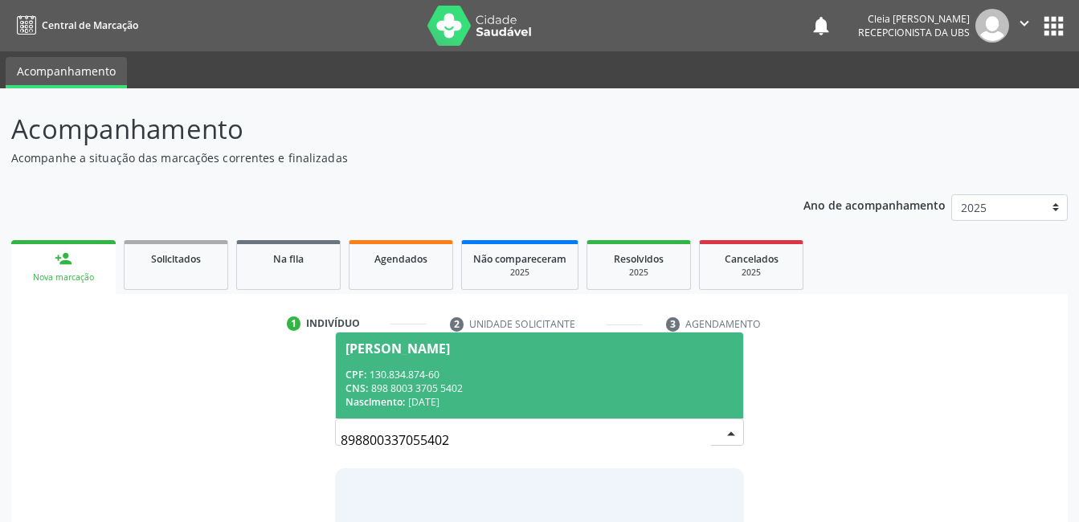
click at [553, 354] on span "[PERSON_NAME] CPF: 130.834.874-60 CNS: 898 8003 3705 5402 Nascimento: [DATE]" at bounding box center [539, 375] width 406 height 86
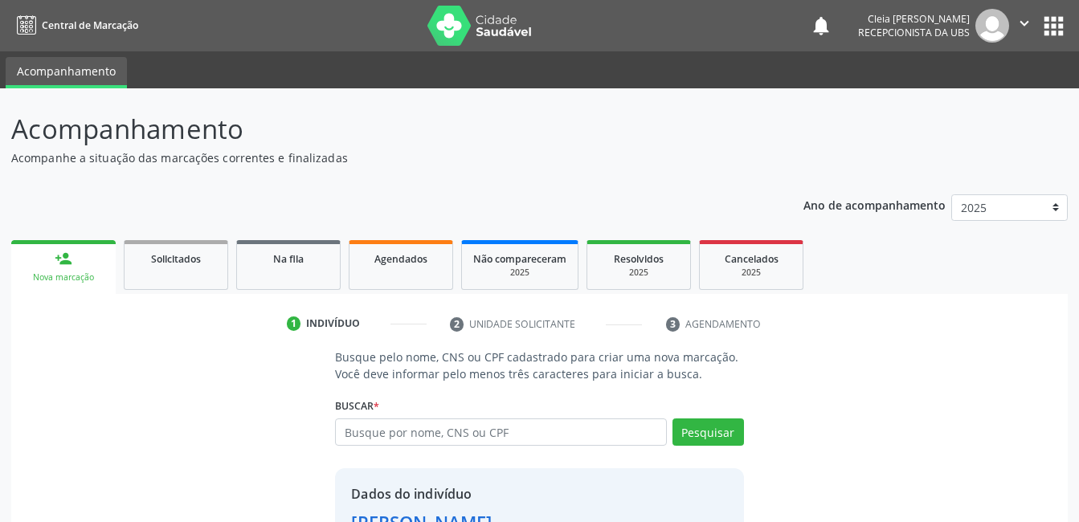
scroll to position [122, 0]
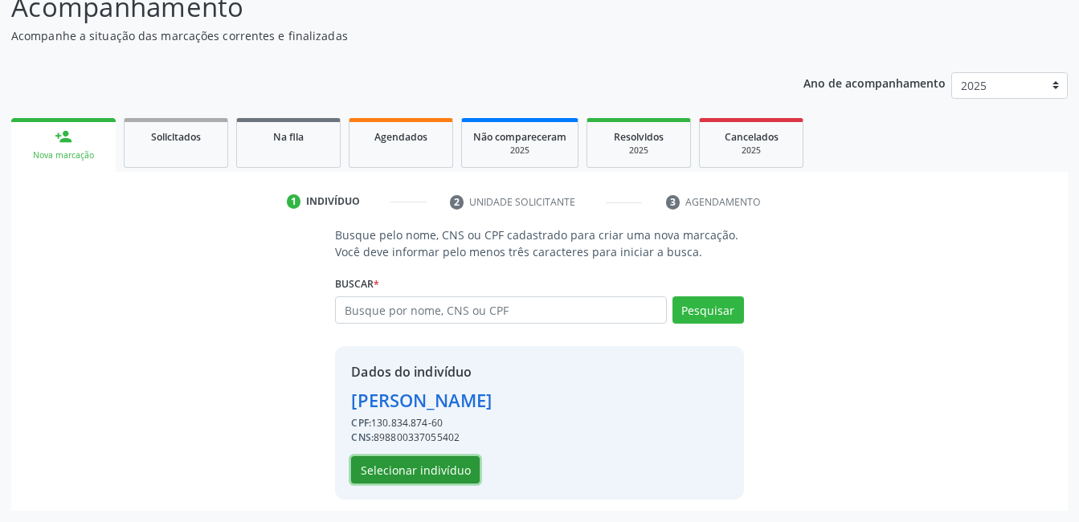
click at [386, 473] on button "Selecionar indivíduo" at bounding box center [415, 469] width 129 height 27
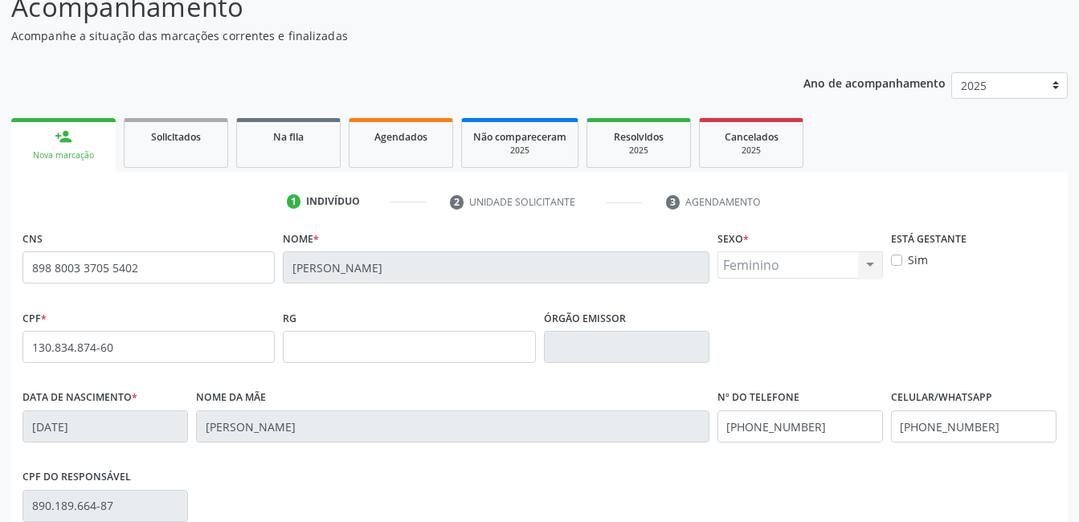
scroll to position [349, 0]
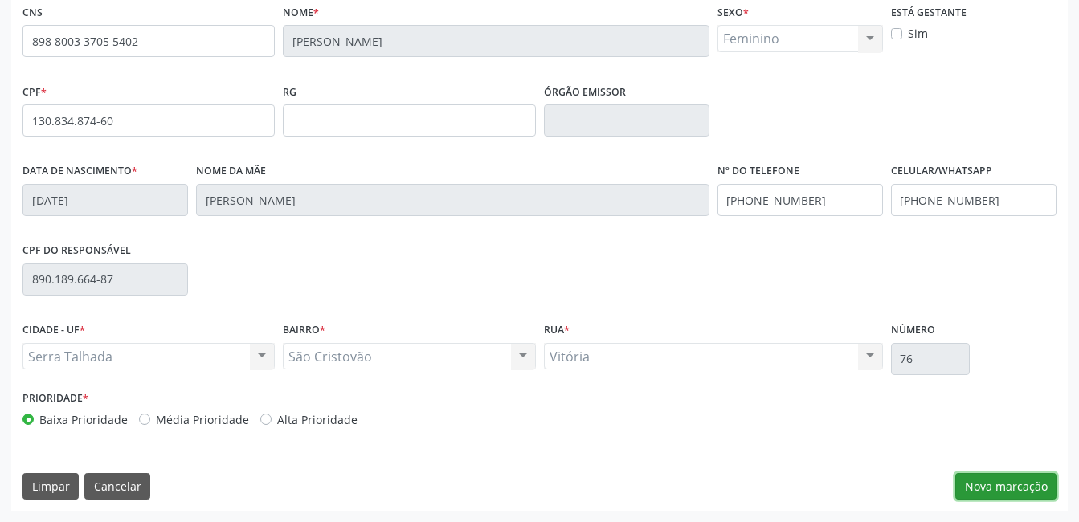
click at [1023, 488] on button "Nova marcação" at bounding box center [1005, 486] width 101 height 27
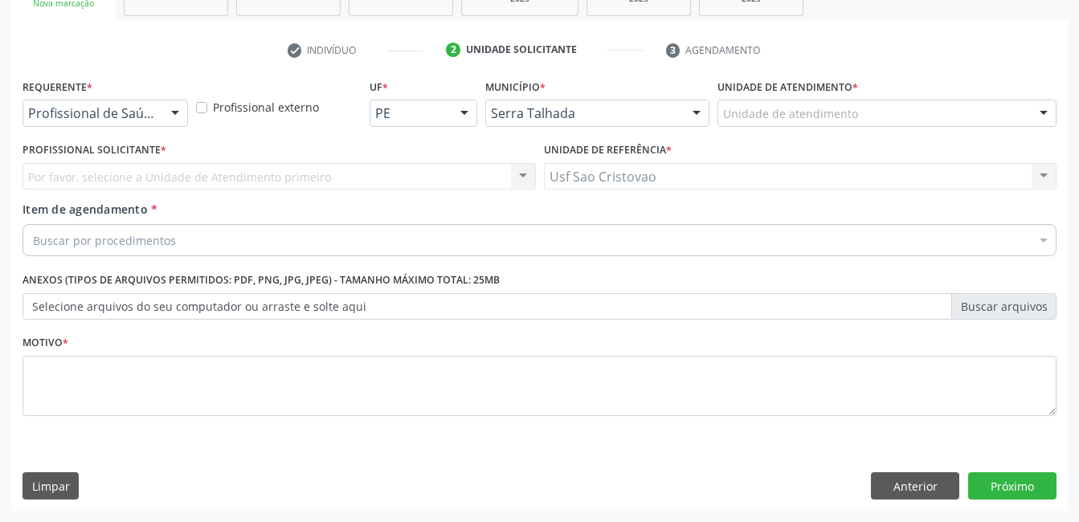
scroll to position [274, 0]
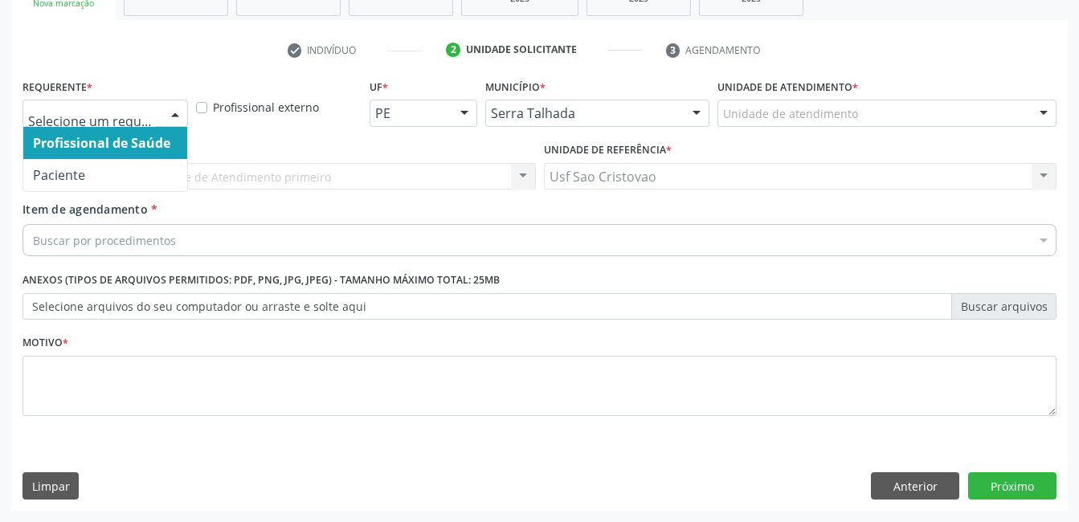
click at [175, 117] on div at bounding box center [175, 113] width 24 height 27
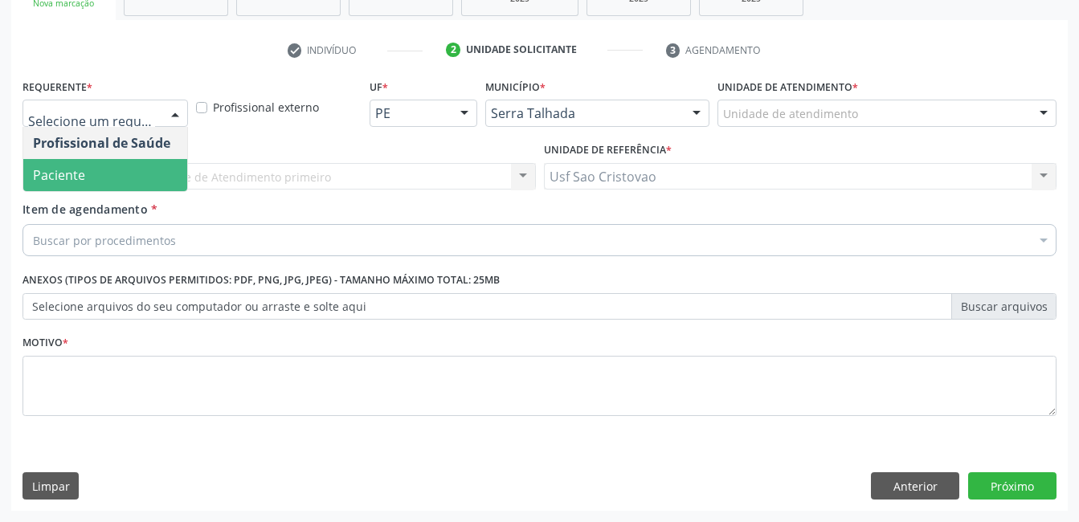
click at [165, 165] on span "Paciente" at bounding box center [105, 175] width 164 height 32
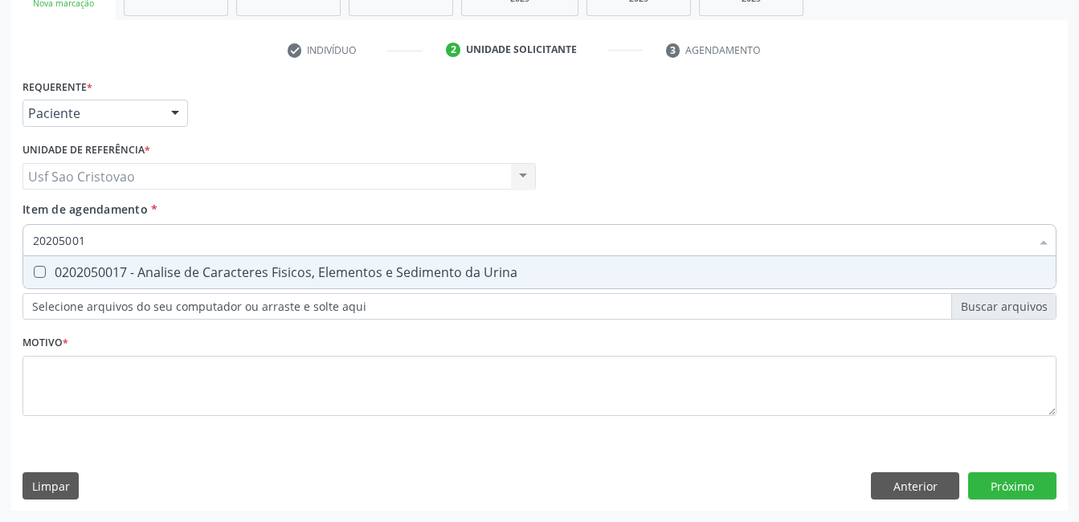
type input "202050017"
click at [33, 271] on div at bounding box center [29, 272] width 12 height 13
checkbox Urina "true"
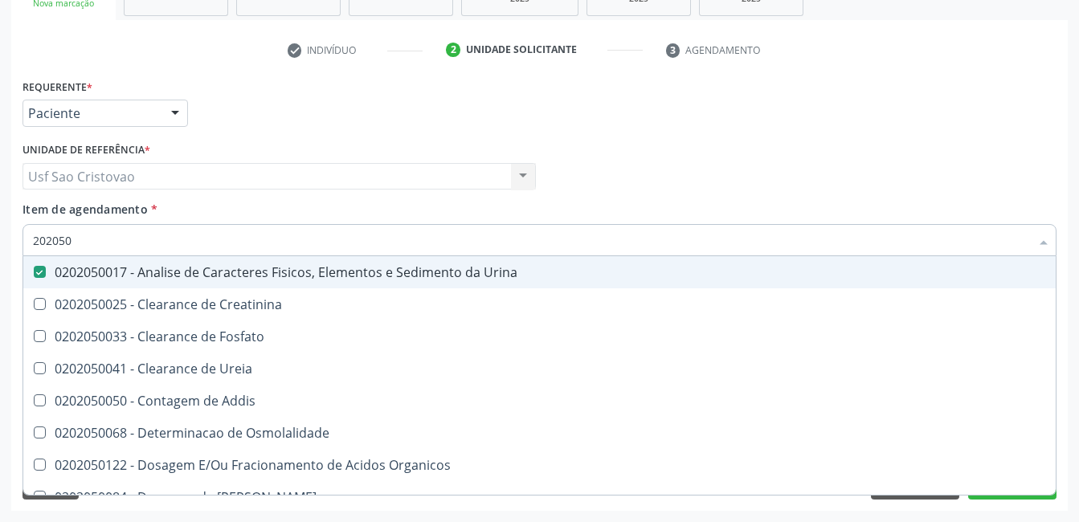
type input "20205"
checkbox Urina "false"
checkbox Creatinina "true"
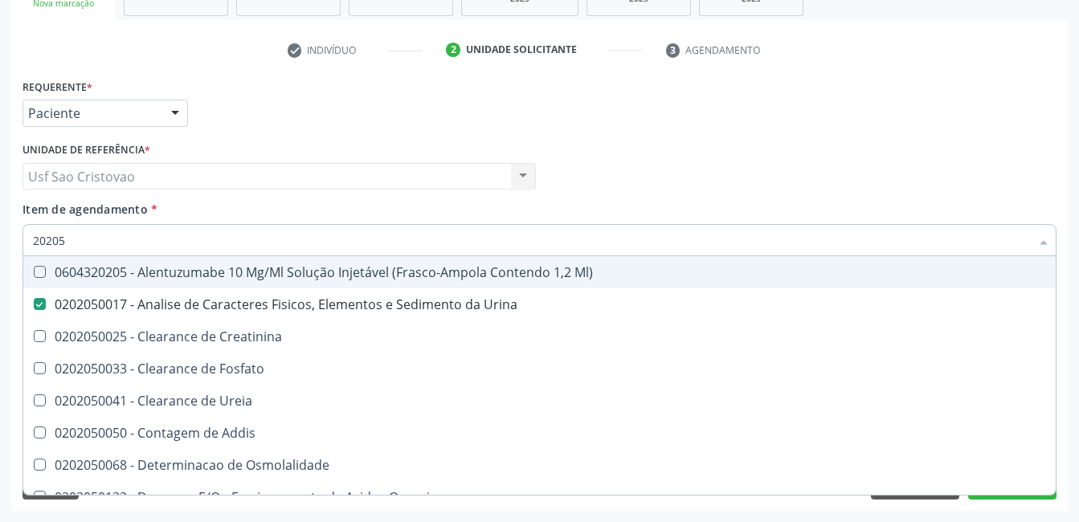
type input "2020"
checkbox Urina "false"
checkbox Fosfato "true"
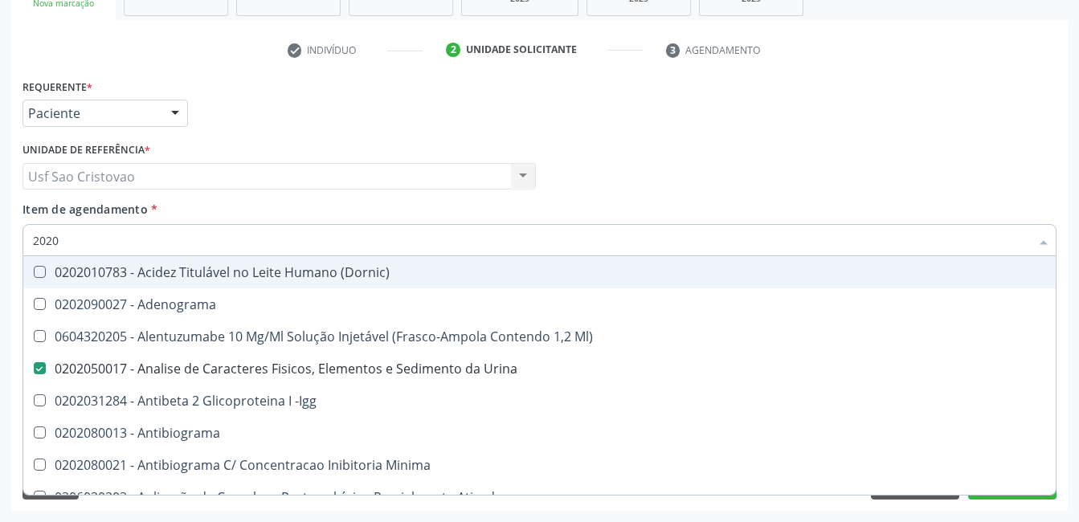
type input "20202"
checkbox Urina "false"
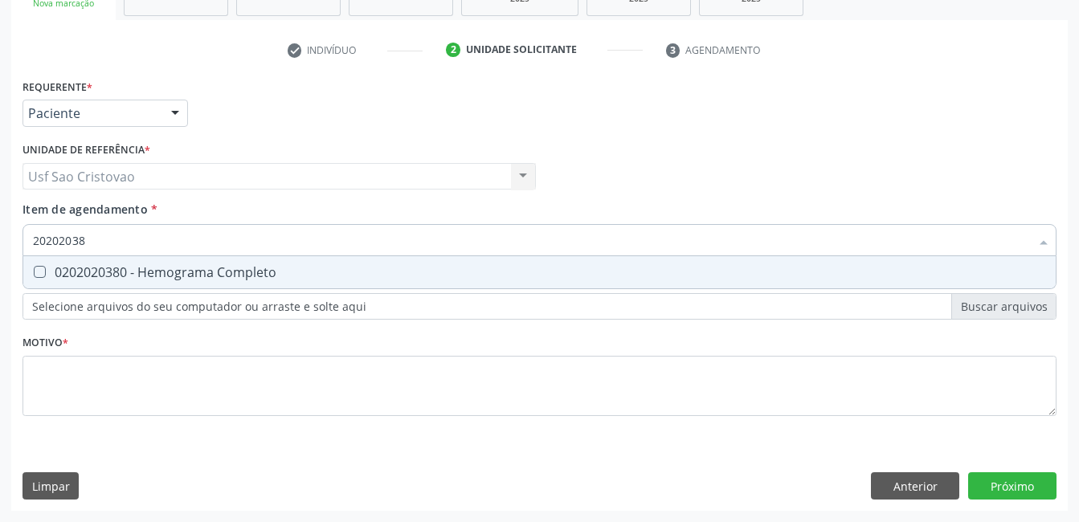
type input "202020380"
click at [43, 271] on Completo at bounding box center [40, 272] width 12 height 12
click at [34, 271] on Completo "checkbox" at bounding box center [28, 272] width 10 height 10
checkbox Completo "true"
type input "2020203"
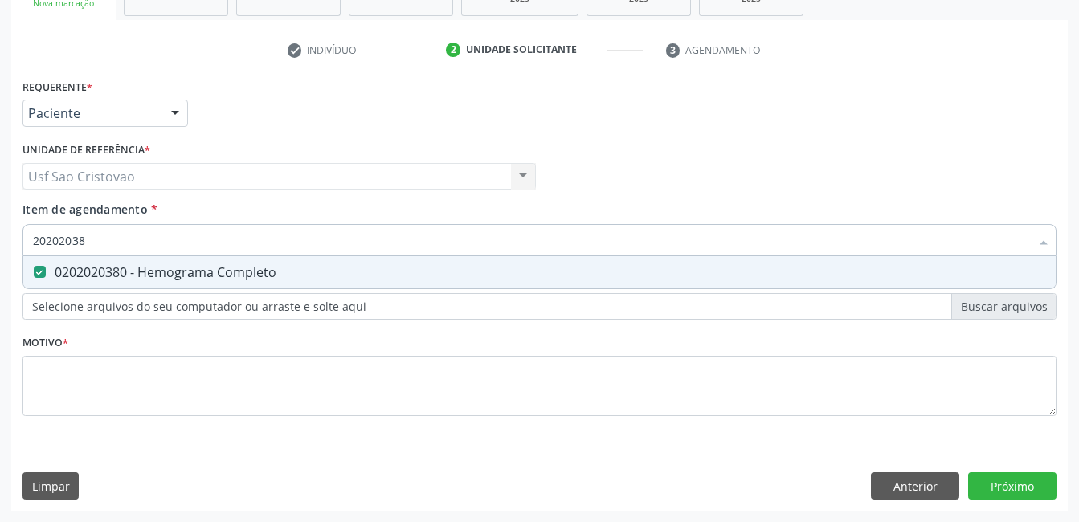
checkbox Completo "false"
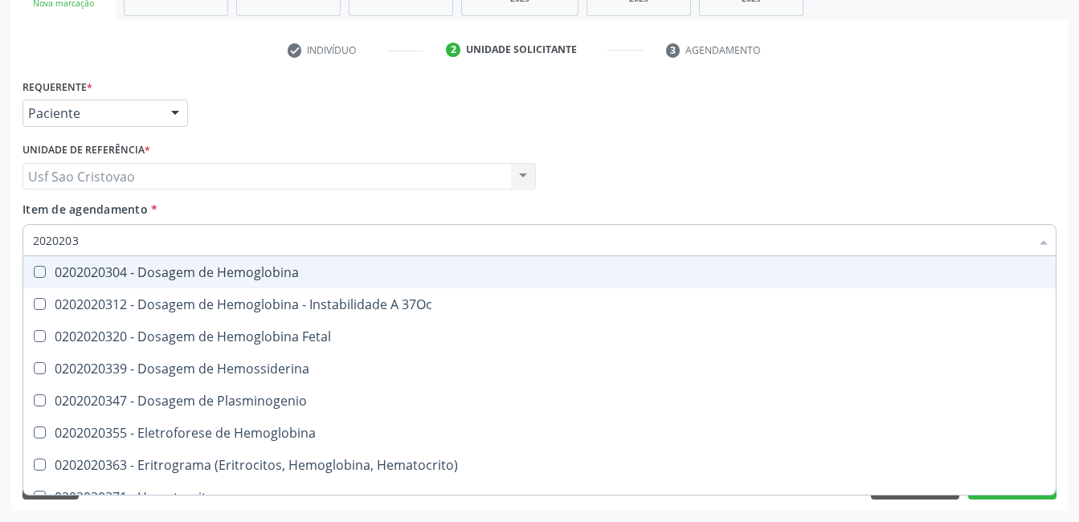
type input "202020"
checkbox Completo "false"
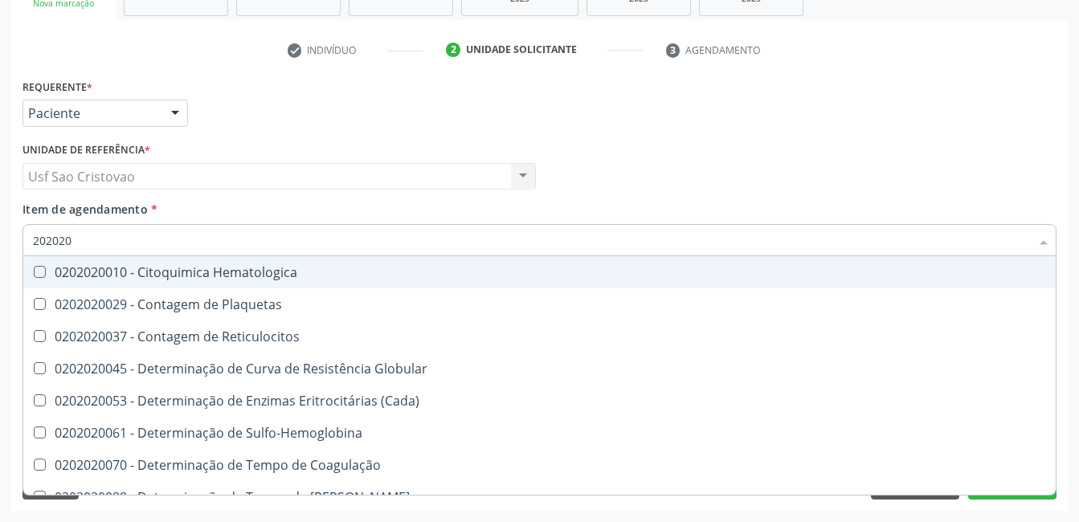
type input "20202"
checkbox Completo "false"
checkbox Leucograma "true"
type input "2020"
checkbox Globular "true"
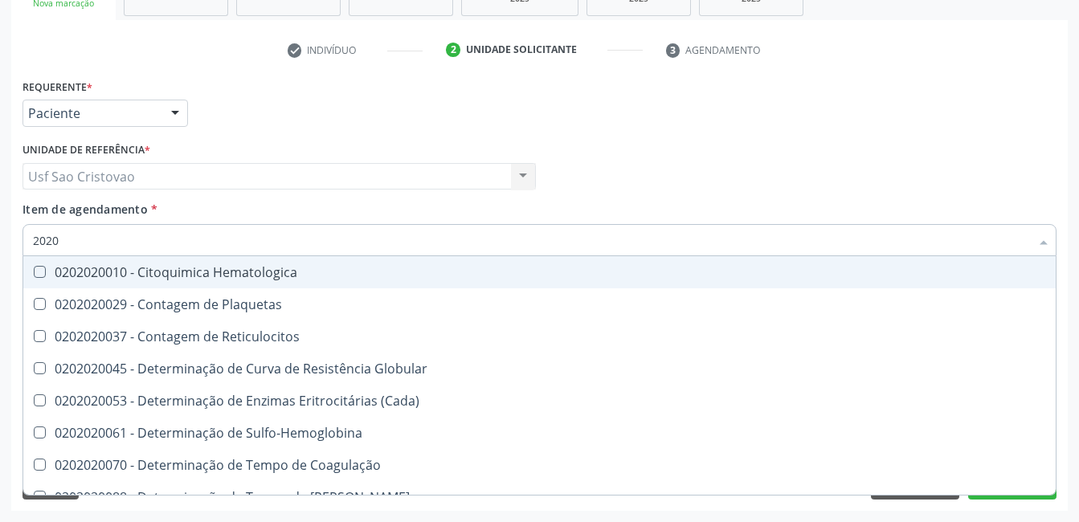
checkbox Completo "false"
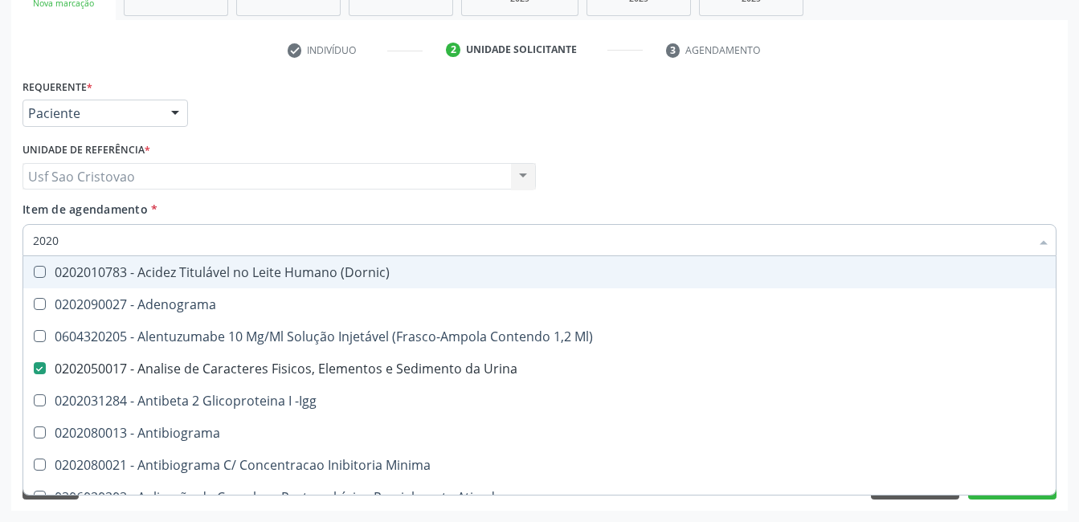
type input "20208"
checkbox Urina "false"
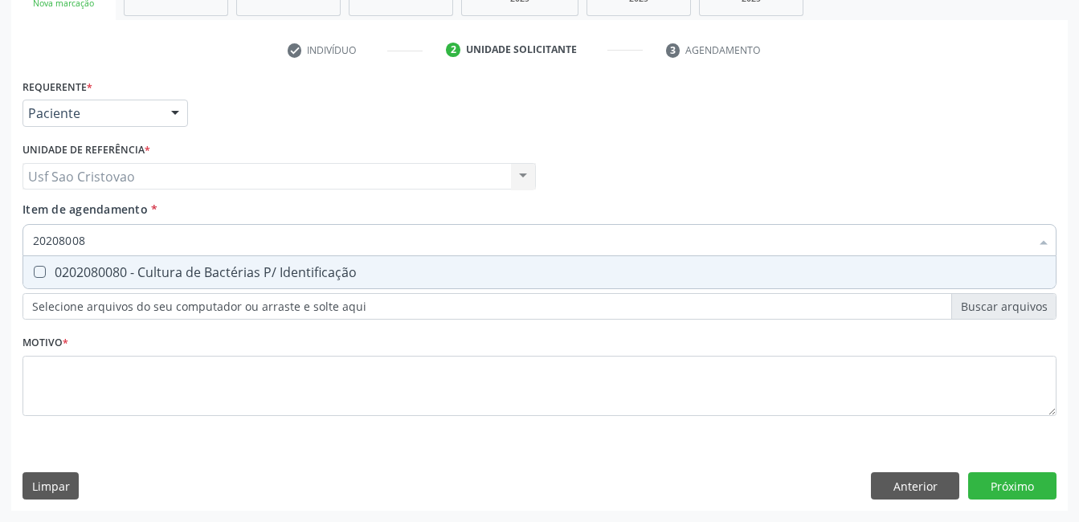
type input "202080080"
click at [43, 271] on Identificação at bounding box center [40, 272] width 12 height 12
click at [34, 271] on Identificação "checkbox" at bounding box center [28, 272] width 10 height 10
checkbox Identificação "true"
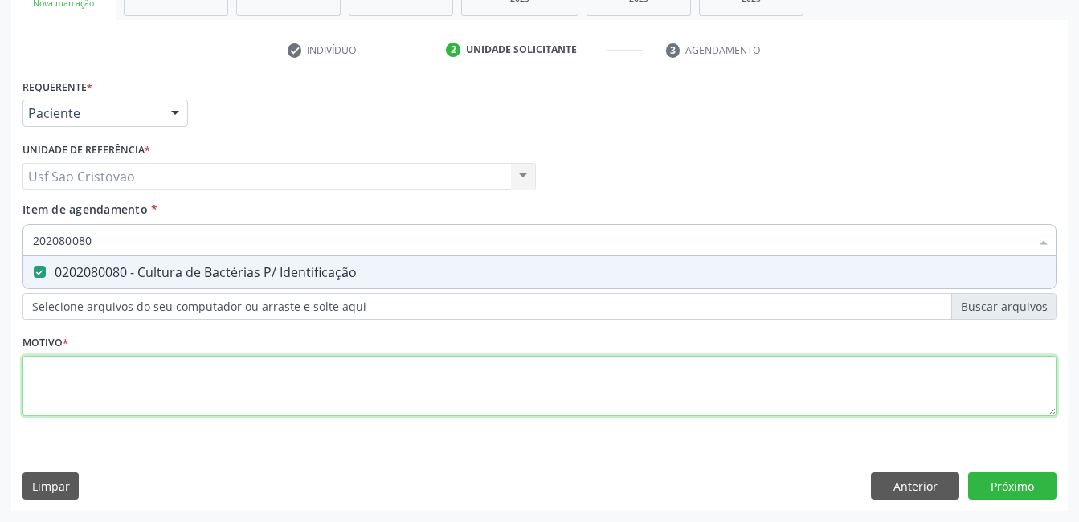
click at [258, 371] on div "Requerente * Paciente Profissional de Saúde Paciente Nenhum resultado encontrad…" at bounding box center [539, 257] width 1034 height 364
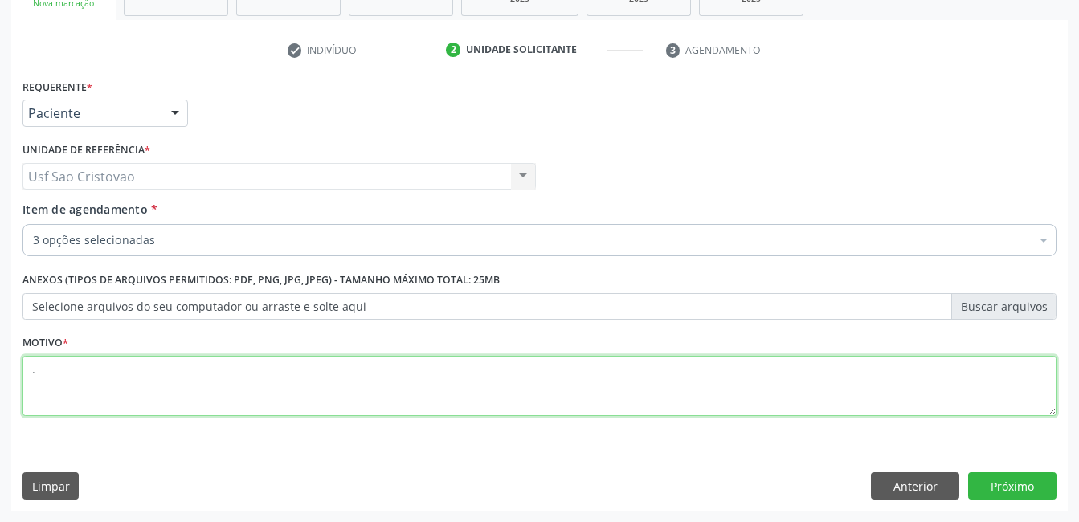
type textarea "."
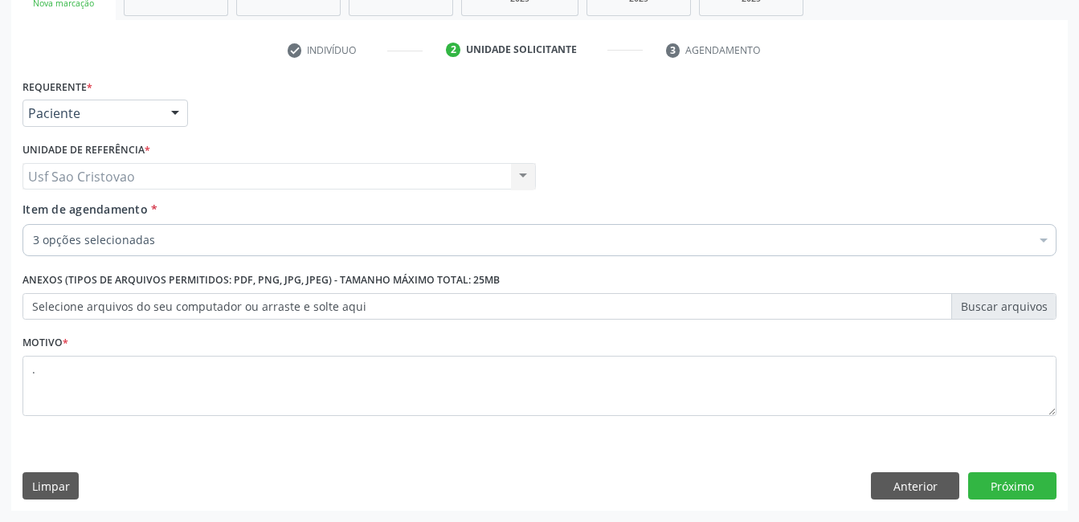
click at [551, 458] on div "Requerente * Paciente Profissional de Saúde Paciente Nenhum resultado encontrad…" at bounding box center [539, 293] width 1056 height 436
click at [1044, 483] on button "Próximo" at bounding box center [1012, 485] width 88 height 27
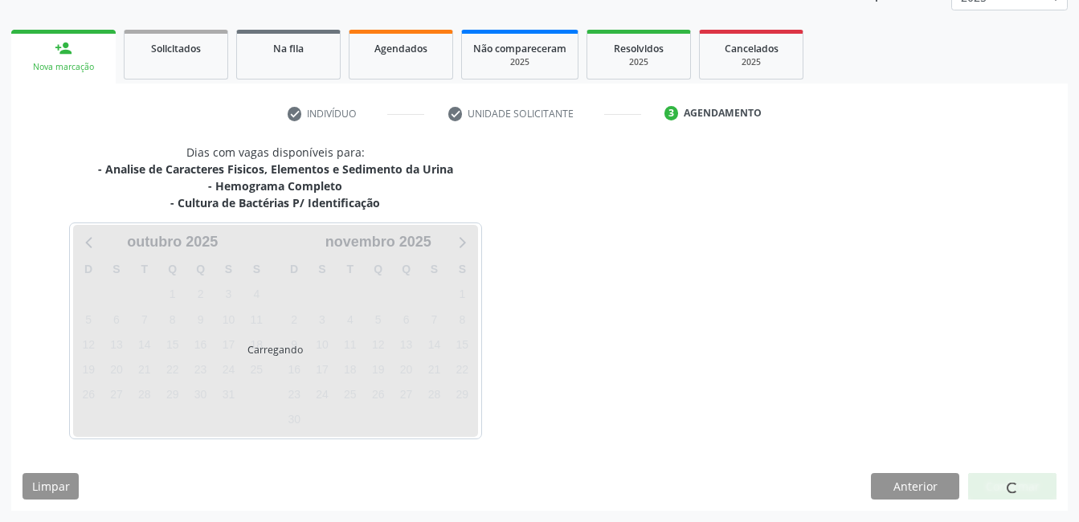
scroll to position [210, 0]
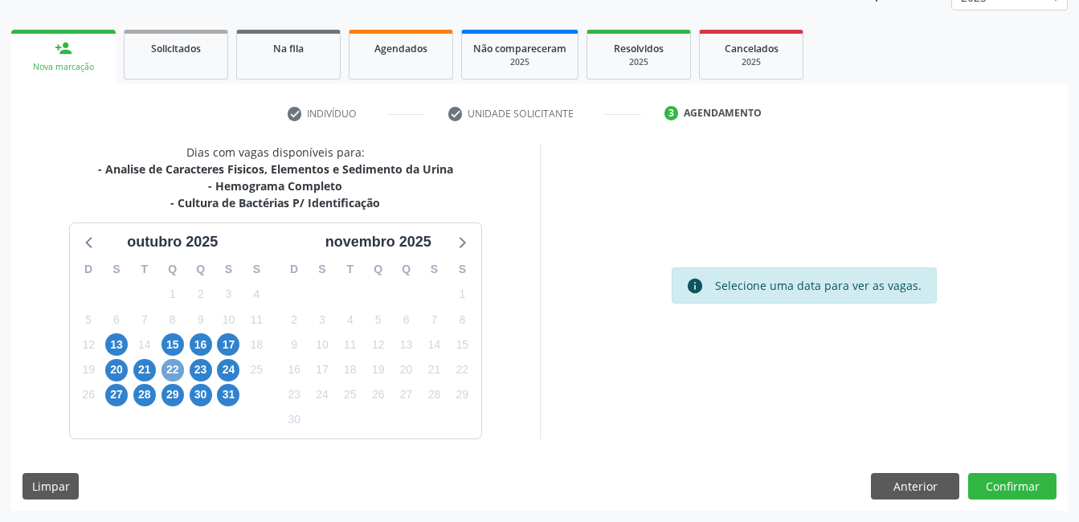
click at [172, 366] on span "22" at bounding box center [172, 370] width 22 height 22
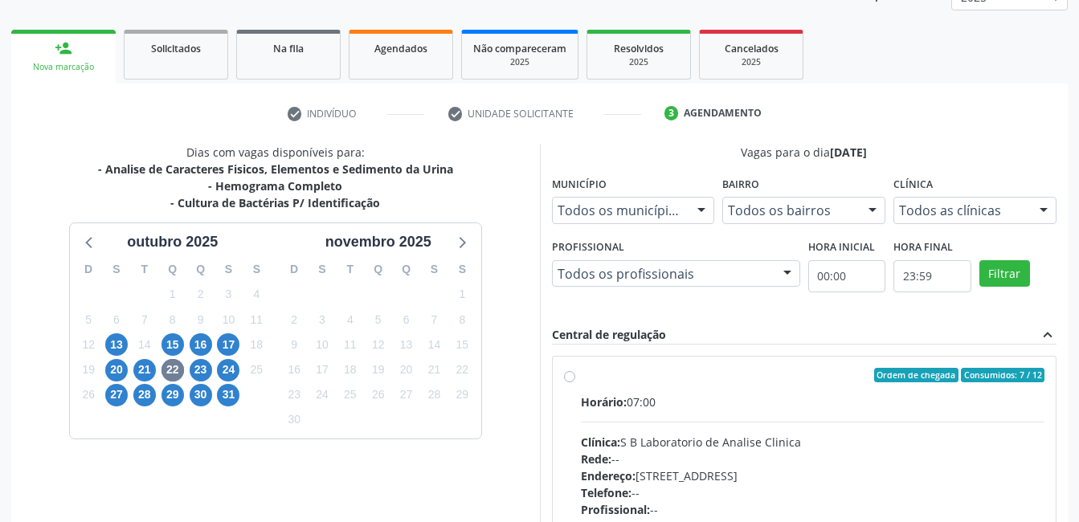
click at [581, 381] on label "Ordem de chegada Consumidos: 7 / 12 Horário: 07:00 Clínica: S B Laboratorio de …" at bounding box center [813, 491] width 464 height 247
click at [565, 381] on input "Ordem de chegada Consumidos: 7 / 12 Horário: 07:00 Clínica: S B Laboratorio de …" at bounding box center [569, 375] width 11 height 14
radio input "true"
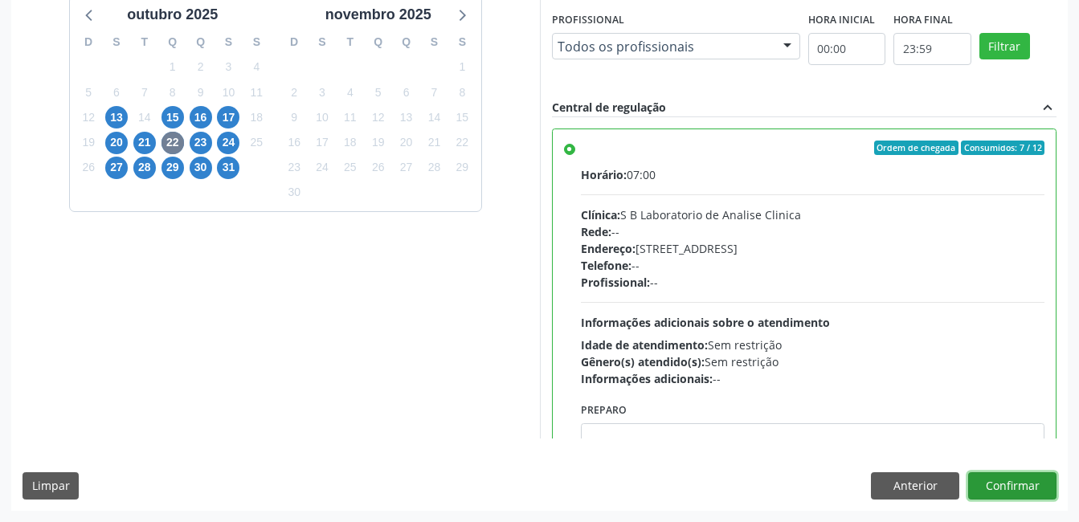
click at [981, 489] on button "Confirmar" at bounding box center [1012, 485] width 88 height 27
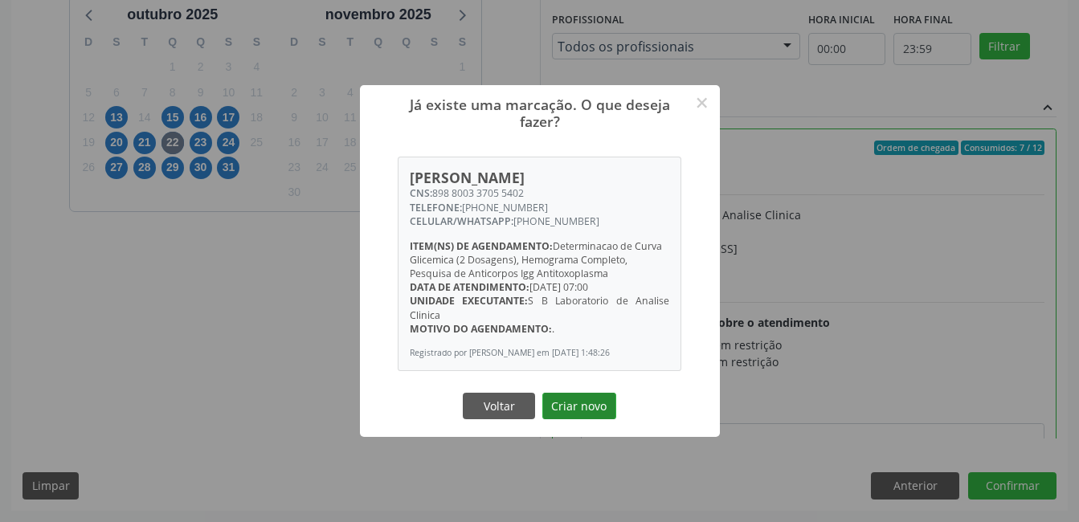
click at [569, 415] on button "Criar novo" at bounding box center [579, 406] width 74 height 27
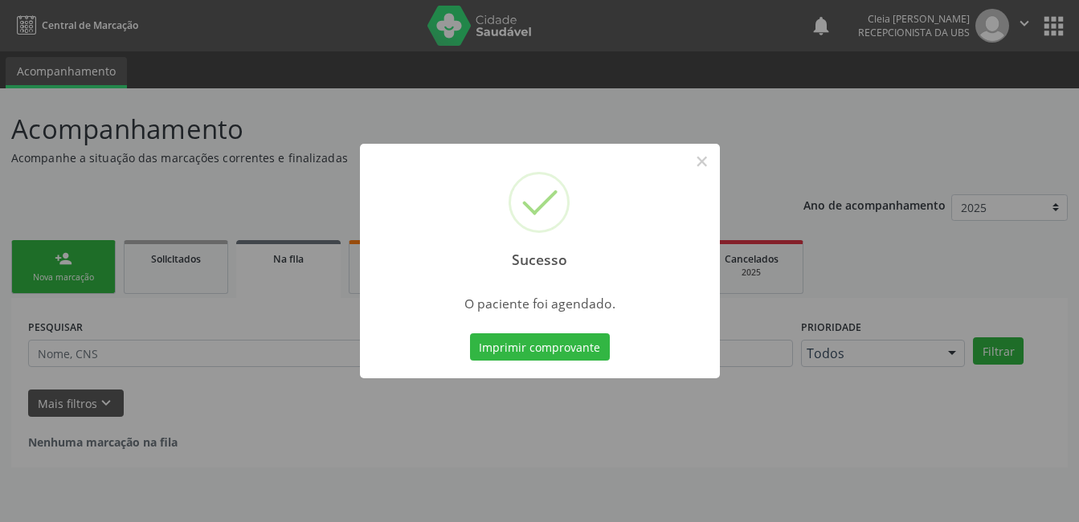
scroll to position [0, 0]
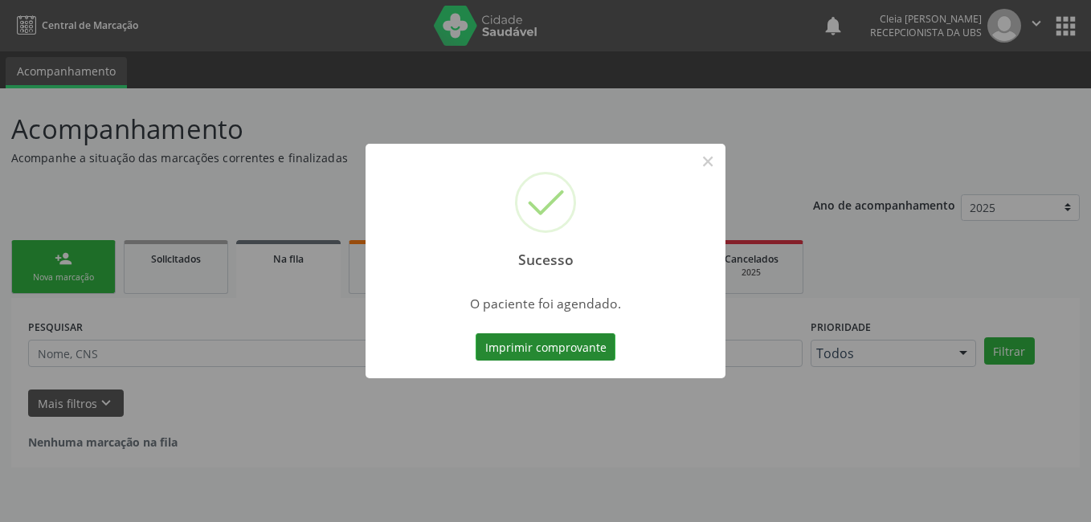
click at [584, 345] on button "Imprimir comprovante" at bounding box center [545, 346] width 140 height 27
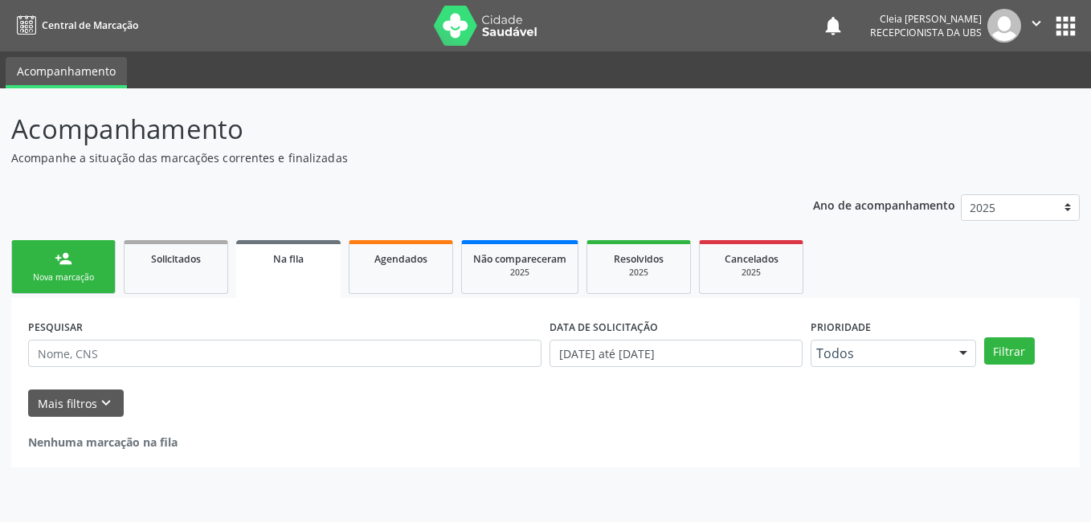
click at [70, 259] on div "person_add" at bounding box center [64, 259] width 18 height 18
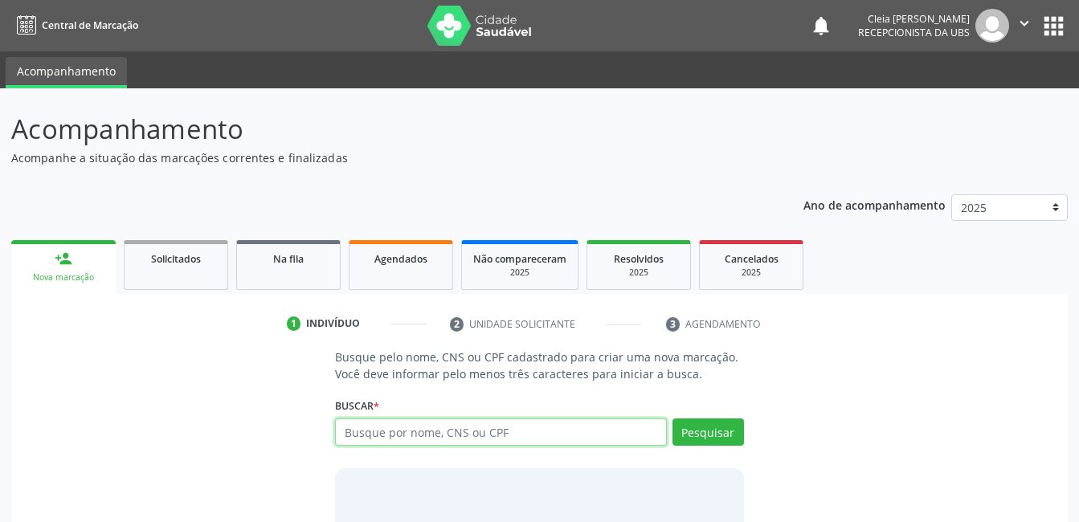
click at [564, 432] on input "text" at bounding box center [500, 431] width 331 height 27
type input "7"
type input "706204726782470"
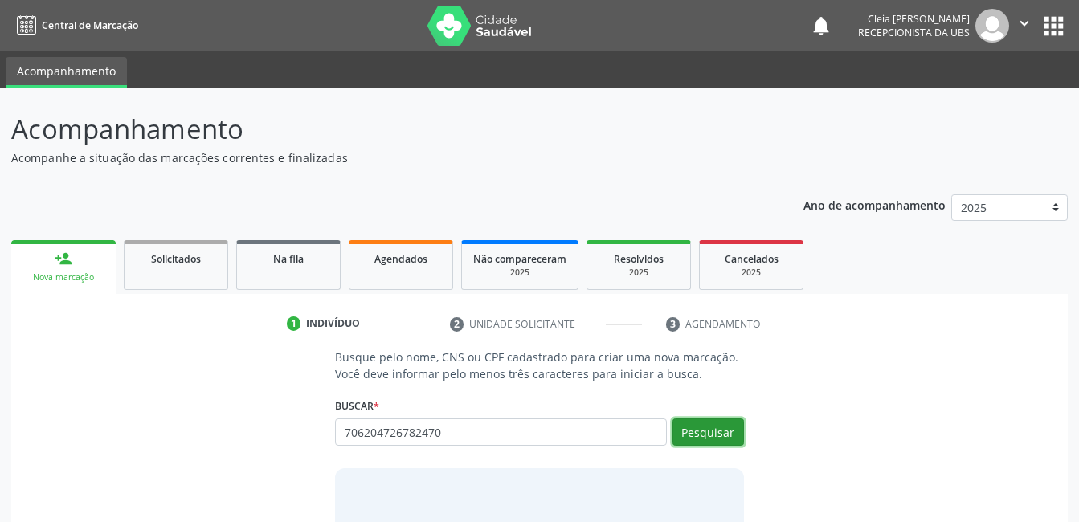
click at [706, 436] on button "Pesquisar" at bounding box center [707, 431] width 71 height 27
type input "7"
type input "706204726782470"
click at [737, 428] on button "Pesquisar" at bounding box center [707, 431] width 71 height 27
type input "7"
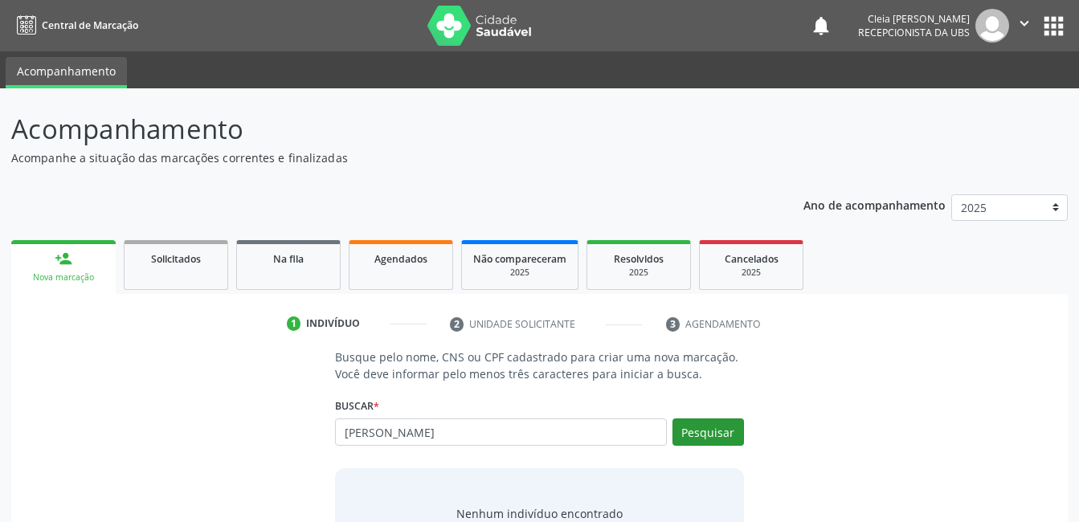
type input "[PERSON_NAME]"
click at [725, 427] on button "Pesquisar" at bounding box center [707, 431] width 71 height 27
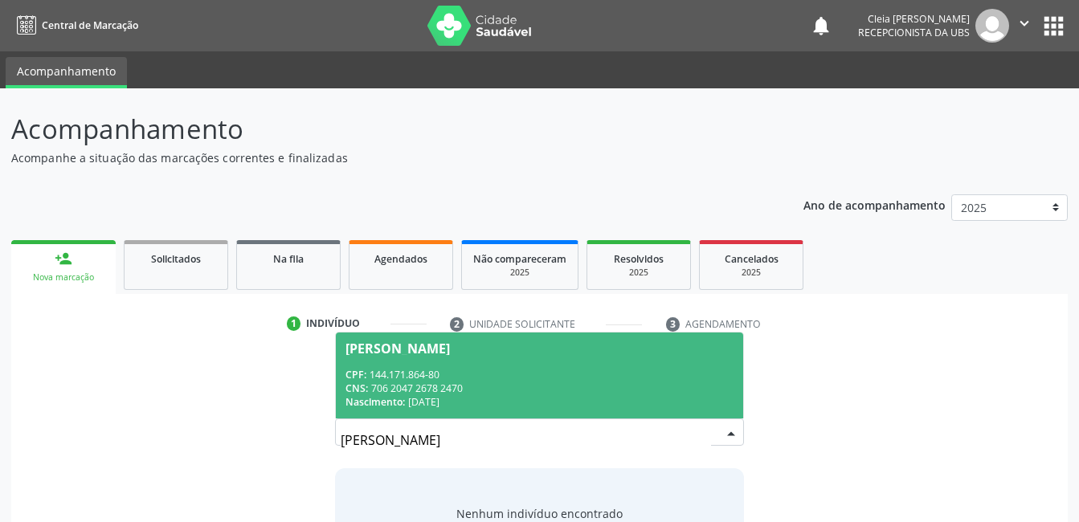
click at [510, 382] on div "CNS: 706 2047 2678 2470" at bounding box center [538, 388] width 387 height 14
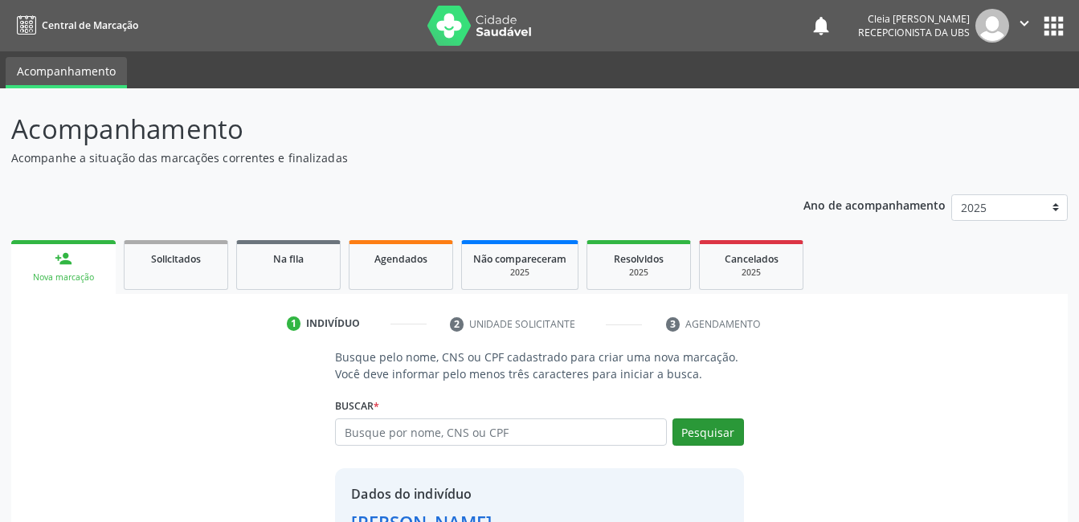
scroll to position [122, 0]
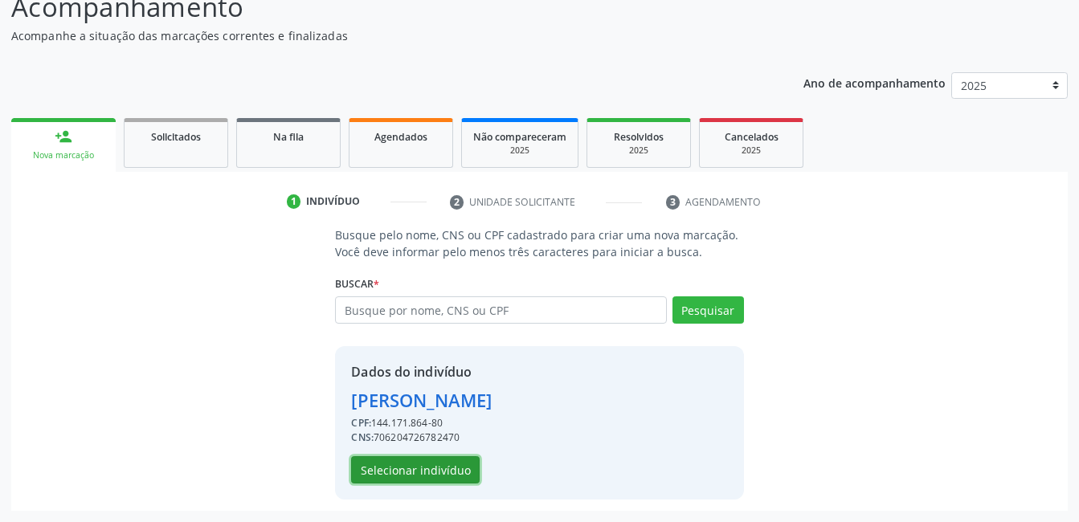
click at [422, 463] on button "Selecionar indivíduo" at bounding box center [415, 469] width 129 height 27
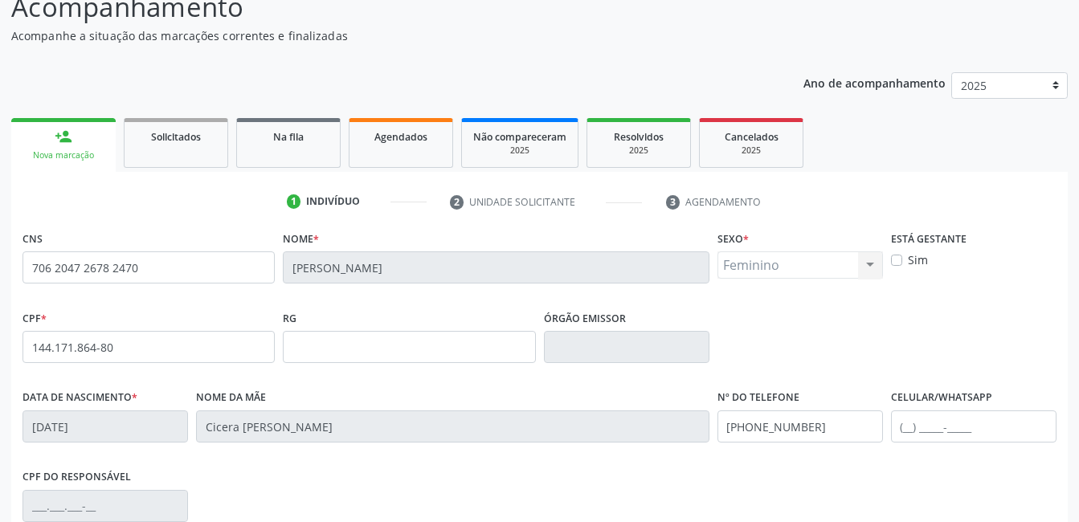
scroll to position [349, 0]
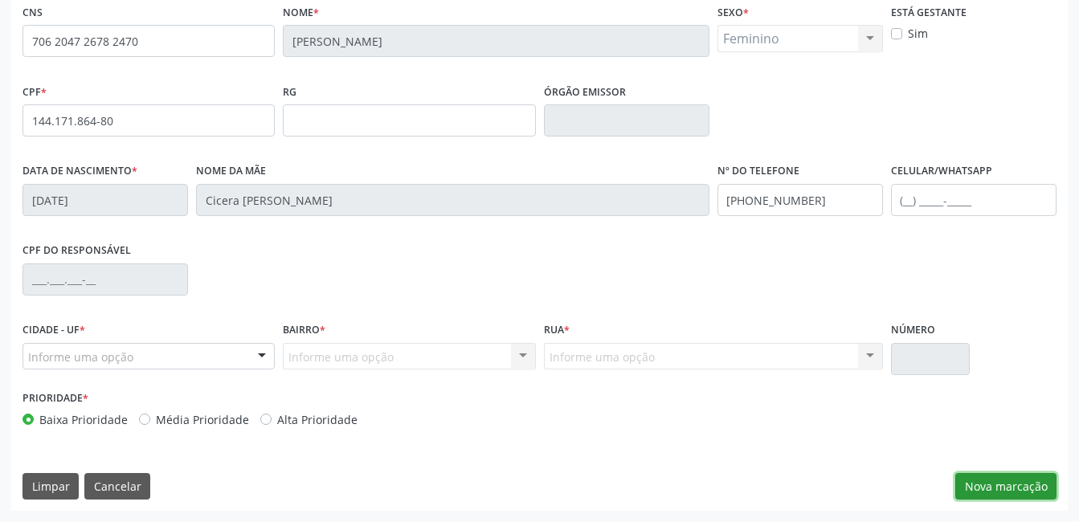
click at [1015, 487] on button "Nova marcação" at bounding box center [1005, 486] width 101 height 27
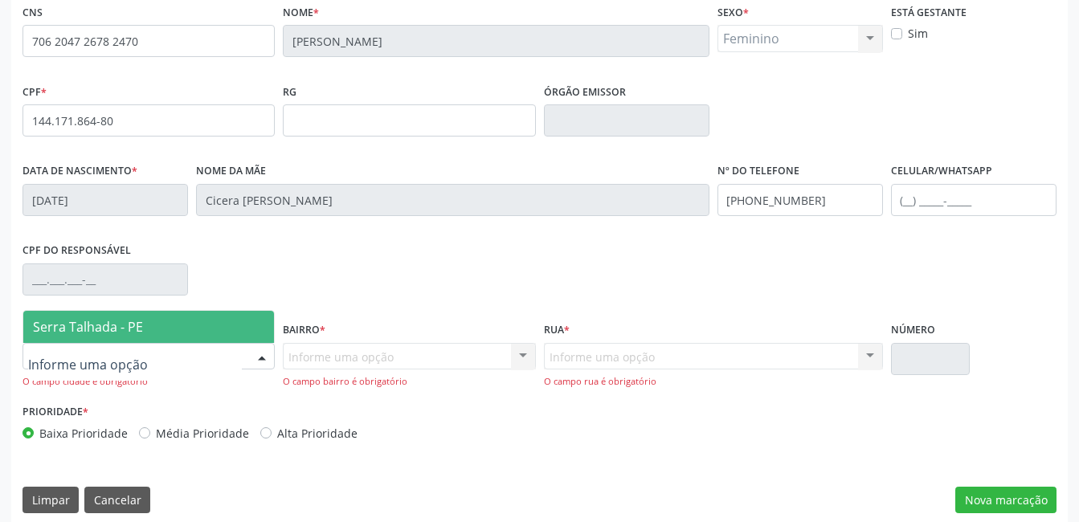
click at [258, 357] on div at bounding box center [262, 357] width 24 height 27
click at [147, 330] on span "Serra Talhada - PE" at bounding box center [148, 327] width 251 height 32
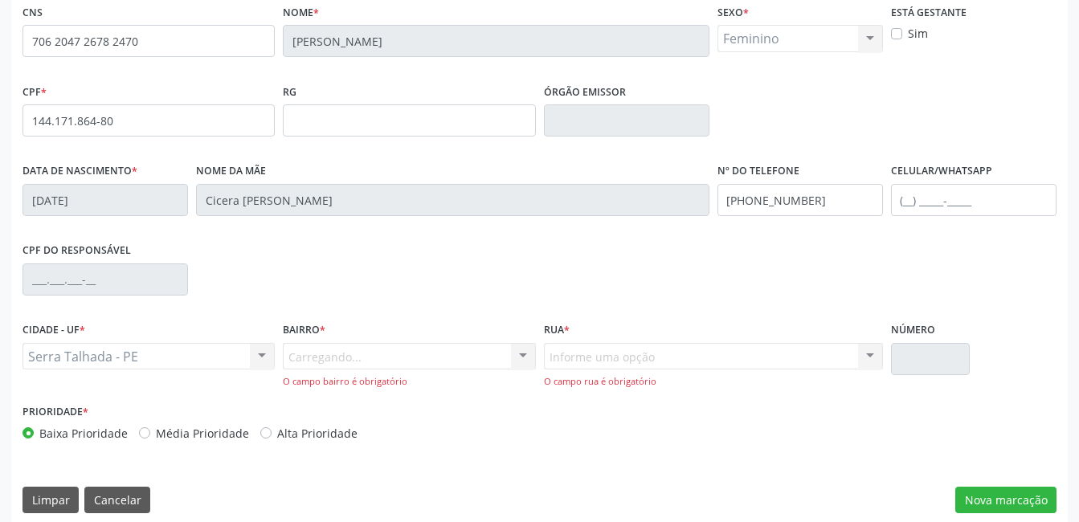
click at [496, 362] on div "Carregando... Nenhum resultado encontrado para: " " Nenhuma opção encontrada. D…" at bounding box center [409, 366] width 252 height 46
click at [485, 347] on div "Informe uma opção" at bounding box center [409, 356] width 252 height 27
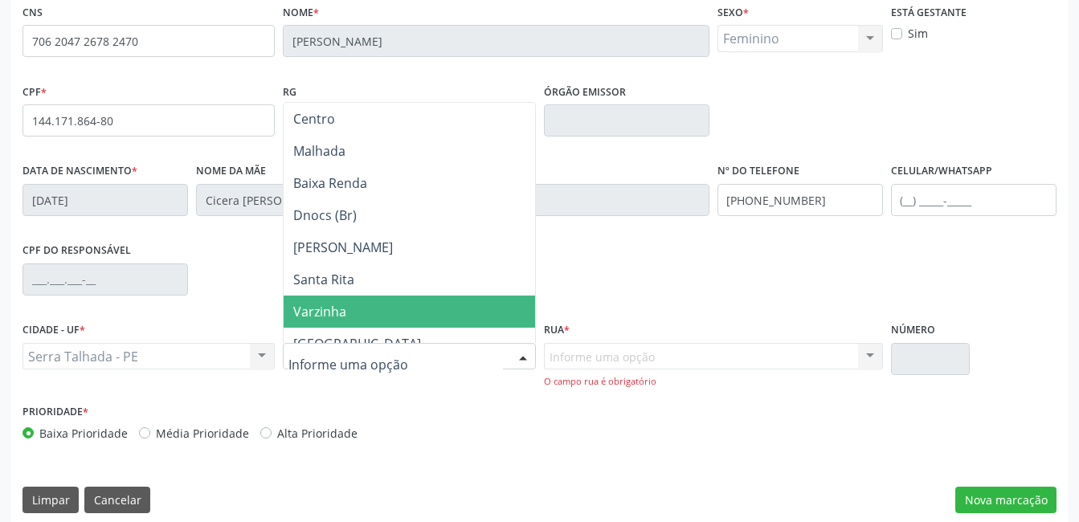
scroll to position [241, 0]
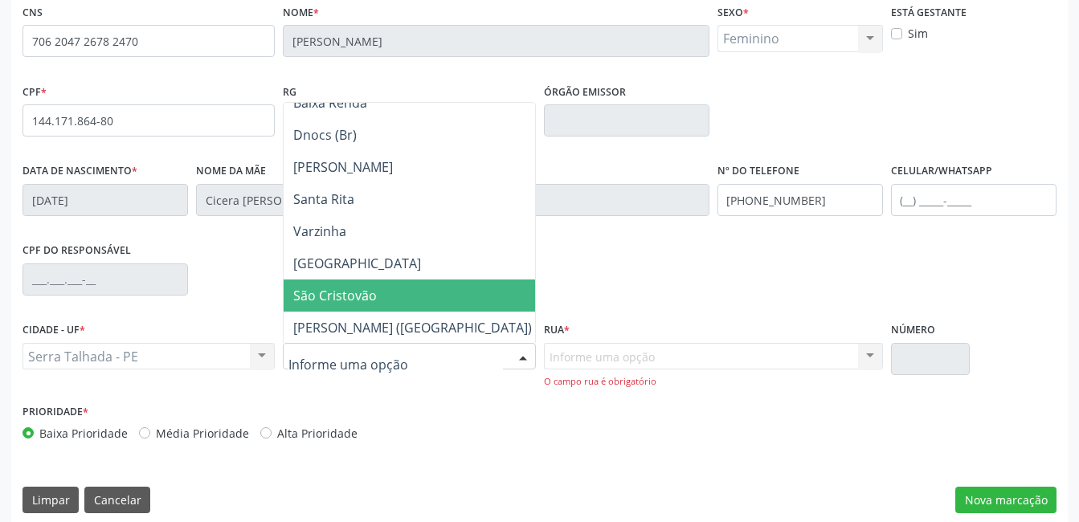
click at [381, 303] on span "São Cristovão" at bounding box center [413, 295] width 258 height 32
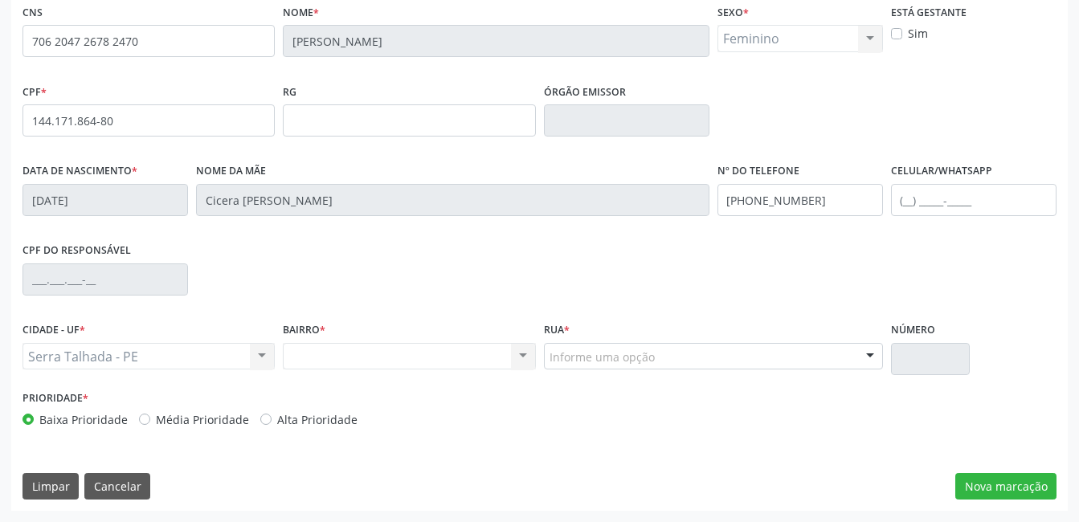
click at [875, 358] on div at bounding box center [870, 357] width 24 height 27
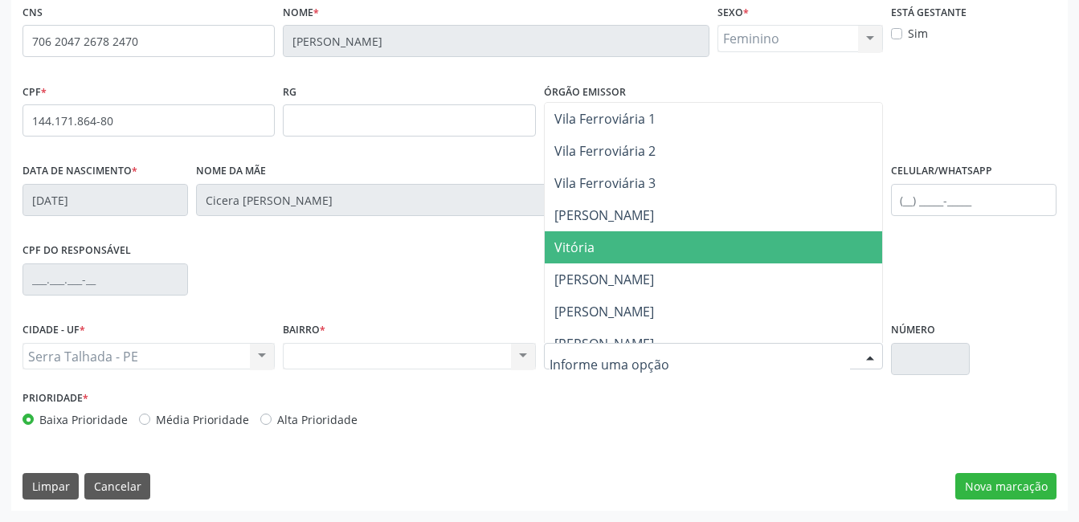
scroll to position [562, 0]
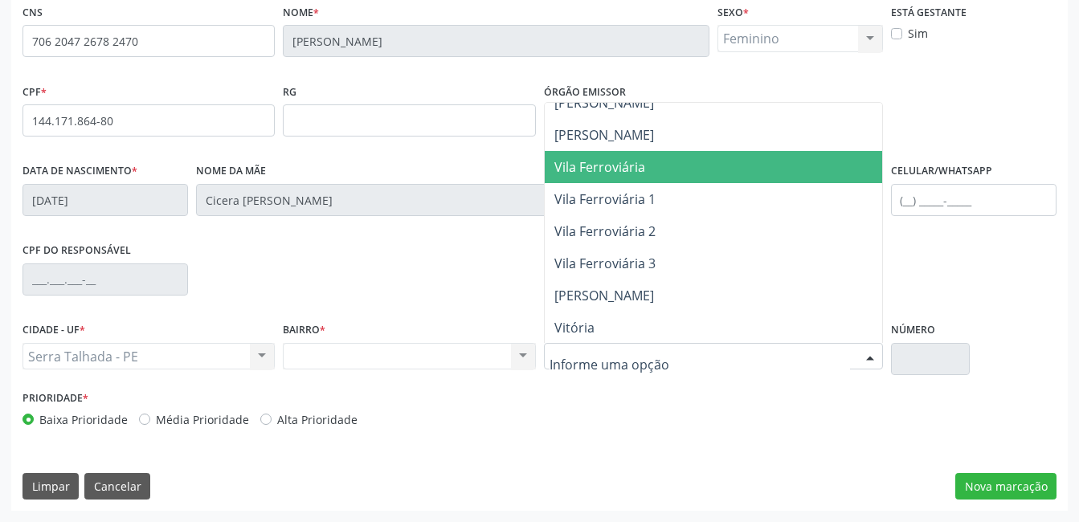
click at [641, 172] on span "Vila Ferroviária" at bounding box center [599, 167] width 91 height 18
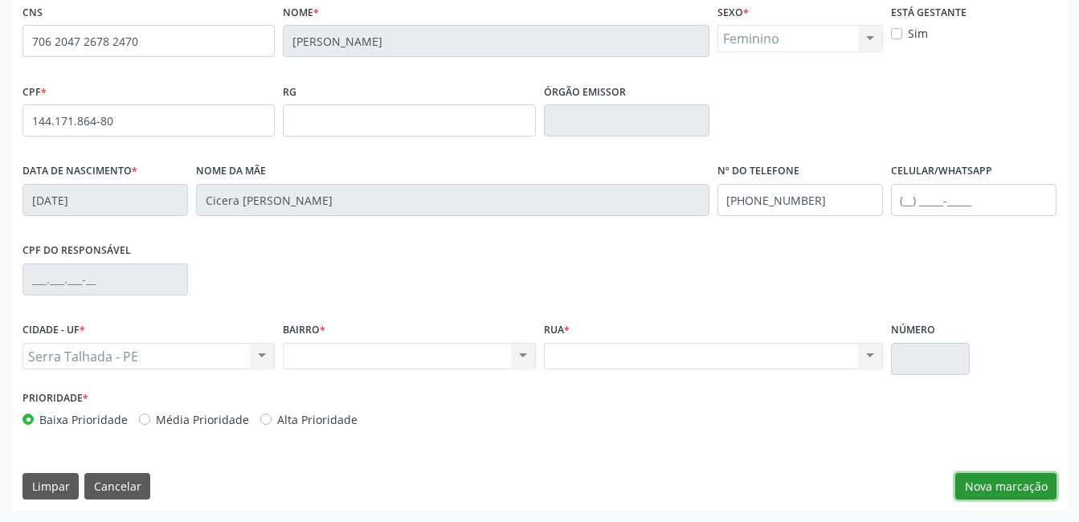
click at [1050, 483] on button "Nova marcação" at bounding box center [1005, 486] width 101 height 27
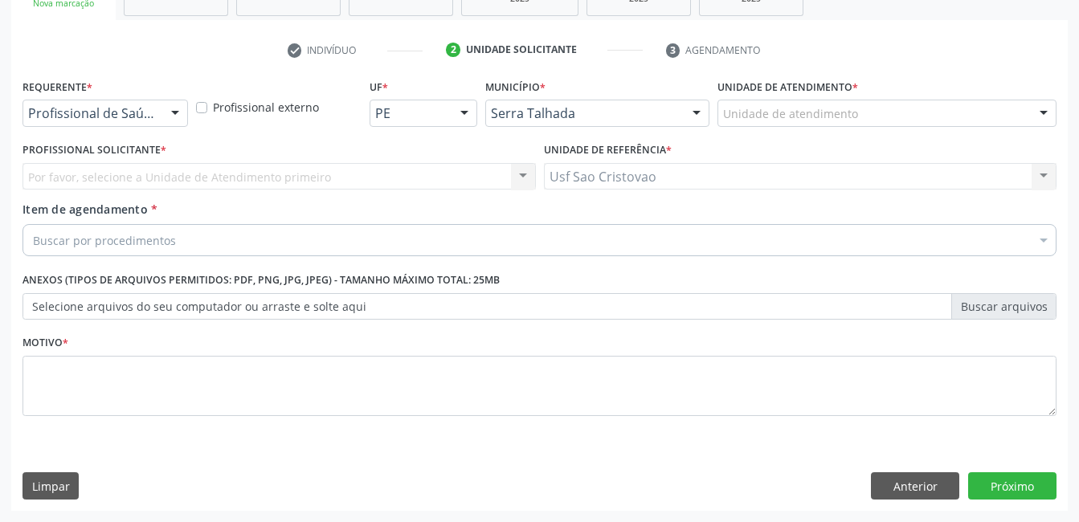
click at [174, 112] on div at bounding box center [175, 113] width 24 height 27
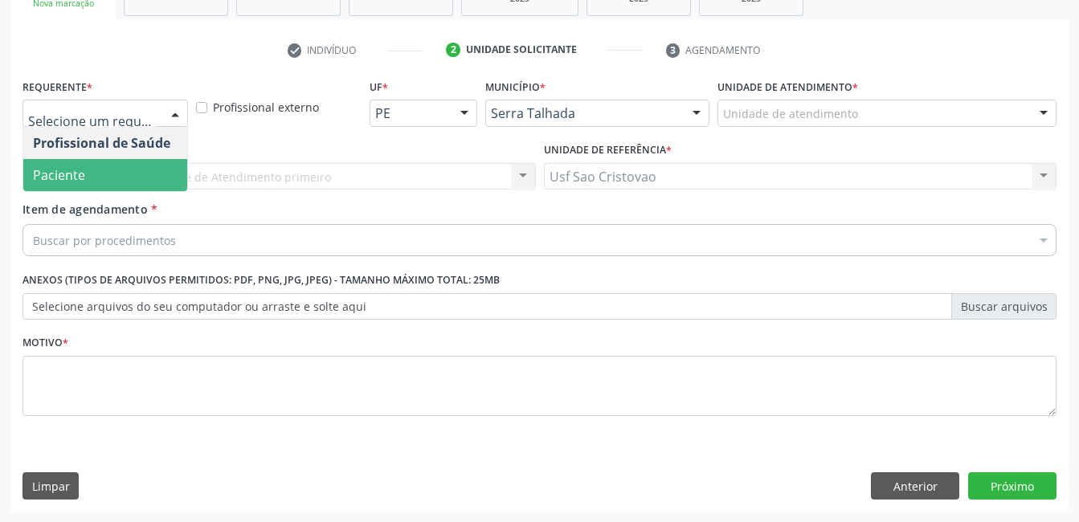
click at [153, 177] on span "Paciente" at bounding box center [105, 175] width 164 height 32
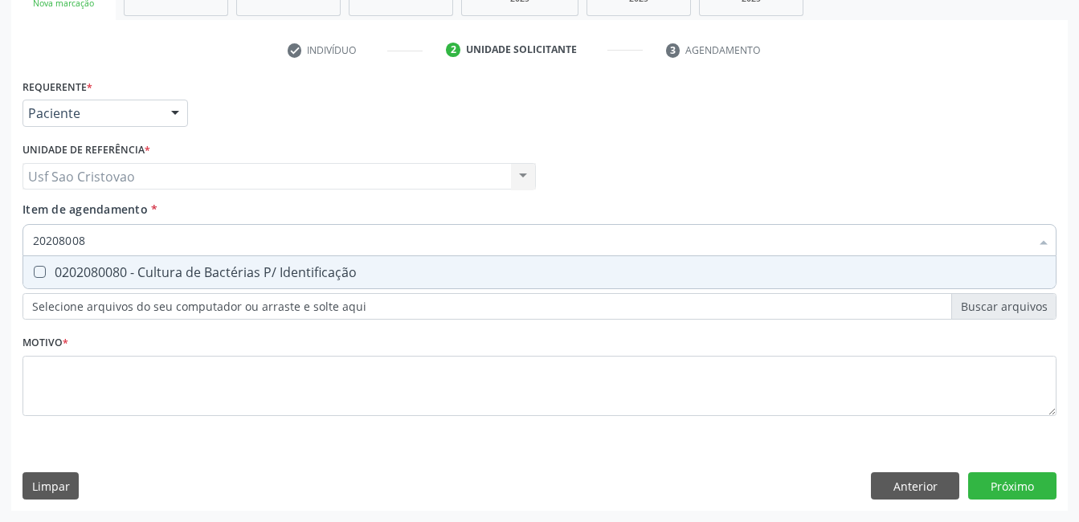
type input "202080080"
click at [35, 265] on span "0202080080 - Cultura de Bactérias P/ Identificação" at bounding box center [539, 272] width 1032 height 32
checkbox Identificação "true"
type input "2020800"
checkbox Identificação "false"
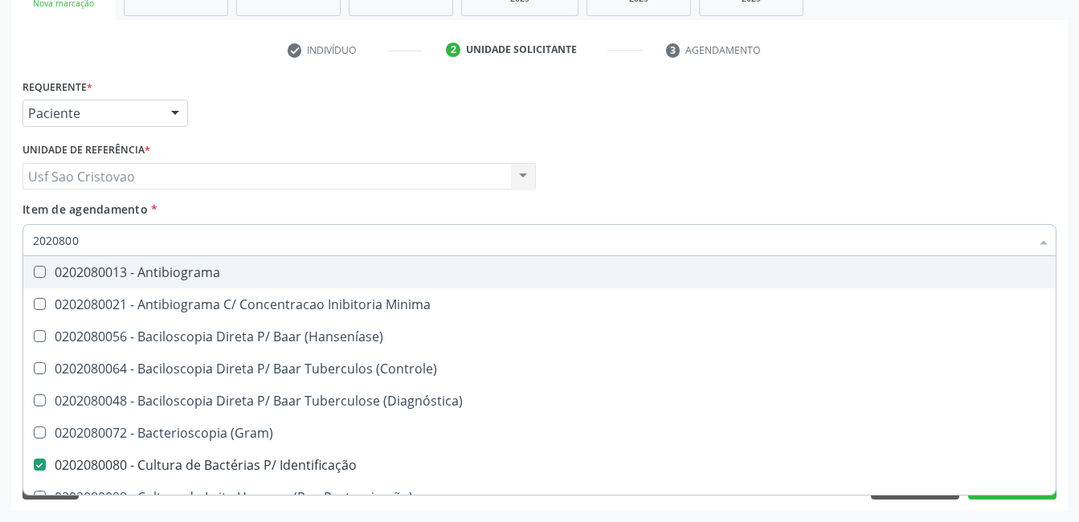
type input "202080"
checkbox Identificação "false"
type input "2020"
checkbox Identificação "false"
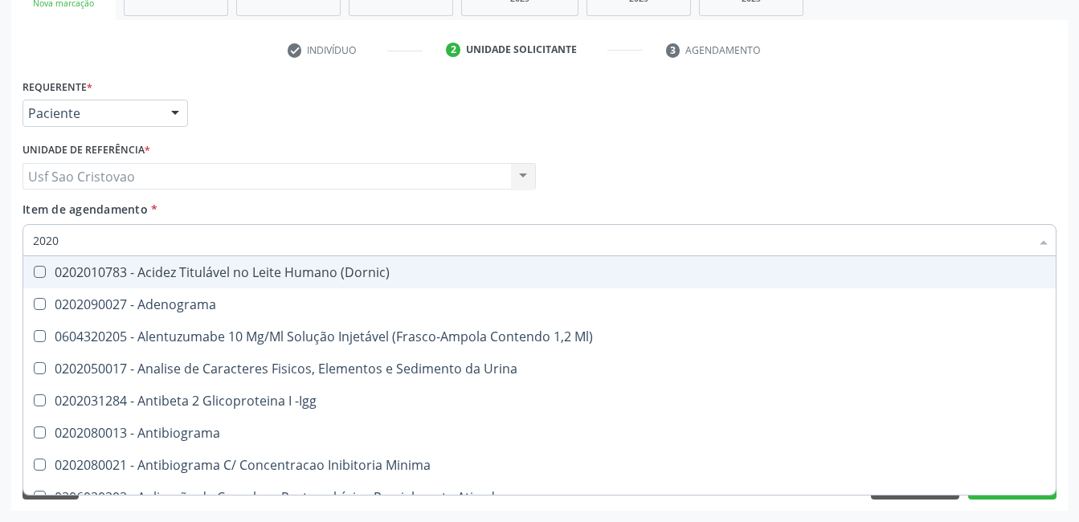
type input "20205"
checkbox Identificação "false"
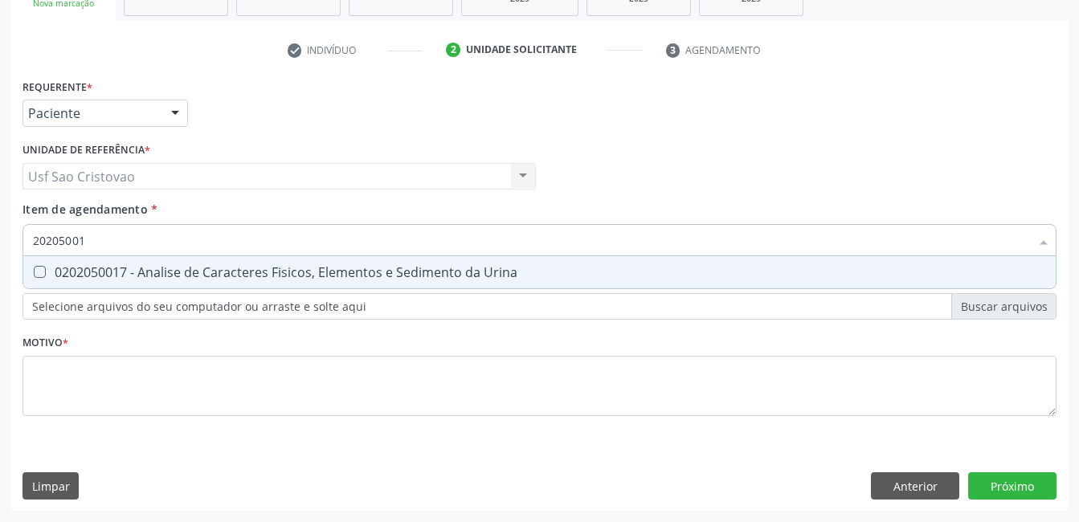
type input "202050017"
click at [35, 265] on span "0202050017 - Analise de Caracteres Fisicos, Elementos e Sedimento da Urina" at bounding box center [539, 272] width 1032 height 32
checkbox Urina "true"
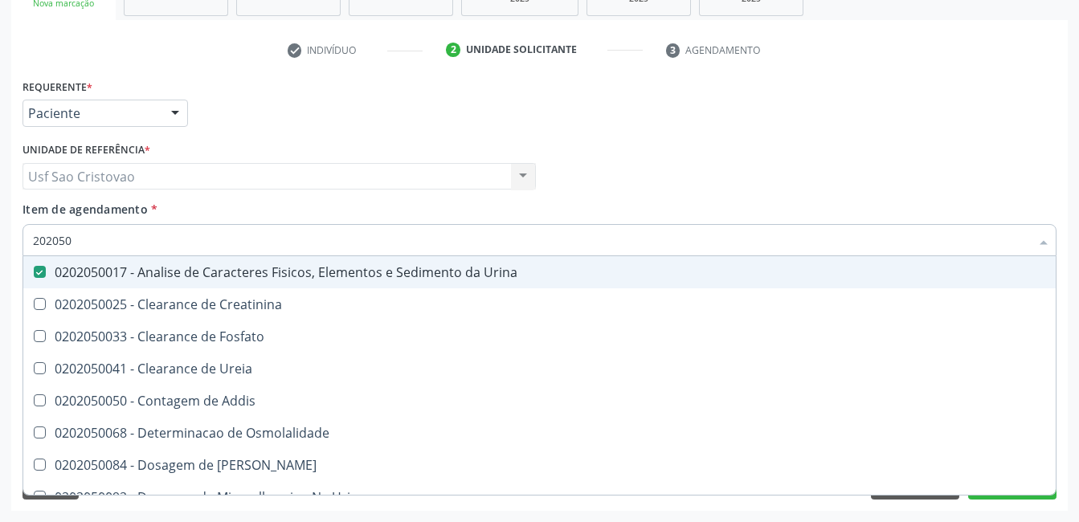
type input "20205"
checkbox Urina "false"
checkbox Creatinina "true"
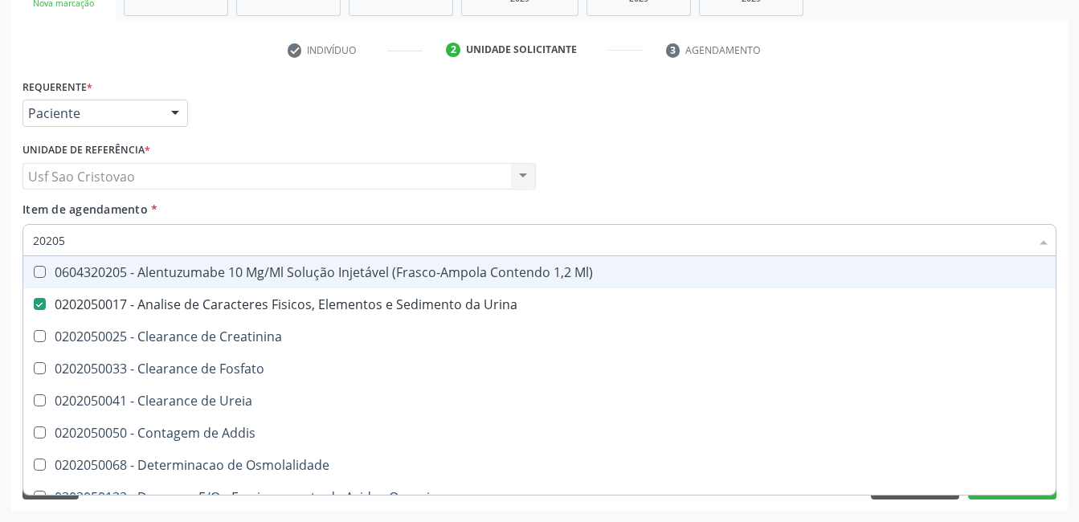
type input "2020"
checkbox Urina "false"
checkbox Fosfato "true"
checkbox \(Tad\) "true"
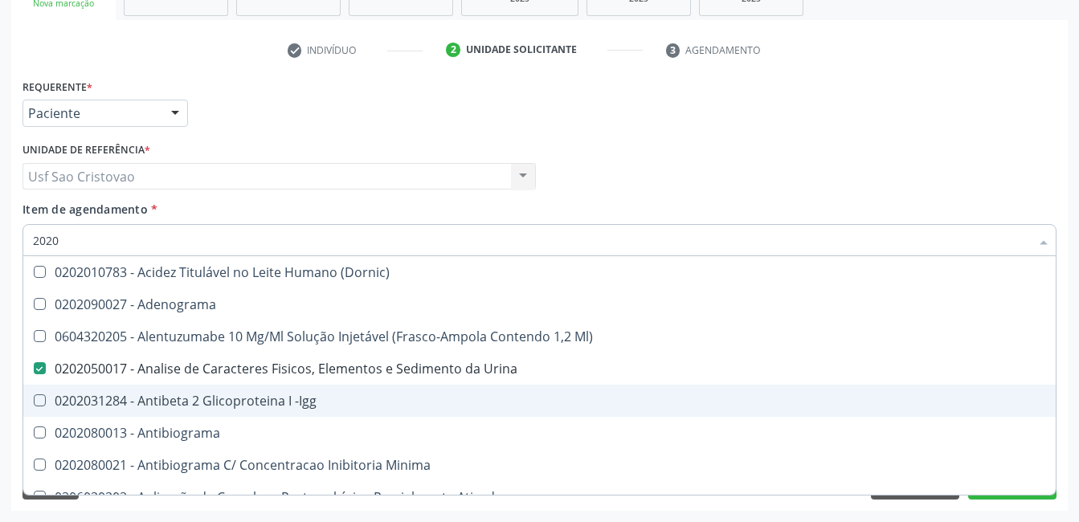
scroll to position [321, 0]
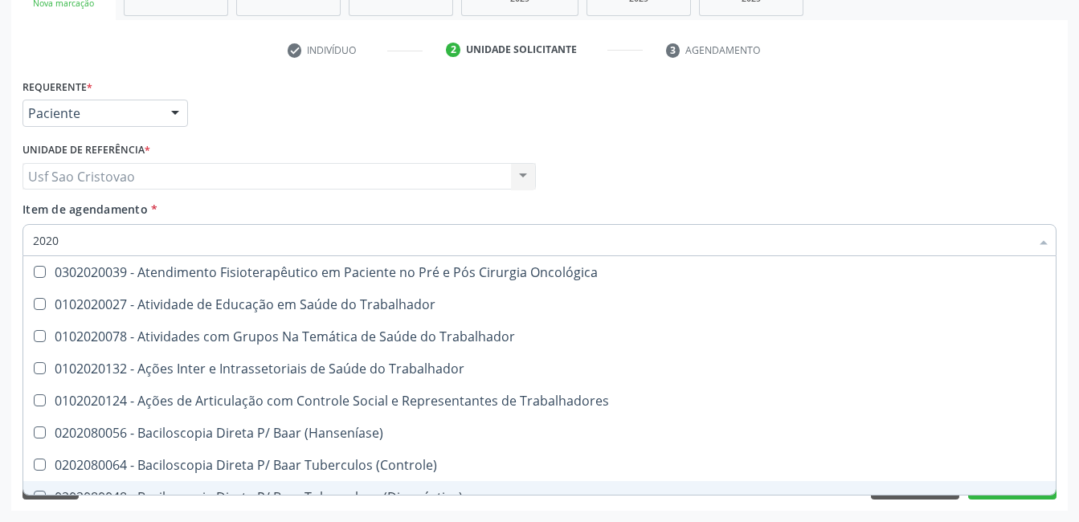
click at [667, 512] on div "Acompanhamento Acompanhe a situação das marcações correntes e finalizadas Relat…" at bounding box center [539, 168] width 1079 height 708
checkbox Adenograma "true"
checkbox Ml\) "true"
checkbox Identificação "false"
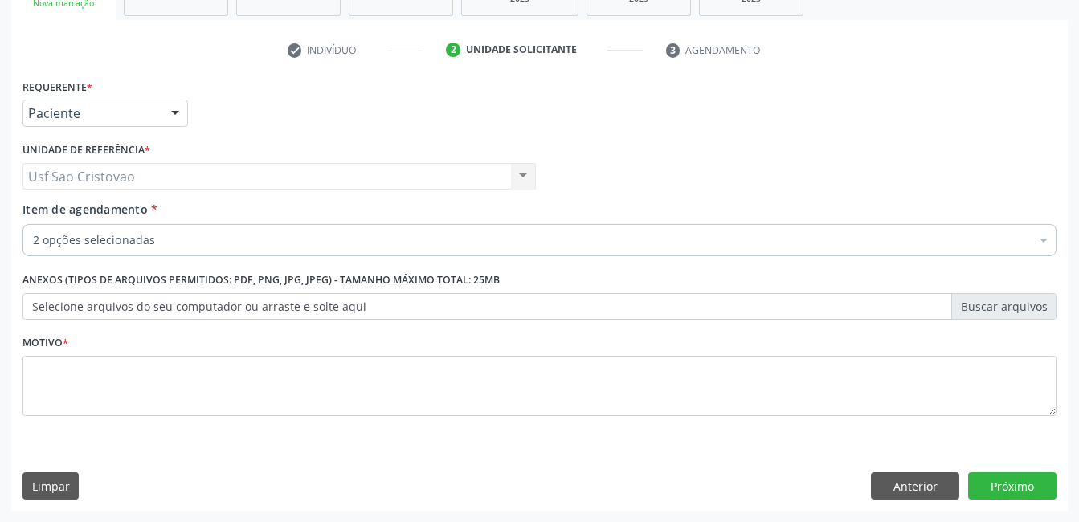
scroll to position [0, 0]
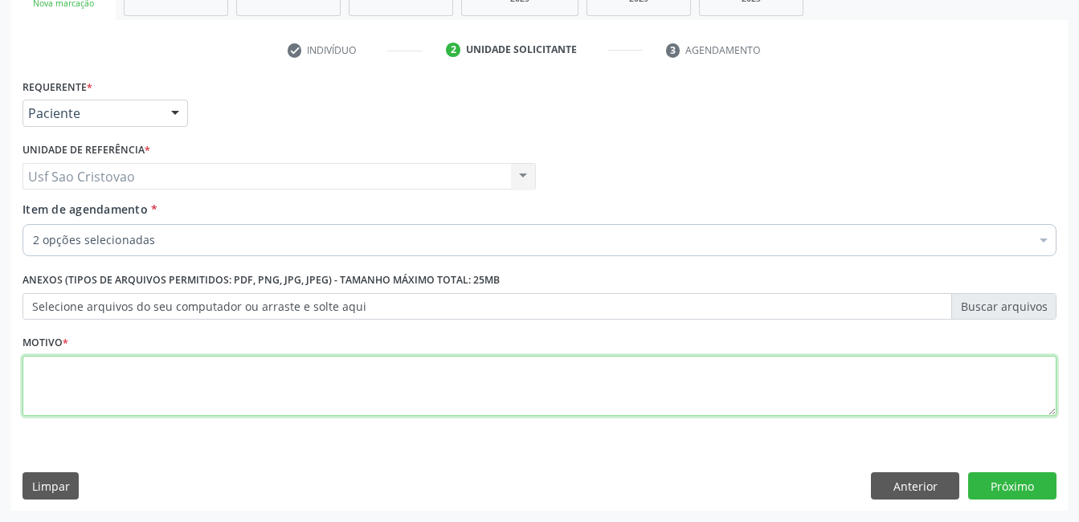
click at [426, 394] on textarea at bounding box center [539, 386] width 1034 height 61
type textarea "."
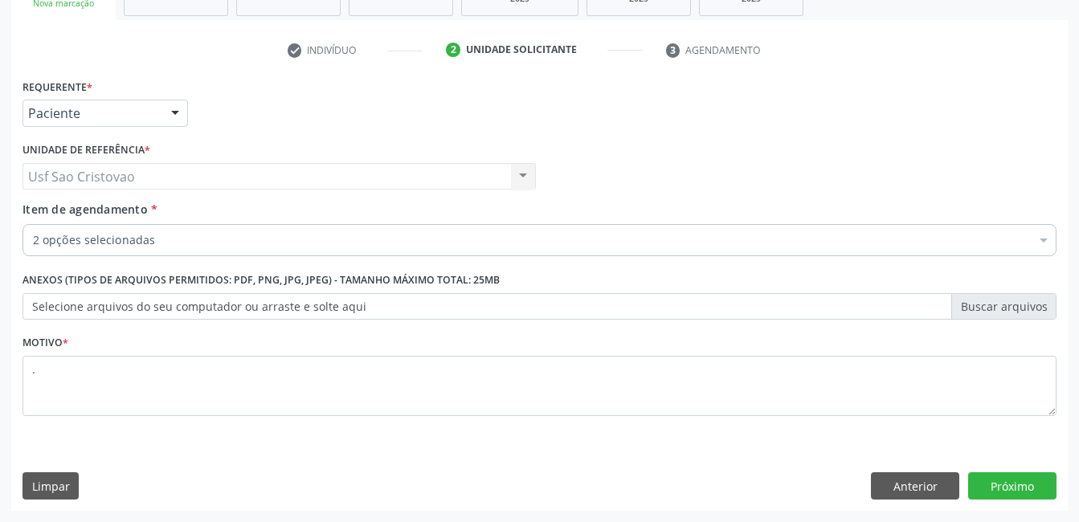
click at [639, 460] on div "Requerente * Paciente Profissional de Saúde Paciente Nenhum resultado encontrad…" at bounding box center [539, 293] width 1056 height 436
click at [1022, 493] on button "Próximo" at bounding box center [1012, 485] width 88 height 27
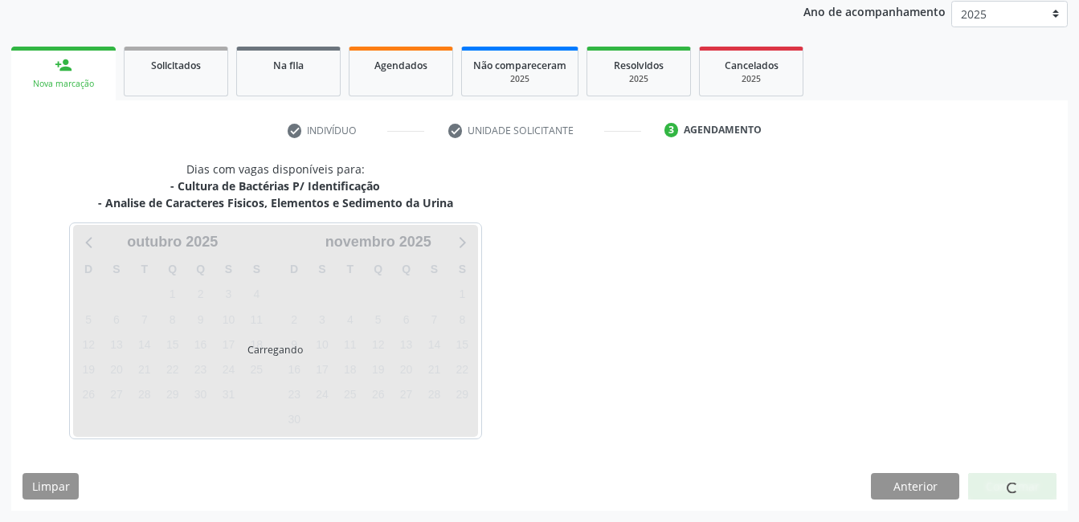
scroll to position [194, 0]
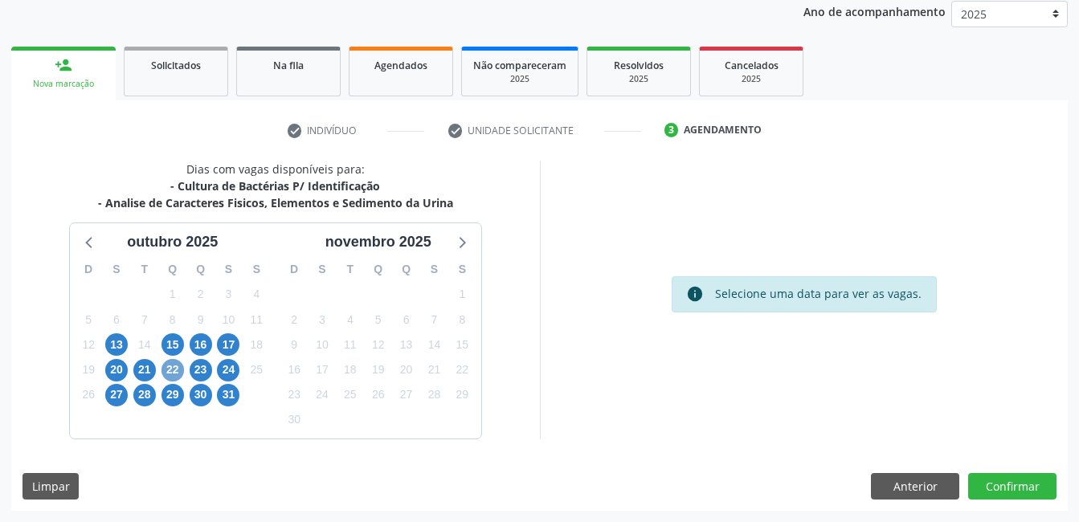
click at [171, 370] on span "22" at bounding box center [172, 370] width 22 height 22
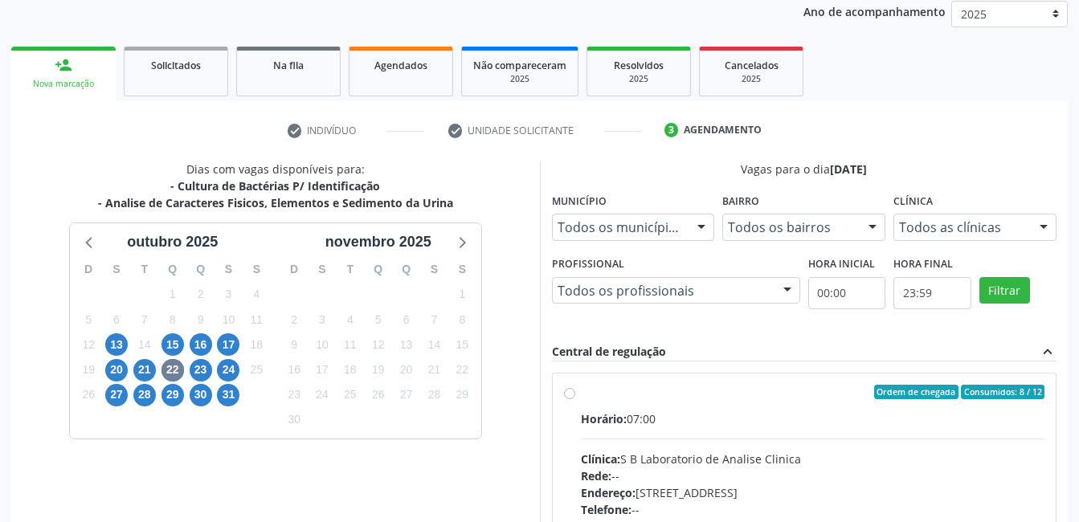
click at [581, 397] on label "Ordem de chegada Consumidos: 8 / 12 Horário: 07:00 Clínica: S B Laboratorio de …" at bounding box center [813, 508] width 464 height 247
click at [571, 397] on input "Ordem de chegada Consumidos: 8 / 12 Horário: 07:00 Clínica: S B Laboratorio de …" at bounding box center [569, 392] width 11 height 14
radio input "true"
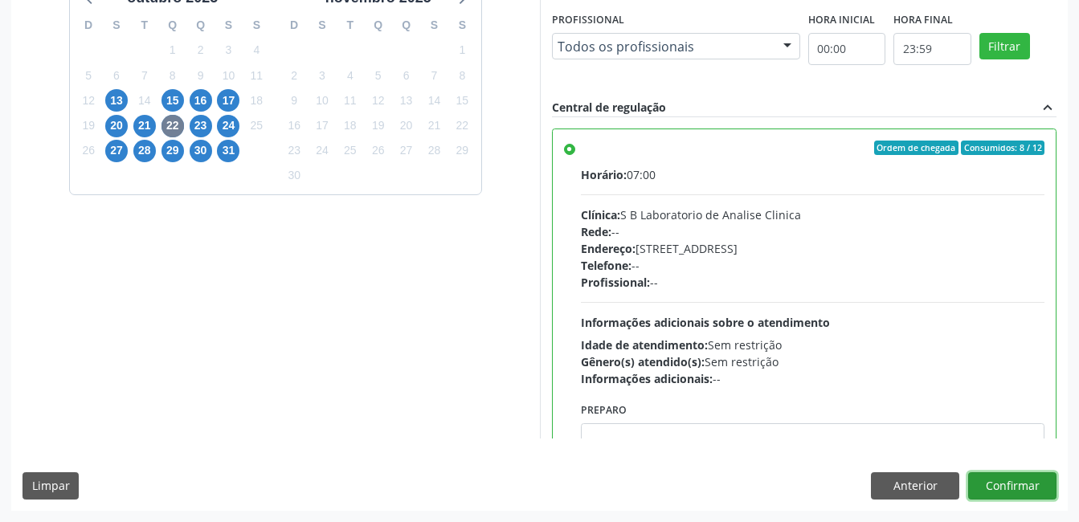
click at [1022, 480] on button "Confirmar" at bounding box center [1012, 485] width 88 height 27
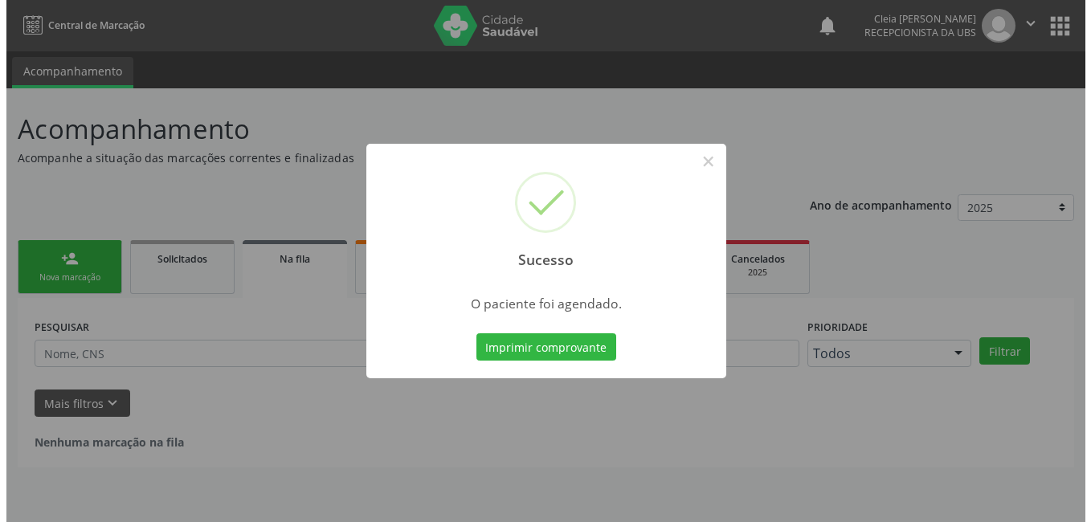
scroll to position [0, 0]
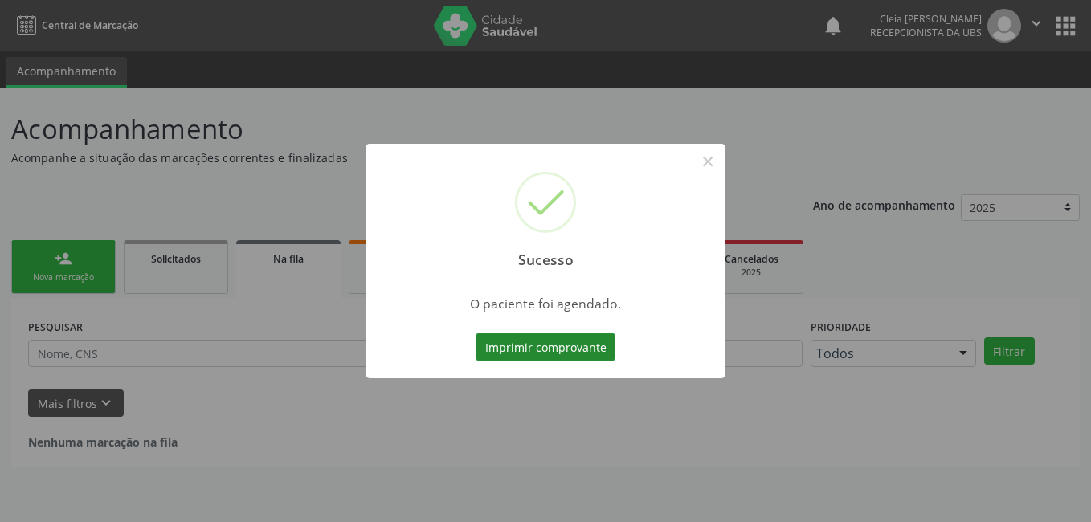
click at [522, 342] on button "Imprimir comprovante" at bounding box center [545, 346] width 140 height 27
